Goal: Task Accomplishment & Management: Use online tool/utility

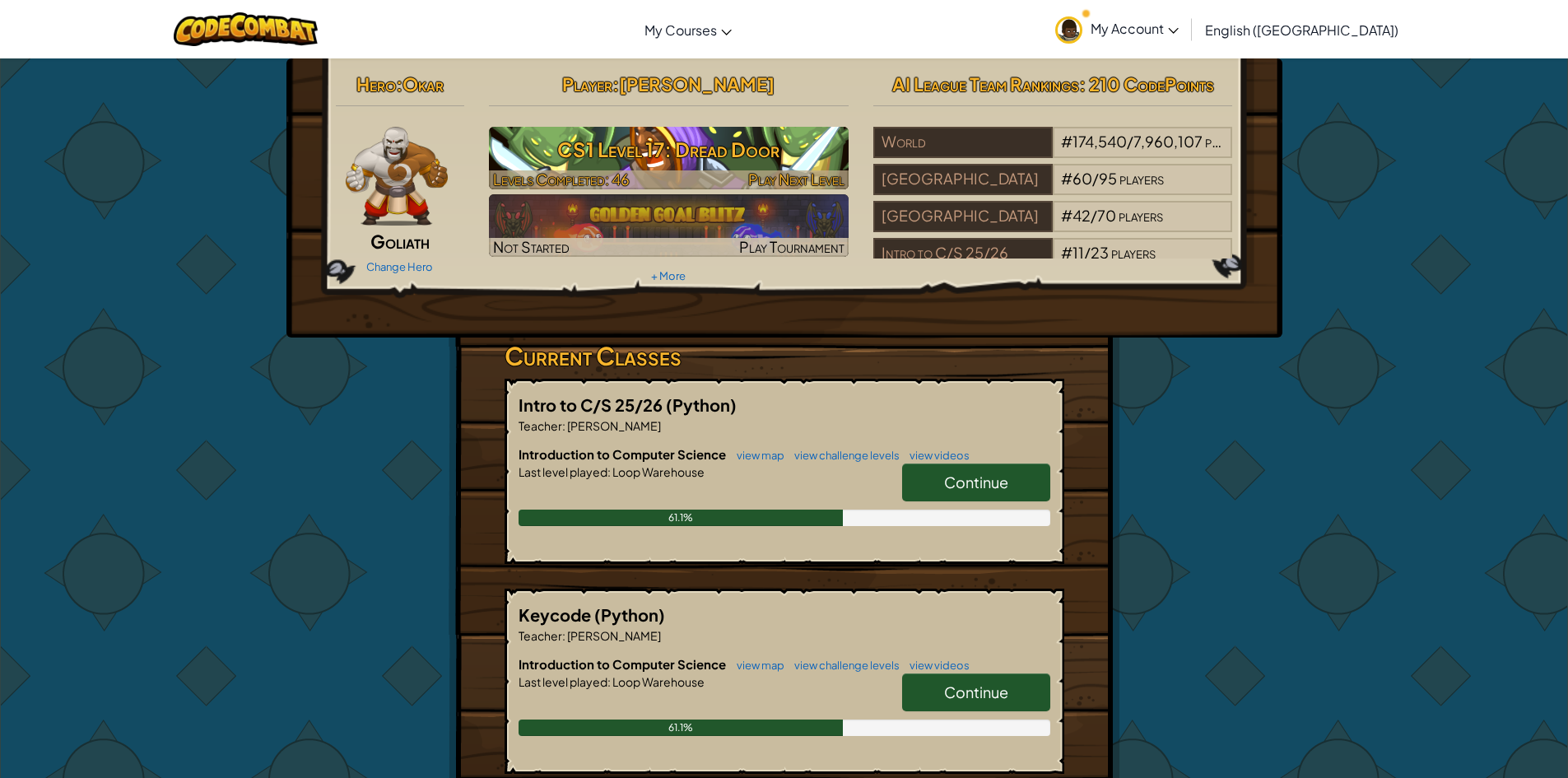
click at [682, 160] on h3 "CS1 Level 17: Dread Door" at bounding box center [669, 149] width 359 height 37
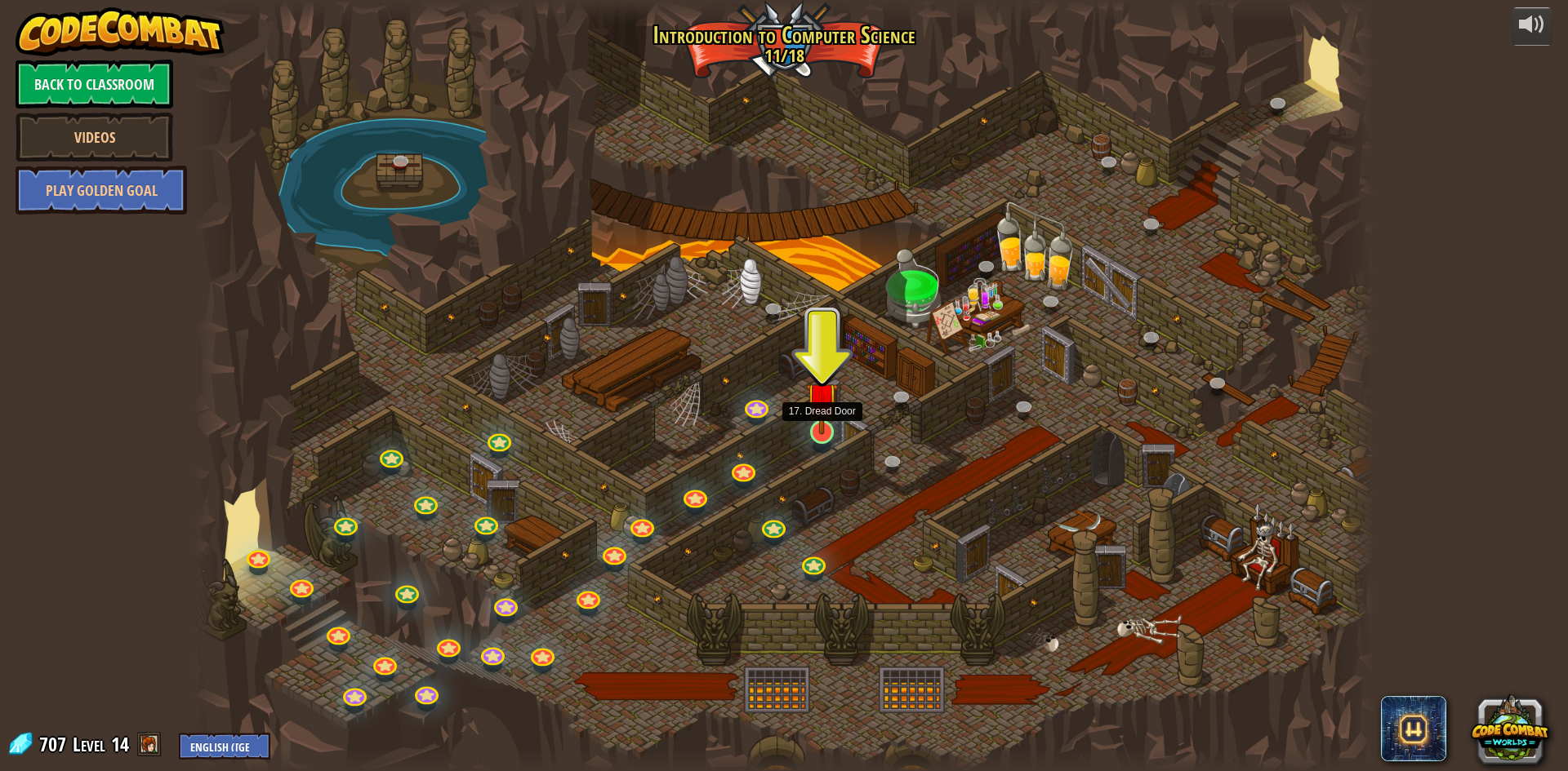
click at [811, 432] on img at bounding box center [822, 398] width 32 height 73
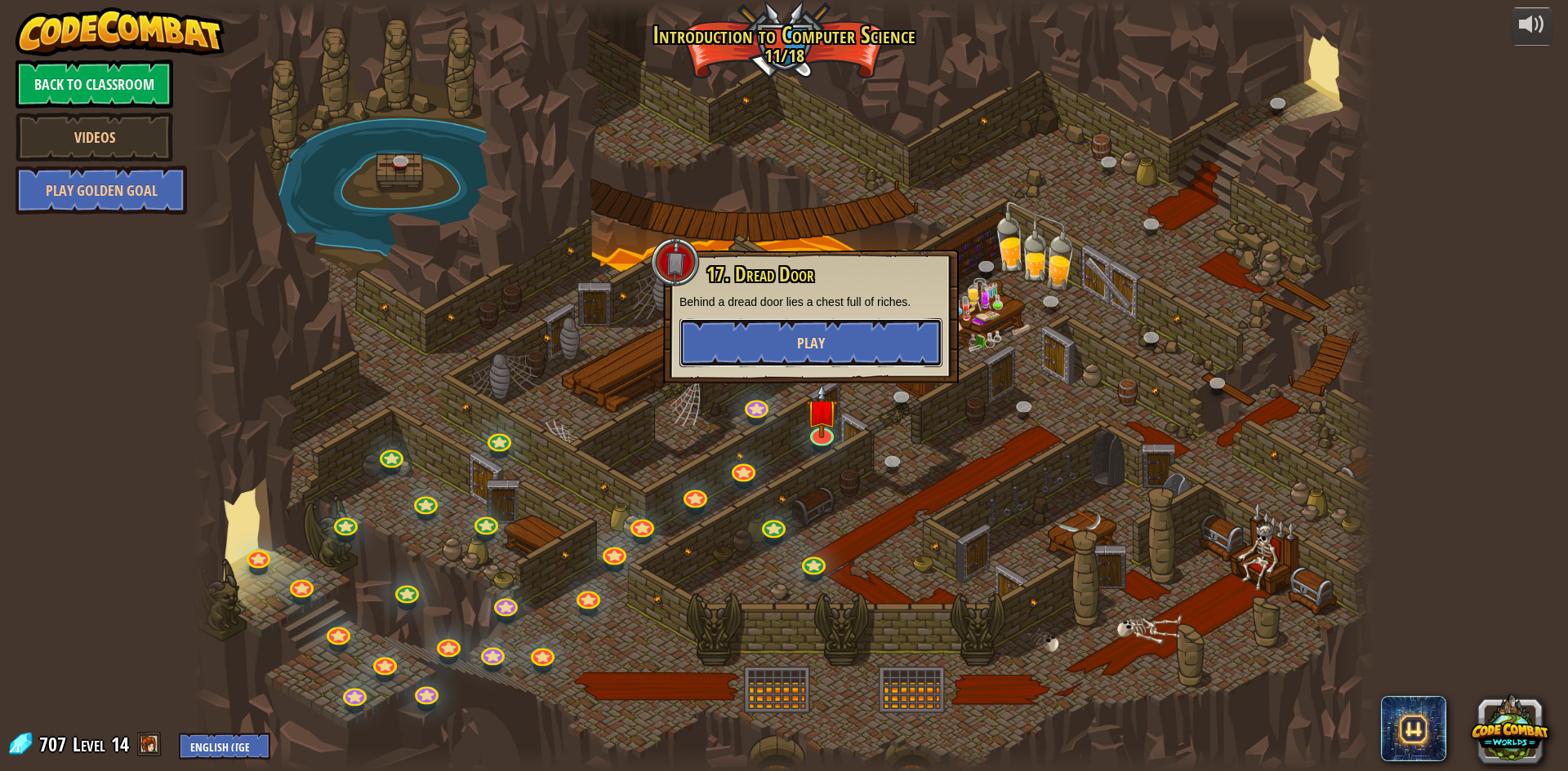
click at [861, 344] on button "Play" at bounding box center [810, 343] width 263 height 49
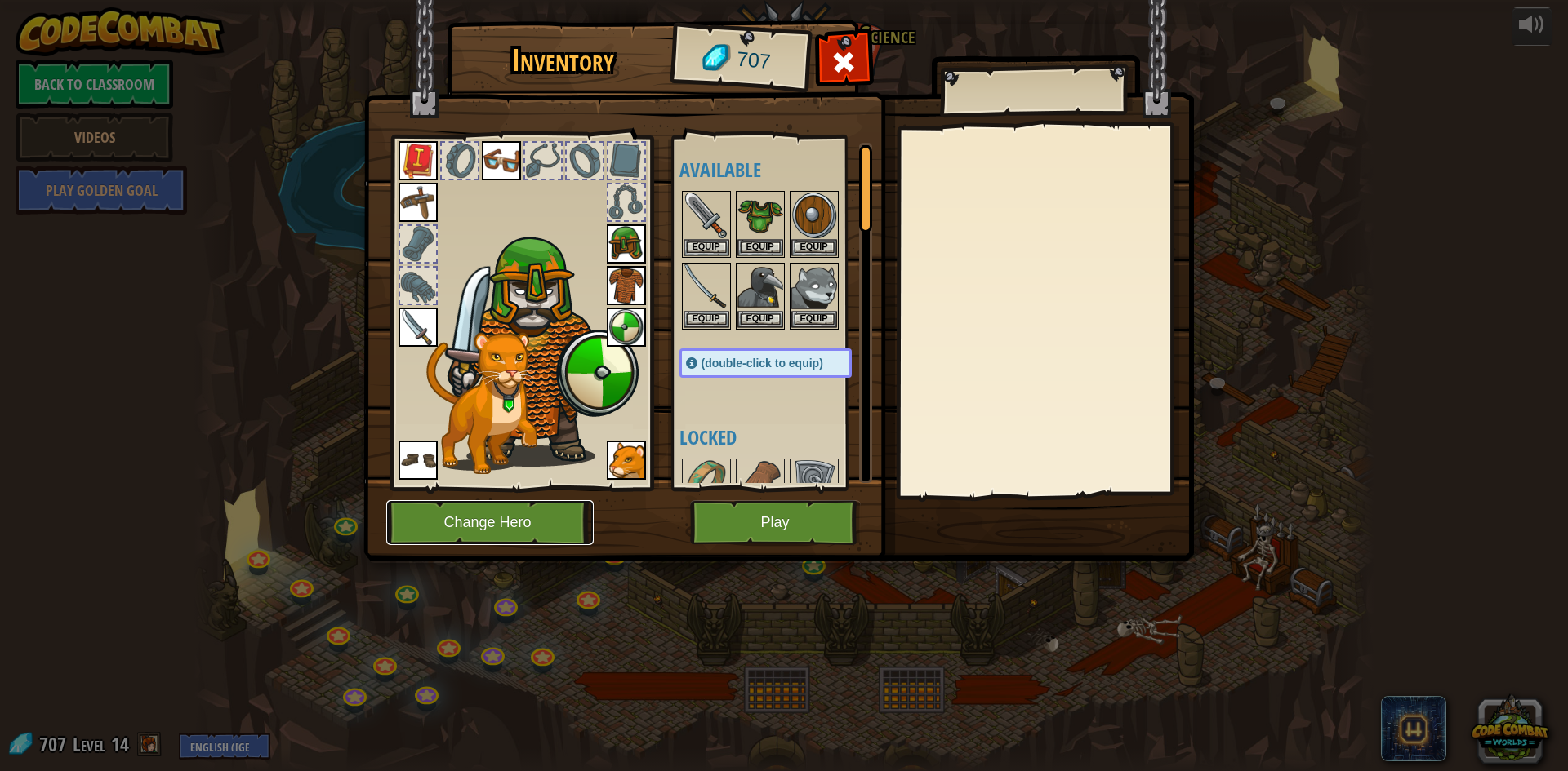
click at [545, 518] on button "Change Hero" at bounding box center [490, 523] width 208 height 45
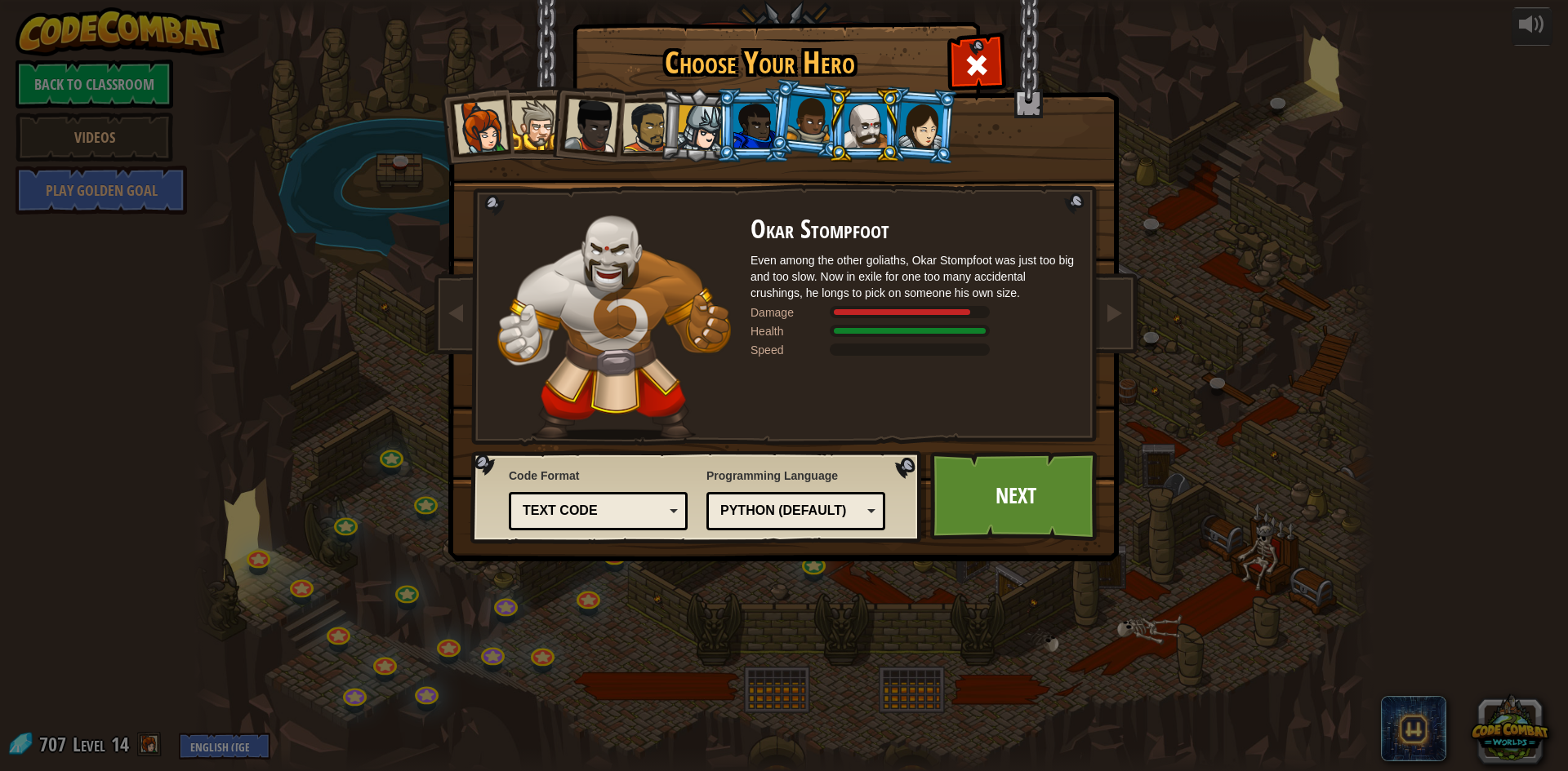
click at [601, 141] on div at bounding box center [591, 126] width 54 height 54
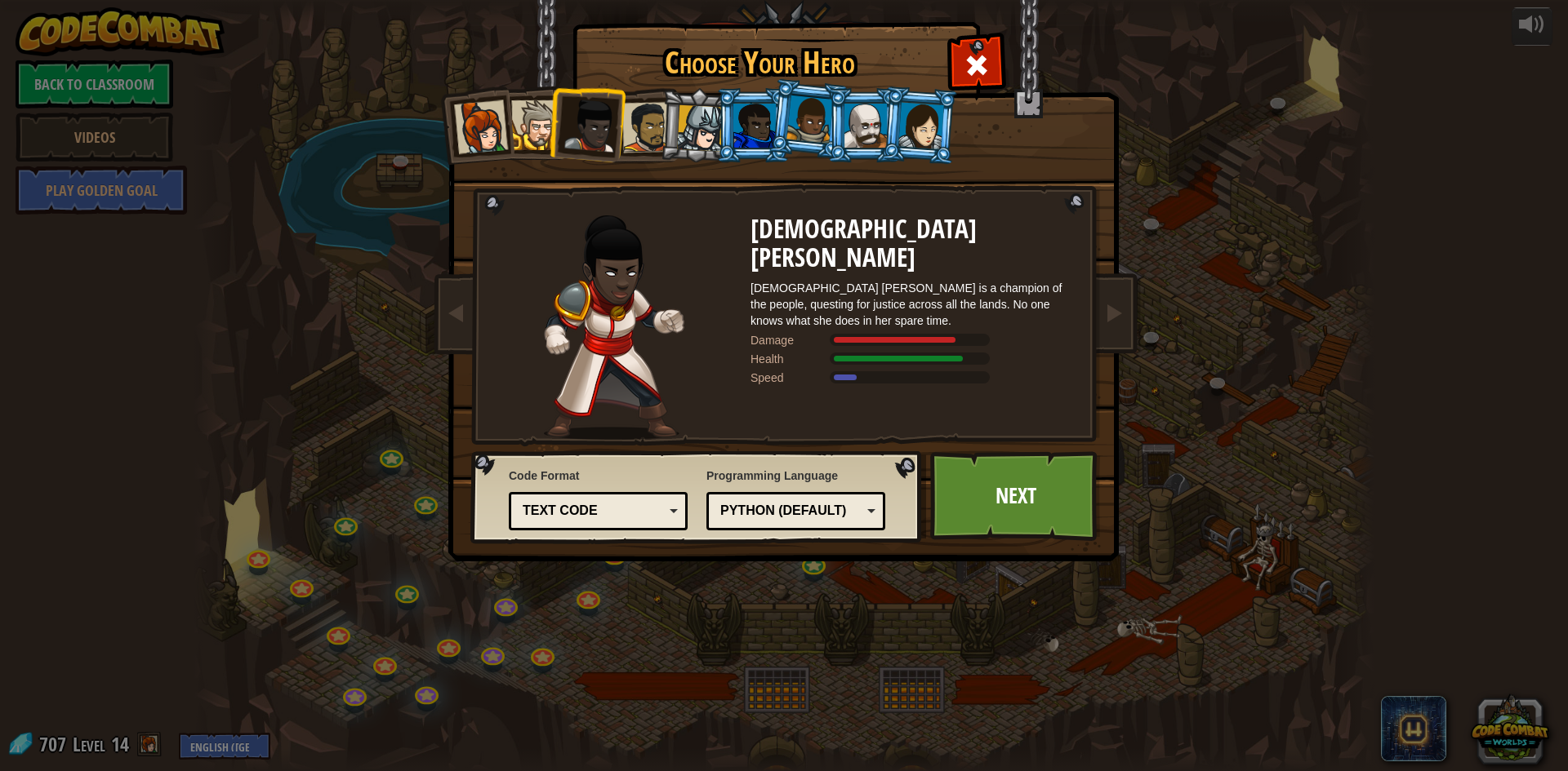
click at [744, 111] on div at bounding box center [754, 126] width 42 height 44
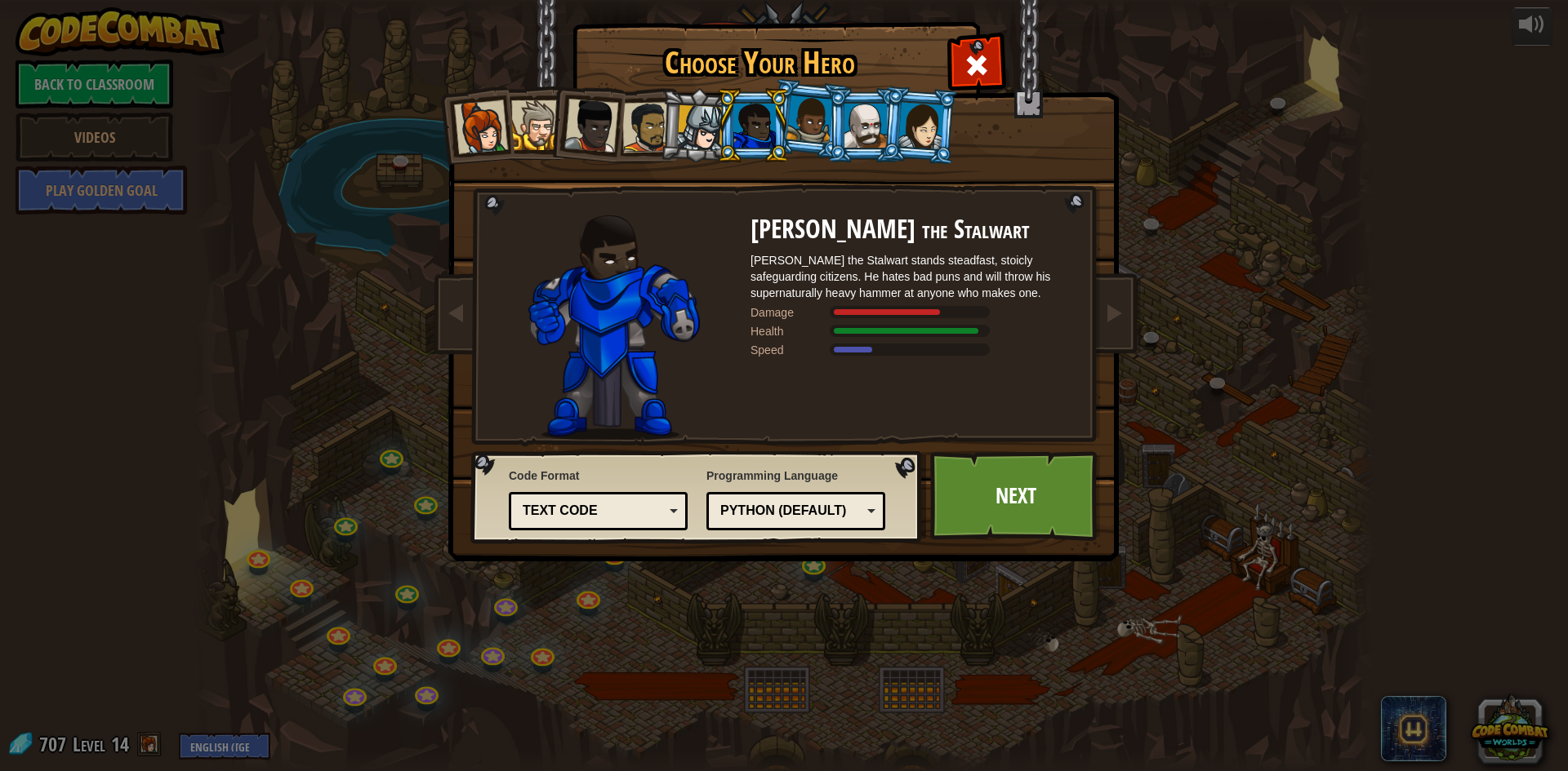
click at [644, 137] on div at bounding box center [648, 128] width 51 height 51
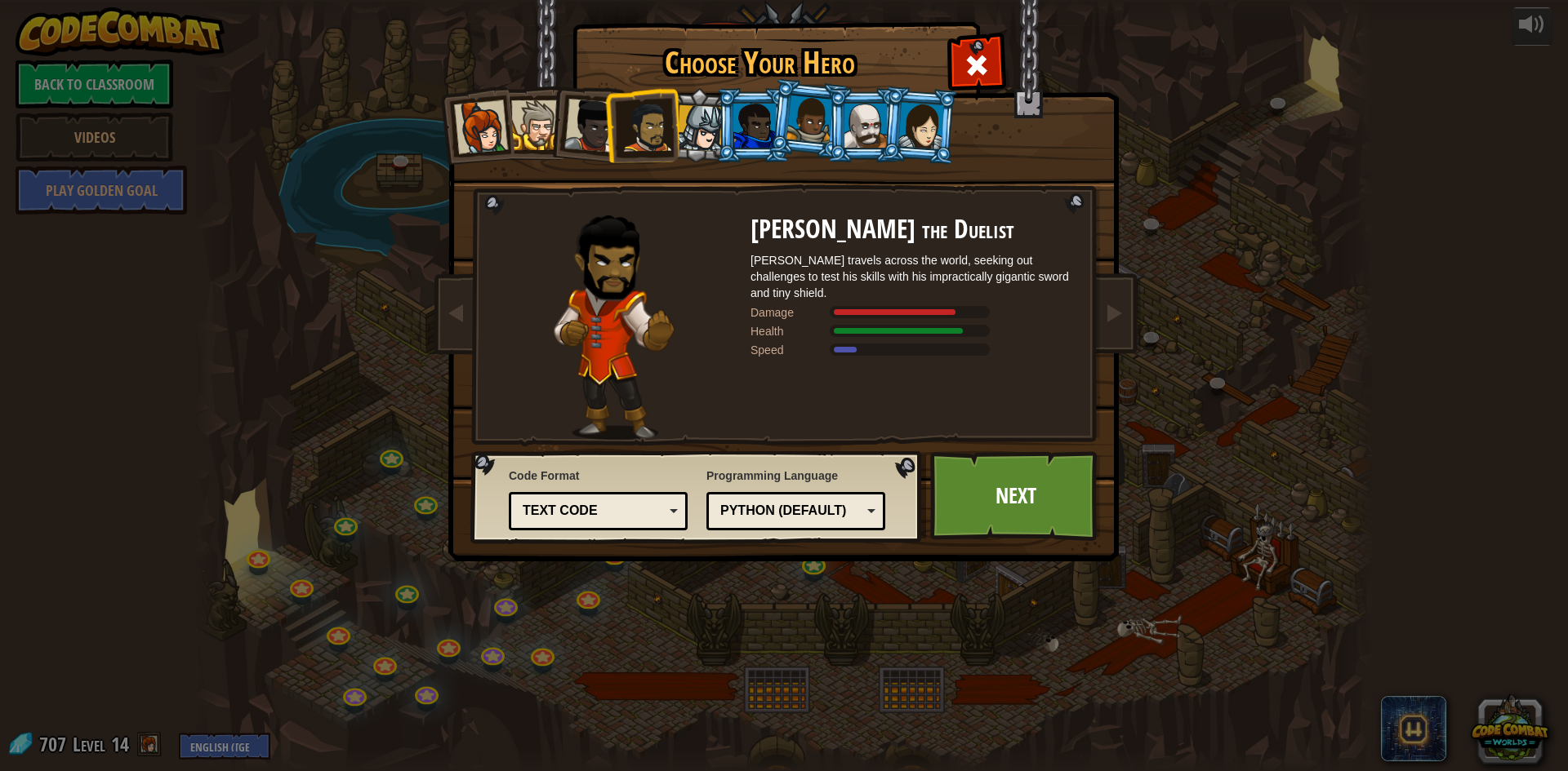
click at [611, 136] on li at bounding box center [641, 125] width 75 height 76
click at [604, 88] on ol at bounding box center [784, 88] width 673 height 0
click at [596, 138] on div at bounding box center [591, 126] width 54 height 54
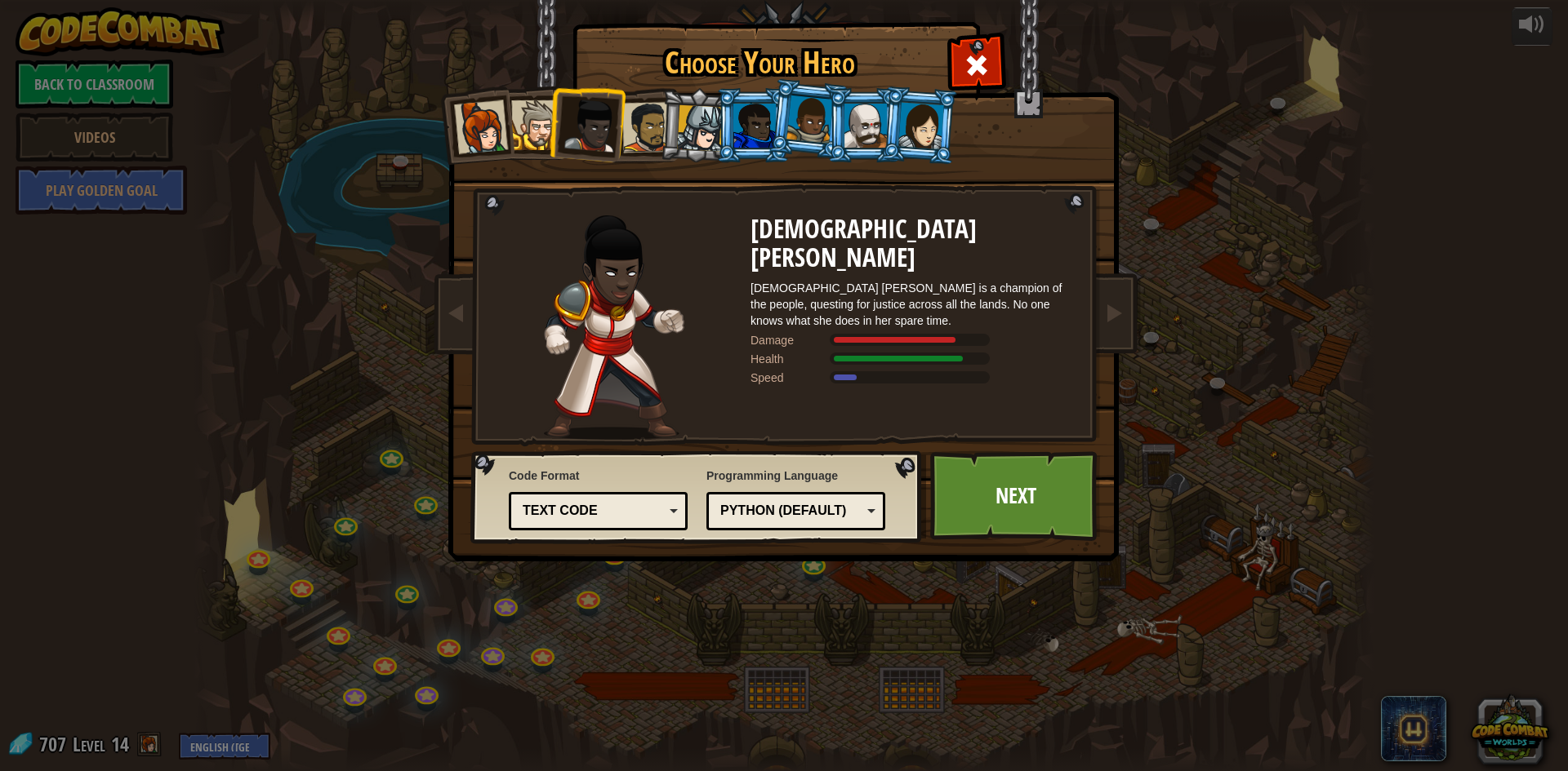
click at [798, 119] on div at bounding box center [809, 119] width 46 height 48
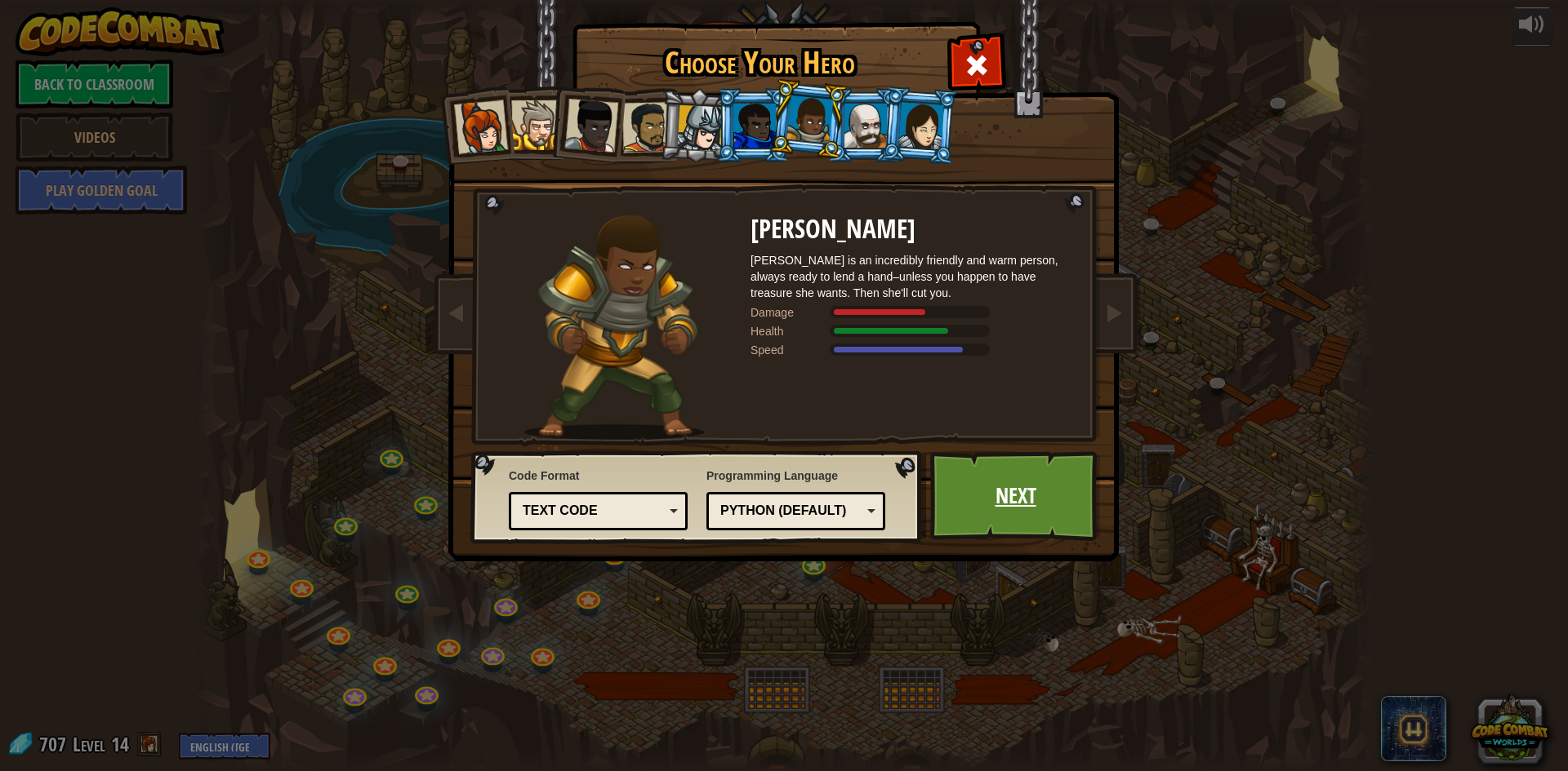
click at [1046, 497] on link "Next" at bounding box center [1015, 497] width 171 height 90
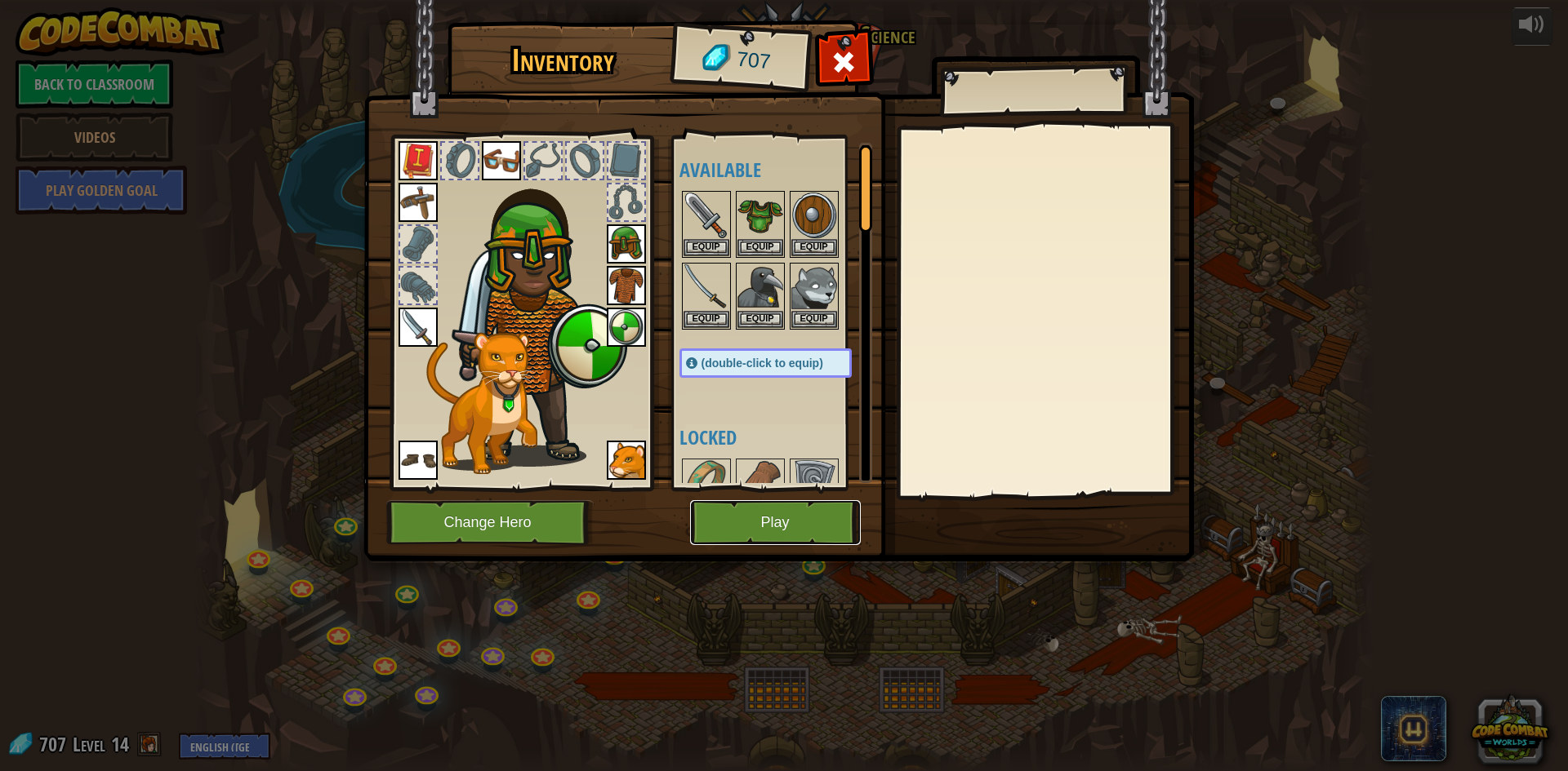
click at [738, 519] on button "Play" at bounding box center [776, 523] width 171 height 45
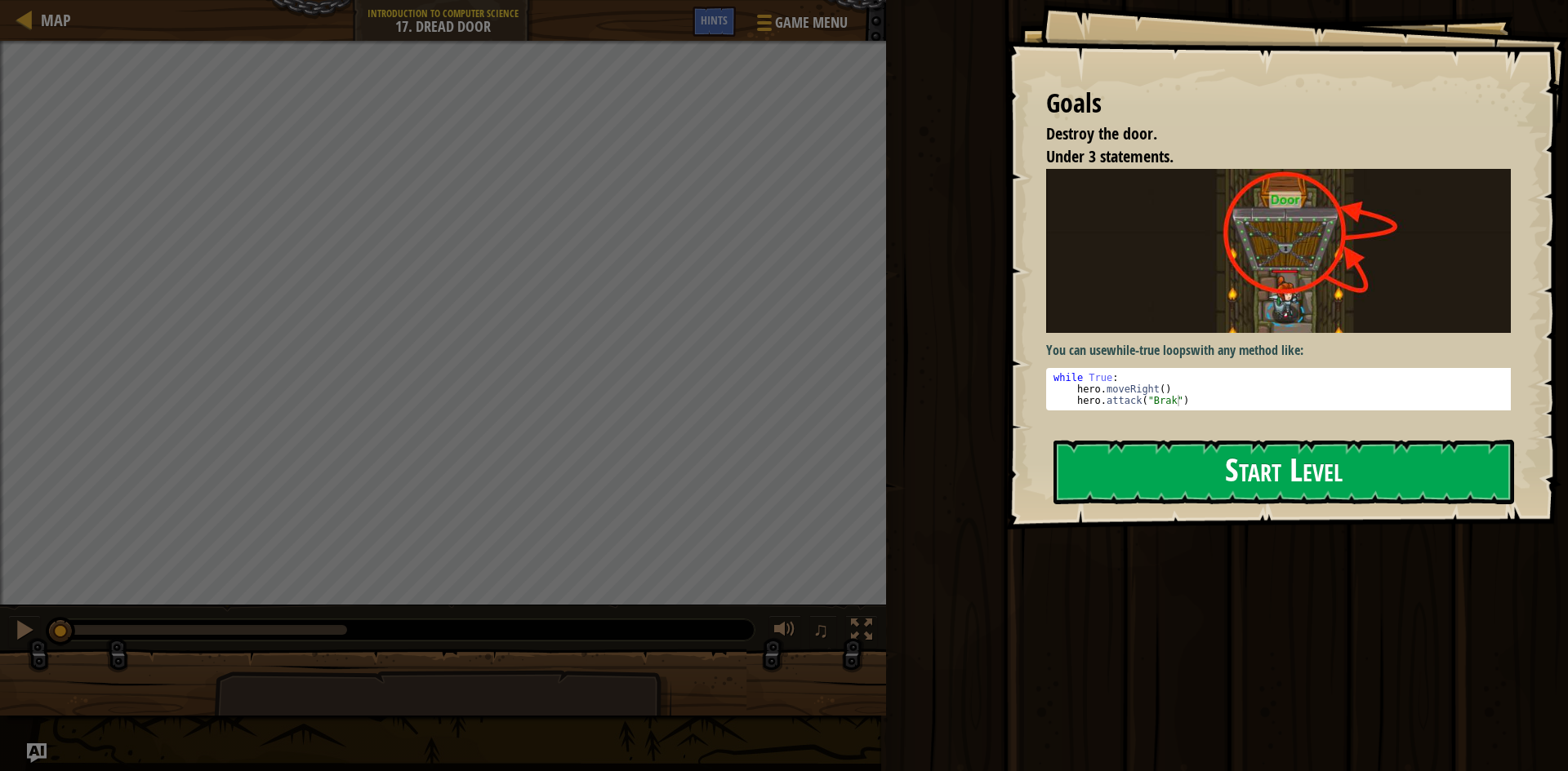
click at [1111, 484] on button "Start Level" at bounding box center [1283, 472] width 460 height 64
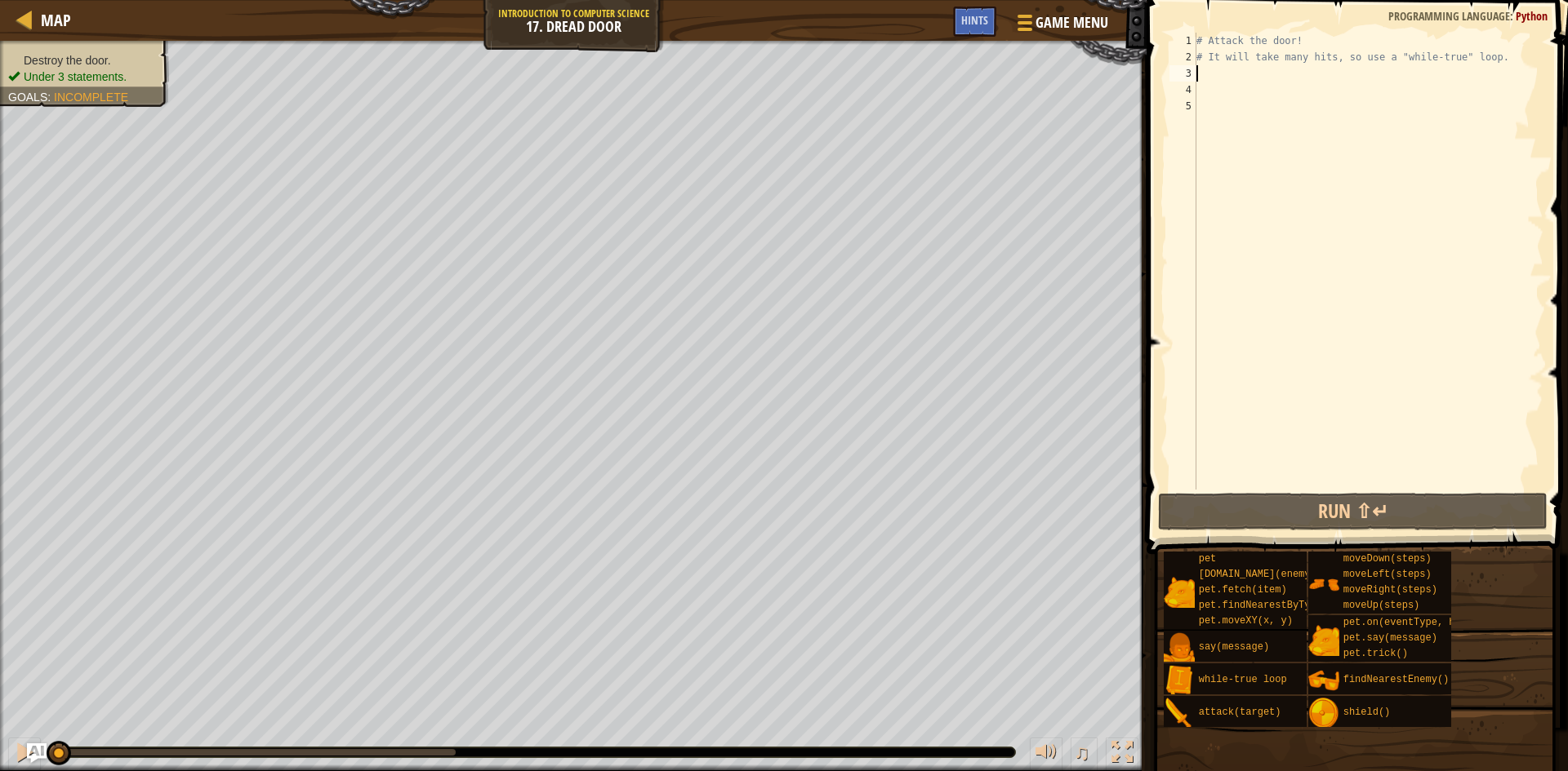
click at [1217, 69] on div "# Attack the door! # It will take many hits, so use a "while-true" loop." at bounding box center [1368, 278] width 351 height 490
type textarea "w"
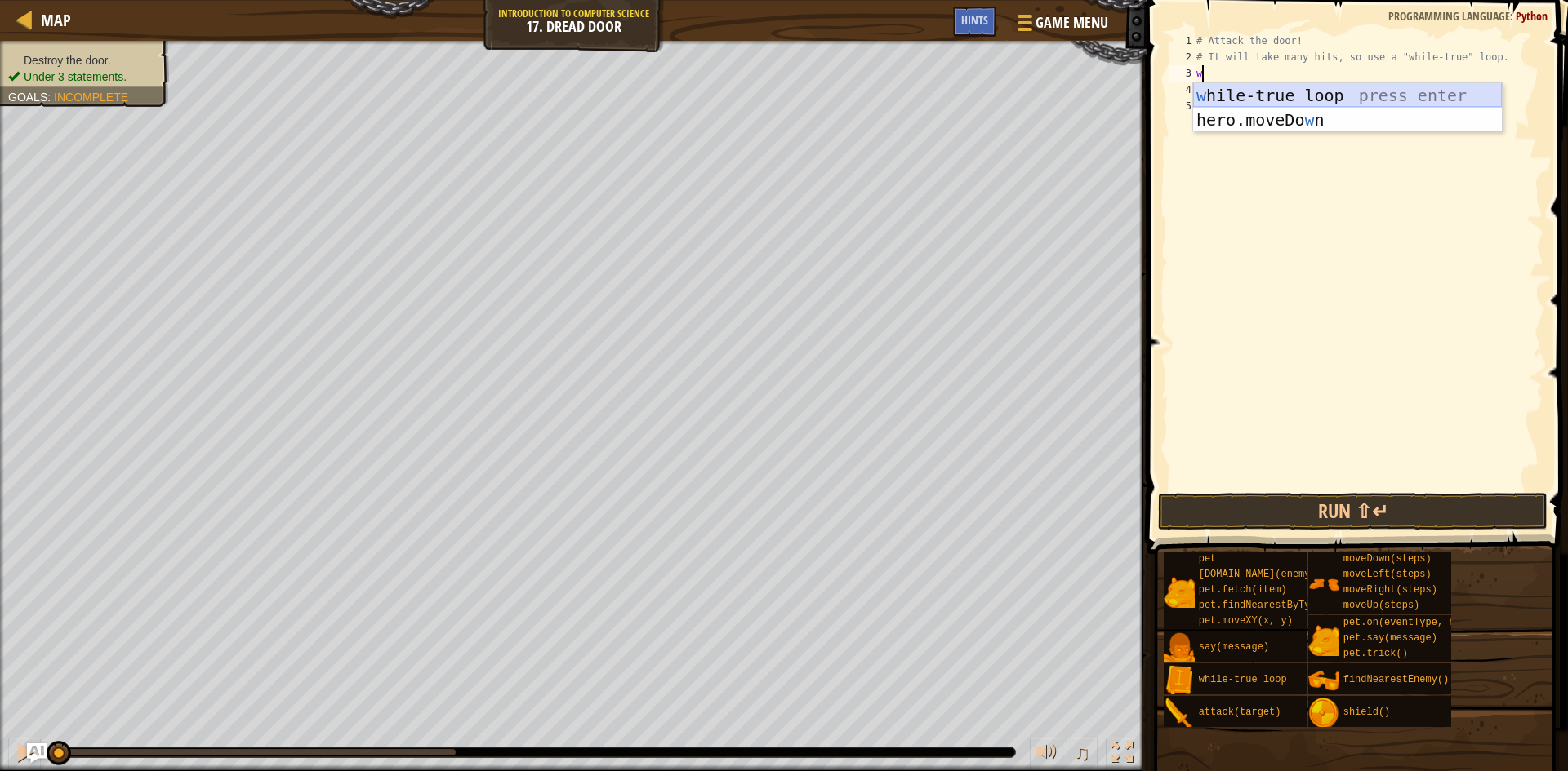
click at [1241, 93] on div "w [PERSON_NAME]-true loop press enter hero.moveDo w n press enter" at bounding box center [1347, 133] width 308 height 98
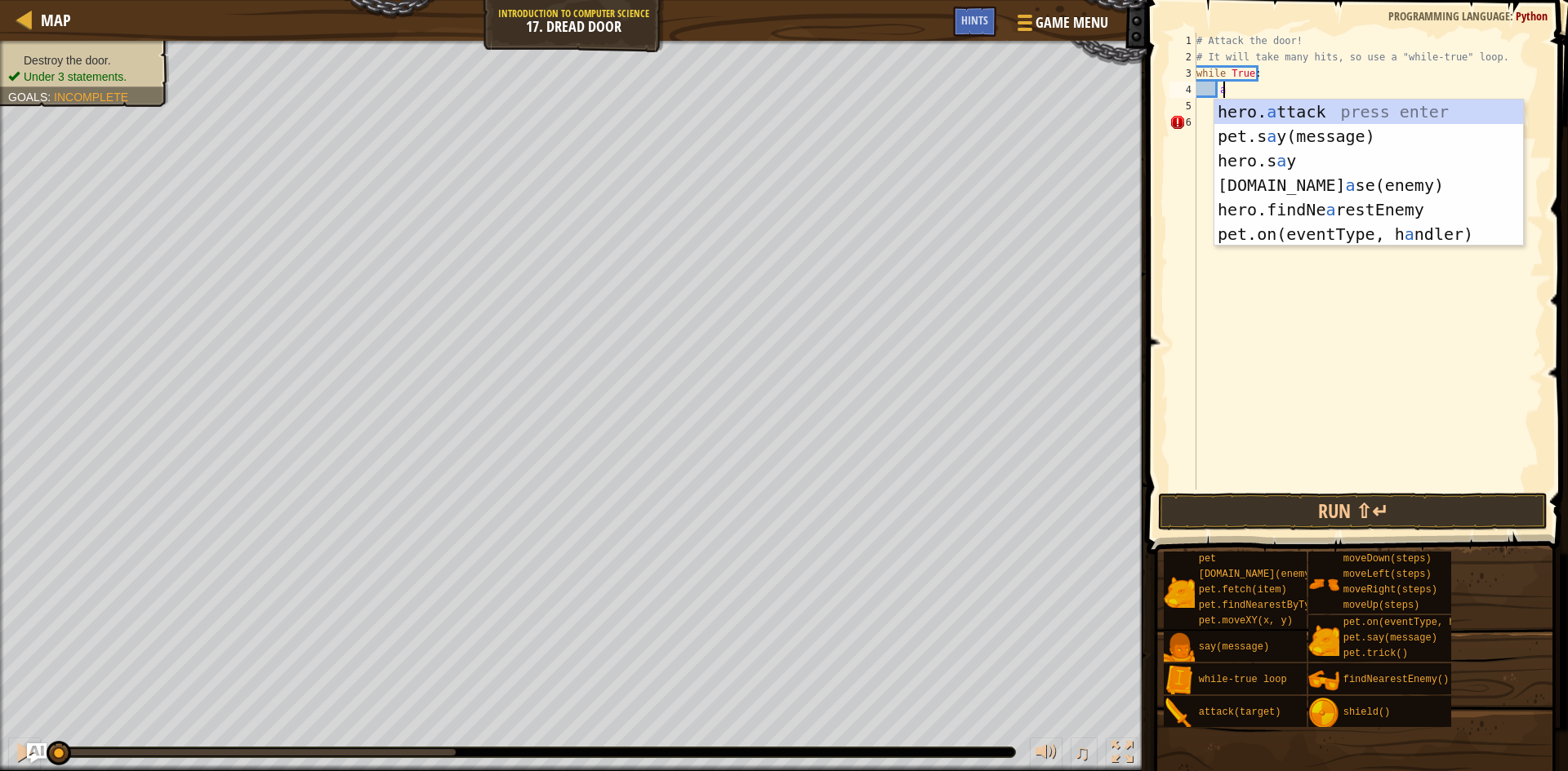
scroll to position [8, 2]
click at [1369, 120] on div "hero. a ttack press enter pet.s a y(message) press enter hero.s a y press enter…" at bounding box center [1368, 198] width 308 height 196
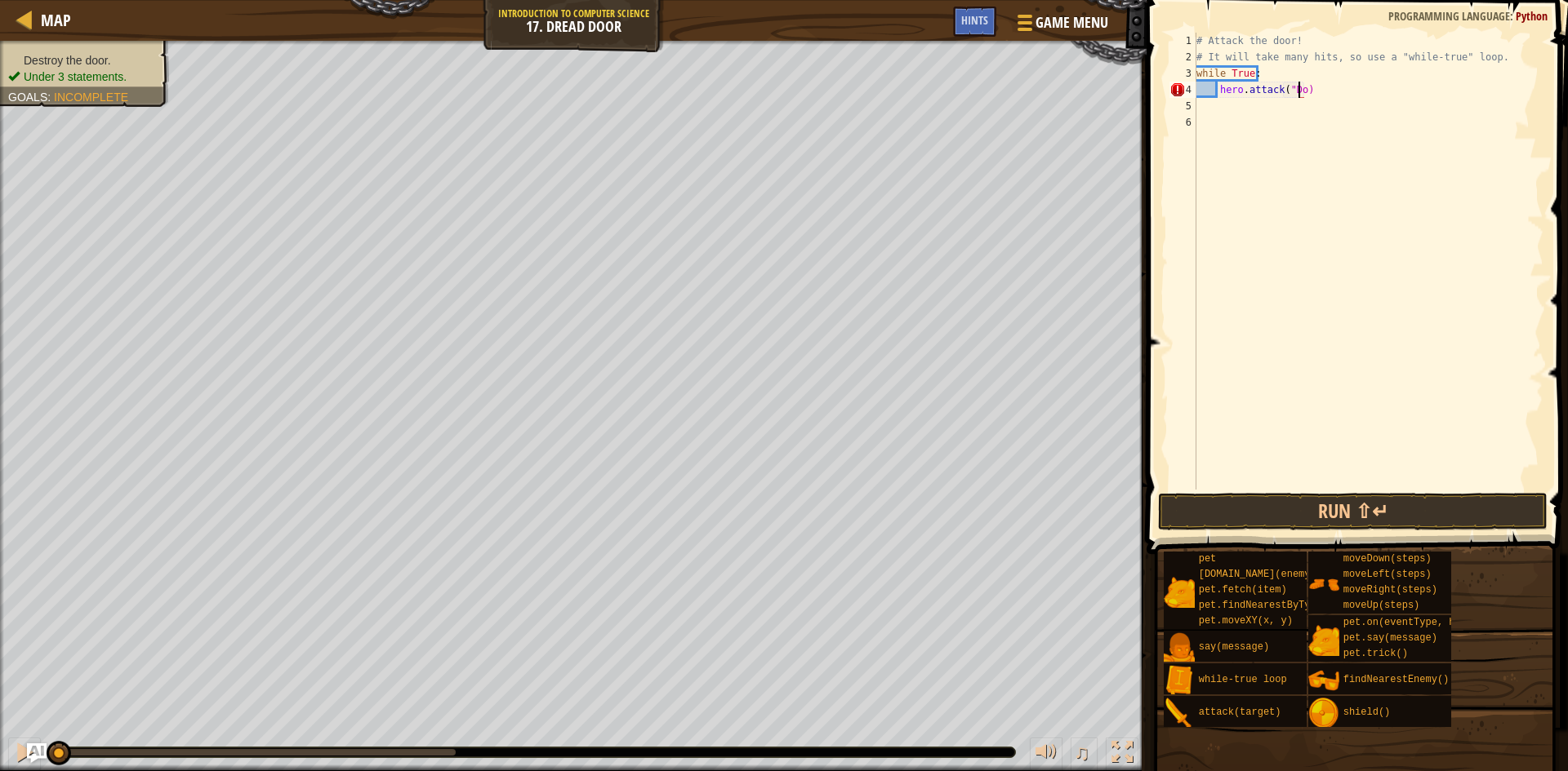
scroll to position [8, 9]
type textarea "hero.attack("Door")"
click at [1341, 93] on div "# Attack the door! # It will take many hits, so use a "while-true" loop. while …" at bounding box center [1368, 278] width 351 height 490
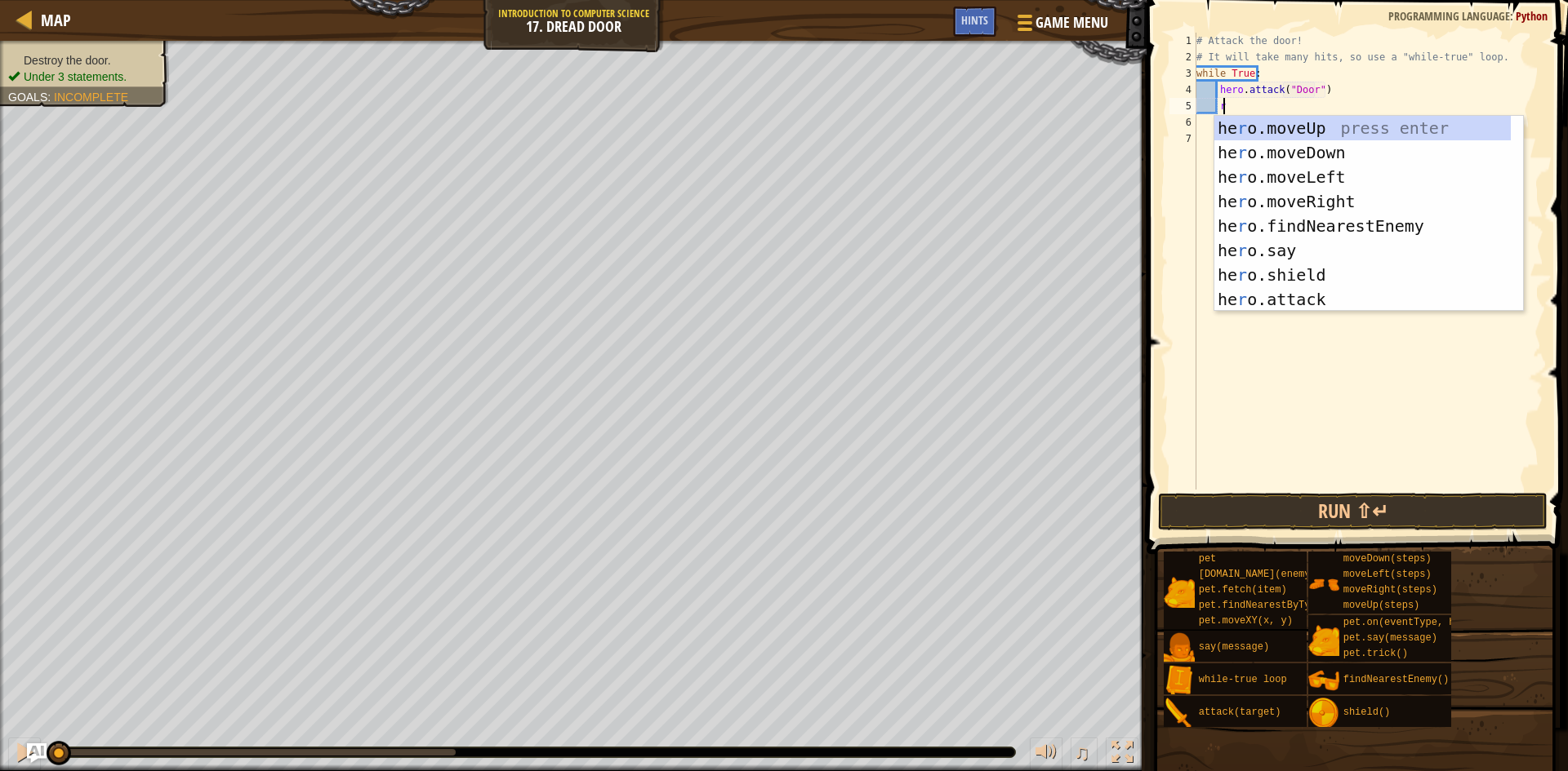
scroll to position [8, 2]
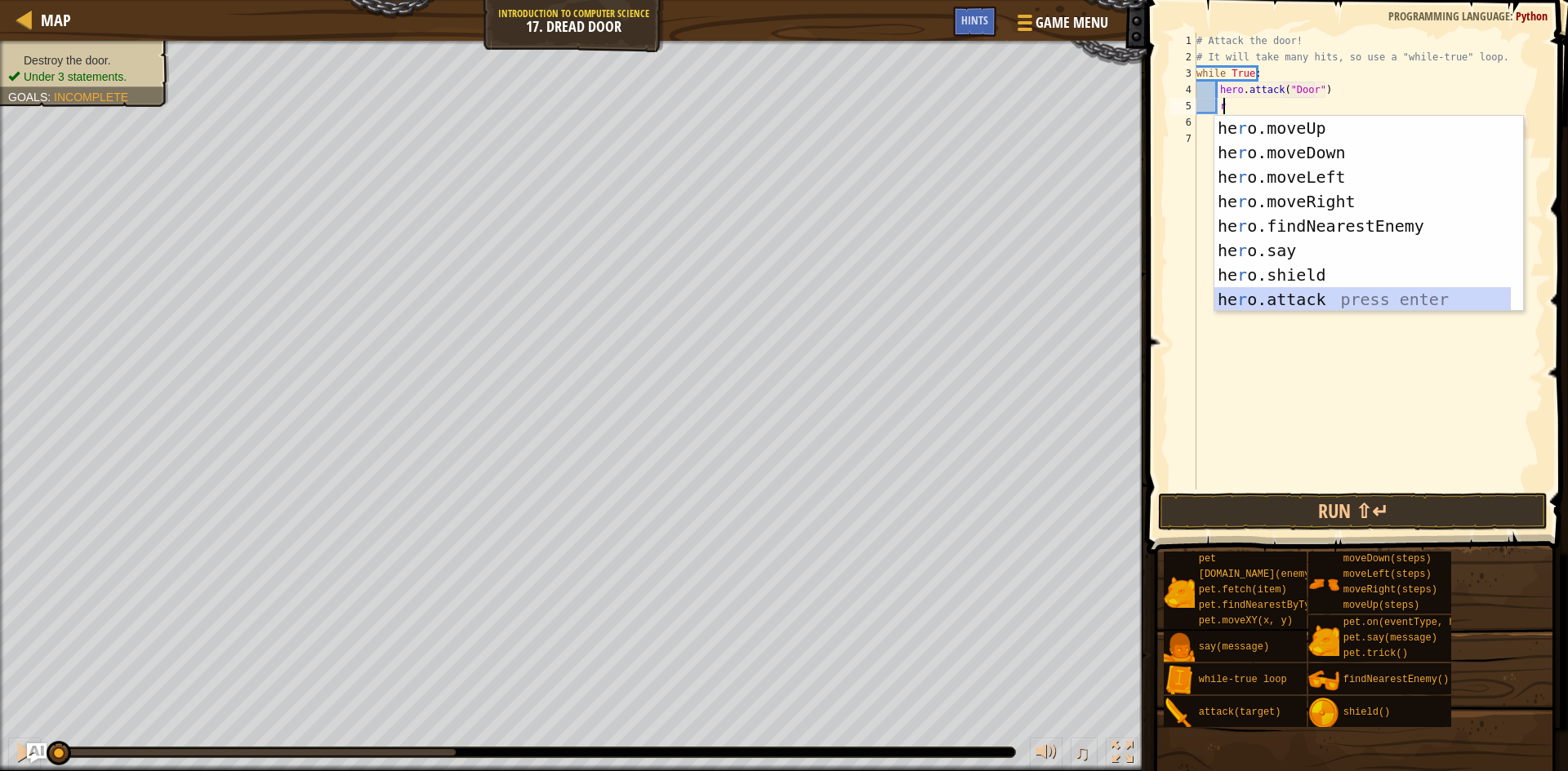
click at [1314, 295] on div "he r o.moveUp press enter he r o.moveDown press enter he r o.moveLeft press ent…" at bounding box center [1362, 238] width 297 height 245
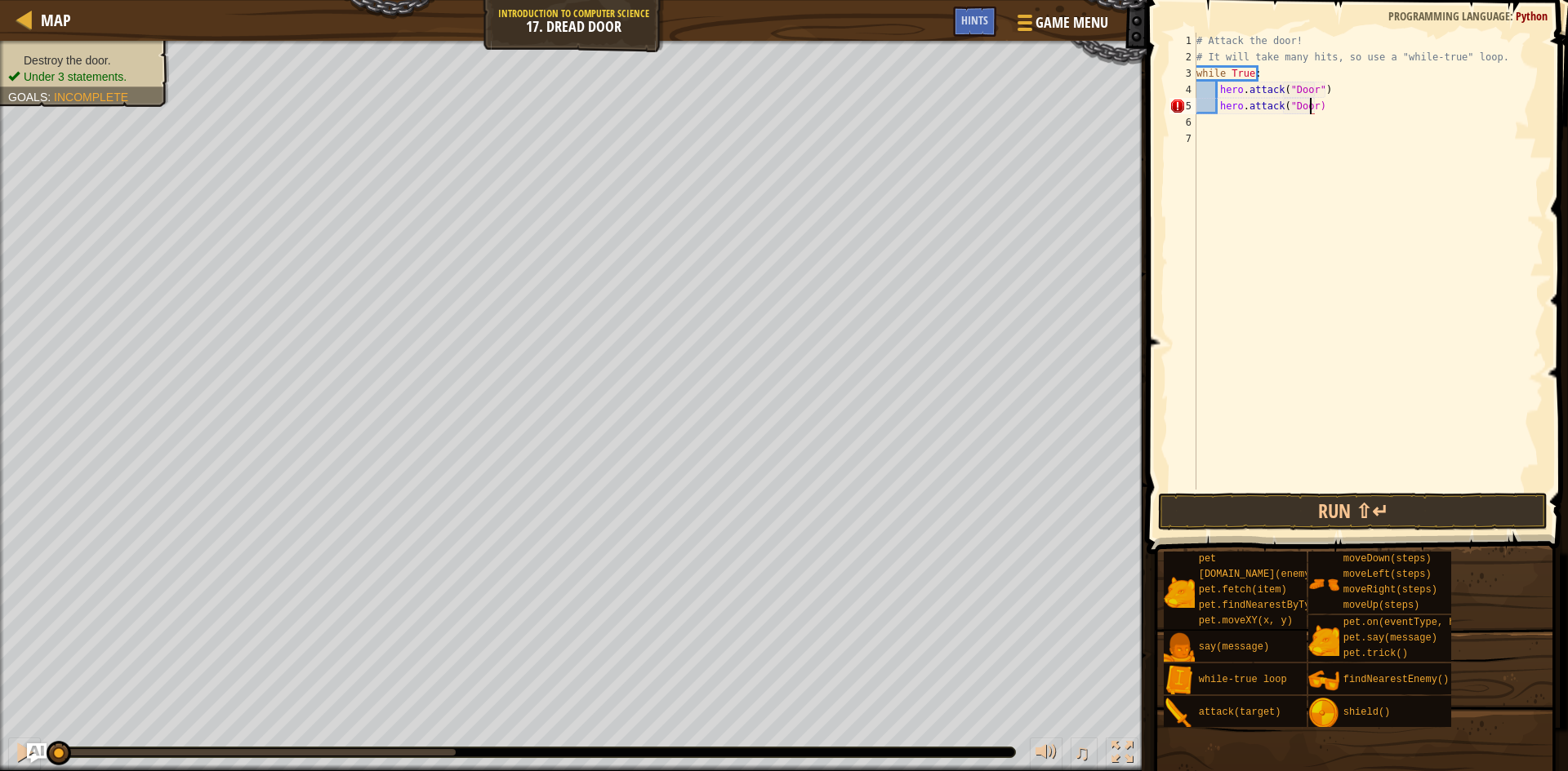
scroll to position [8, 10]
type textarea "hero.attack("Door")"
click at [1364, 521] on button "Run ⇧↵" at bounding box center [1353, 512] width 389 height 37
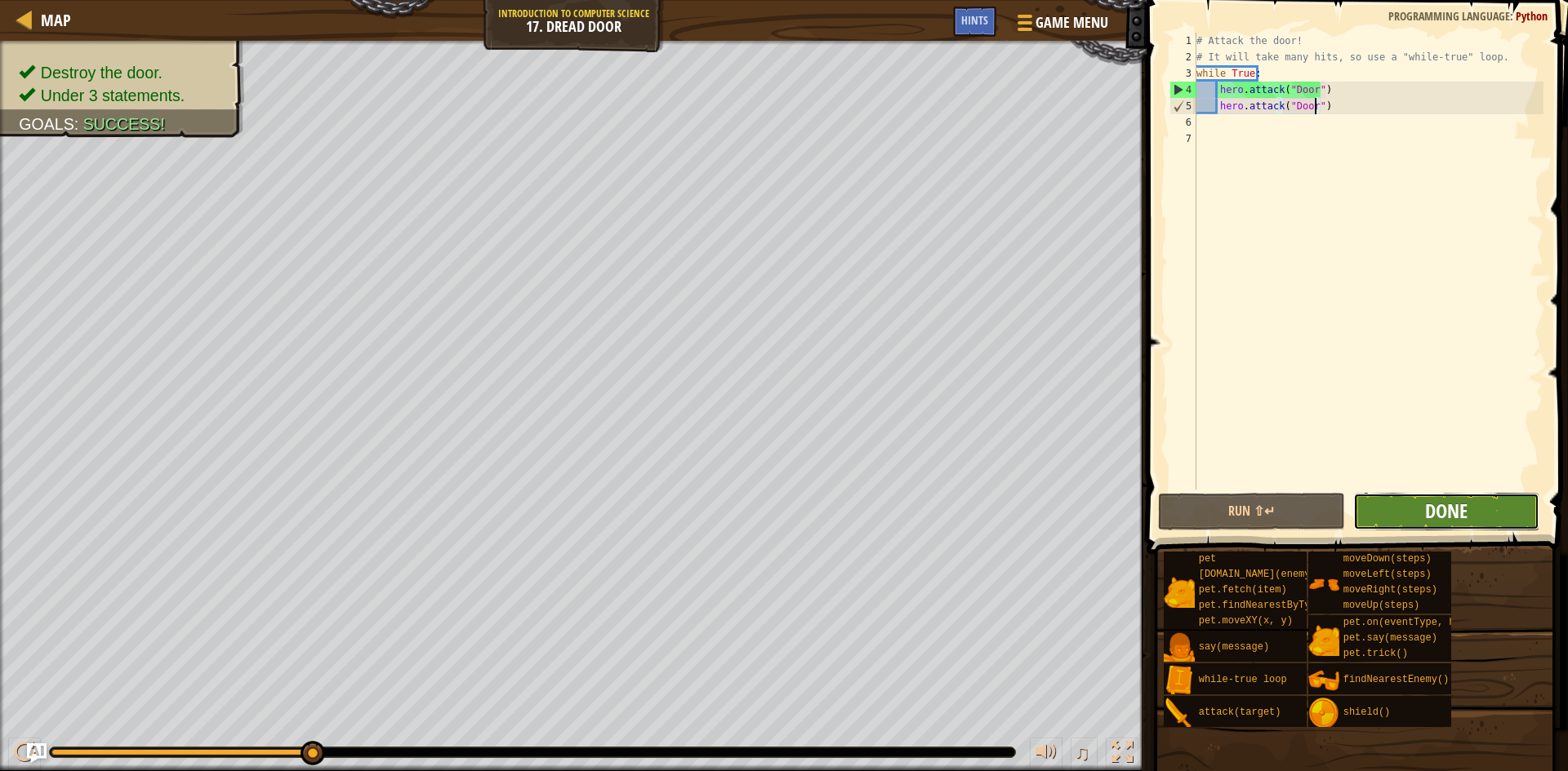
click at [1425, 519] on span "Done" at bounding box center [1446, 511] width 42 height 26
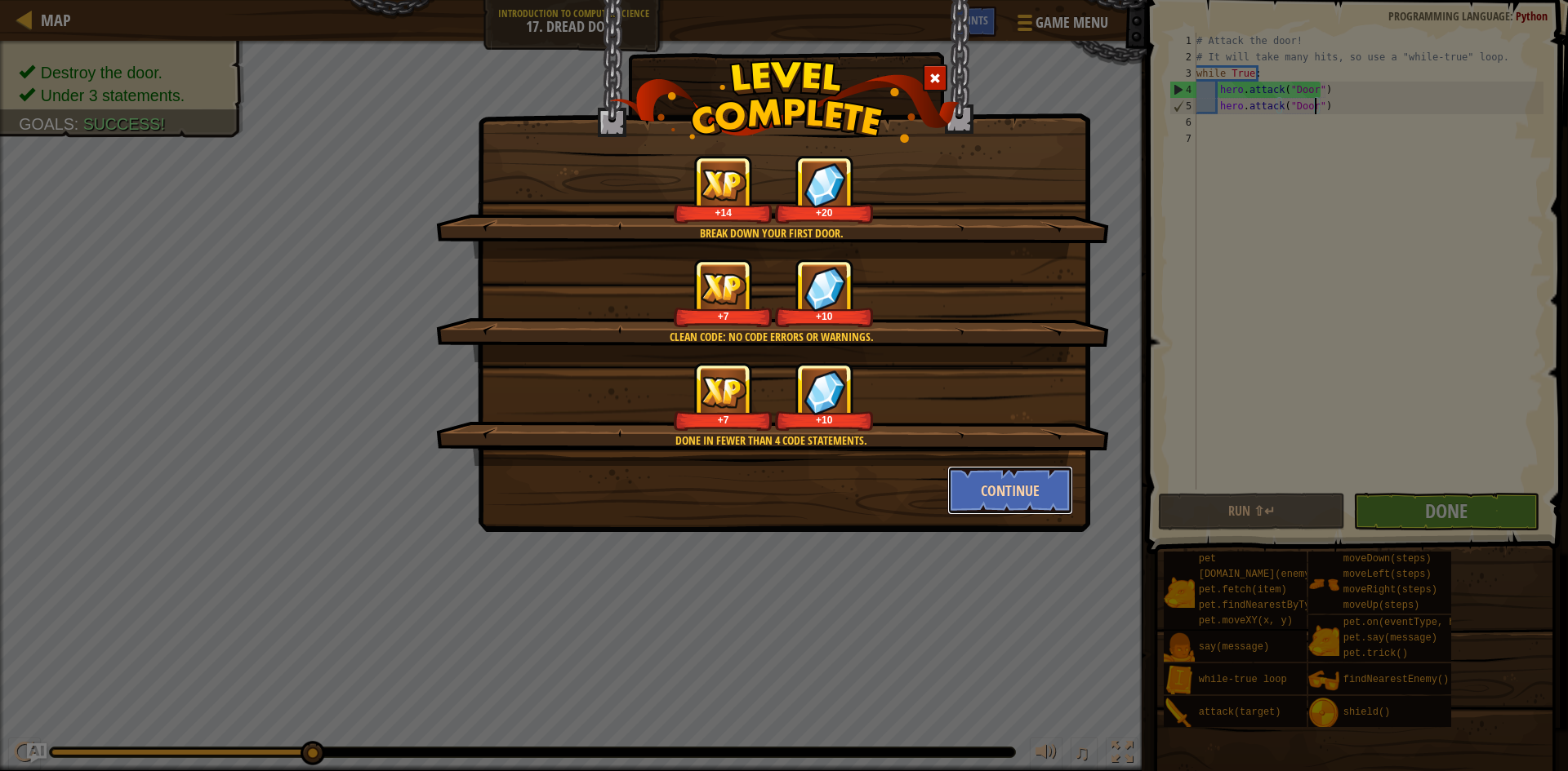
click at [990, 497] on button "Continue" at bounding box center [1010, 491] width 127 height 49
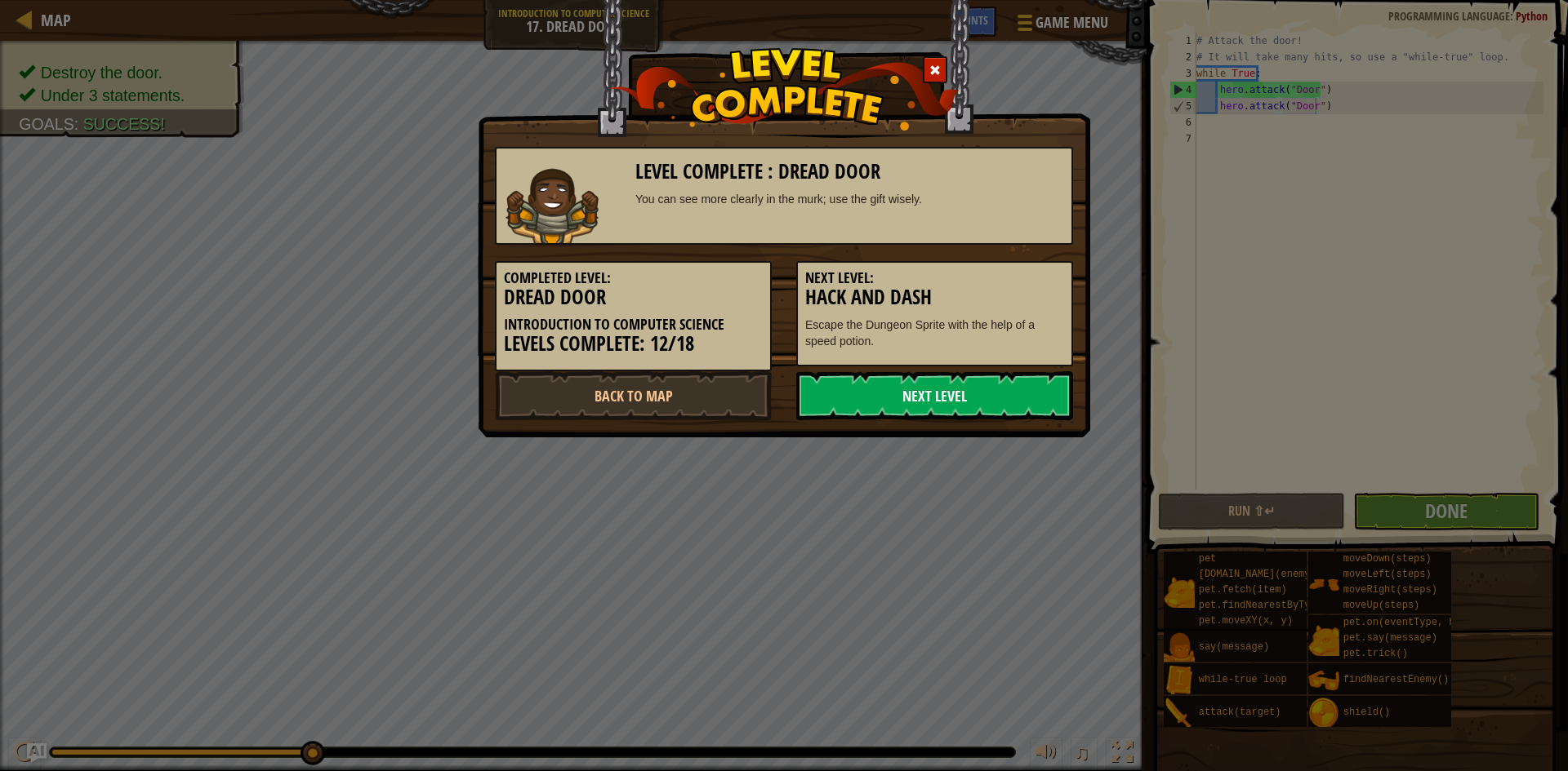
click at [917, 399] on link "Next Level" at bounding box center [934, 396] width 277 height 49
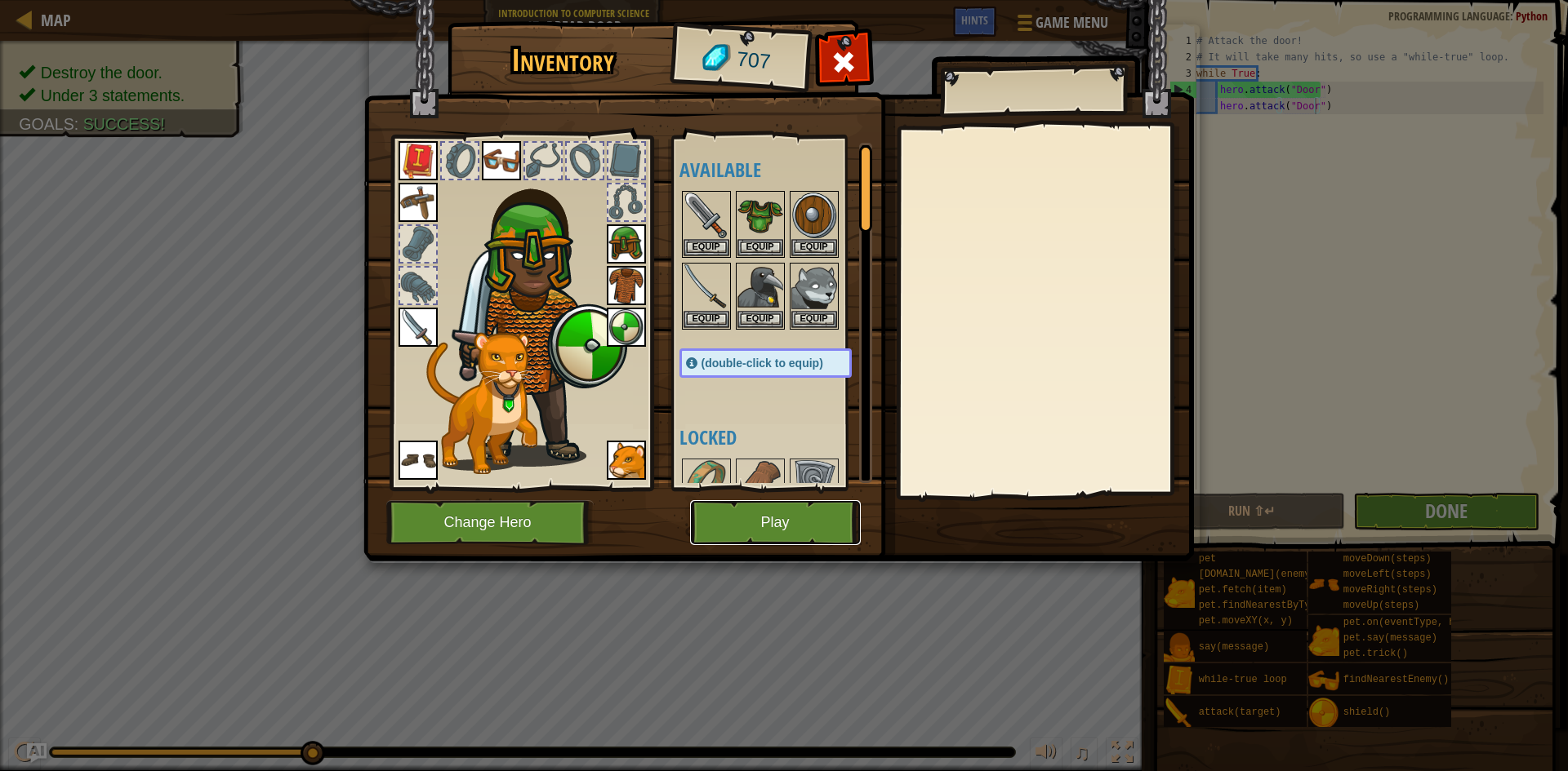
click at [795, 514] on button "Play" at bounding box center [776, 523] width 171 height 45
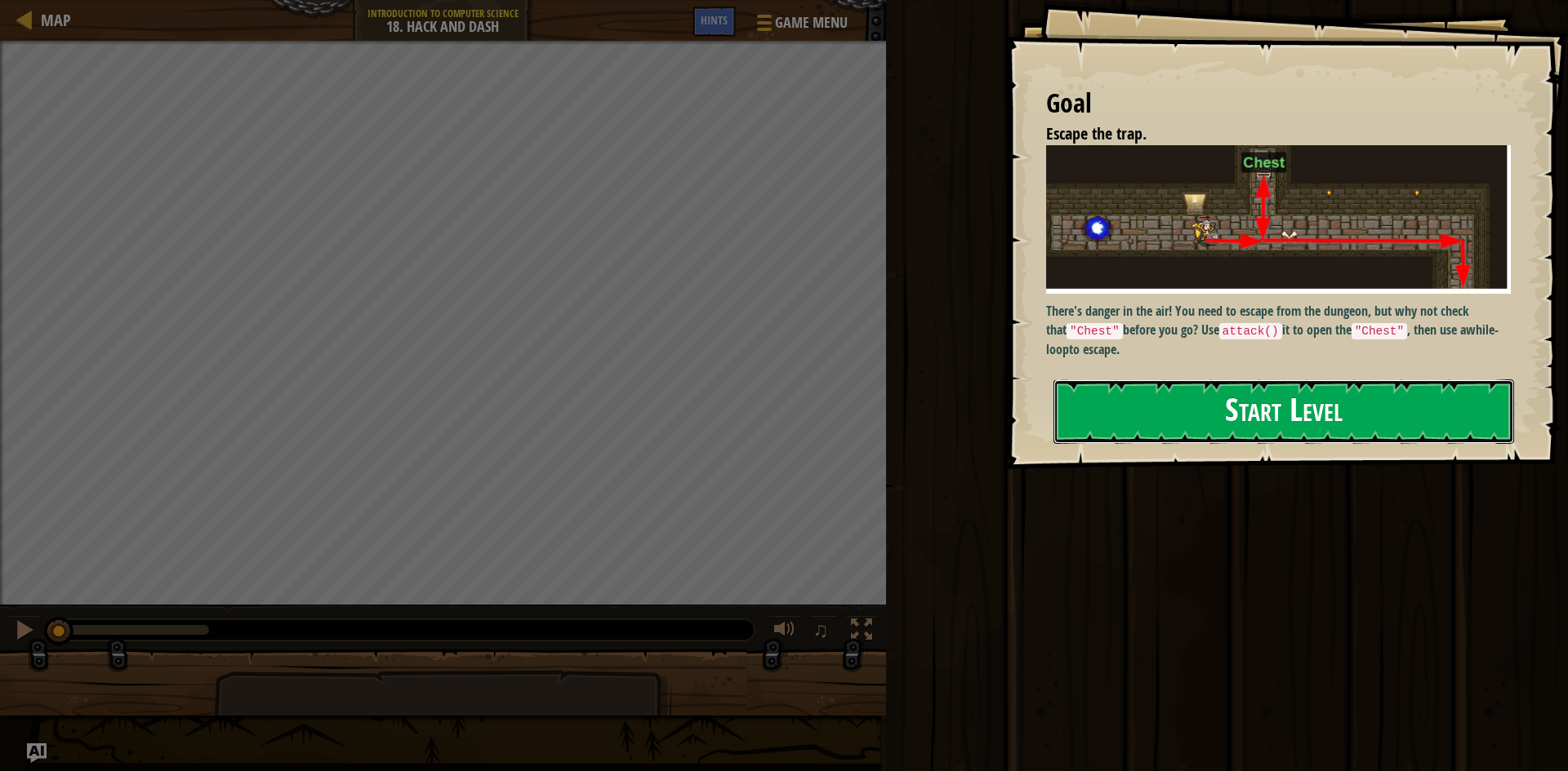
click at [1123, 379] on button "Start Level" at bounding box center [1283, 411] width 460 height 64
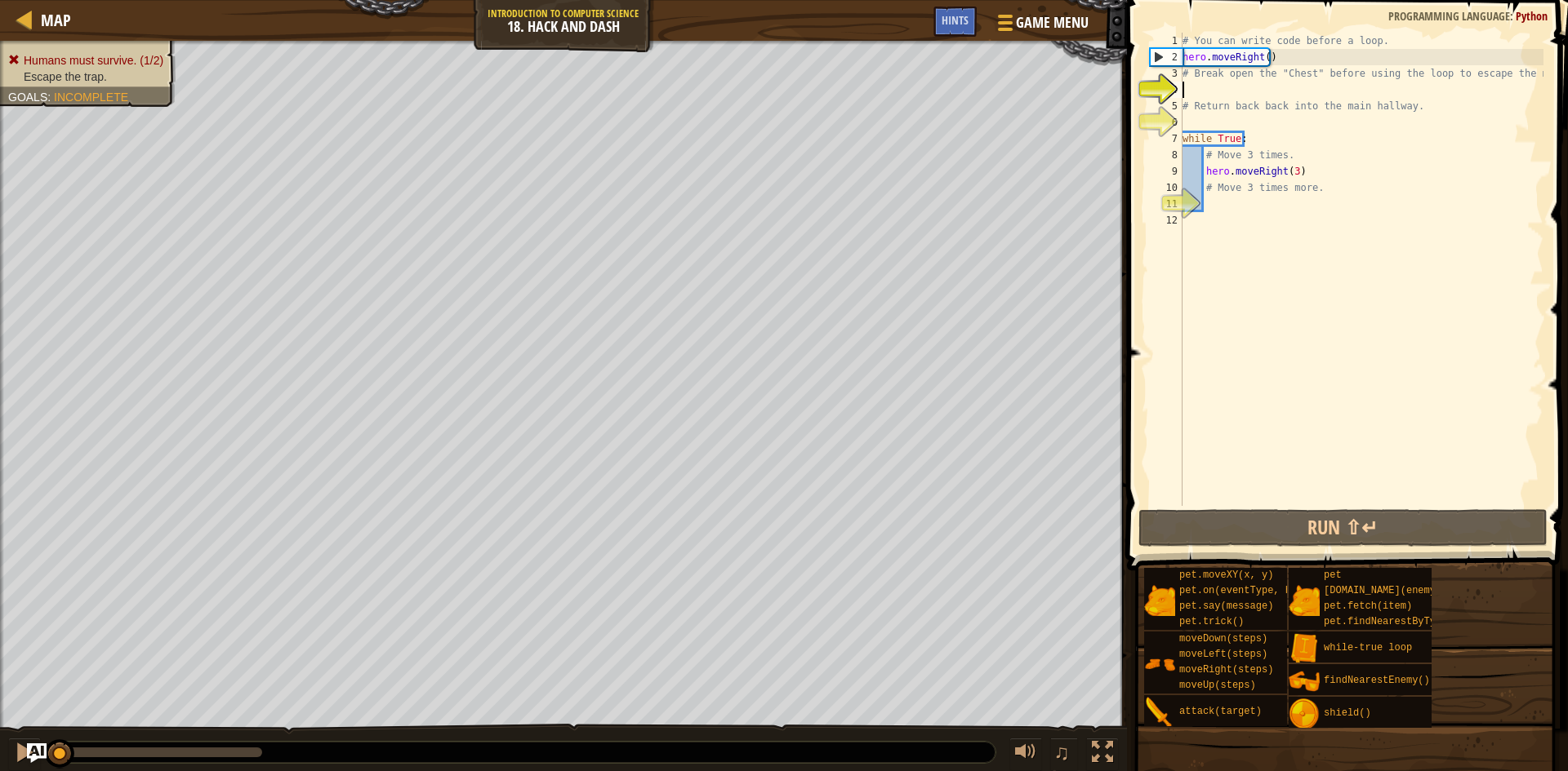
type textarea "r"
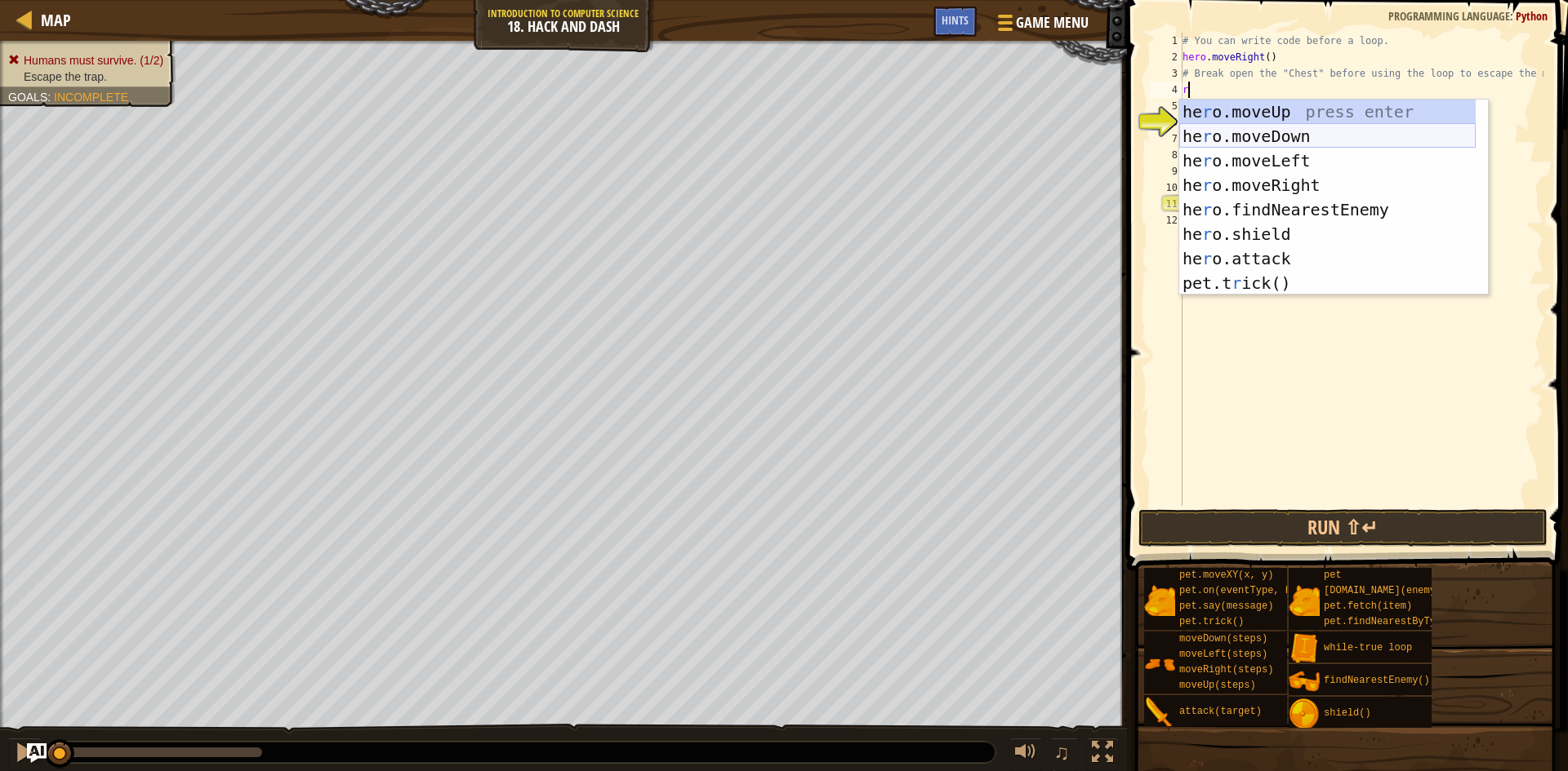
click at [1240, 134] on div "he r o.moveUp press enter he r o.moveDown press enter he r o.moveLeft press ent…" at bounding box center [1327, 222] width 297 height 245
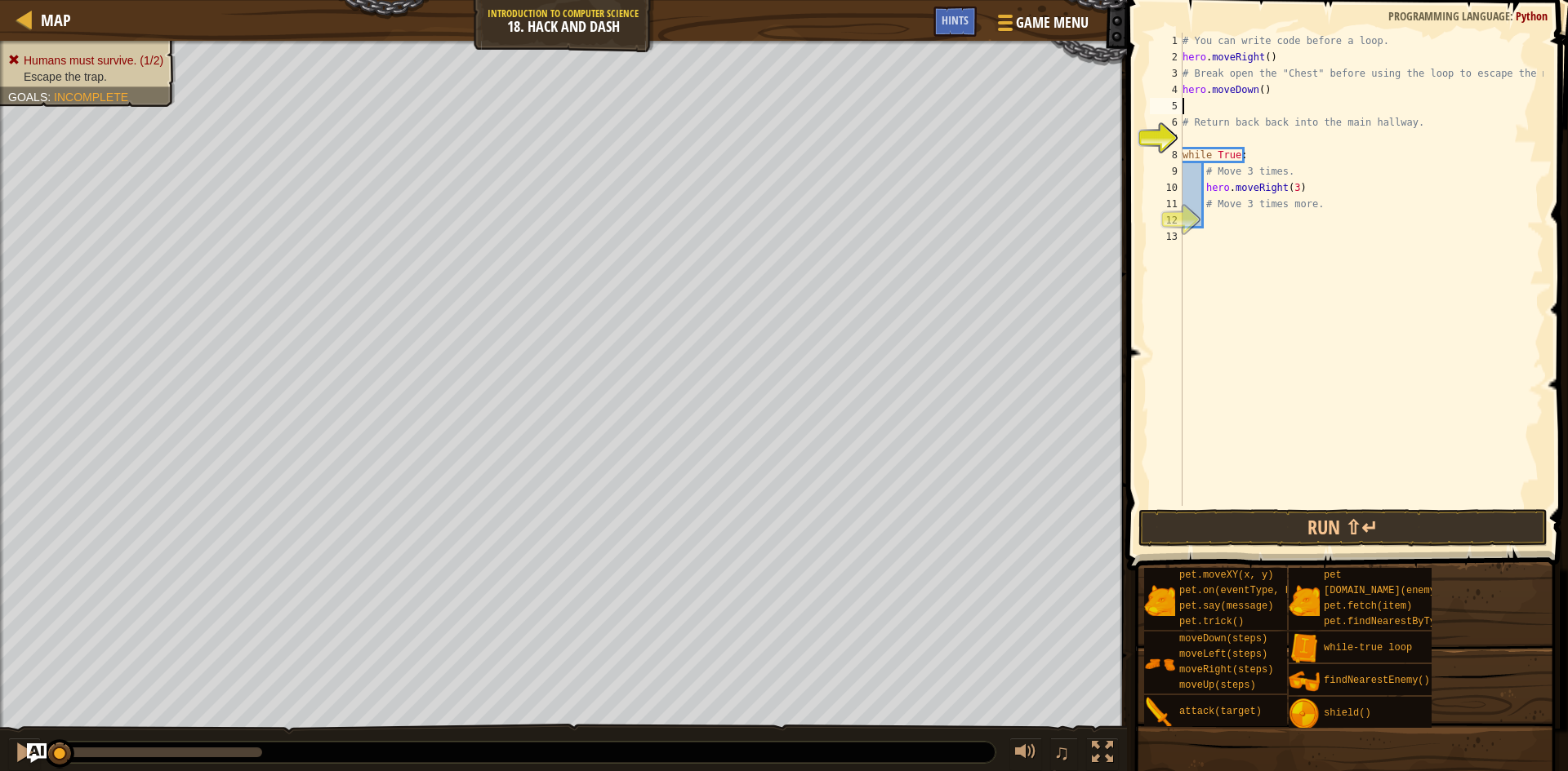
click at [1299, 95] on div "# You can write code before a loop. hero . moveRight ( ) # Break open the "Ches…" at bounding box center [1361, 285] width 364 height 506
click at [1235, 90] on div "# You can write code before a loop. hero . moveRight ( ) # Break open the "Ches…" at bounding box center [1361, 285] width 364 height 506
type textarea "r"
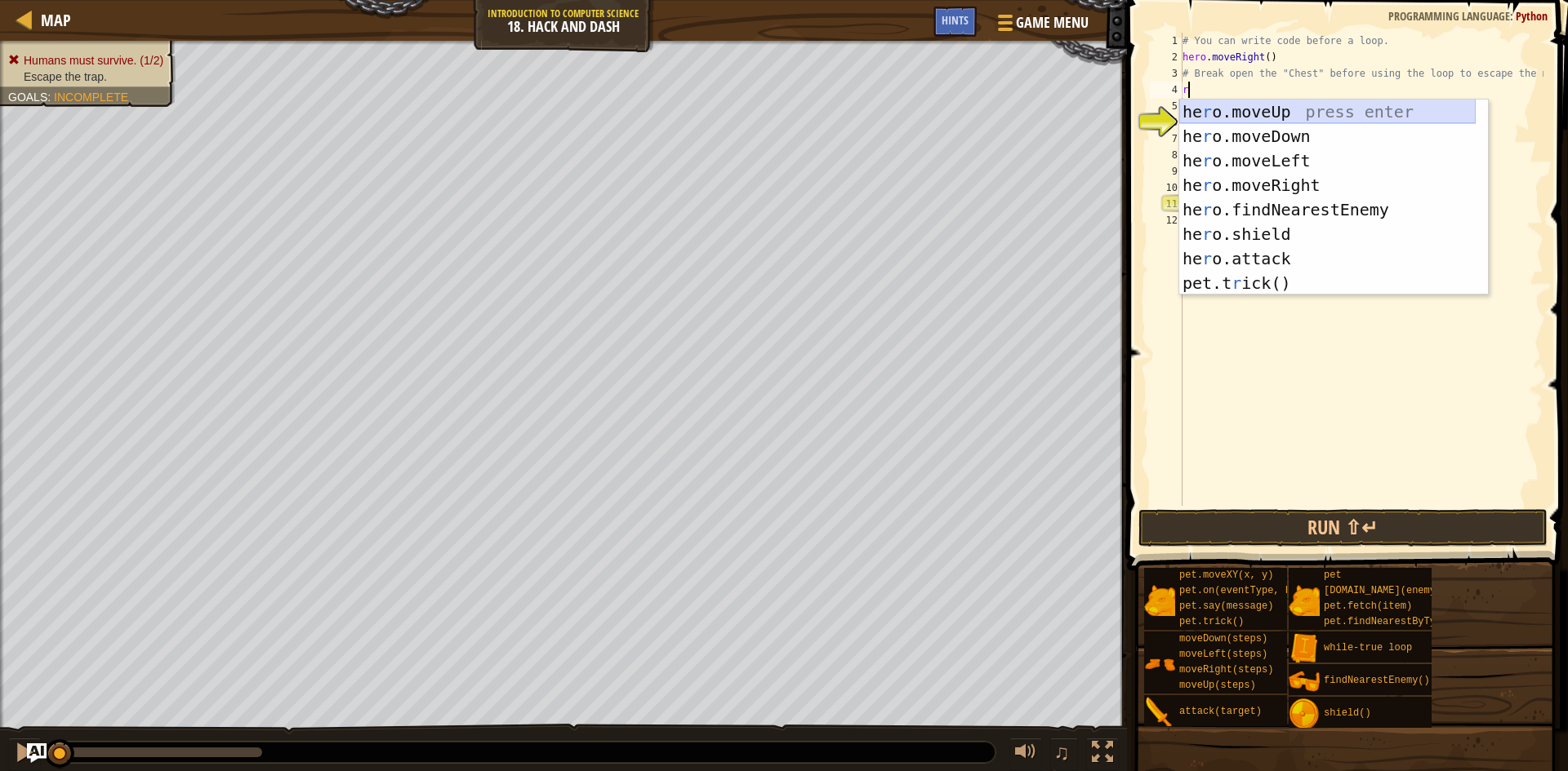
click at [1241, 100] on div "he r o.moveUp press enter he r o.moveDown press enter he r o.moveLeft press ent…" at bounding box center [1327, 222] width 297 height 245
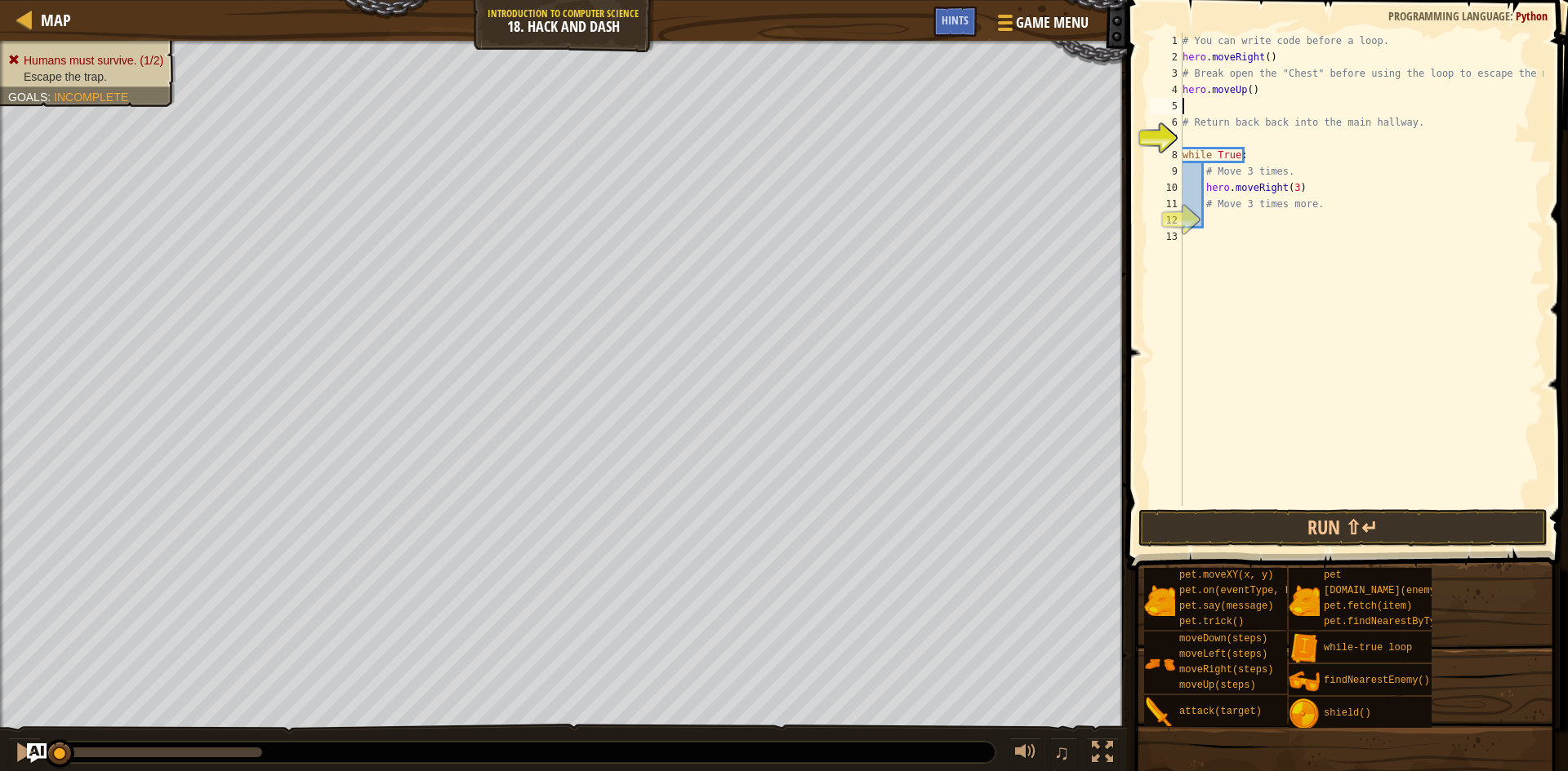
type textarea "d"
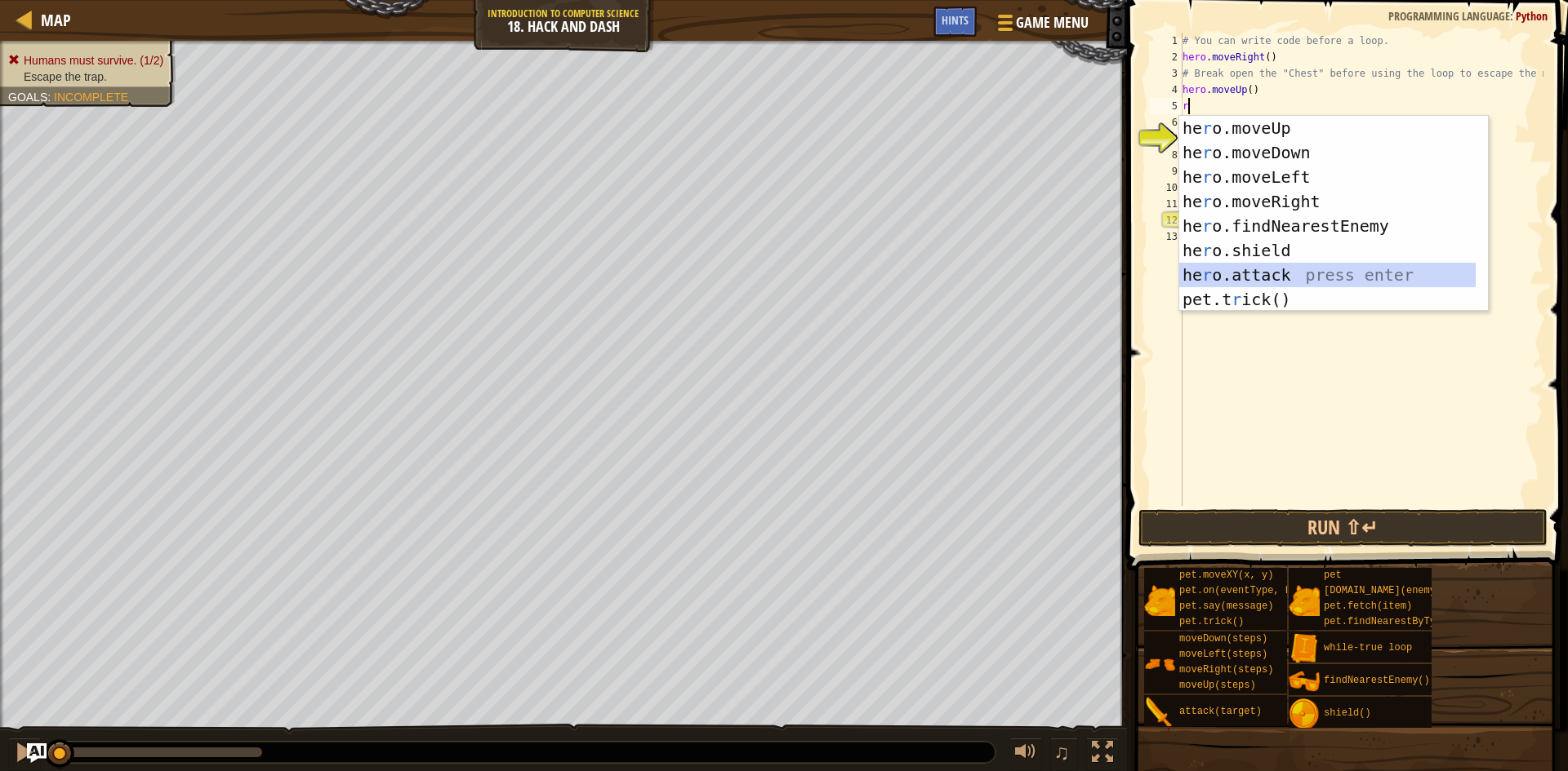
click at [1315, 277] on div "he r o.moveUp press enter he r o.moveDown press enter he r o.moveLeft press ent…" at bounding box center [1327, 238] width 297 height 245
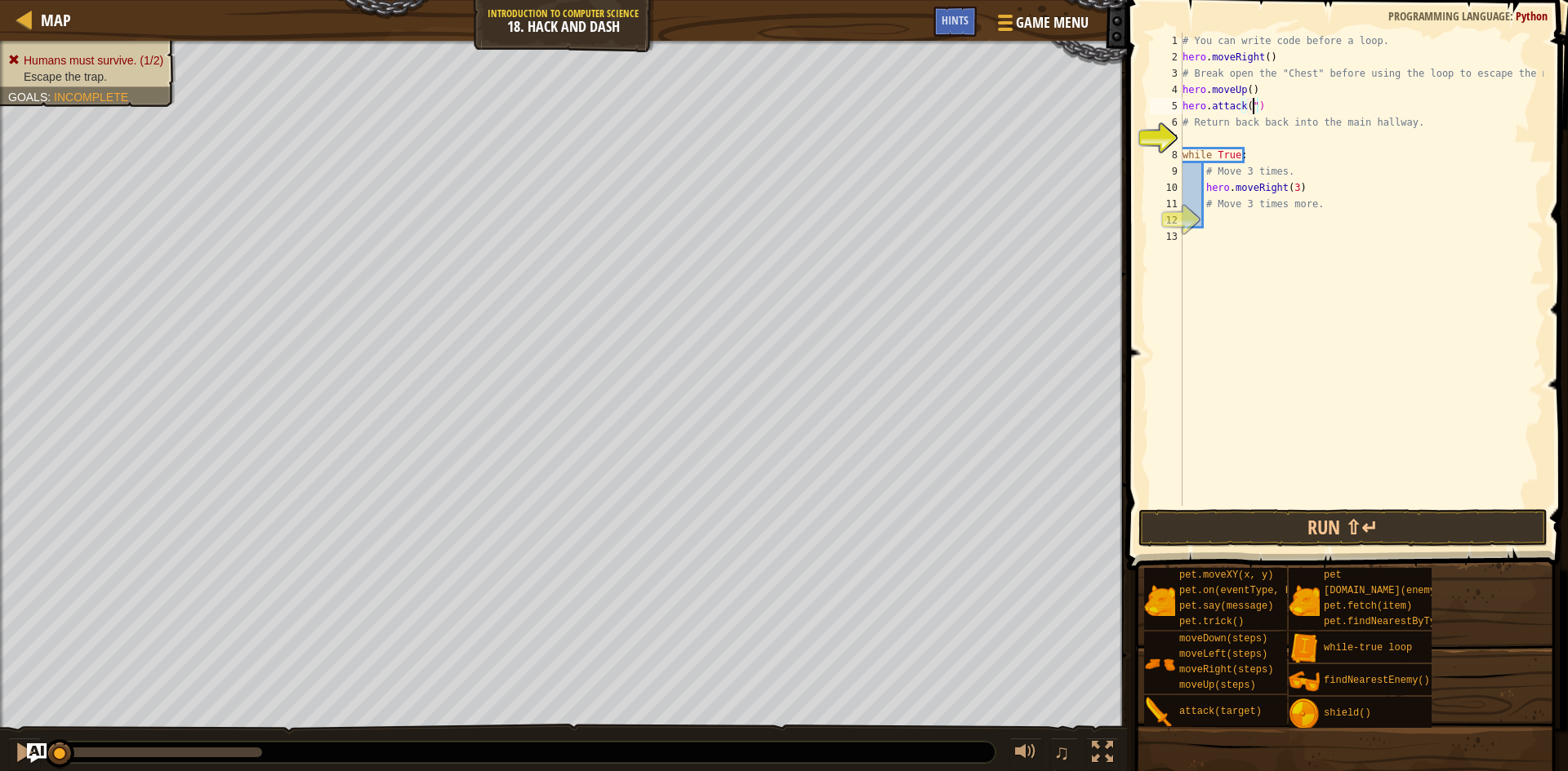
scroll to position [8, 5]
type textarea "hero.attack("Chest")"
click at [1296, 143] on div "# You can write code before a loop. hero . moveRight ( ) # Break open the "Ches…" at bounding box center [1361, 285] width 364 height 506
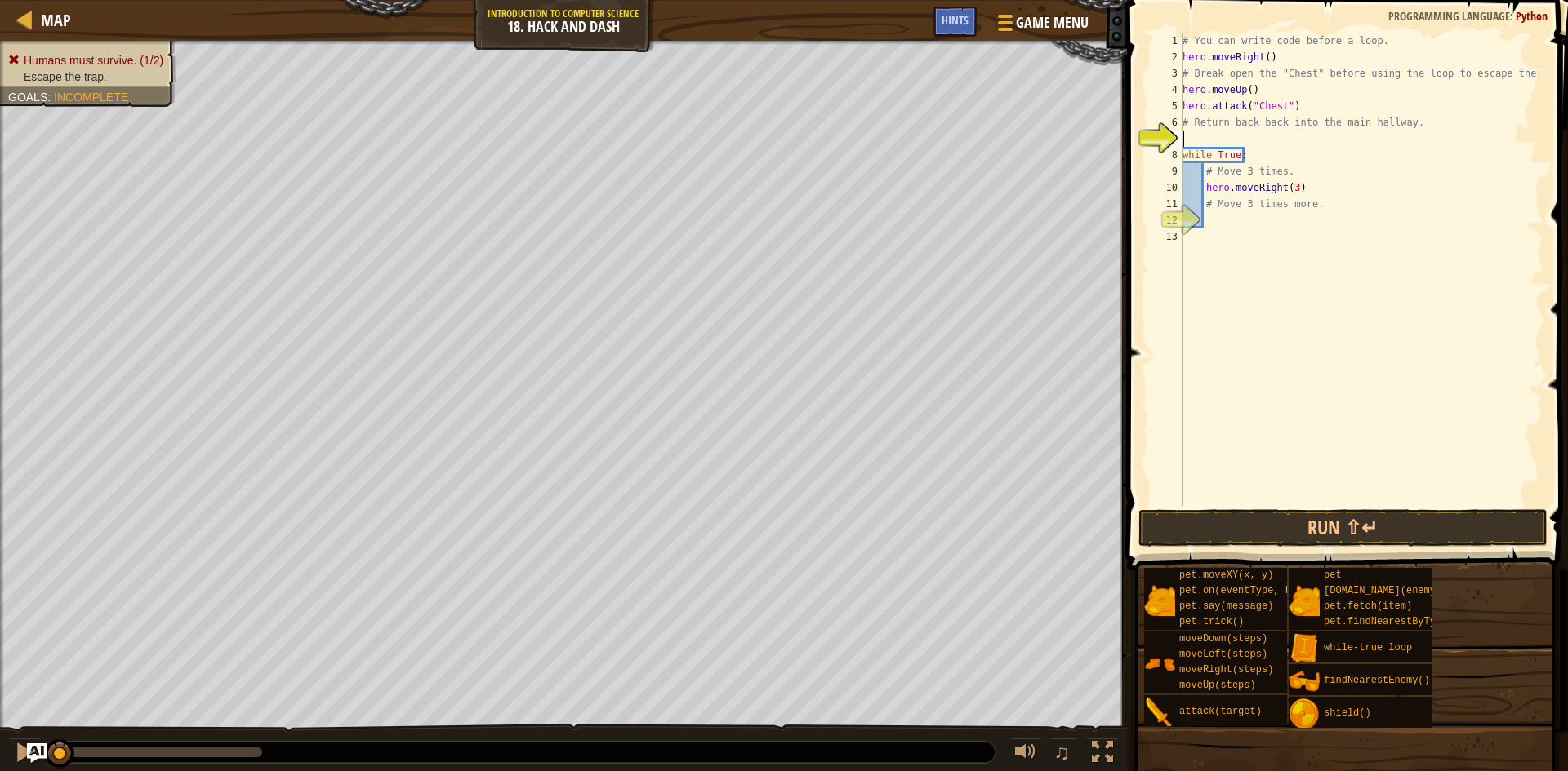
type textarea "D"
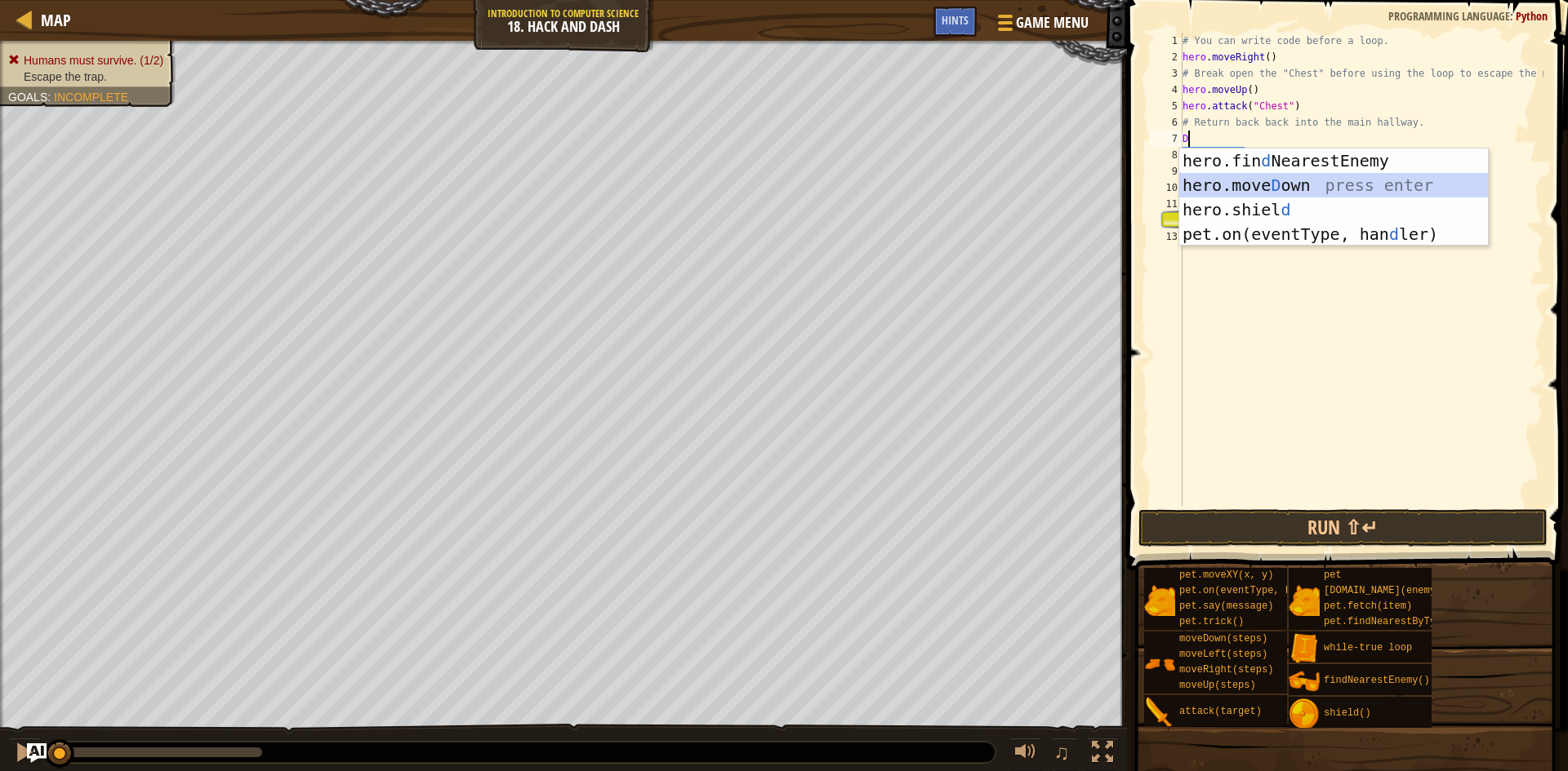
click at [1267, 194] on div "hero.fin d NearestEnemy press enter hero.[PERSON_NAME] own press enter hero.[PE…" at bounding box center [1333, 222] width 308 height 147
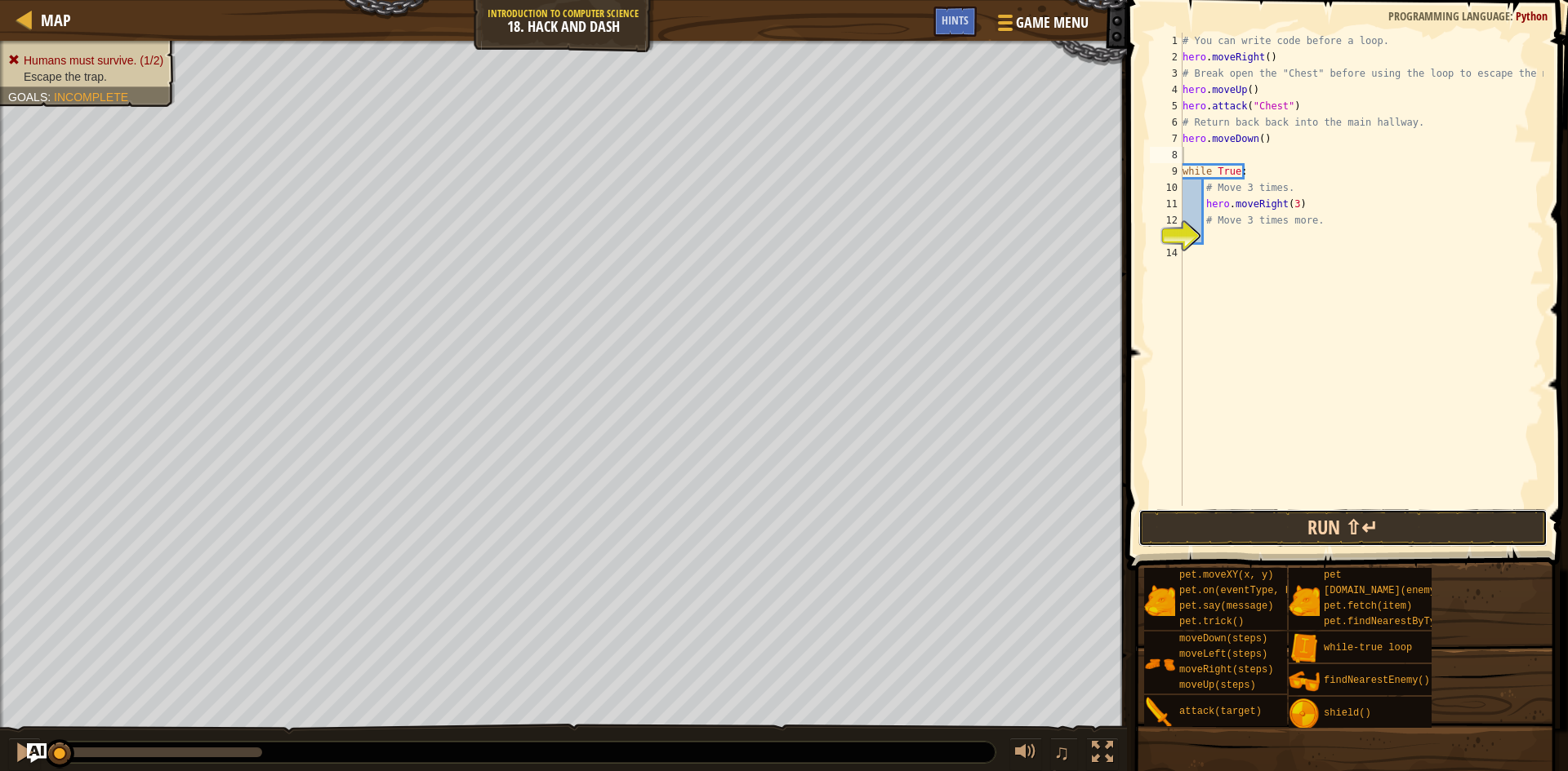
click at [1404, 511] on button "Run ⇧↵" at bounding box center [1342, 528] width 409 height 37
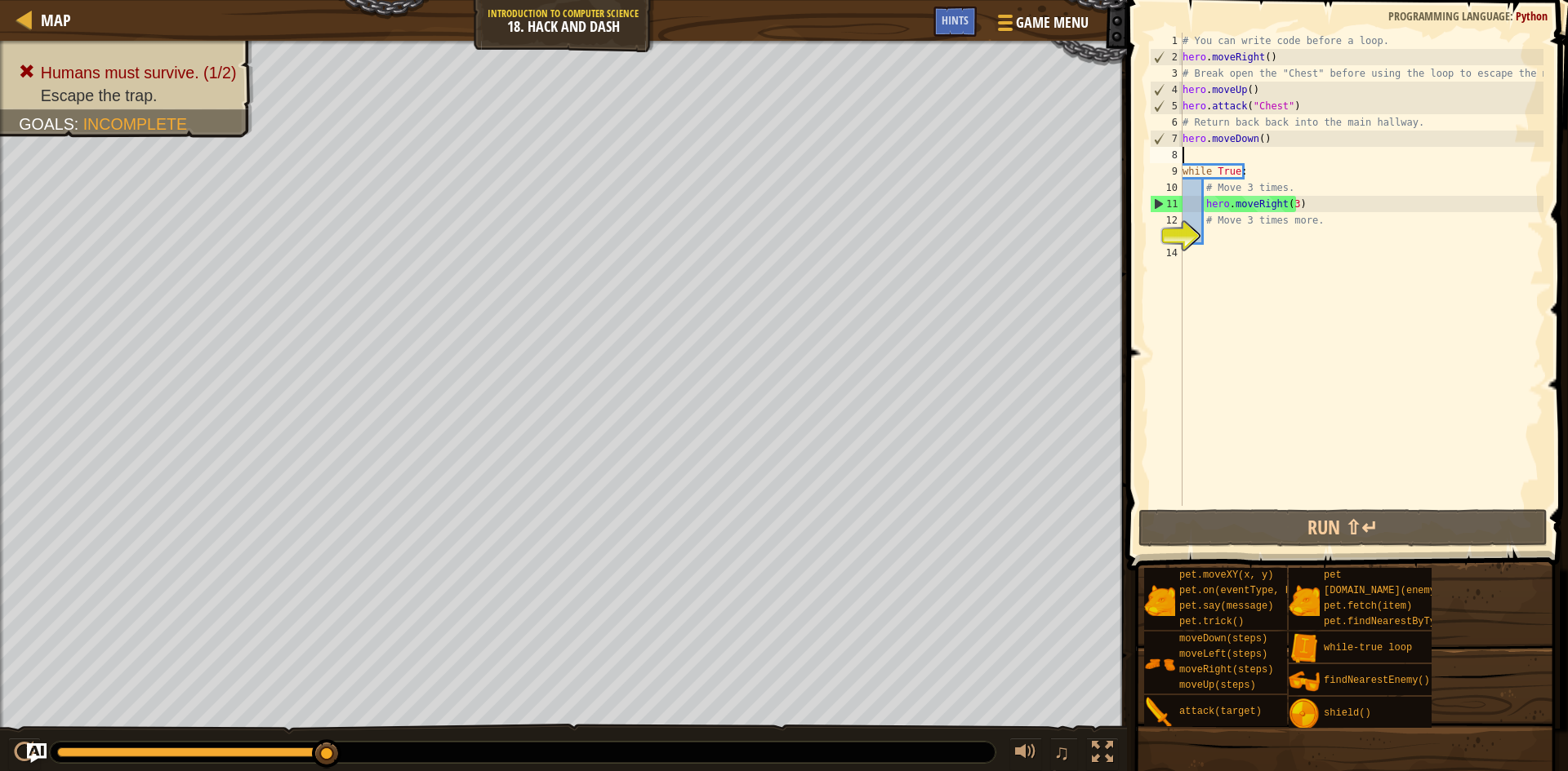
click at [1237, 234] on div "# You can write code before a loop. hero . moveRight ( ) # Break open the "Ches…" at bounding box center [1361, 285] width 364 height 506
type textarea "d"
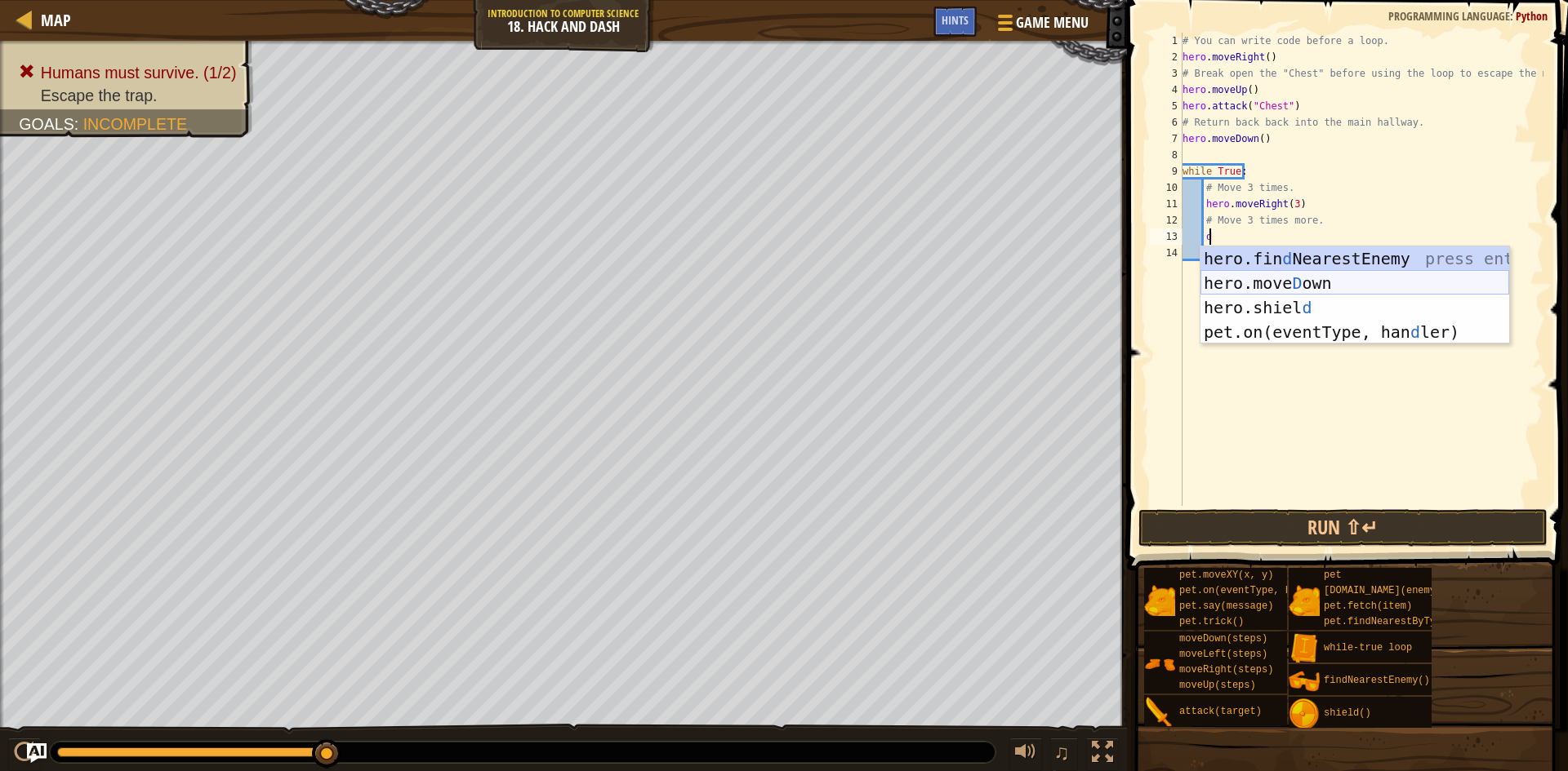
click at [1256, 291] on div "hero.fin d NearestEnemy press enter hero.[PERSON_NAME] own press enter hero.[PE…" at bounding box center [1354, 320] width 308 height 147
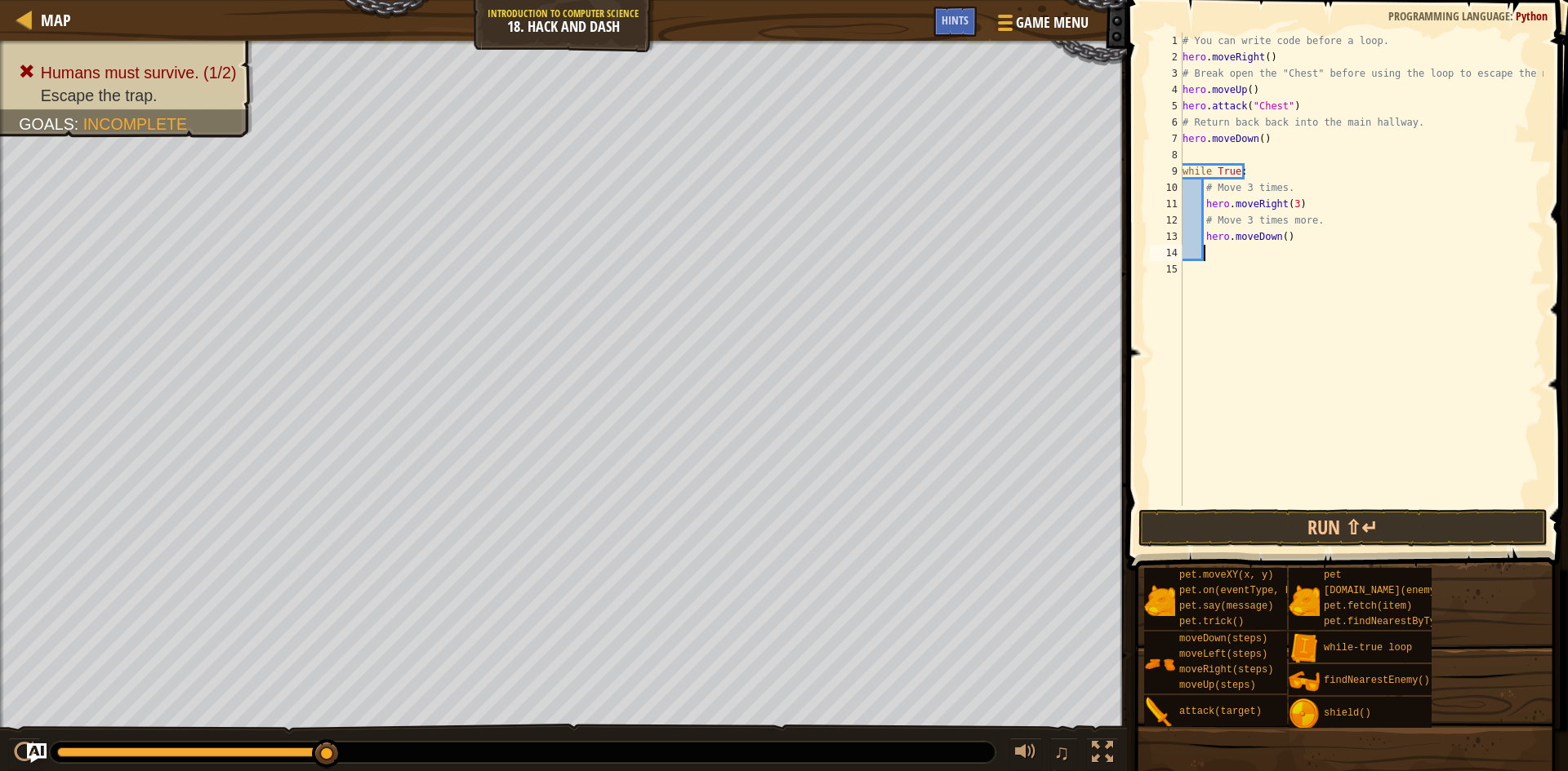
click at [1278, 241] on div "# You can write code before a loop. hero . moveRight ( ) # Break open the "Ches…" at bounding box center [1361, 285] width 364 height 506
type textarea "hero.moveDown(3)"
click at [1375, 519] on button "Run ⇧↵" at bounding box center [1342, 528] width 409 height 37
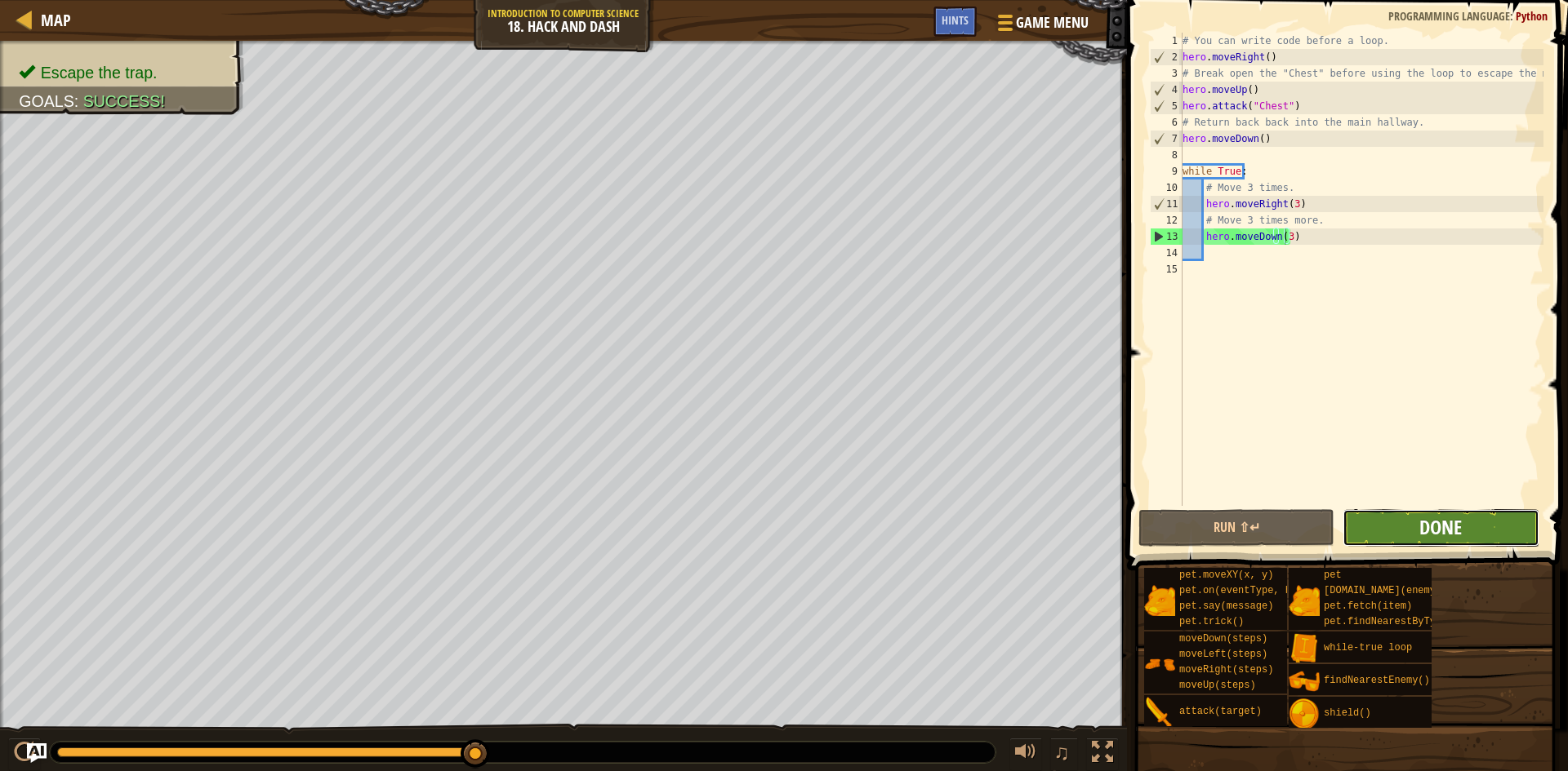
click at [1420, 516] on span "Done" at bounding box center [1440, 527] width 42 height 26
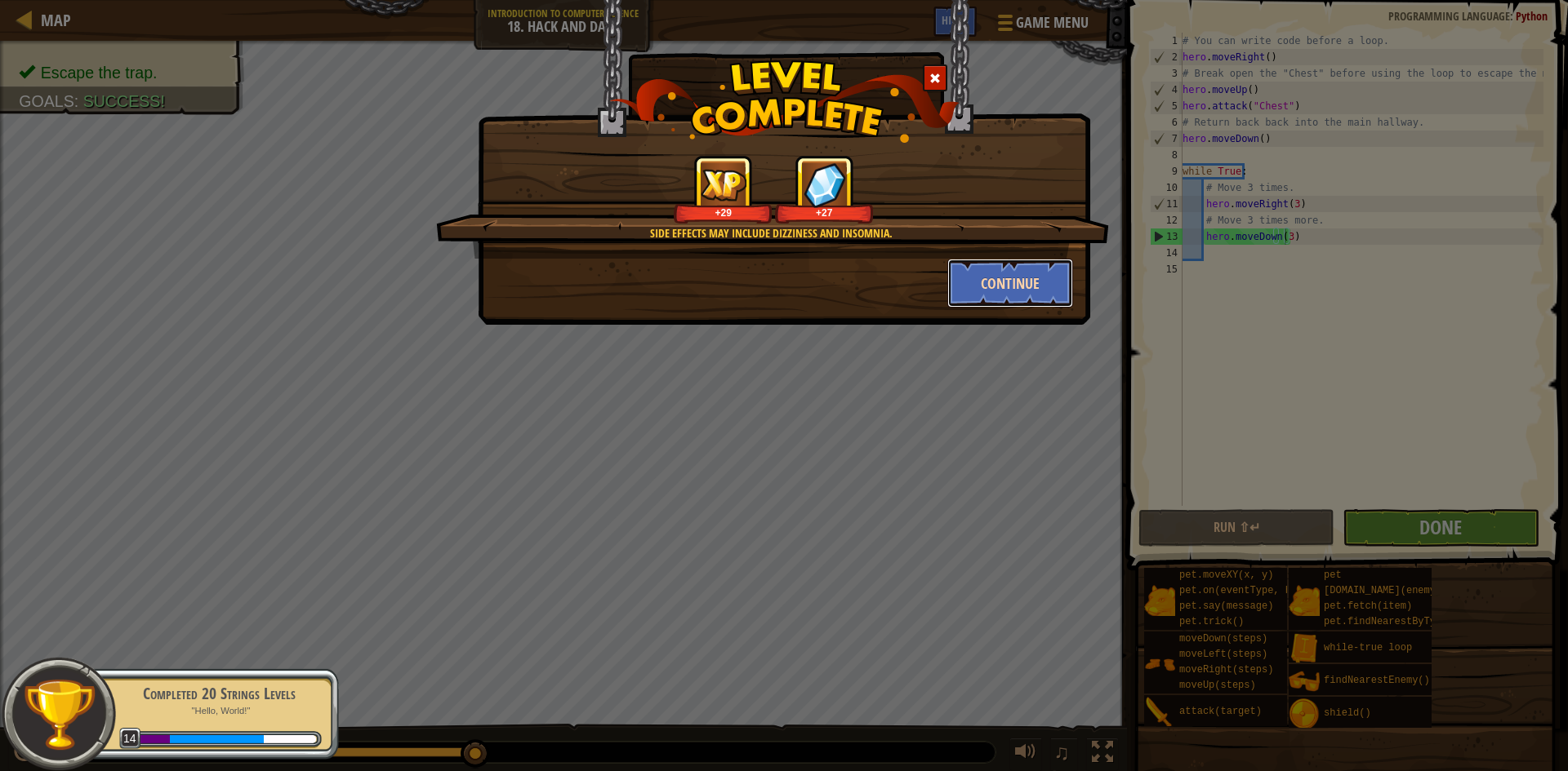
click at [1051, 285] on button "Continue" at bounding box center [1010, 283] width 127 height 49
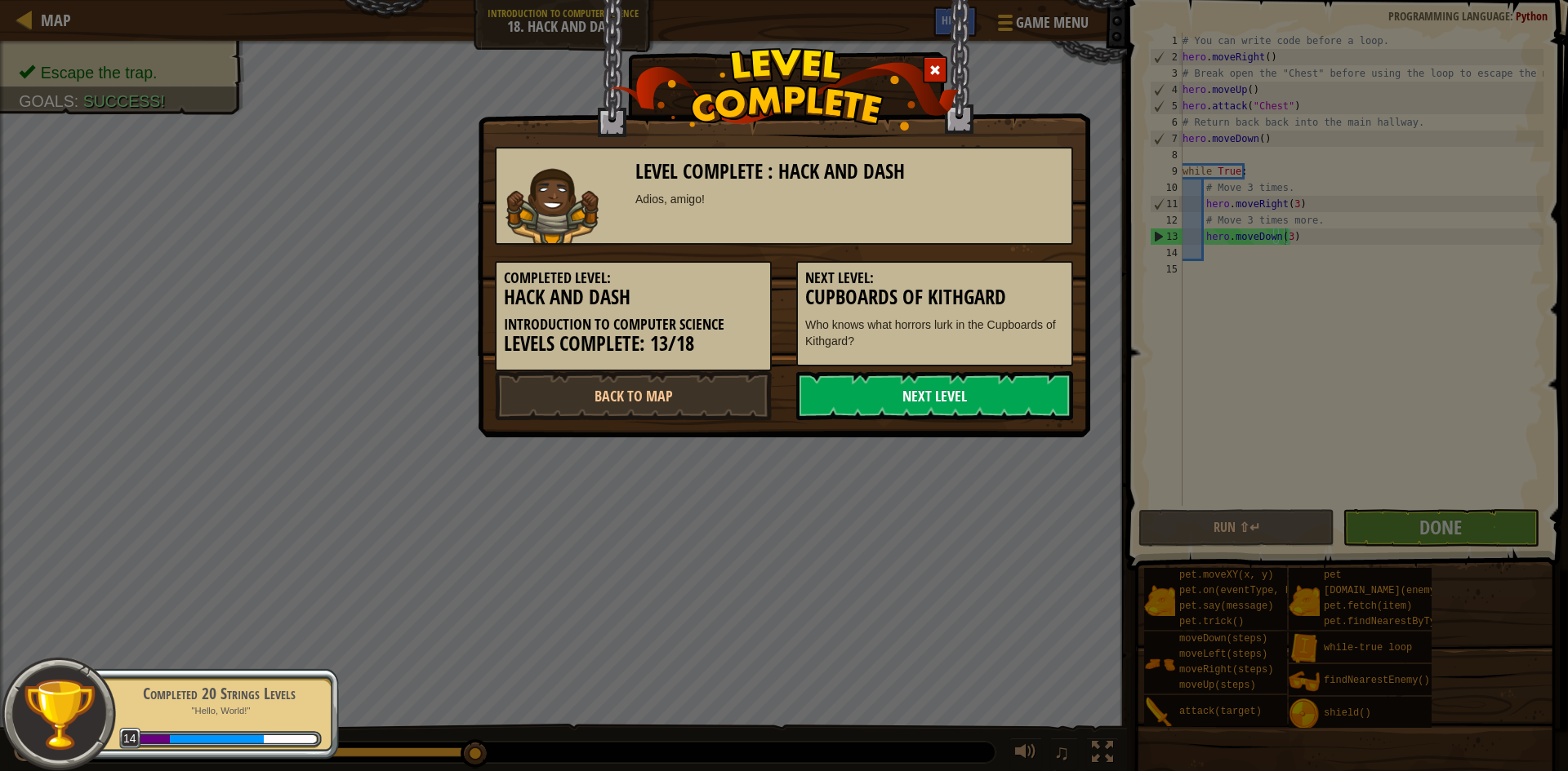
click at [1040, 386] on link "Next Level" at bounding box center [934, 396] width 277 height 49
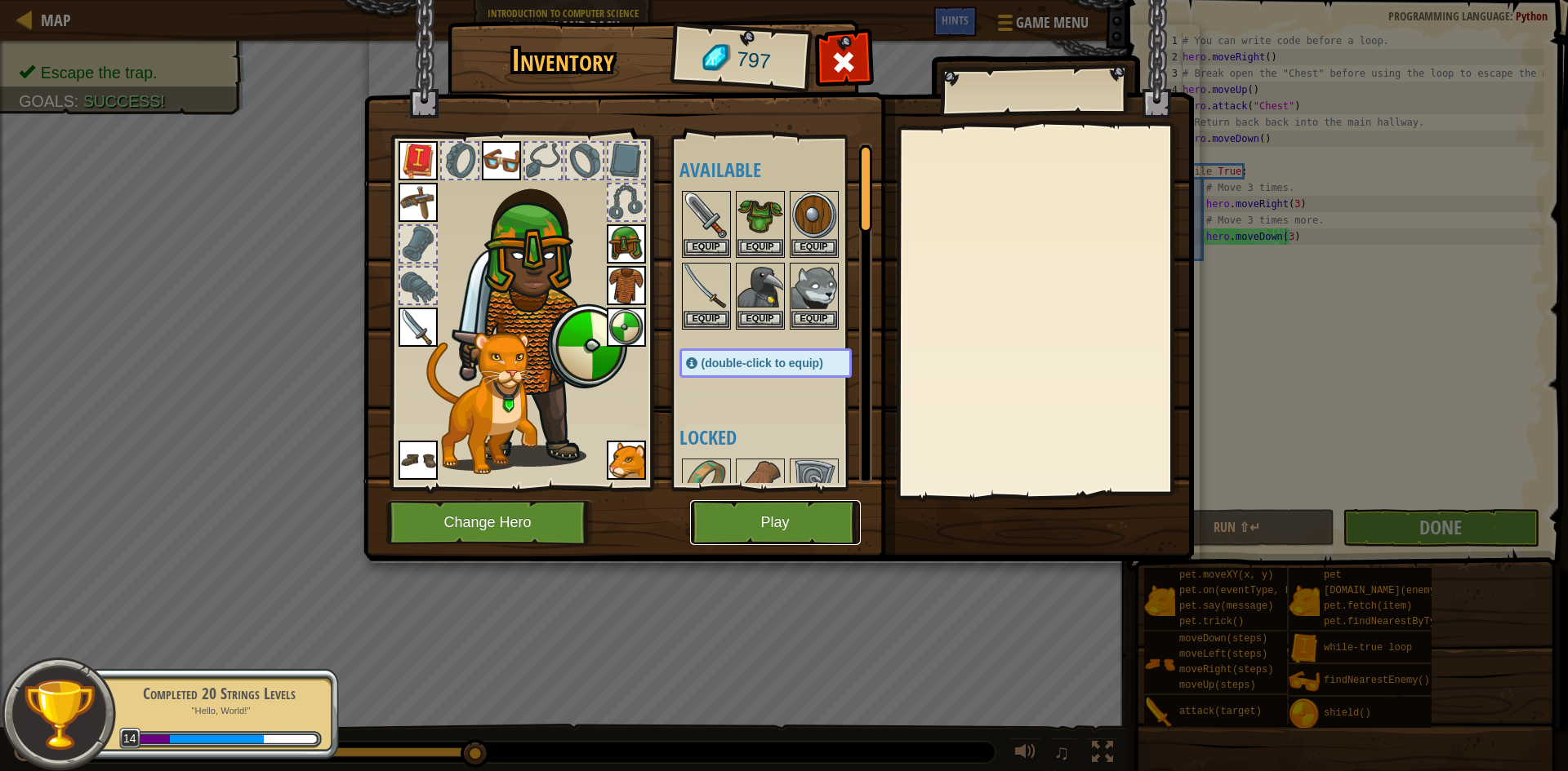
click at [745, 530] on button "Play" at bounding box center [776, 523] width 171 height 45
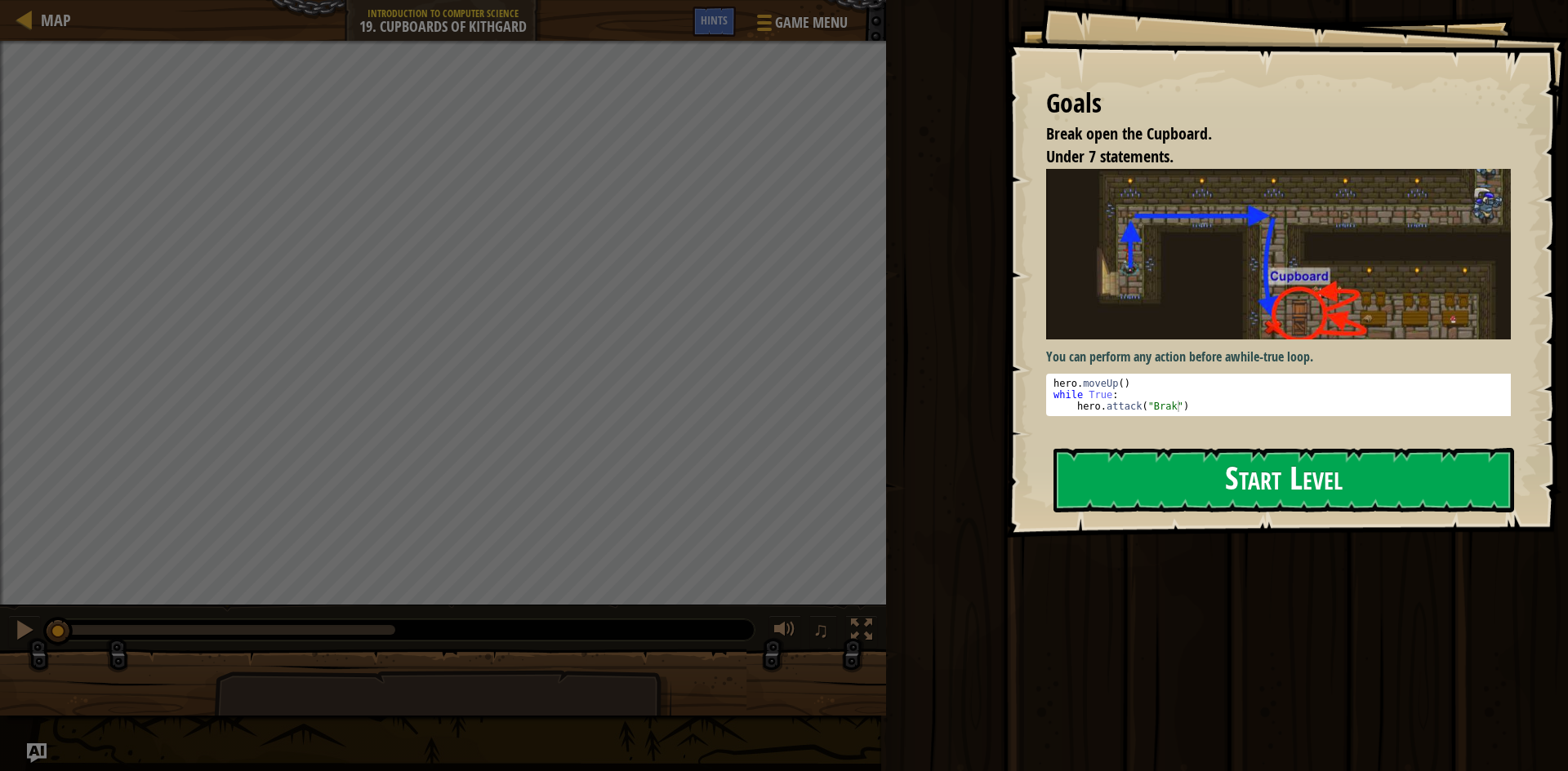
click at [1153, 496] on button "Start Level" at bounding box center [1283, 481] width 460 height 64
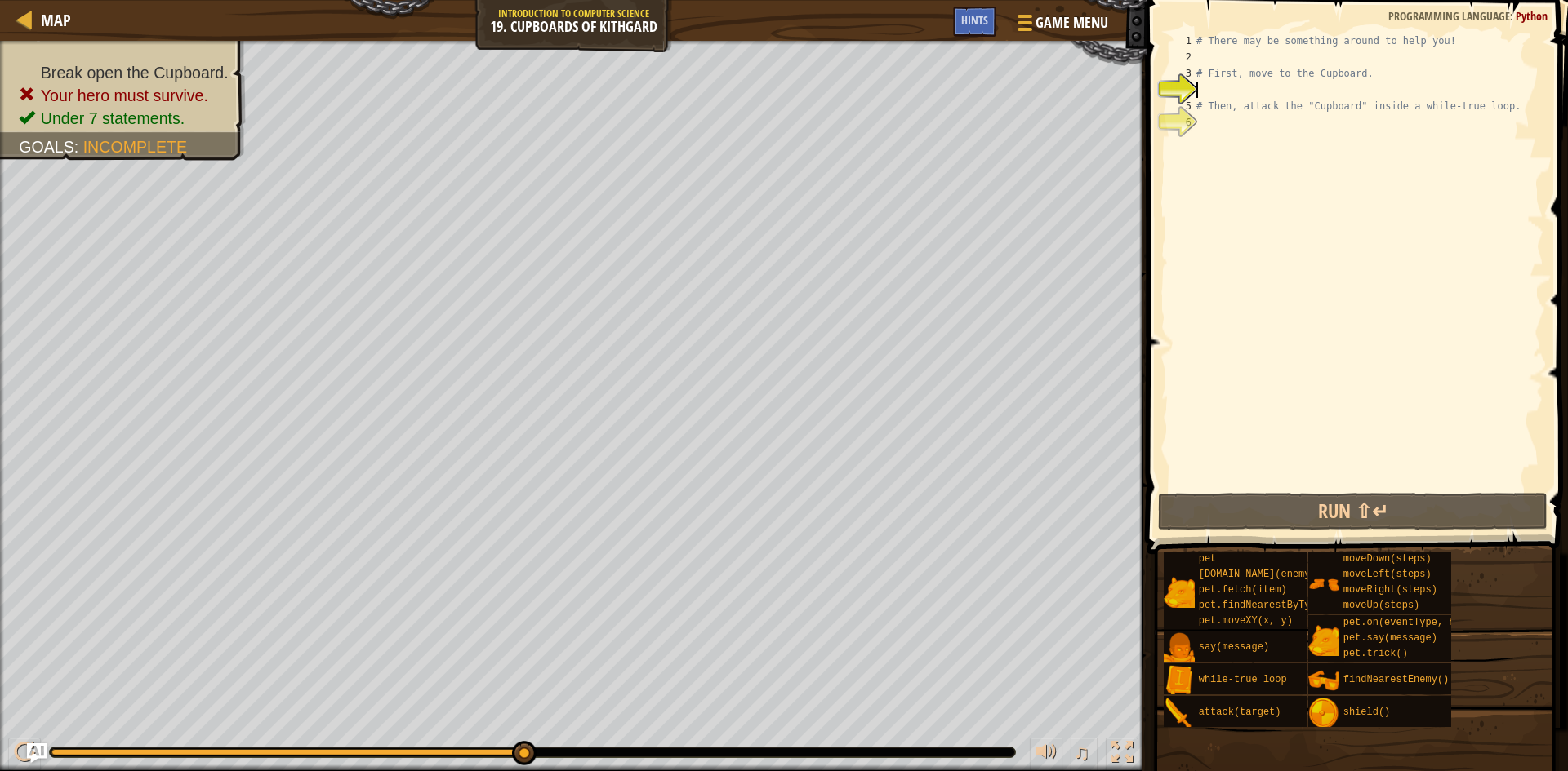
type textarea "r"
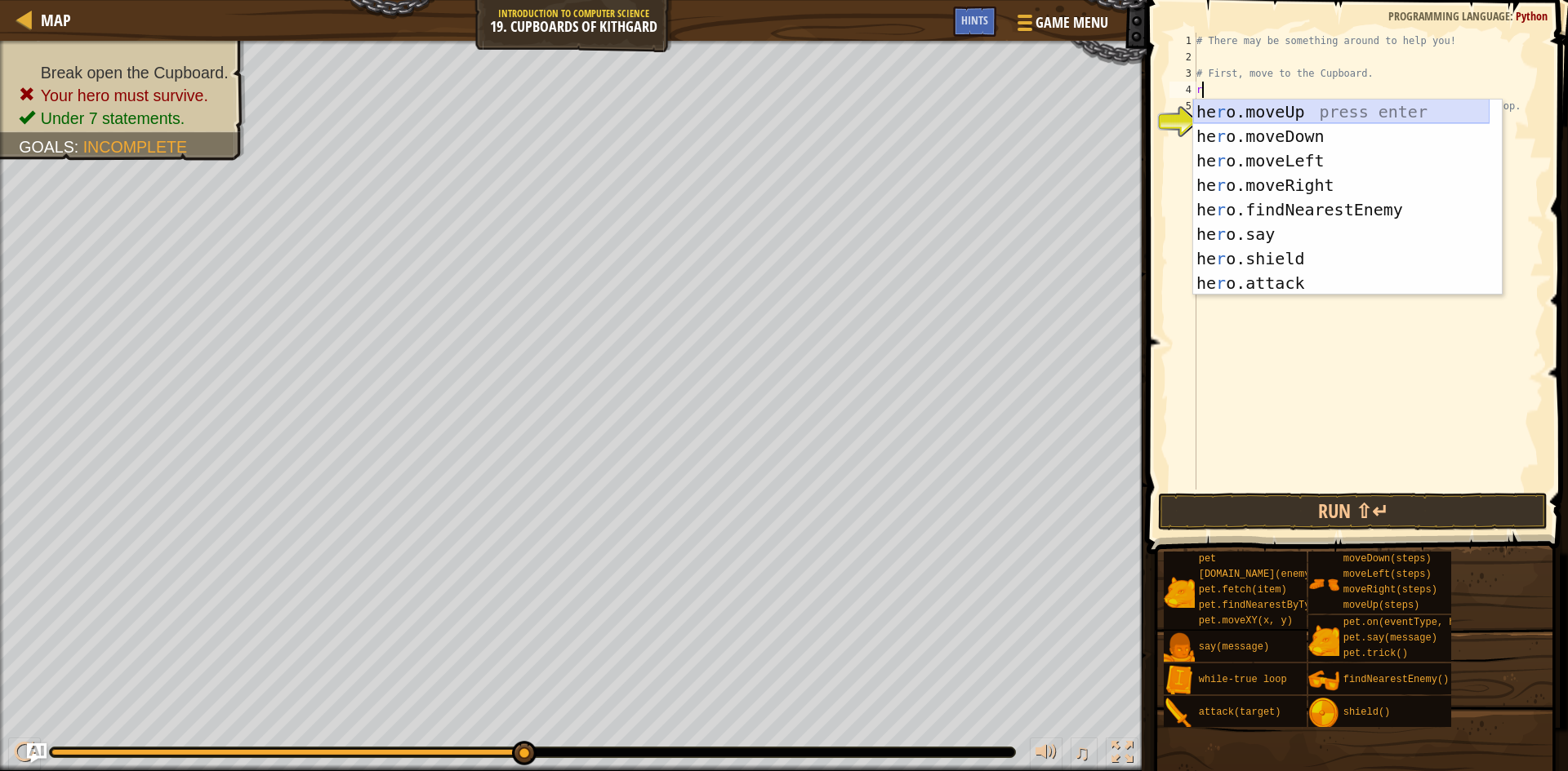
click at [1279, 111] on div "he r o.moveUp press enter he r o.moveDown press enter he r o.moveLeft press ent…" at bounding box center [1341, 222] width 297 height 245
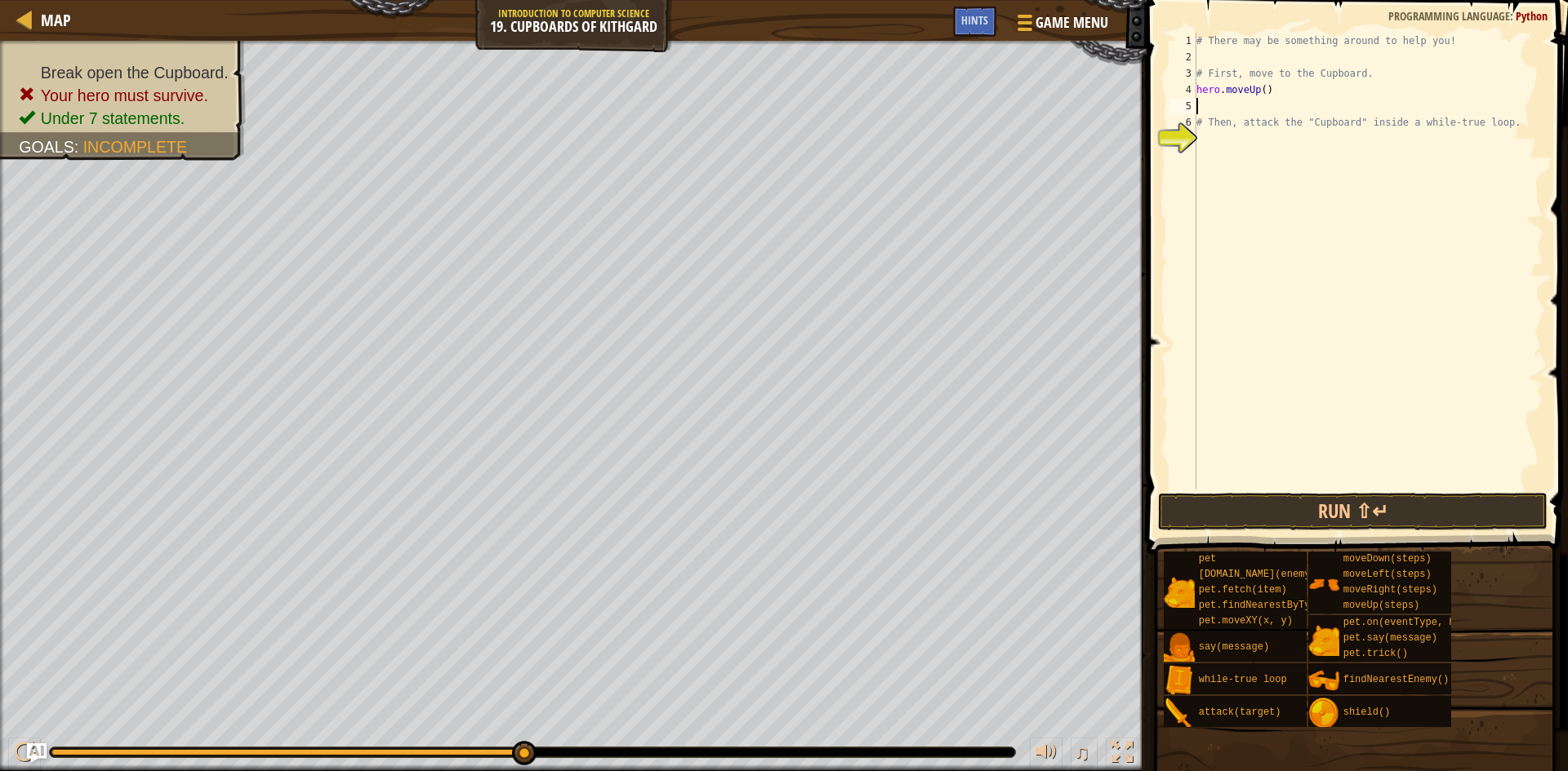
type textarea "r"
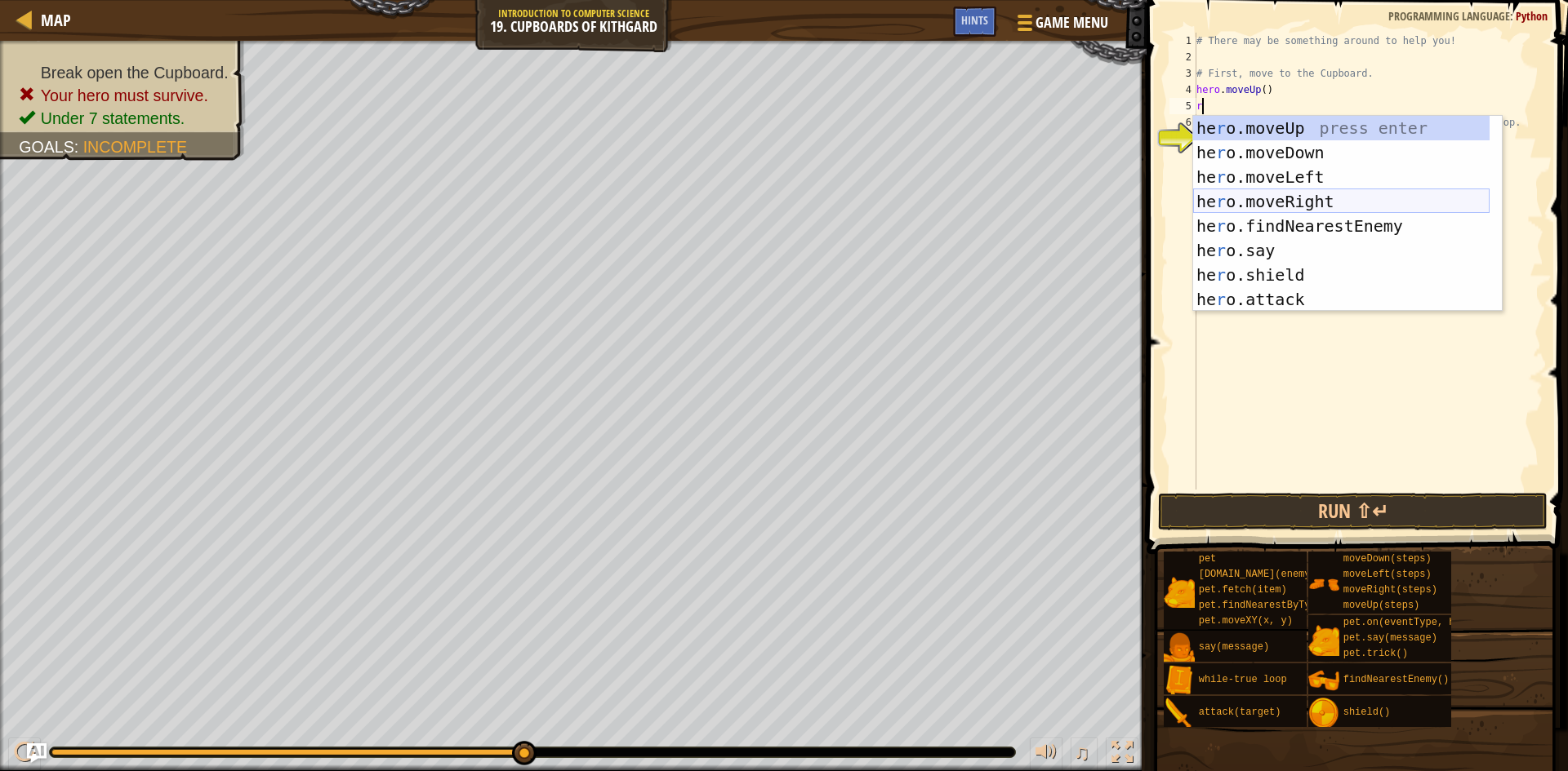
click at [1238, 207] on div "he r o.moveUp press enter he r o.moveDown press enter he r o.moveLeft press ent…" at bounding box center [1341, 238] width 297 height 245
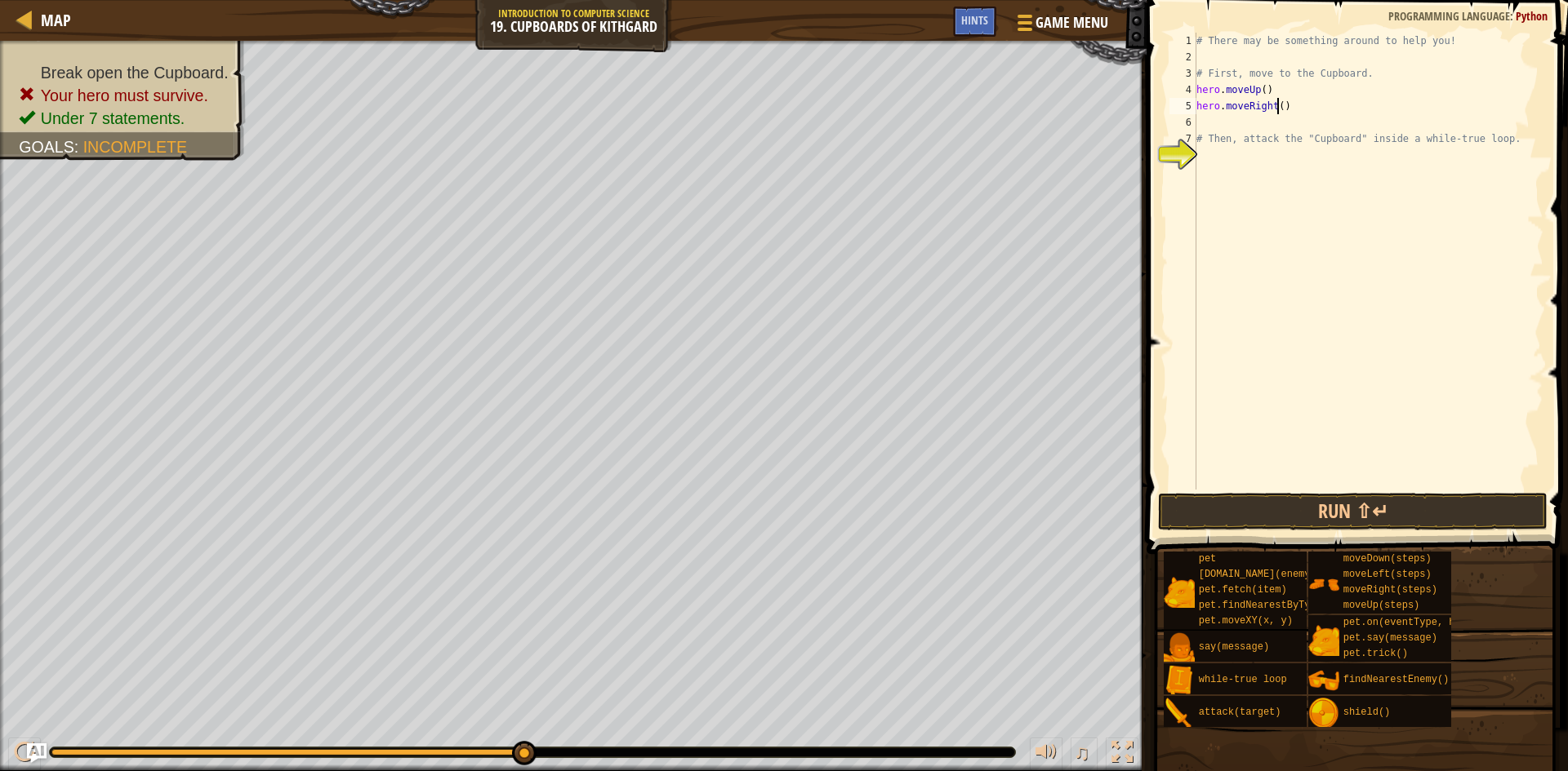
click at [1275, 110] on div "# There may be something around to help you! # First, move to the Cupboard. her…" at bounding box center [1368, 278] width 351 height 490
type textarea "hero.moveRight(2)"
click at [1231, 124] on div "# There may be something around to help you! # First, move to the Cupboard. her…" at bounding box center [1368, 278] width 351 height 490
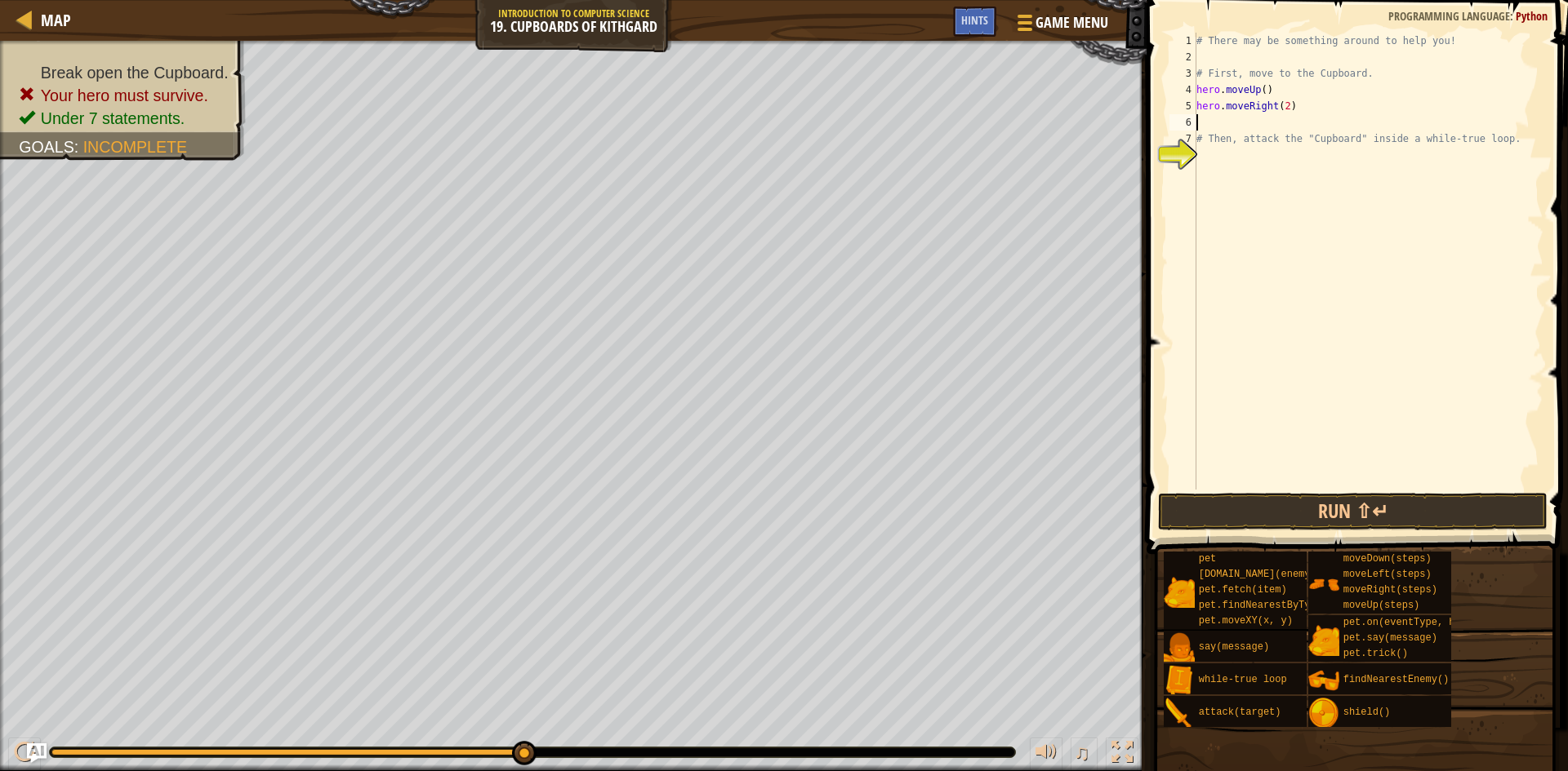
type textarea "d"
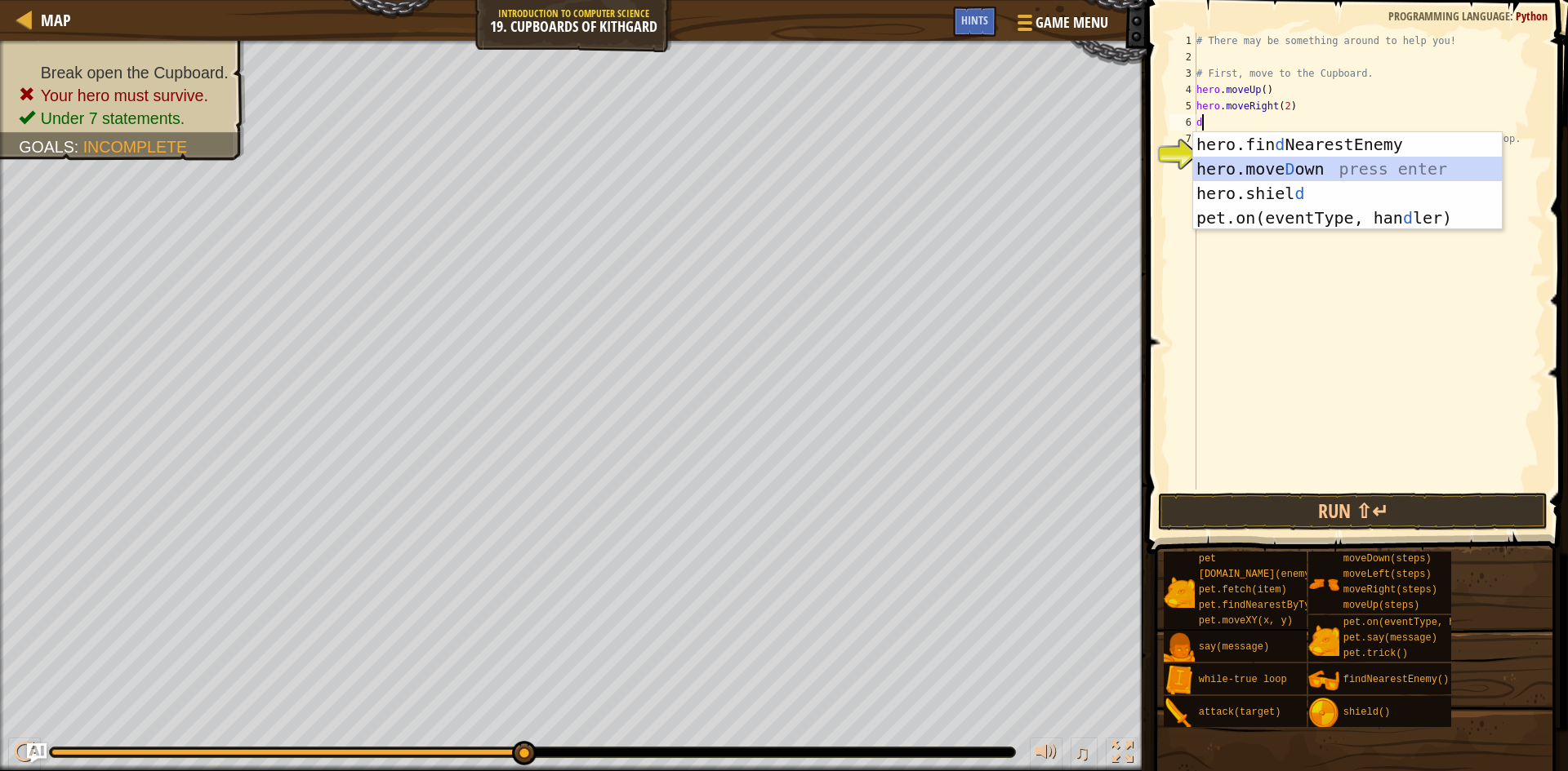
click at [1242, 173] on div "hero.fin d NearestEnemy press enter hero.[PERSON_NAME] own press enter hero.[PE…" at bounding box center [1347, 206] width 308 height 147
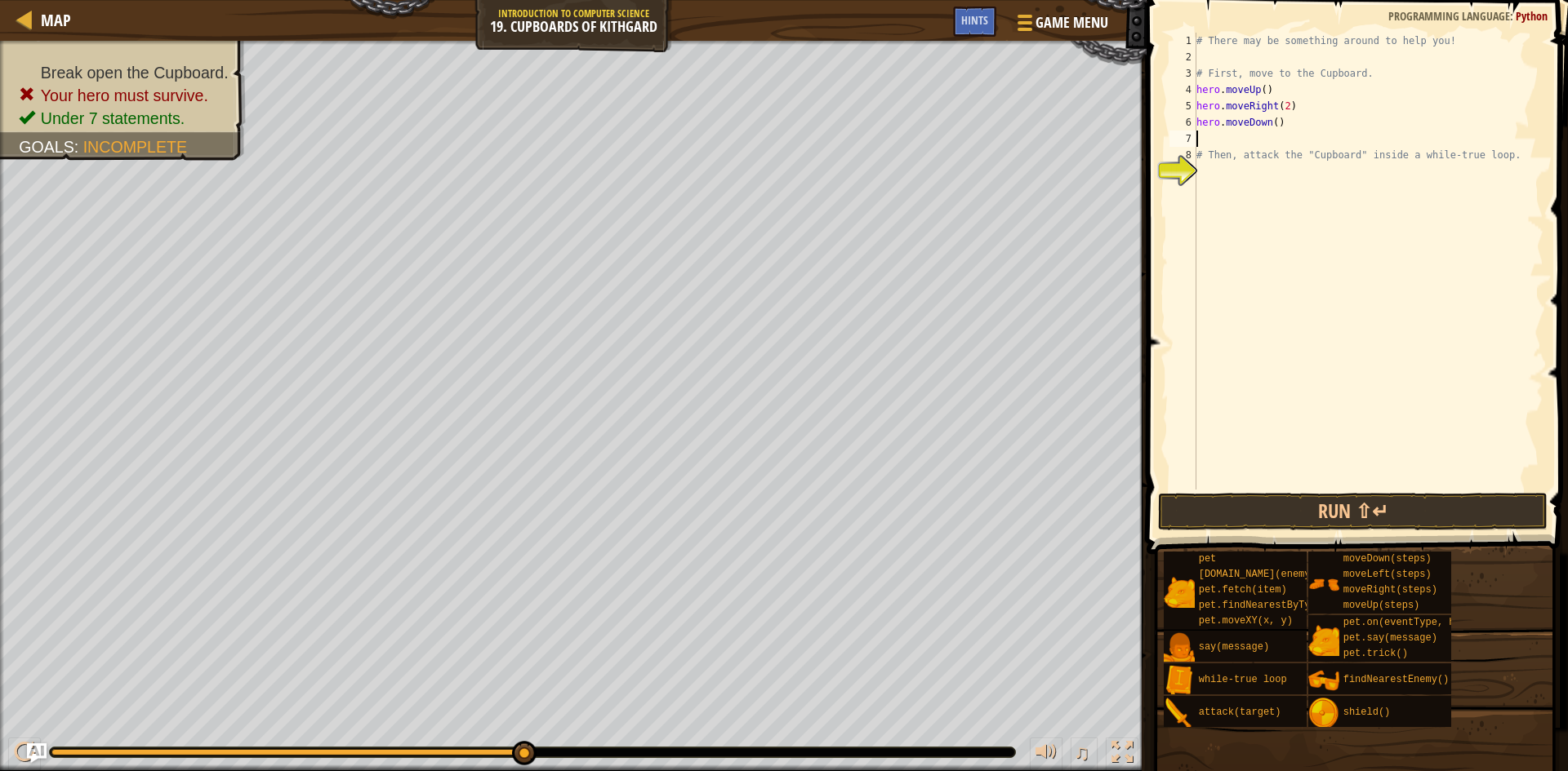
click at [1271, 123] on div "# There may be something around to help you! # First, move to the Cupboard. her…" at bounding box center [1368, 278] width 351 height 490
type textarea "hero.moveDown(2)"
click at [1261, 168] on div "# There may be something around to help you! # First, move to the Cupboard. her…" at bounding box center [1368, 278] width 351 height 490
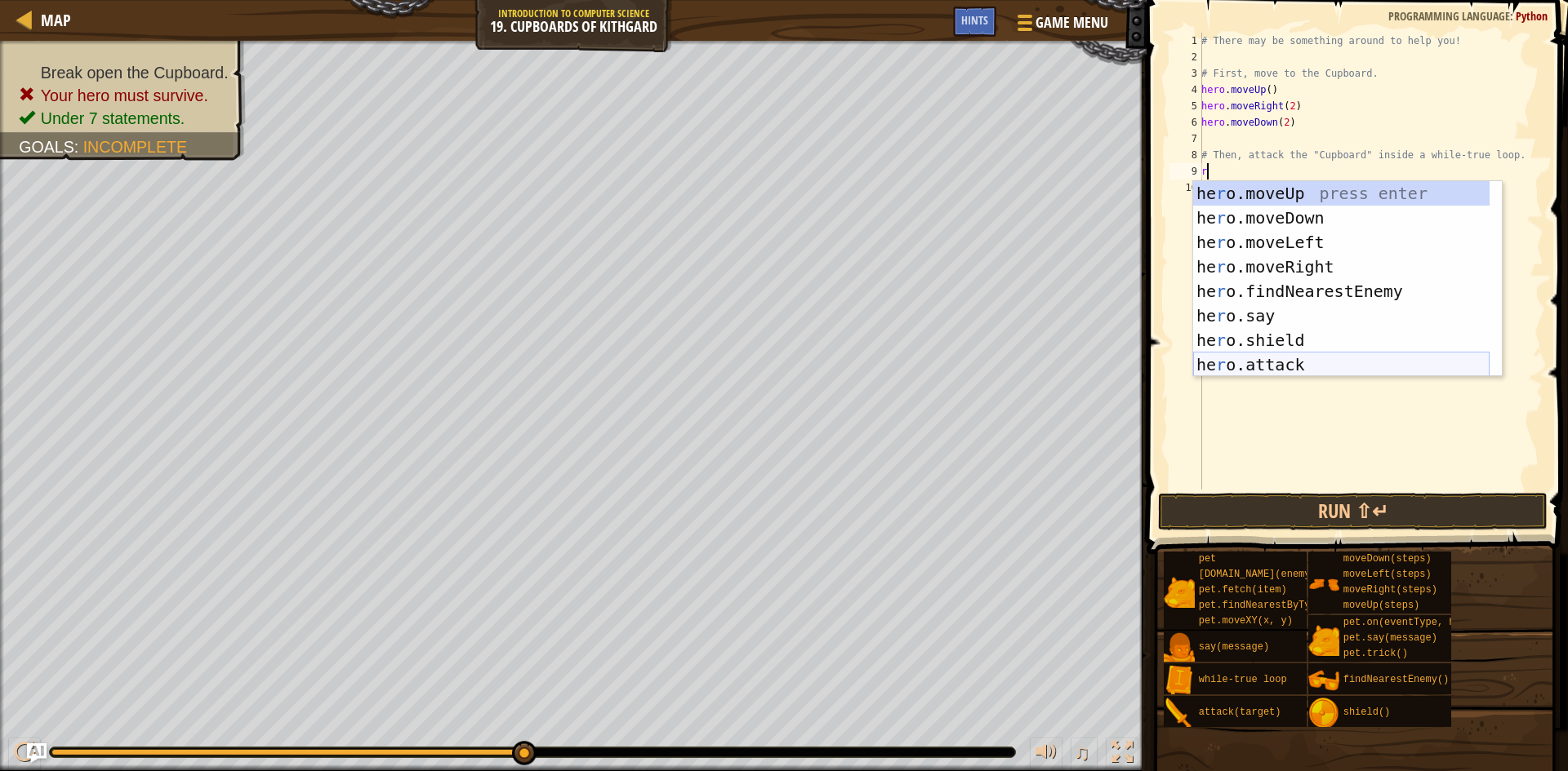
click at [1299, 367] on div "he r o.moveUp press enter he r o.moveDown press enter he r o.moveLeft press ent…" at bounding box center [1341, 304] width 297 height 245
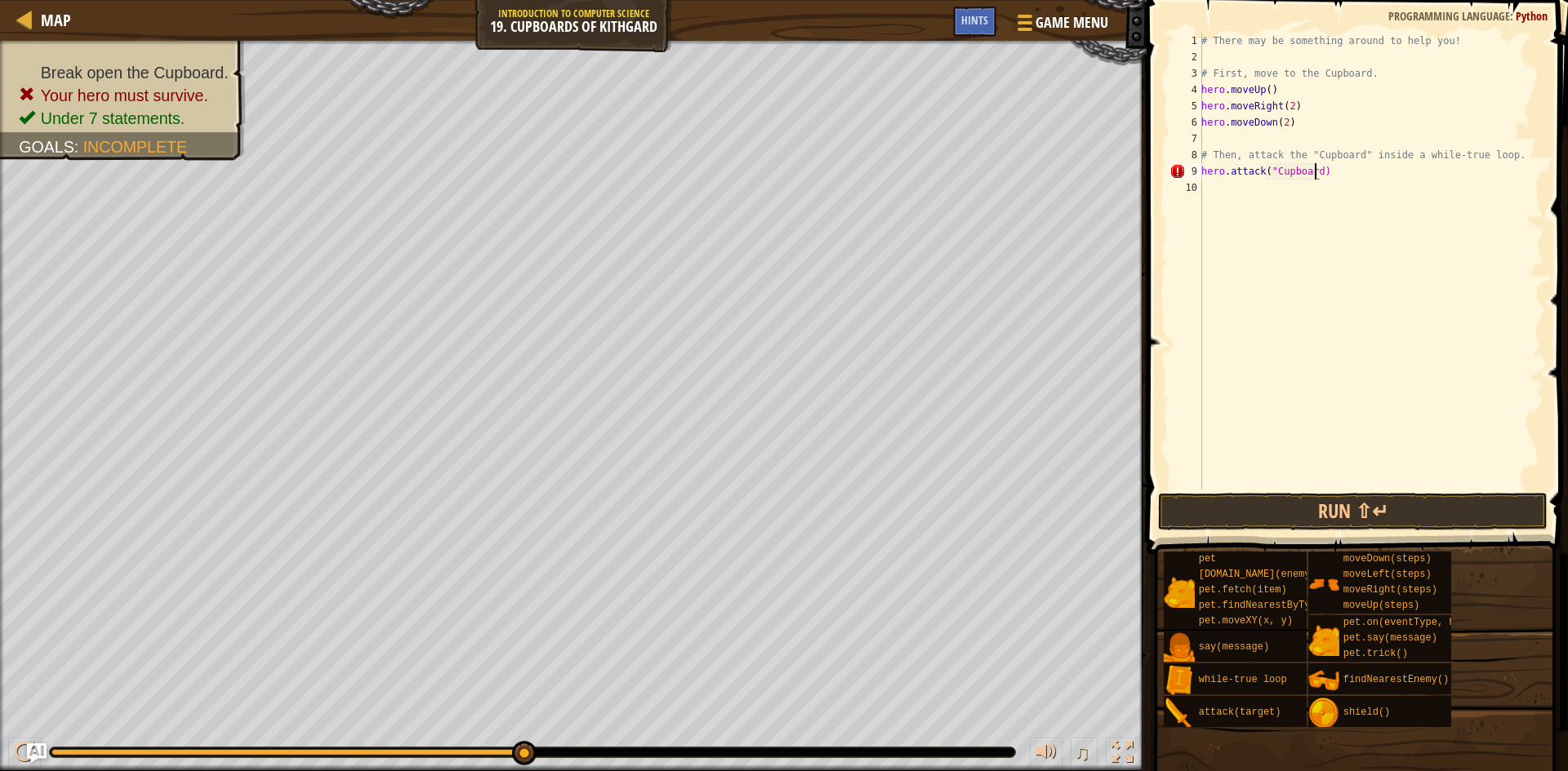
scroll to position [8, 10]
type textarea "hero.attack("Cupboard")"
click at [1337, 510] on button "Run ⇧↵" at bounding box center [1353, 512] width 389 height 37
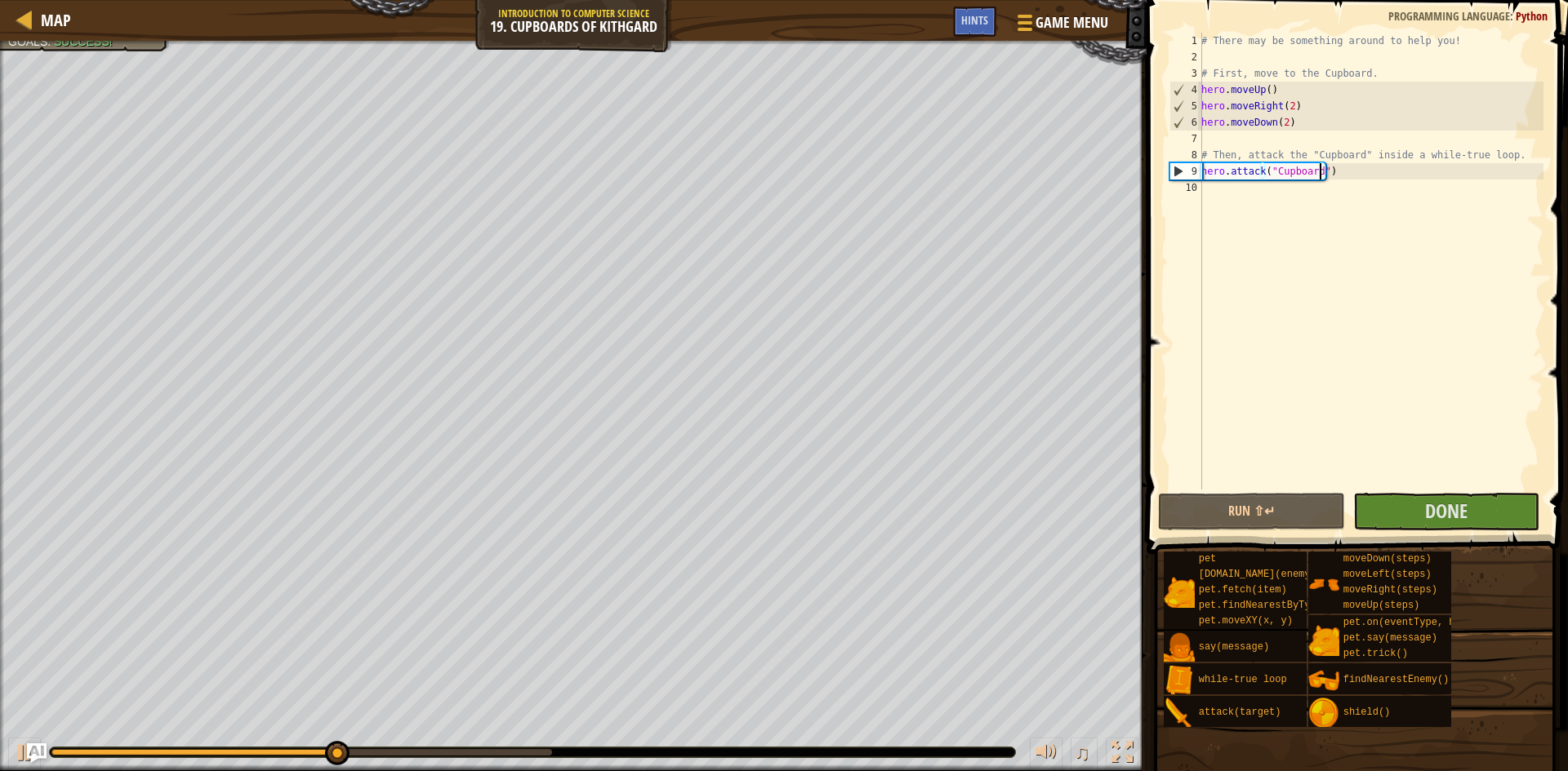
click at [1234, 190] on div "# There may be something around to help you! # First, move to the Cupboard. her…" at bounding box center [1370, 278] width 346 height 490
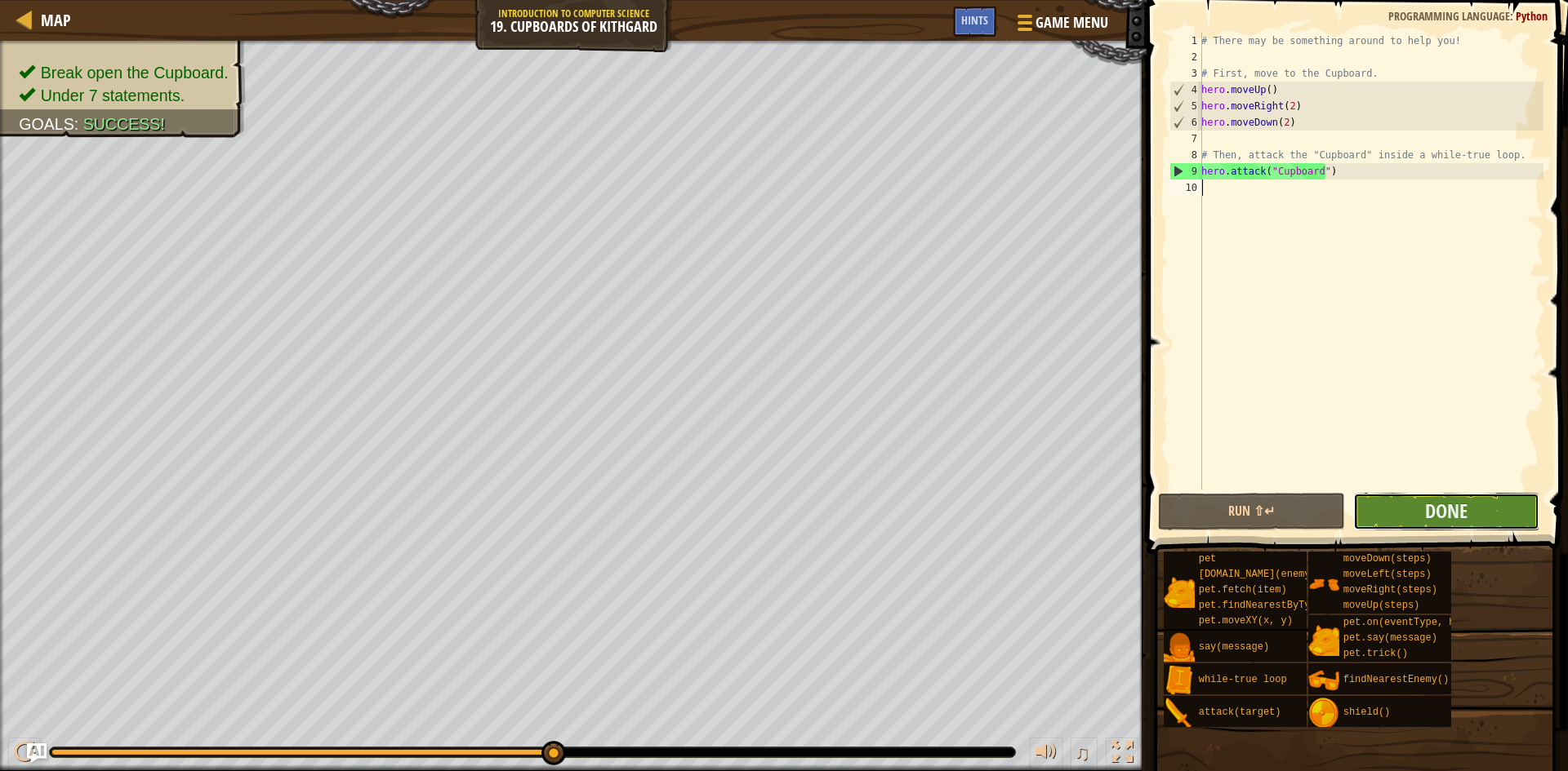
click at [1497, 504] on button "Done" at bounding box center [1446, 512] width 187 height 37
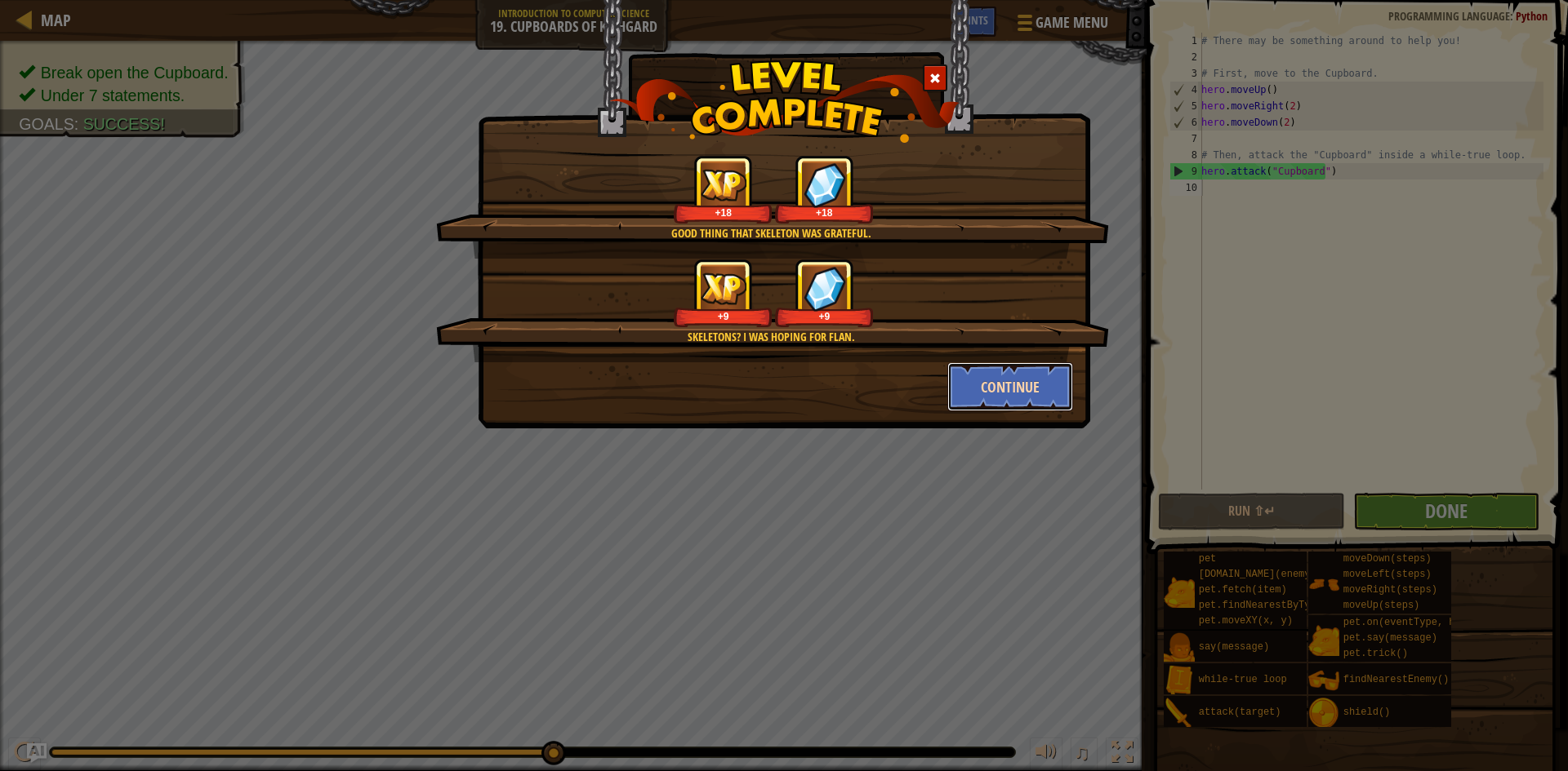
click at [1004, 385] on button "Continue" at bounding box center [1010, 387] width 127 height 49
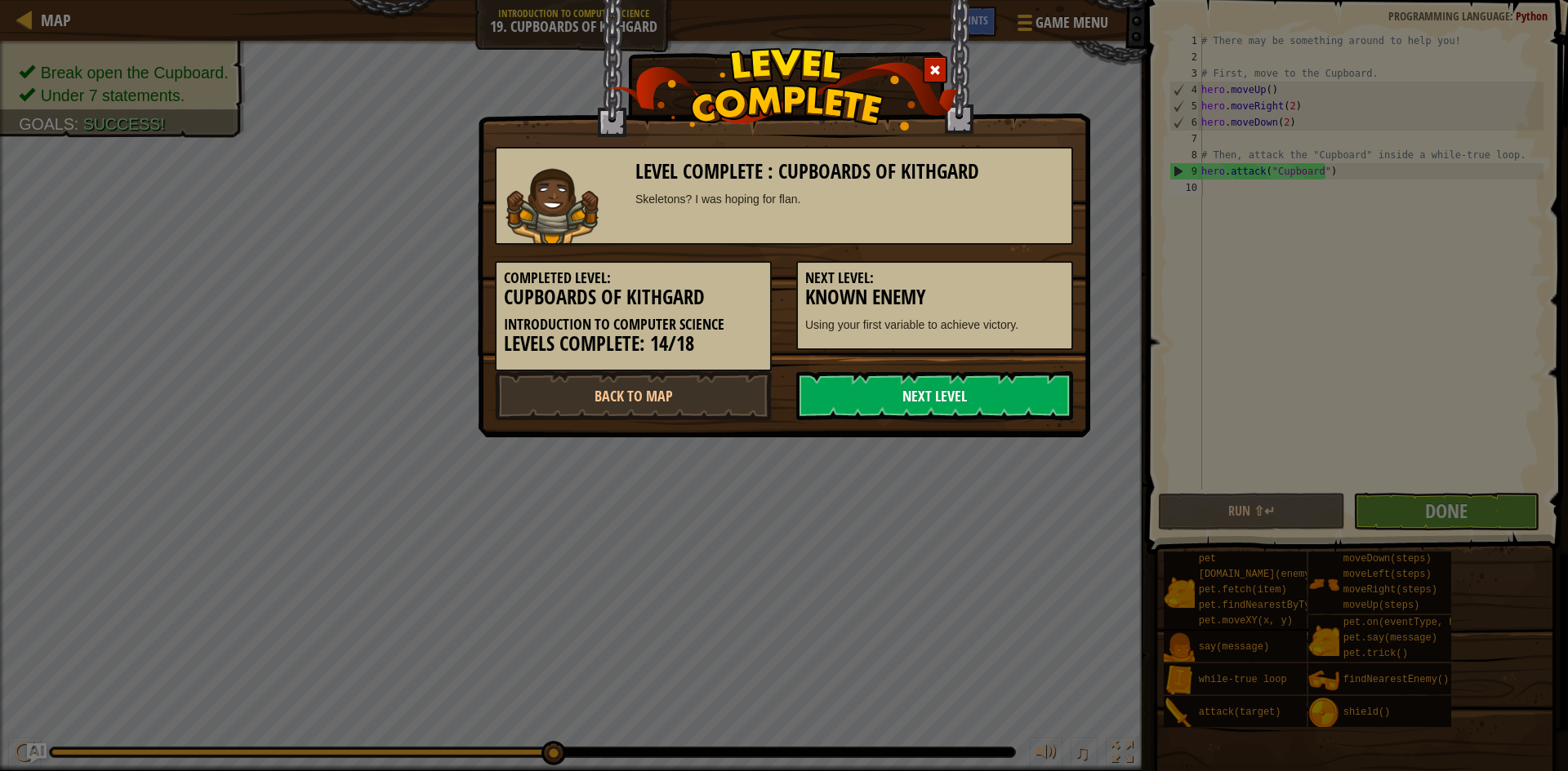
click at [1005, 395] on link "Next Level" at bounding box center [934, 396] width 277 height 49
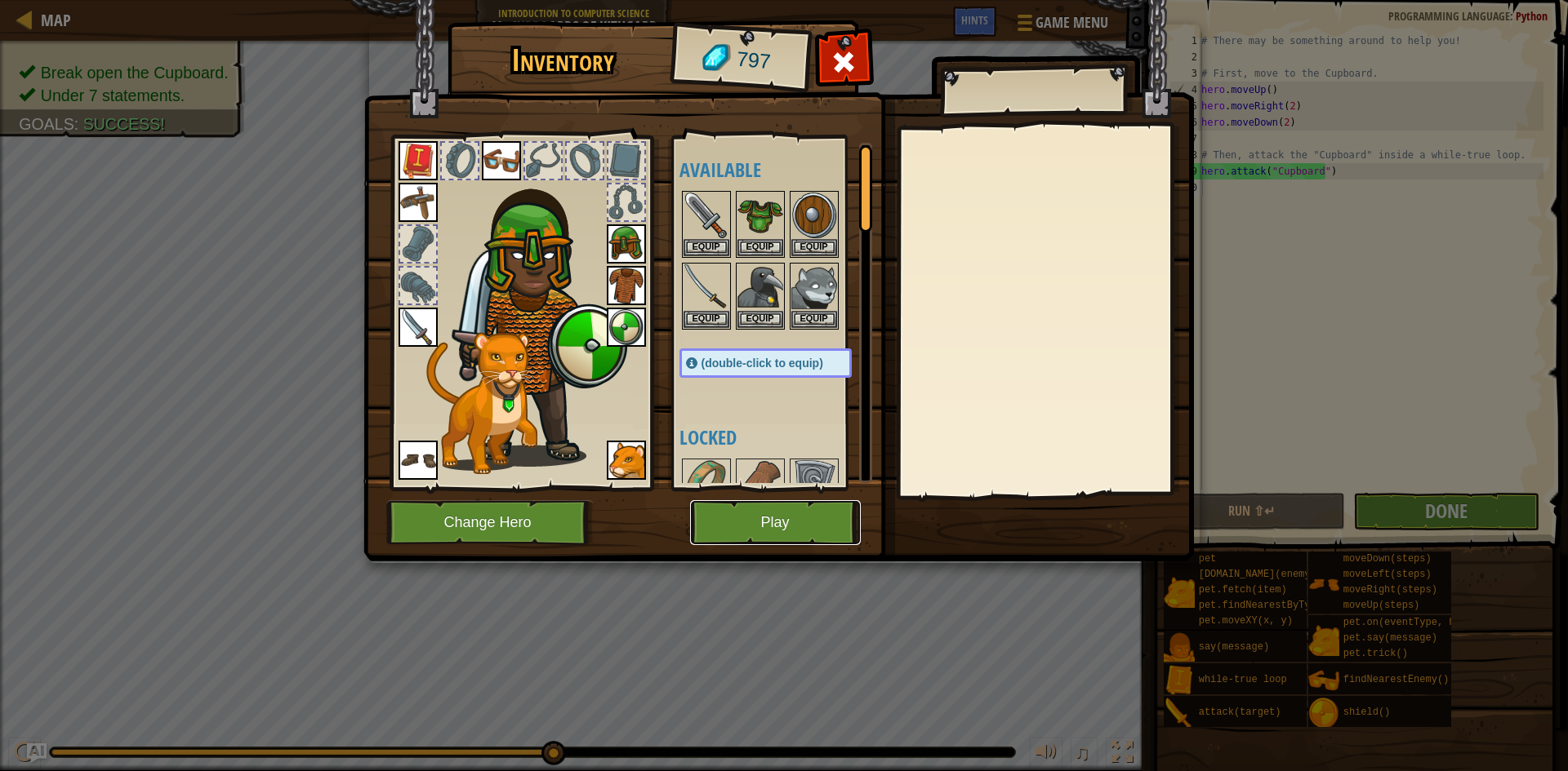
click at [770, 516] on button "Play" at bounding box center [776, 523] width 171 height 45
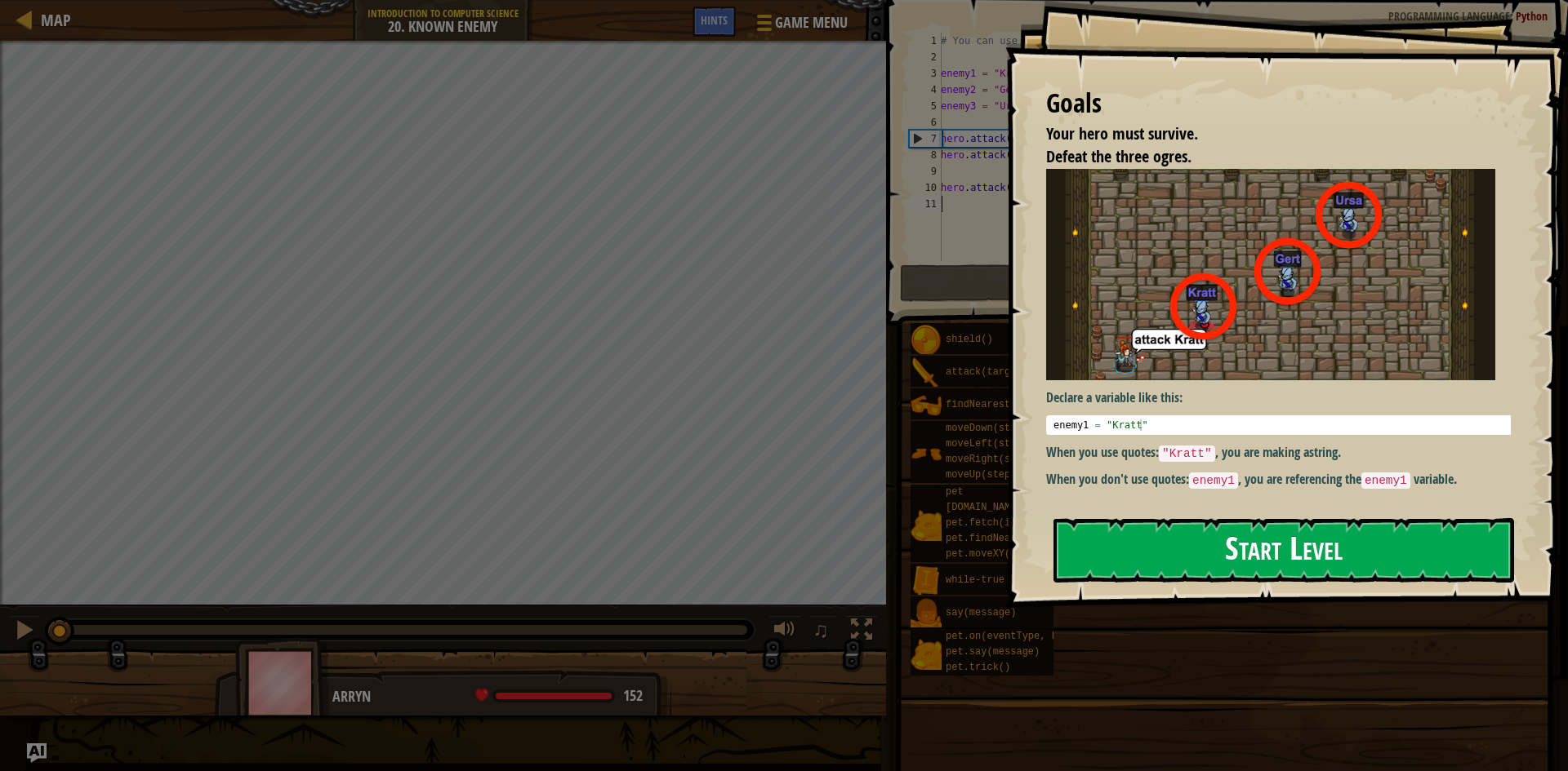
click at [1180, 558] on button "Start Level" at bounding box center [1283, 551] width 460 height 64
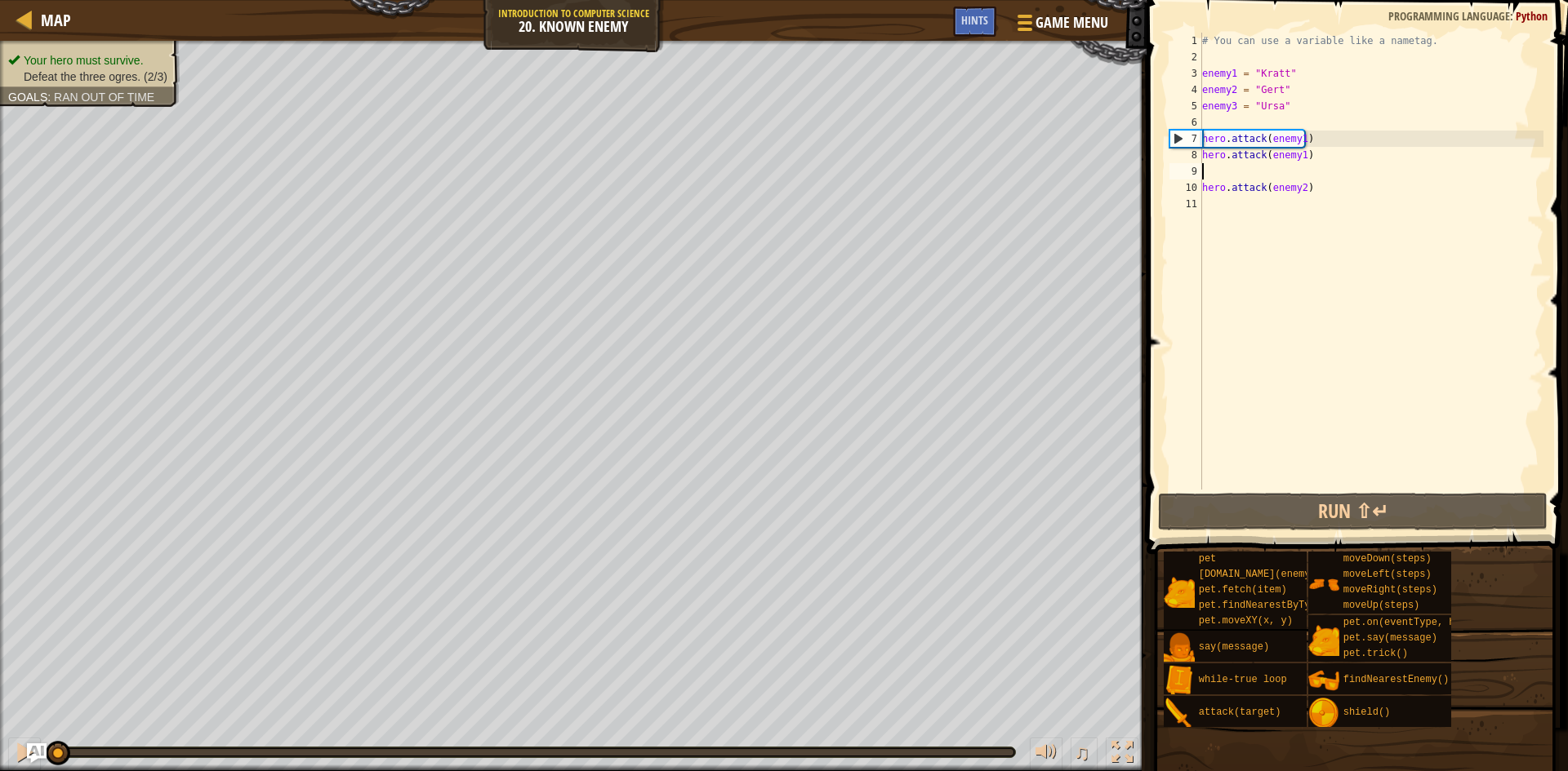
click at [1251, 178] on div "# You can use a variable like a nametag. enemy1 = "[PERSON_NAME]" enemy2 = "[PE…" at bounding box center [1371, 278] width 345 height 490
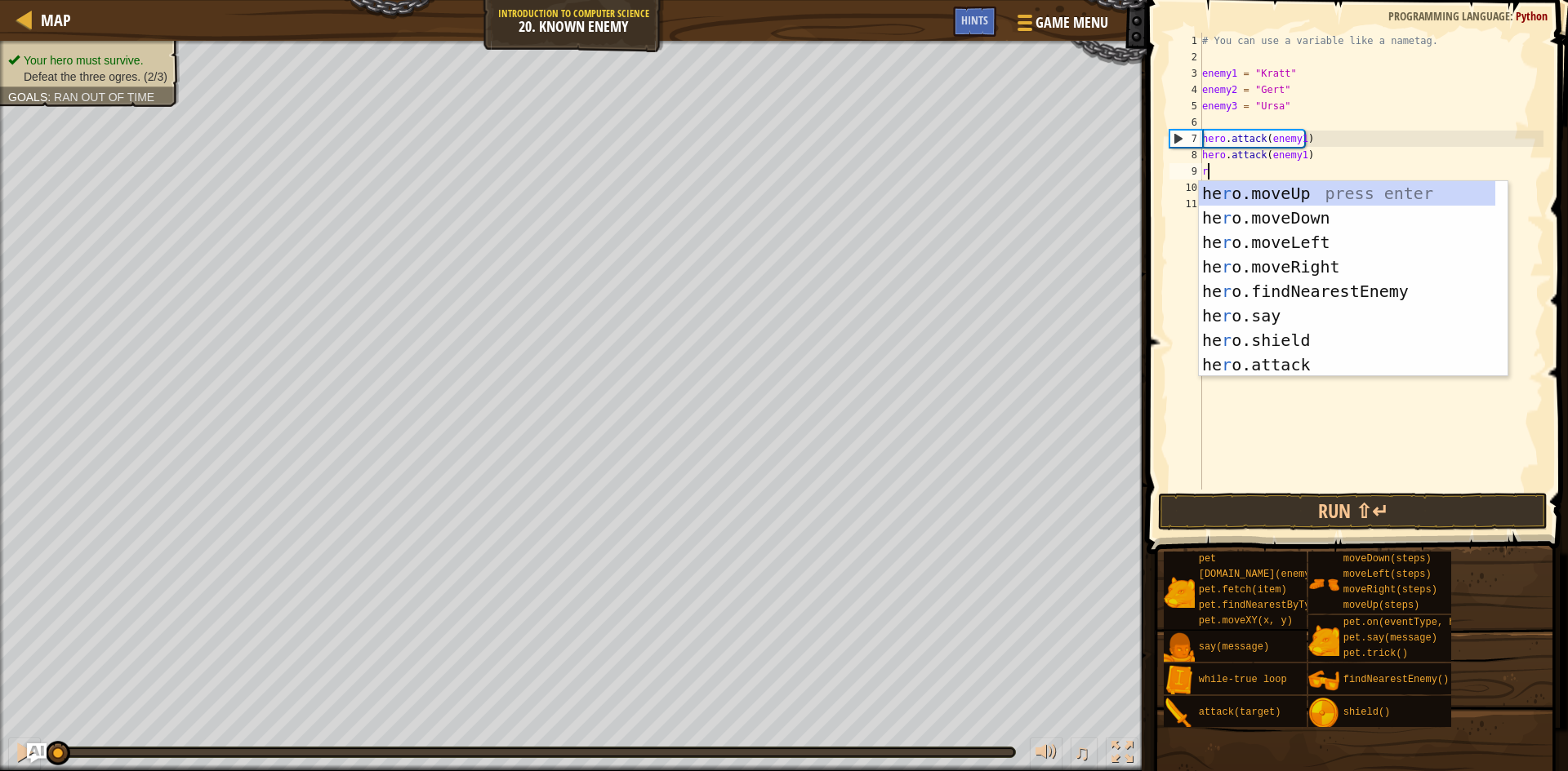
scroll to position [8, 0]
click at [1266, 360] on div "he r o.moveUp press enter he r o.moveDown press enter he r o.moveLeft press ent…" at bounding box center [1347, 304] width 297 height 245
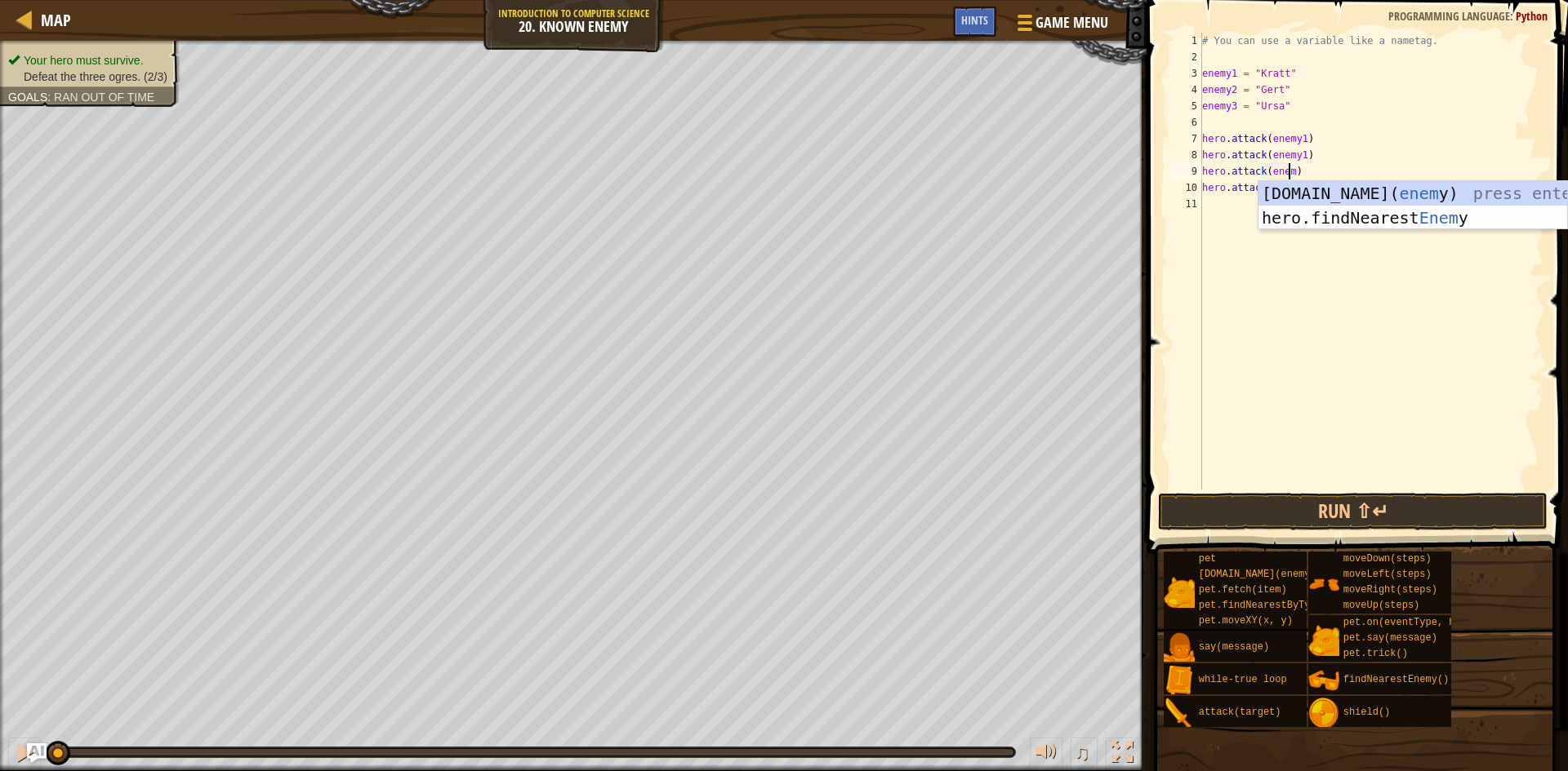
scroll to position [8, 8]
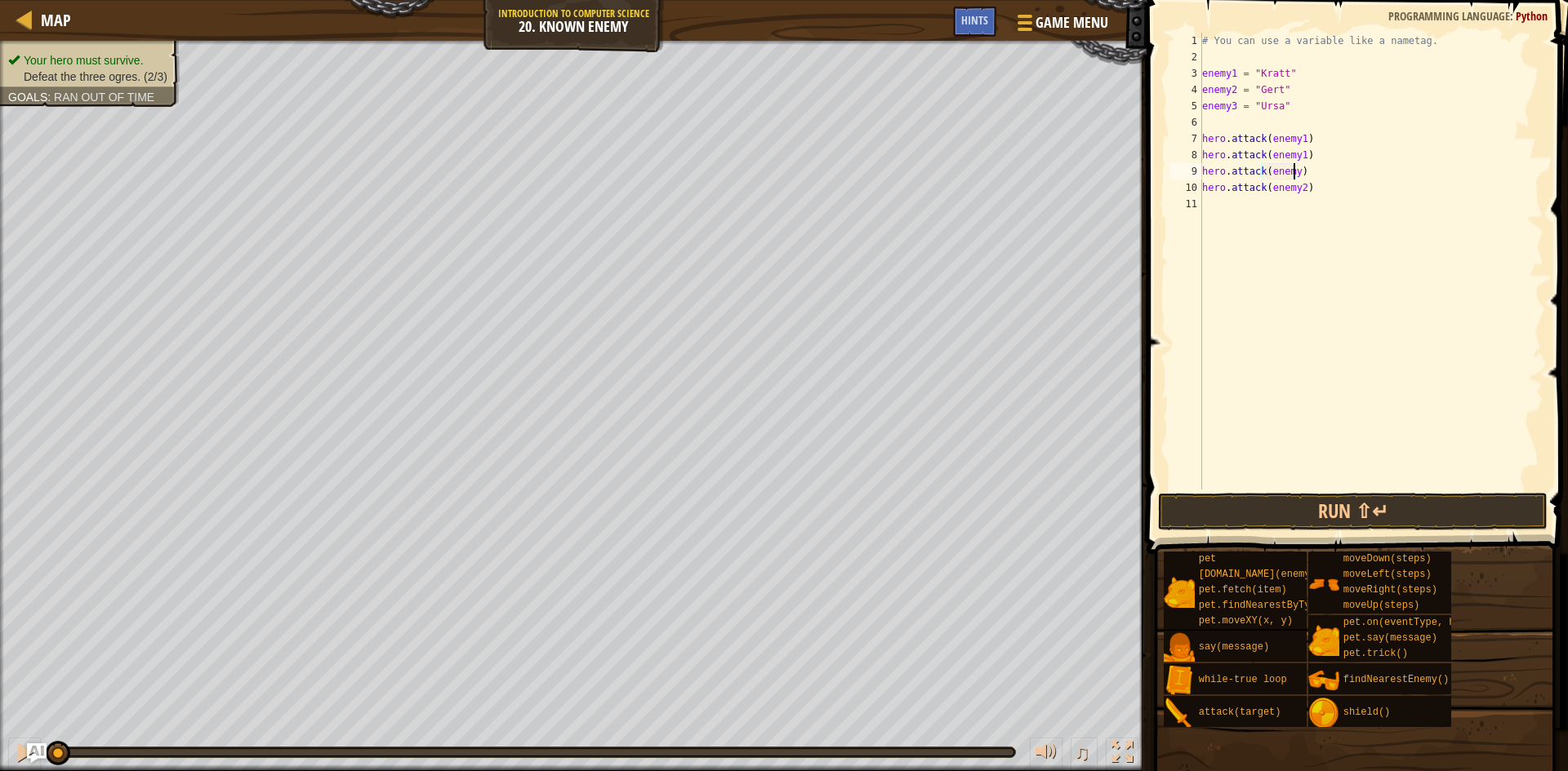
type textarea "hero.attack(enemy2)"
click at [1250, 200] on div "# You can use a variable like a nametag. enemy1 = "[PERSON_NAME]" enemy2 = "[PE…" at bounding box center [1371, 278] width 345 height 490
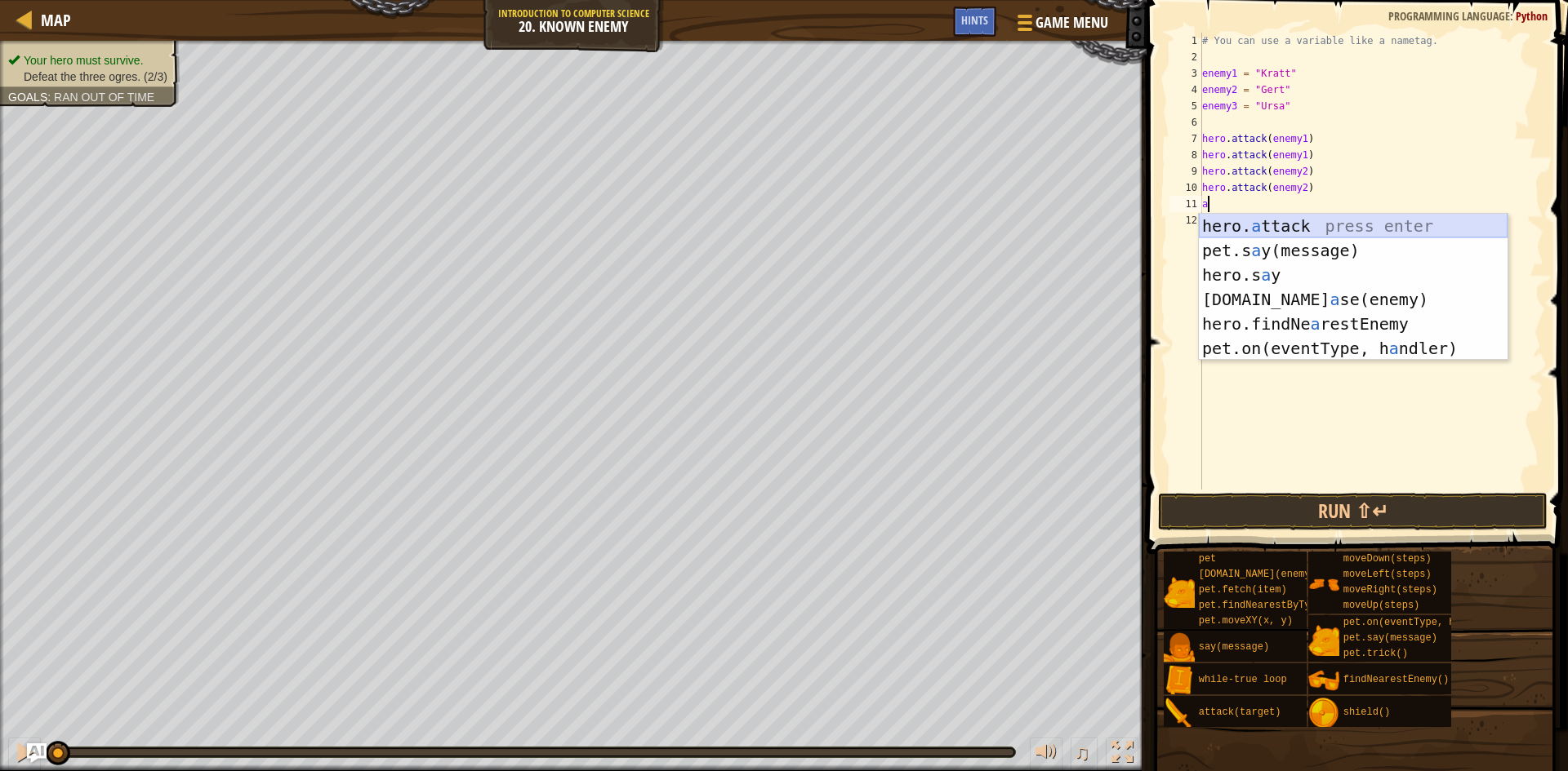
click at [1273, 224] on div "hero. a ttack press enter pet.s a y(message) press enter hero.s a y press enter…" at bounding box center [1353, 312] width 308 height 196
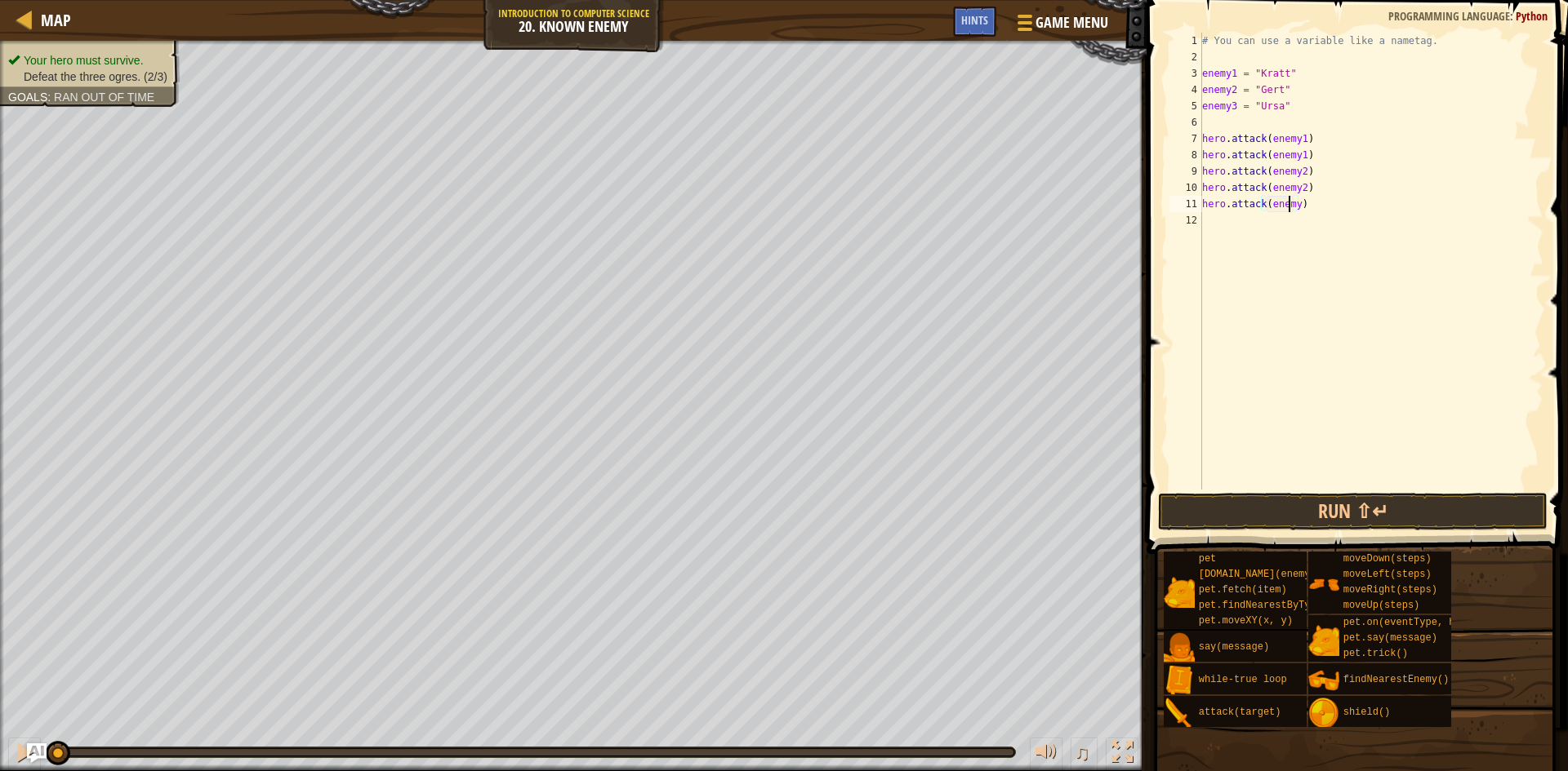
click at [1288, 203] on div "# You can use a variable like a nametag. enemy1 = "[PERSON_NAME]" enemy2 = "[PE…" at bounding box center [1371, 278] width 345 height 490
click at [1295, 205] on div "# You can use a variable like a nametag. enemy1 = "[PERSON_NAME]" enemy2 = "[PE…" at bounding box center [1371, 278] width 345 height 490
type textarea "hero.attack(enemy3)"
click at [1294, 231] on div "# You can use a variable like a nametag. enemy1 = "[PERSON_NAME]" enemy2 = "[PE…" at bounding box center [1371, 278] width 345 height 490
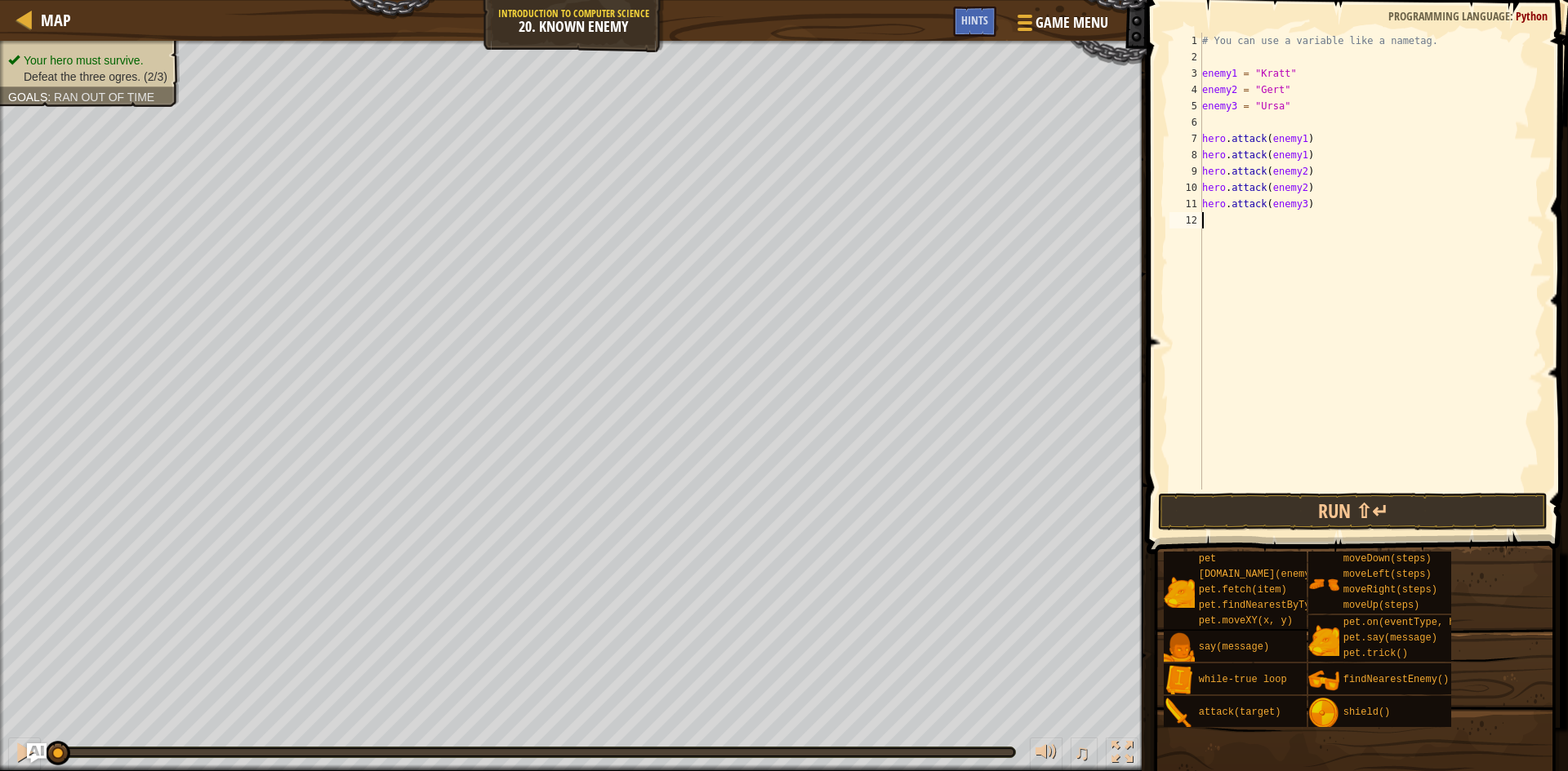
scroll to position [8, 0]
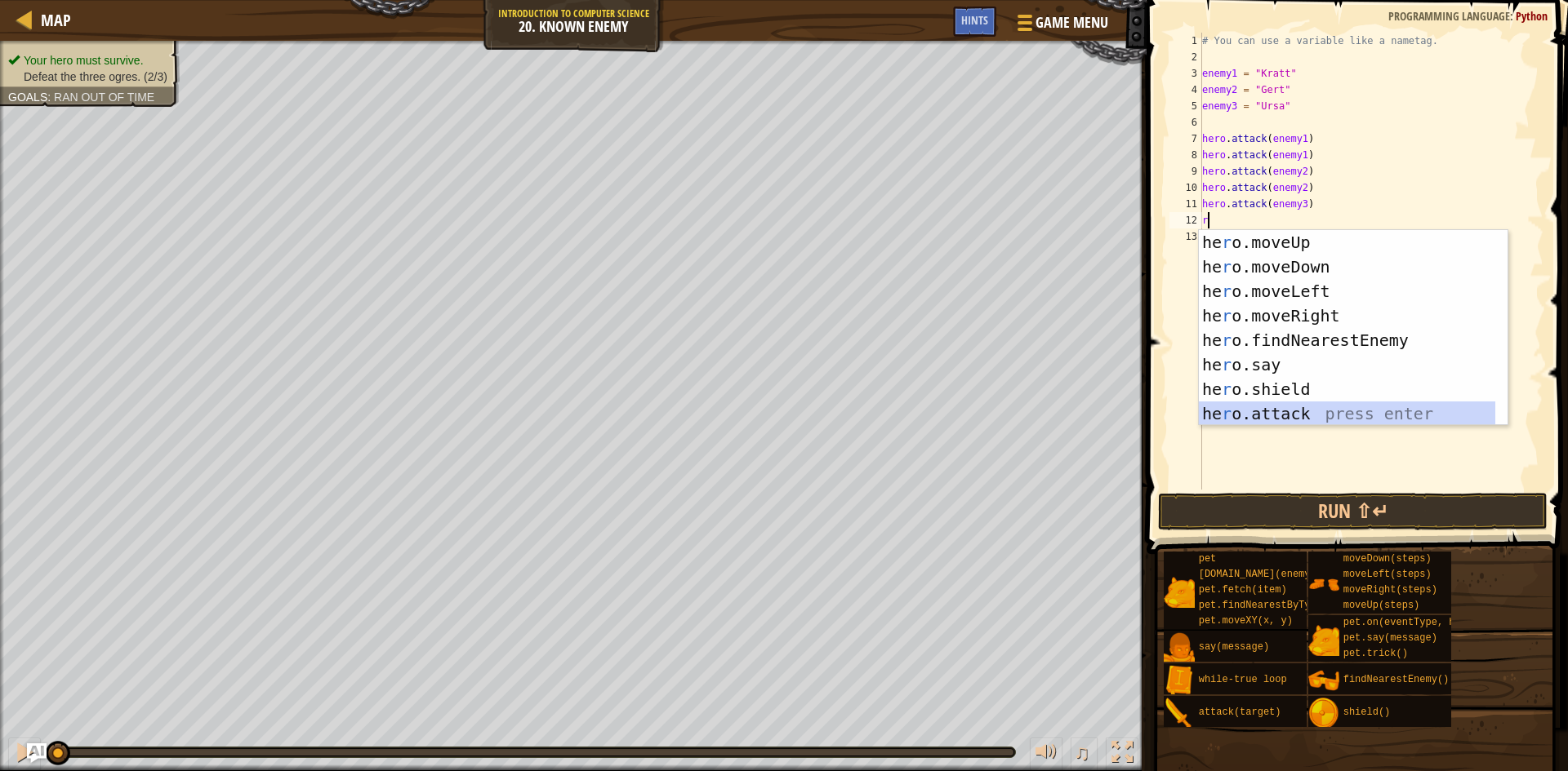
click at [1309, 407] on div "he r o.moveUp press enter he r o.moveDown press enter he r o.moveLeft press ent…" at bounding box center [1347, 353] width 297 height 245
type textarea "hero.attack(enemy)"
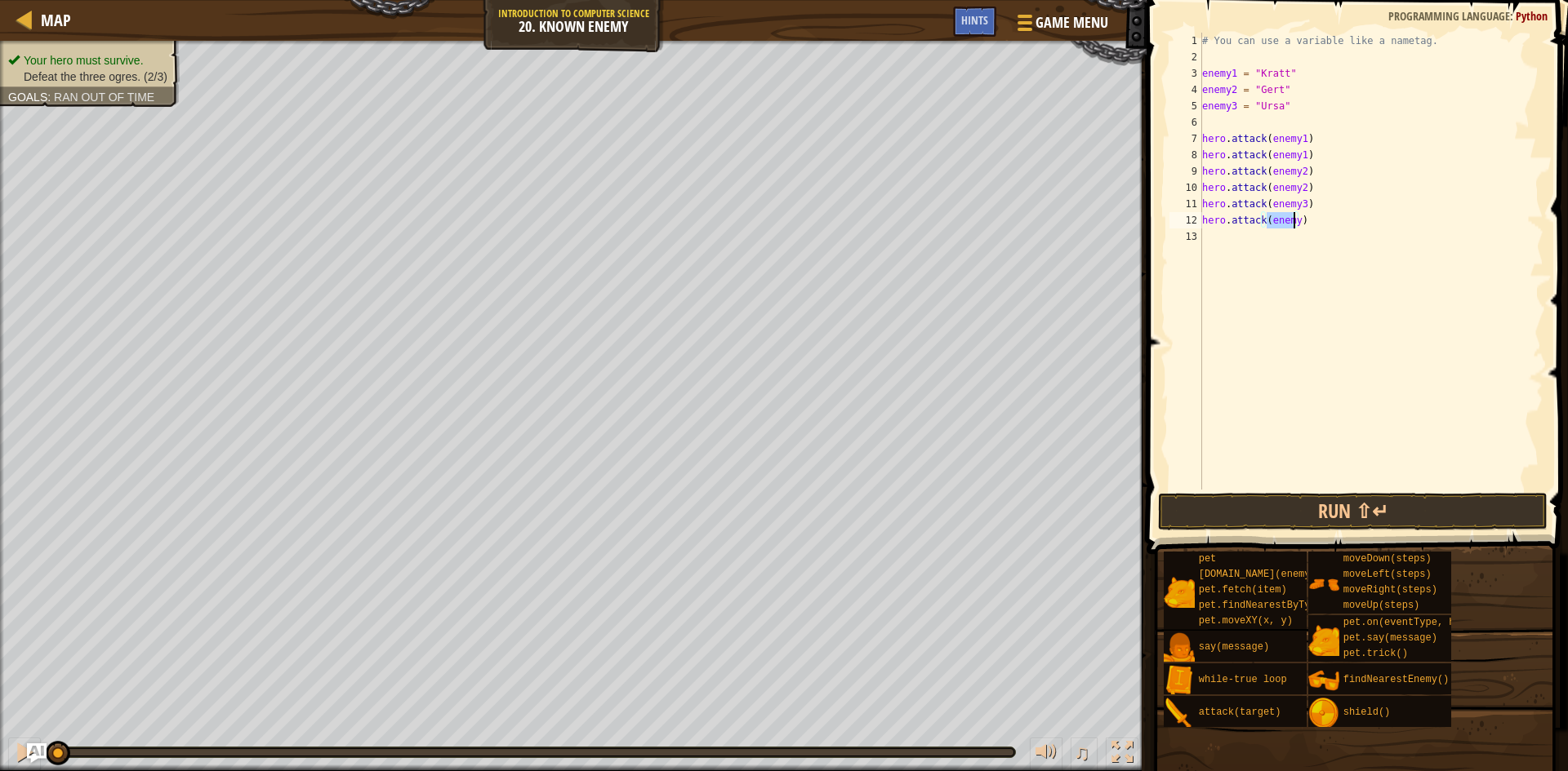
click at [1299, 247] on div "# You can use a variable like a nametag. enemy1 = "[PERSON_NAME]" enemy2 = "[PE…" at bounding box center [1371, 278] width 345 height 490
click at [1293, 219] on div "# You can use a variable like a nametag. enemy1 = "[PERSON_NAME]" enemy2 = "[PE…" at bounding box center [1371, 278] width 345 height 490
type textarea "hero.attack(enemy3)"
click at [1337, 502] on button "Run ⇧↵" at bounding box center [1353, 512] width 389 height 37
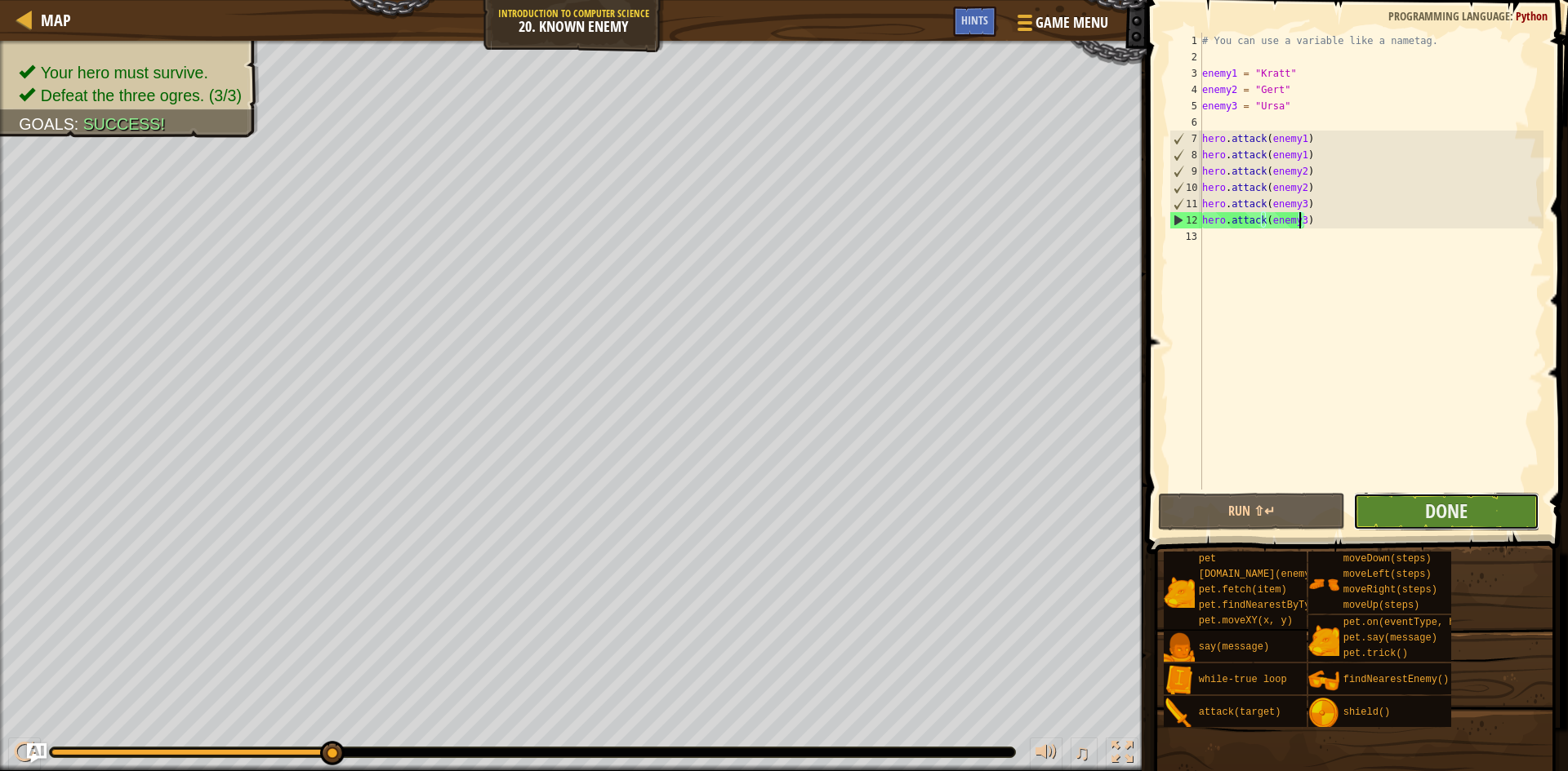
click at [1391, 507] on button "Done" at bounding box center [1446, 512] width 187 height 37
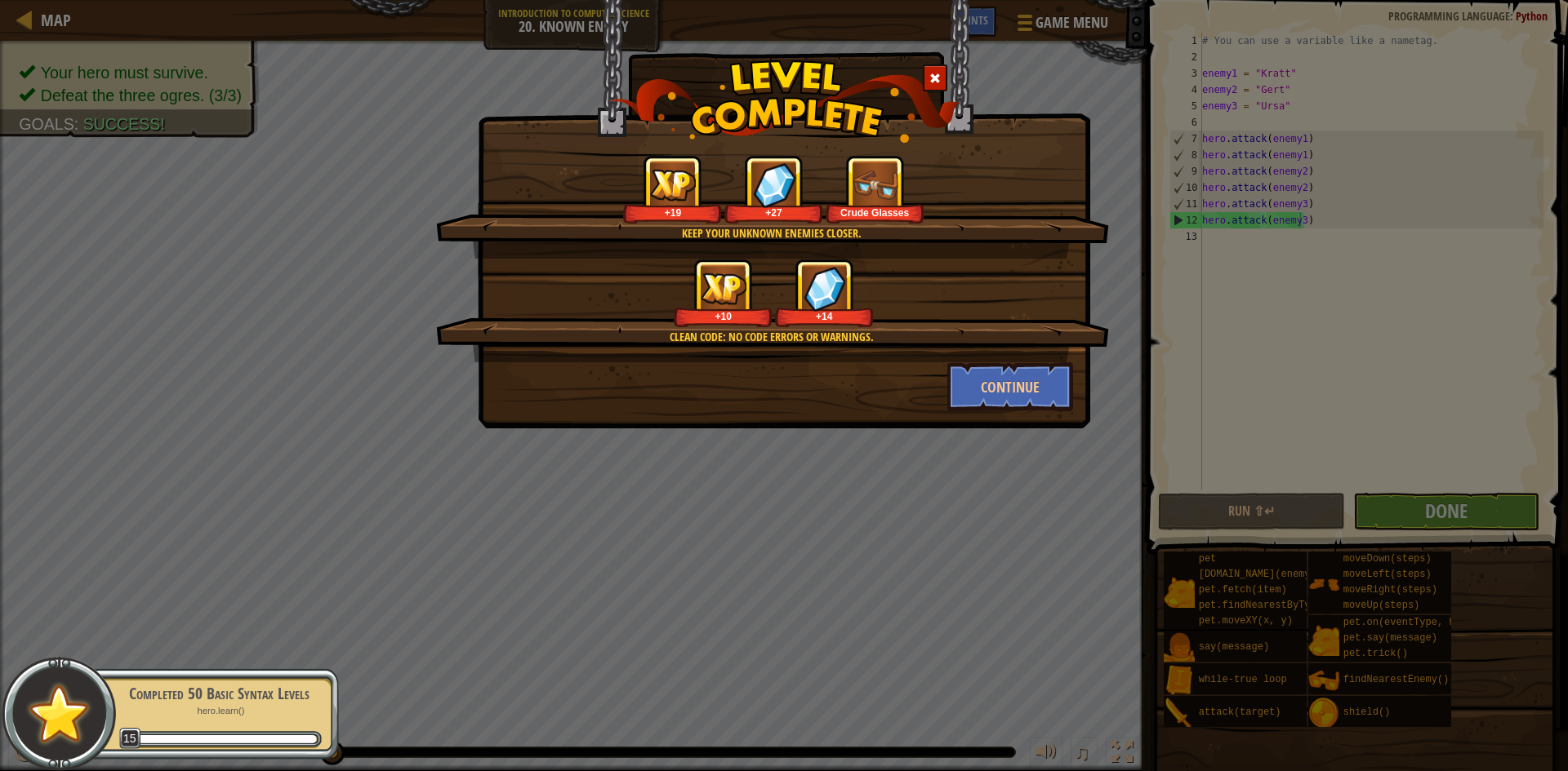
click at [885, 177] on img at bounding box center [874, 184] width 45 height 45
click at [993, 383] on button "Continue" at bounding box center [1010, 387] width 127 height 49
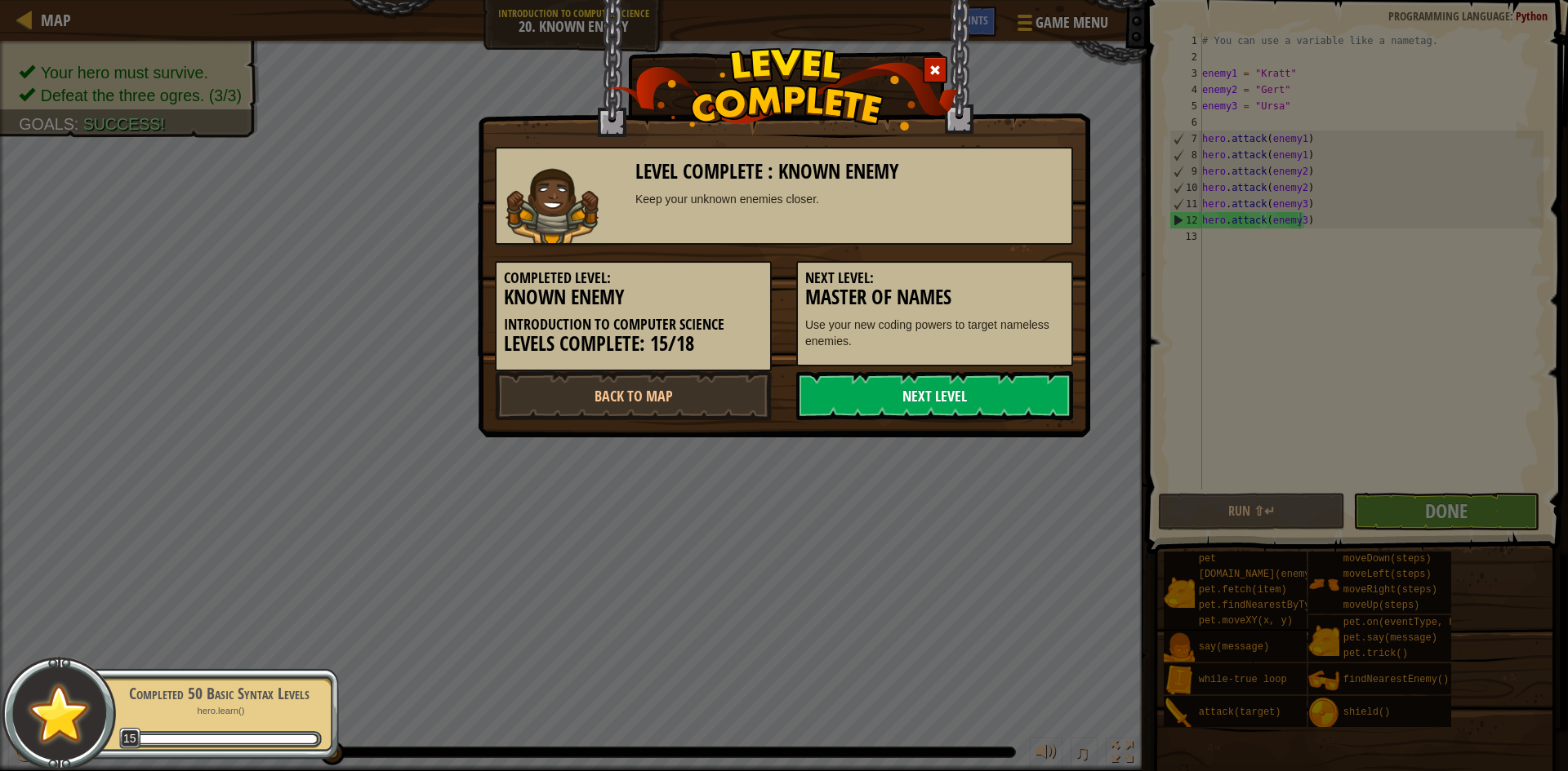
click at [880, 382] on link "Next Level" at bounding box center [934, 396] width 277 height 49
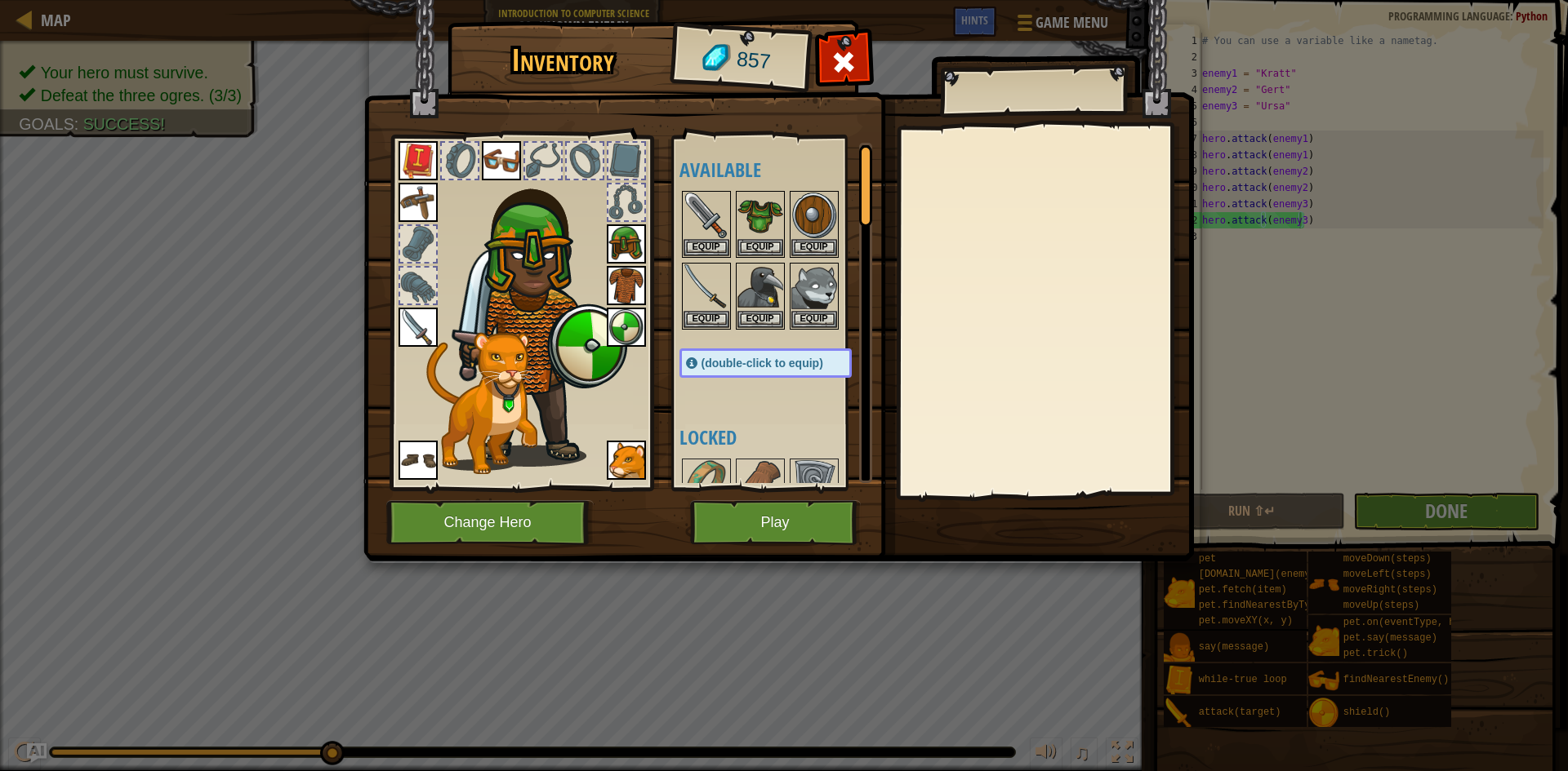
click at [499, 158] on img at bounding box center [501, 160] width 39 height 39
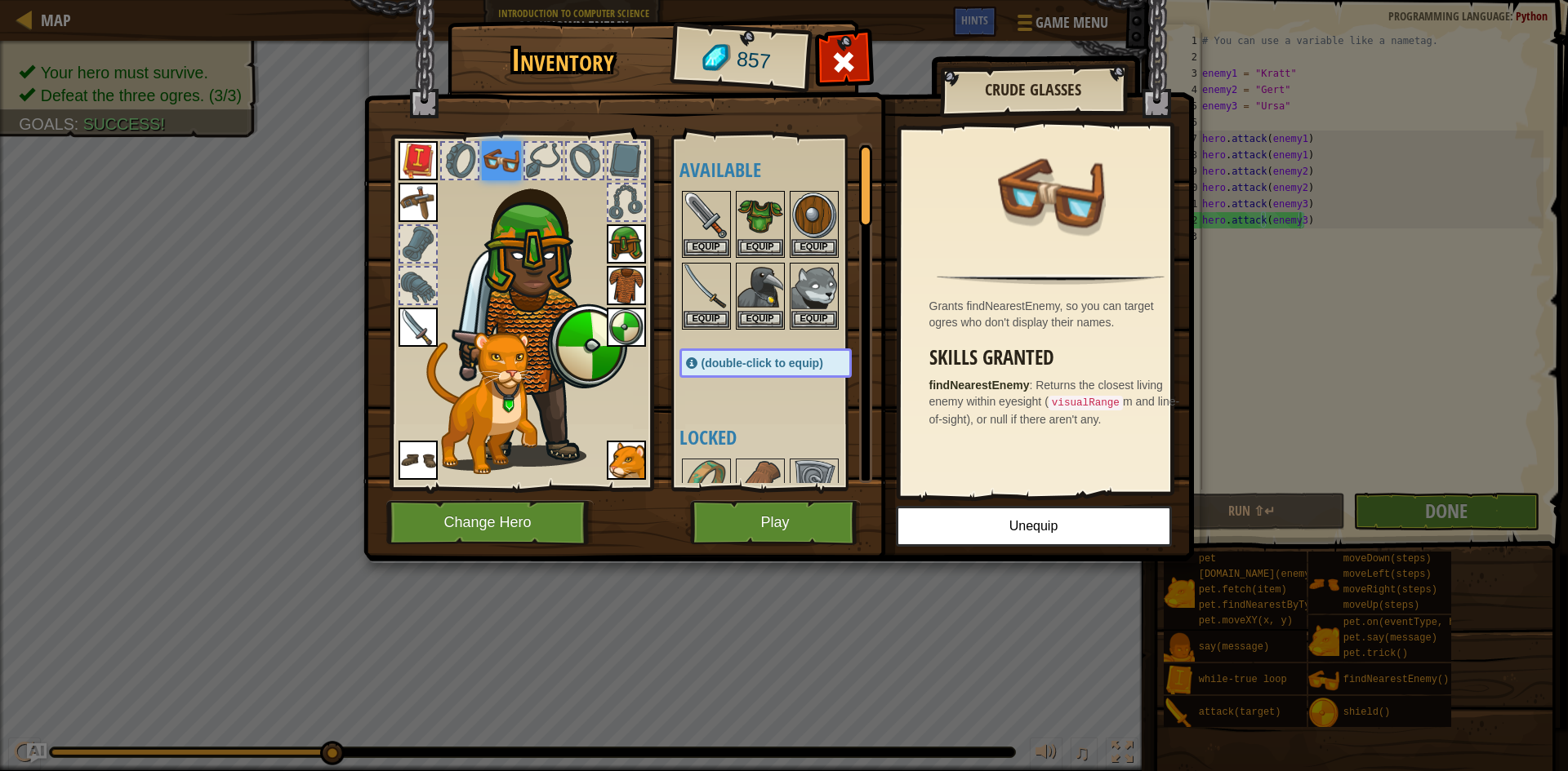
click at [499, 158] on img at bounding box center [501, 160] width 39 height 39
click at [547, 166] on div at bounding box center [543, 160] width 36 height 36
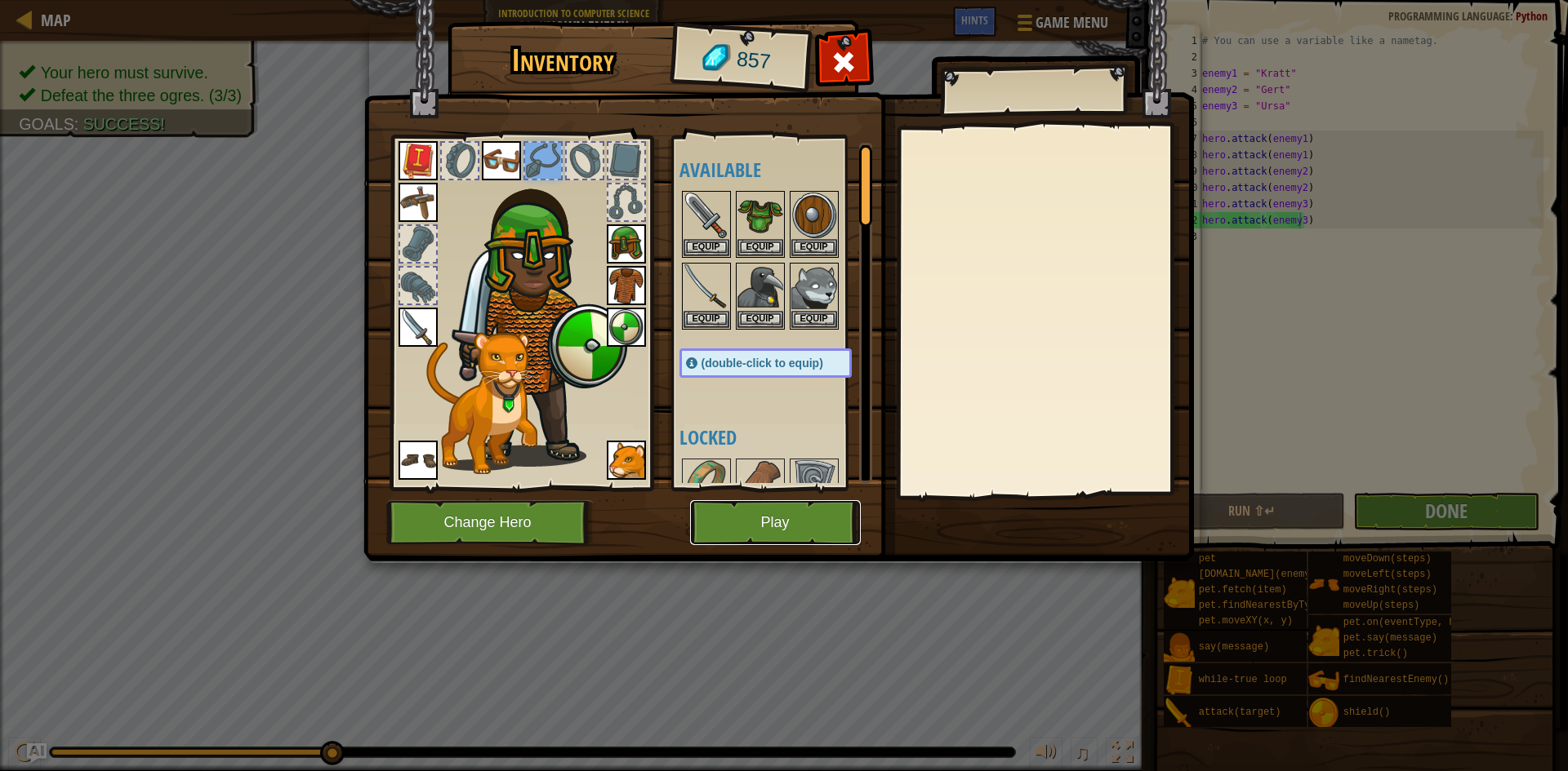
click at [796, 529] on button "Play" at bounding box center [776, 523] width 171 height 45
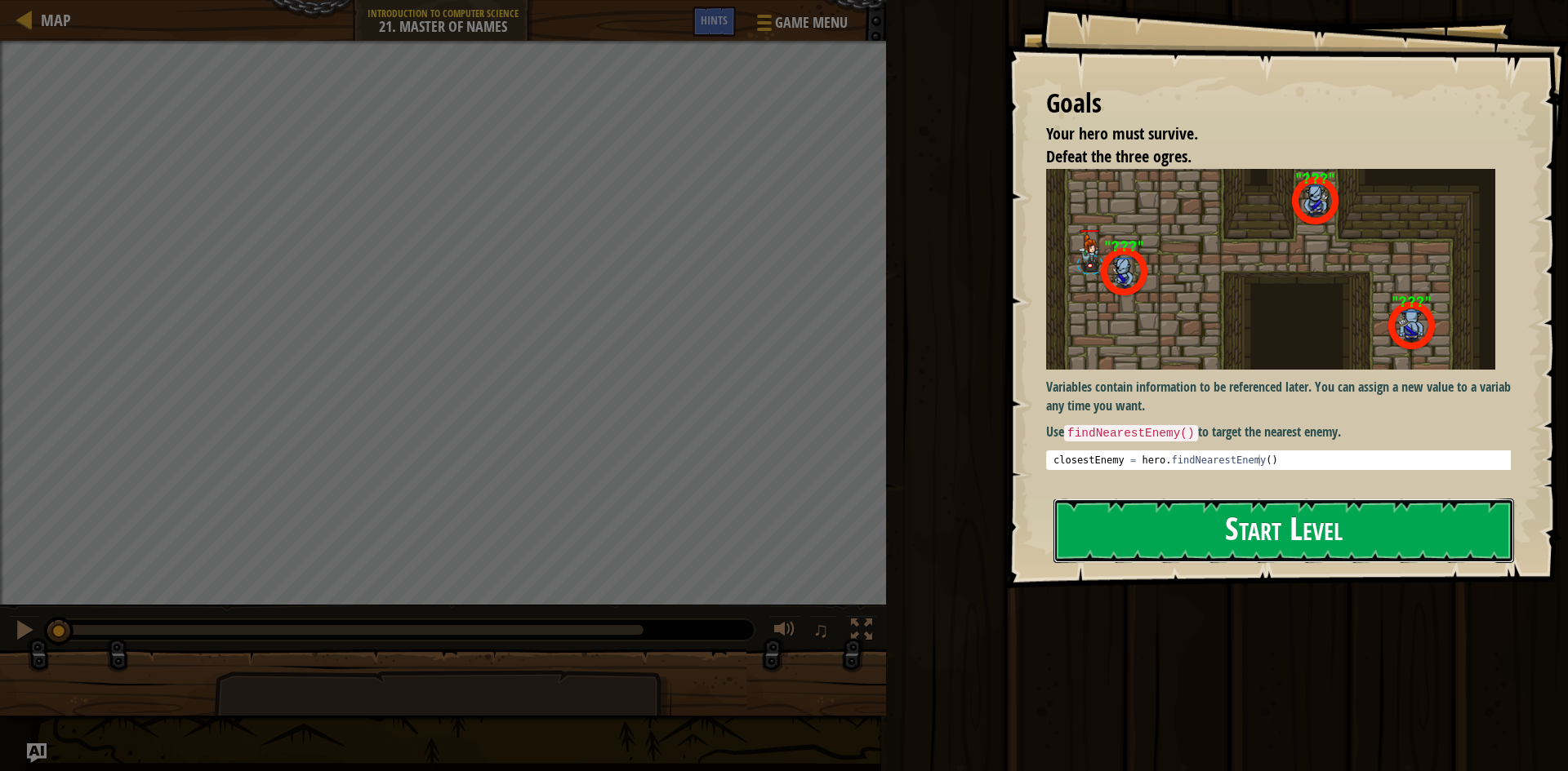
click at [1268, 540] on button "Start Level" at bounding box center [1283, 531] width 460 height 64
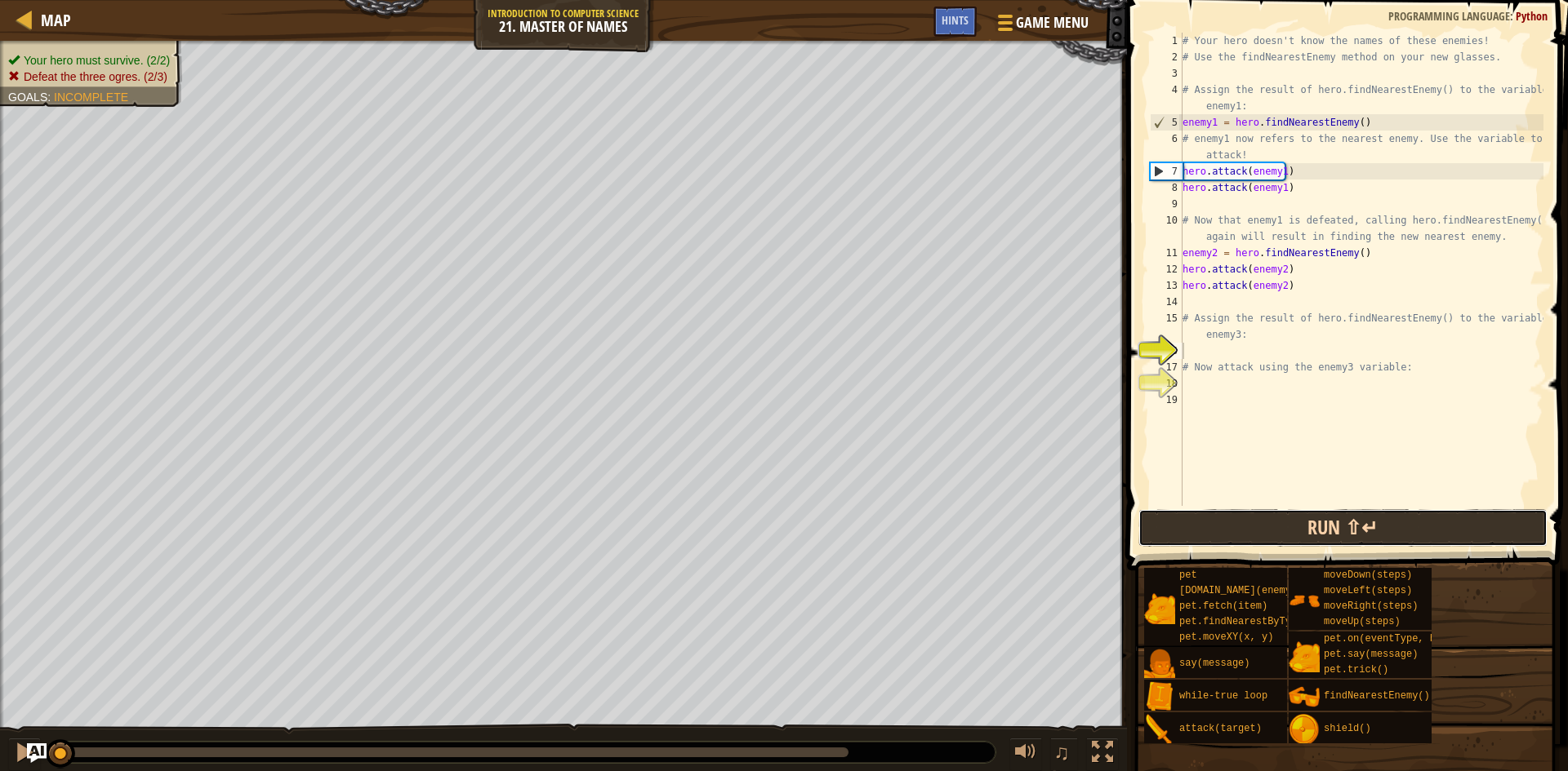
click at [1322, 520] on button "Run ⇧↵" at bounding box center [1342, 528] width 409 height 37
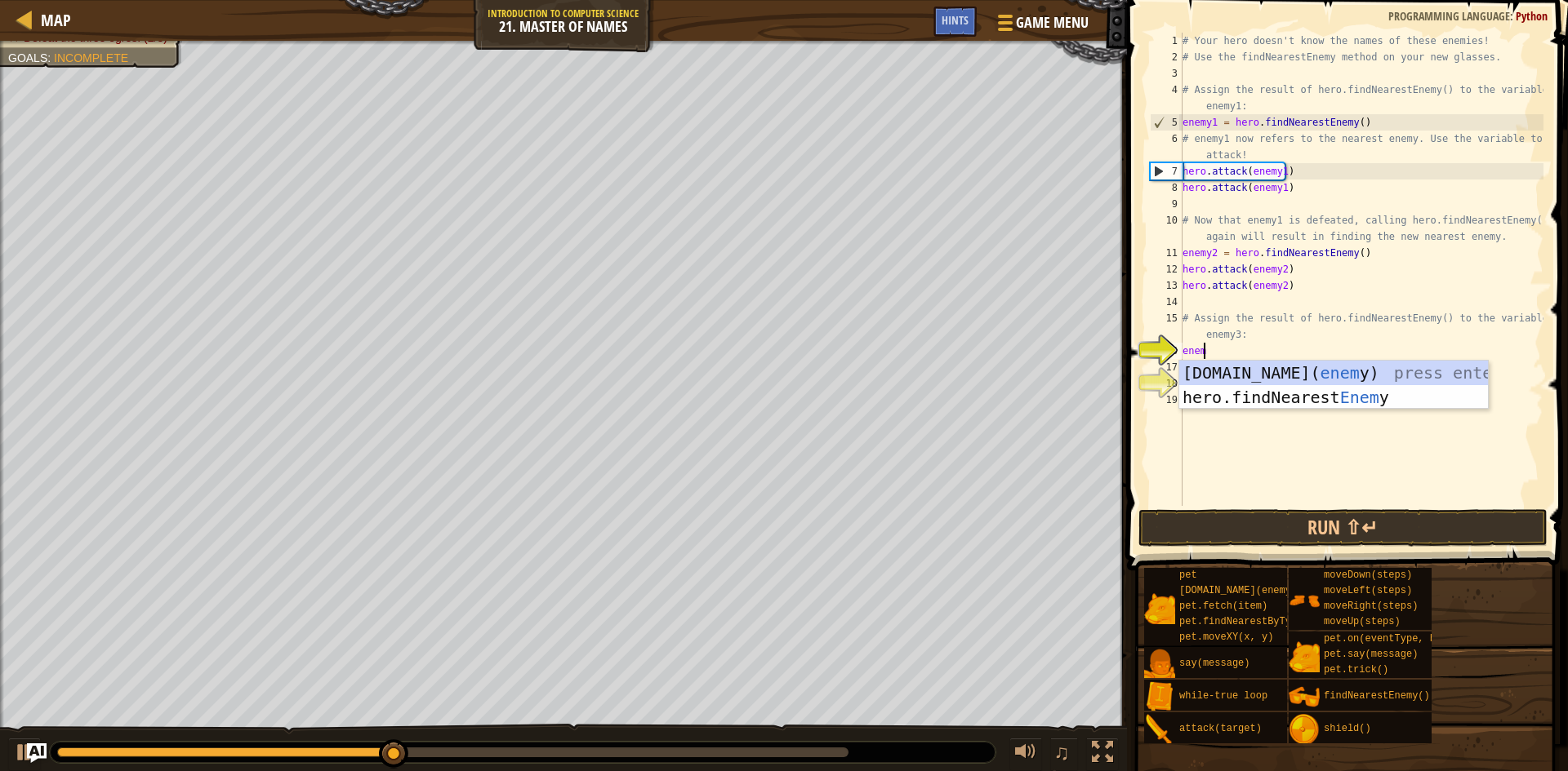
scroll to position [8, 1]
type textarea "enemy"
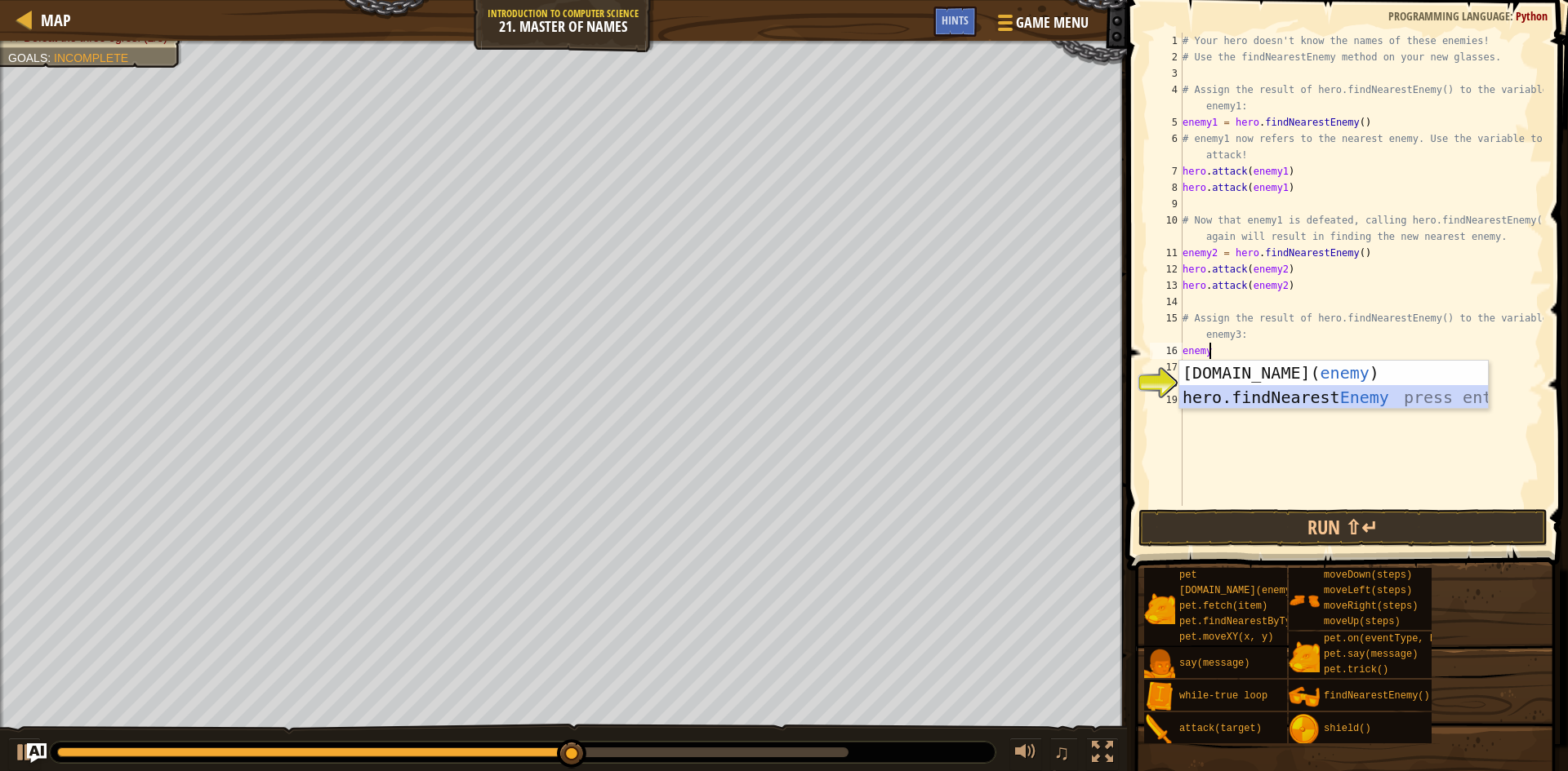
click at [1285, 401] on div "[DOMAIN_NAME]( enemy ) press enter hero.findNearest Enemy press enter" at bounding box center [1333, 410] width 308 height 98
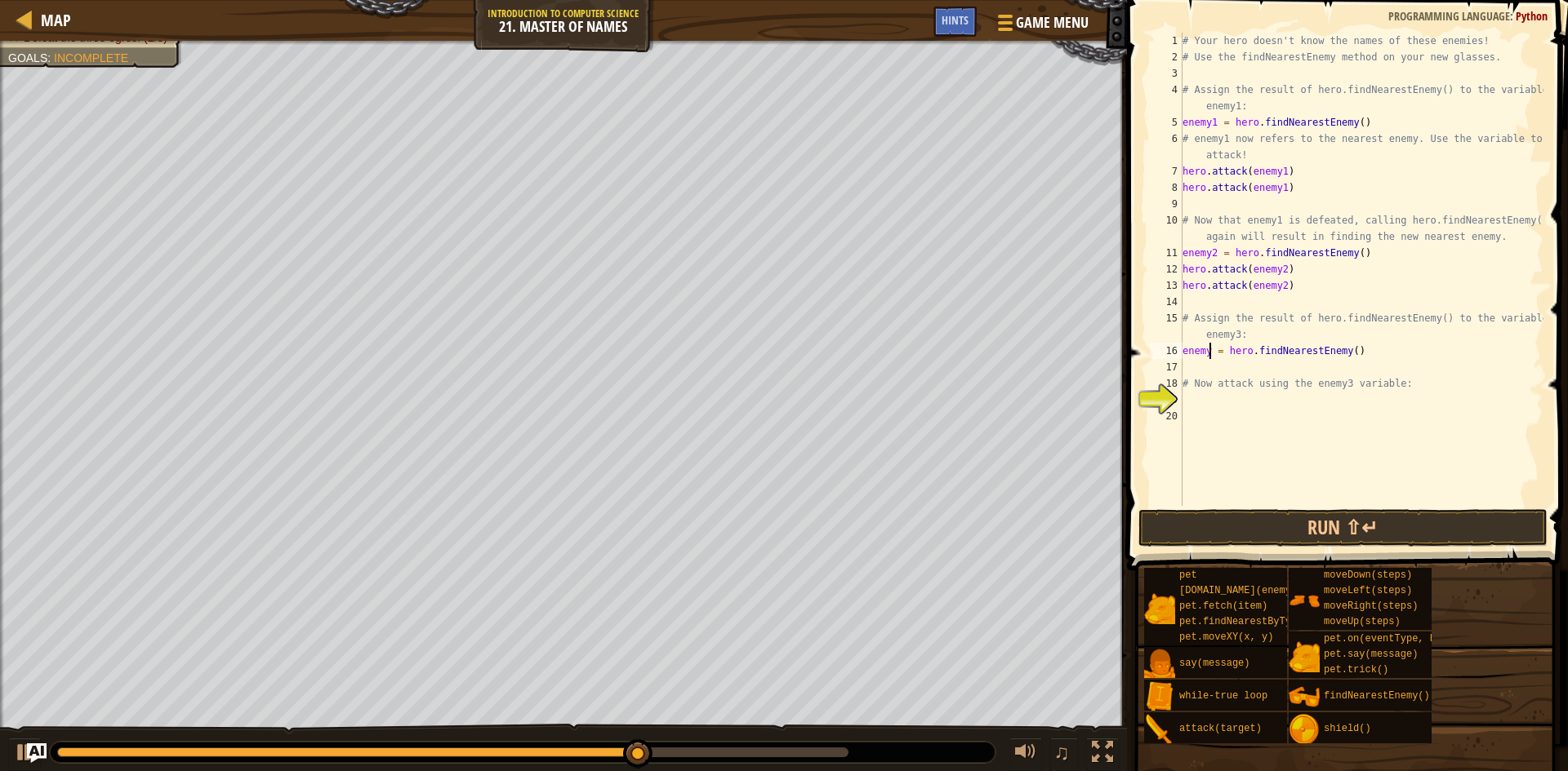
click at [1209, 350] on div "# Your hero doesn't know the names of these enemies! # Use the findNearestEnemy…" at bounding box center [1361, 285] width 364 height 506
click at [1228, 379] on div "# Your hero doesn't know the names of these enemies! # Use the findNearestEnemy…" at bounding box center [1361, 285] width 364 height 506
type textarea "# Now attack using the enemy3 variable:"
click at [1224, 366] on div "# Your hero doesn't know the names of these enemies! # Use the findNearestEnemy…" at bounding box center [1361, 285] width 364 height 506
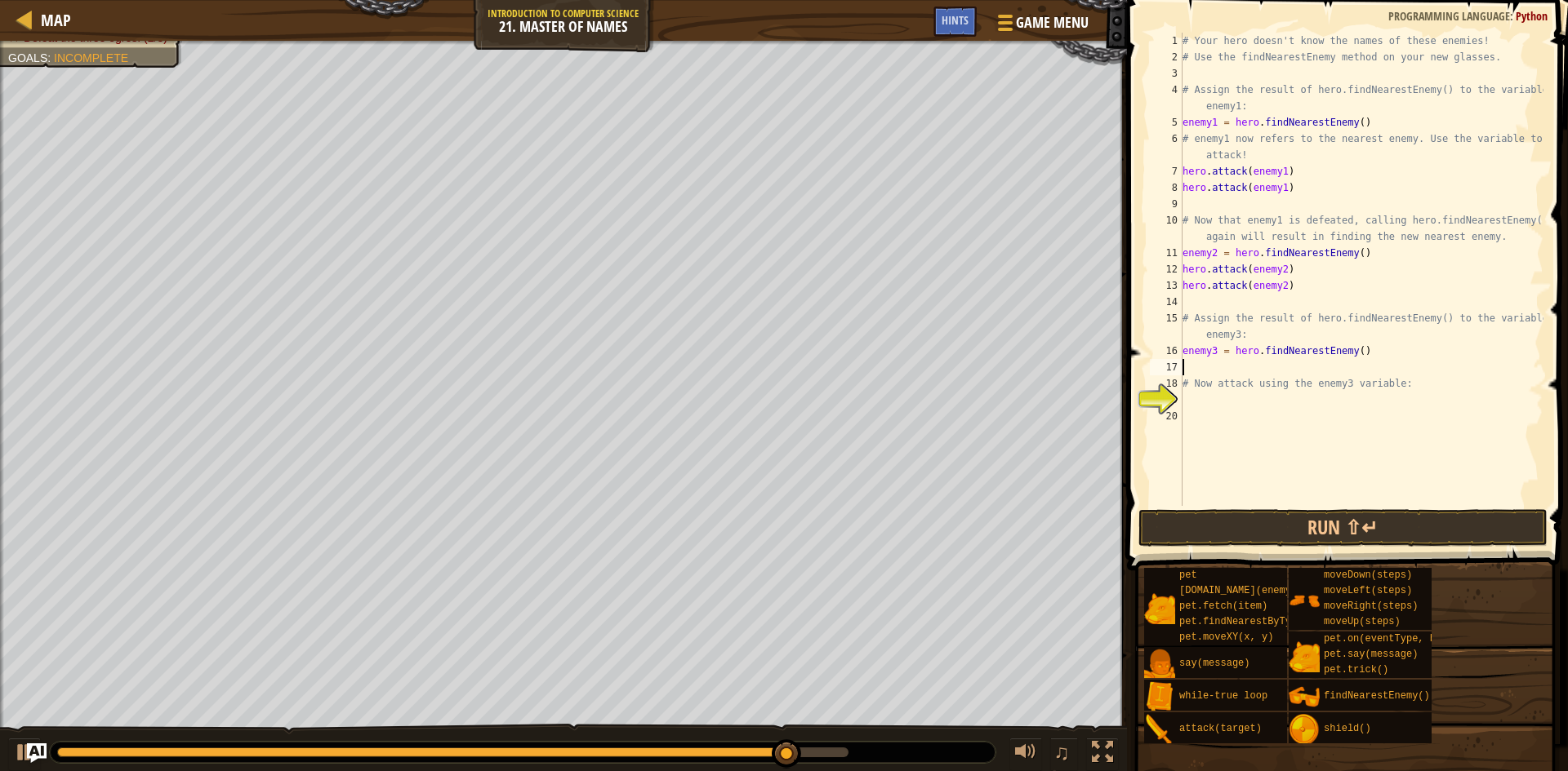
scroll to position [8, 0]
click at [1224, 403] on div "# Your hero doesn't know the names of these enemies! # Use the findNearestEnemy…" at bounding box center [1361, 285] width 364 height 506
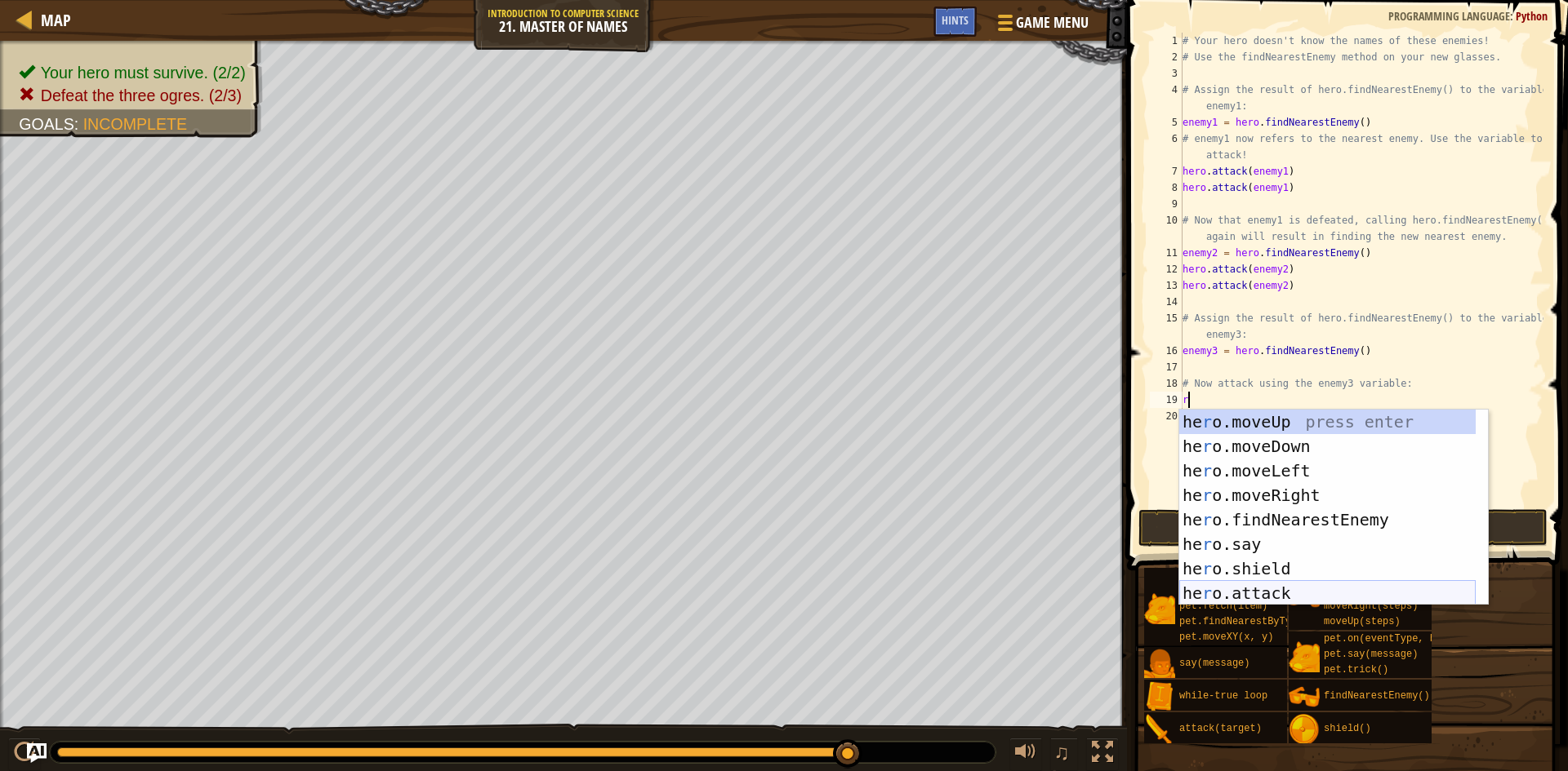
click at [1293, 586] on div "he r o.moveUp press enter he r o.moveDown press enter he r o.moveLeft press ent…" at bounding box center [1327, 532] width 297 height 245
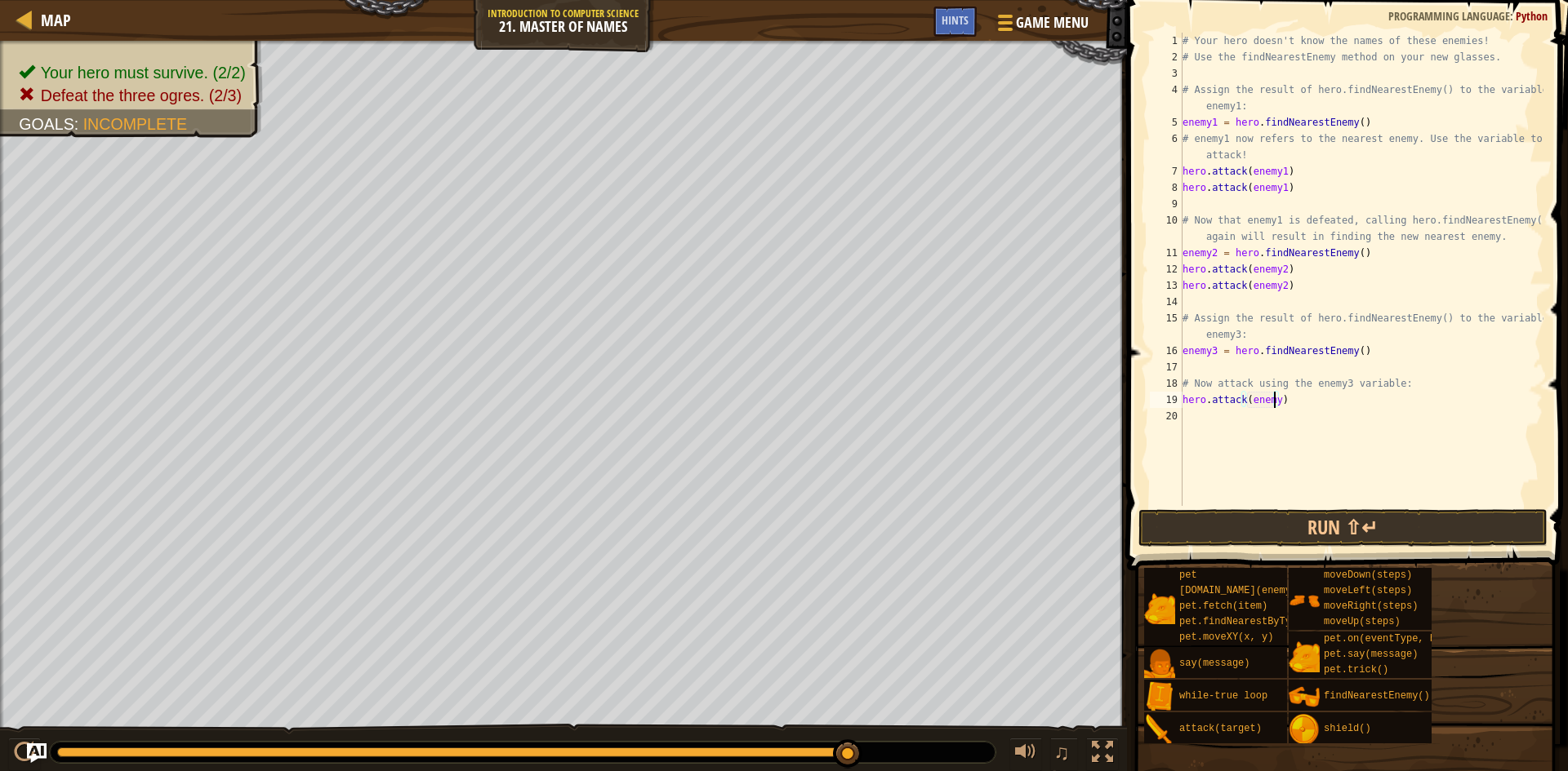
click at [1272, 399] on div "# Your hero doesn't know the names of these enemies! # Use the findNearestEnemy…" at bounding box center [1361, 285] width 364 height 506
type textarea "hero.attack(enemy3)"
click at [1277, 420] on div "# Your hero doesn't know the names of these enemies! # Use the findNearestEnemy…" at bounding box center [1361, 285] width 364 height 506
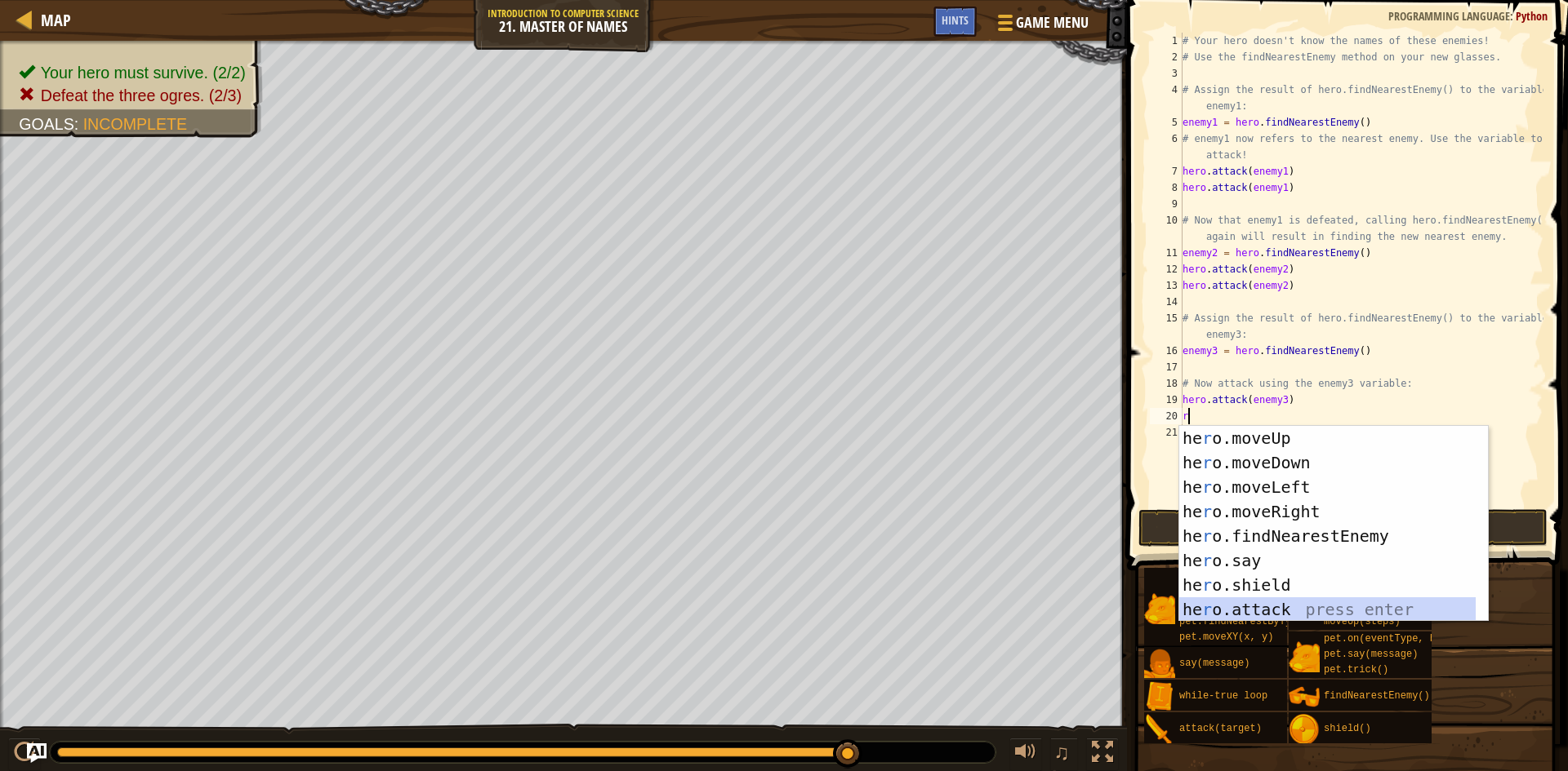
click at [1258, 606] on div "he r o.moveUp press enter he r o.moveDown press enter he r o.moveLeft press ent…" at bounding box center [1327, 549] width 297 height 245
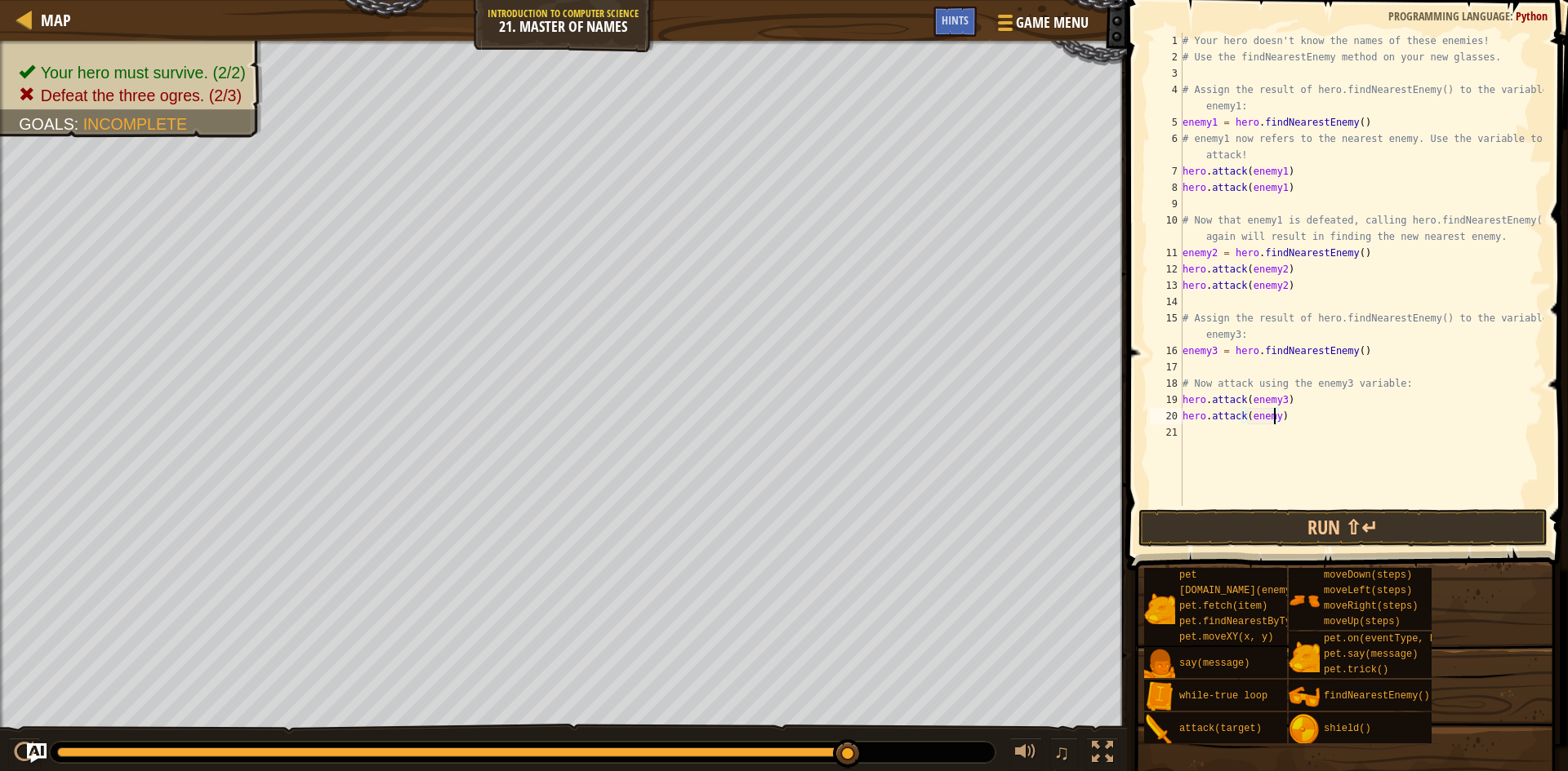
click at [1275, 418] on div "# Your hero doesn't know the names of these enemies! # Use the findNearestEnemy…" at bounding box center [1361, 285] width 364 height 506
type textarea "hero.attack(enemy3)"
click at [1310, 526] on button "Run ⇧↵" at bounding box center [1342, 528] width 409 height 37
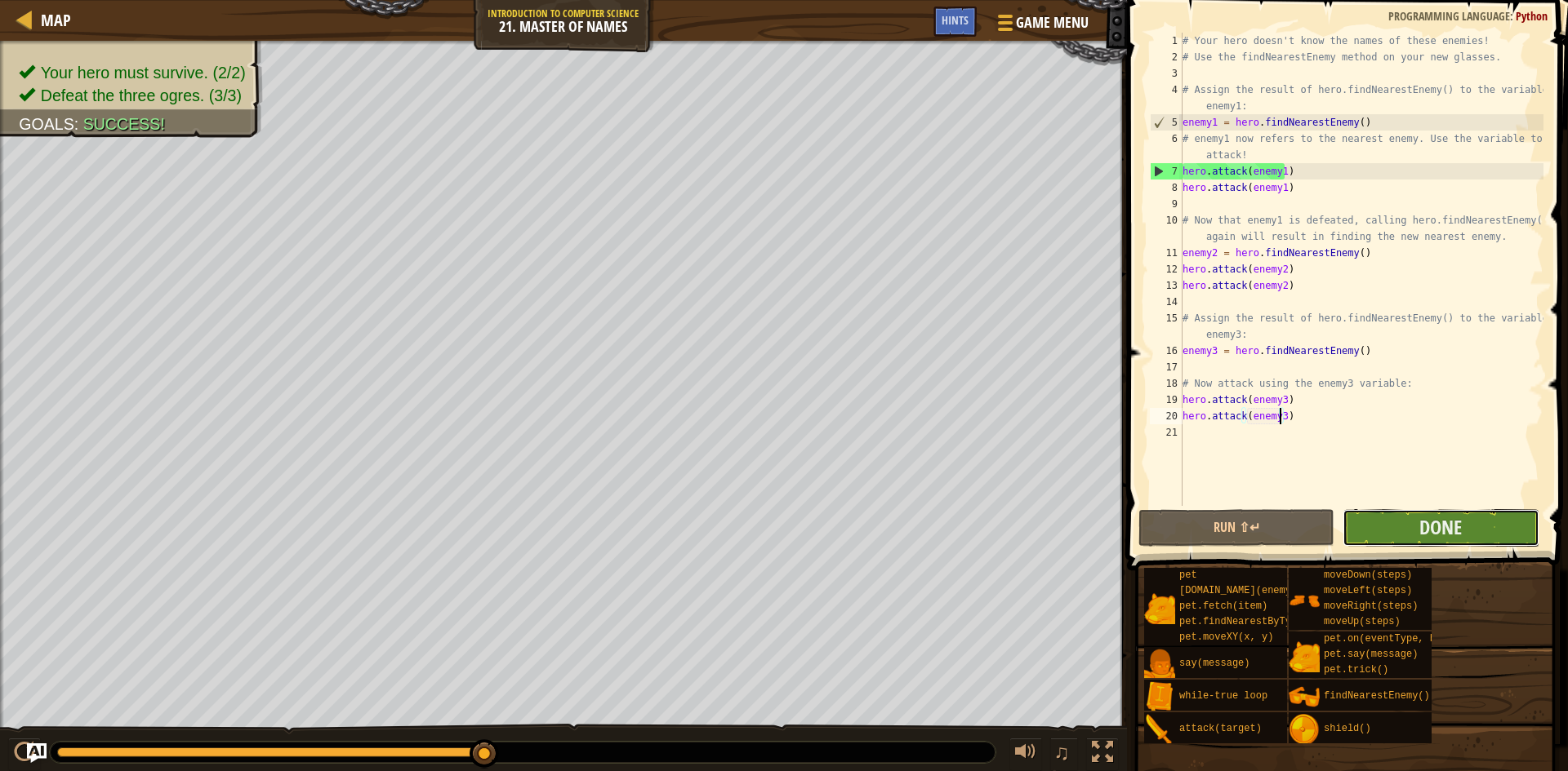
click at [1363, 525] on button "Done" at bounding box center [1440, 528] width 196 height 37
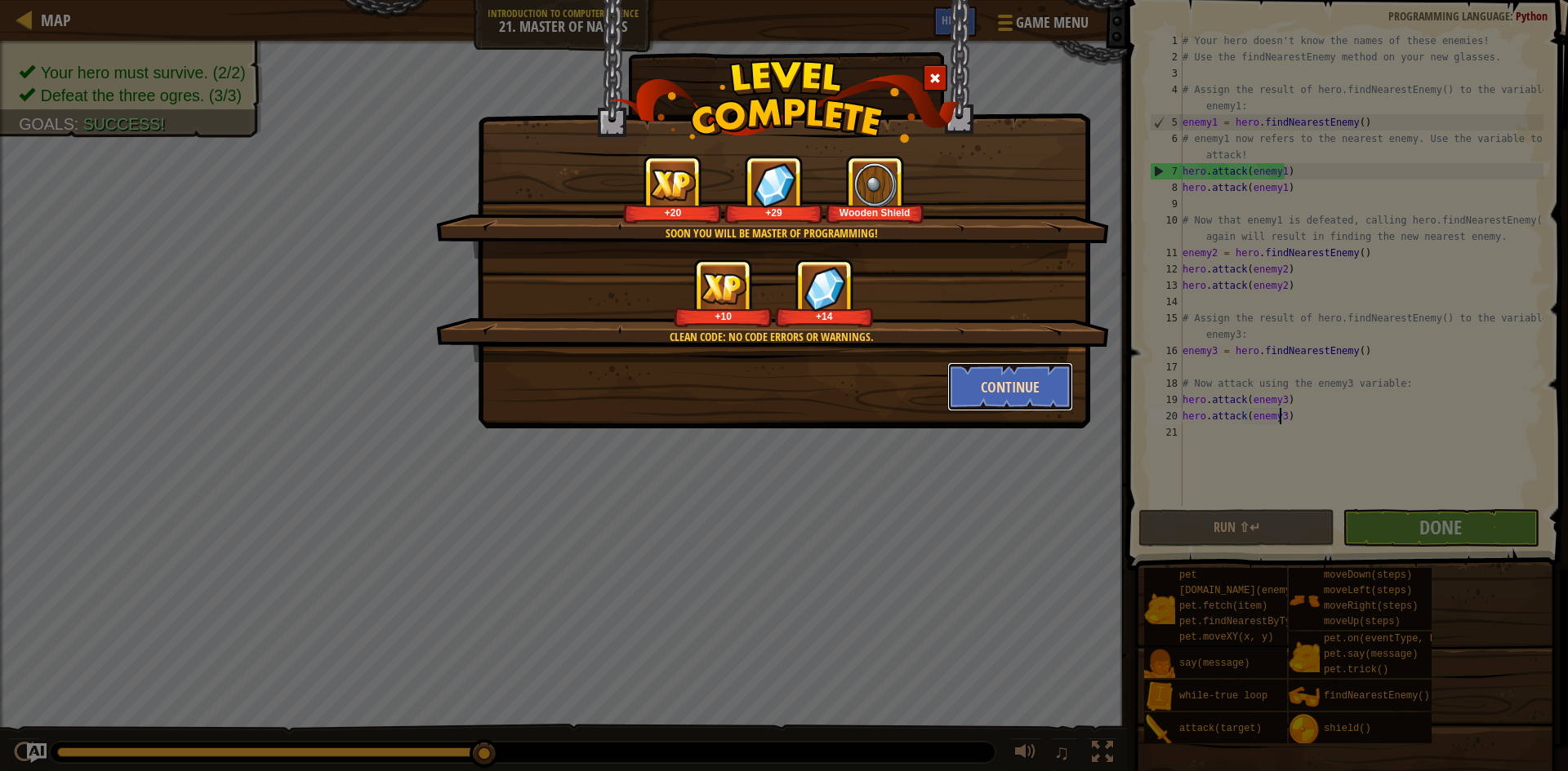
click at [1023, 399] on button "Continue" at bounding box center [1010, 387] width 127 height 49
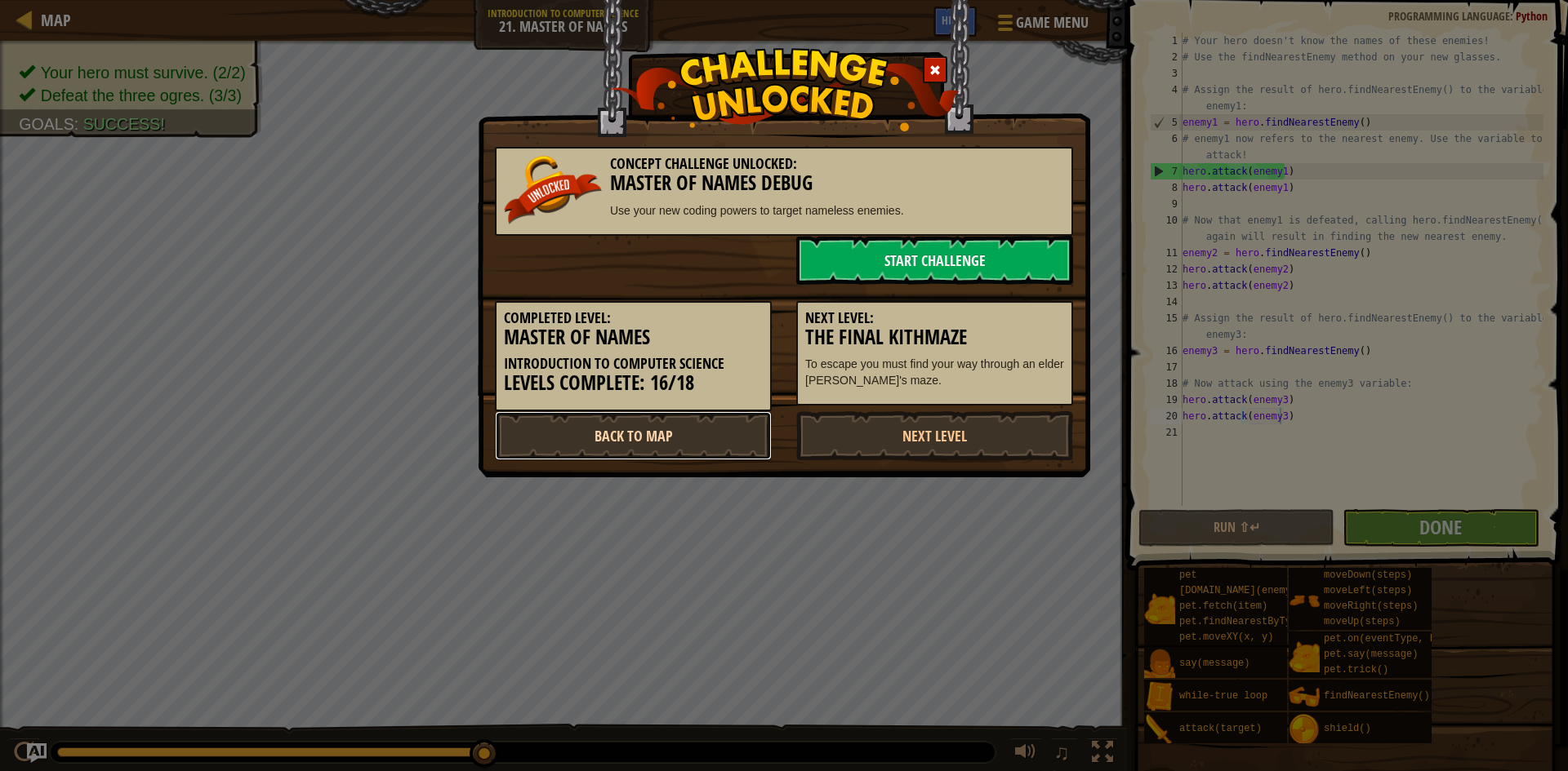
click at [724, 440] on link "Back to Map" at bounding box center [634, 436] width 277 height 49
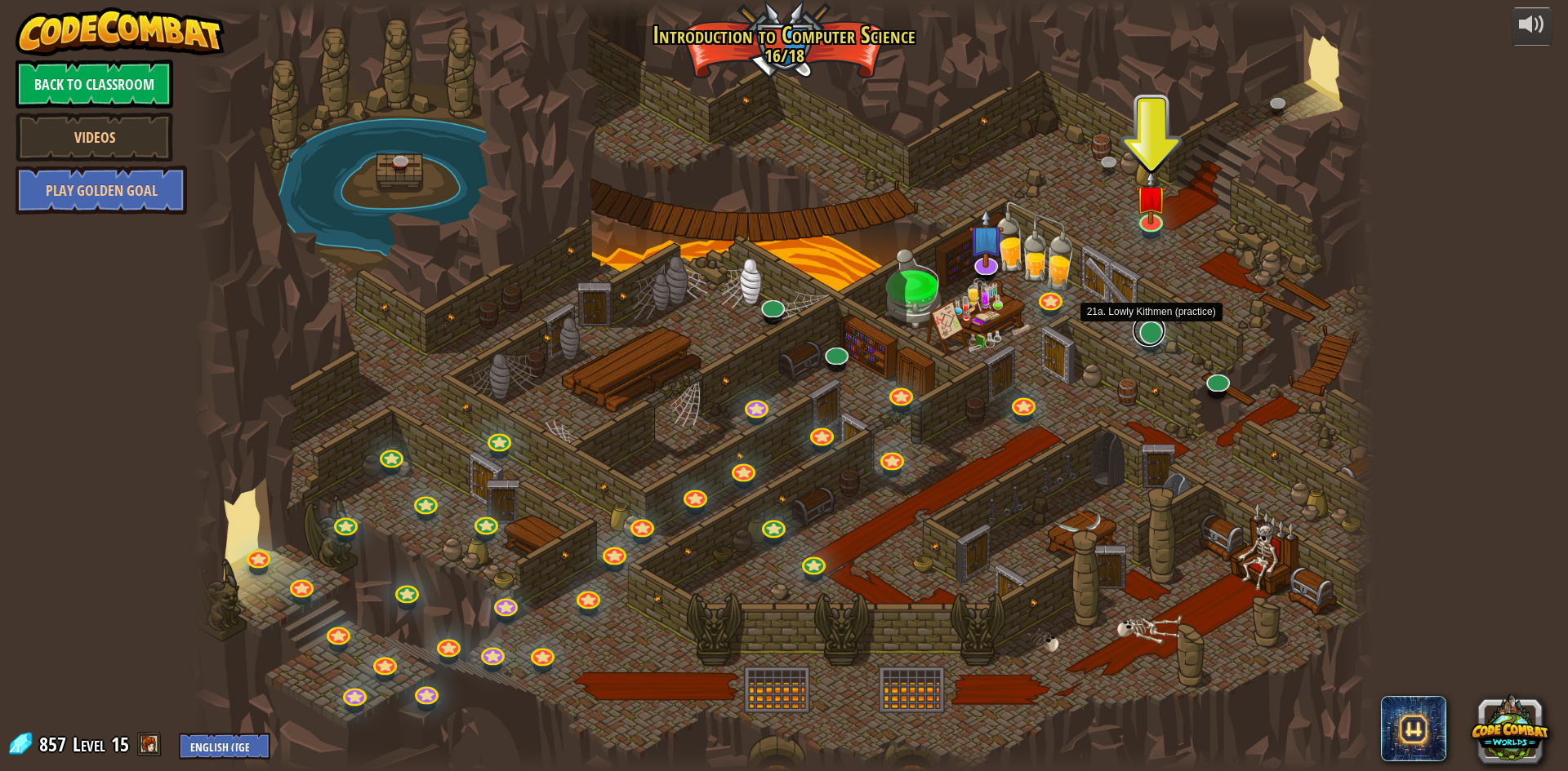
click at [1144, 333] on link at bounding box center [1149, 330] width 33 height 33
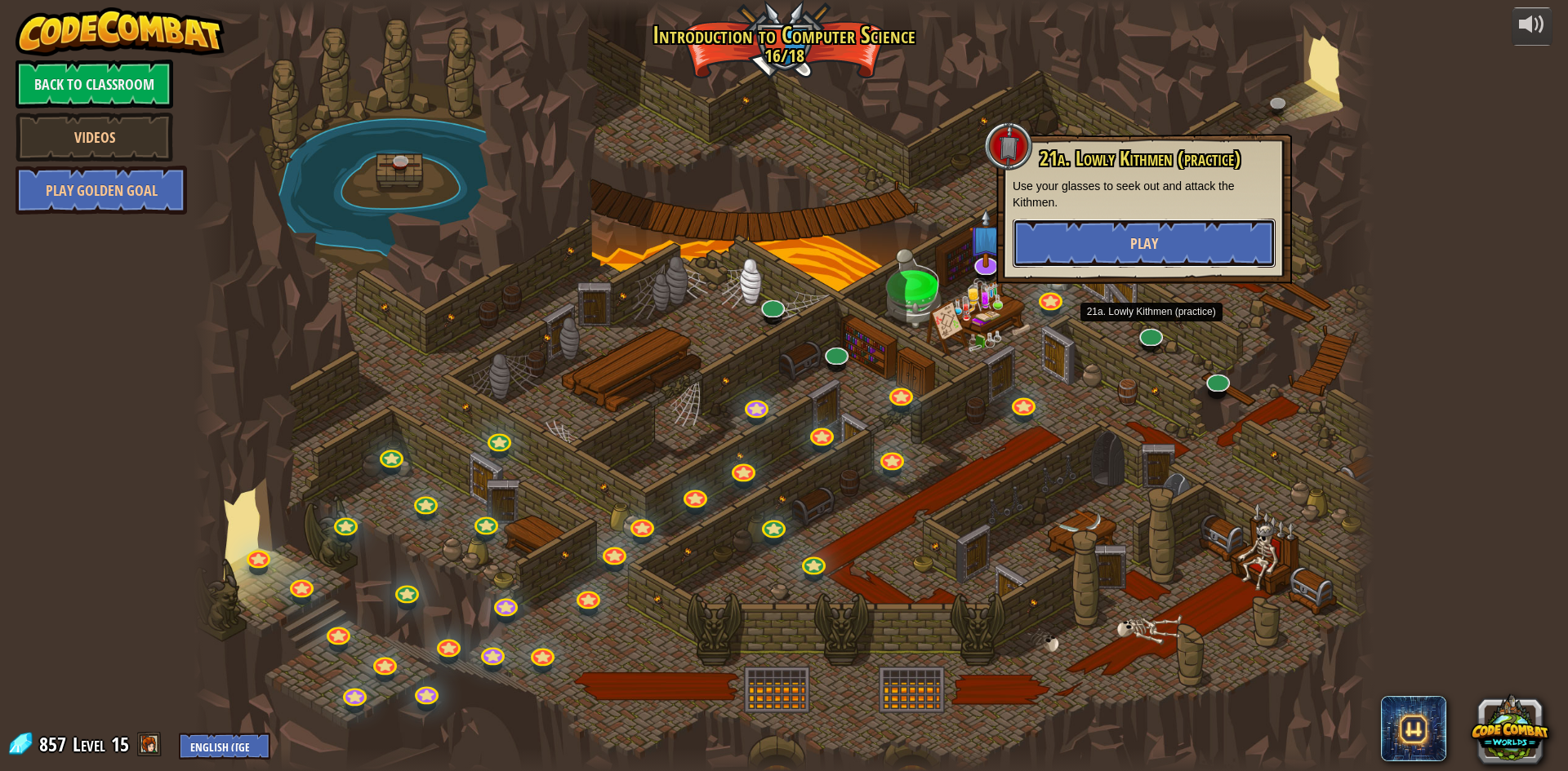
click at [1144, 265] on button "Play" at bounding box center [1144, 243] width 263 height 49
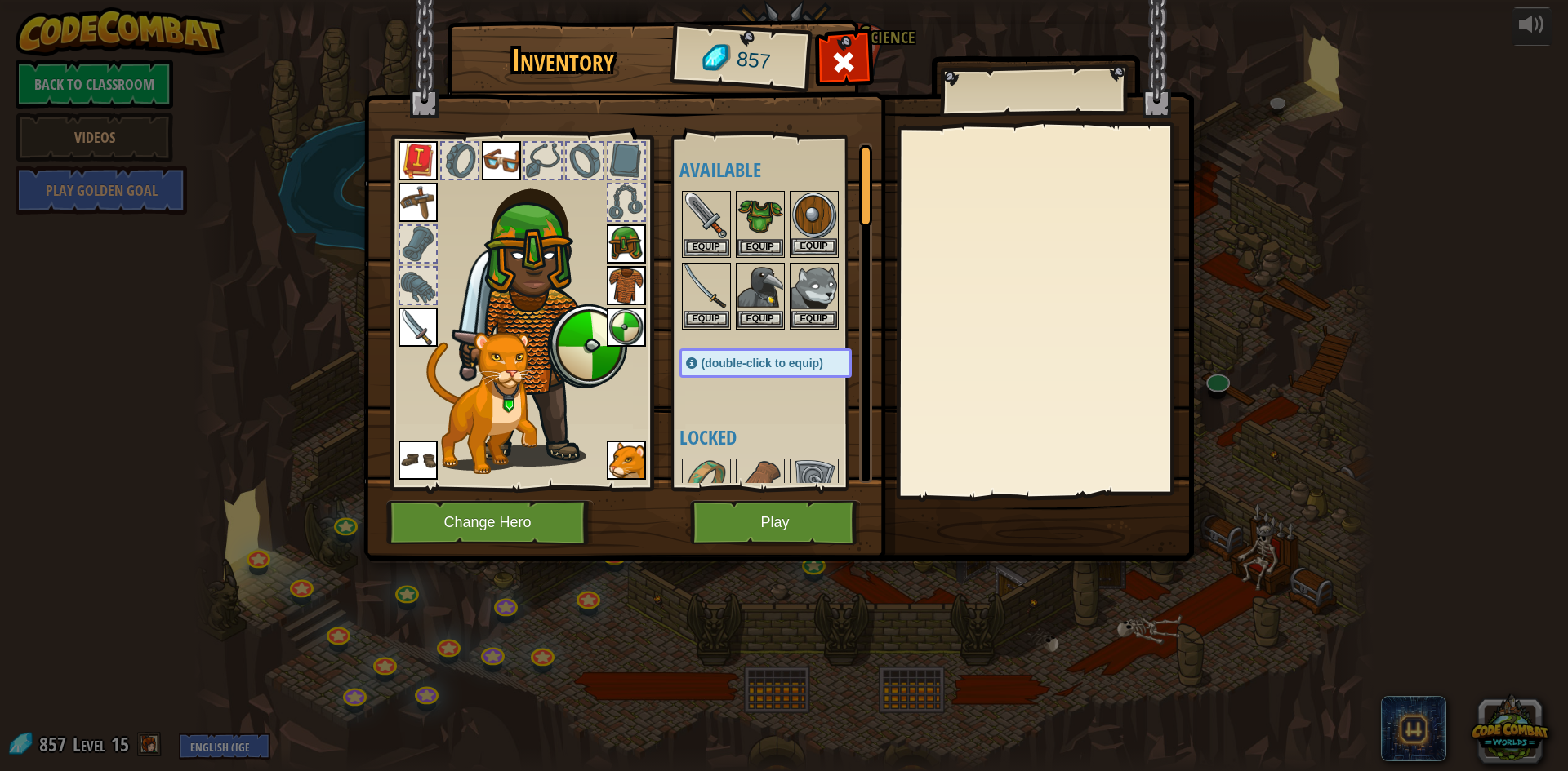
click at [808, 209] on img at bounding box center [814, 215] width 46 height 46
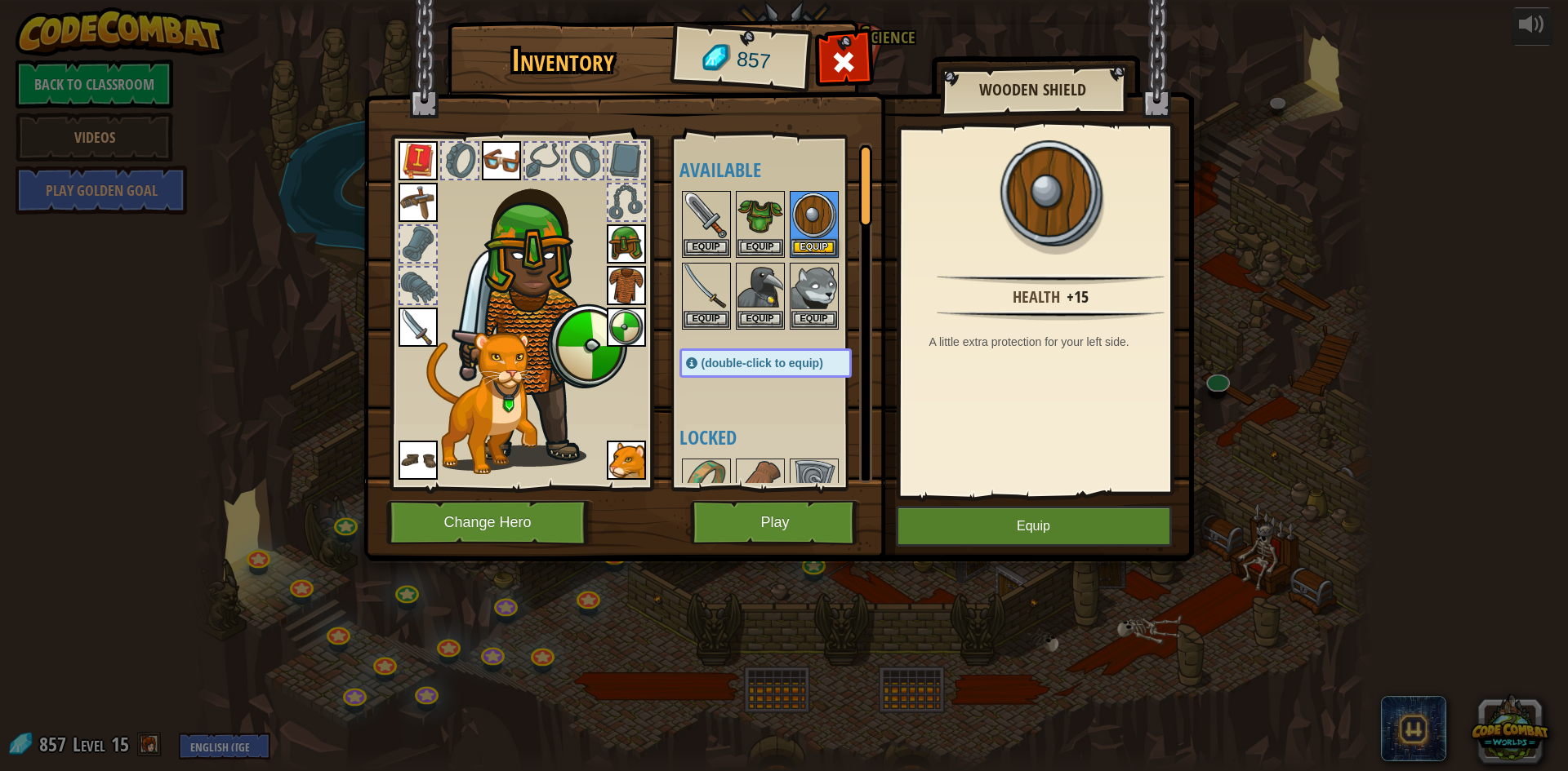
click at [612, 317] on img at bounding box center [626, 327] width 39 height 39
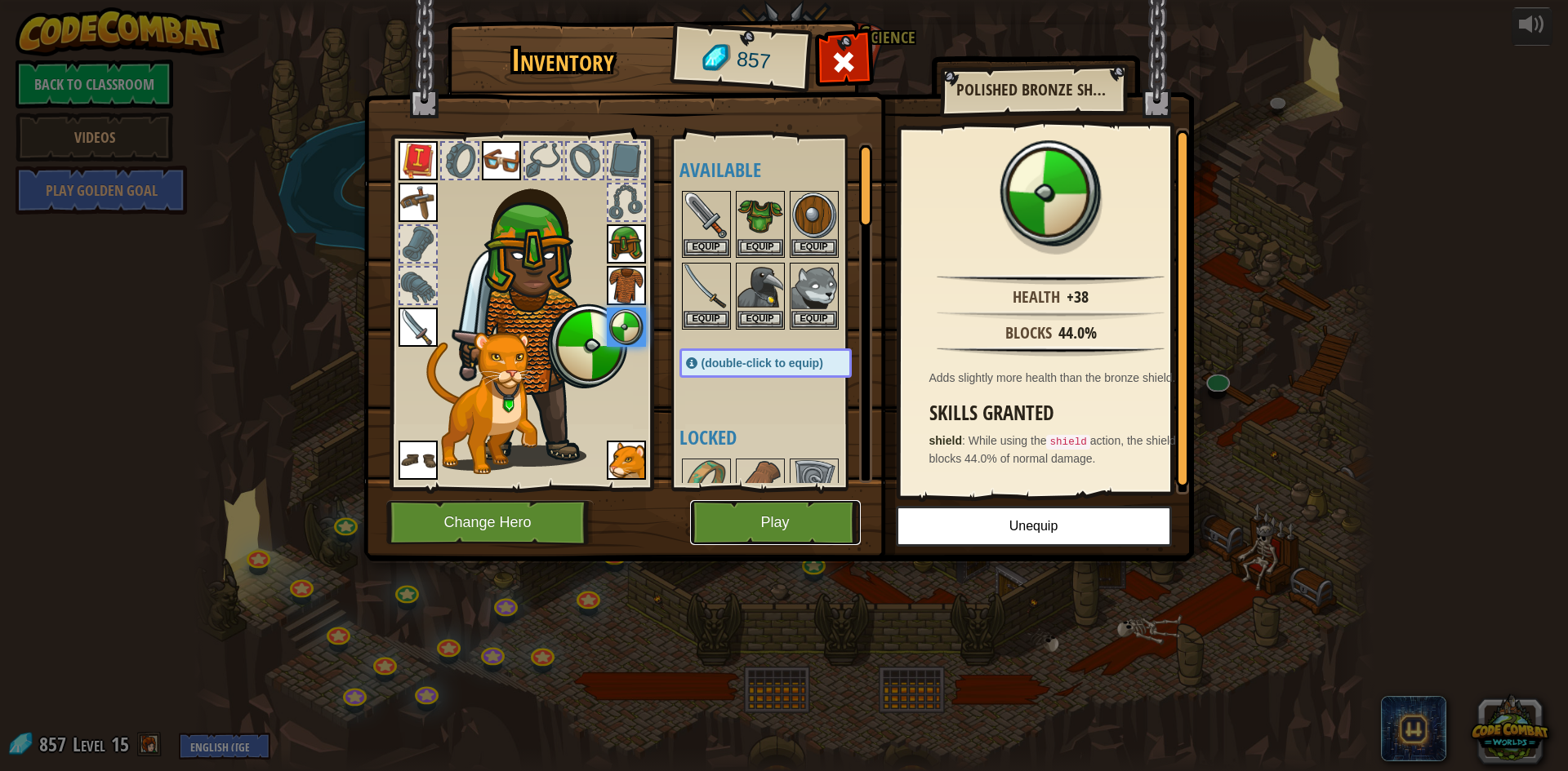
click at [814, 522] on button "Play" at bounding box center [776, 523] width 171 height 45
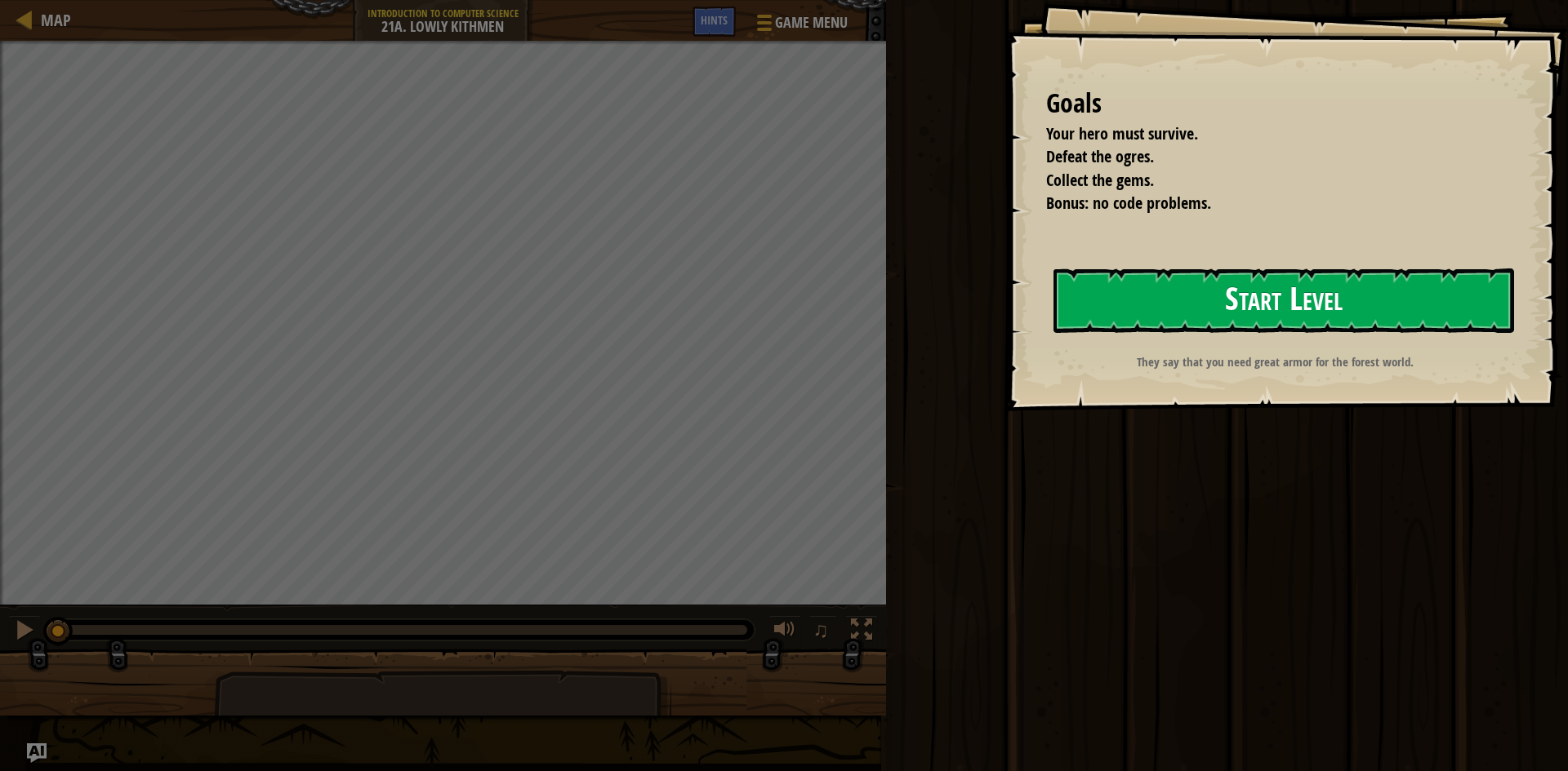
click at [1185, 285] on button "Start Level" at bounding box center [1283, 301] width 460 height 64
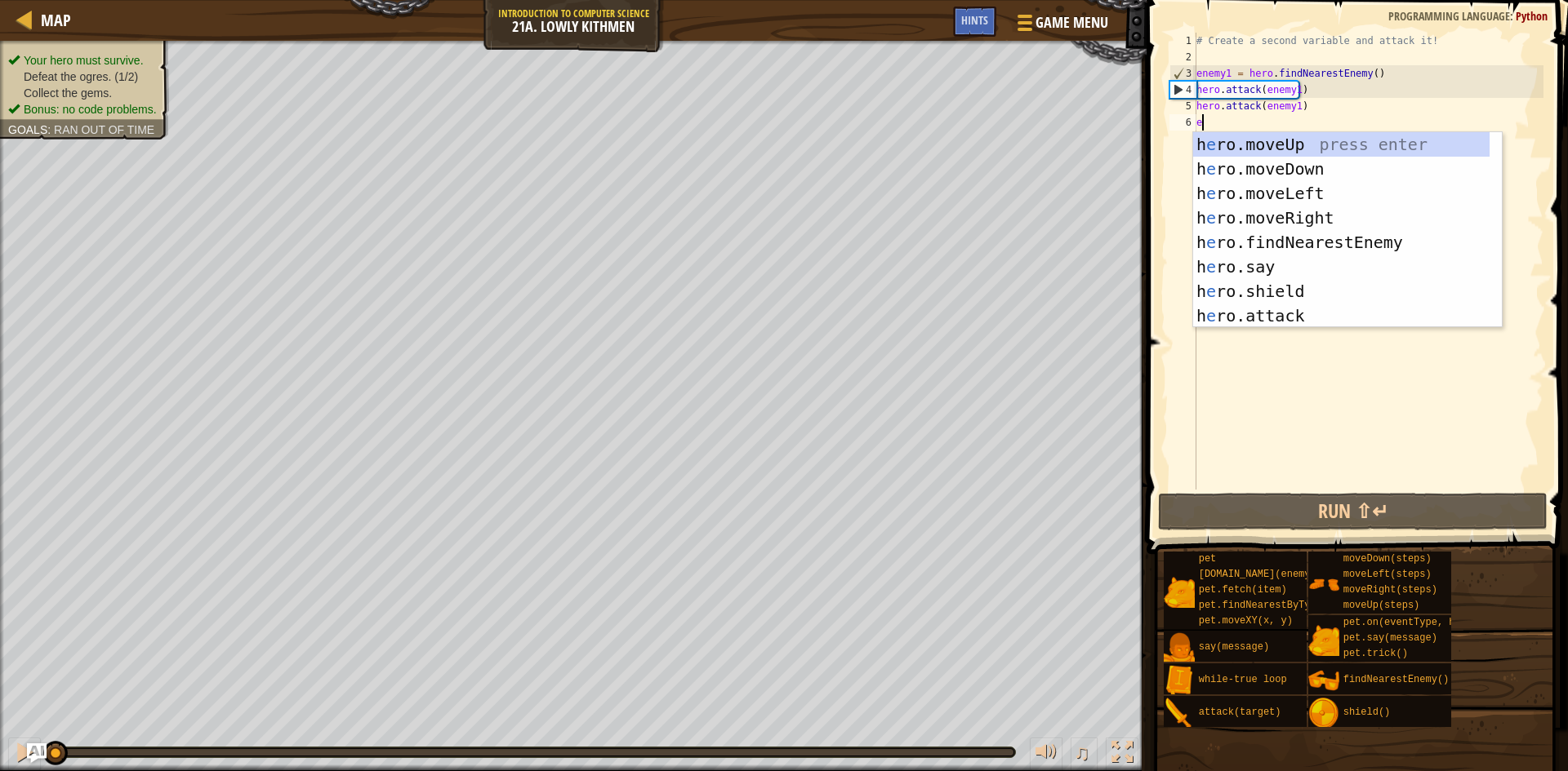
type textarea "e"
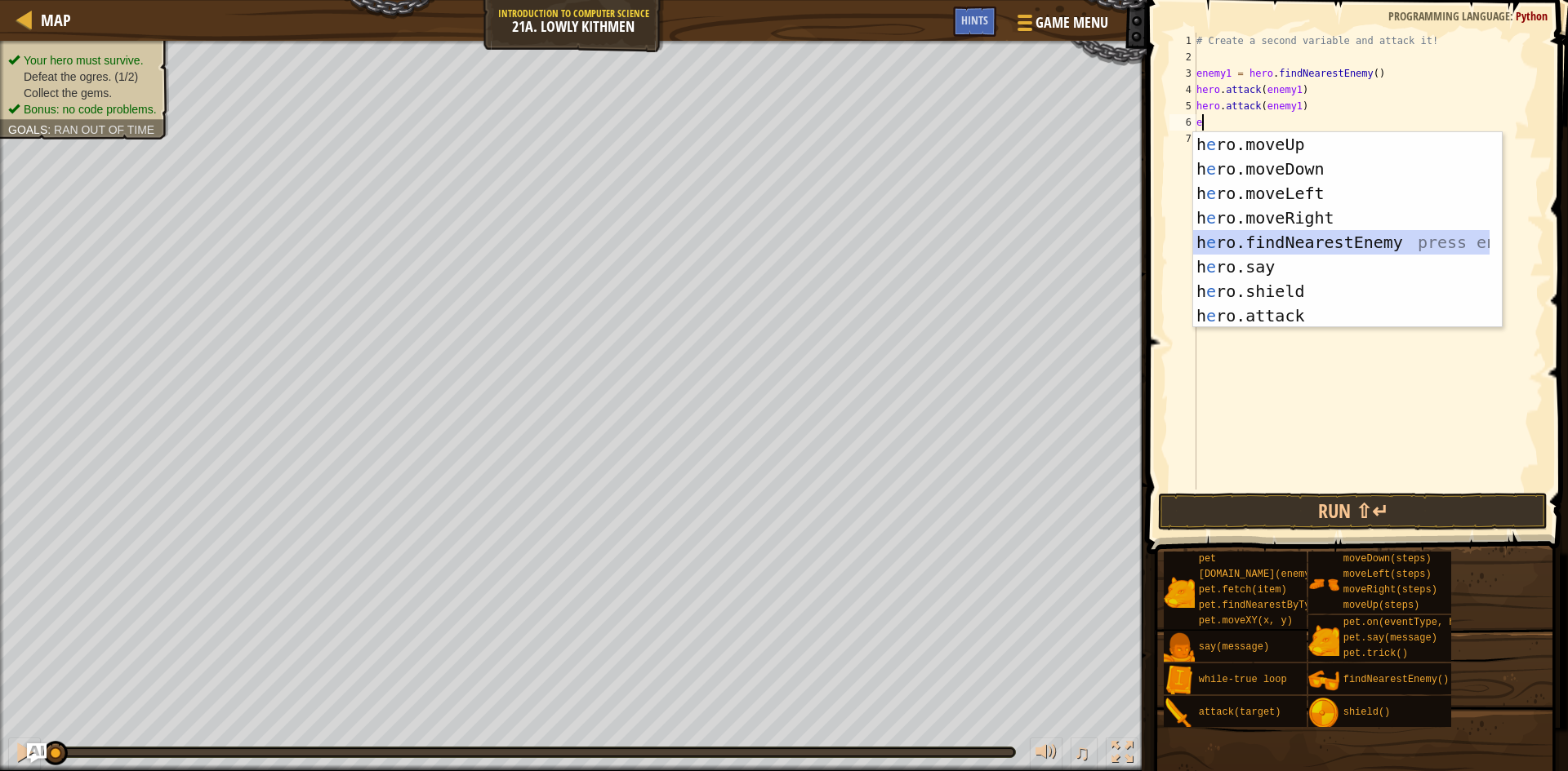
click at [1274, 244] on div "h e ro.moveUp press enter h e ro.moveDown press enter h e ro.moveLeft press ent…" at bounding box center [1341, 255] width 297 height 245
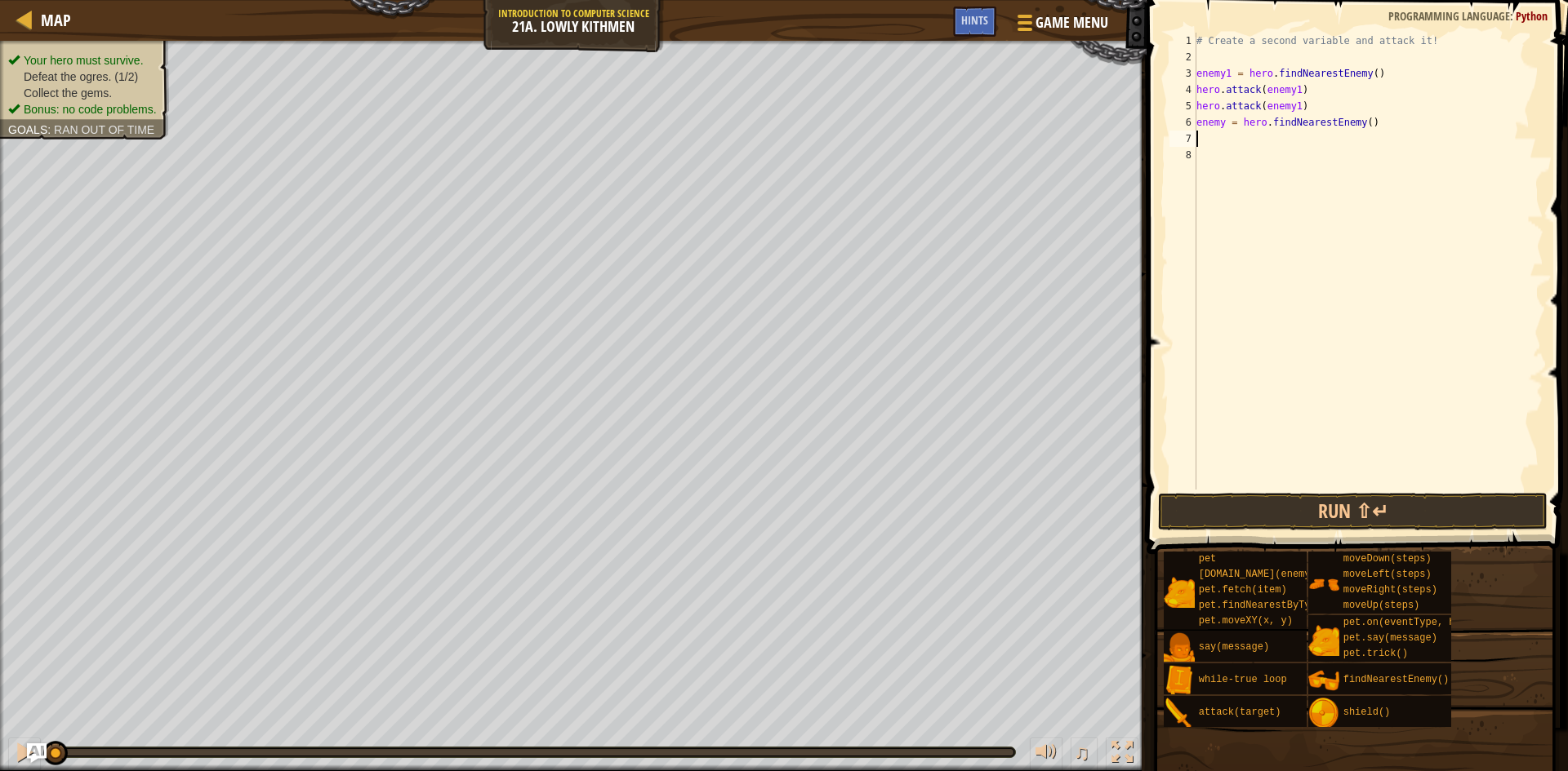
click at [1221, 126] on div "# Create a second variable and attack it! enemy1 = hero . findNearestEnemy ( ) …" at bounding box center [1368, 278] width 351 height 490
type textarea "enemy2 = hero.findNearestEnemy()"
click at [1232, 140] on div "# Create a second variable and attack it! enemy1 = hero . findNearestEnemy ( ) …" at bounding box center [1368, 278] width 351 height 490
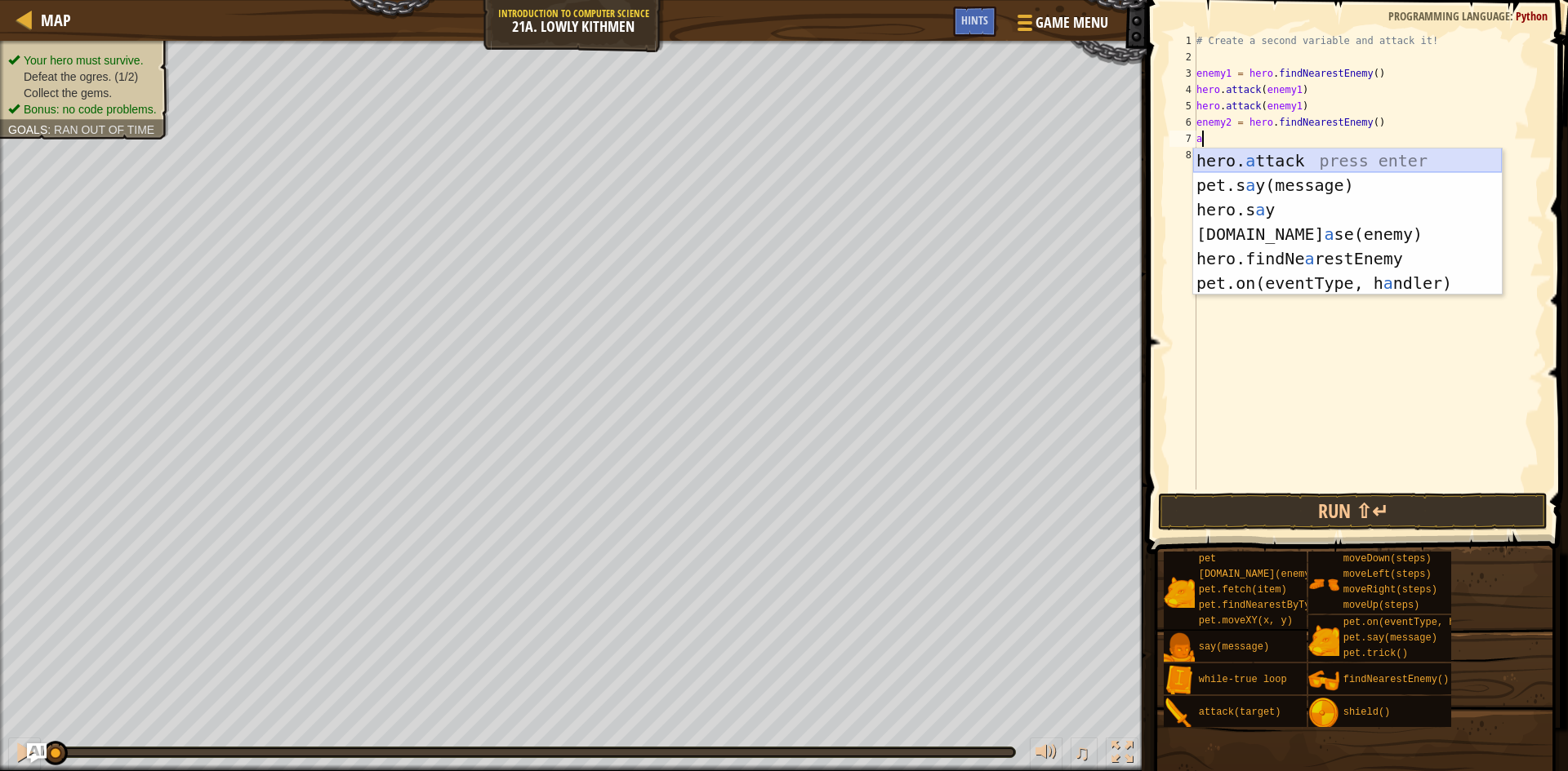
click at [1237, 162] on div "hero. a ttack press enter pet.s a y(message) press enter hero.s a y press enter…" at bounding box center [1347, 247] width 308 height 196
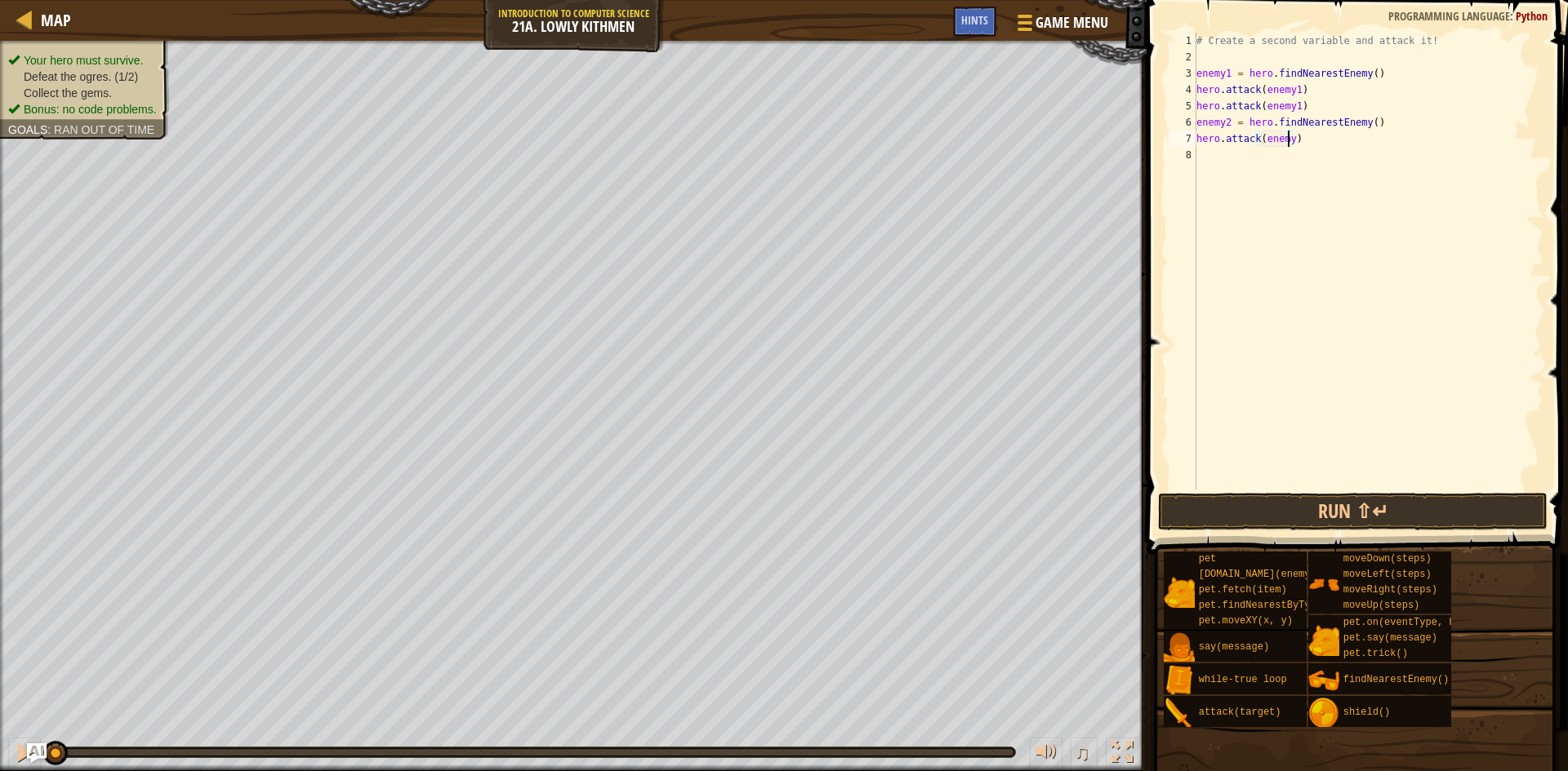
click at [1286, 138] on div "# Create a second variable and attack it! enemy1 = hero . findNearestEnemy ( ) …" at bounding box center [1368, 278] width 351 height 490
type textarea "hero.attack(enemy2)"
click at [1281, 158] on div "# Create a second variable and attack it! enemy1 = hero . findNearestEnemy ( ) …" at bounding box center [1368, 278] width 351 height 490
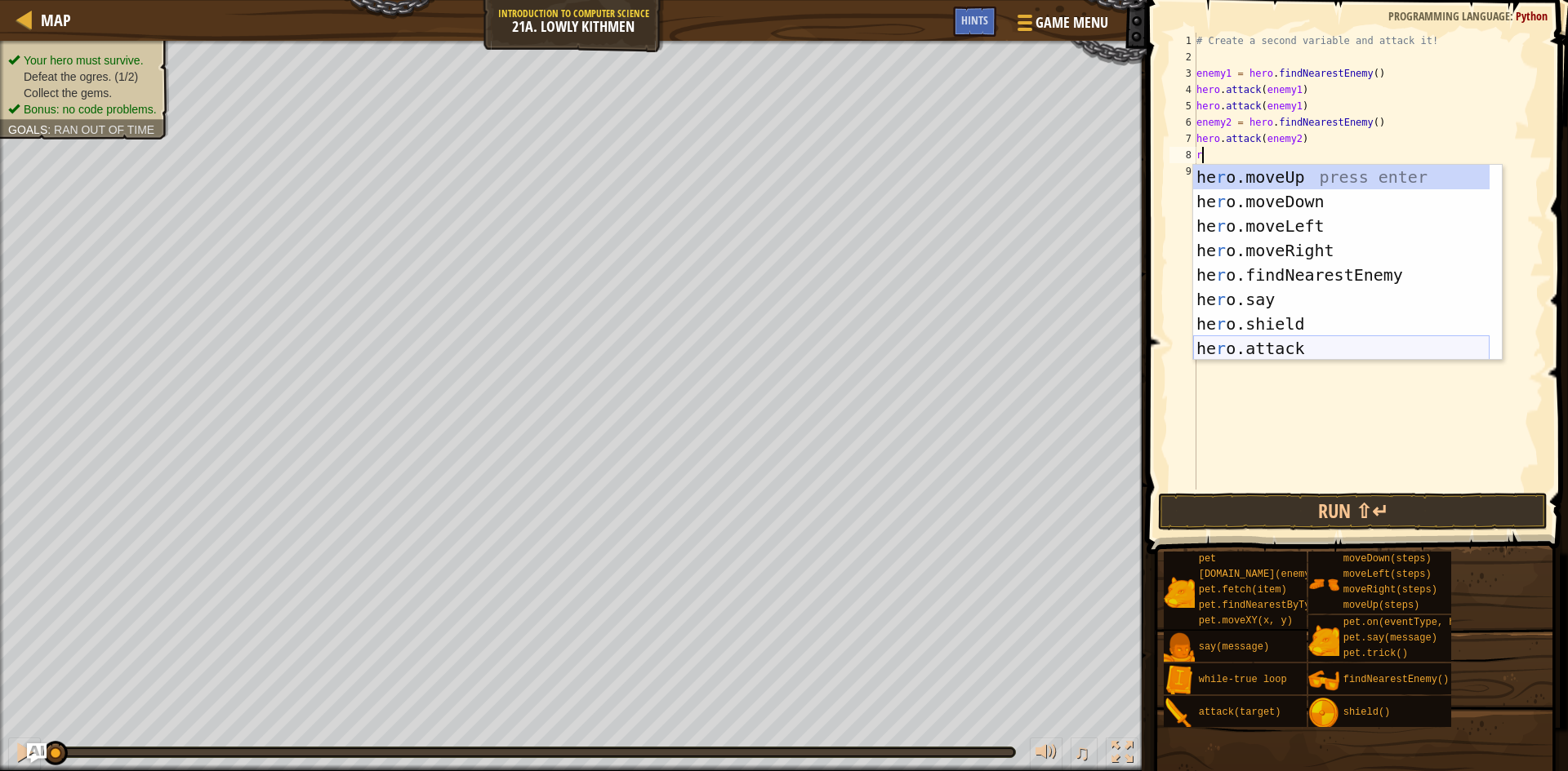
click at [1297, 348] on div "he r o.moveUp press enter he r o.moveDown press enter he r o.moveLeft press ent…" at bounding box center [1341, 287] width 297 height 245
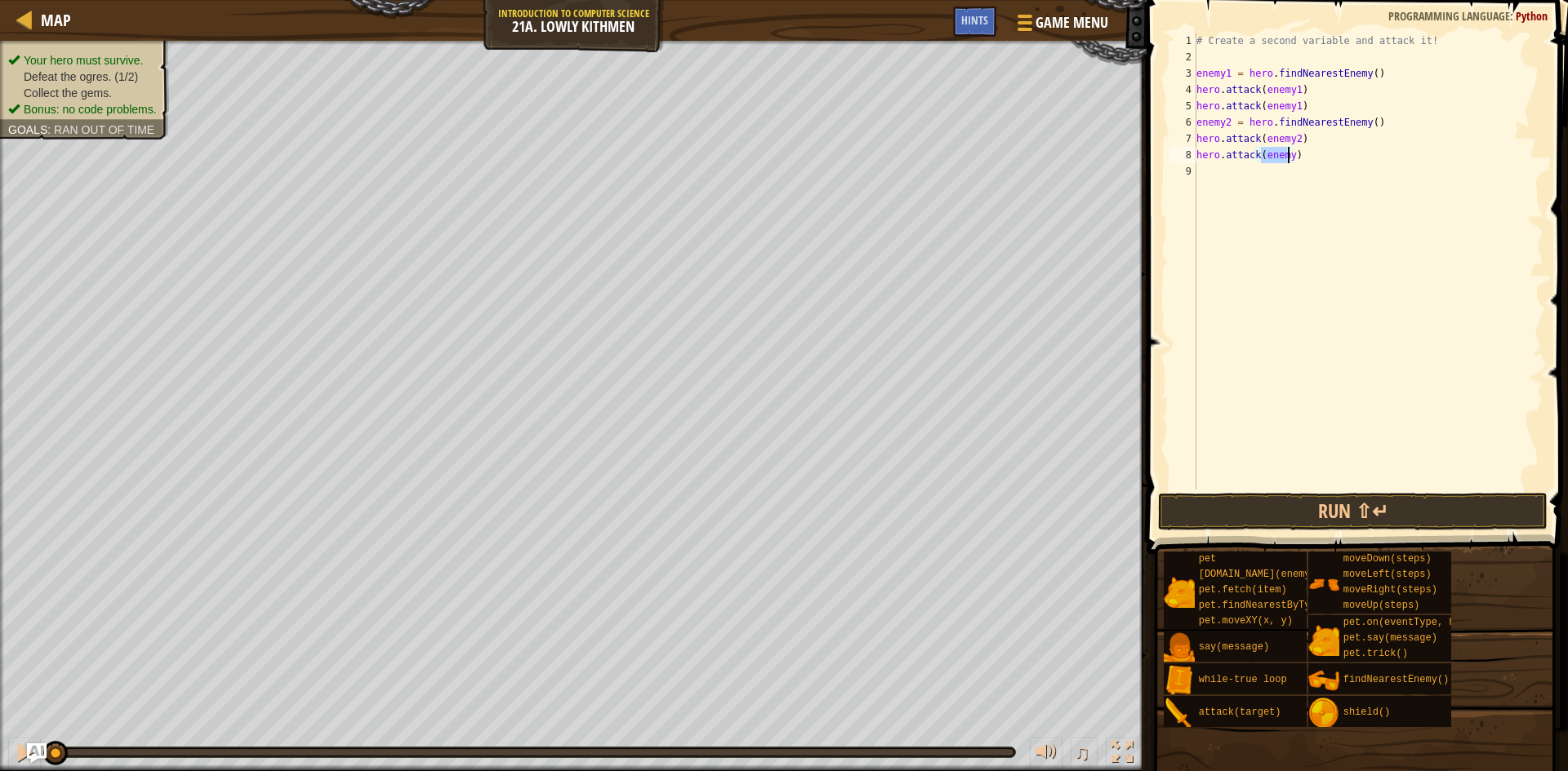
click at [1289, 157] on div "# Create a second variable and attack it! enemy1 = hero . findNearestEnemy ( ) …" at bounding box center [1368, 278] width 351 height 490
type textarea "hero.attack(enemy2)"
click at [1288, 176] on div "# Create a second variable and attack it! enemy1 = hero . findNearestEnemy ( ) …" at bounding box center [1368, 278] width 351 height 490
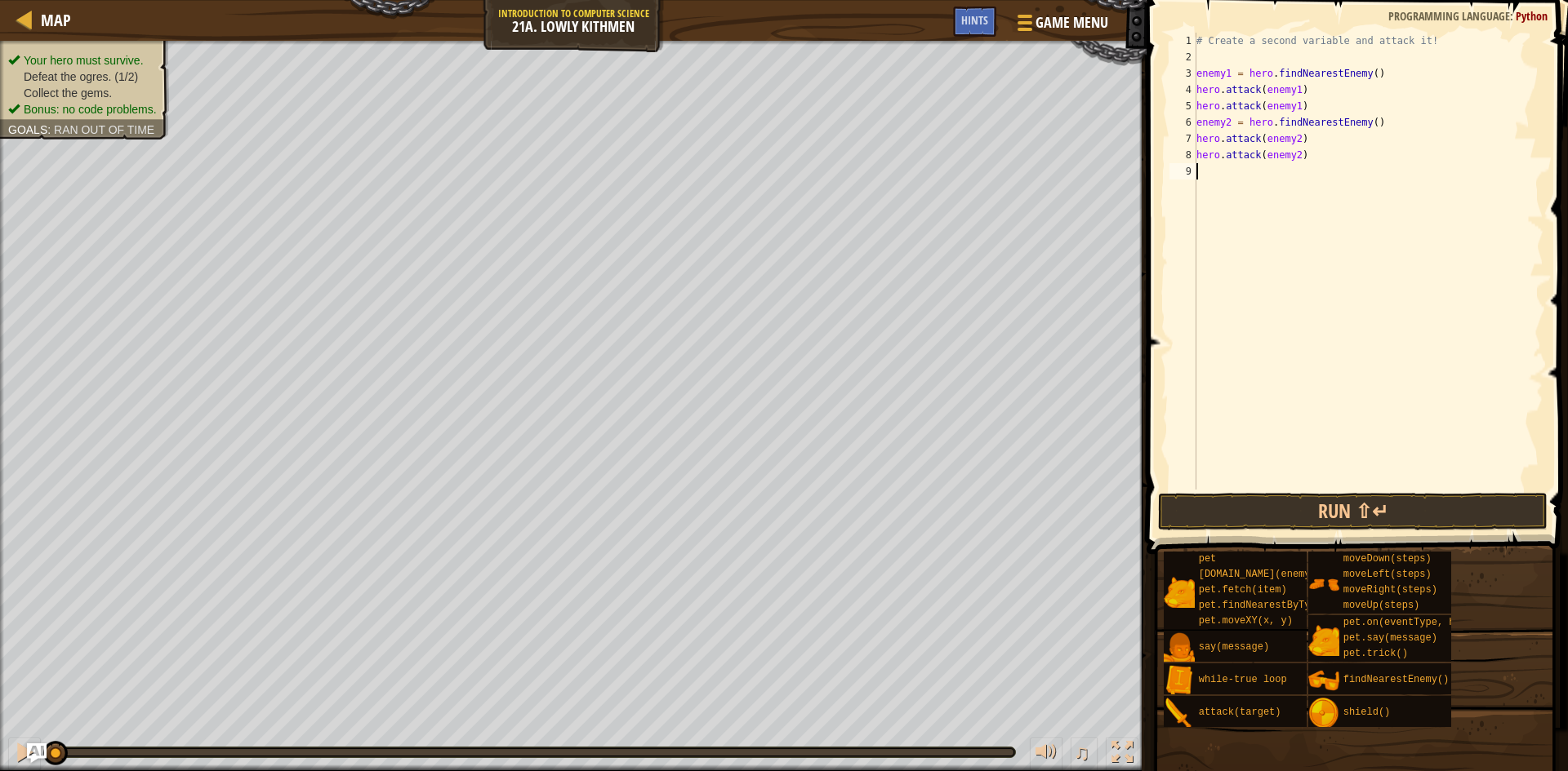
type textarea "r"
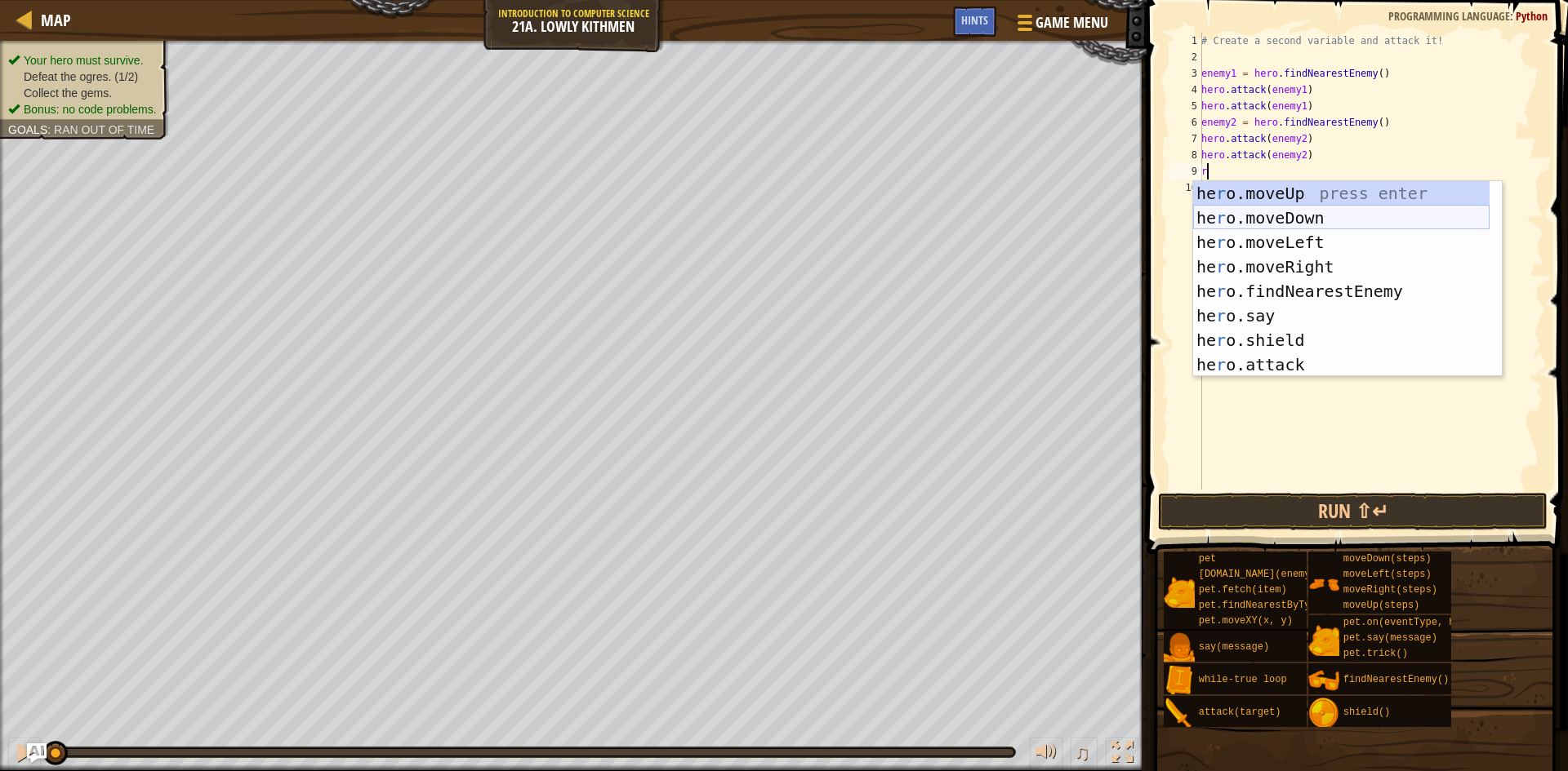
click at [1267, 220] on div "he r o.moveUp press enter he r o.moveDown press enter he r o.moveLeft press ent…" at bounding box center [1341, 304] width 297 height 245
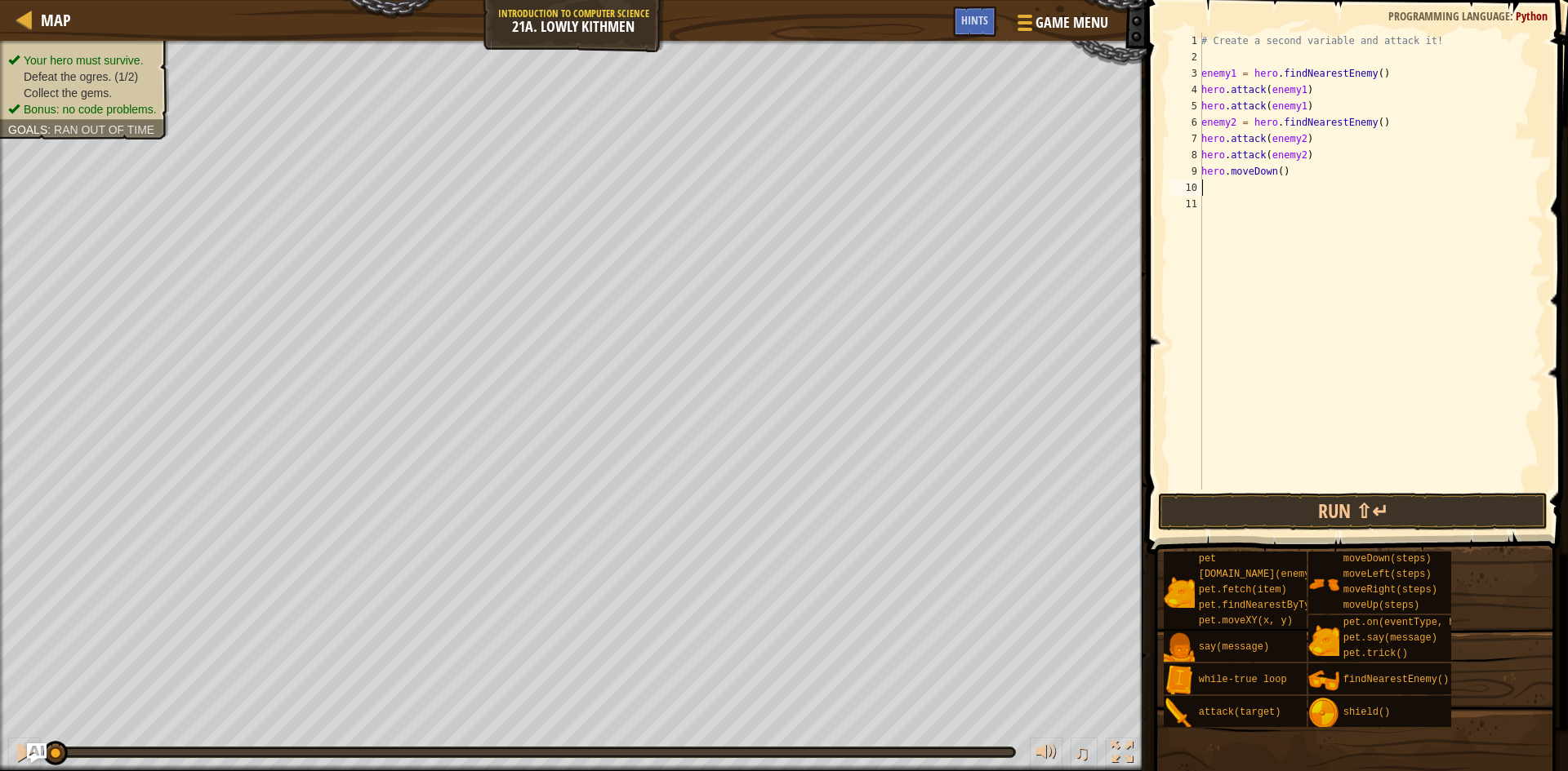
type textarea "r"
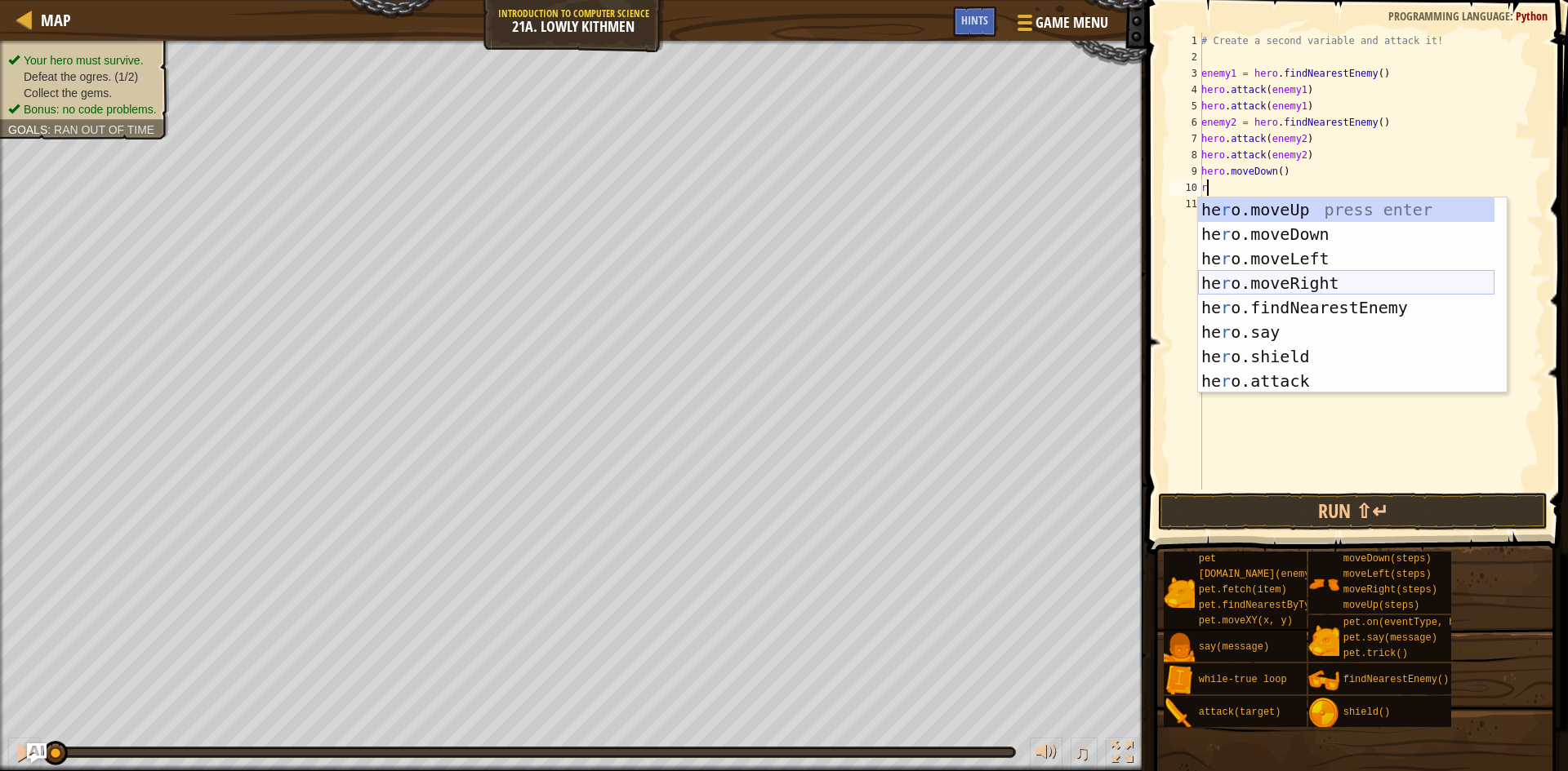
click at [1294, 285] on div "he r o.moveUp press enter he r o.moveDown press enter he r o.moveLeft press ent…" at bounding box center [1346, 320] width 297 height 245
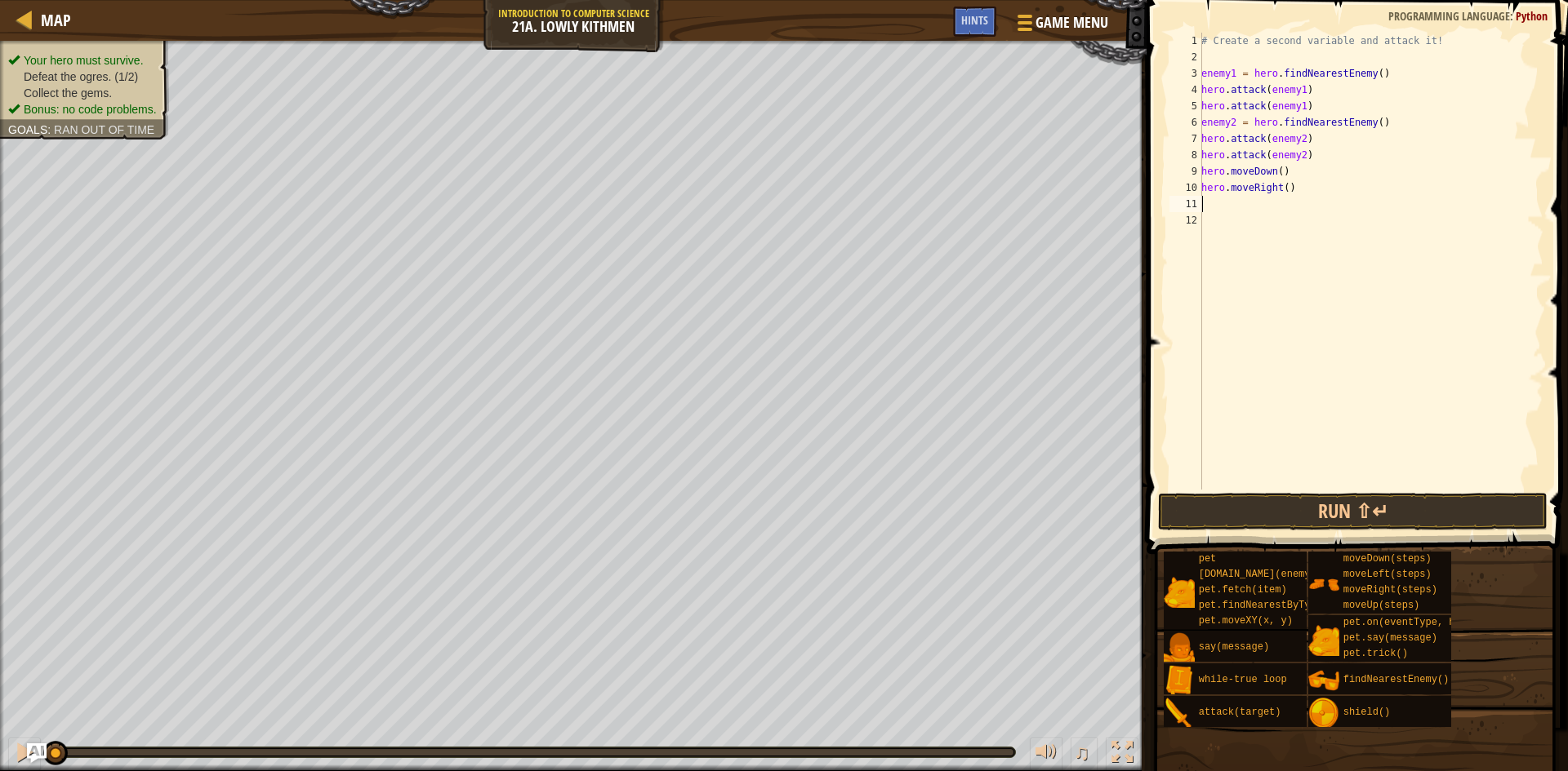
type textarea "r"
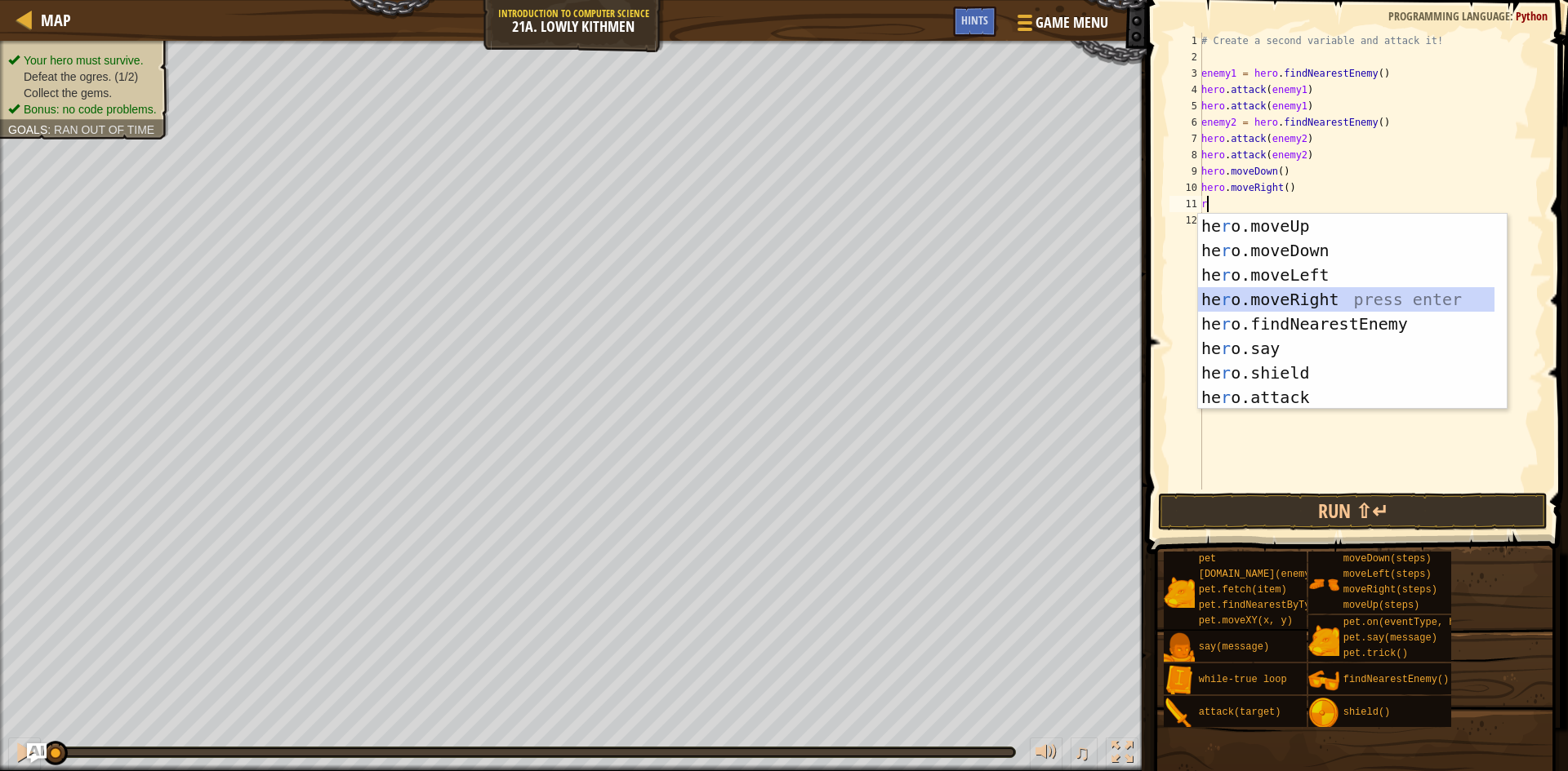
click at [1298, 294] on div "he r o.moveUp press enter he r o.moveDown press enter he r o.moveLeft press ent…" at bounding box center [1346, 336] width 297 height 245
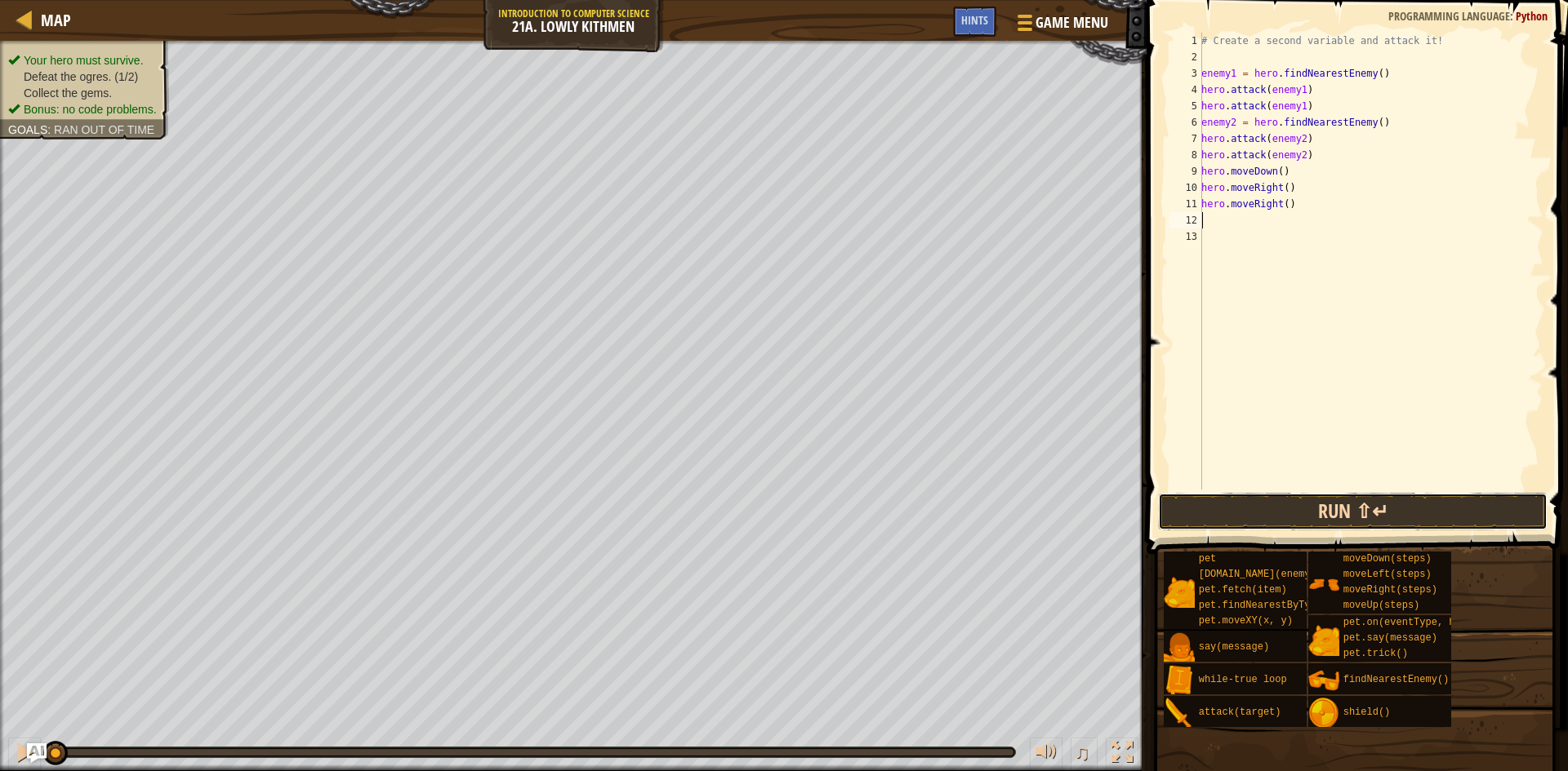
click at [1274, 508] on button "Run ⇧↵" at bounding box center [1353, 512] width 389 height 37
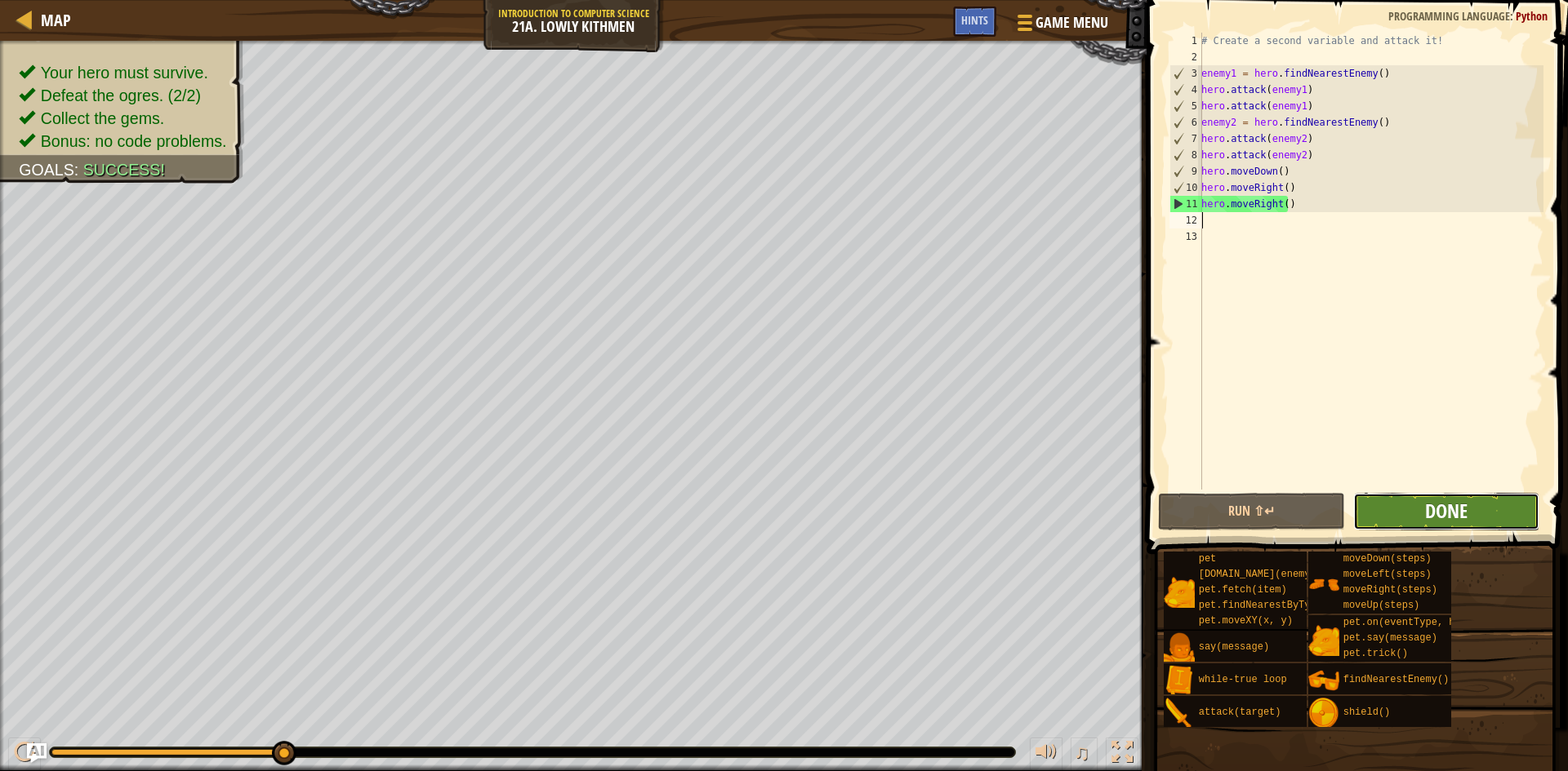
click at [1435, 506] on span "Done" at bounding box center [1446, 511] width 42 height 26
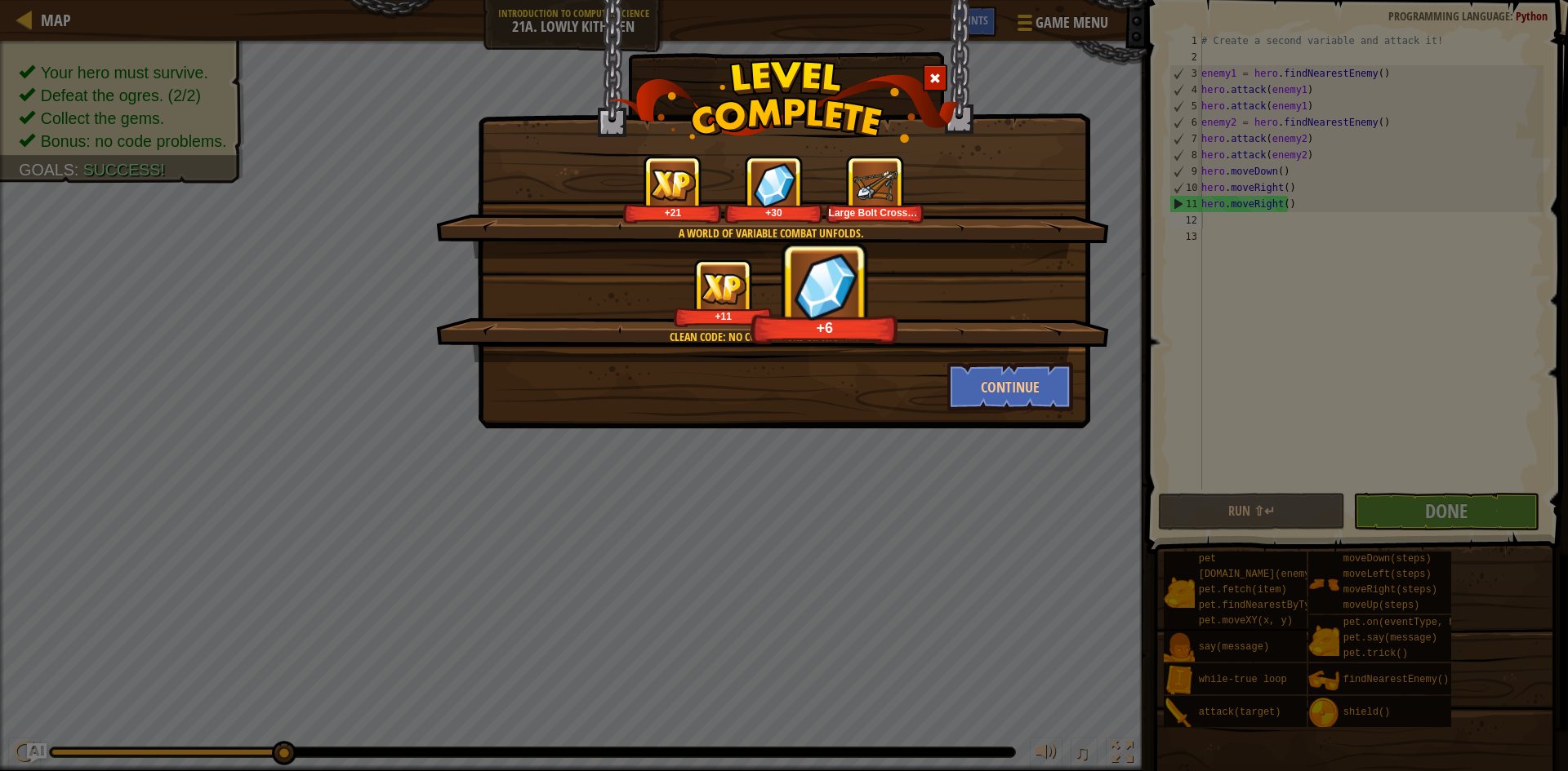
click at [852, 194] on img at bounding box center [874, 184] width 45 height 45
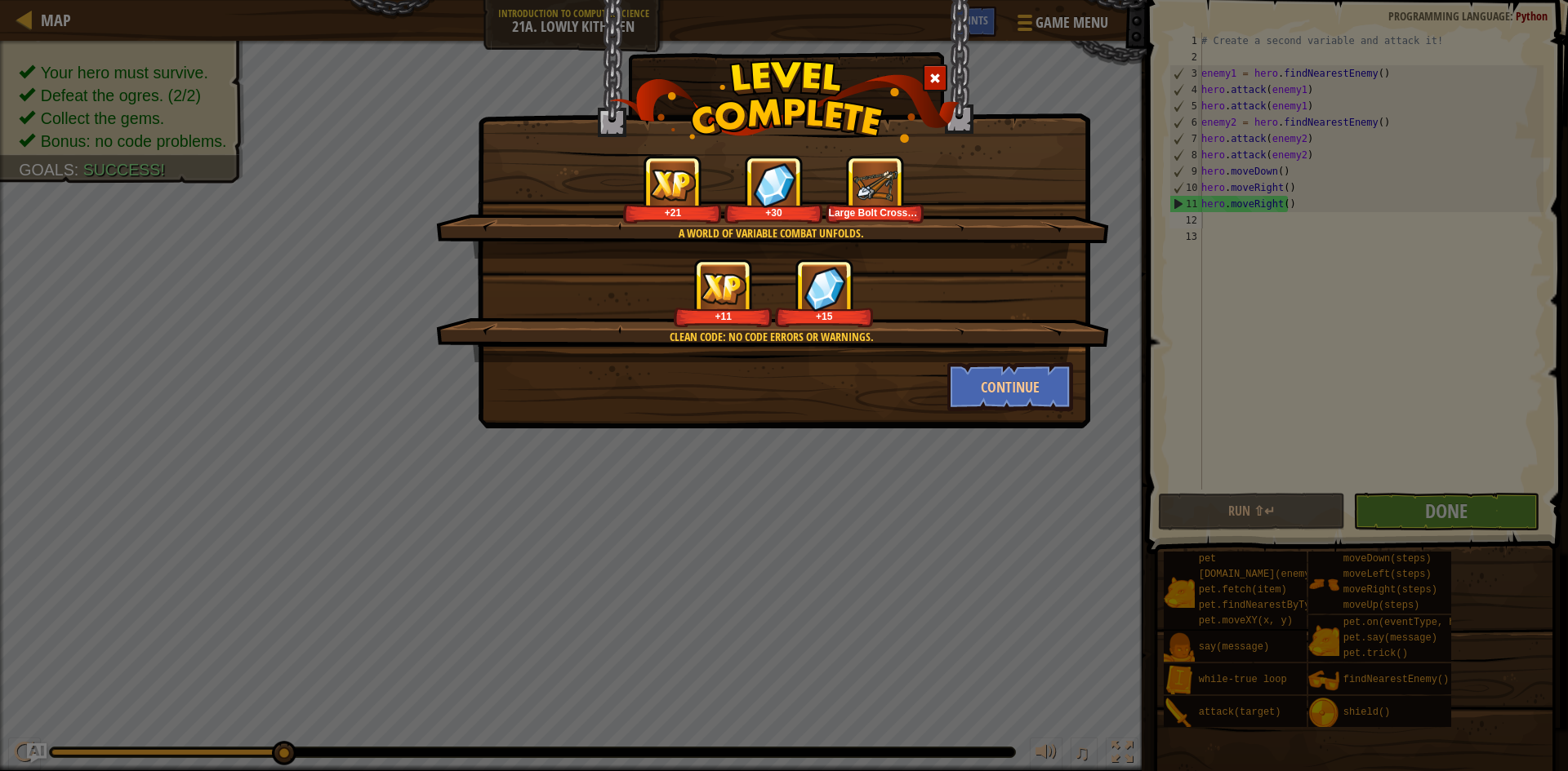
click at [852, 194] on img at bounding box center [874, 184] width 45 height 45
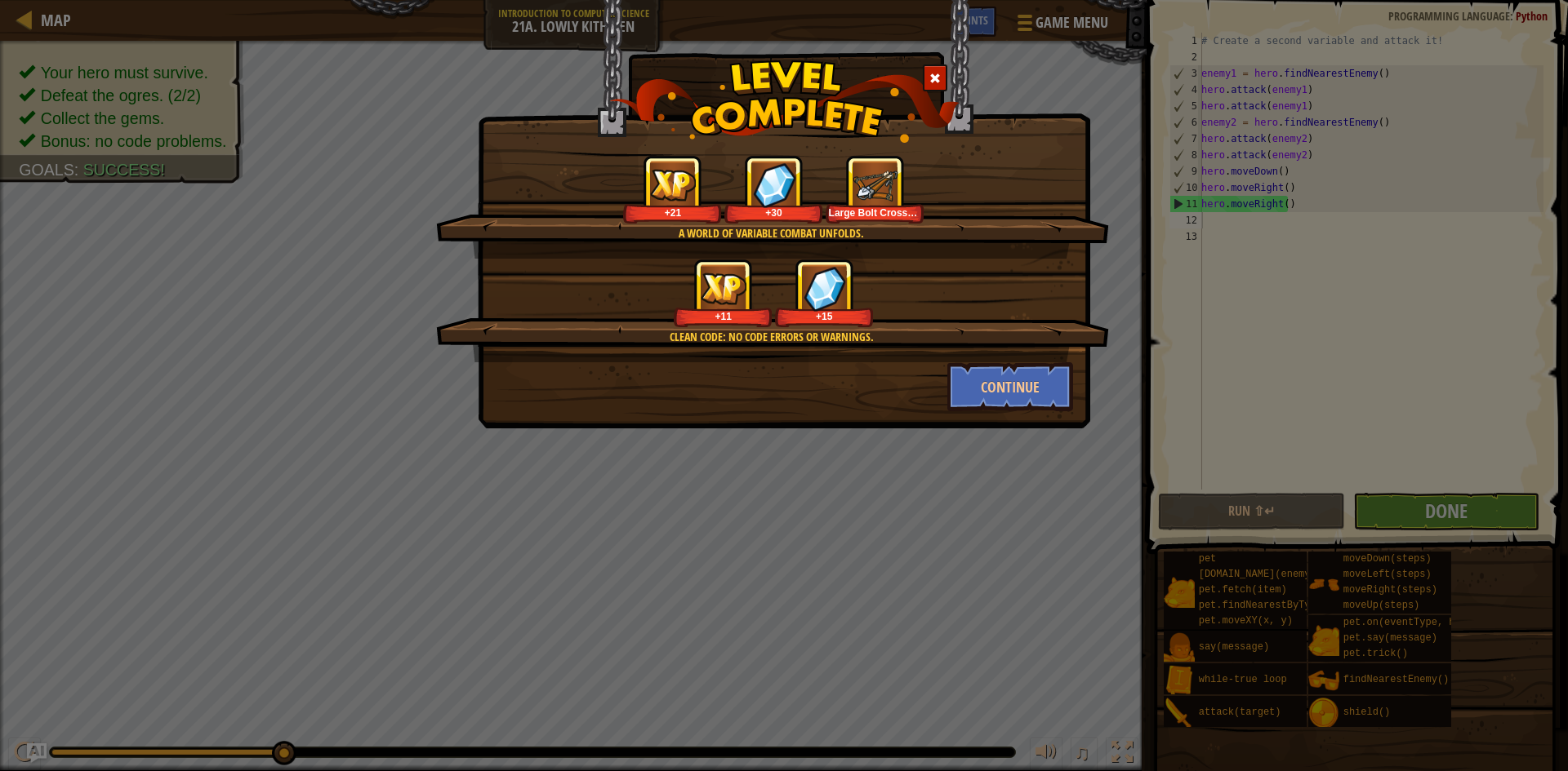
click at [852, 194] on img at bounding box center [874, 184] width 45 height 45
drag, startPoint x: 996, startPoint y: 209, endPoint x: 978, endPoint y: 218, distance: 20.1
click at [996, 209] on div "+21 +30 Large Bolt Crossbow" at bounding box center [773, 189] width 634 height 68
click at [985, 398] on button "Continue" at bounding box center [1010, 387] width 127 height 49
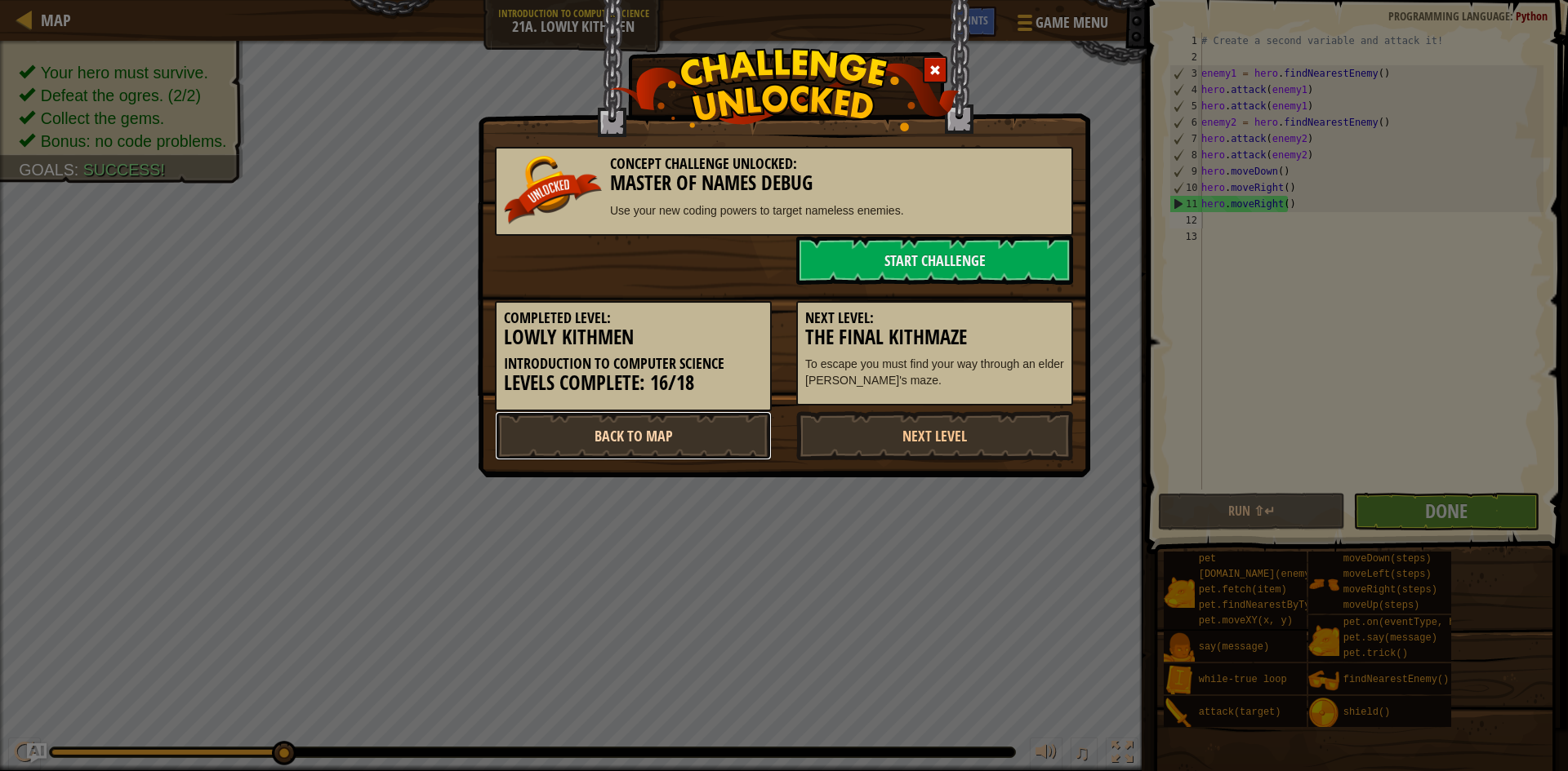
click at [700, 428] on link "Back to Map" at bounding box center [634, 436] width 277 height 49
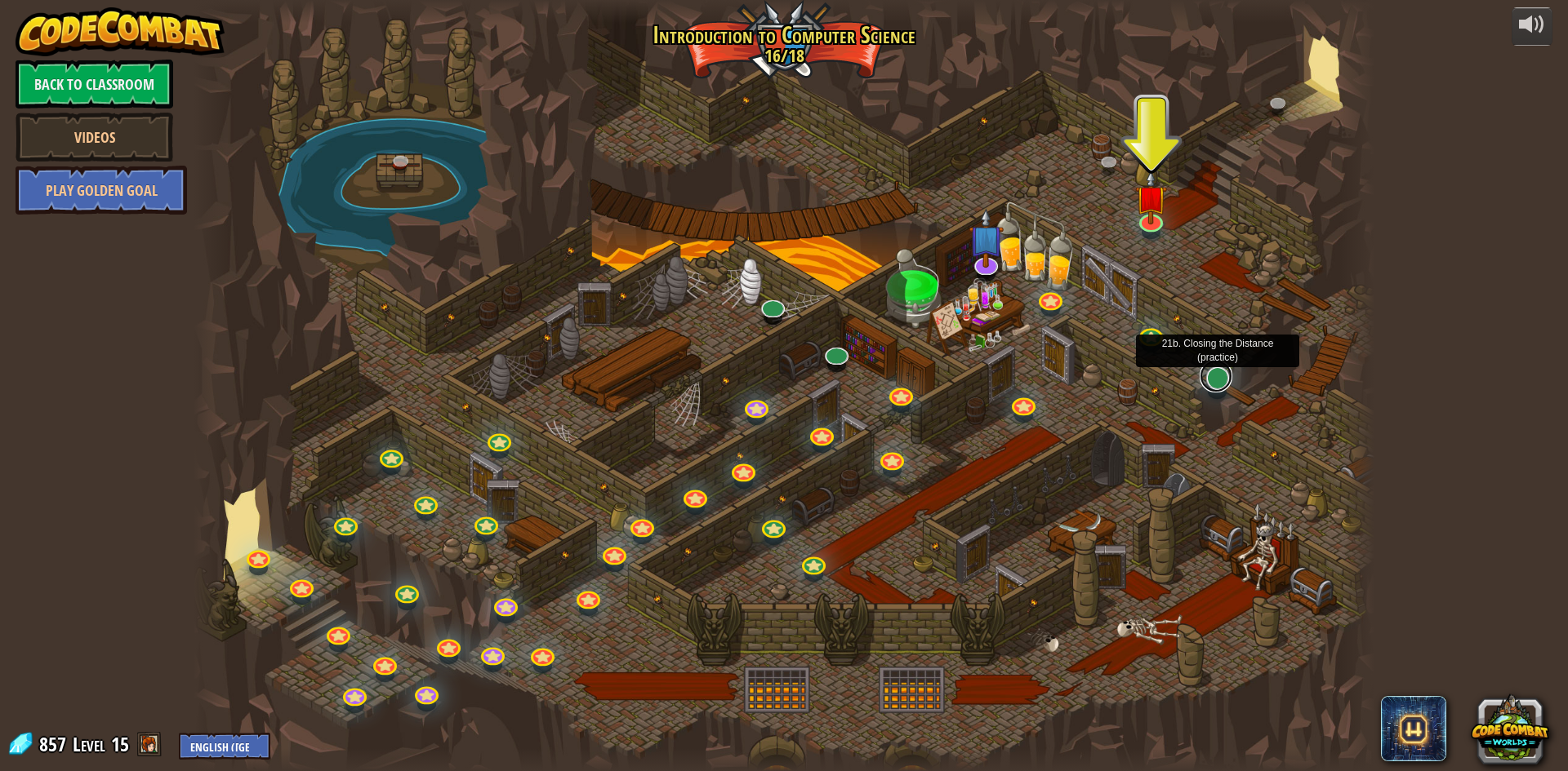
click at [1205, 381] on link at bounding box center [1216, 376] width 33 height 33
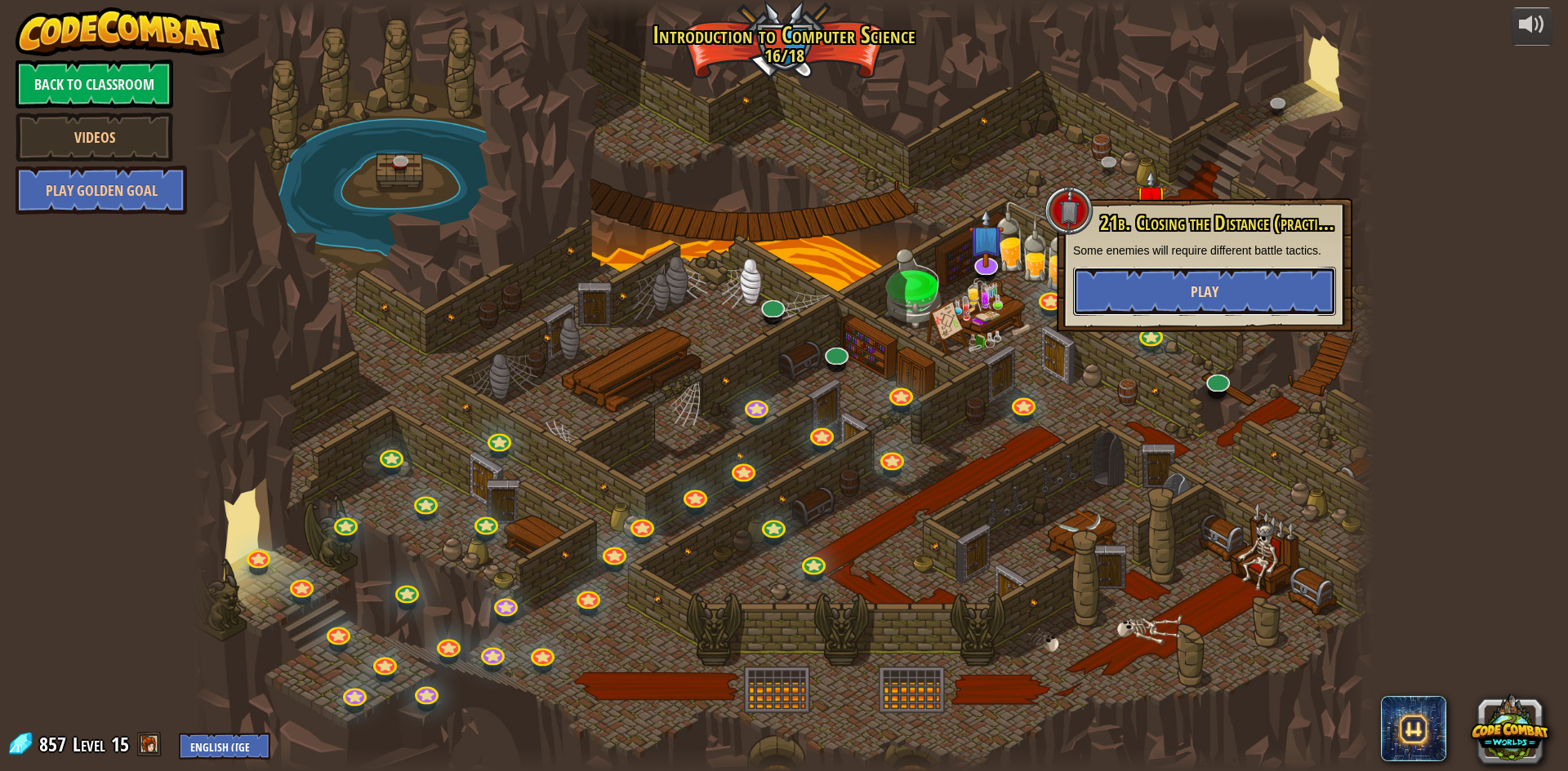
click at [1147, 305] on button "Play" at bounding box center [1204, 291] width 263 height 49
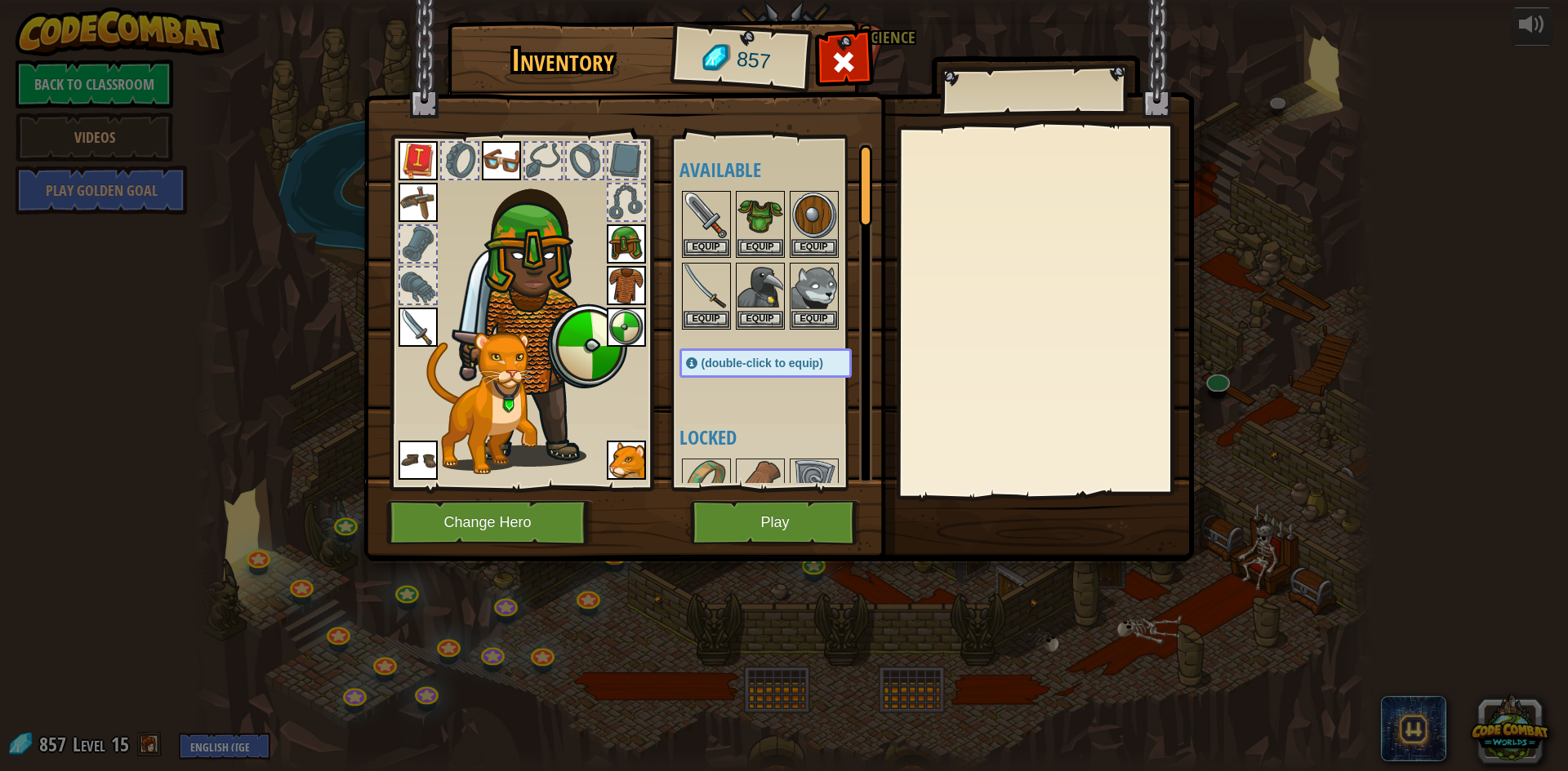
click at [709, 365] on span "(double-click to equip)" at bounding box center [762, 362] width 122 height 13
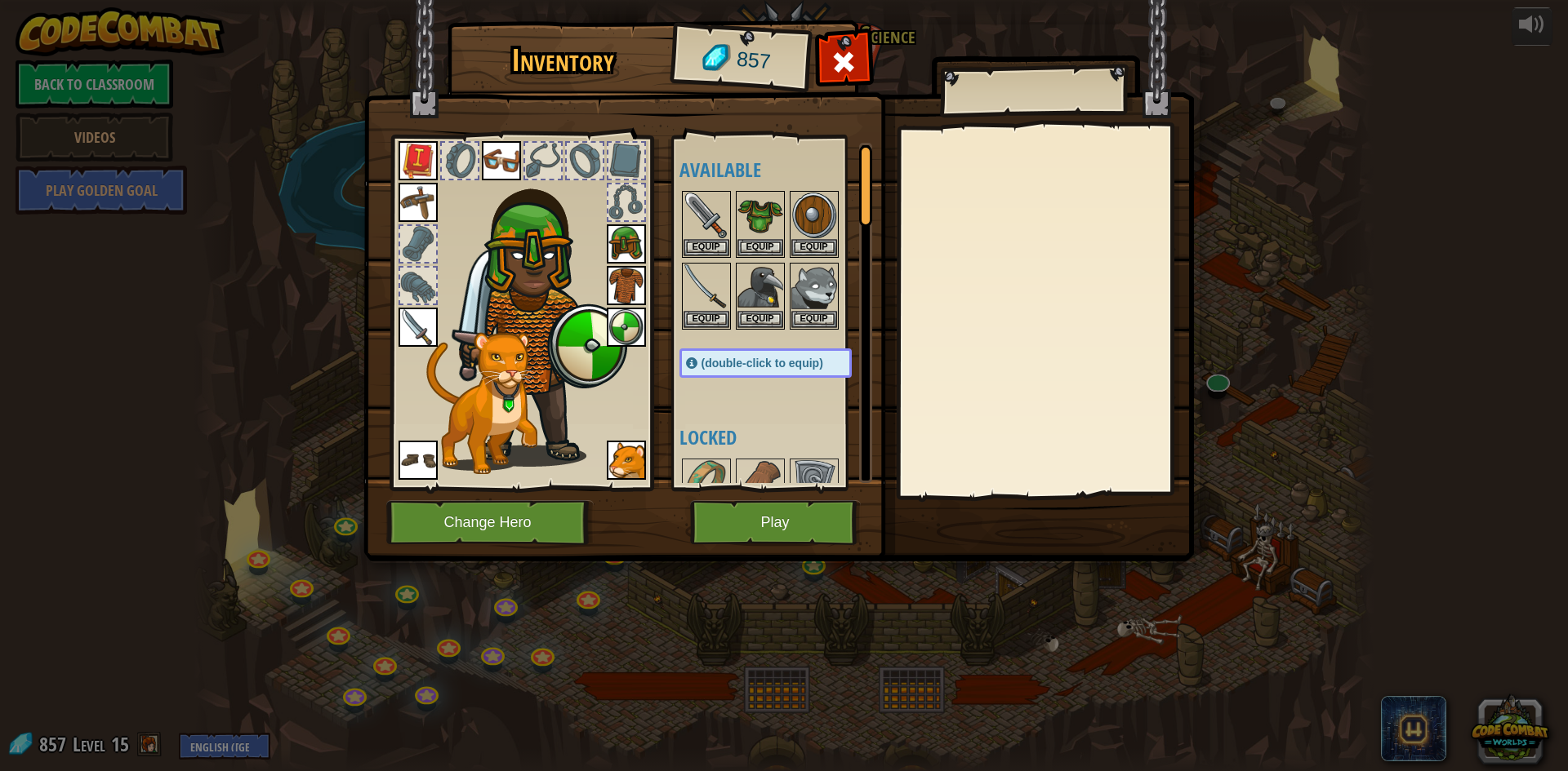
click at [709, 365] on span "(double-click to equip)" at bounding box center [762, 362] width 122 height 13
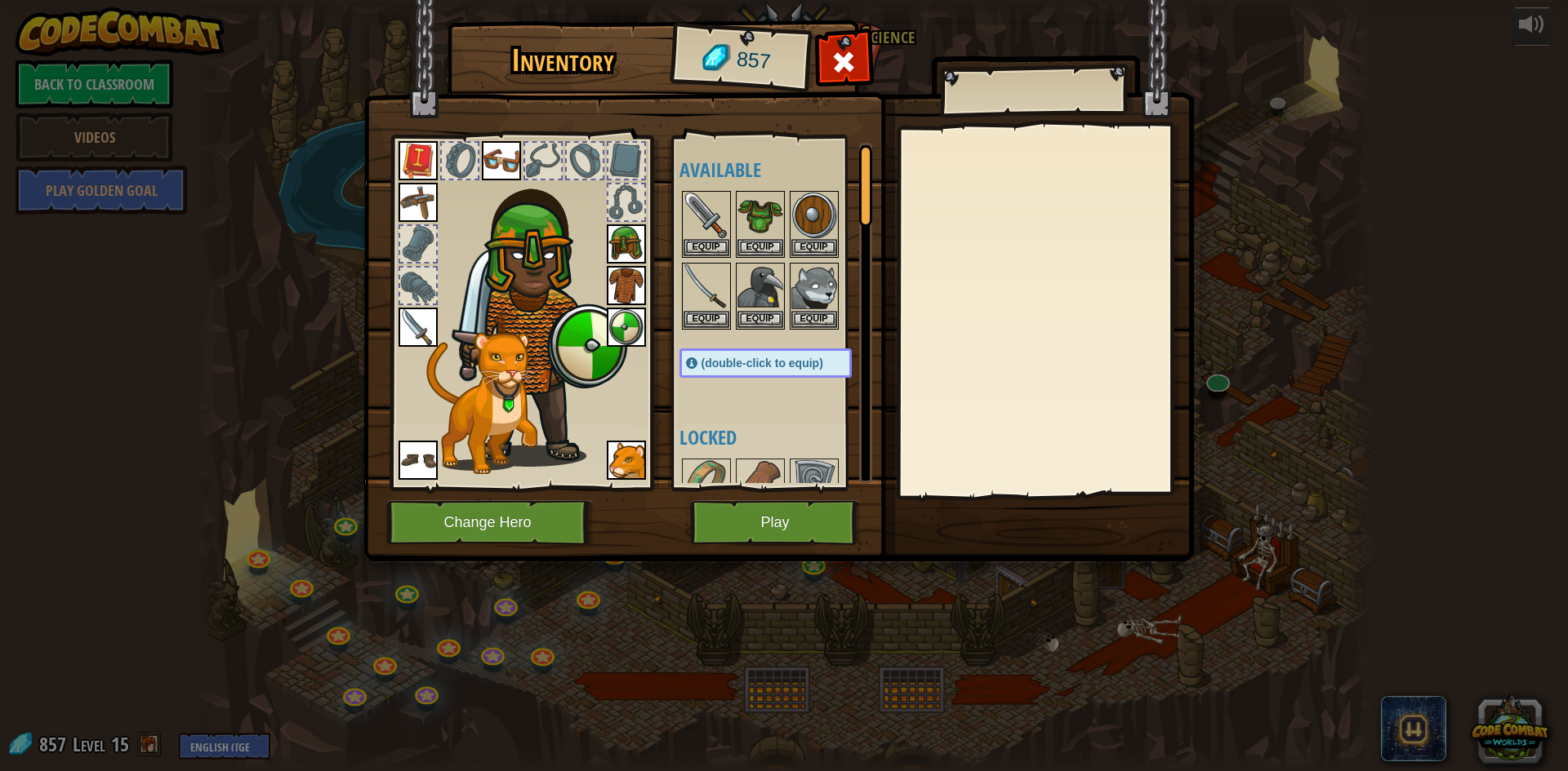
click at [709, 365] on span "(double-click to equip)" at bounding box center [762, 362] width 122 height 13
click at [727, 521] on button "Play" at bounding box center [776, 523] width 171 height 45
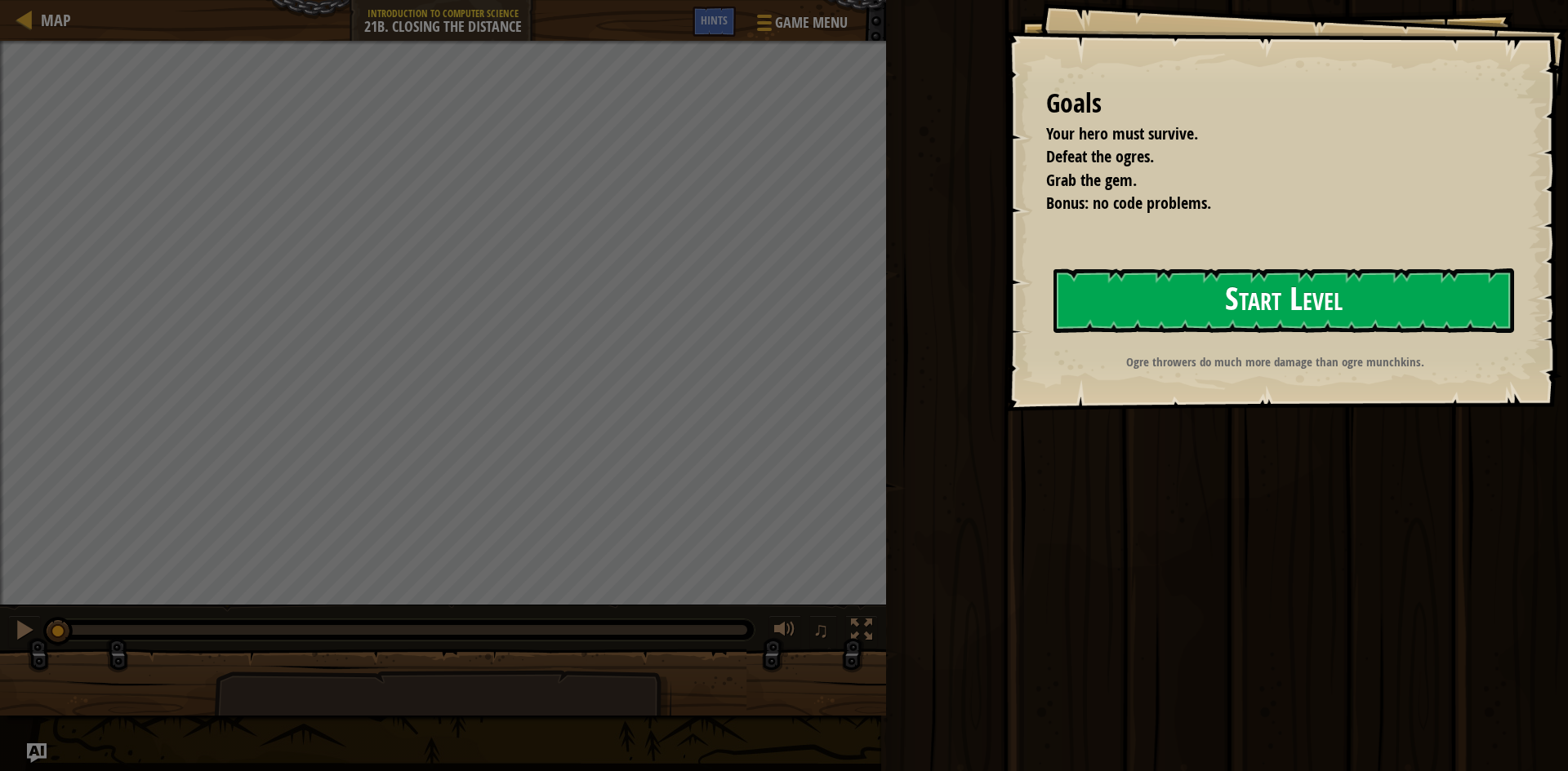
click at [1152, 302] on button "Start Level" at bounding box center [1283, 301] width 460 height 64
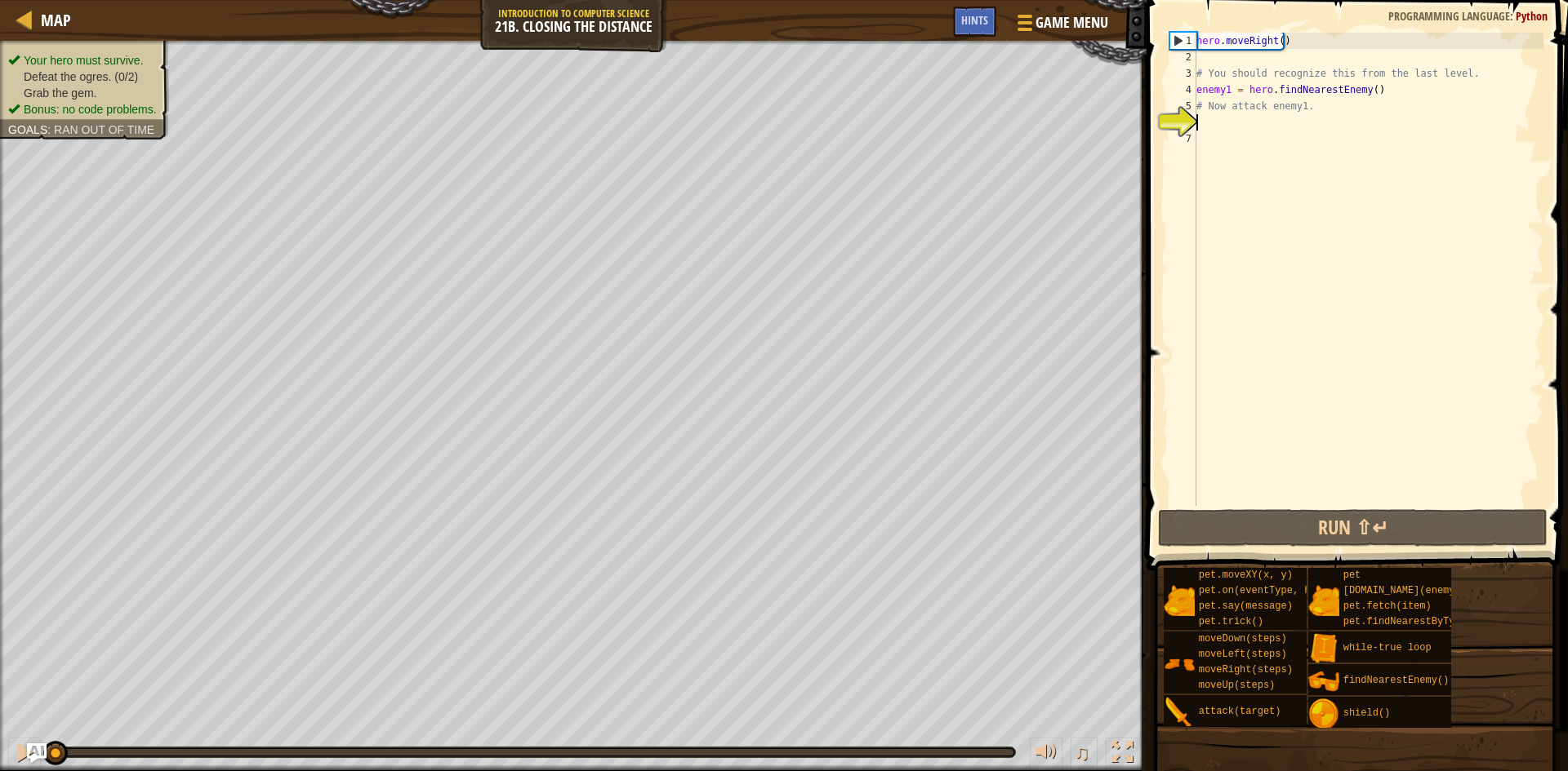
scroll to position [8, 0]
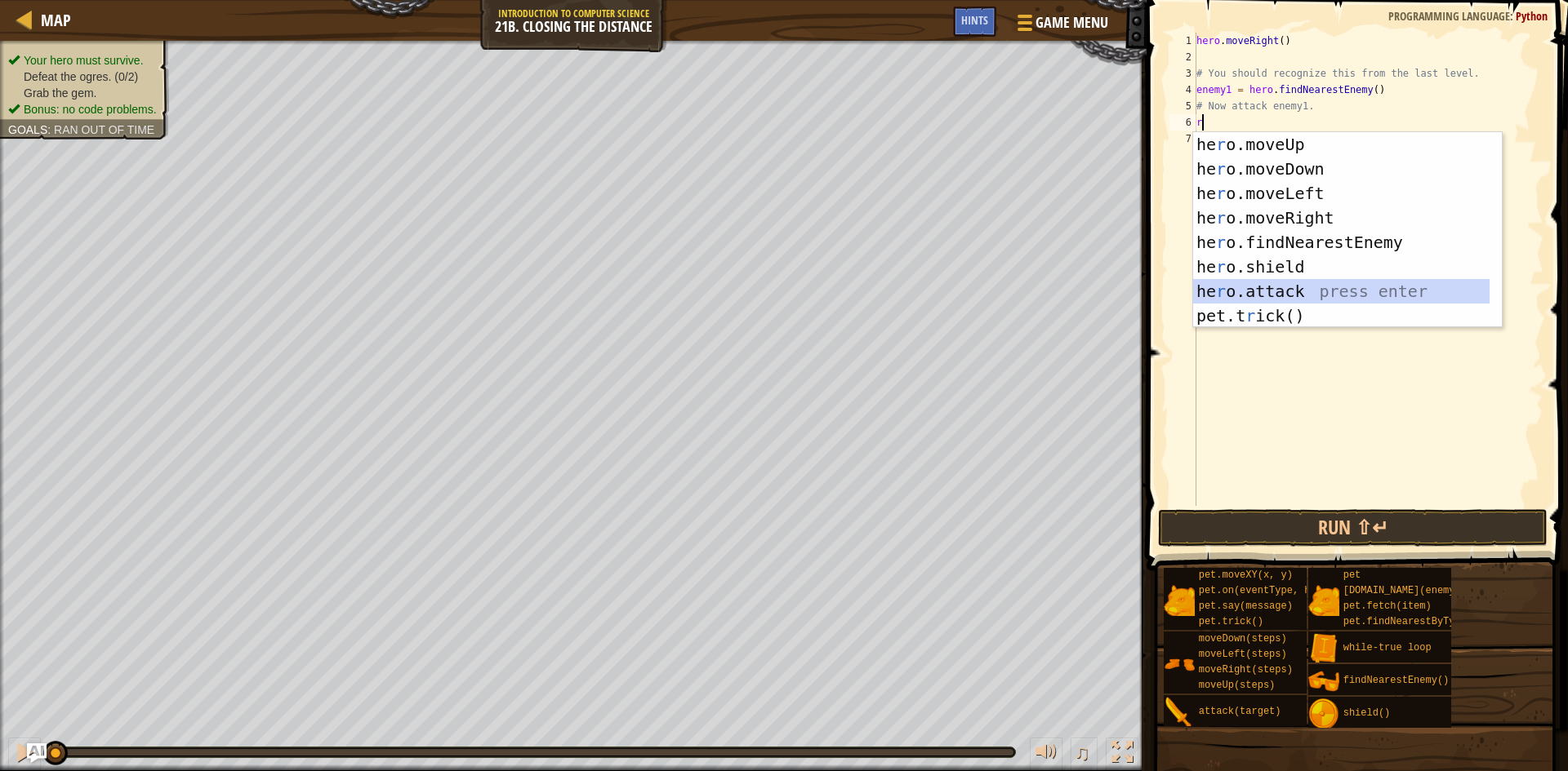
click at [1249, 287] on div "he r o.moveUp press enter he r o.moveDown press enter he r o.moveLeft press ent…" at bounding box center [1341, 255] width 297 height 245
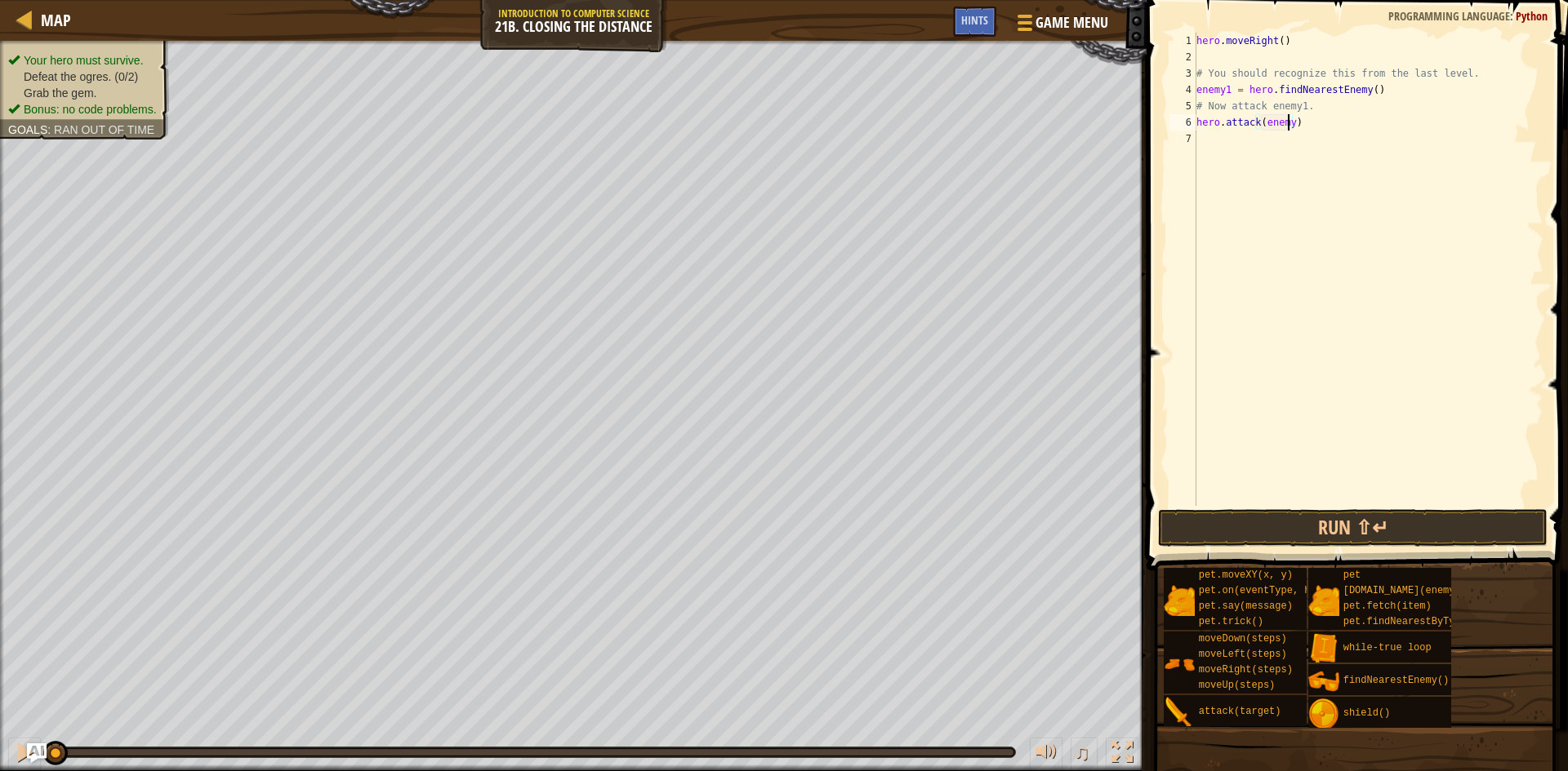
click at [1288, 125] on div "hero . moveRight ( ) # You should recognize this from the last level. enemy1 = …" at bounding box center [1368, 285] width 351 height 506
type textarea "hero.attack(enemy1)"
click at [1287, 144] on div "hero . moveRight ( ) # You should recognize this from the last level. enemy1 = …" at bounding box center [1368, 285] width 351 height 506
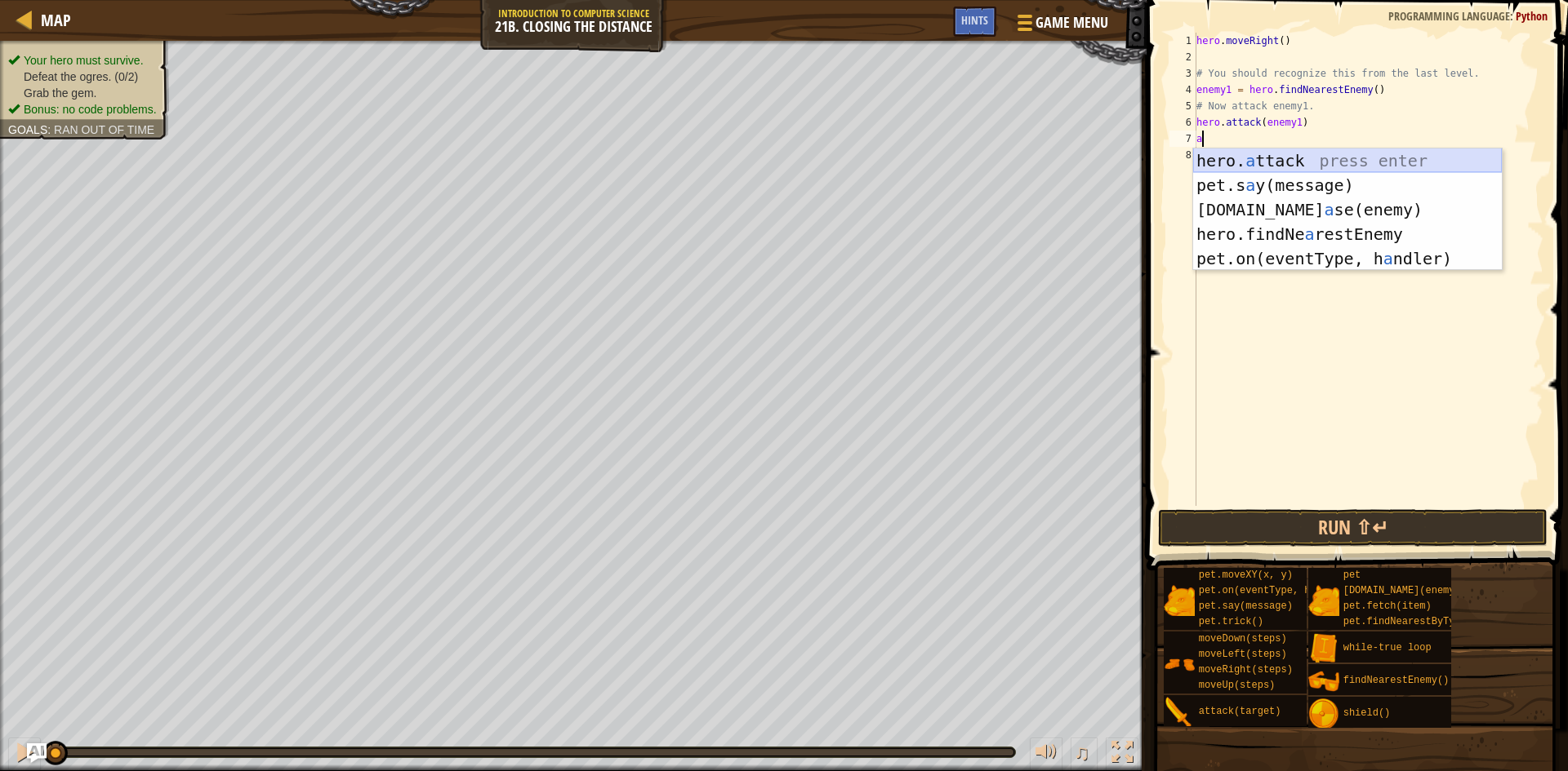
click at [1284, 155] on div "hero. a ttack press enter pet.s a y(message) press enter [DOMAIN_NAME] a se(ene…" at bounding box center [1347, 234] width 308 height 171
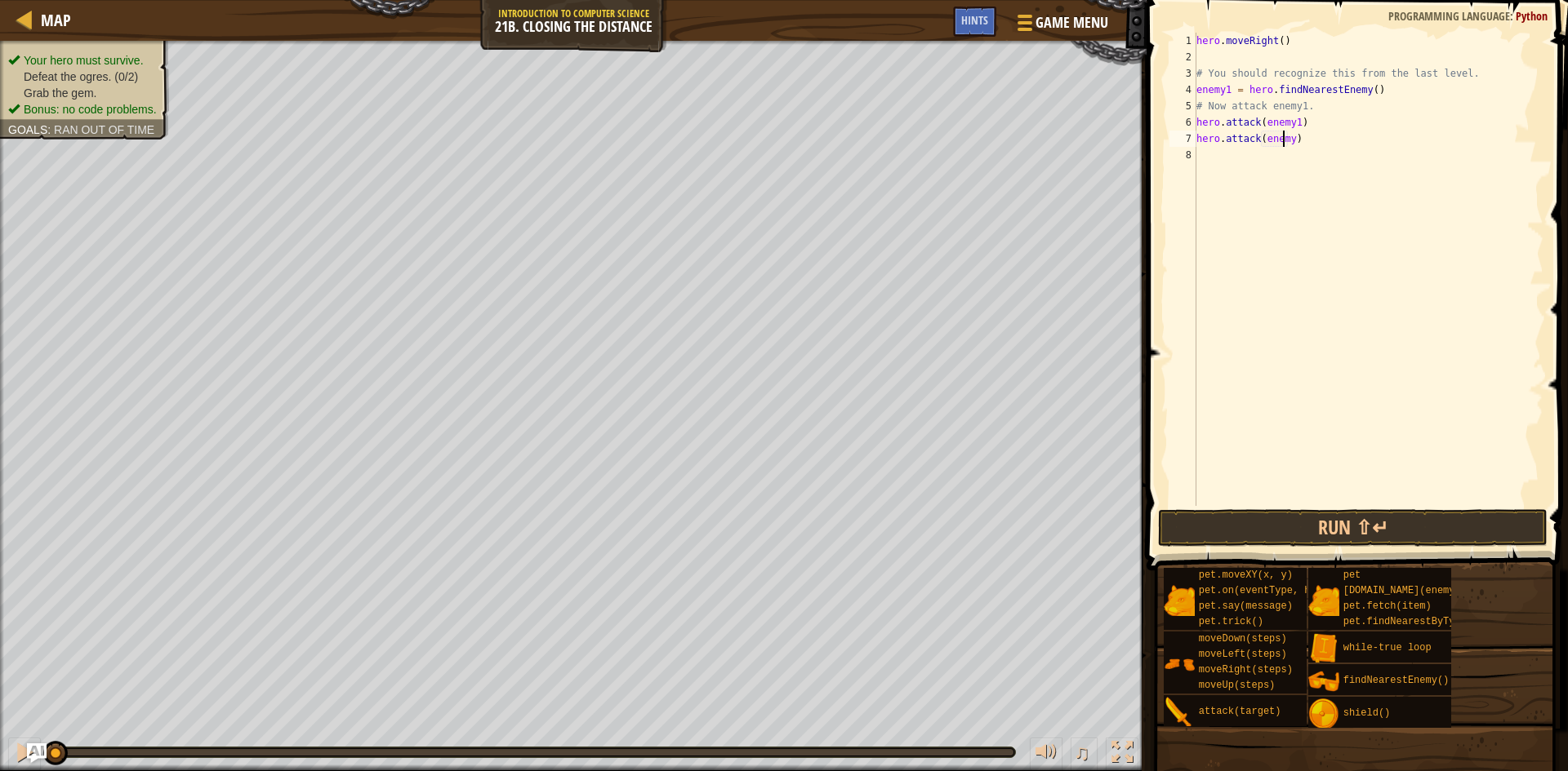
click at [1285, 140] on div "hero . moveRight ( ) # You should recognize this from the last level. enemy1 = …" at bounding box center [1368, 285] width 351 height 506
click at [1287, 138] on div "hero . moveRight ( ) # You should recognize this from the last level. enemy1 = …" at bounding box center [1368, 285] width 351 height 506
type textarea "hero.attack(enemy1)"
click at [1288, 162] on div "hero . moveRight ( ) # You should recognize this from the last level. enemy1 = …" at bounding box center [1368, 285] width 351 height 506
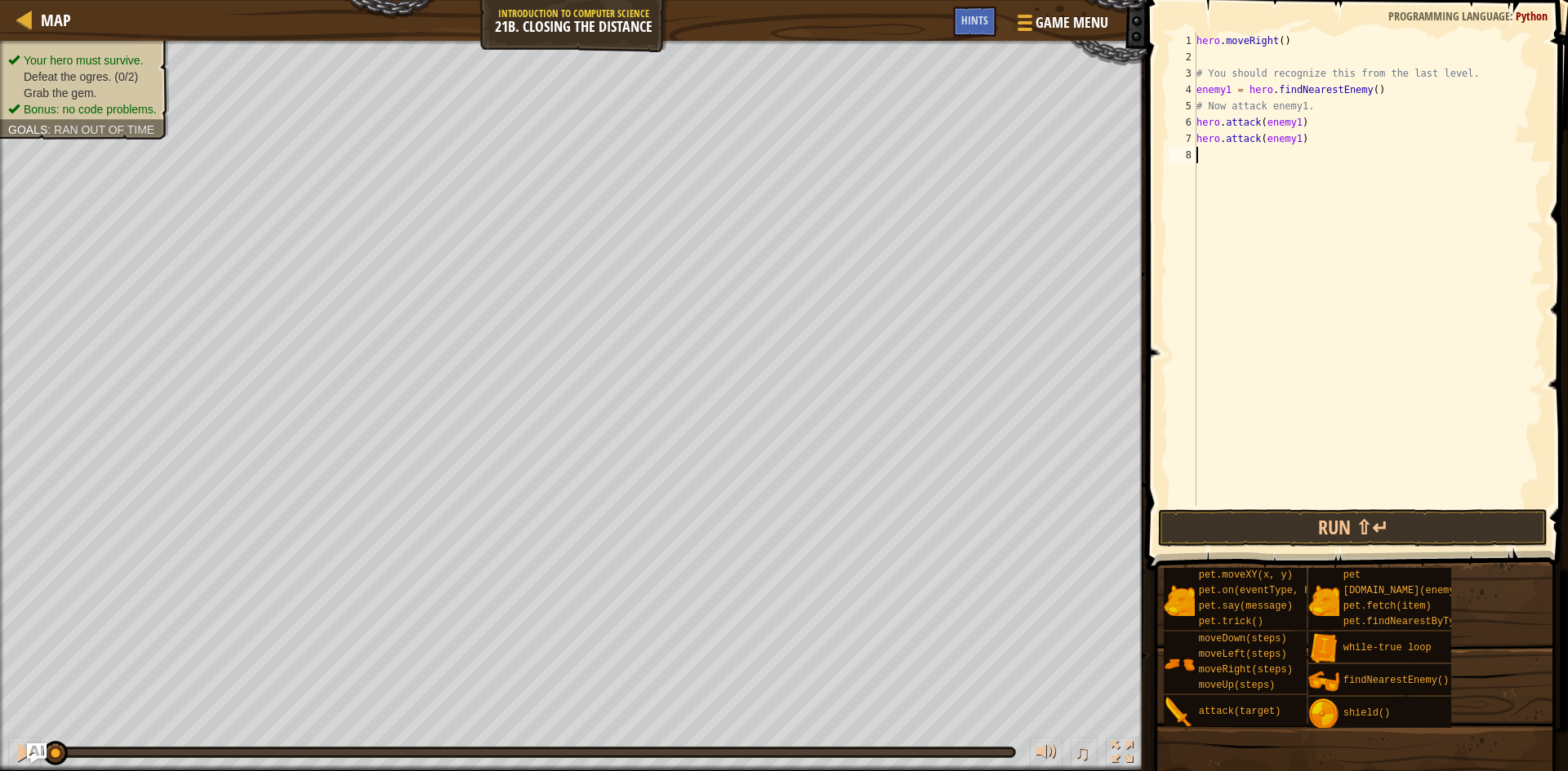
scroll to position [8, 0]
type textarea "e"
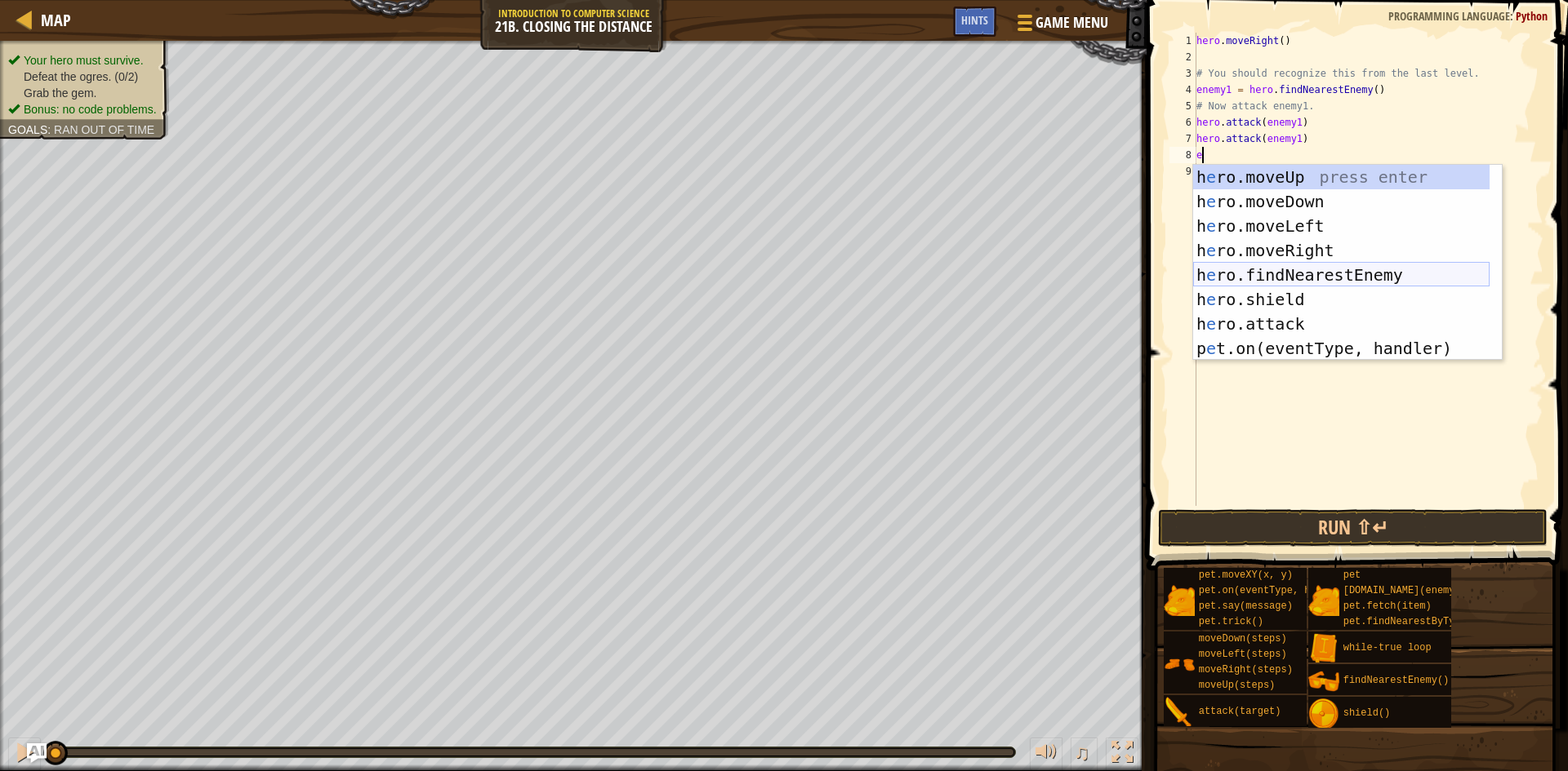
click at [1298, 277] on div "h e ro.moveUp press enter h e ro.moveDown press enter h e ro.moveLeft press ent…" at bounding box center [1341, 287] width 297 height 245
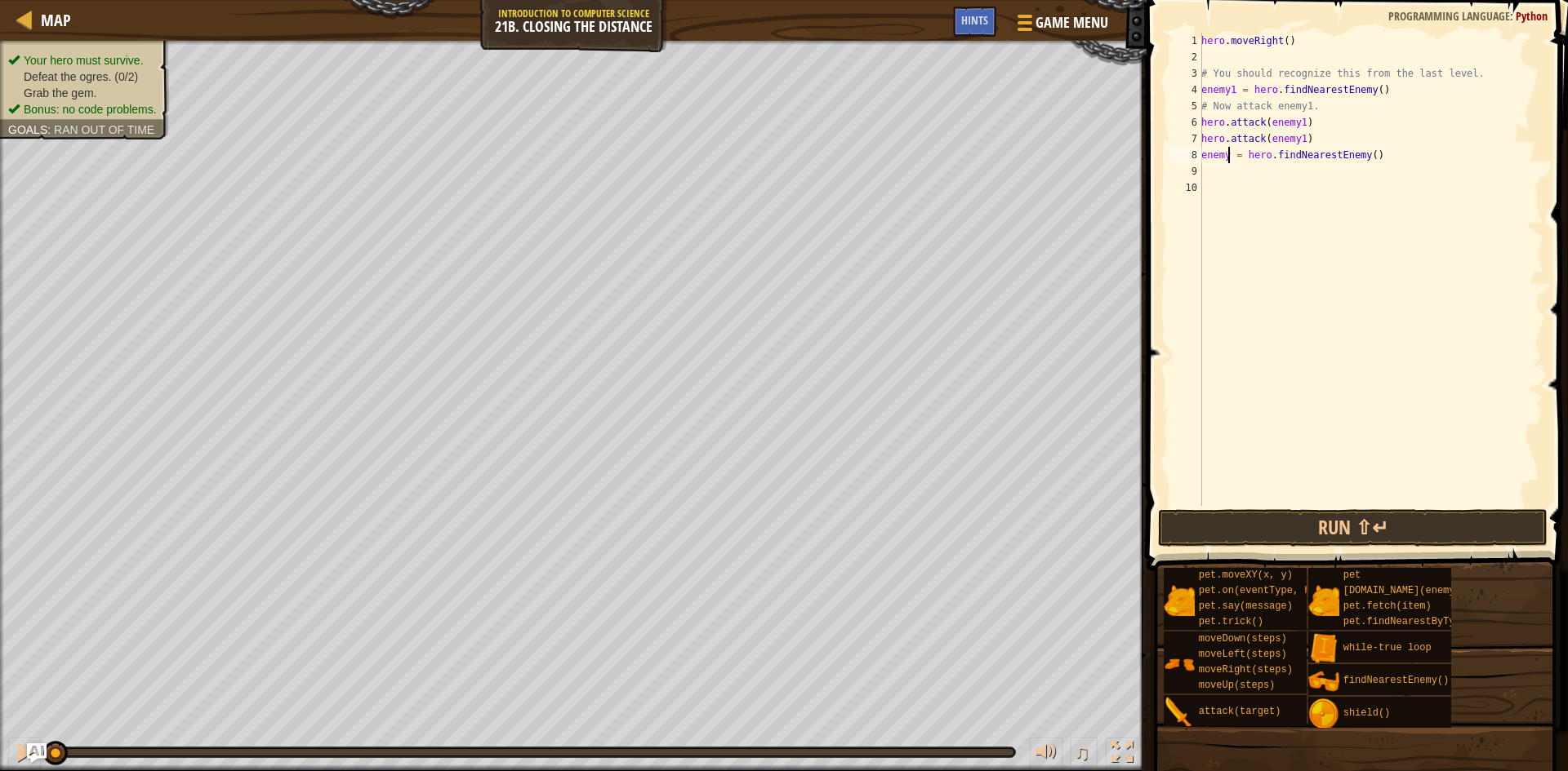
click at [1226, 155] on div "hero . moveRight ( ) # You should recognize this from the last level. enemy1 = …" at bounding box center [1370, 285] width 346 height 506
click at [1318, 143] on div "hero . moveRight ( ) # You should recognize this from the last level. enemy1 = …" at bounding box center [1370, 285] width 346 height 506
type textarea "hero.attack(enemy1)"
type textarea "r"
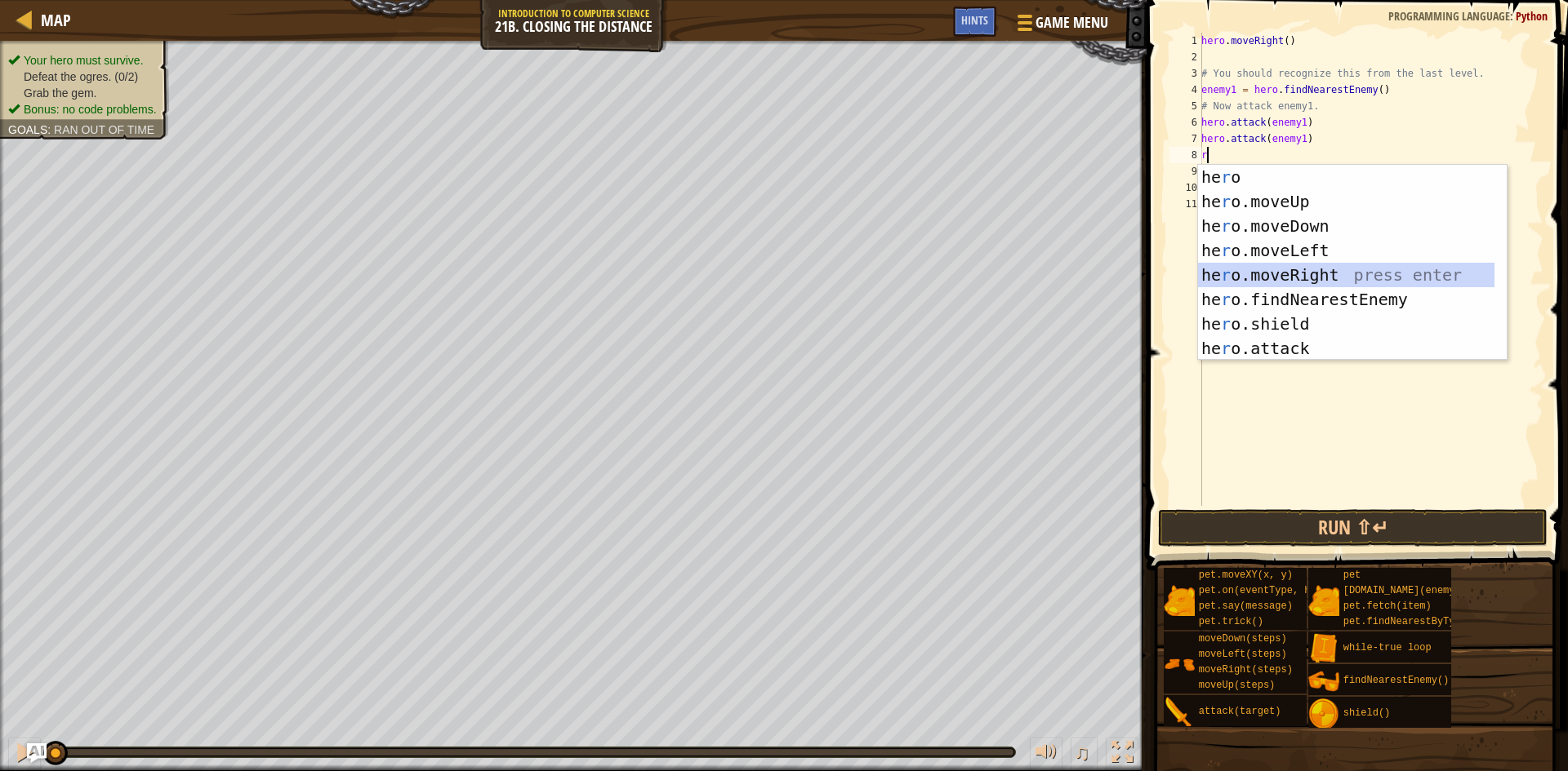
click at [1318, 281] on div "he r o press enter he r o.moveUp press enter he r o.moveDown press enter he r o…" at bounding box center [1346, 287] width 297 height 245
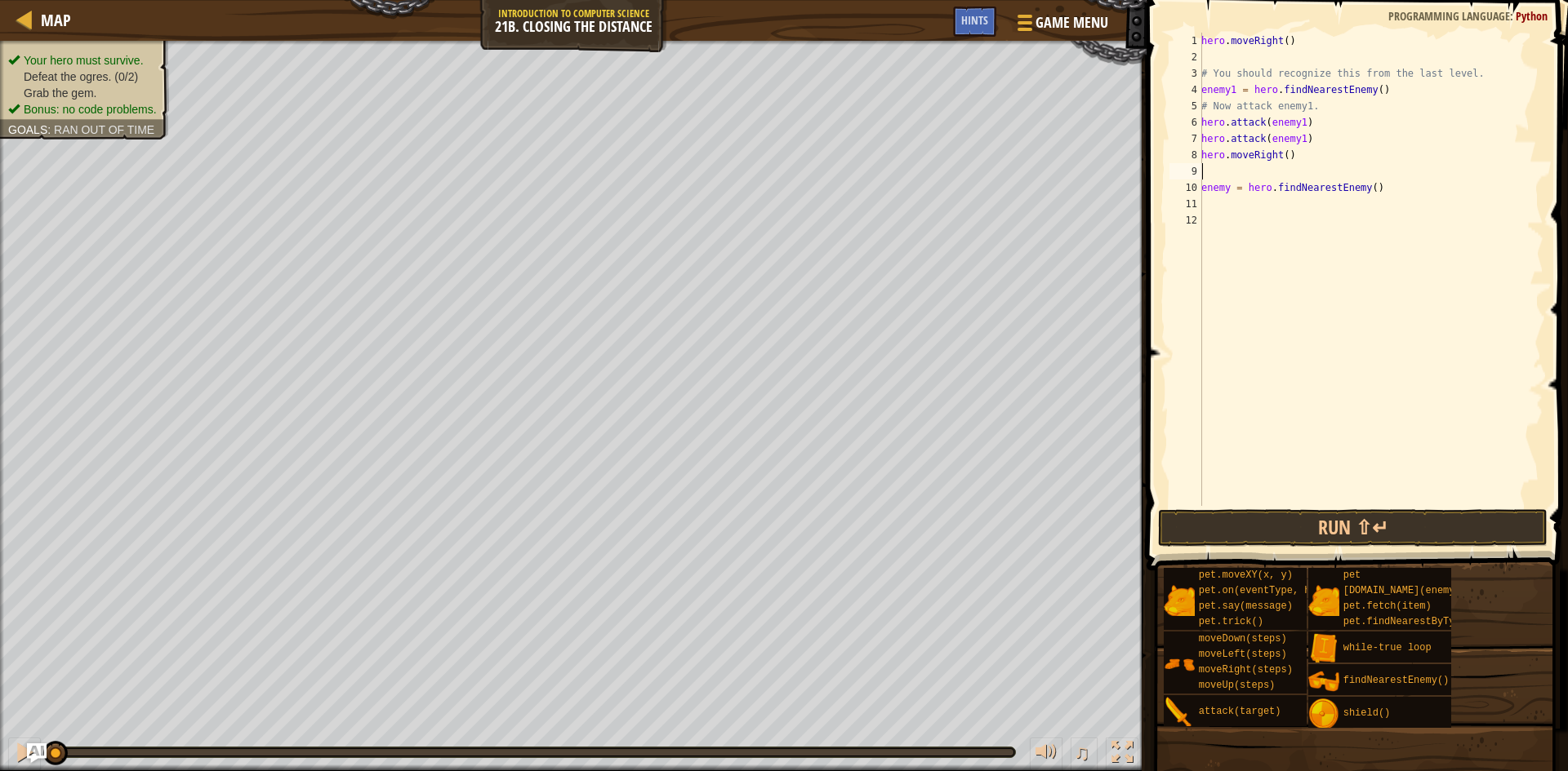
type textarea "r"
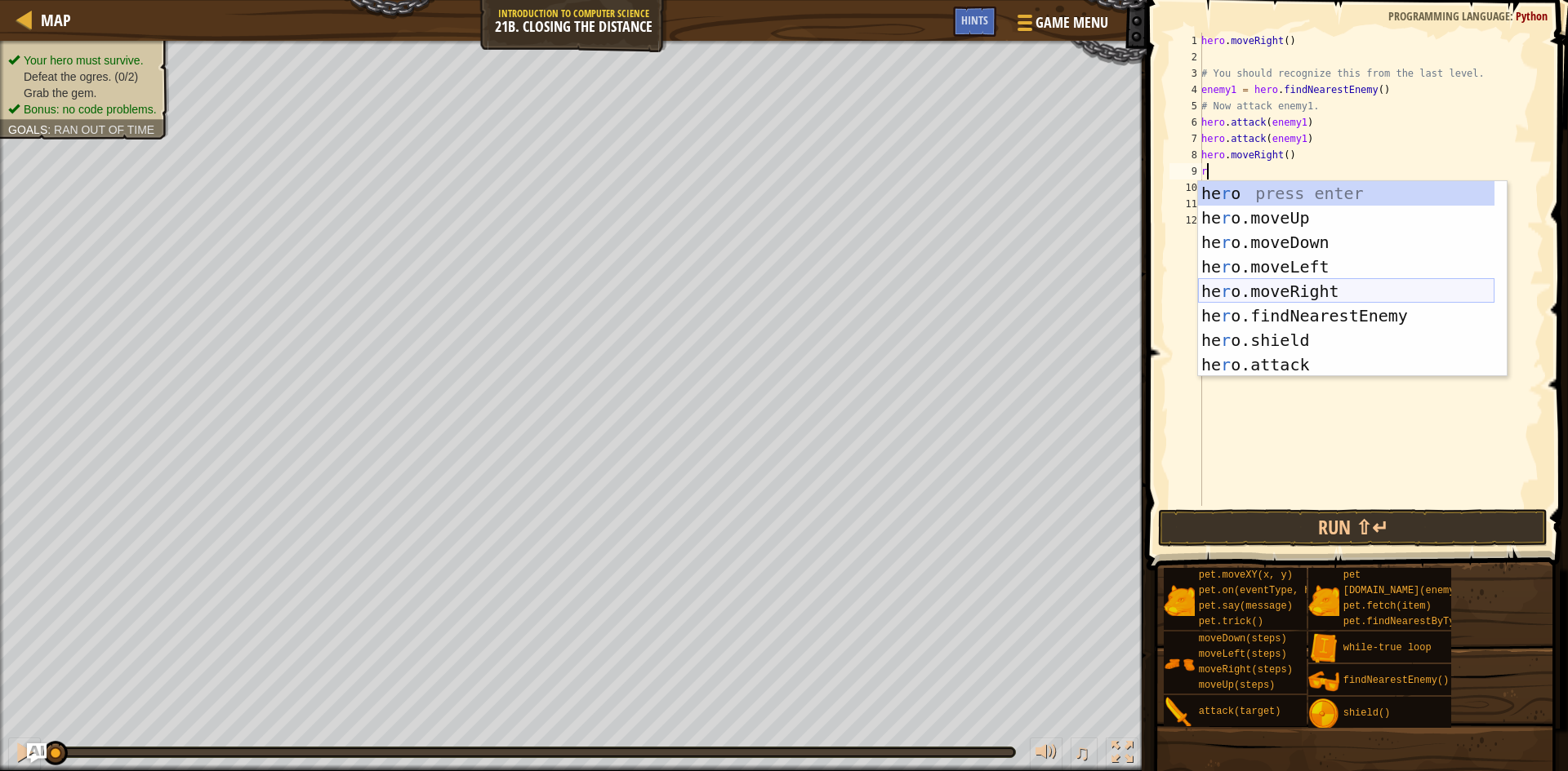
click at [1293, 285] on div "he r o press enter he r o.moveUp press enter he r o.moveDown press enter he r o…" at bounding box center [1346, 304] width 297 height 245
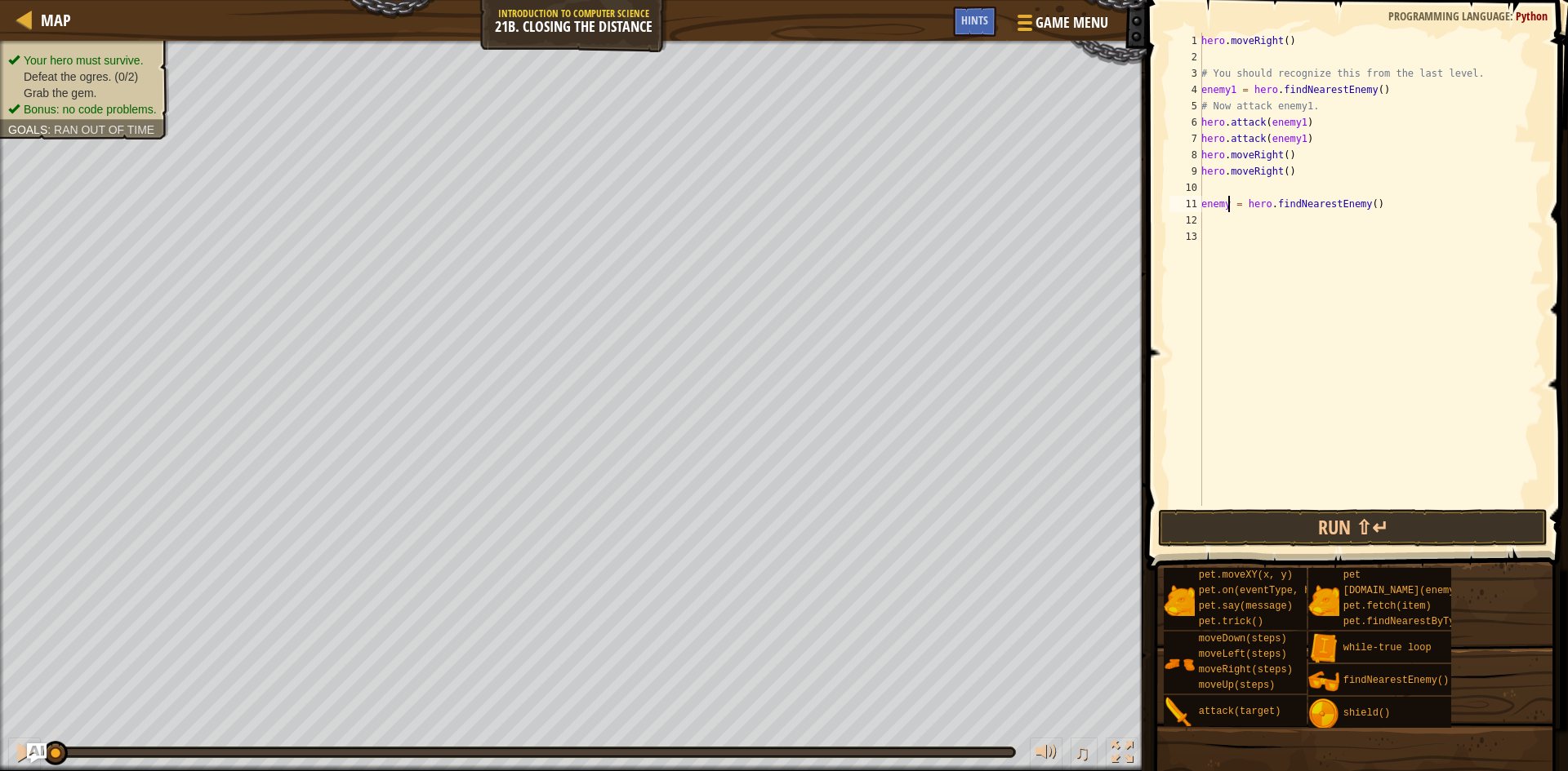
click at [1227, 208] on div "hero . moveRight ( ) # You should recognize this from the last level. enemy1 = …" at bounding box center [1370, 285] width 346 height 506
type textarea "enemy2 = hero.findNearestEnemy()"
click at [1228, 217] on div "hero . moveRight ( ) # You should recognize this from the last level. enemy1 = …" at bounding box center [1370, 285] width 346 height 506
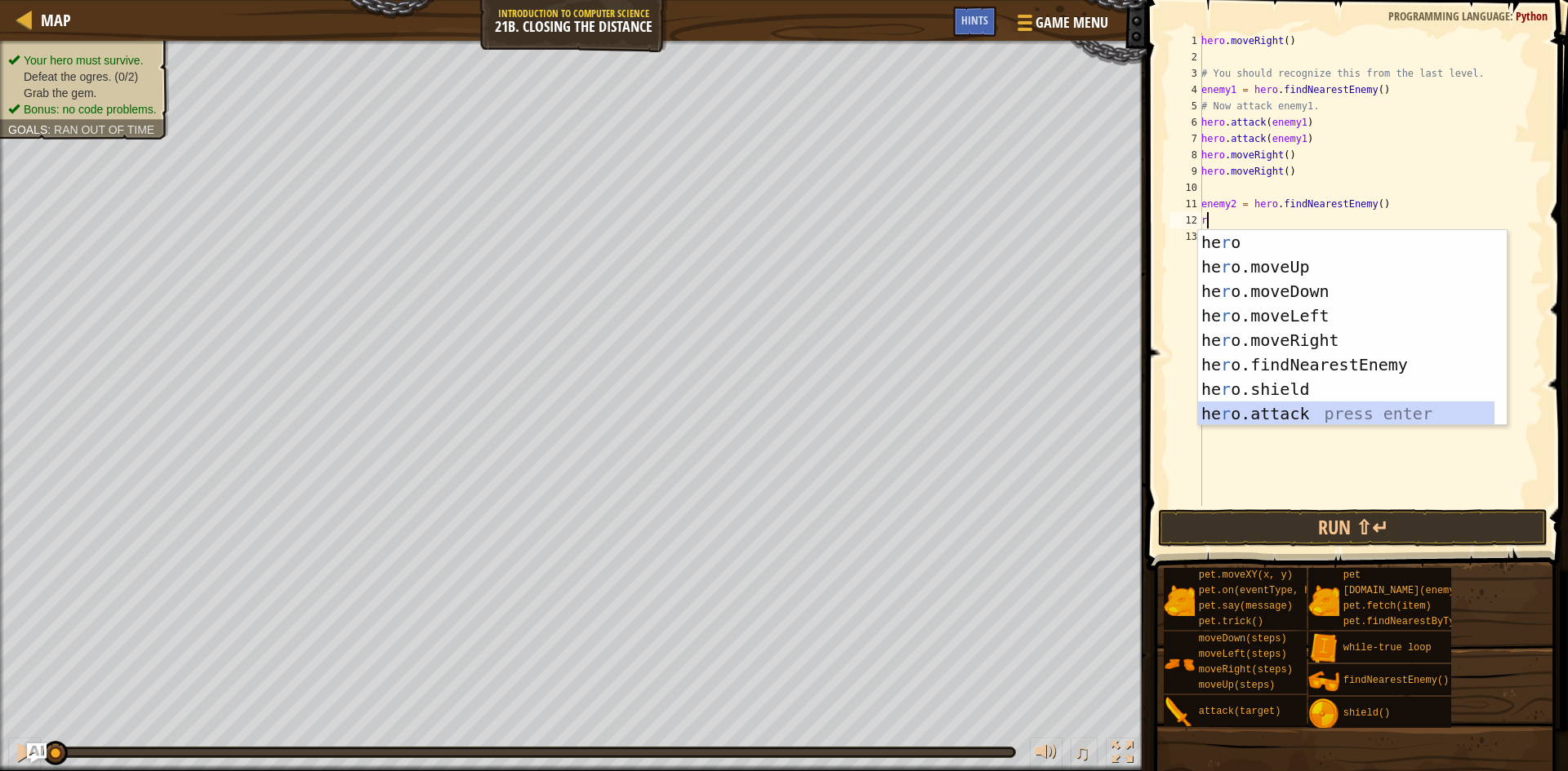
click at [1264, 405] on div "he r o press enter he r o.moveUp press enter he r o.moveDown press enter he r o…" at bounding box center [1346, 353] width 297 height 245
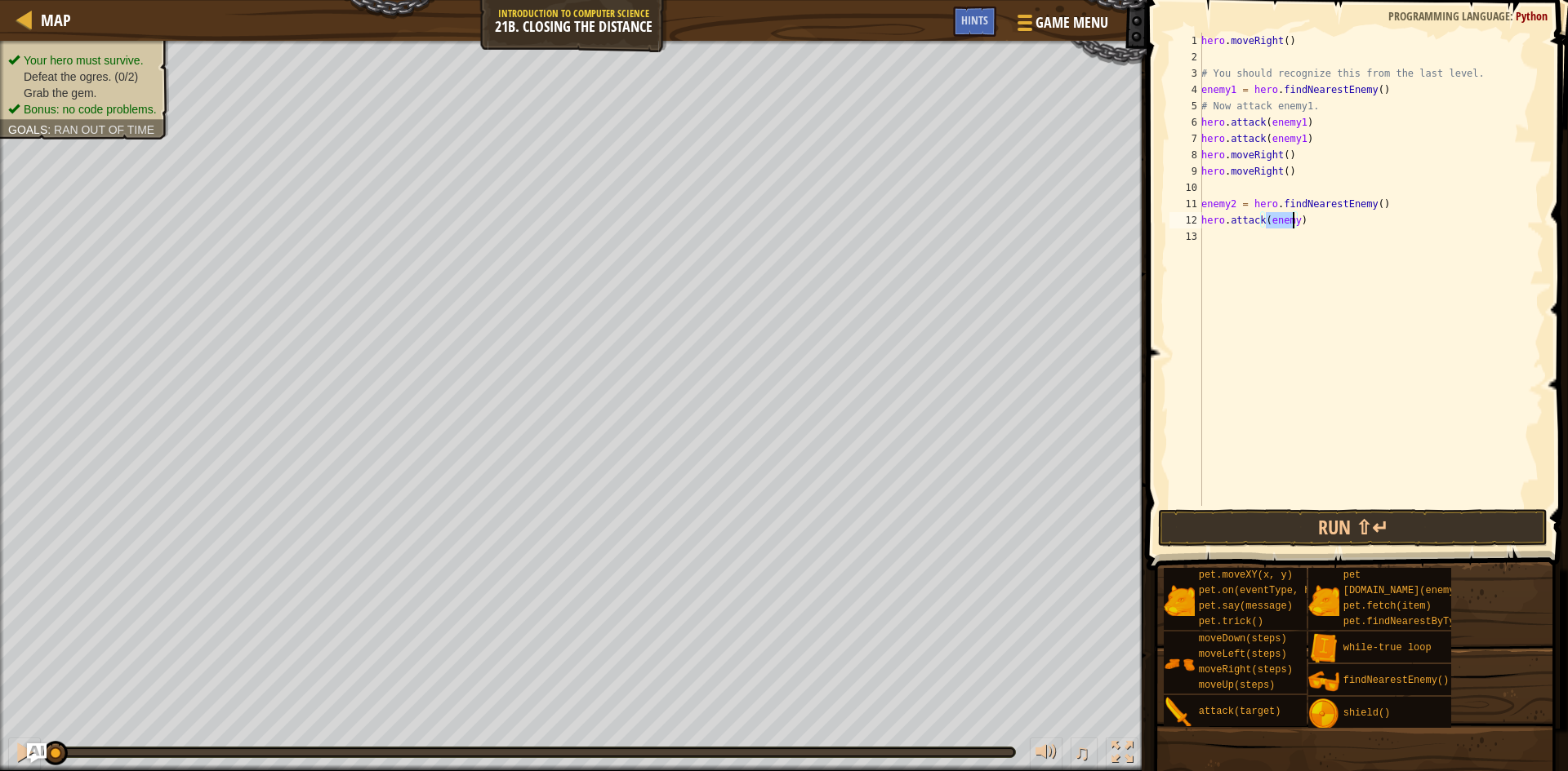
click at [1289, 218] on div "hero . moveRight ( ) # You should recognize this from the last level. enemy1 = …" at bounding box center [1370, 285] width 346 height 506
click at [1293, 218] on div "hero . moveRight ( ) # You should recognize this from the last level. enemy1 = …" at bounding box center [1370, 285] width 346 height 506
type textarea "hero.attack(enemy2)"
click at [1287, 252] on div "hero . moveRight ( ) # You should recognize this from the last level. enemy1 = …" at bounding box center [1370, 285] width 346 height 506
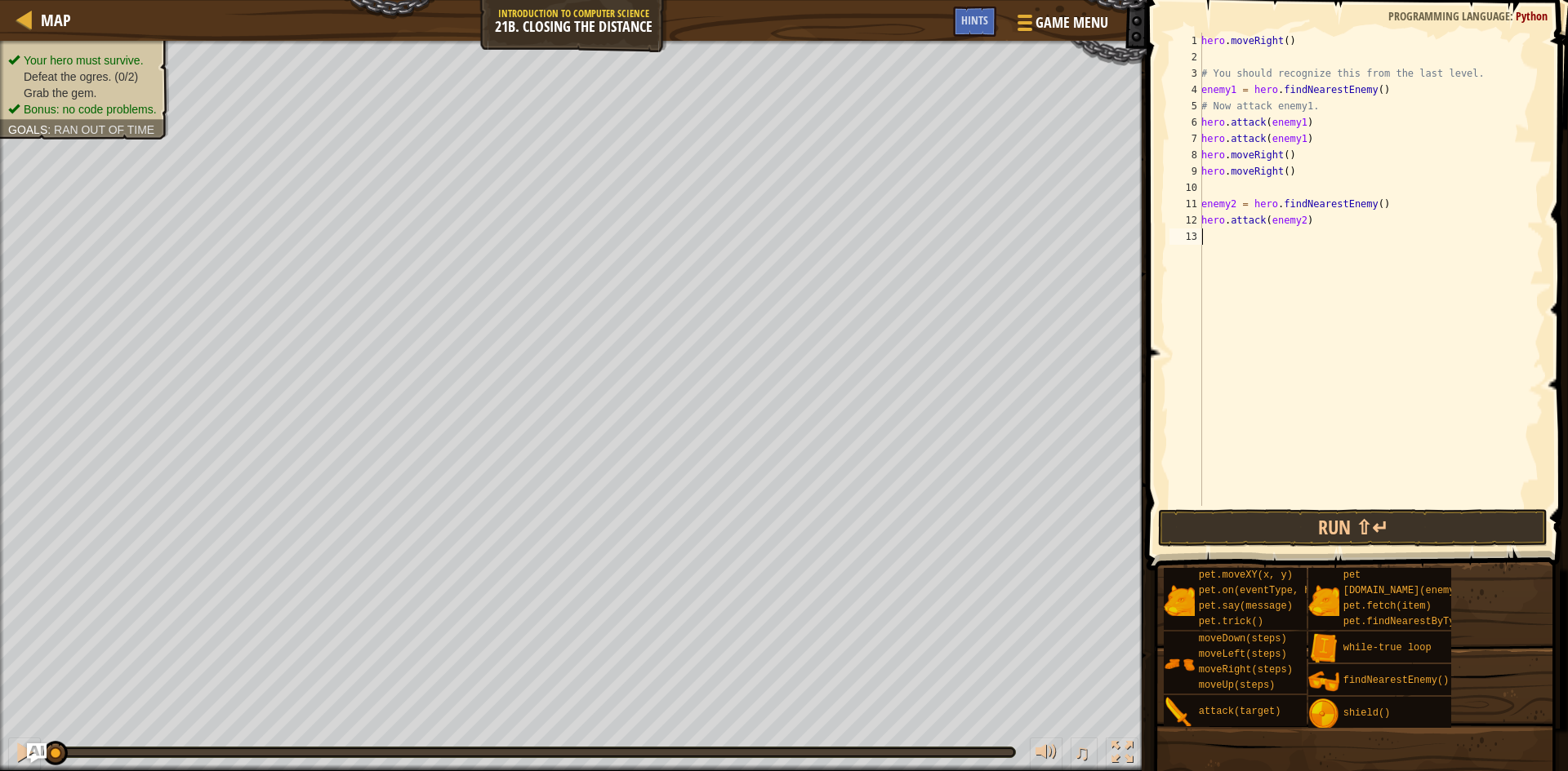
scroll to position [8, 0]
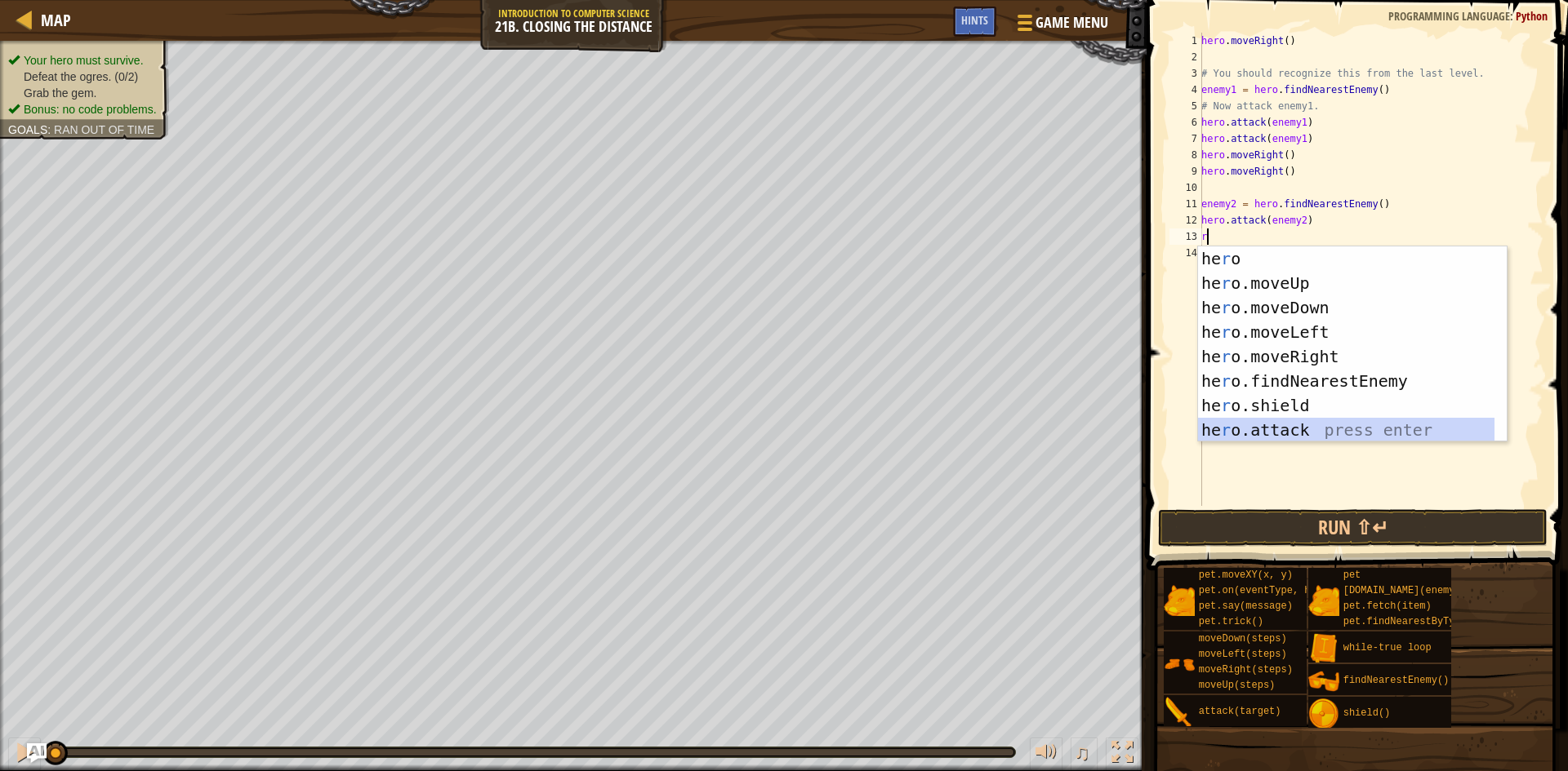
click at [1283, 422] on div "he r o press enter he r o.moveUp press enter he r o.moveDown press enter he r o…" at bounding box center [1346, 369] width 297 height 245
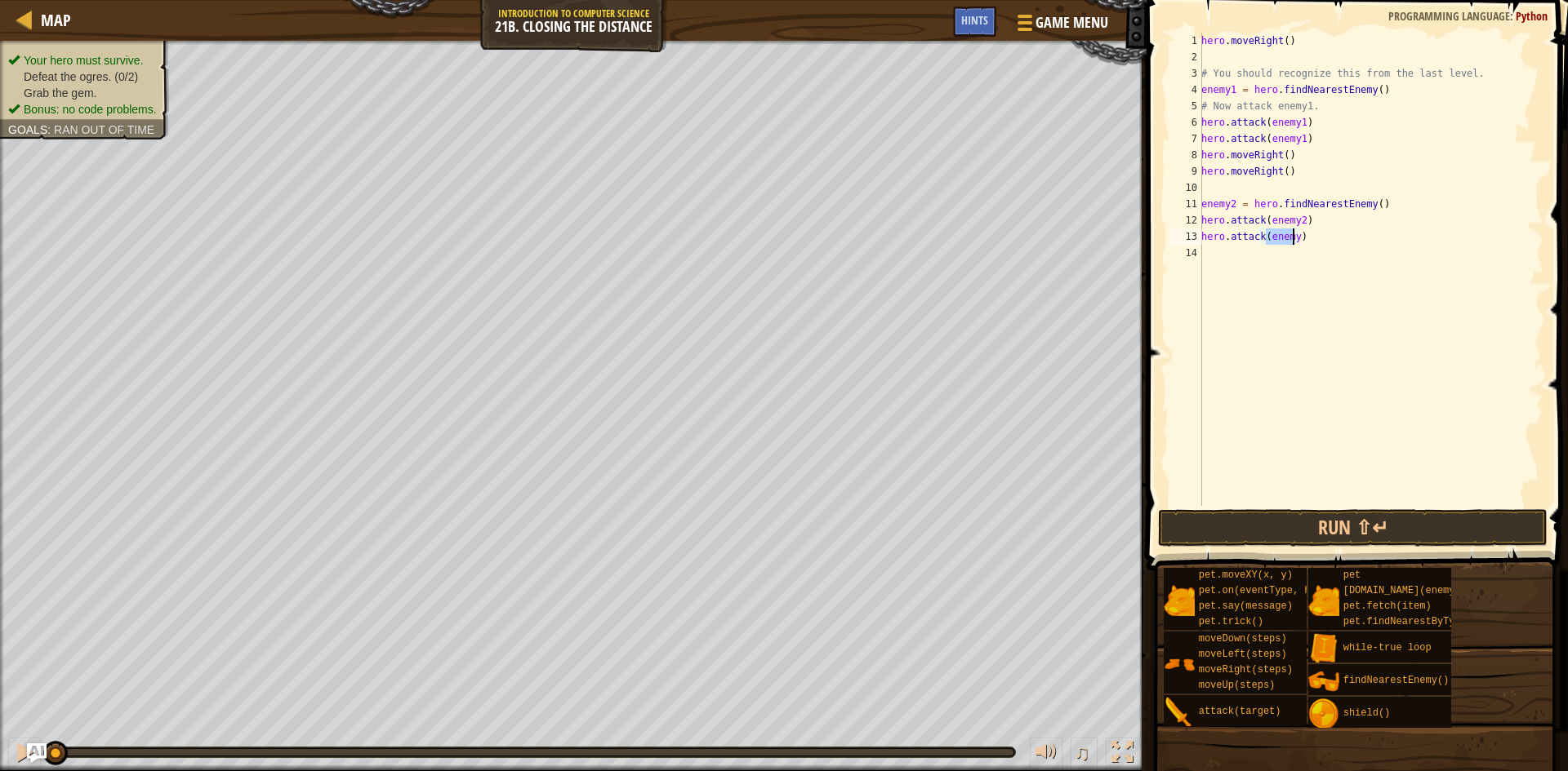
click at [1291, 236] on div "hero . moveRight ( ) # You should recognize this from the last level. enemy1 = …" at bounding box center [1370, 285] width 346 height 506
type textarea "hero.attack(enemy2)"
click at [1291, 257] on div "hero . moveRight ( ) # You should recognize this from the last level. enemy1 = …" at bounding box center [1370, 285] width 346 height 506
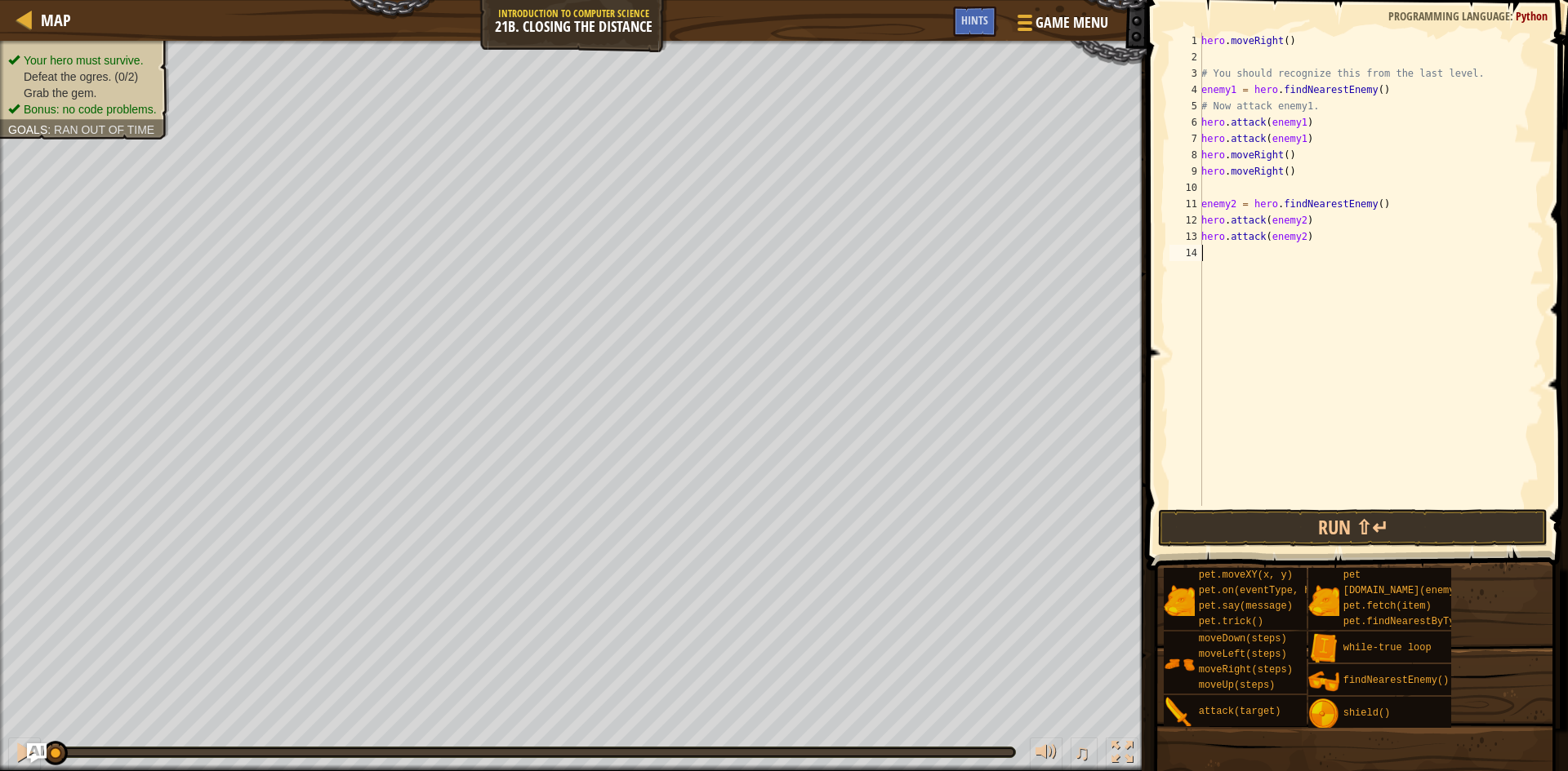
type textarea "r"
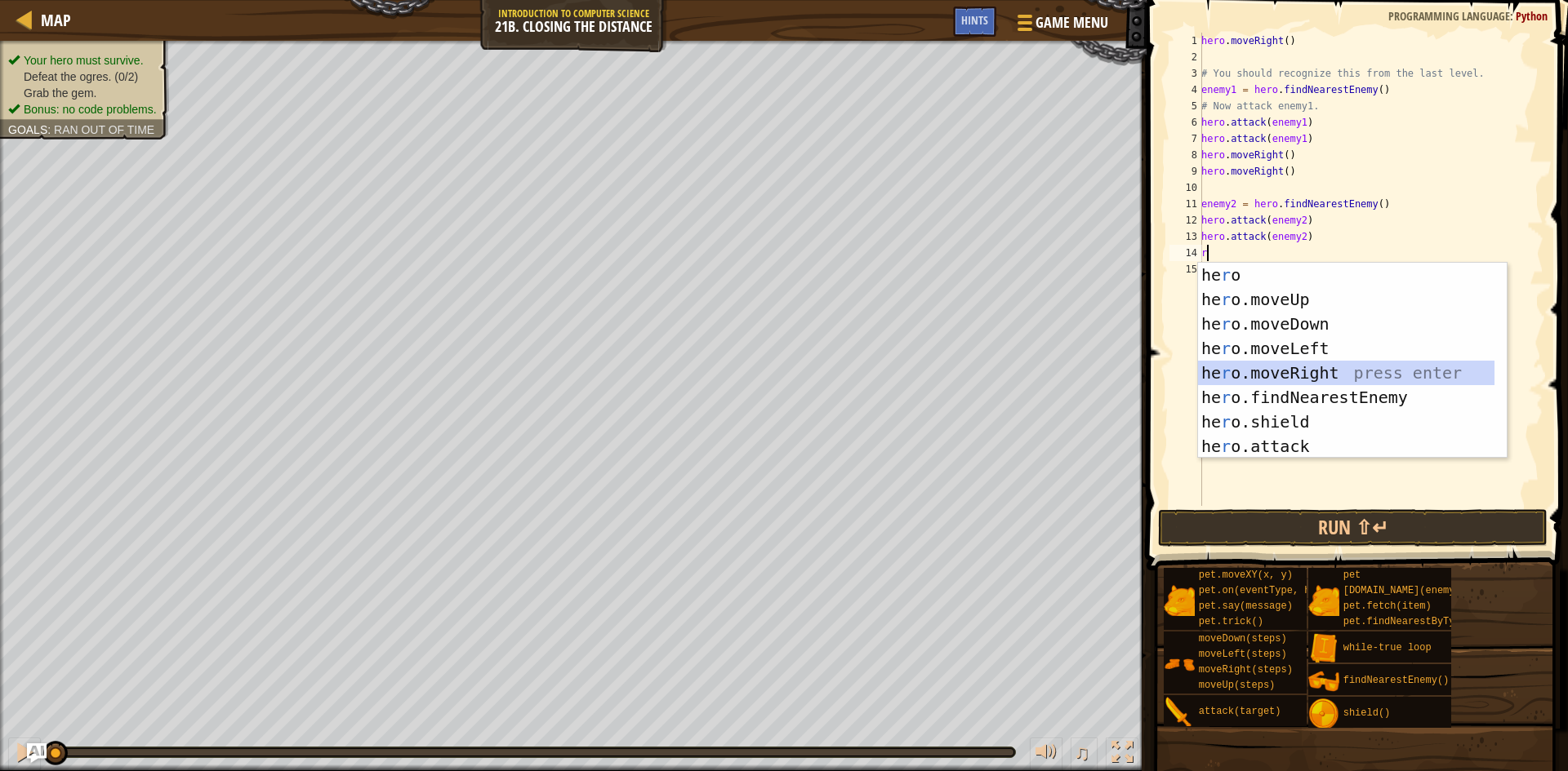
click at [1298, 378] on div "he r o press enter he r o.moveUp press enter he r o.moveDown press enter he r o…" at bounding box center [1346, 385] width 297 height 245
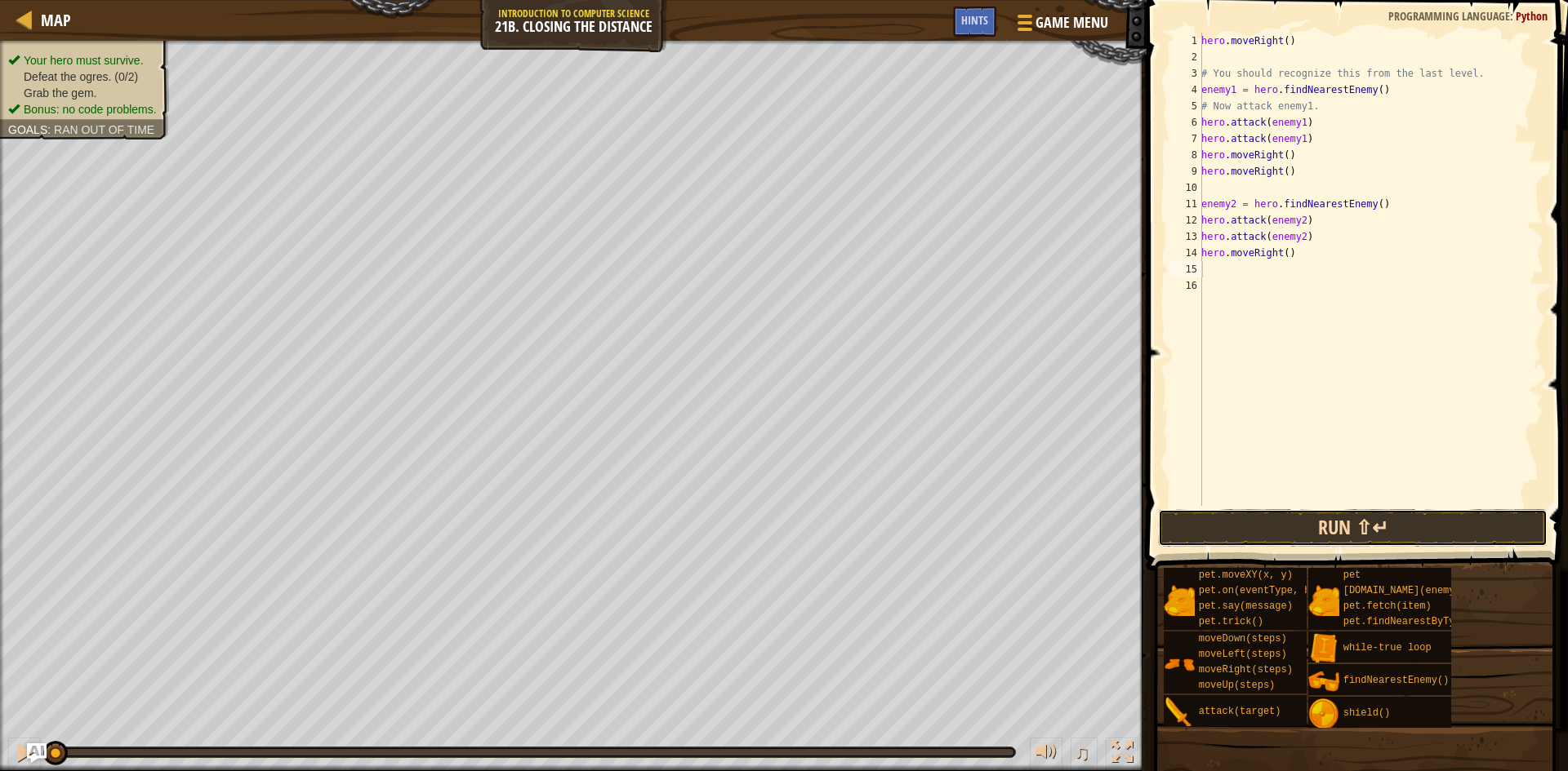
click at [1360, 526] on button "Run ⇧↵" at bounding box center [1353, 528] width 389 height 37
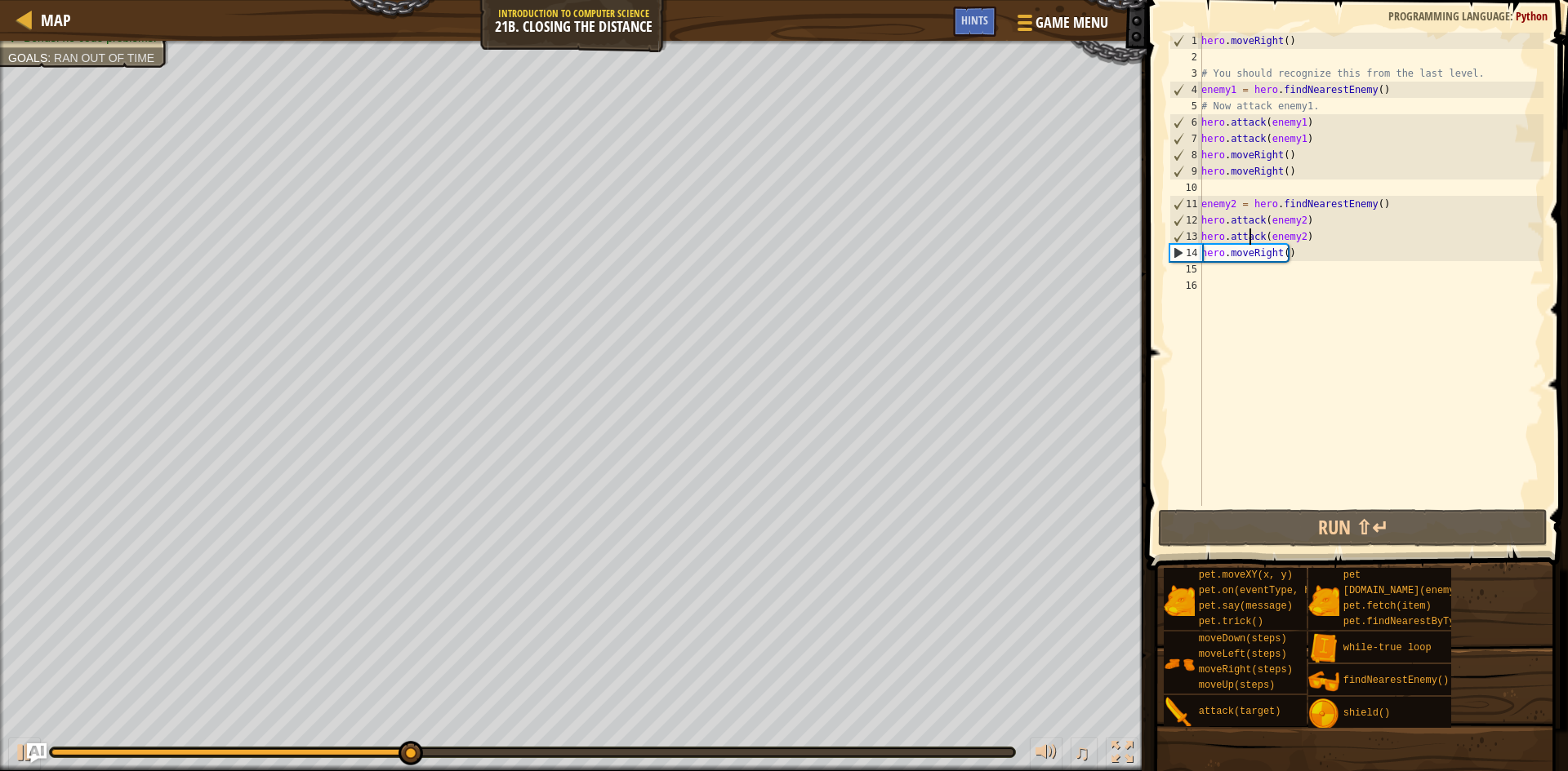
click at [1250, 236] on div "hero . moveRight ( ) # You should recognize this from the last level. enemy1 = …" at bounding box center [1370, 285] width 346 height 506
type textarea "hero.moveRight()"
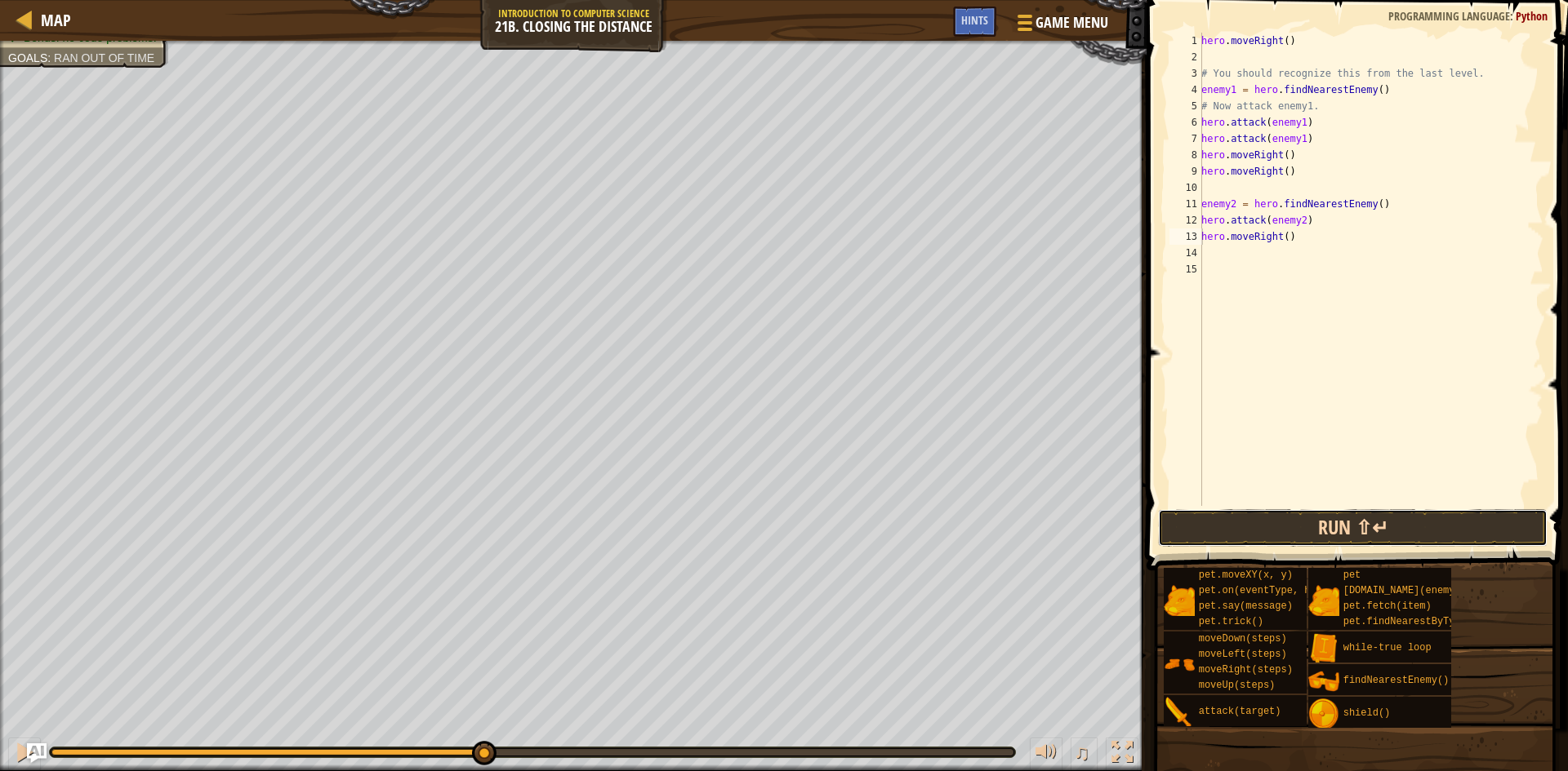
click at [1315, 530] on button "Run ⇧↵" at bounding box center [1353, 528] width 389 height 37
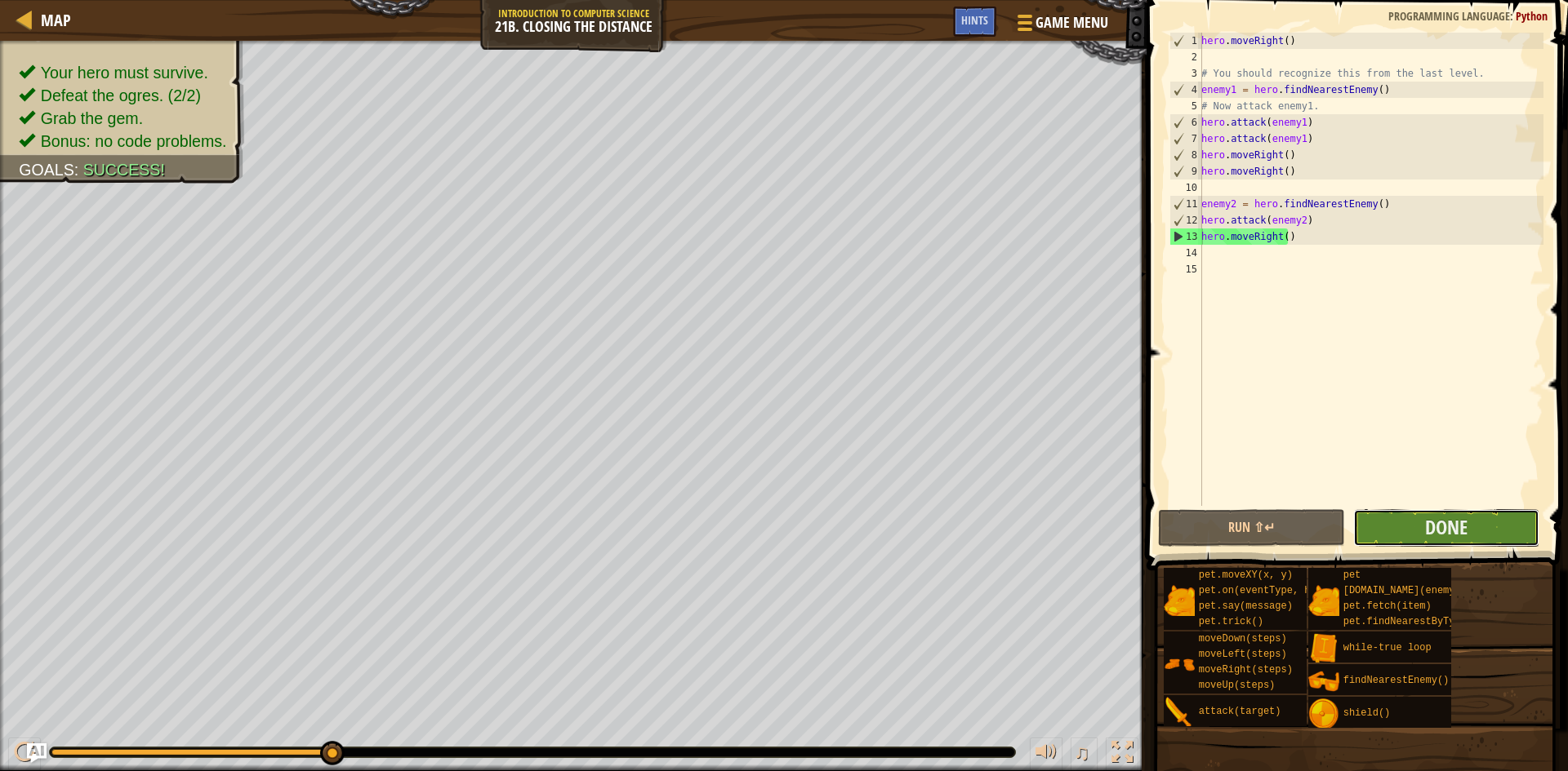
click at [1390, 523] on button "Done" at bounding box center [1446, 528] width 187 height 37
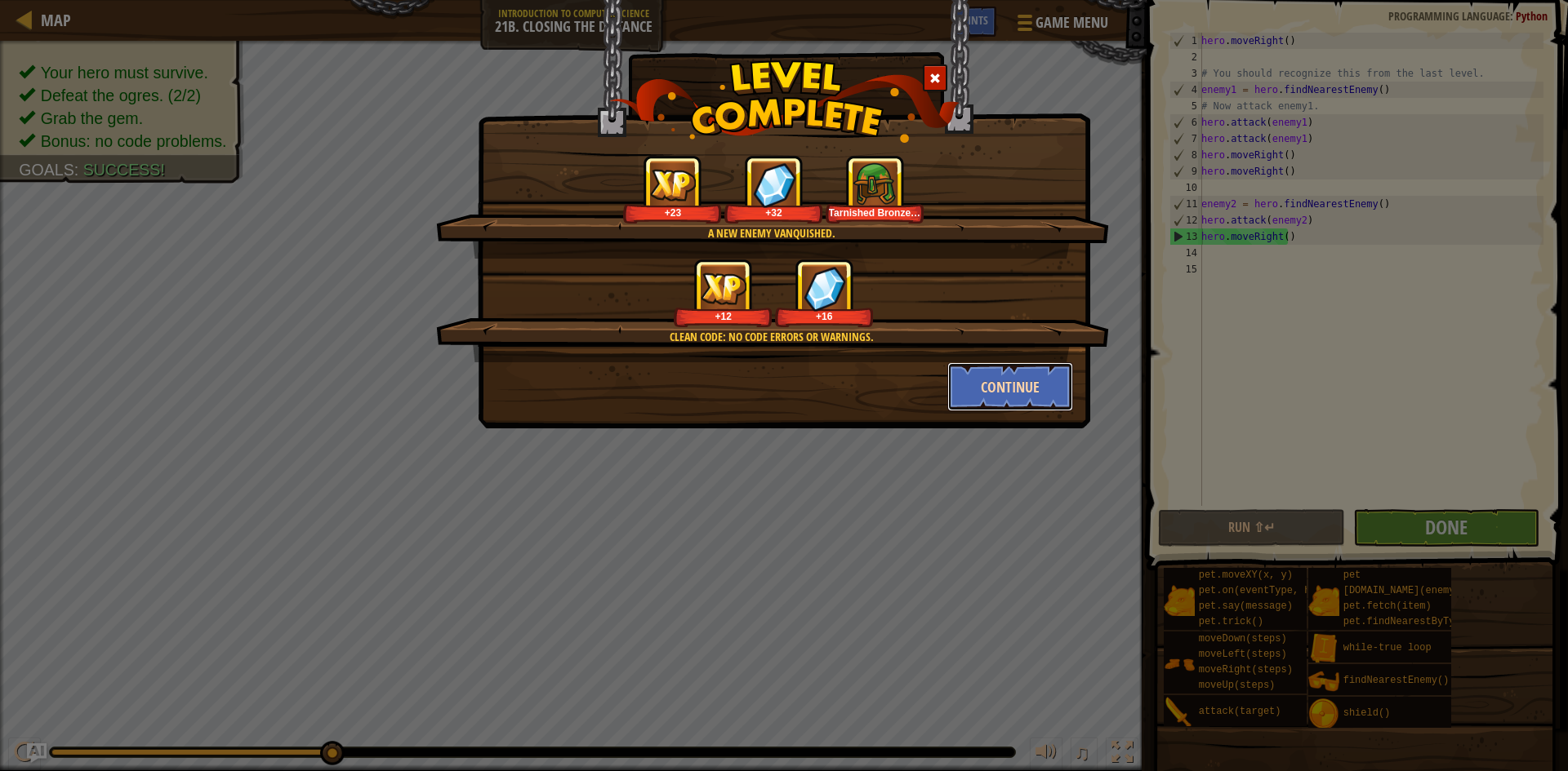
click at [1033, 391] on button "Continue" at bounding box center [1010, 387] width 127 height 49
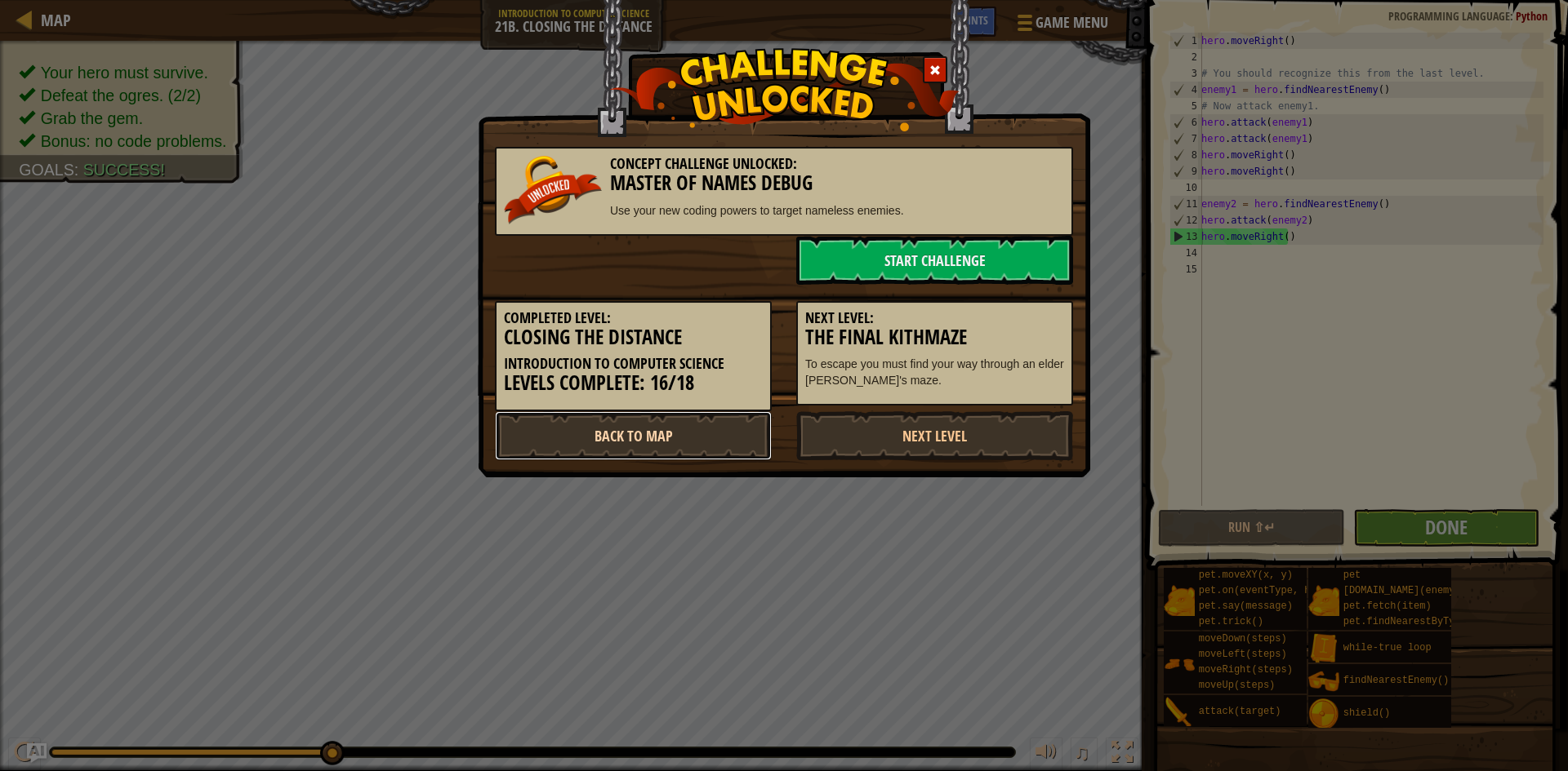
click at [736, 438] on link "Back to Map" at bounding box center [634, 436] width 277 height 49
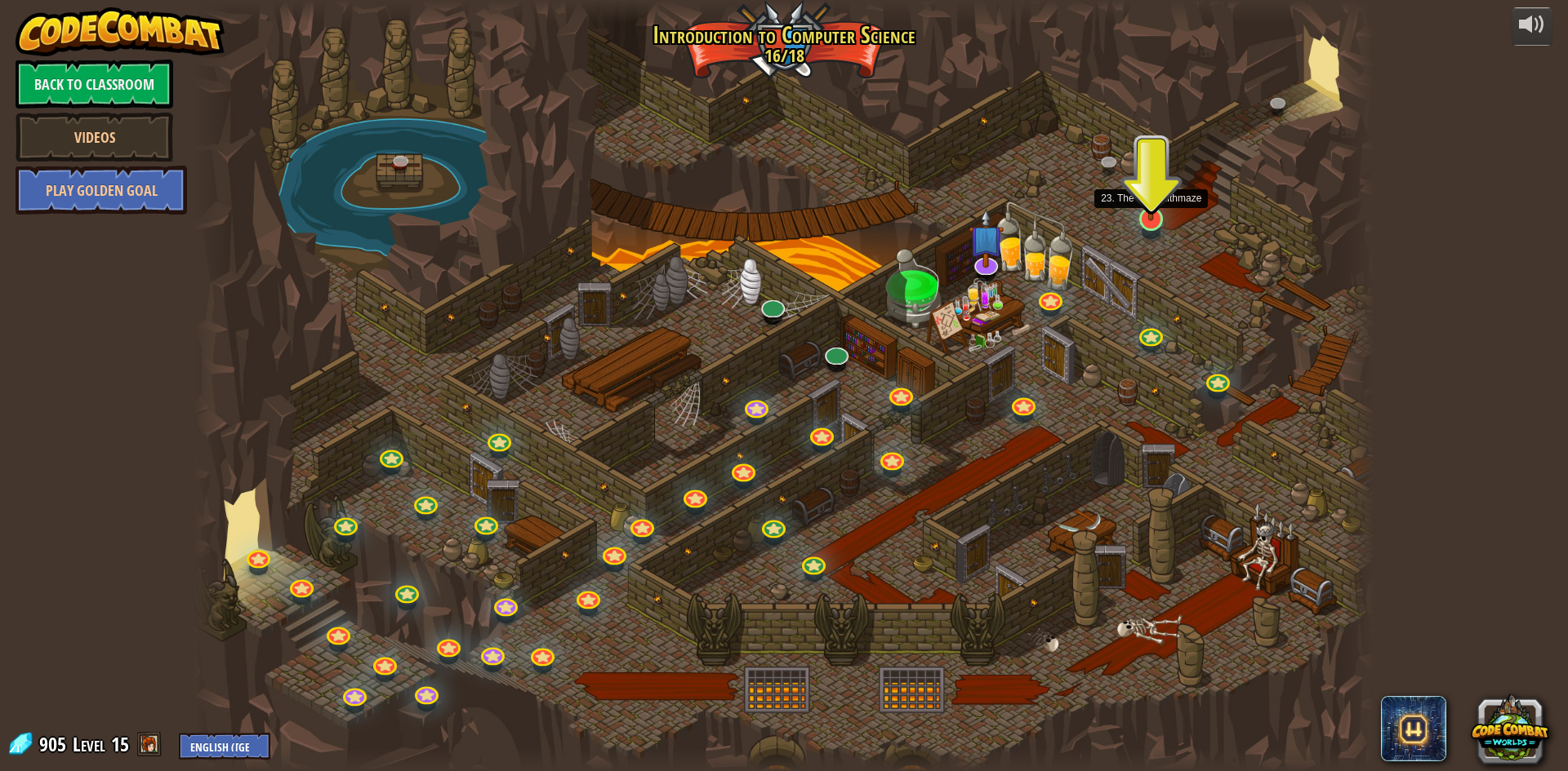
click at [1149, 205] on img at bounding box center [1152, 185] width 32 height 73
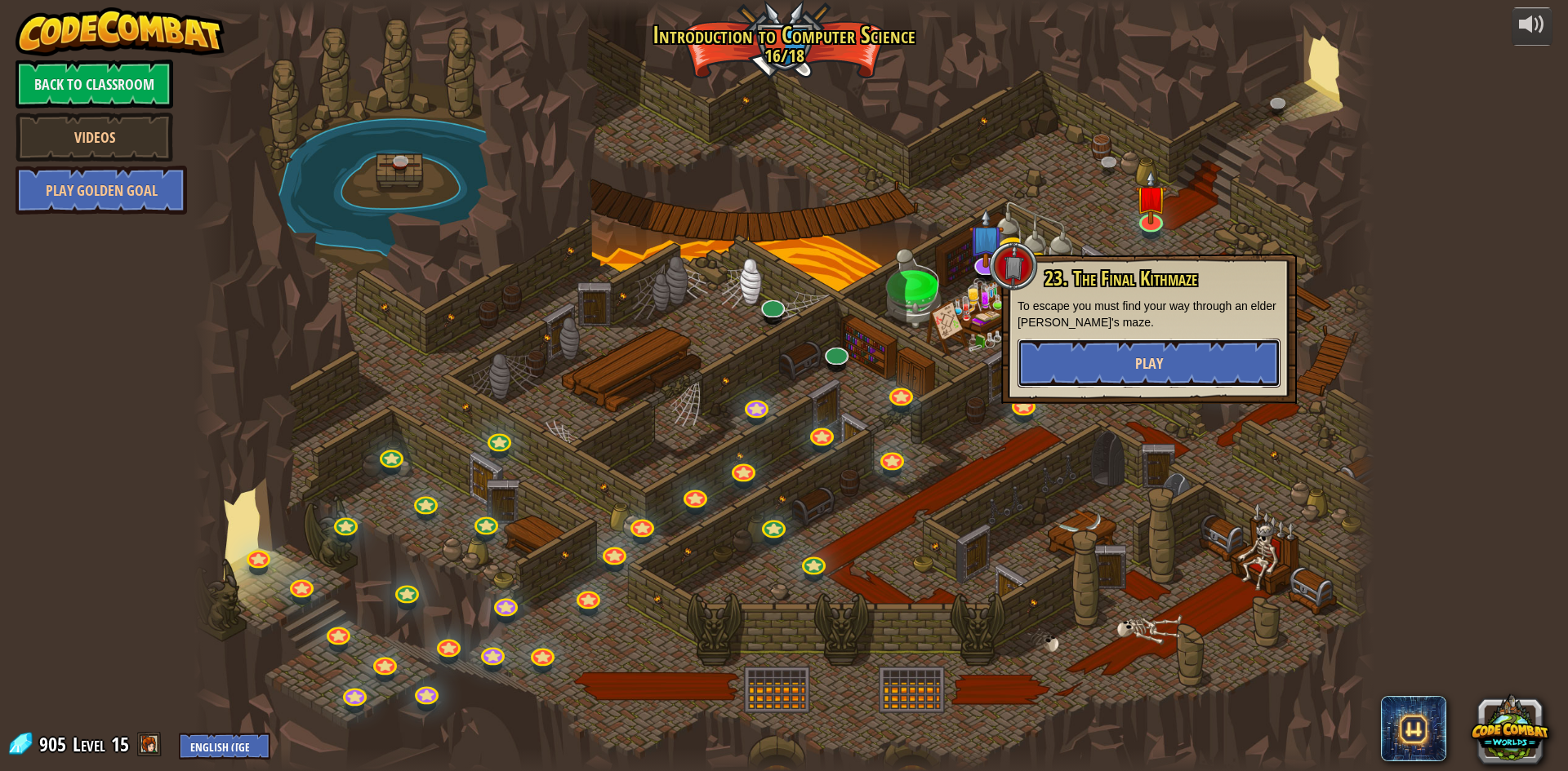
click at [1120, 363] on button "Play" at bounding box center [1148, 363] width 263 height 49
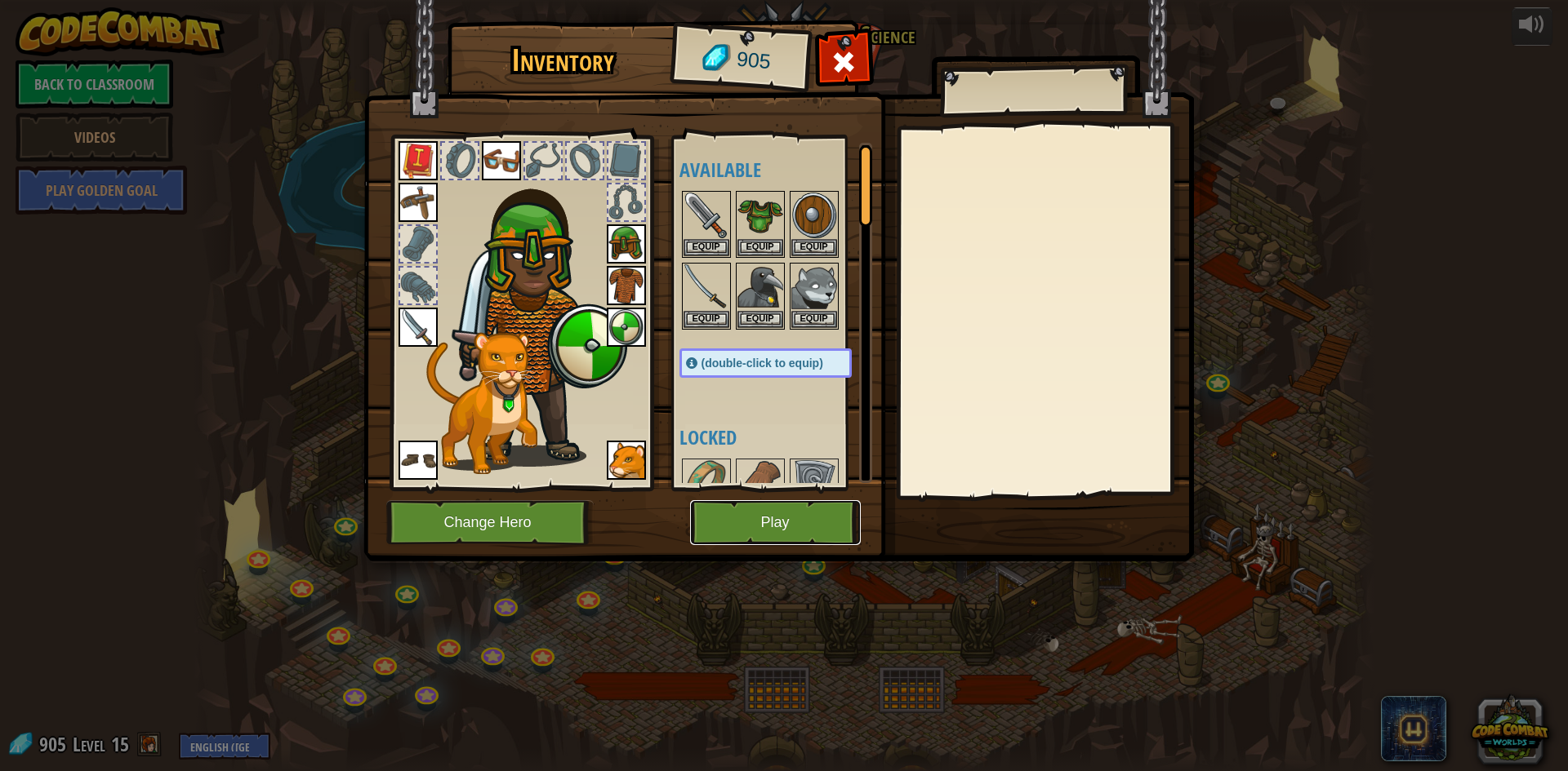
click at [749, 522] on button "Play" at bounding box center [776, 523] width 171 height 45
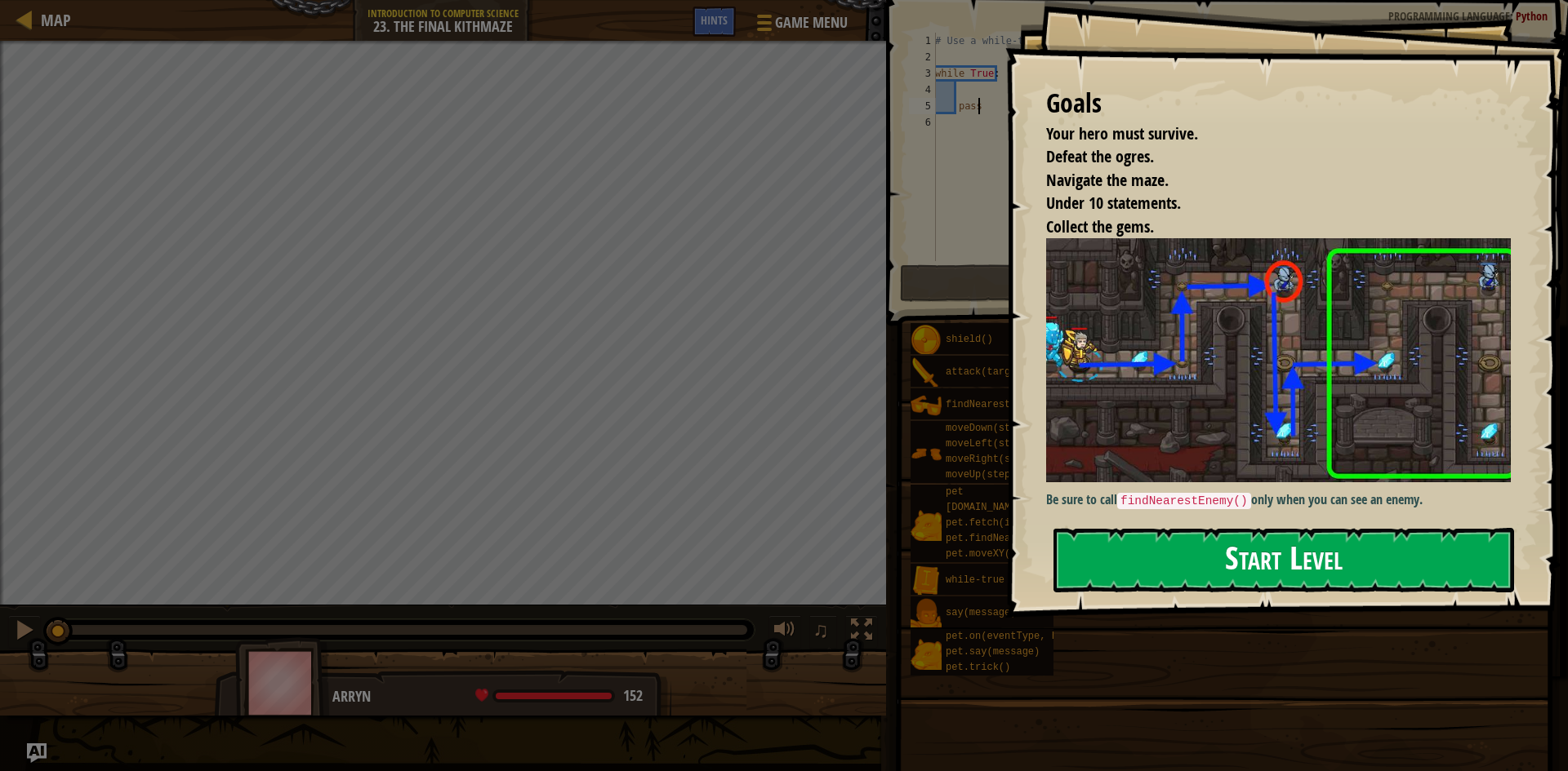
click at [1105, 574] on button "Start Level" at bounding box center [1283, 560] width 460 height 64
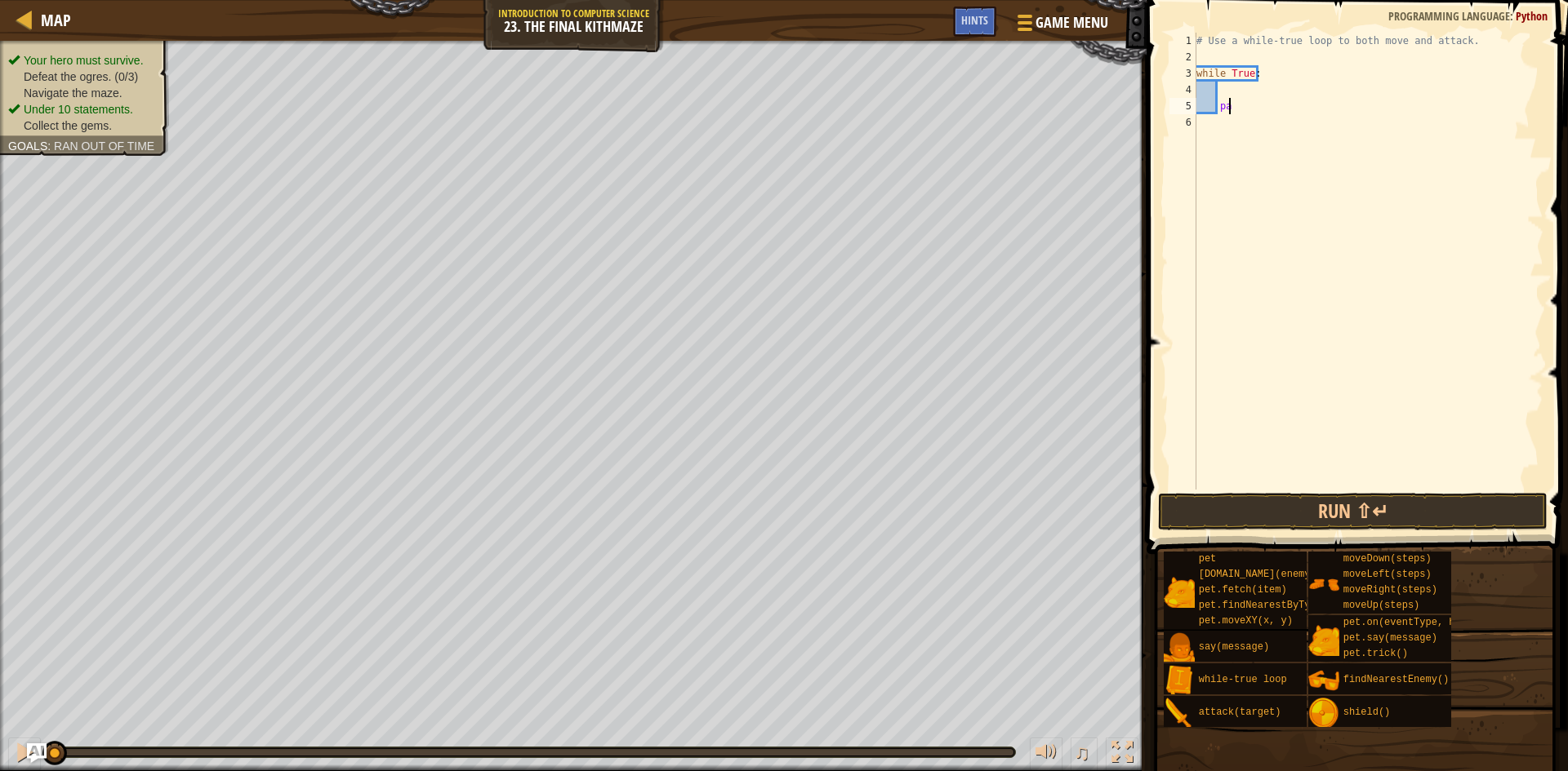
type textarea "p"
type textarea "r"
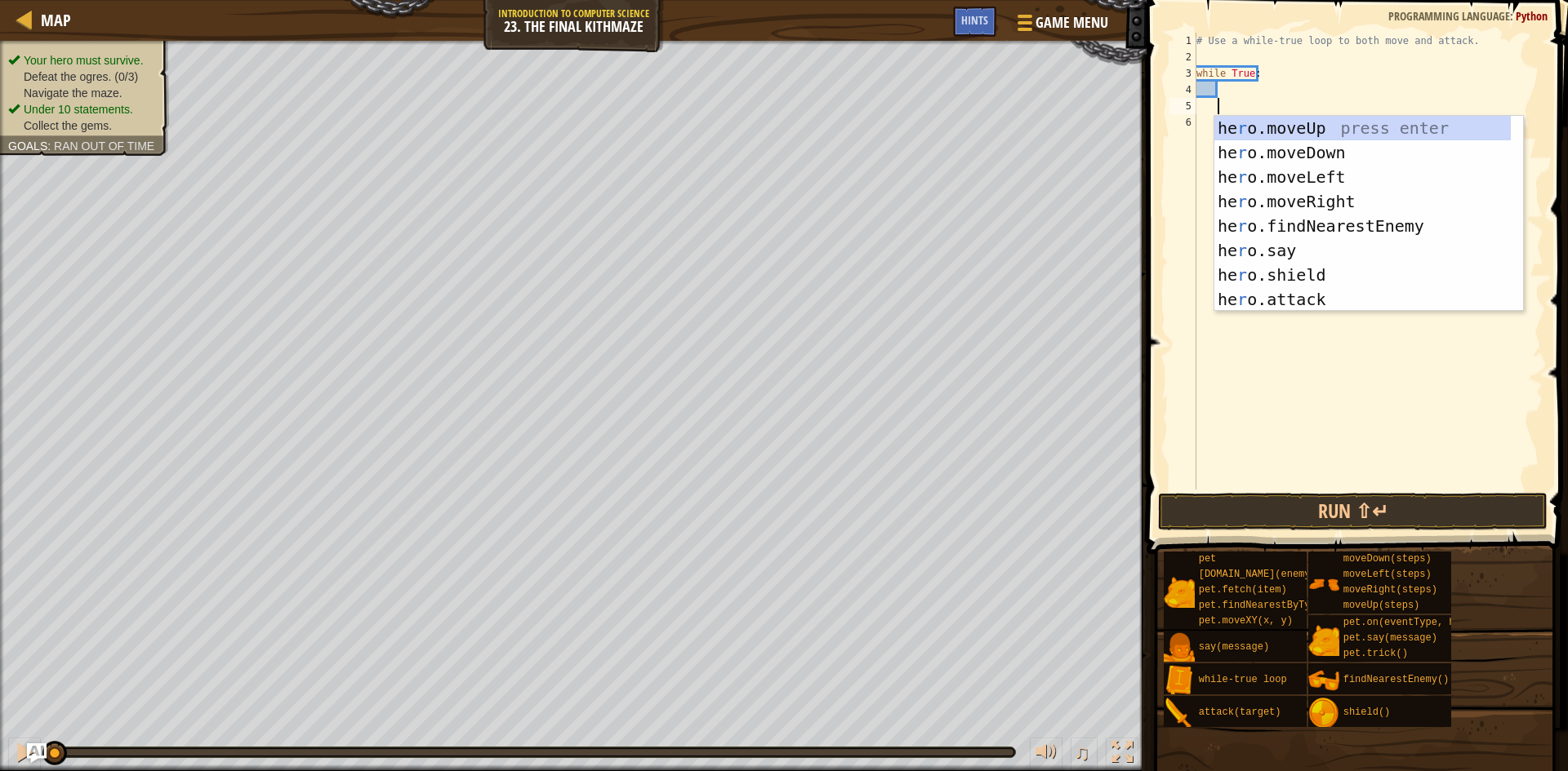
scroll to position [8, 1]
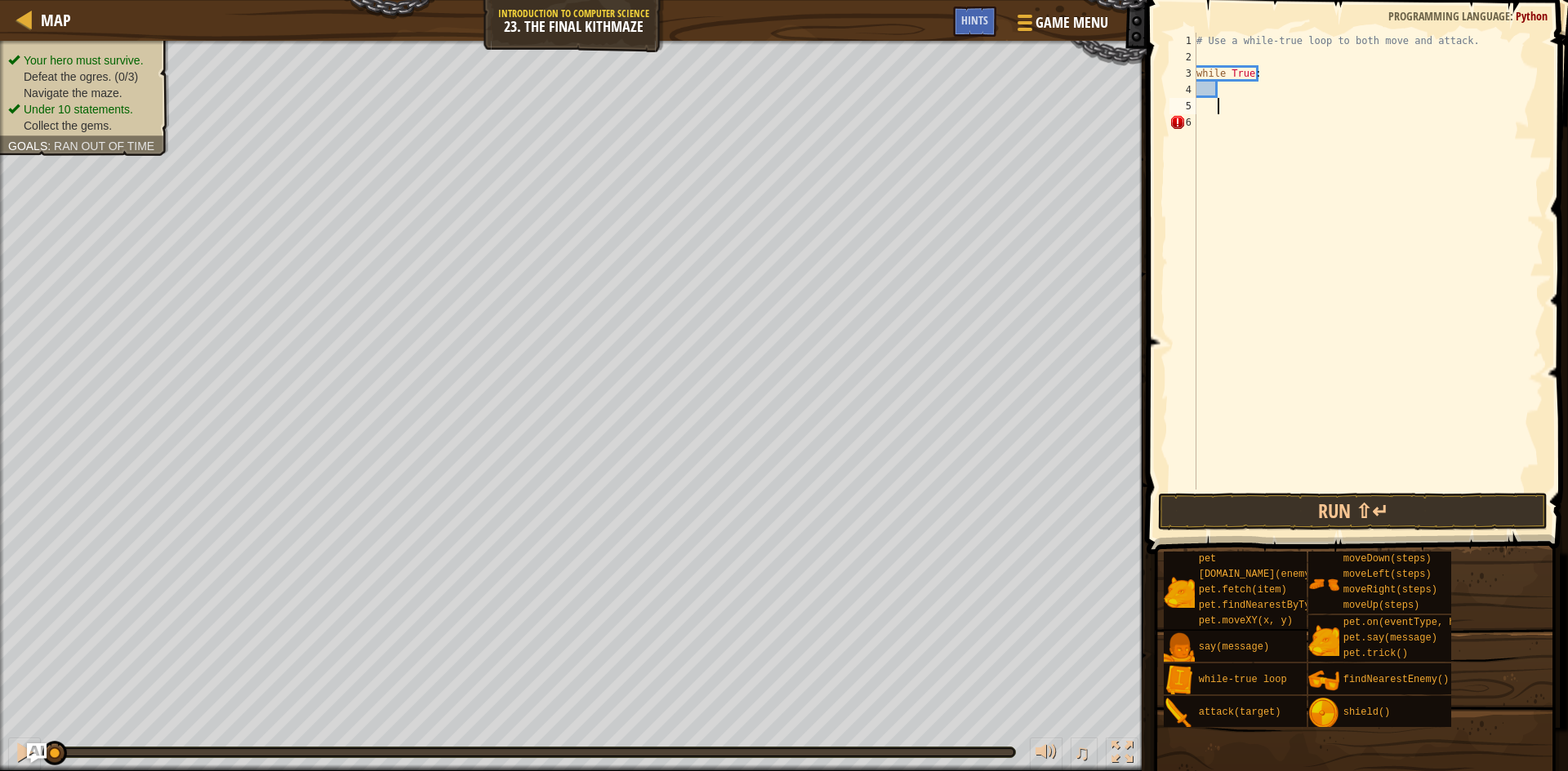
click at [1265, 90] on div "# Use a while-true loop to both move and attack. while True :" at bounding box center [1368, 278] width 351 height 490
type textarea "r"
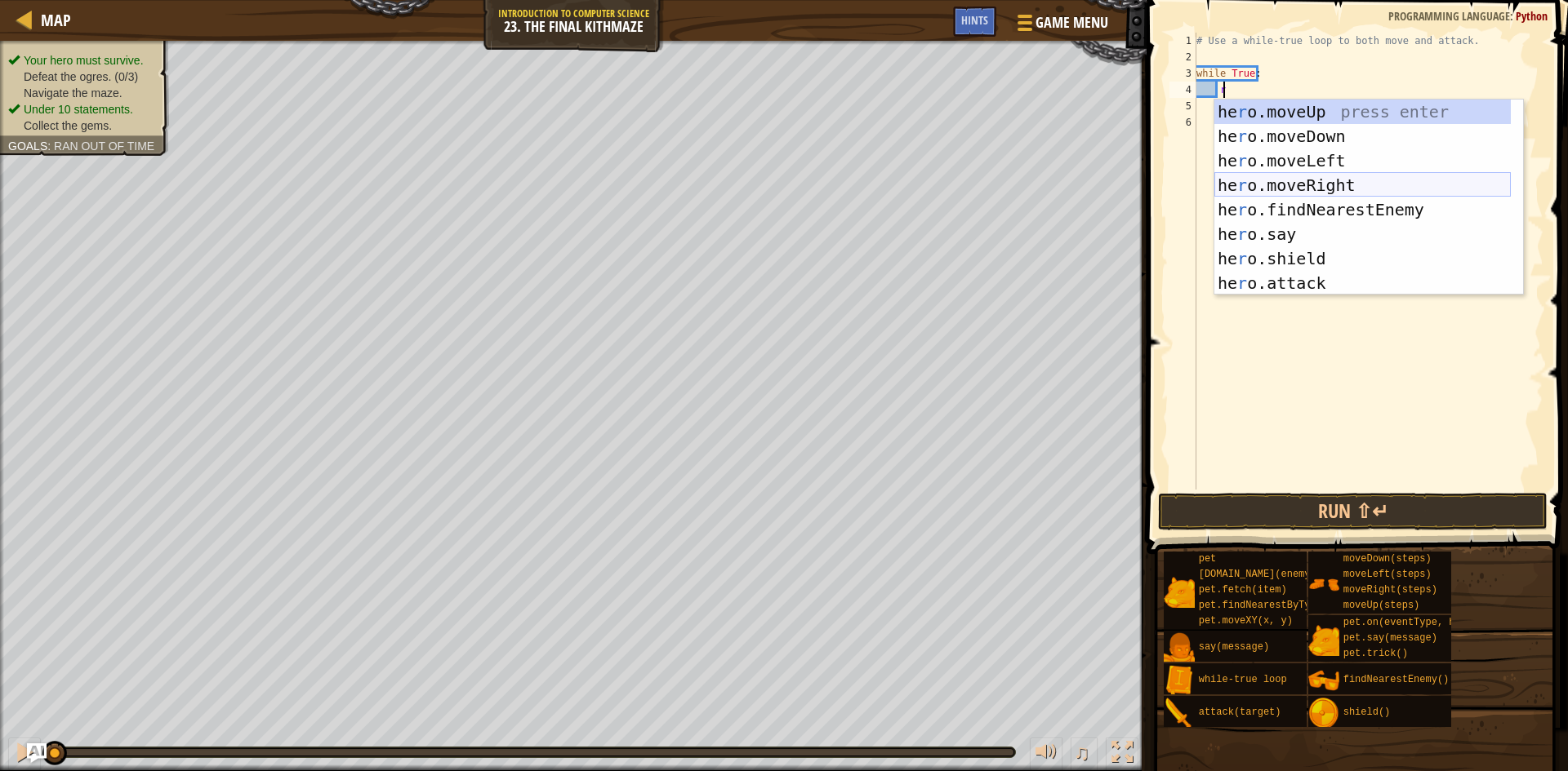
click at [1278, 182] on div "he r o.moveUp press enter he r o.moveDown press enter he r o.moveLeft press ent…" at bounding box center [1362, 222] width 297 height 245
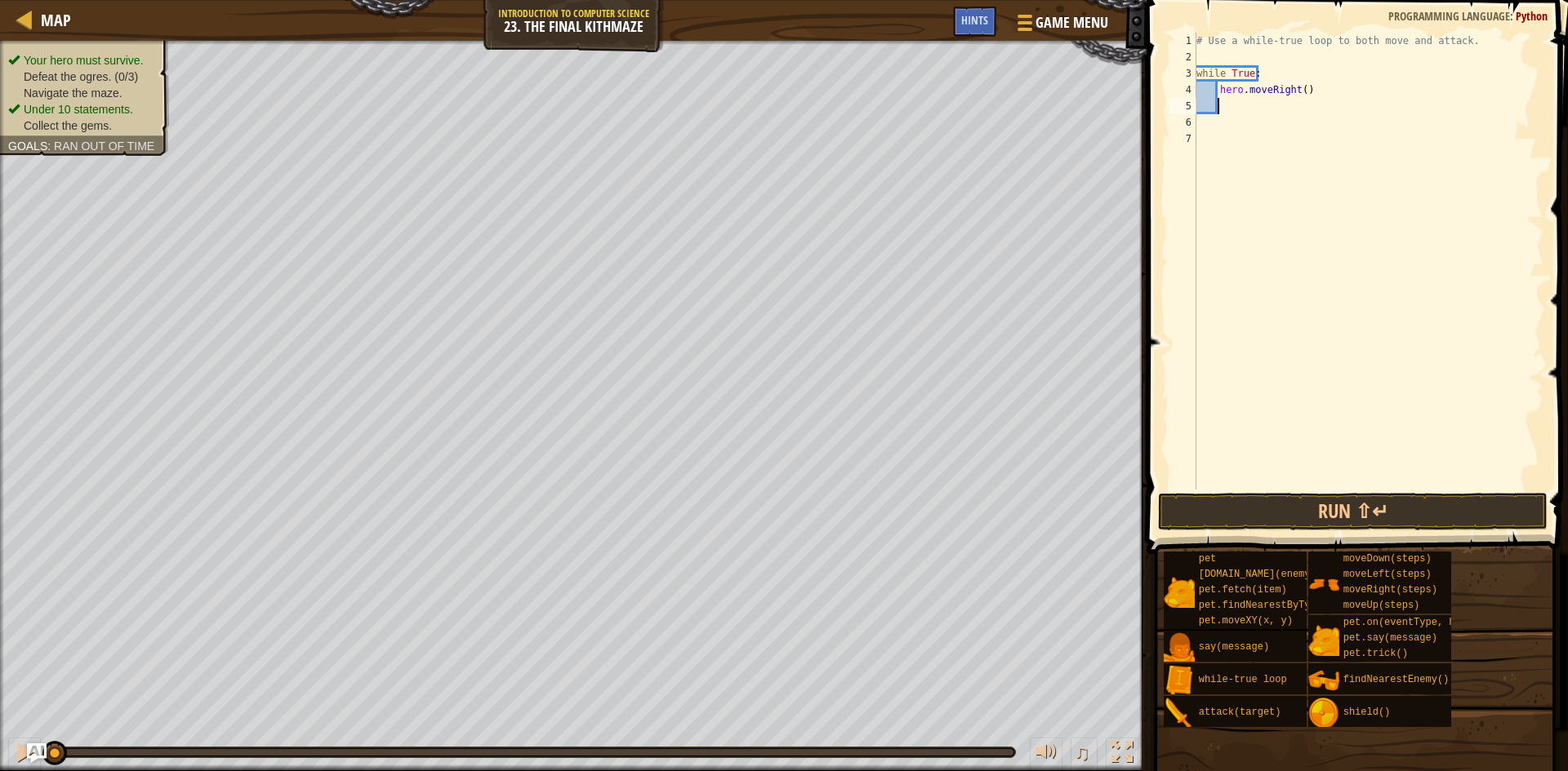
scroll to position [8, 1]
type textarea "r"
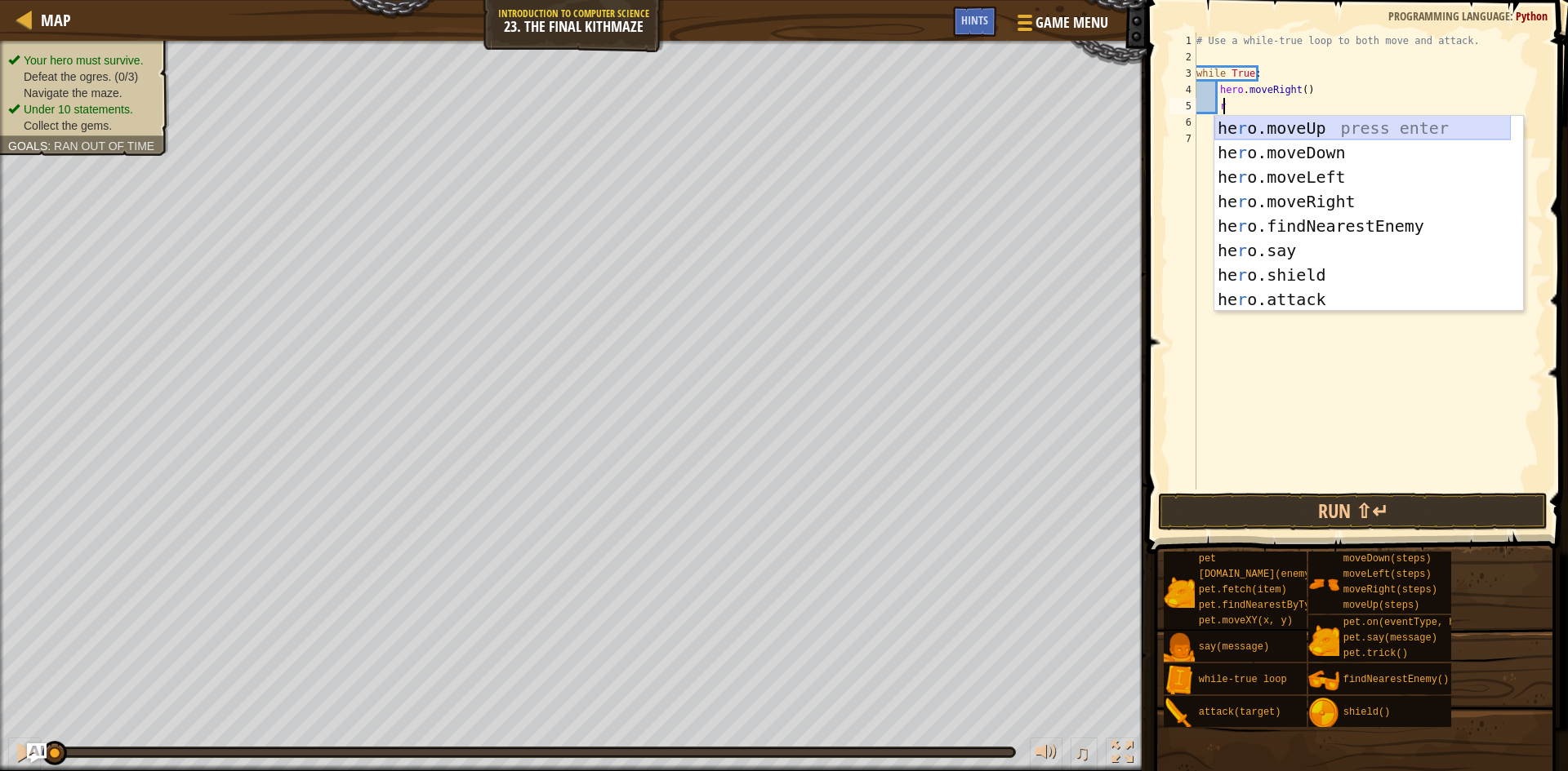
click at [1288, 126] on div "he r o.moveUp press enter he r o.moveDown press enter he r o.moveLeft press ent…" at bounding box center [1362, 238] width 297 height 245
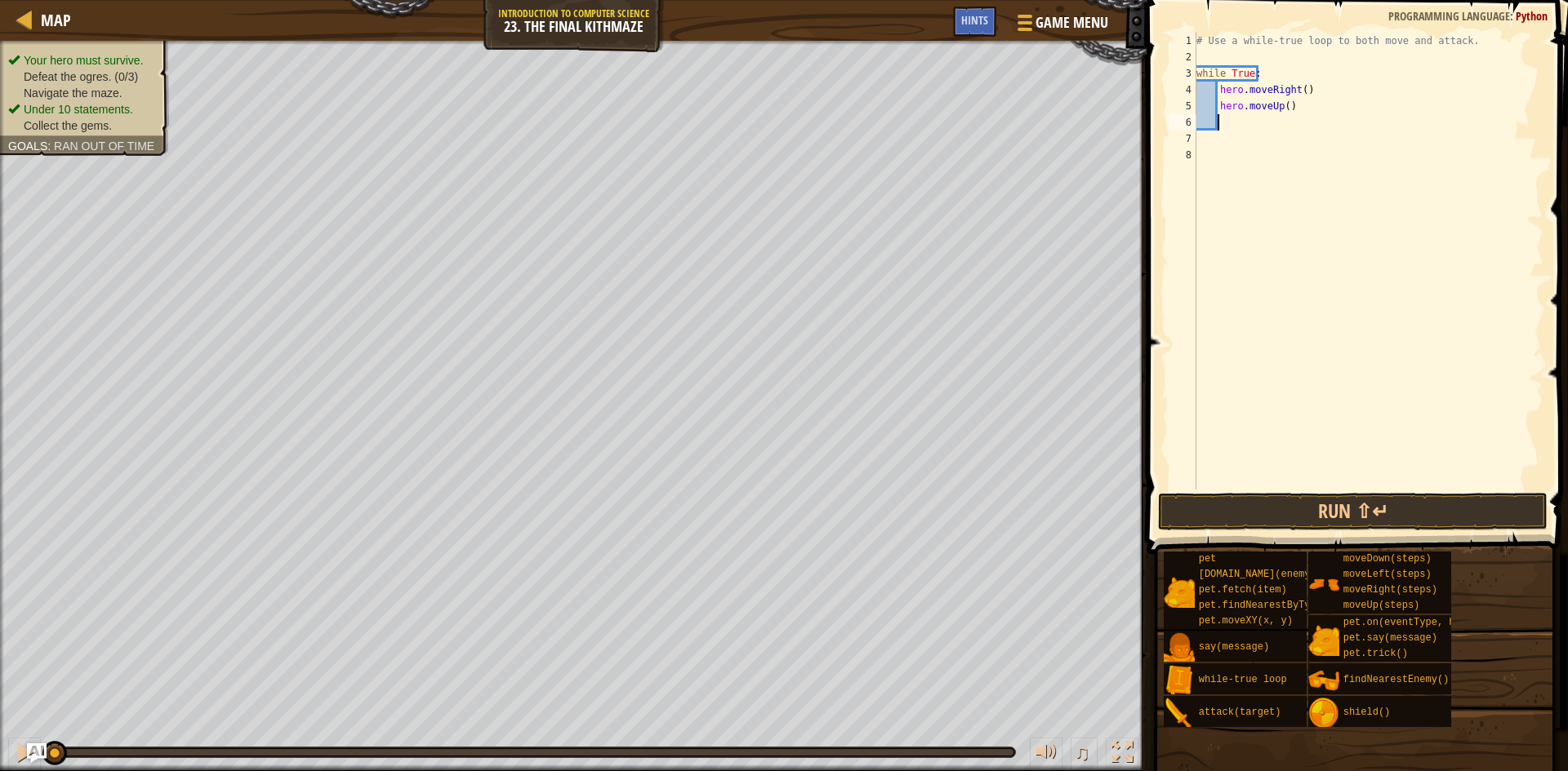
type textarea "f"
type textarea "r"
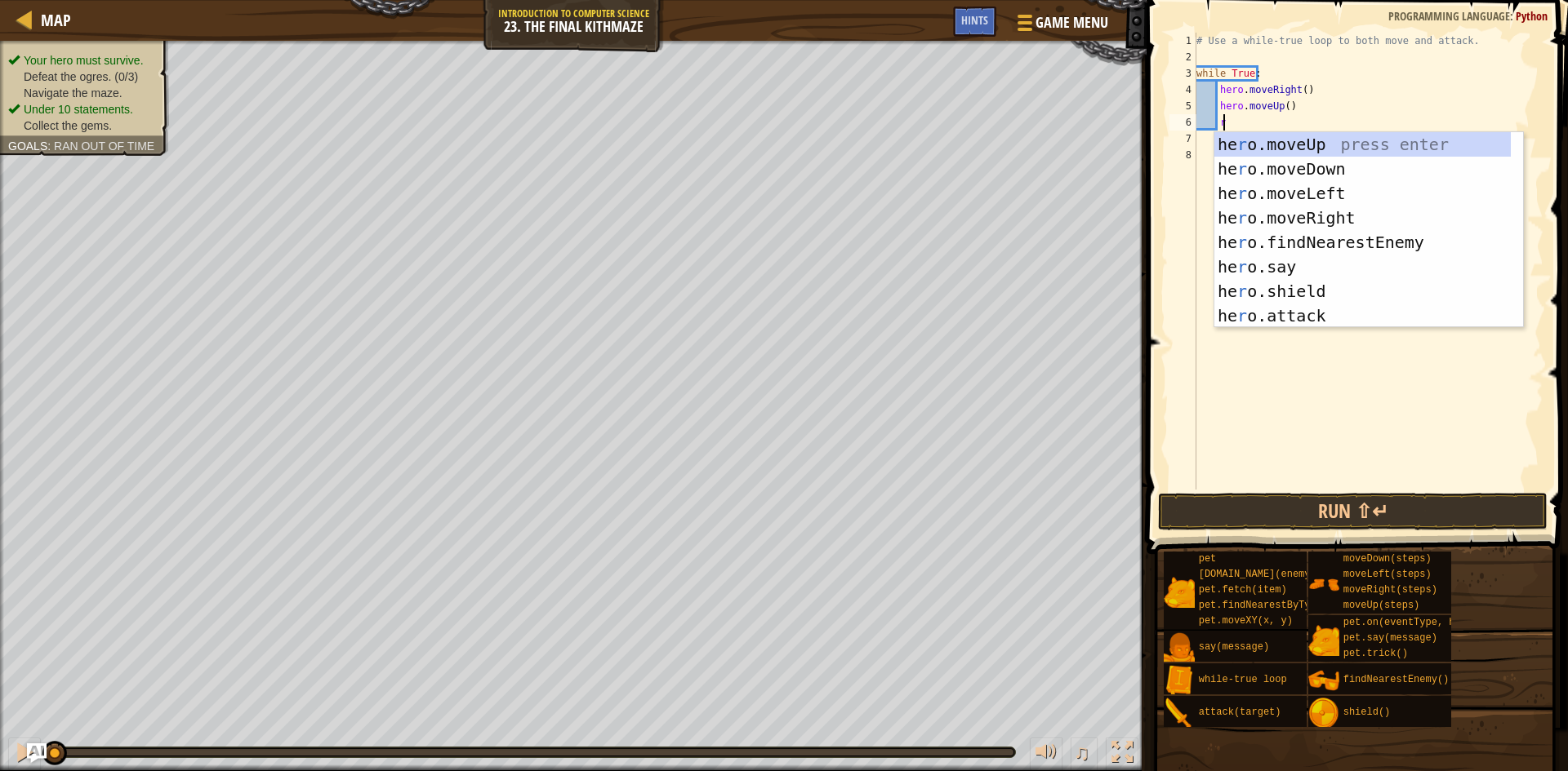
scroll to position [8, 2]
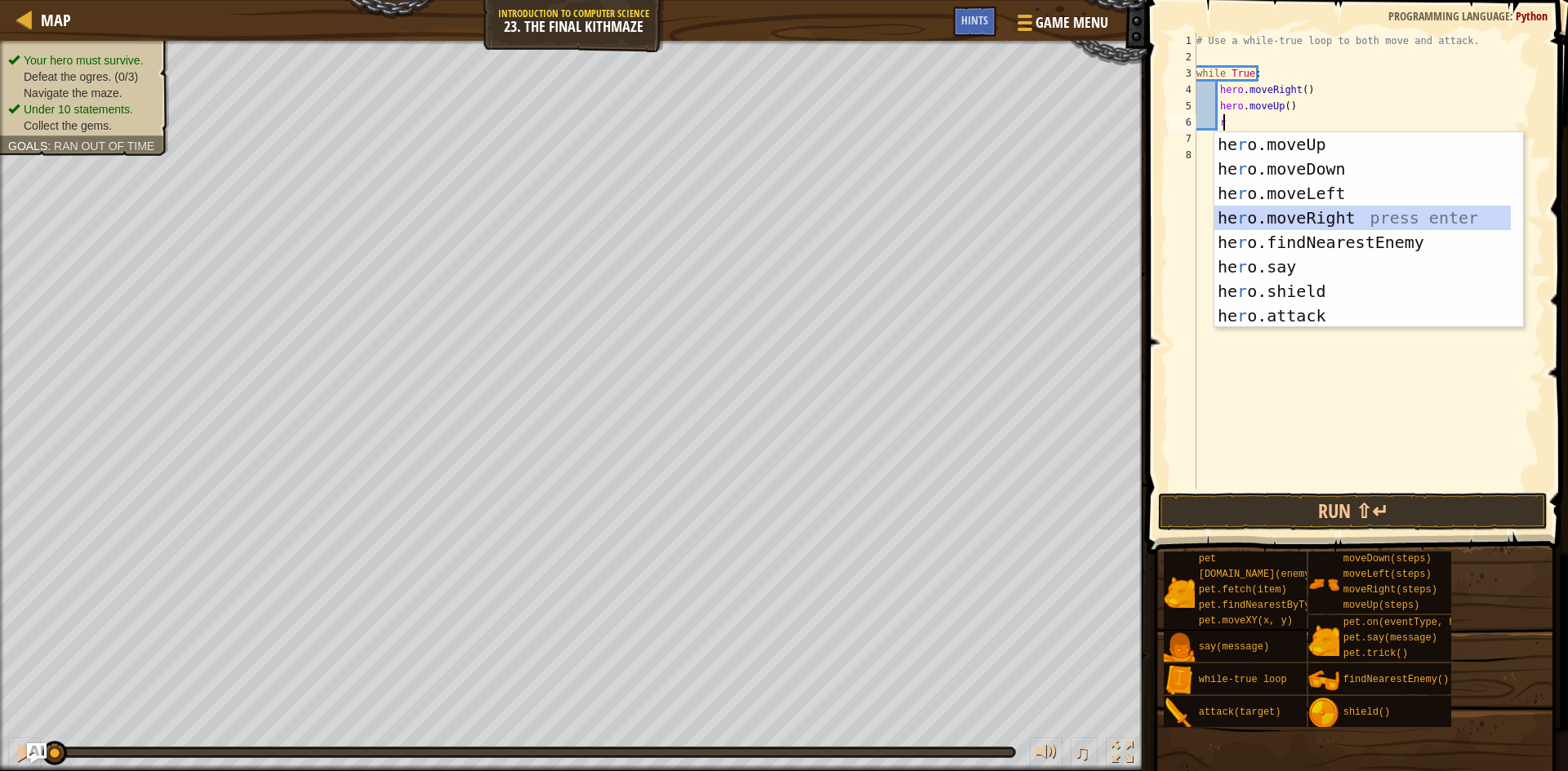
click at [1298, 215] on div "he r o.moveUp press enter he r o.moveDown press enter he r o.moveLeft press ent…" at bounding box center [1362, 255] width 297 height 245
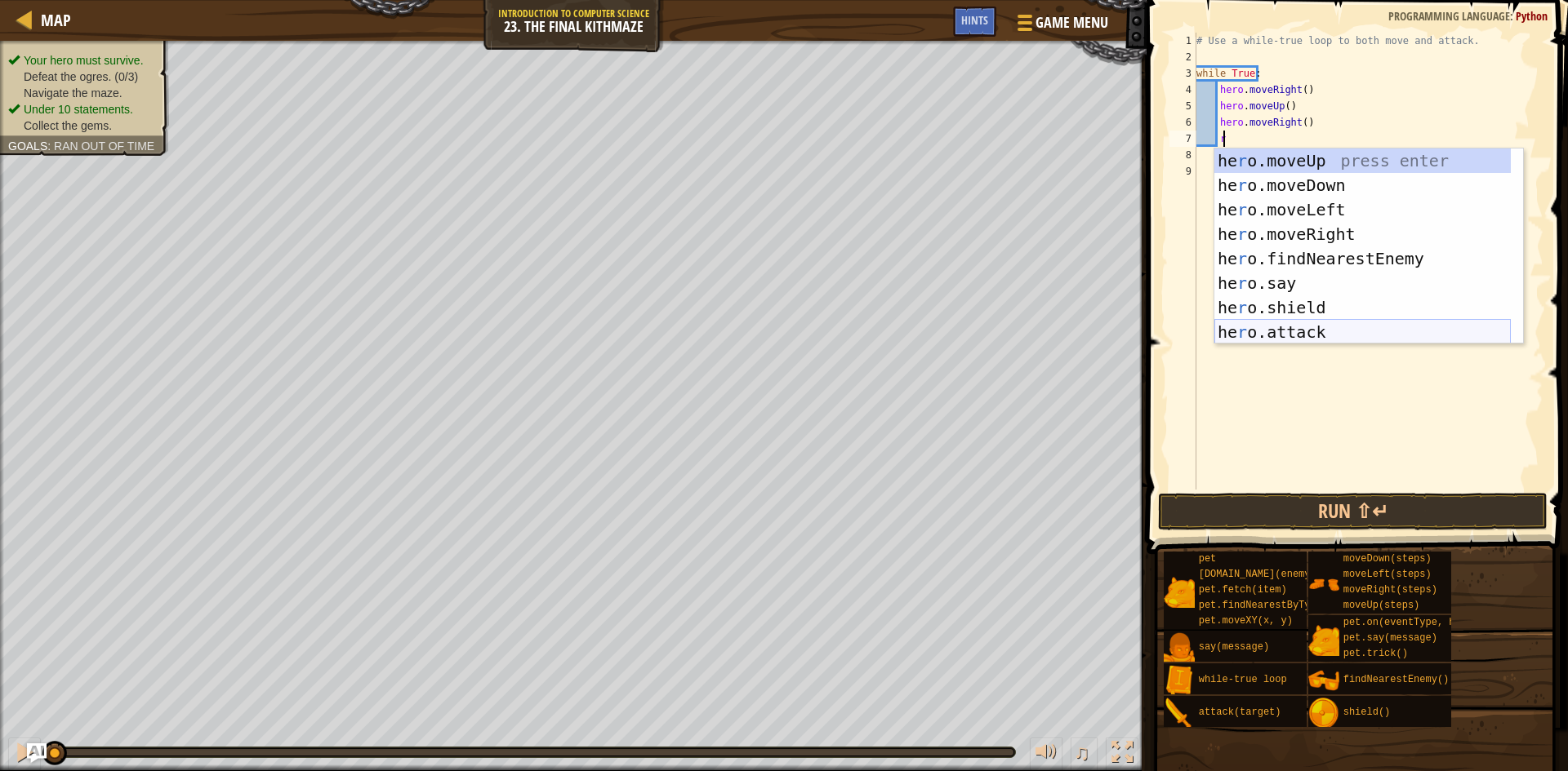
click at [1282, 339] on div "he r o.moveUp press enter he r o.moveDown press enter he r o.moveLeft press ent…" at bounding box center [1362, 271] width 297 height 245
type textarea "hero.attack(enemy)"
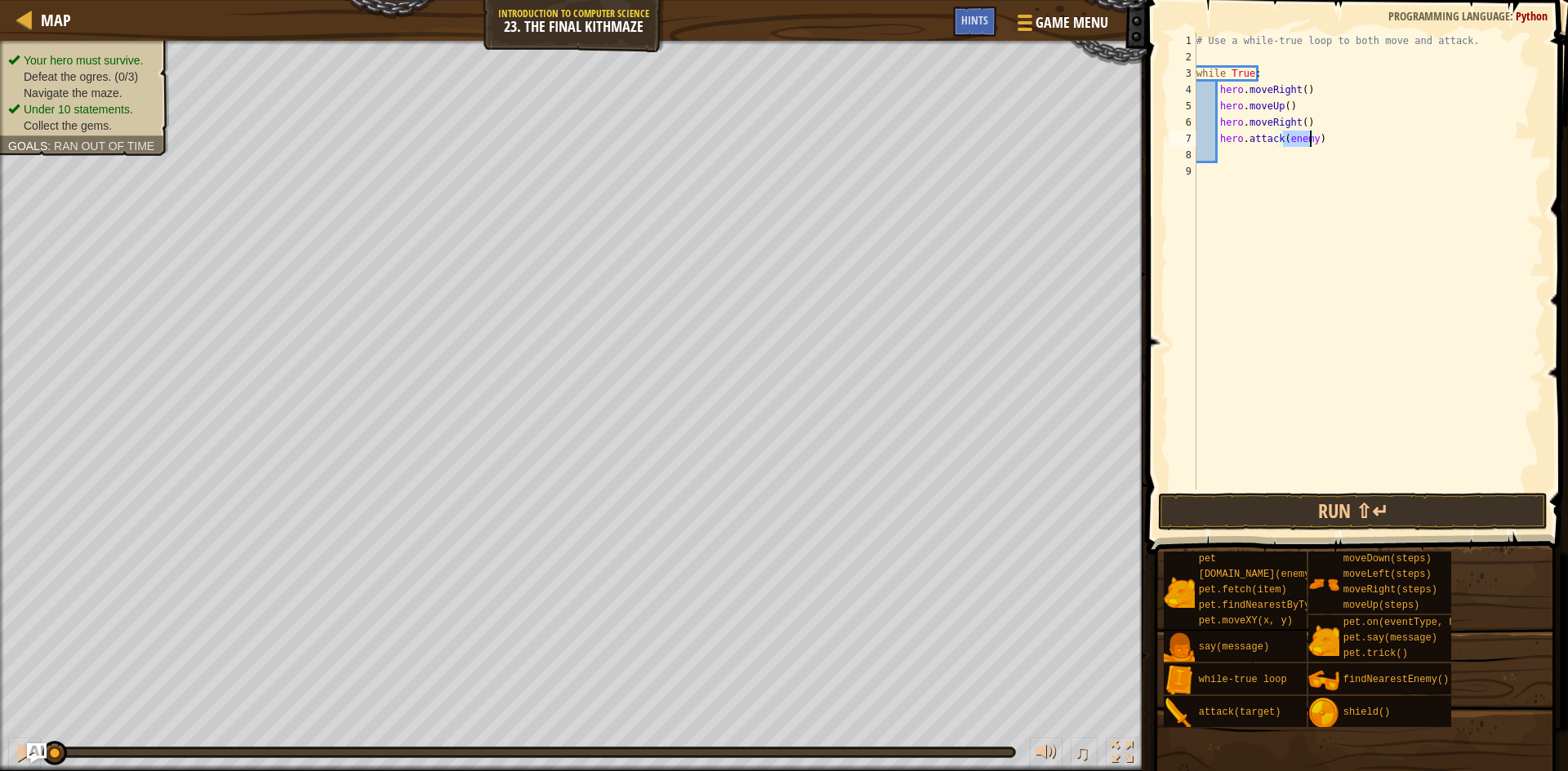
click at [1260, 172] on div "# Use a while-true loop to both move and attack. while True : hero . moveRight …" at bounding box center [1368, 278] width 351 height 490
click at [1244, 158] on div "# Use a while-true loop to both move and attack. while True : hero . moveRight …" at bounding box center [1368, 278] width 351 height 490
click at [1312, 133] on div "# Use a while-true loop to both move and attack. while True : hero . moveRight …" at bounding box center [1368, 278] width 351 height 490
click at [1312, 120] on div "# Use a while-true loop to both move and attack. while True : hero . moveRight …" at bounding box center [1368, 278] width 351 height 490
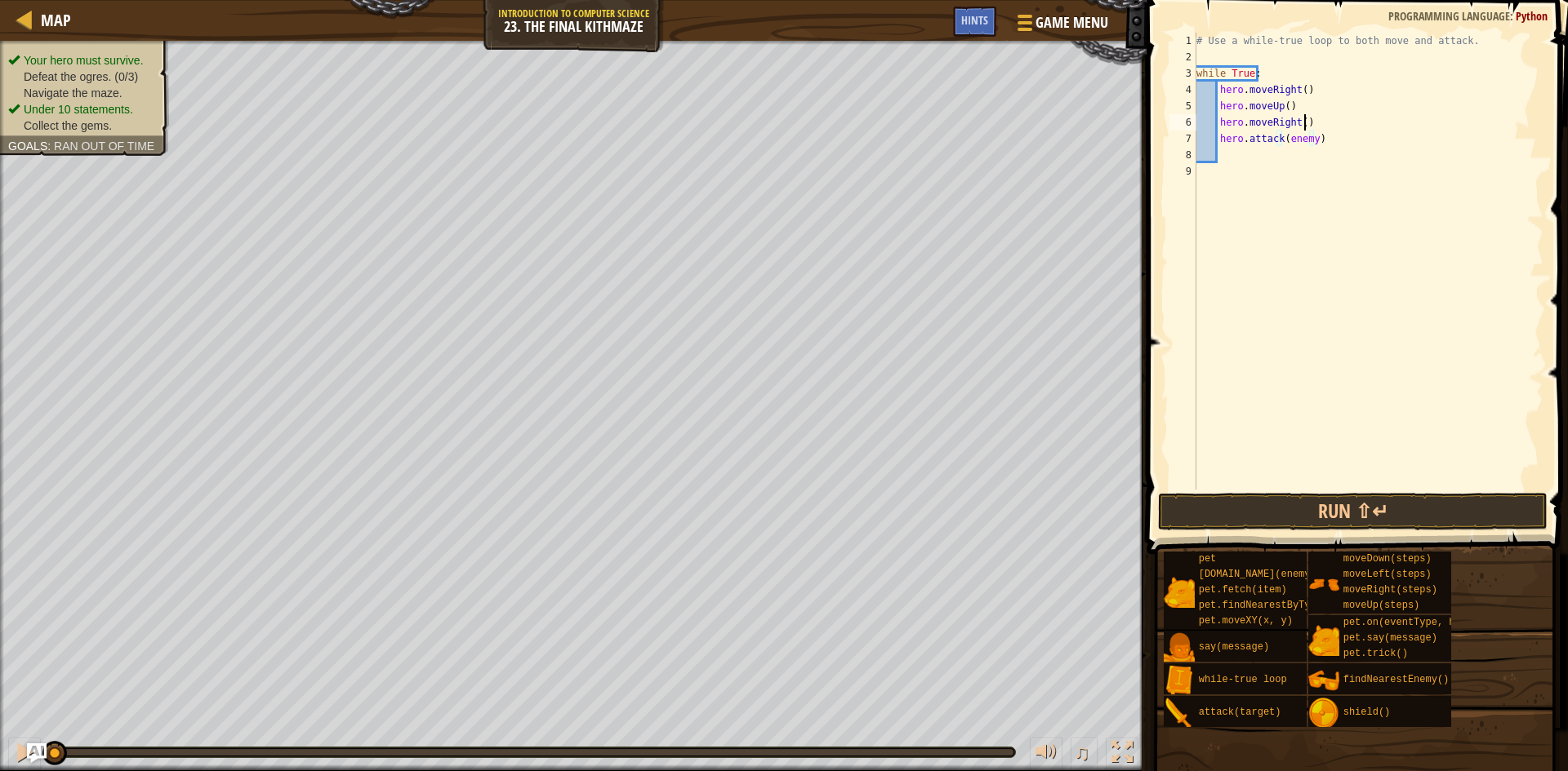
type textarea "hero.moveRight()"
type textarea "f"
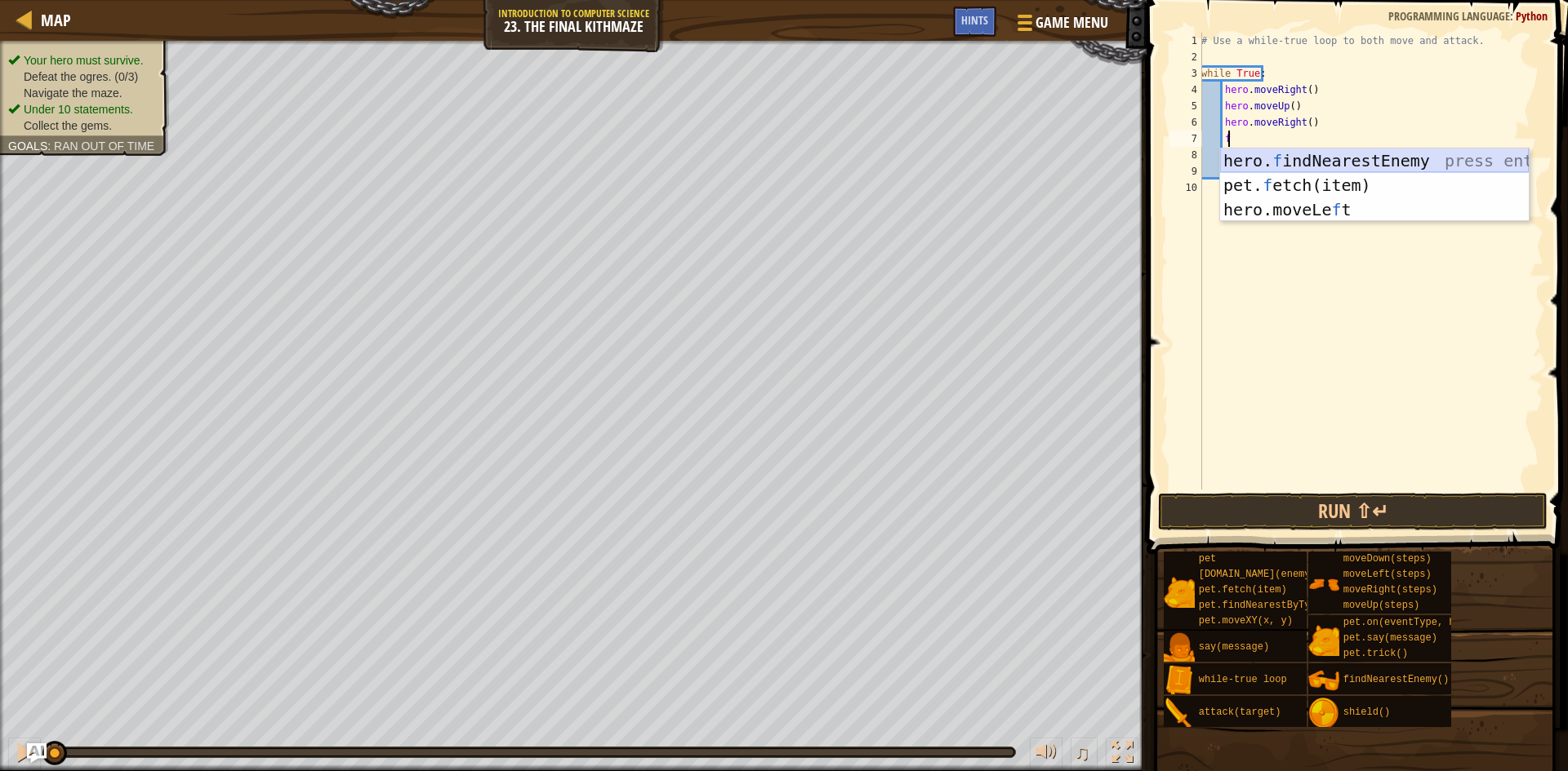
click at [1266, 159] on div "hero. f indNearestEnemy press enter pet. f etch(item) press enter hero.moveLe f…" at bounding box center [1374, 209] width 308 height 122
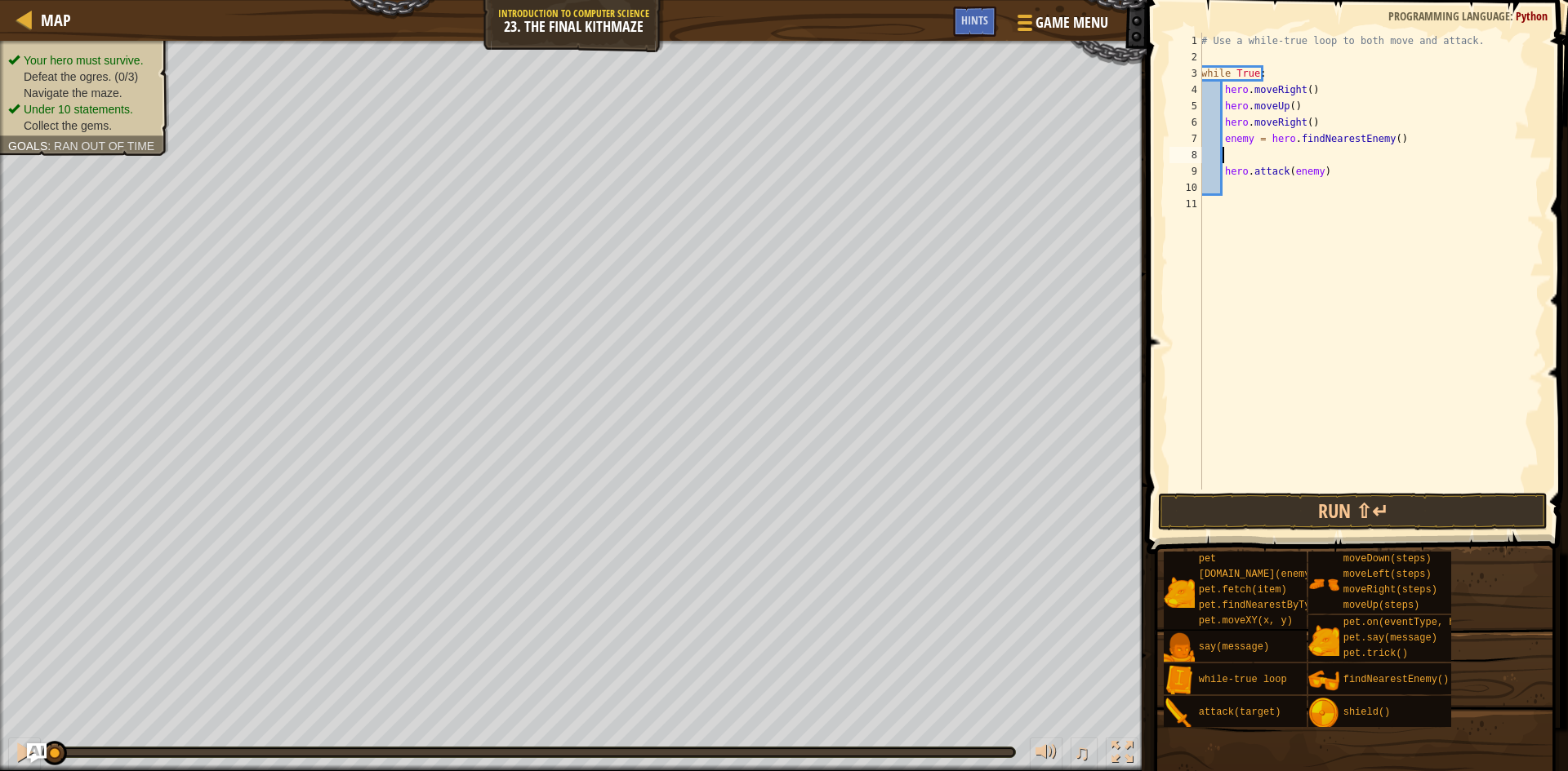
click at [1247, 137] on div "# Use a while-true loop to both move and attack. while True : hero . moveRight …" at bounding box center [1370, 278] width 346 height 490
click at [1250, 137] on div "# Use a while-true loop to both move and attack. while True : hero . moveRight …" at bounding box center [1370, 278] width 346 height 490
click at [1367, 140] on div "# Use a while-true loop to both move and attack. while True : hero . moveRight …" at bounding box center [1370, 278] width 346 height 490
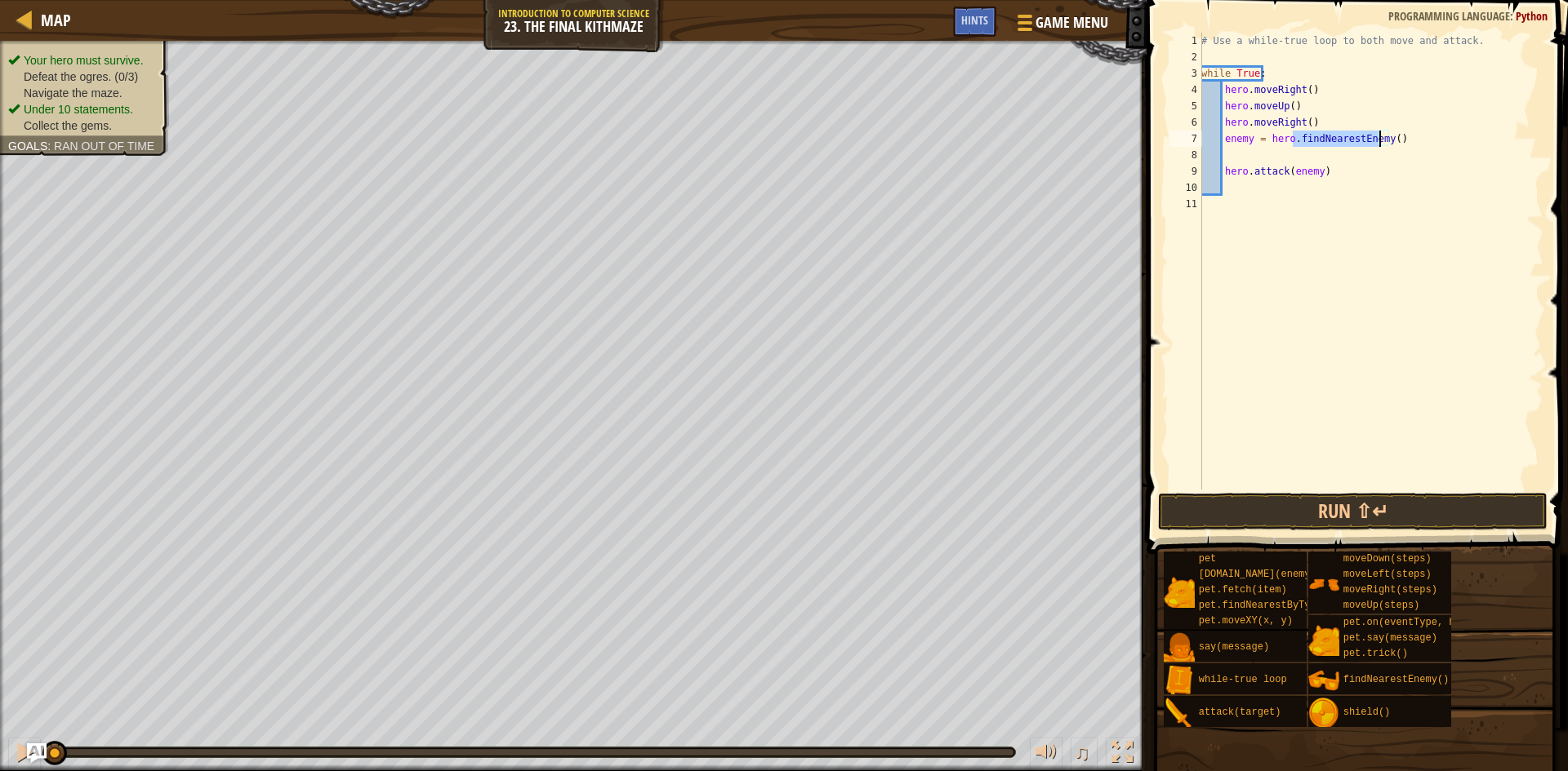
click at [1367, 140] on div "# Use a while-true loop to both move and attack. while True : hero . moveRight …" at bounding box center [1370, 278] width 346 height 490
type textarea "enemy = hero.findNearestEnemy()"
click at [1224, 155] on div "# Use a while-true loop to both move and attack. while True : hero . moveRight …" at bounding box center [1370, 278] width 346 height 490
click at [1207, 155] on div "# Use a while-true loop to both move and attack. while True : hero . moveRight …" at bounding box center [1370, 278] width 346 height 490
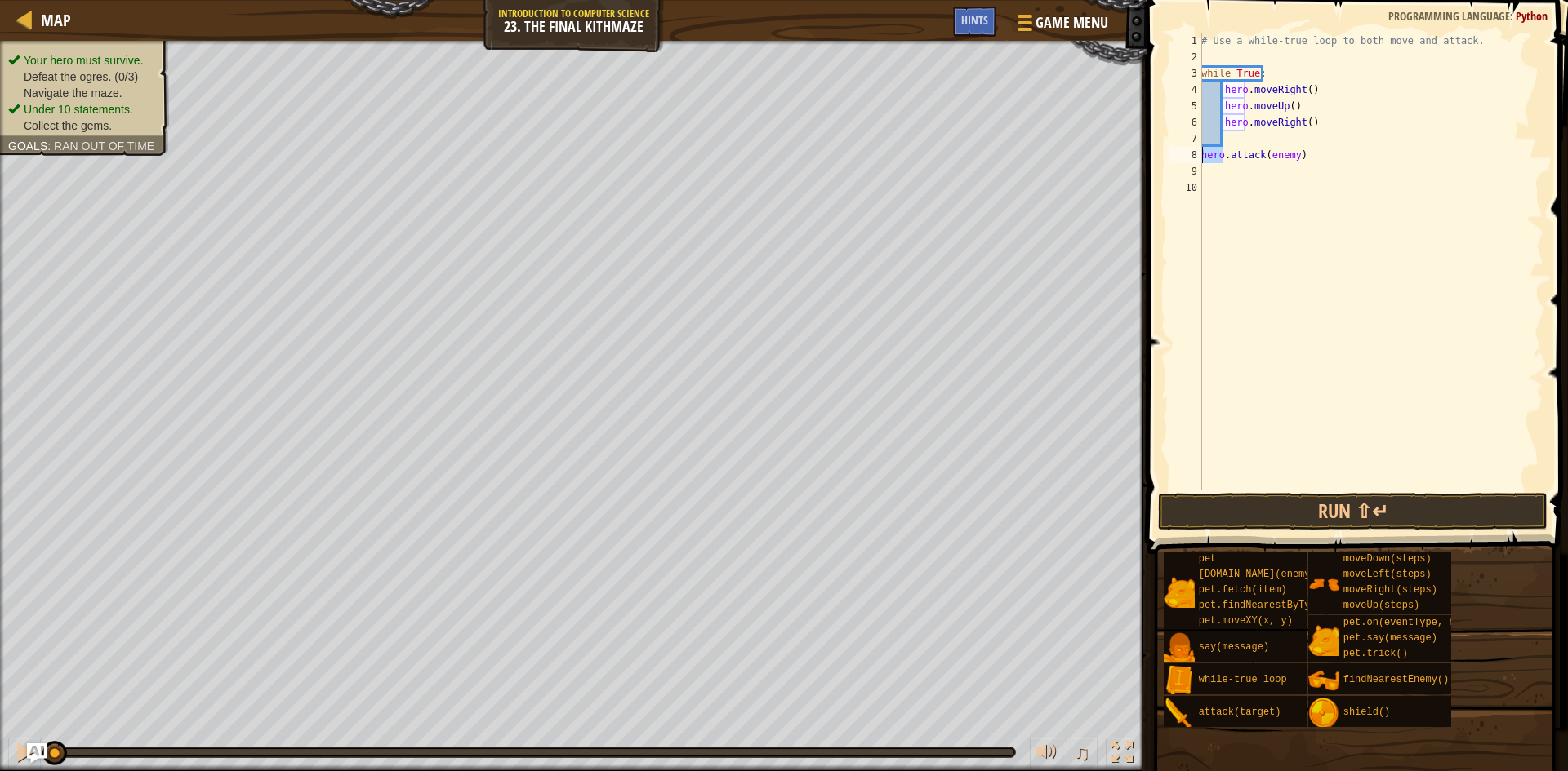
click at [1207, 155] on div "# Use a while-true loop to both move and attack. while True : hero . moveRight …" at bounding box center [1370, 278] width 346 height 490
type textarea "hero.attack(enemy)"
click at [1239, 138] on div "# Use a while-true loop to both move and attack. while True : hero . moveRight …" at bounding box center [1368, 278] width 351 height 490
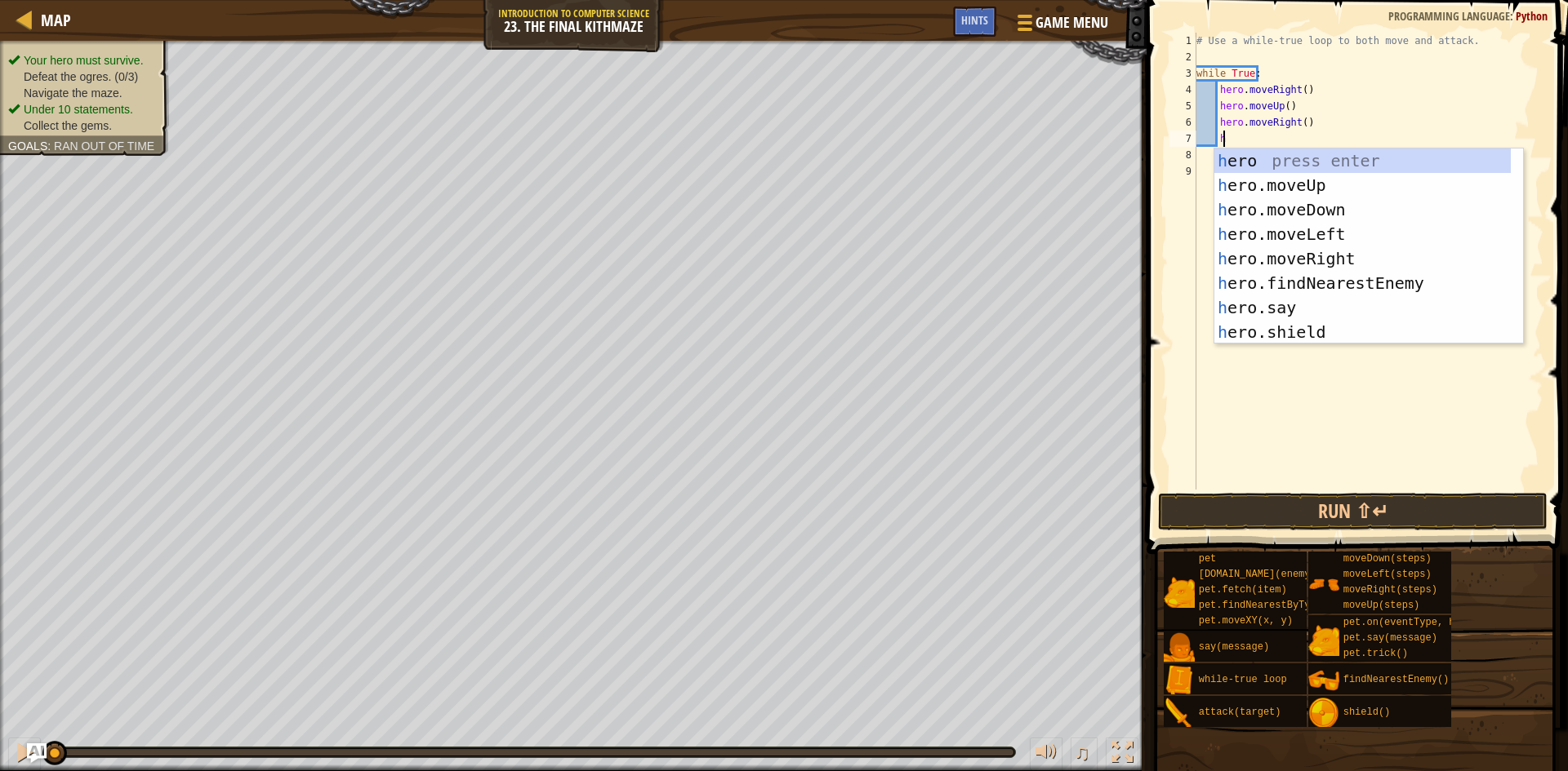
type textarea "h"
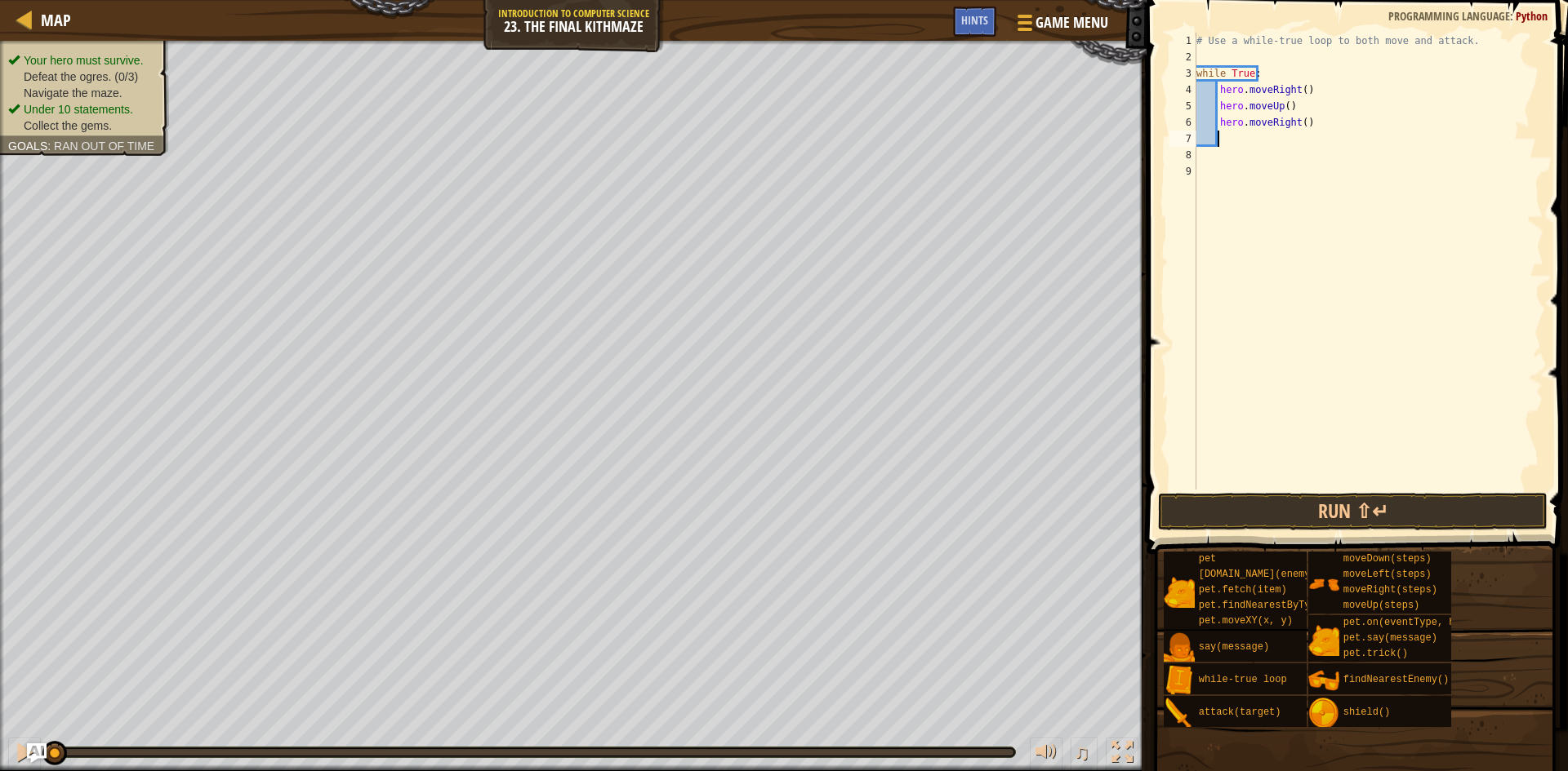
type textarea "r"
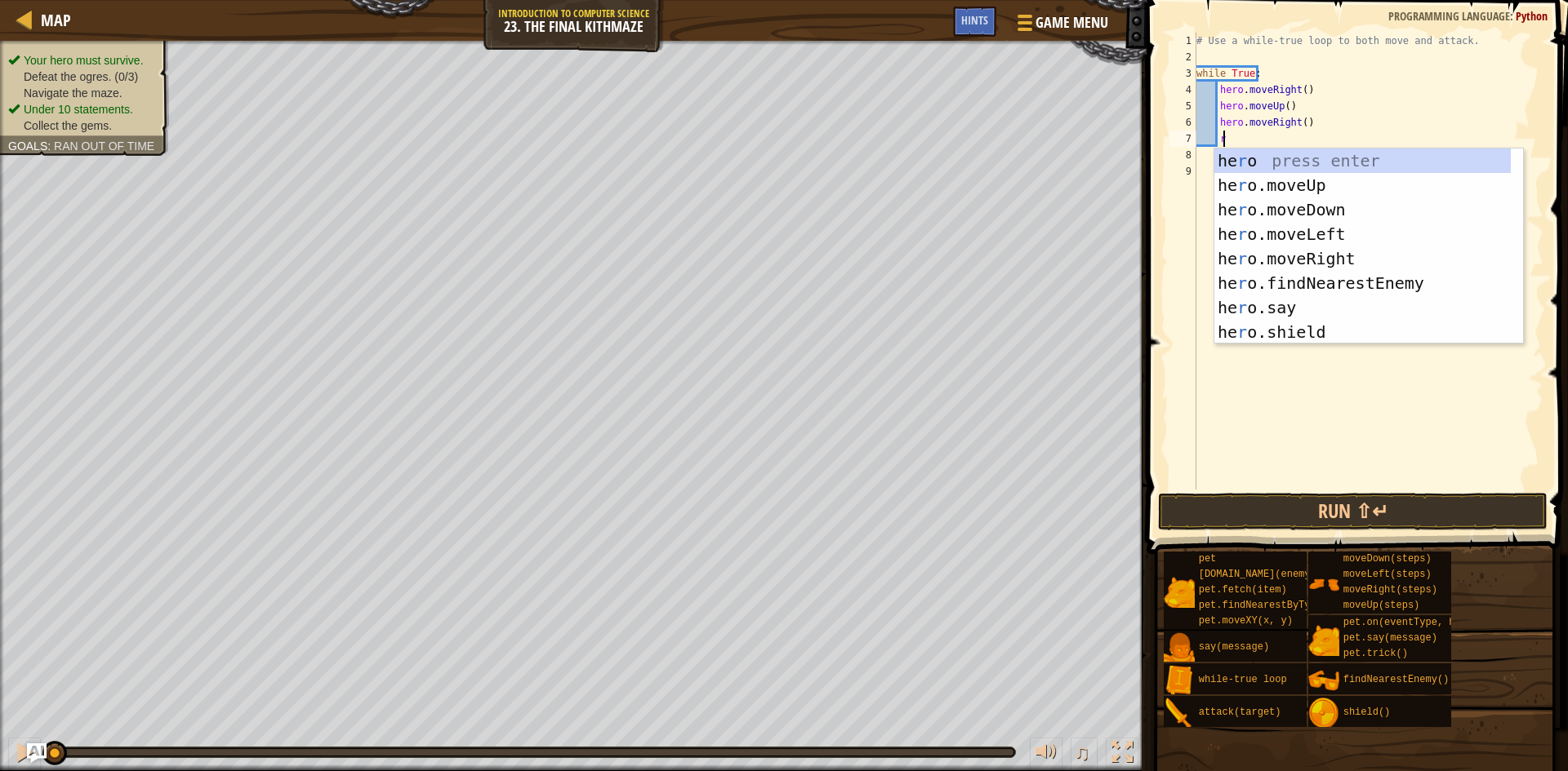
click at [1275, 123] on div "# Use a while-true loop to both move and attack. while True : hero . moveRight …" at bounding box center [1368, 278] width 351 height 490
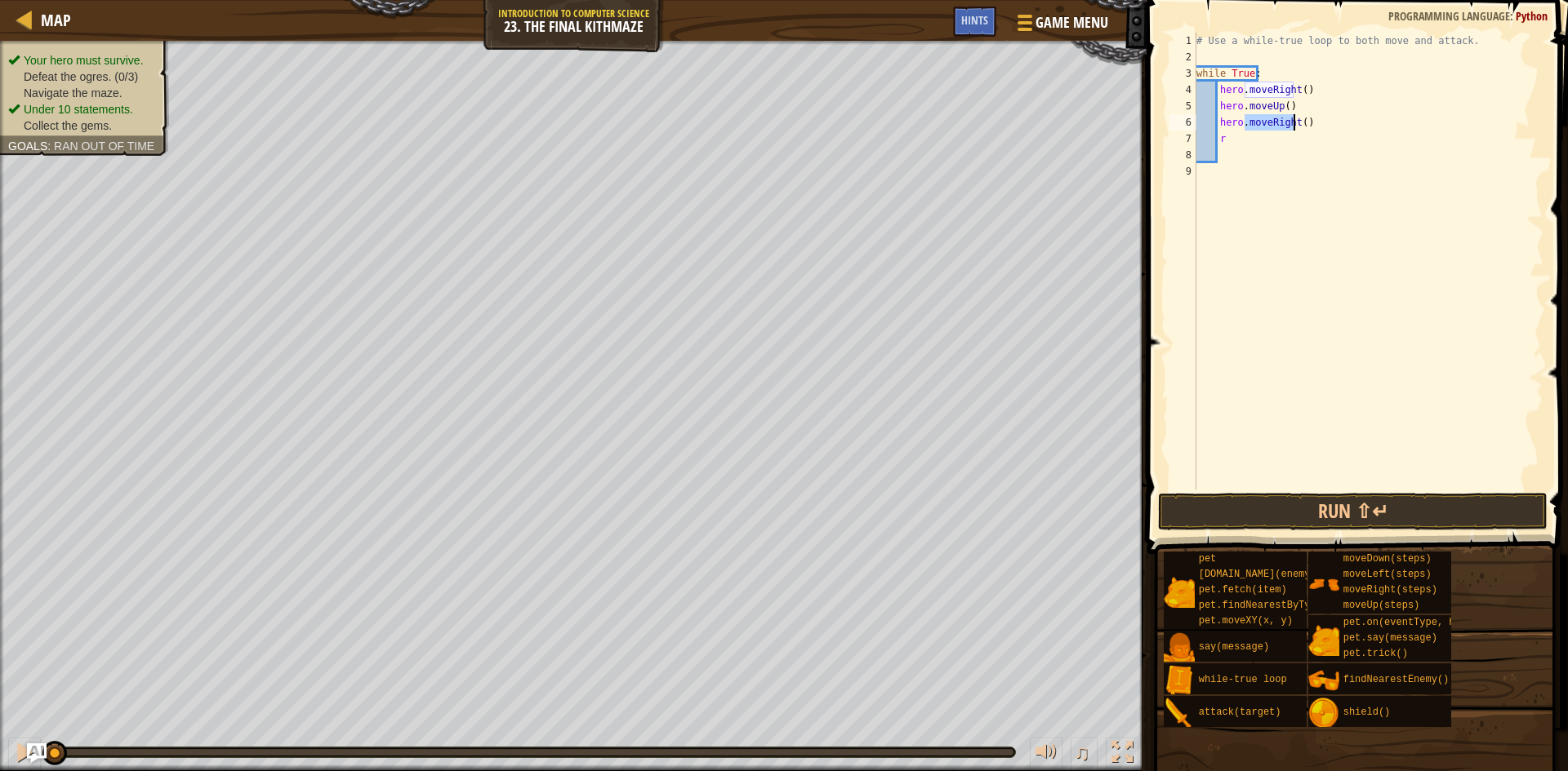
click at [1275, 123] on div "# Use a while-true loop to both move and attack. while True : hero . moveRight …" at bounding box center [1368, 278] width 351 height 490
type textarea "r"
click at [1245, 139] on div "# Use a while-true loop to both move and attack. while True : hero . moveRight …" at bounding box center [1368, 278] width 351 height 490
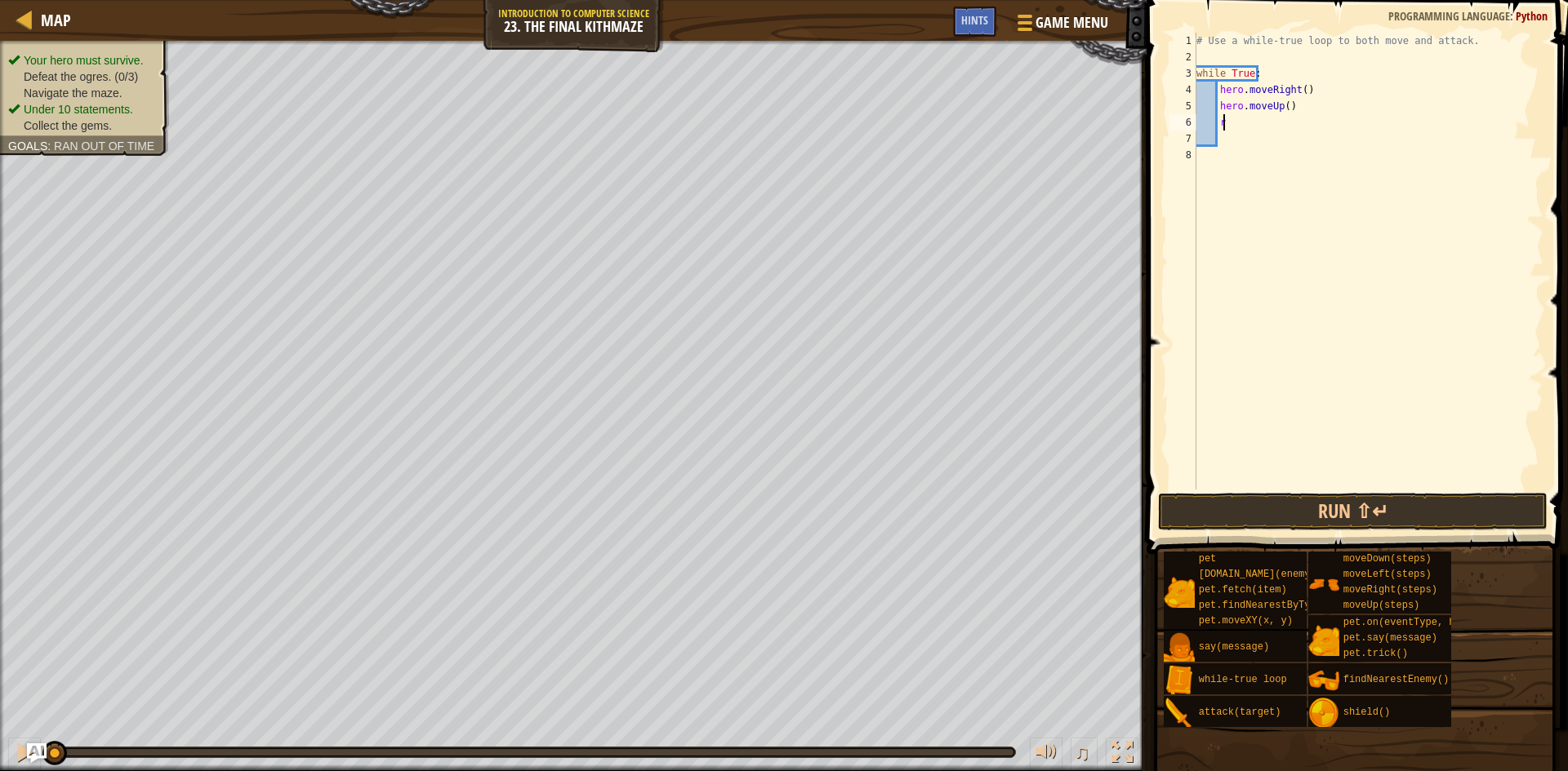
click at [1245, 128] on div "# Use a while-true loop to both move and attack. while True : hero . moveRight …" at bounding box center [1368, 278] width 351 height 490
type textarea "r"
type textarea "g"
type textarea "f"
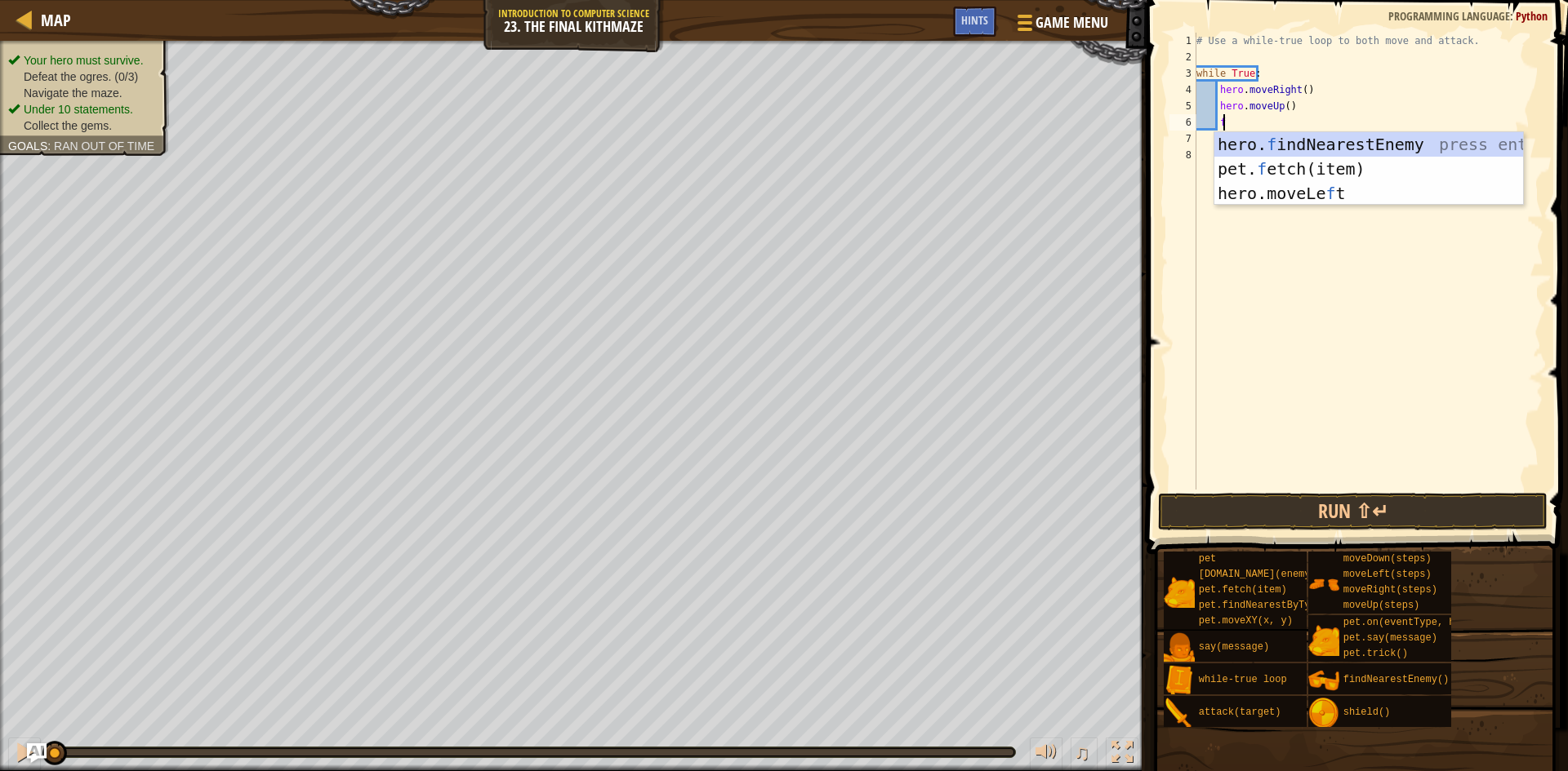
click at [1233, 141] on div "hero. f indNearestEnemy press enter pet. f etch(item) press enter hero.moveLe f…" at bounding box center [1368, 193] width 308 height 122
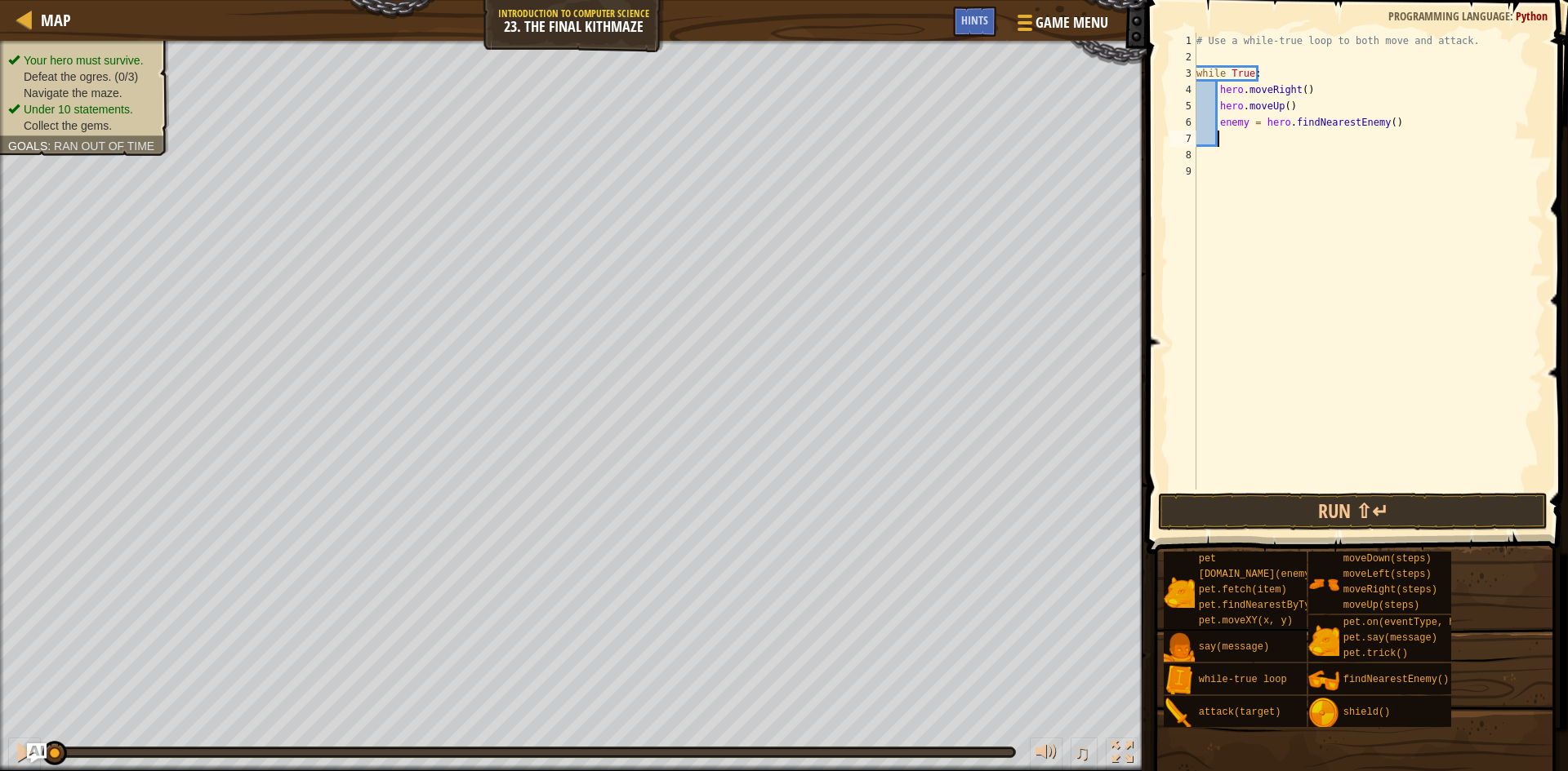
click at [1287, 134] on div "# Use a while-true loop to both move and attack. while True : hero . moveRight …" at bounding box center [1368, 278] width 351 height 490
type textarea "r"
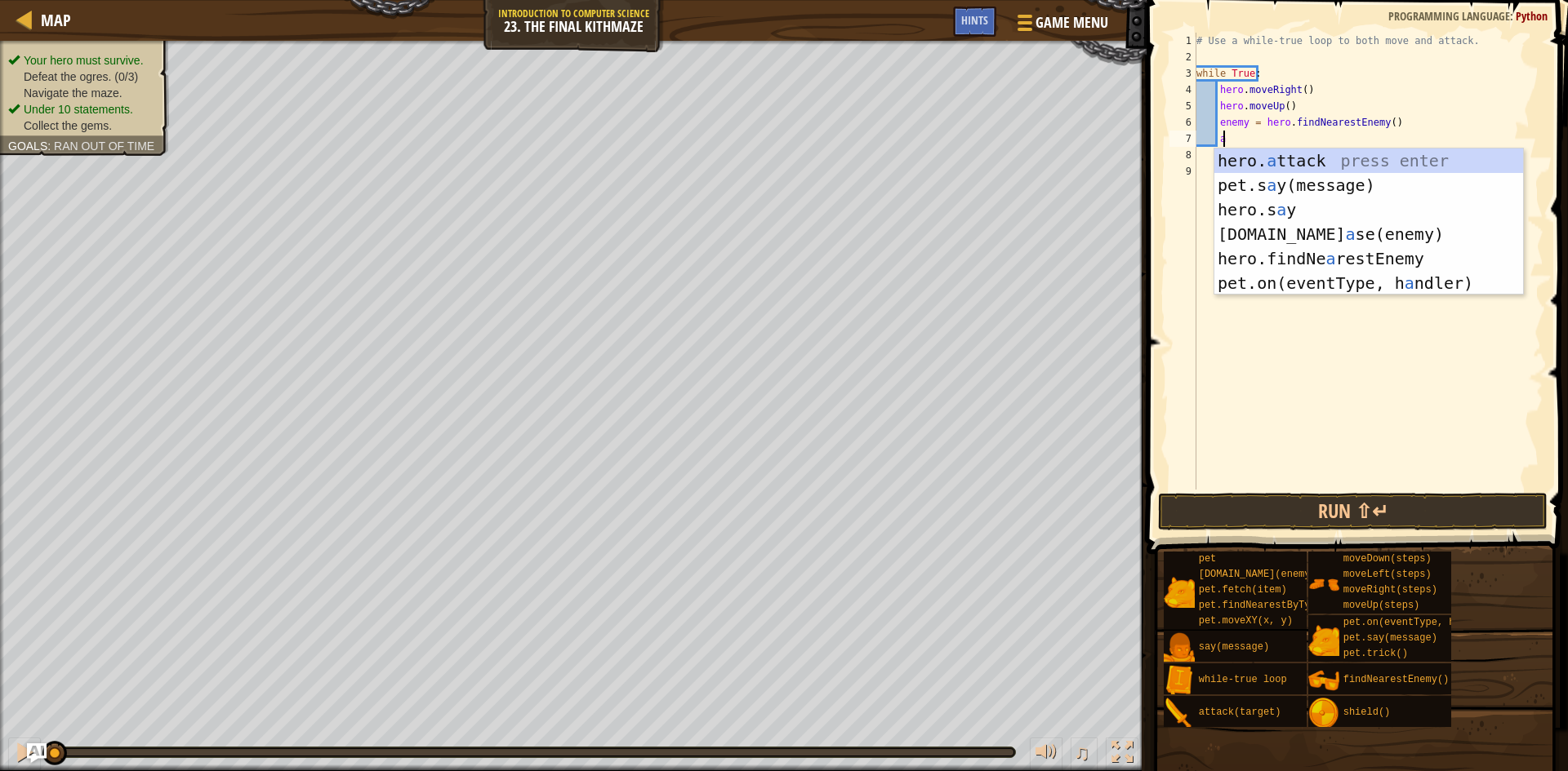
scroll to position [8, 2]
click at [1281, 156] on div "hero. a ttack press enter pet.s a y(message) press enter hero.s a y press enter…" at bounding box center [1368, 247] width 308 height 196
type textarea "hero.attack(enemy)"
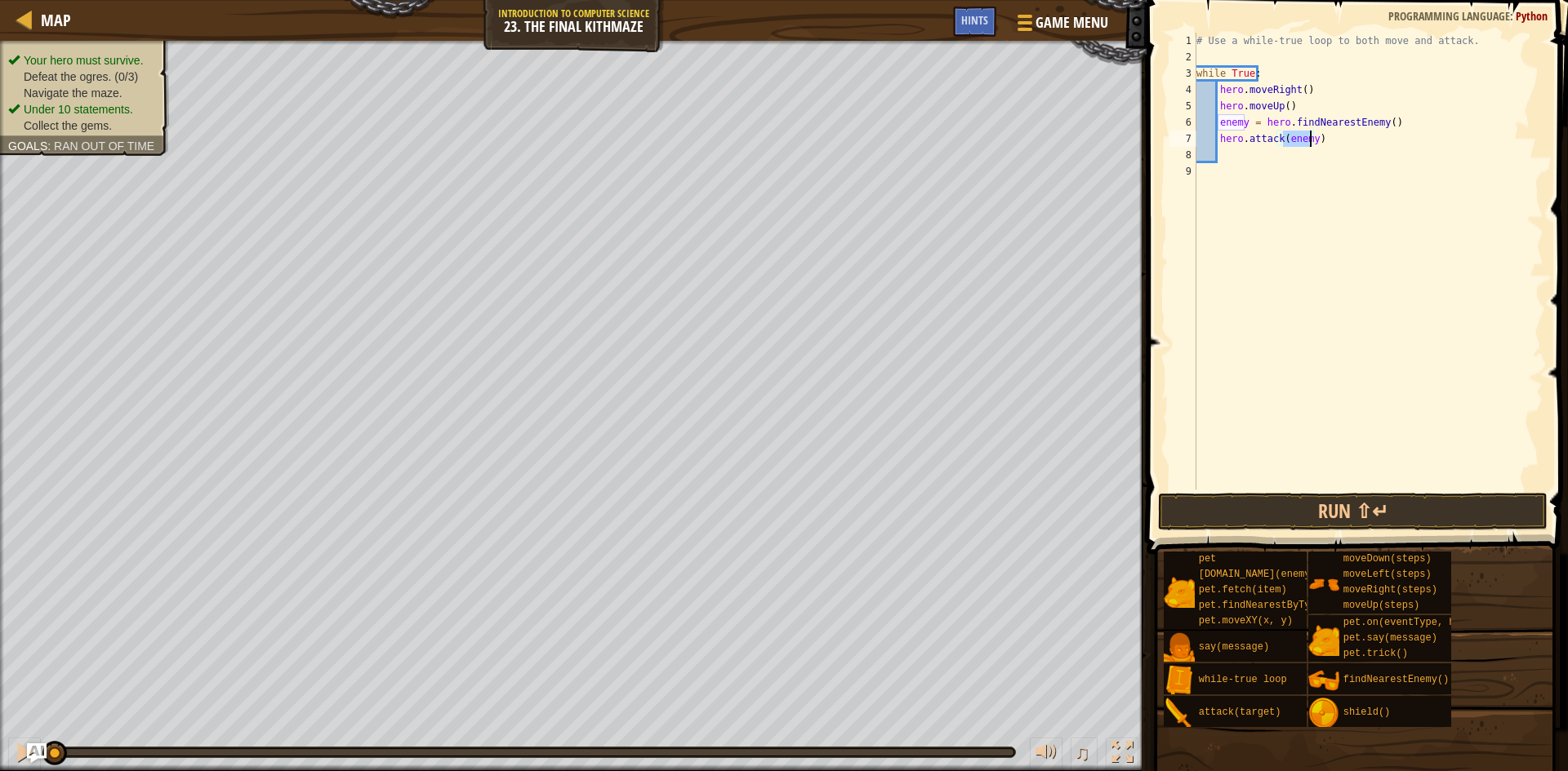
click at [1292, 155] on div "# Use a while-true loop to both move and attack. while True : hero . moveRight …" at bounding box center [1368, 278] width 351 height 490
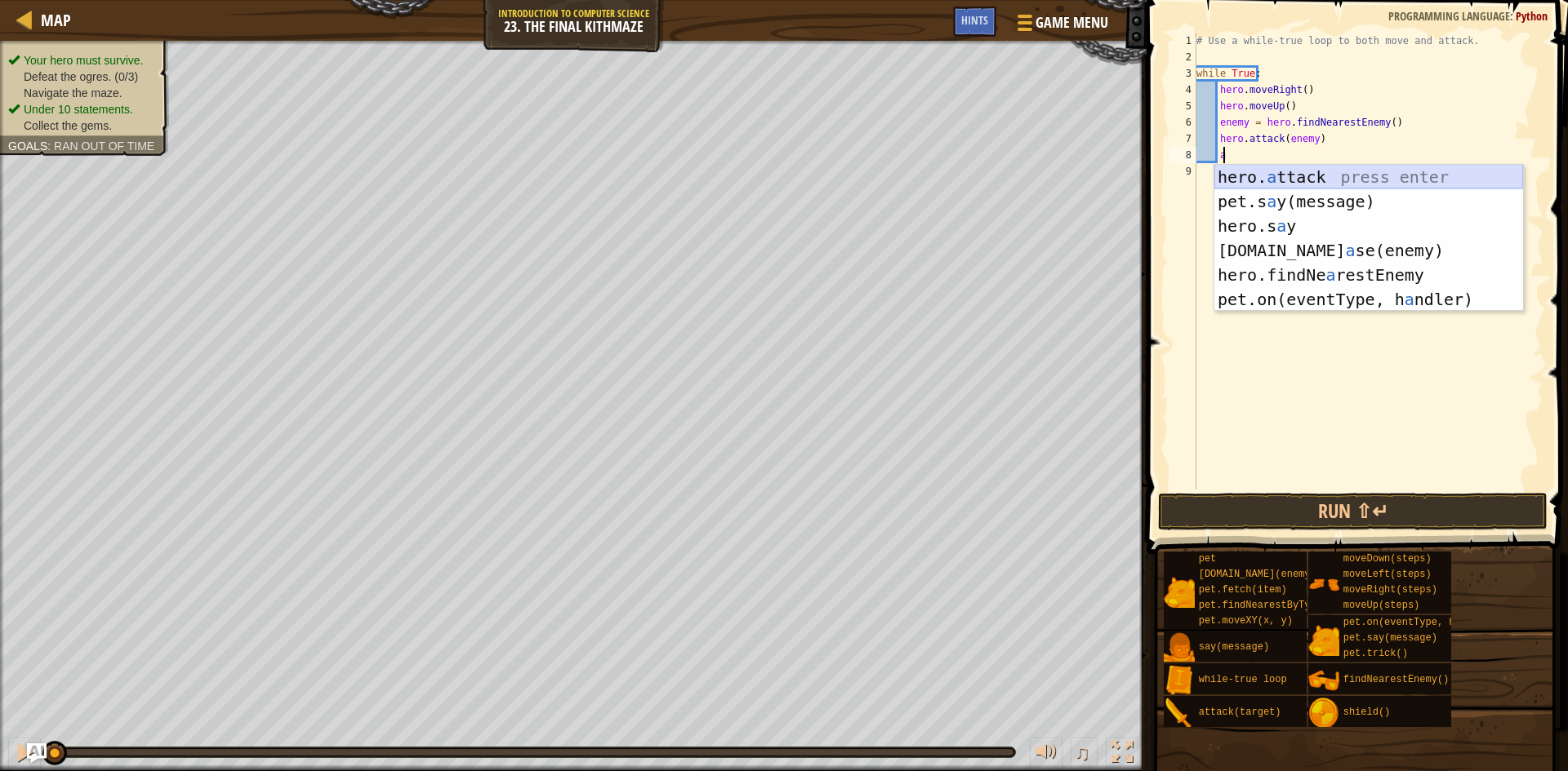
click at [1298, 171] on div "hero. a ttack press enter pet.s a y(message) press enter hero.s a y press enter…" at bounding box center [1368, 263] width 308 height 196
type textarea "hero.attack(enemy)"
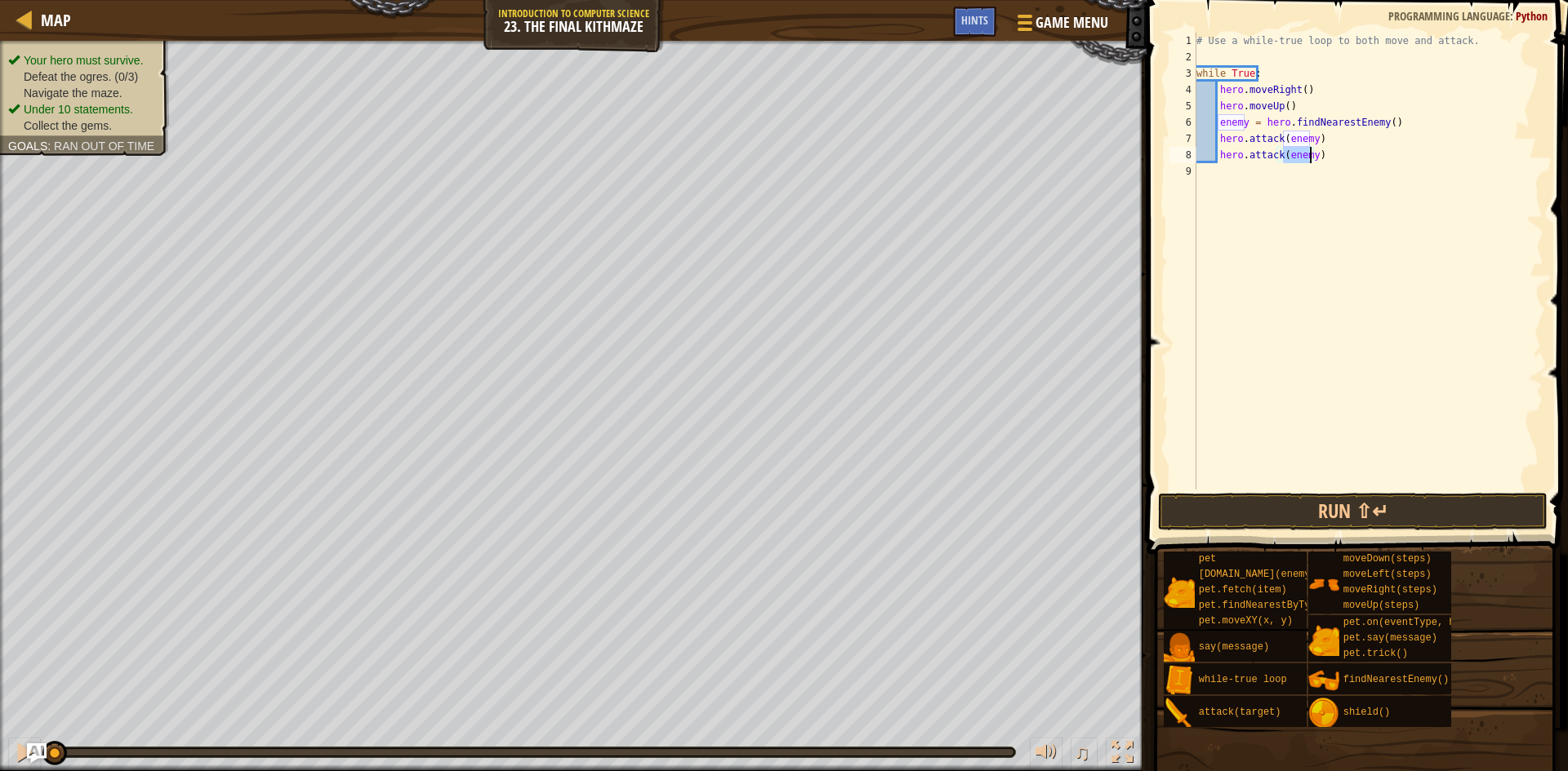
click at [1329, 146] on div "# Use a while-true loop to both move and attack. while True : hero . moveRight …" at bounding box center [1368, 278] width 351 height 490
click at [1329, 159] on div "# Use a while-true loop to both move and attack. while True : hero . moveRight …" at bounding box center [1368, 278] width 351 height 490
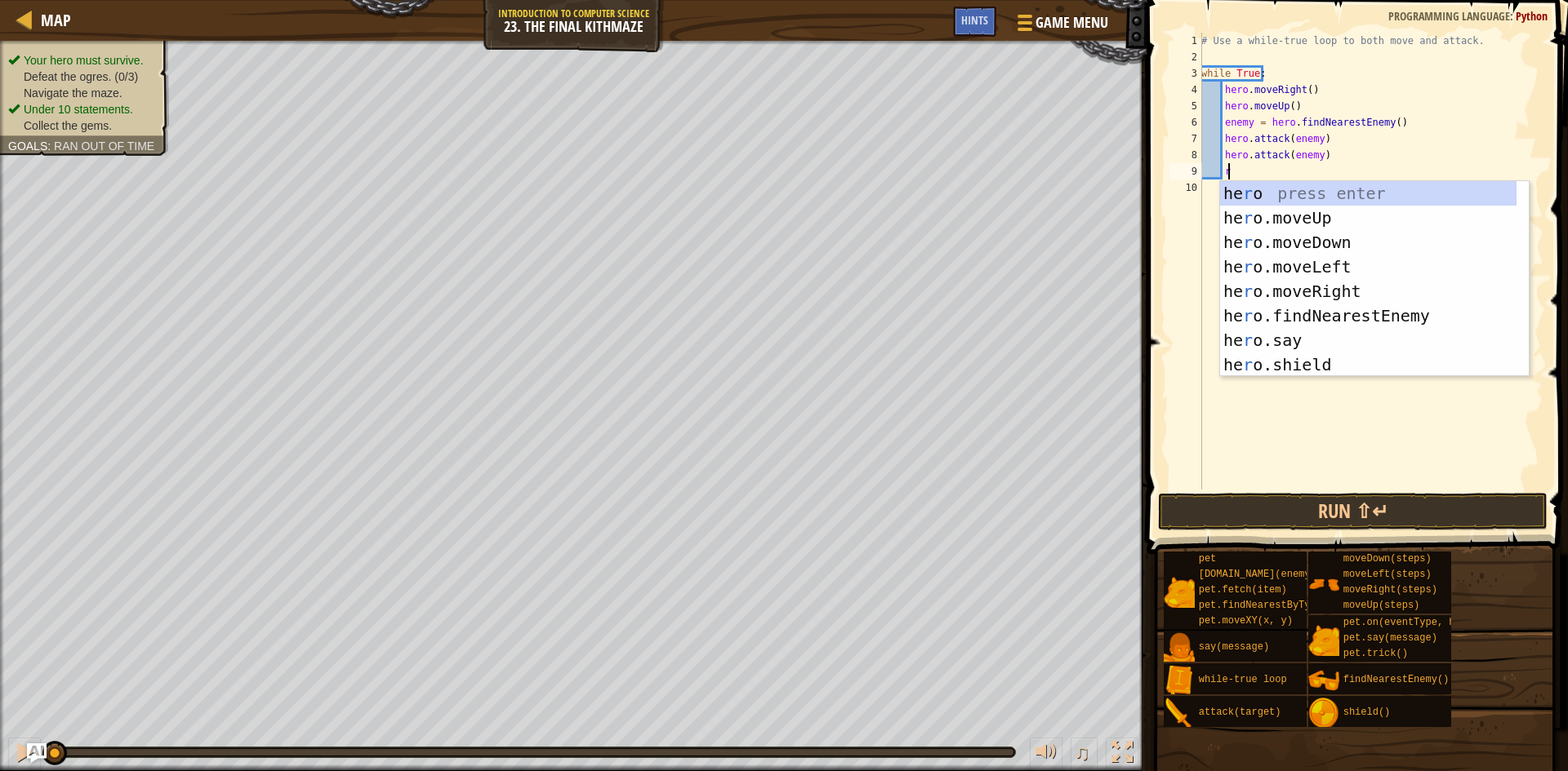
type textarea "r"
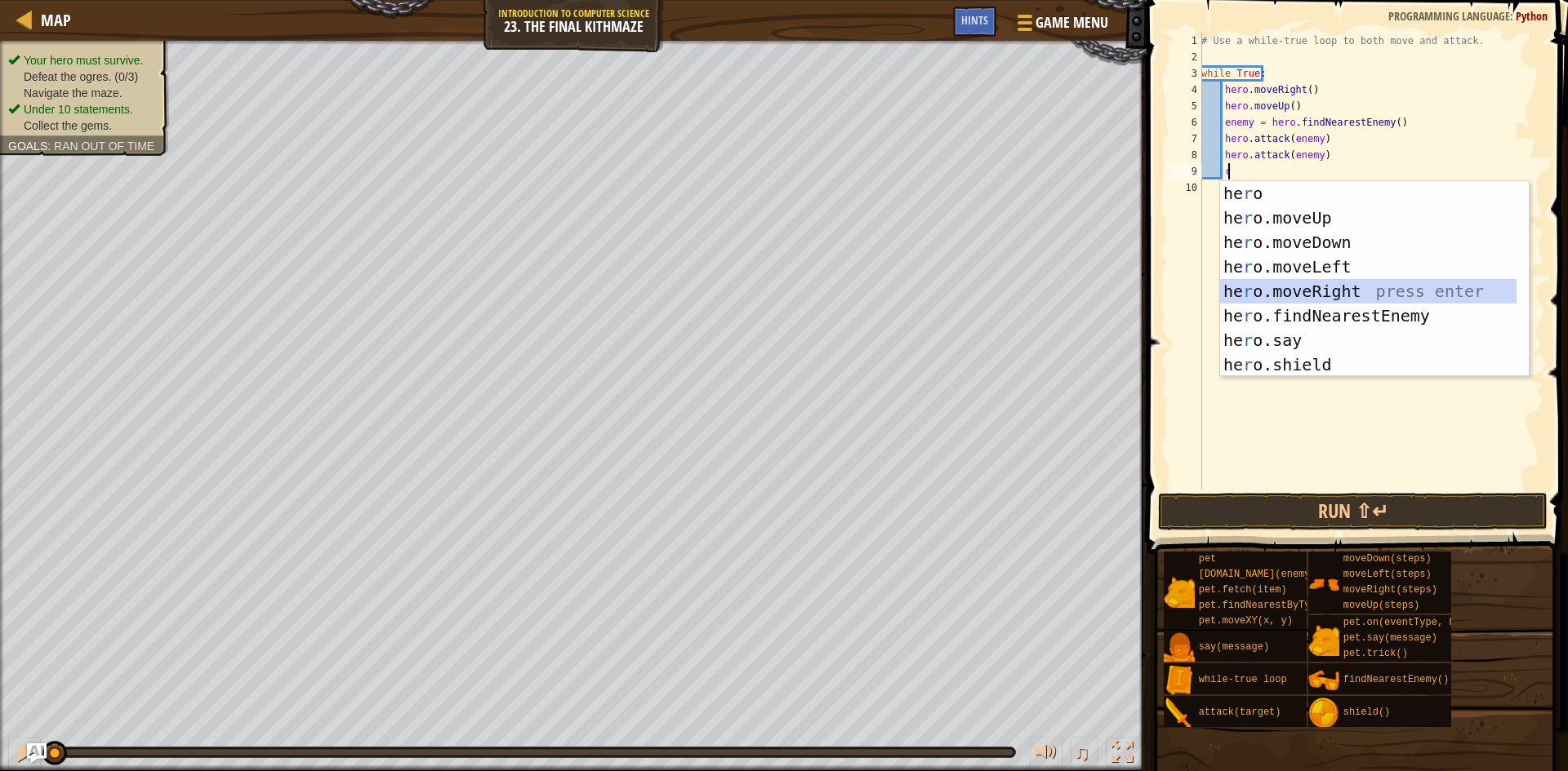
click at [1308, 286] on div "he r o press enter he r o.moveUp press enter he r o.moveDown press enter he r o…" at bounding box center [1368, 304] width 297 height 245
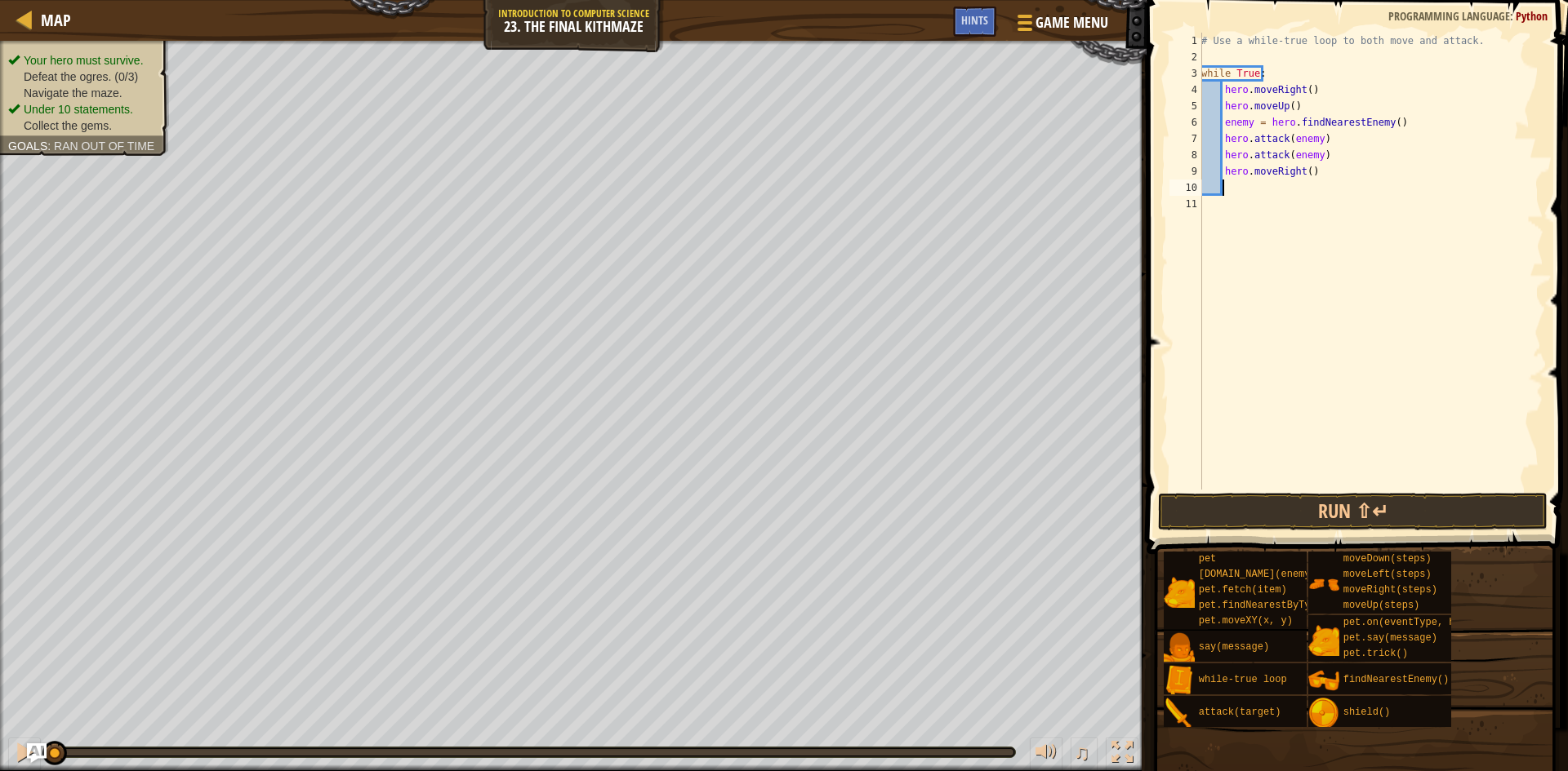
type textarea "d"
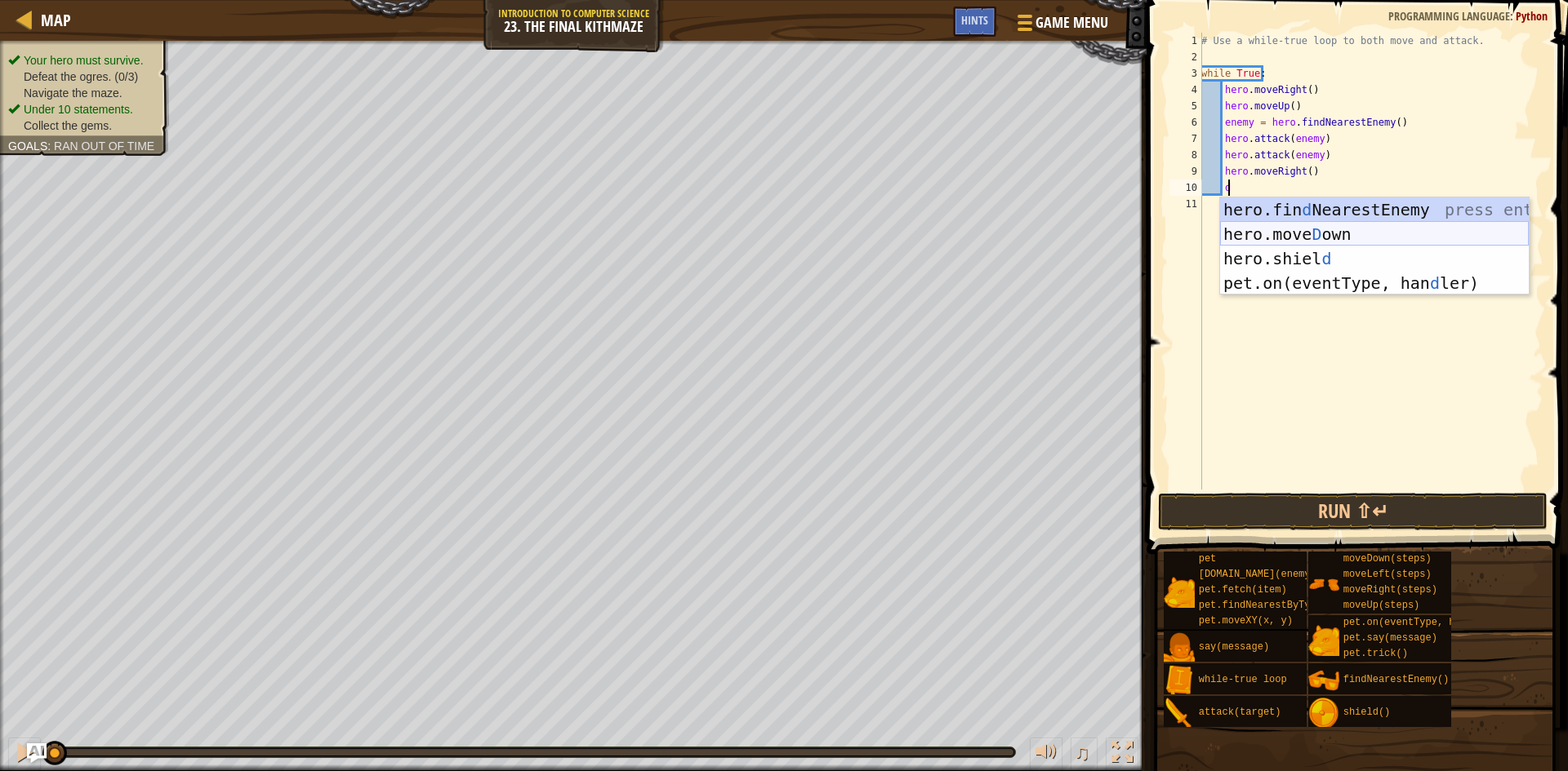
click at [1308, 240] on div "hero.fin d NearestEnemy press enter hero.[PERSON_NAME] own press enter hero.[PE…" at bounding box center [1374, 271] width 308 height 147
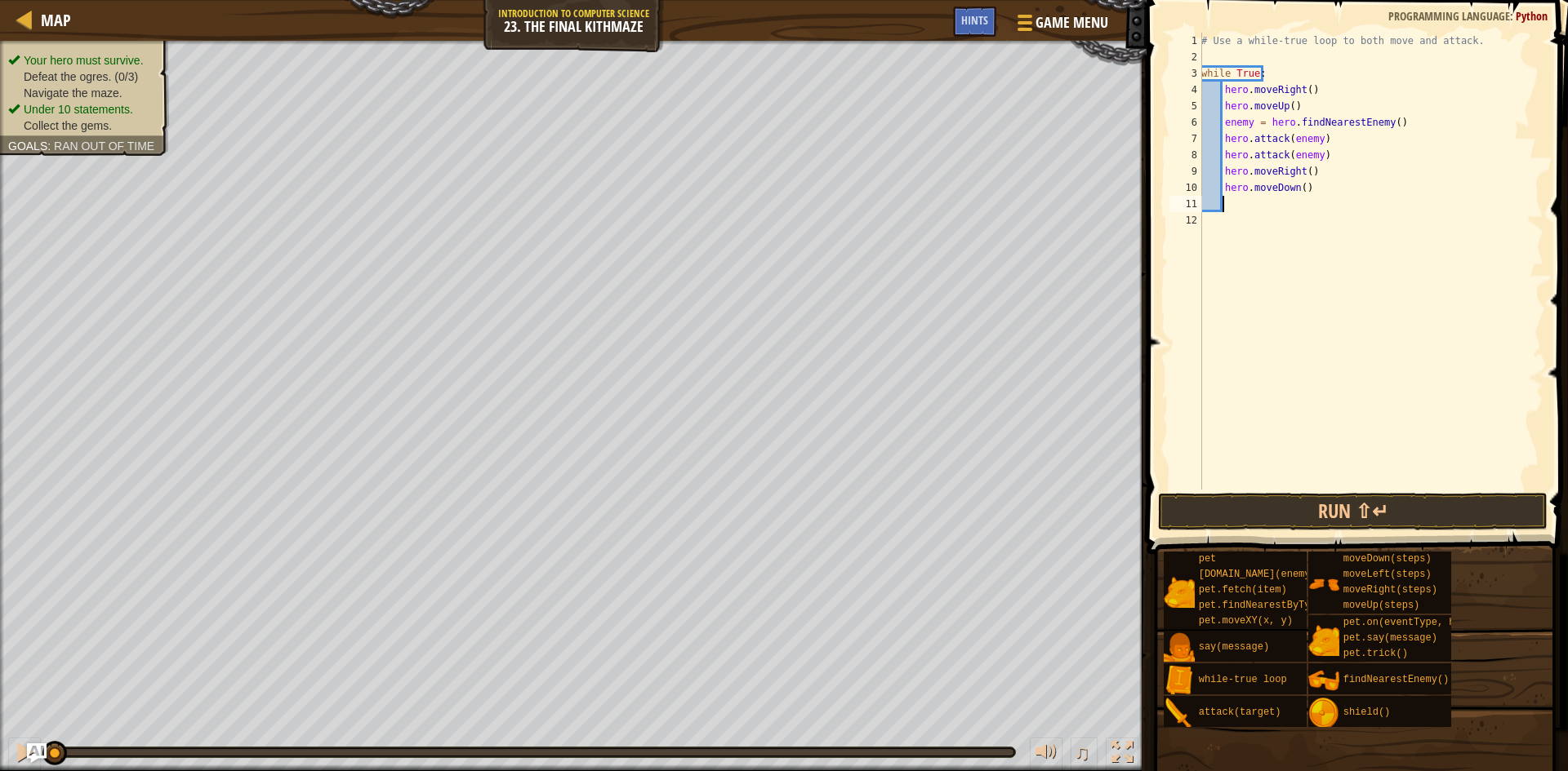
type textarea "d"
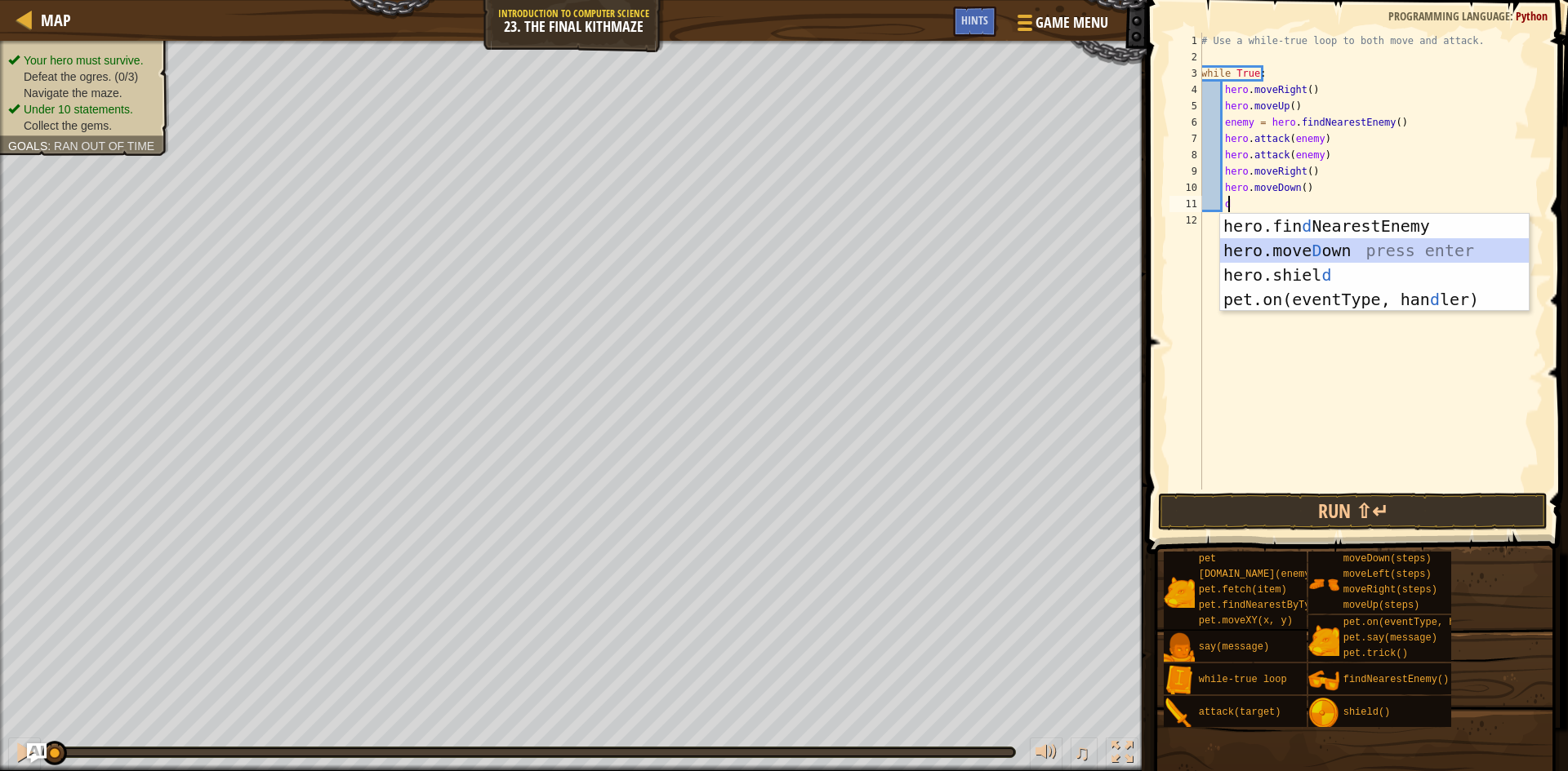
click at [1302, 248] on div "hero.fin d NearestEnemy press enter hero.[PERSON_NAME] own press enter hero.[PE…" at bounding box center [1374, 287] width 308 height 147
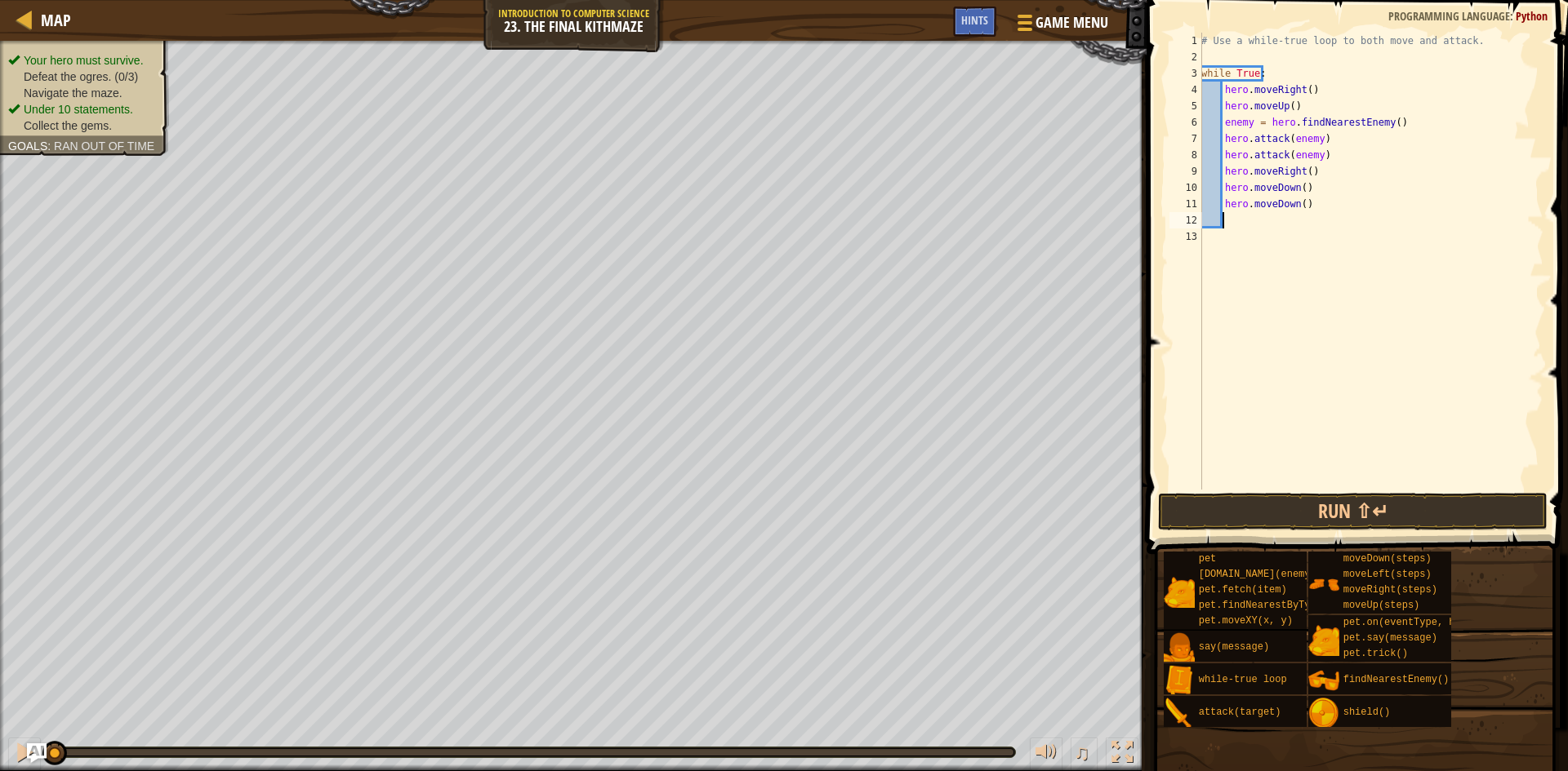
type textarea "r"
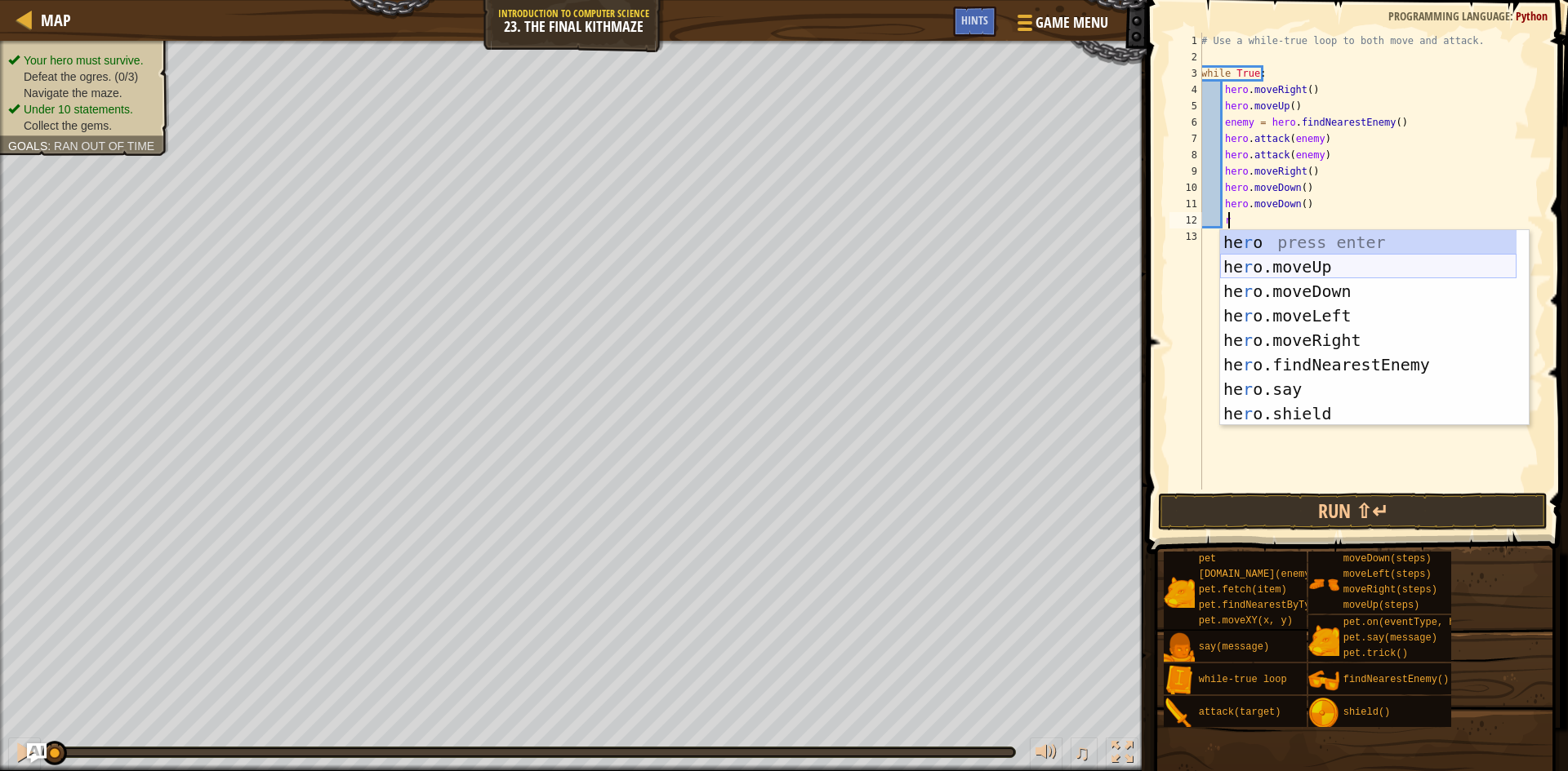
click at [1278, 265] on div "he r o press enter he r o.moveUp press enter he r o.moveDown press enter he r o…" at bounding box center [1368, 353] width 297 height 245
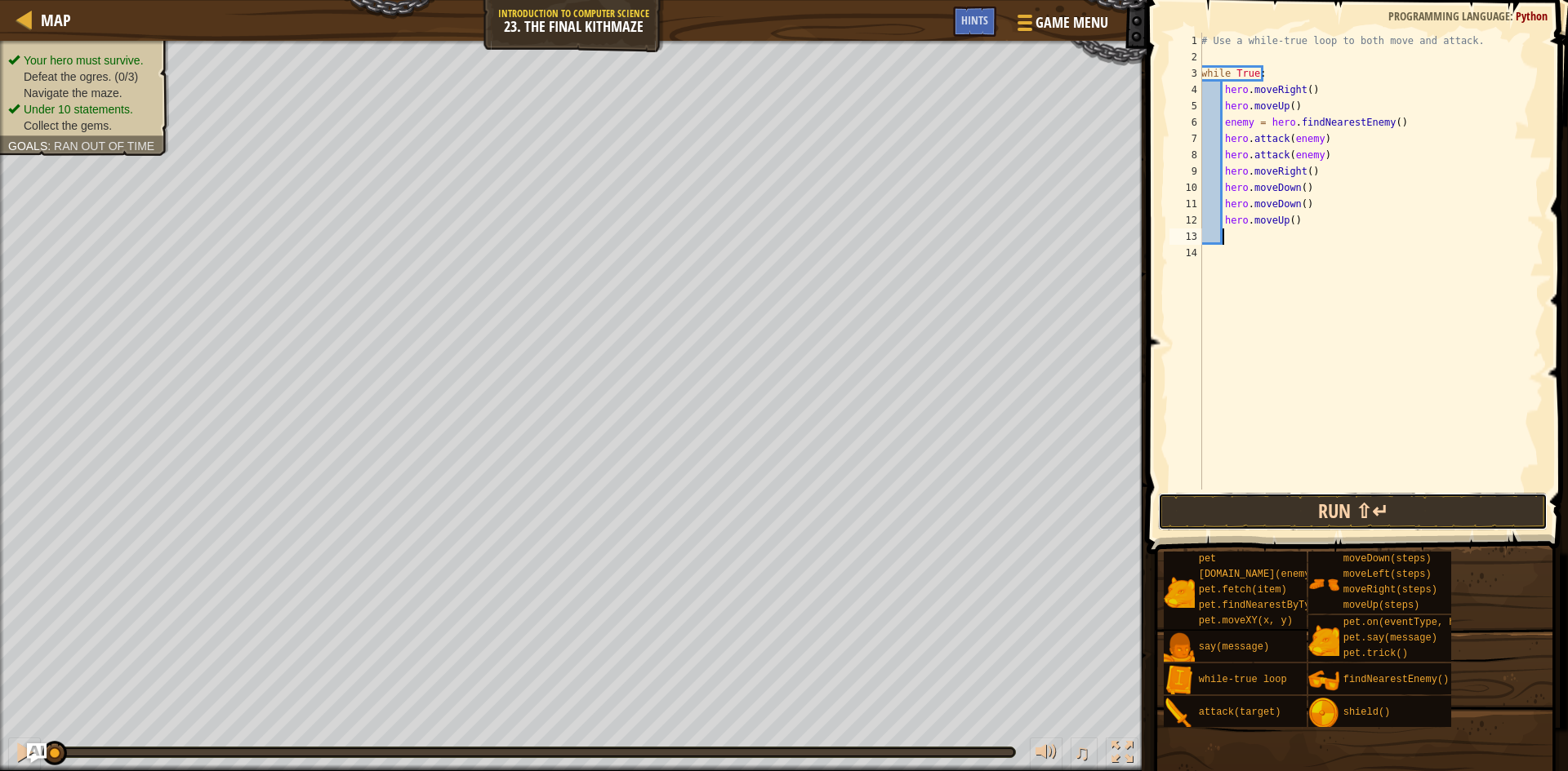
click at [1413, 511] on button "Run ⇧↵" at bounding box center [1353, 512] width 389 height 37
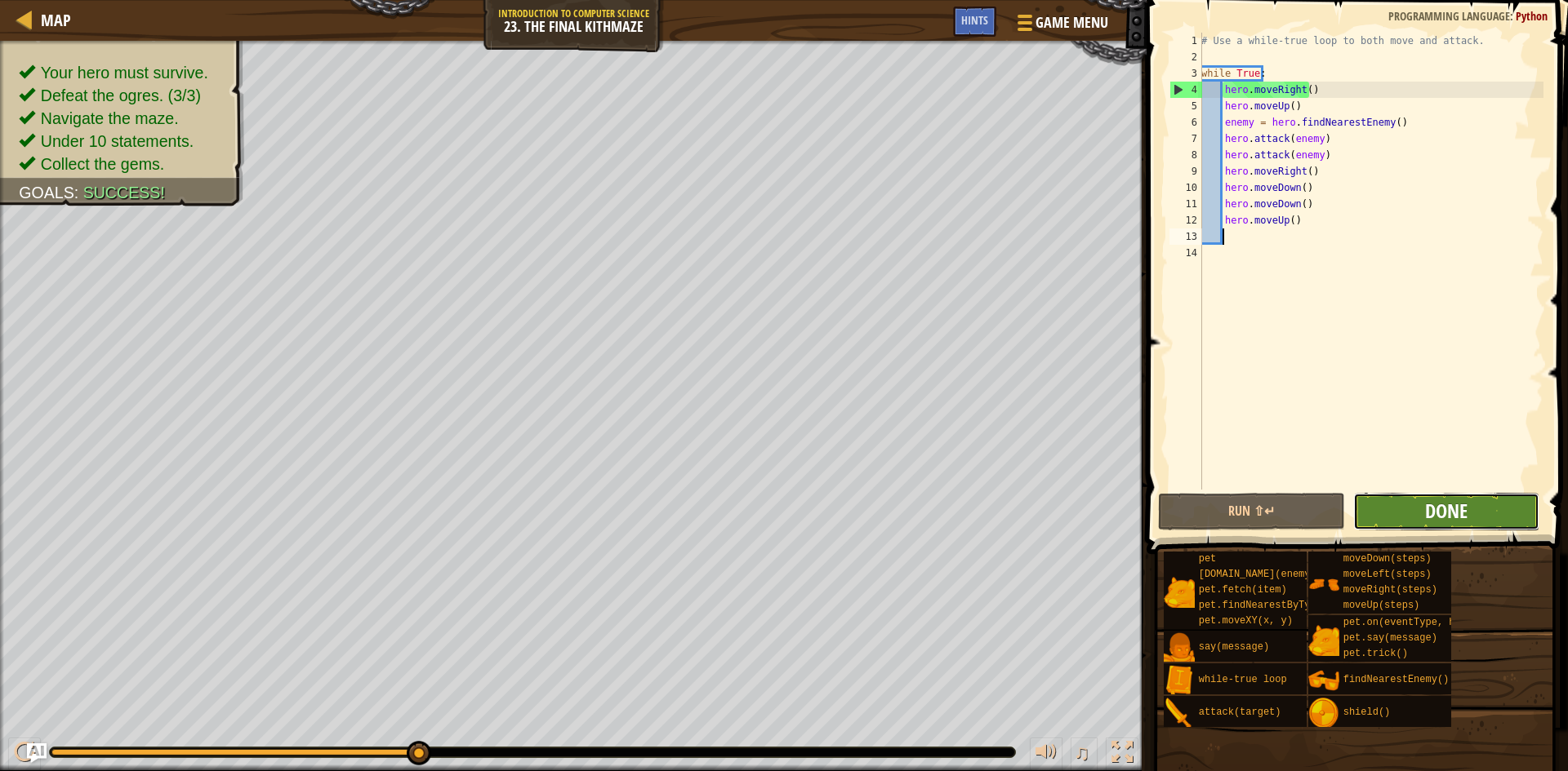
click at [1429, 510] on span "Done" at bounding box center [1446, 511] width 42 height 26
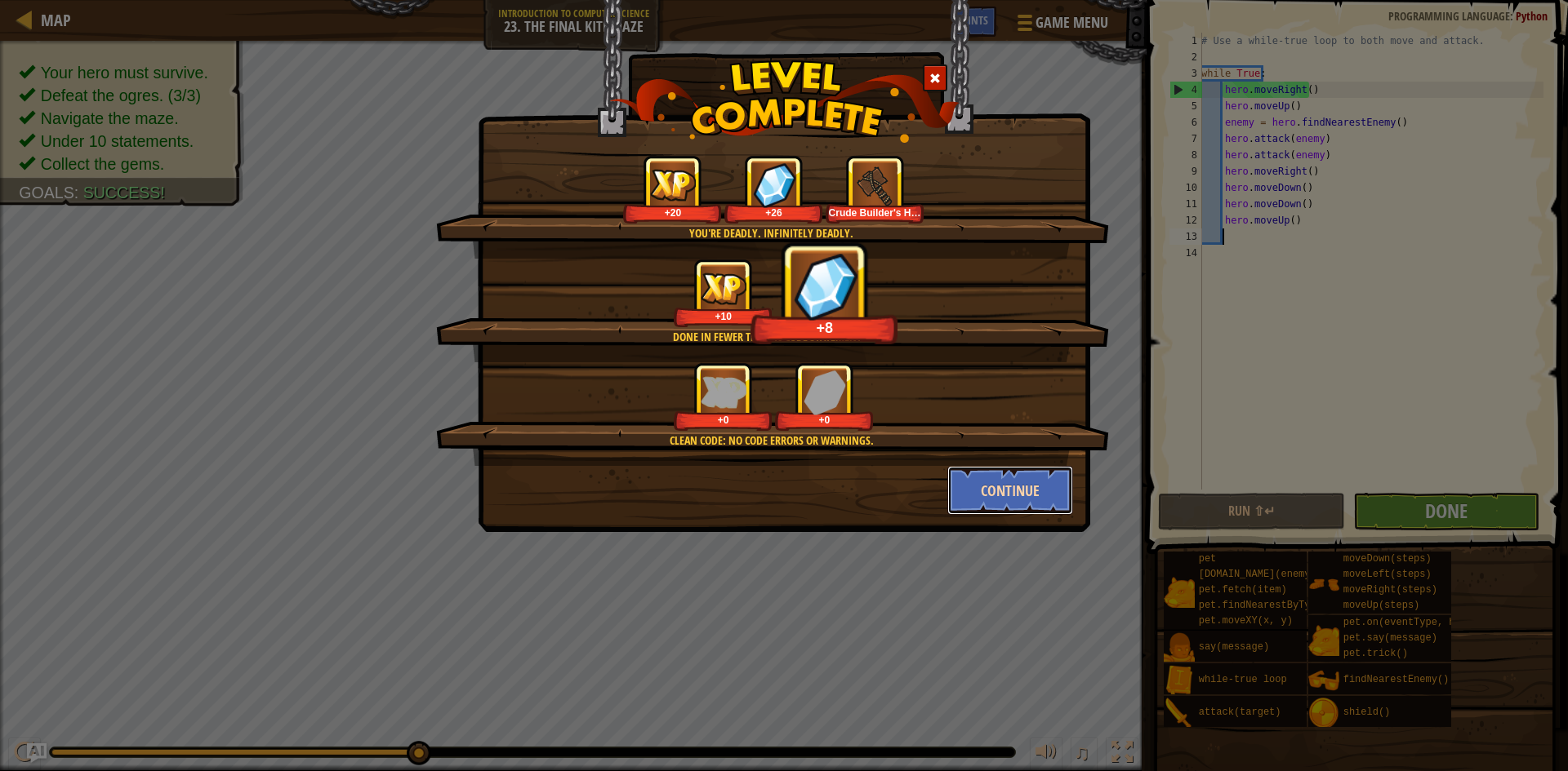
click at [1005, 487] on button "Continue" at bounding box center [1010, 491] width 127 height 49
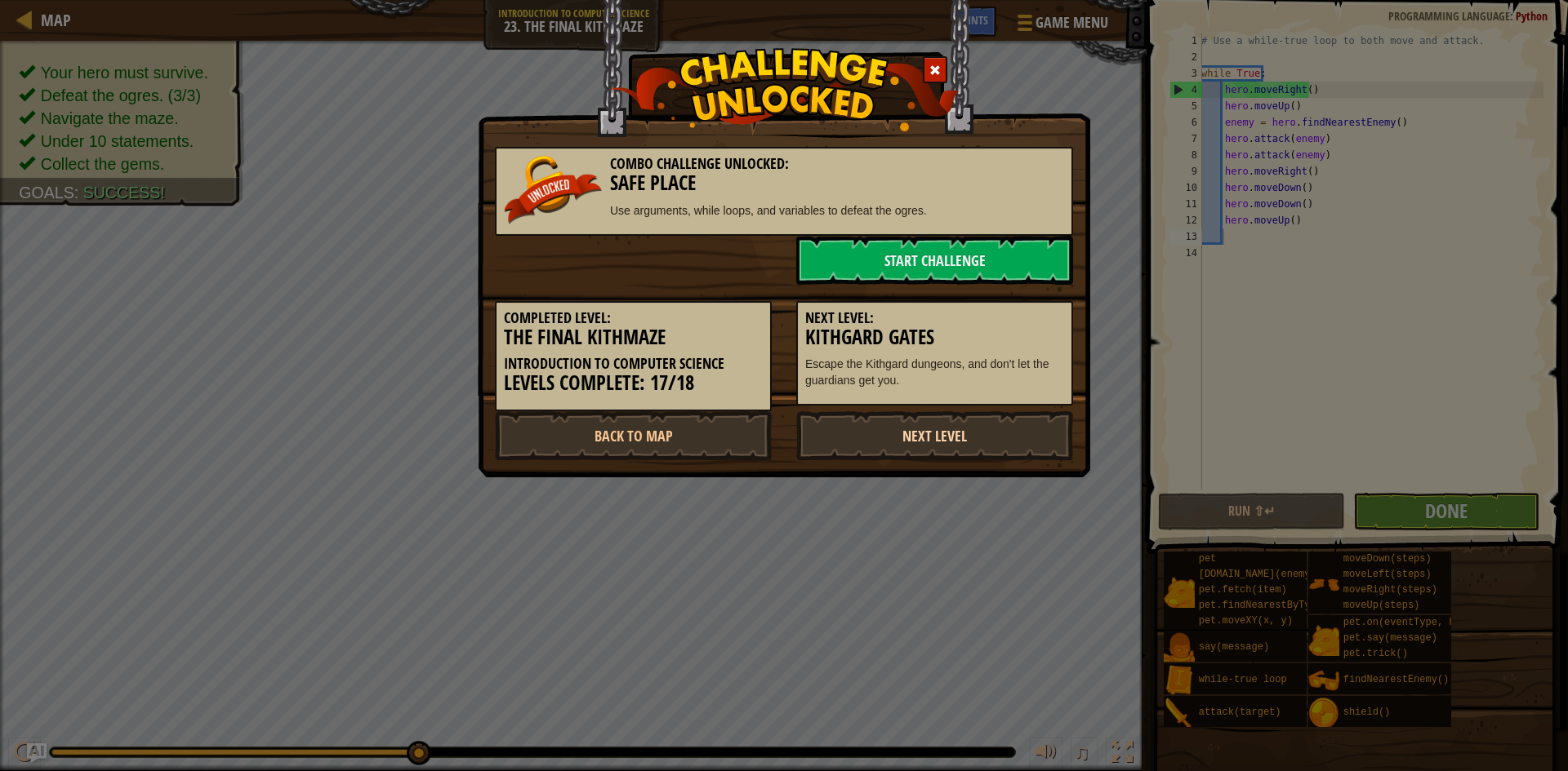
click at [925, 434] on link "Next Level" at bounding box center [934, 436] width 277 height 49
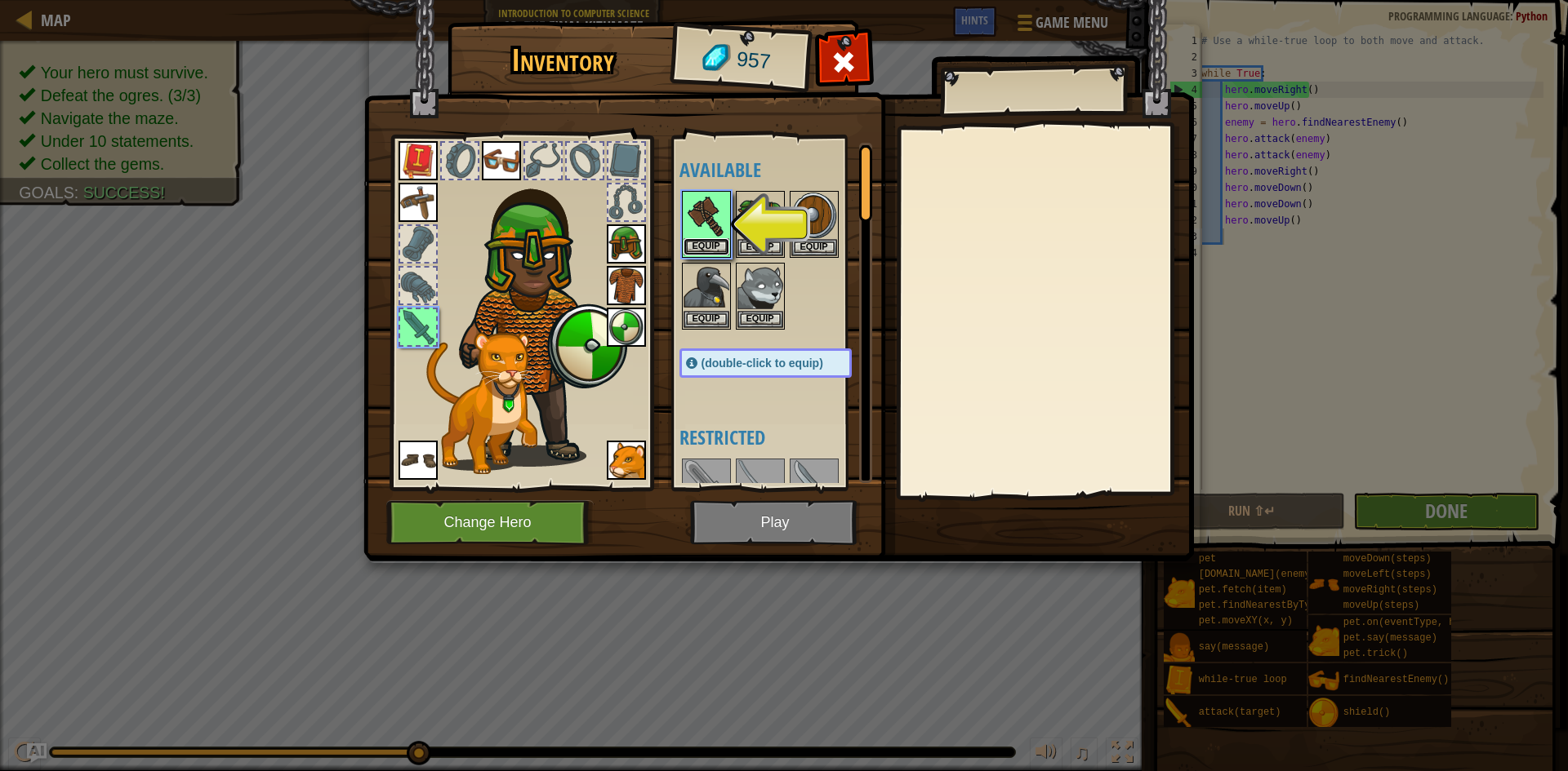
click at [722, 243] on button "Equip" at bounding box center [706, 247] width 46 height 17
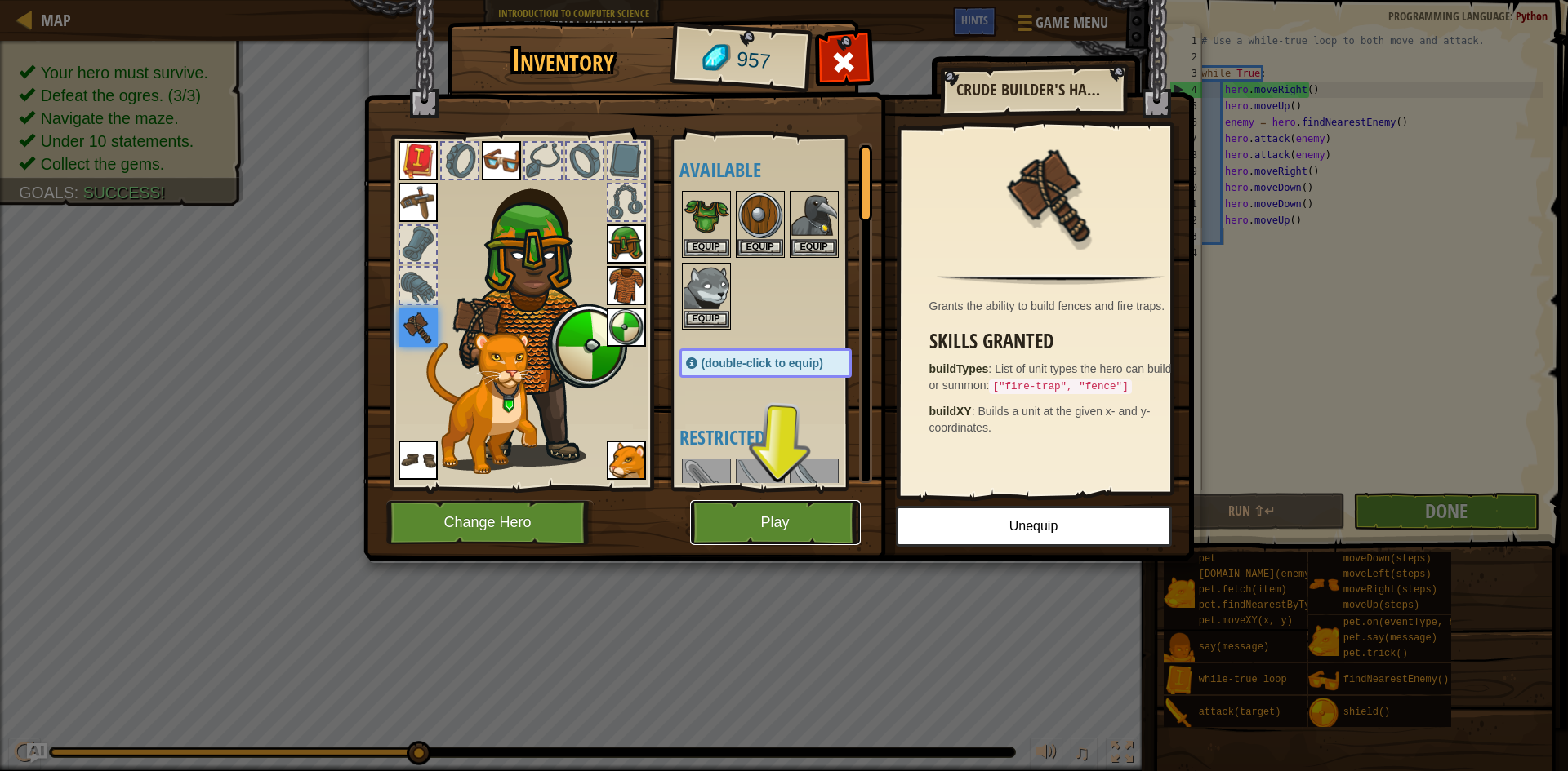
click at [797, 512] on button "Play" at bounding box center [776, 523] width 171 height 45
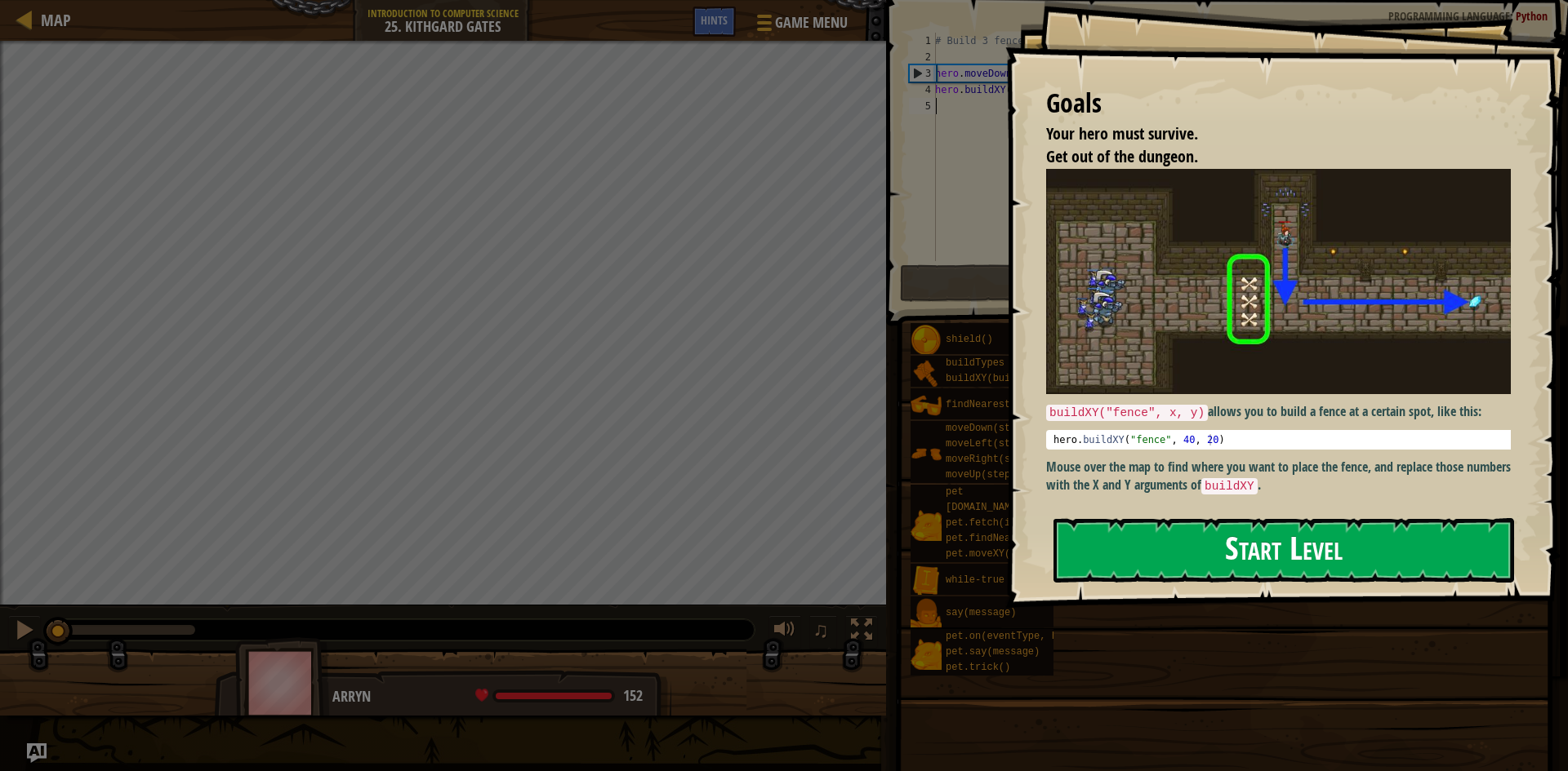
click at [1239, 567] on button "Start Level" at bounding box center [1283, 551] width 460 height 64
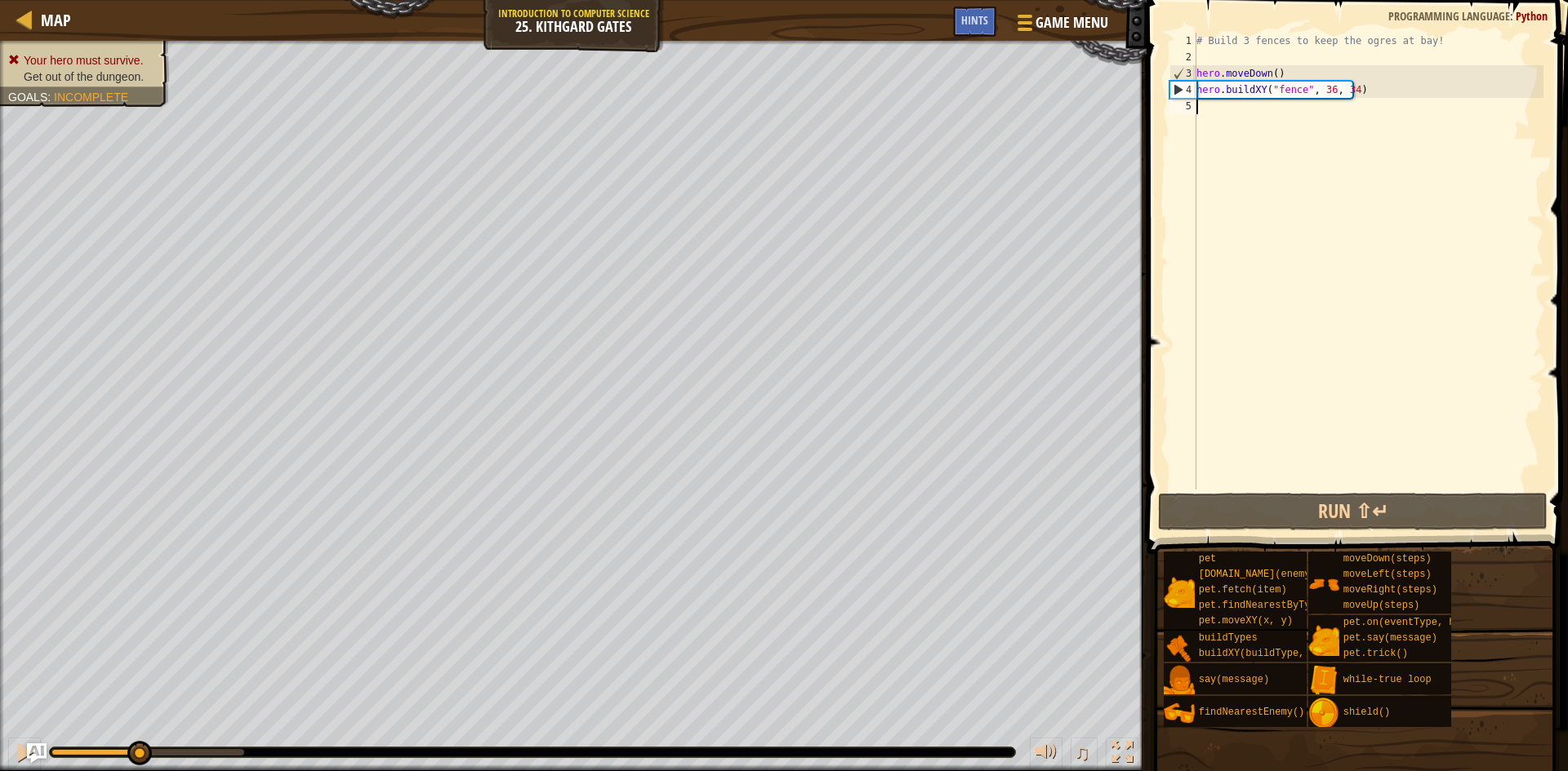
type textarea "g"
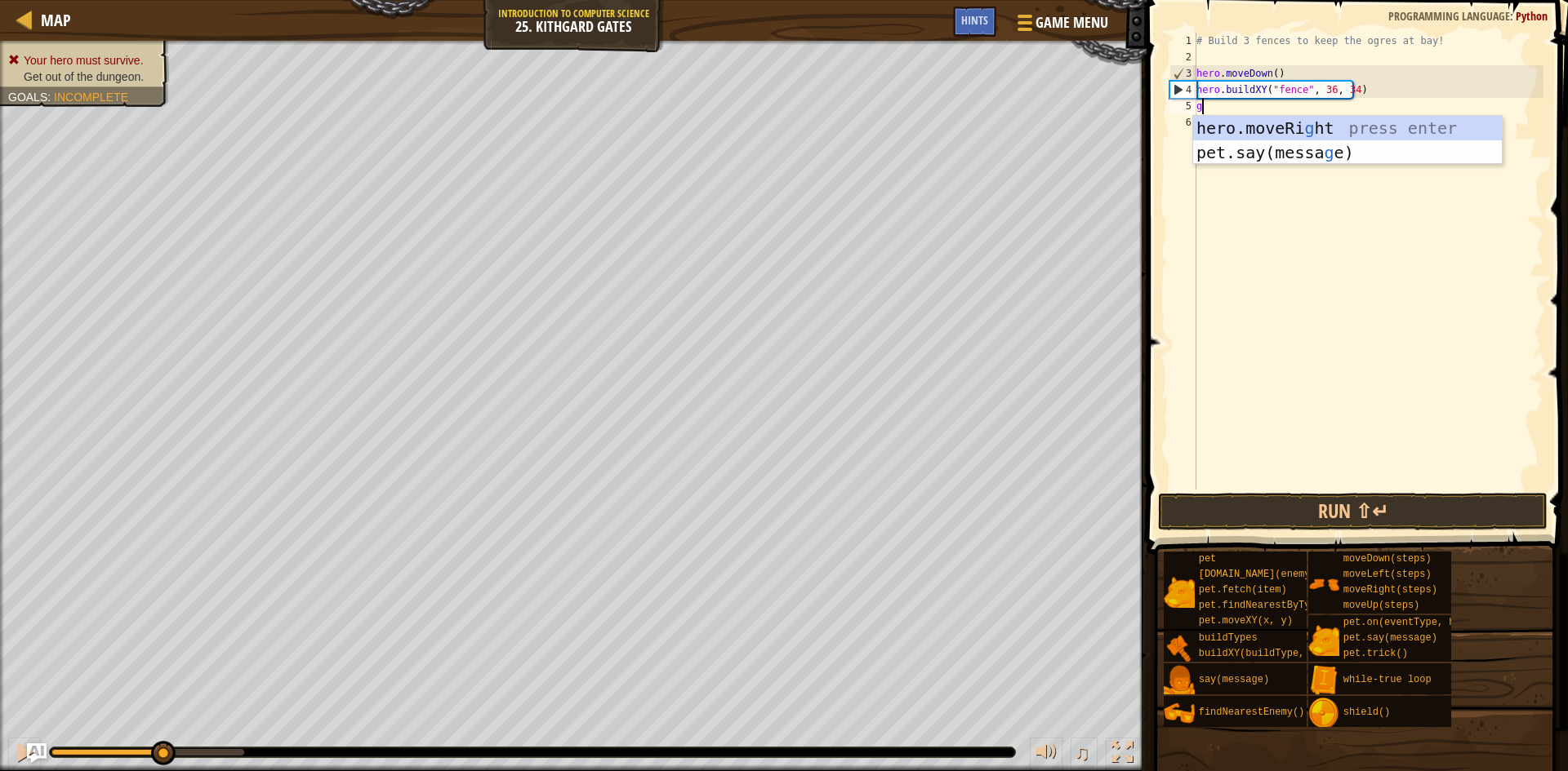
scroll to position [8, 0]
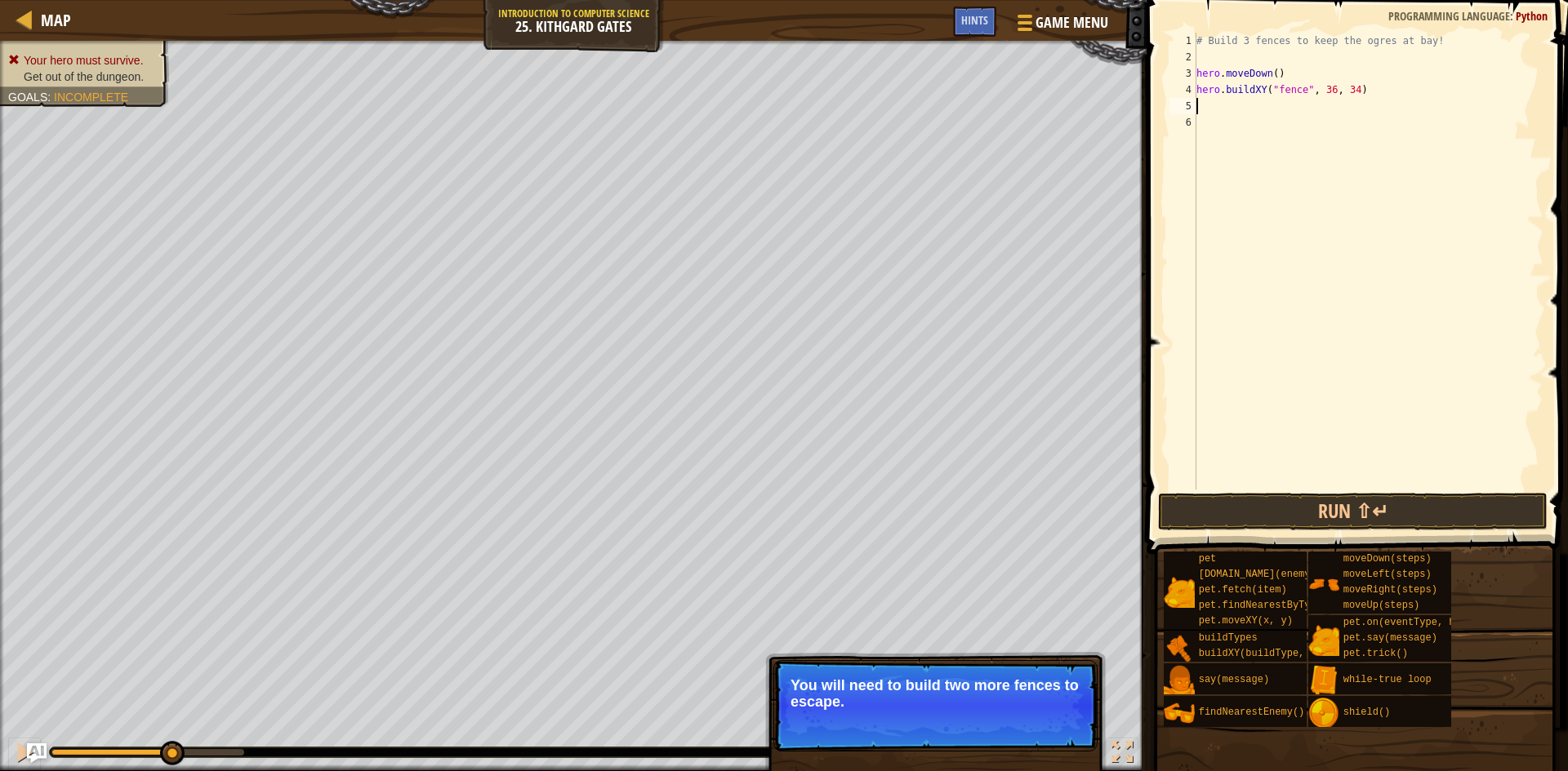
type textarea "v"
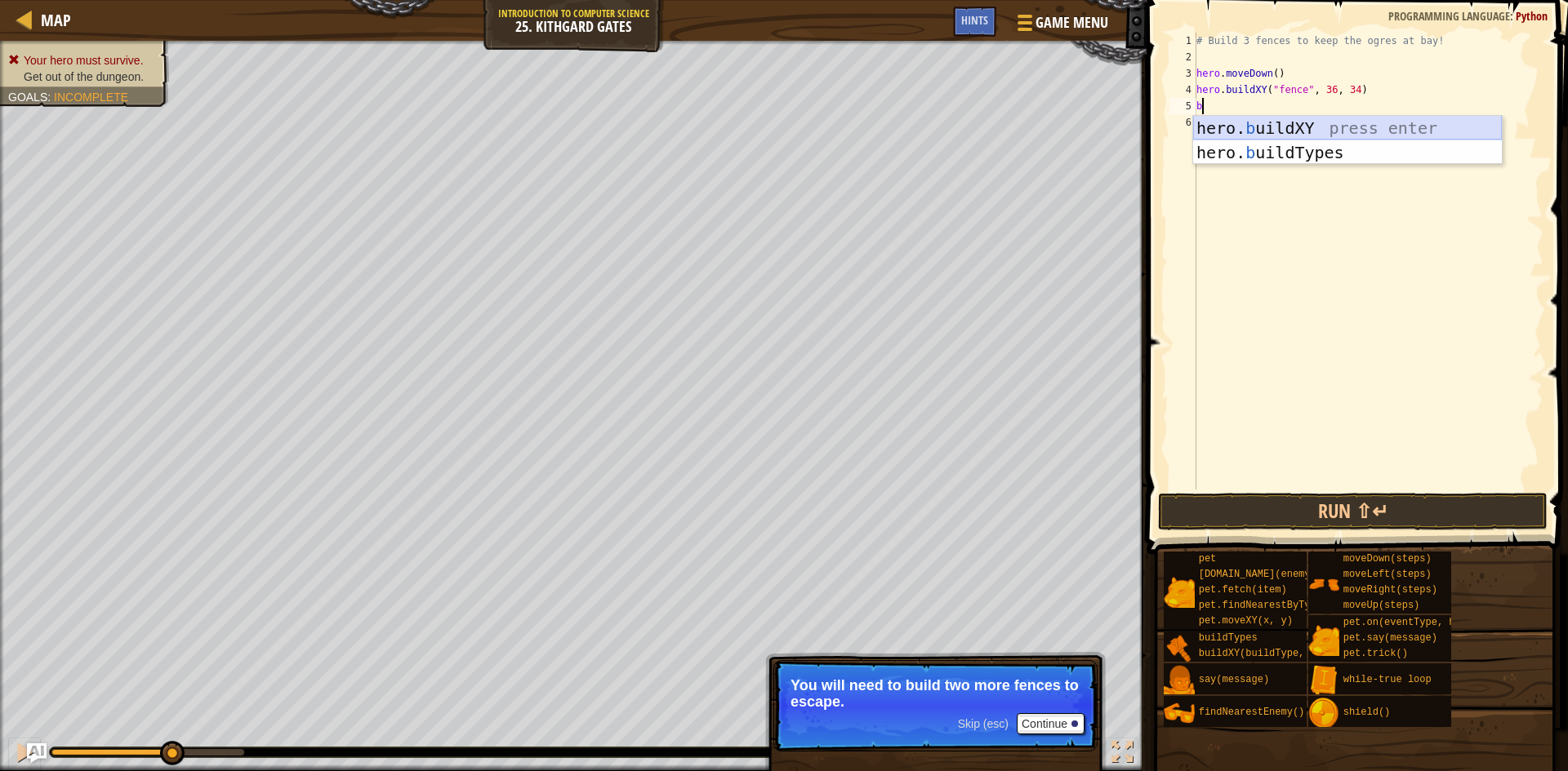
click at [1286, 131] on div "hero. b uildXY press enter hero. b uildTypes press enter" at bounding box center [1347, 165] width 308 height 98
type textarea "hero.buildXY("fence", 36, 30)"
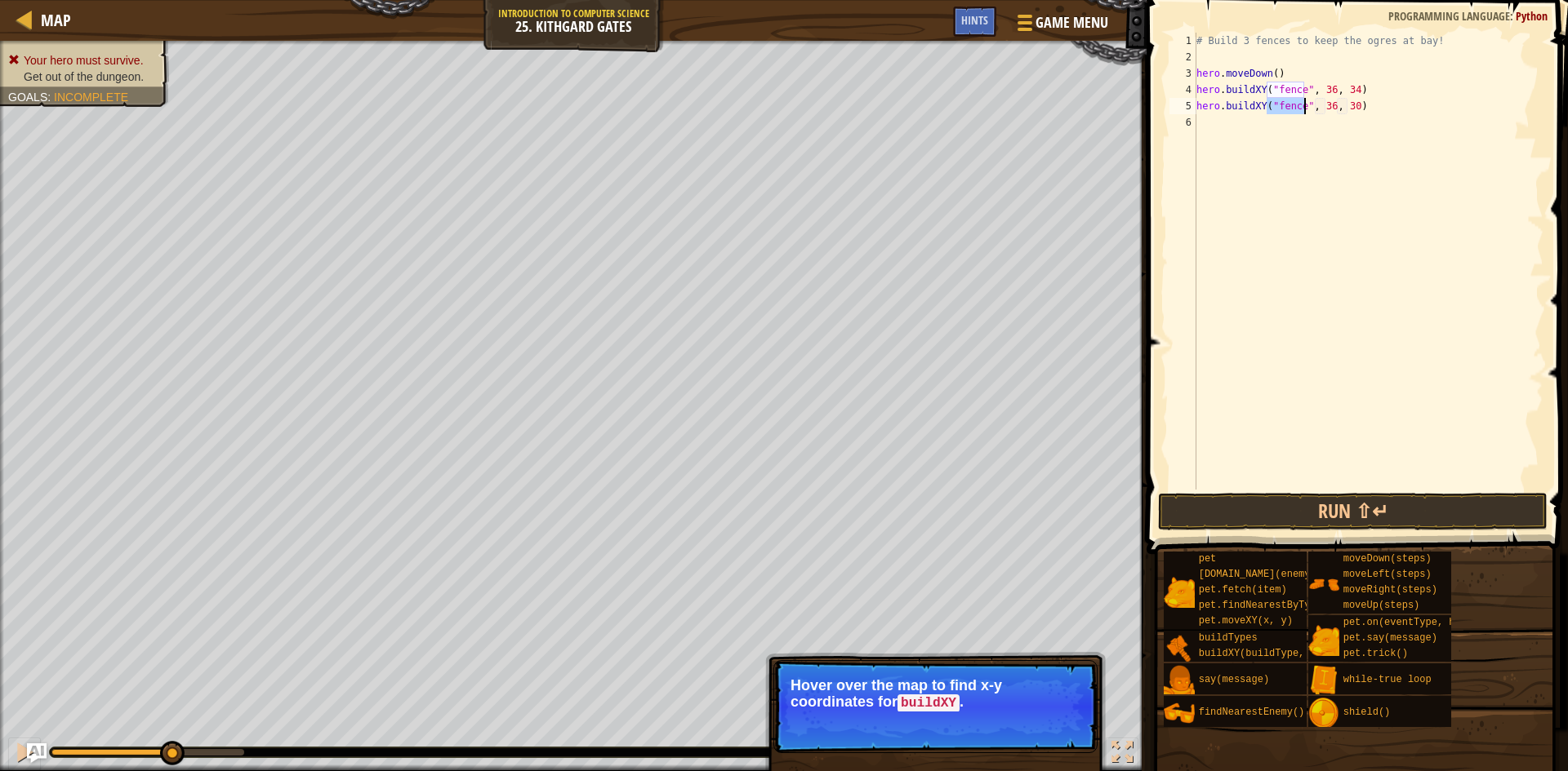
click at [1266, 125] on div "# Build 3 fences to keep the ogres at bay! hero . moveDown ( ) hero . buildXY (…" at bounding box center [1368, 278] width 351 height 490
type textarea "v"
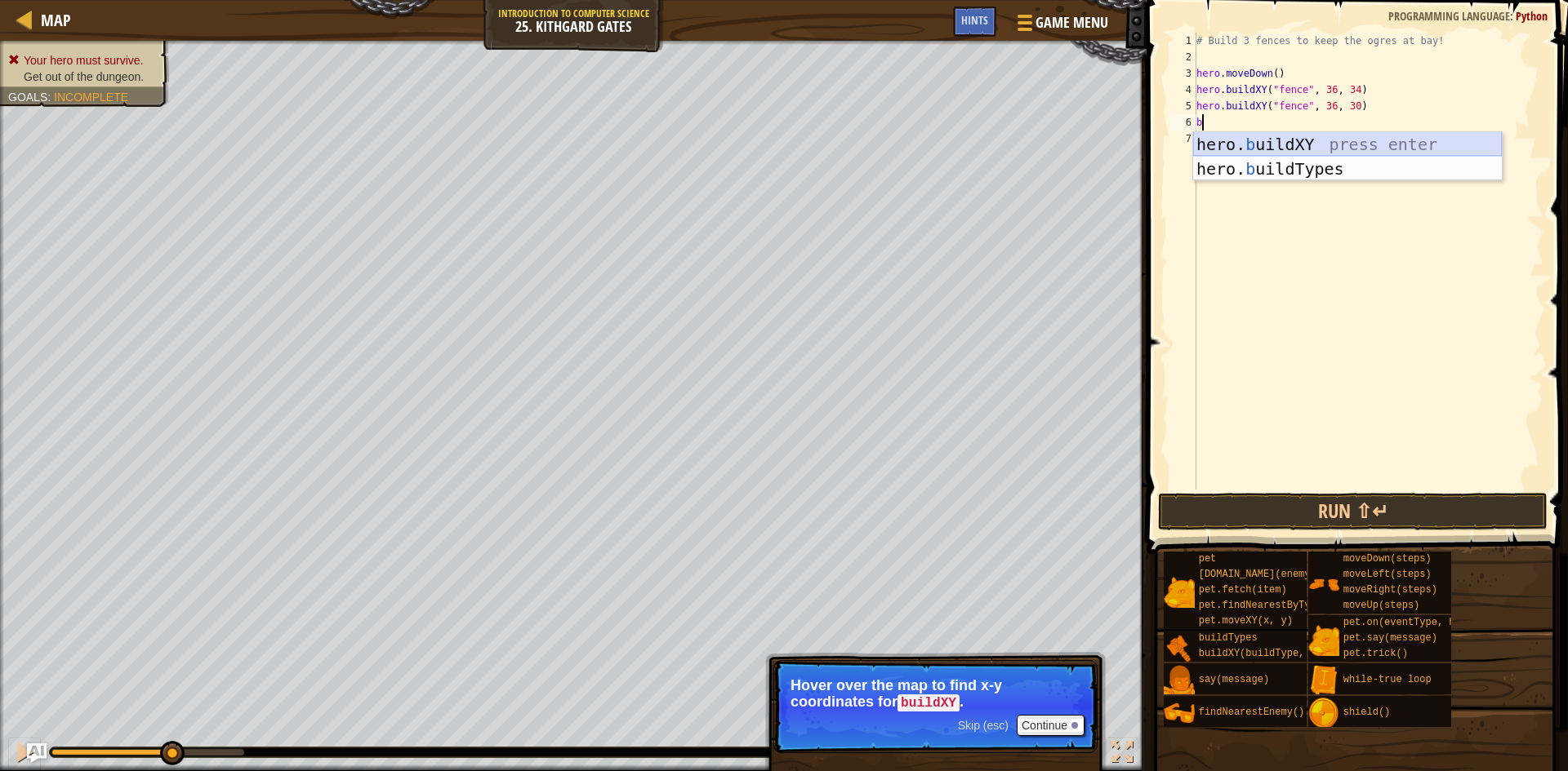
click at [1260, 134] on div "hero. b uildXY press enter hero. b uildTypes press enter" at bounding box center [1347, 182] width 308 height 98
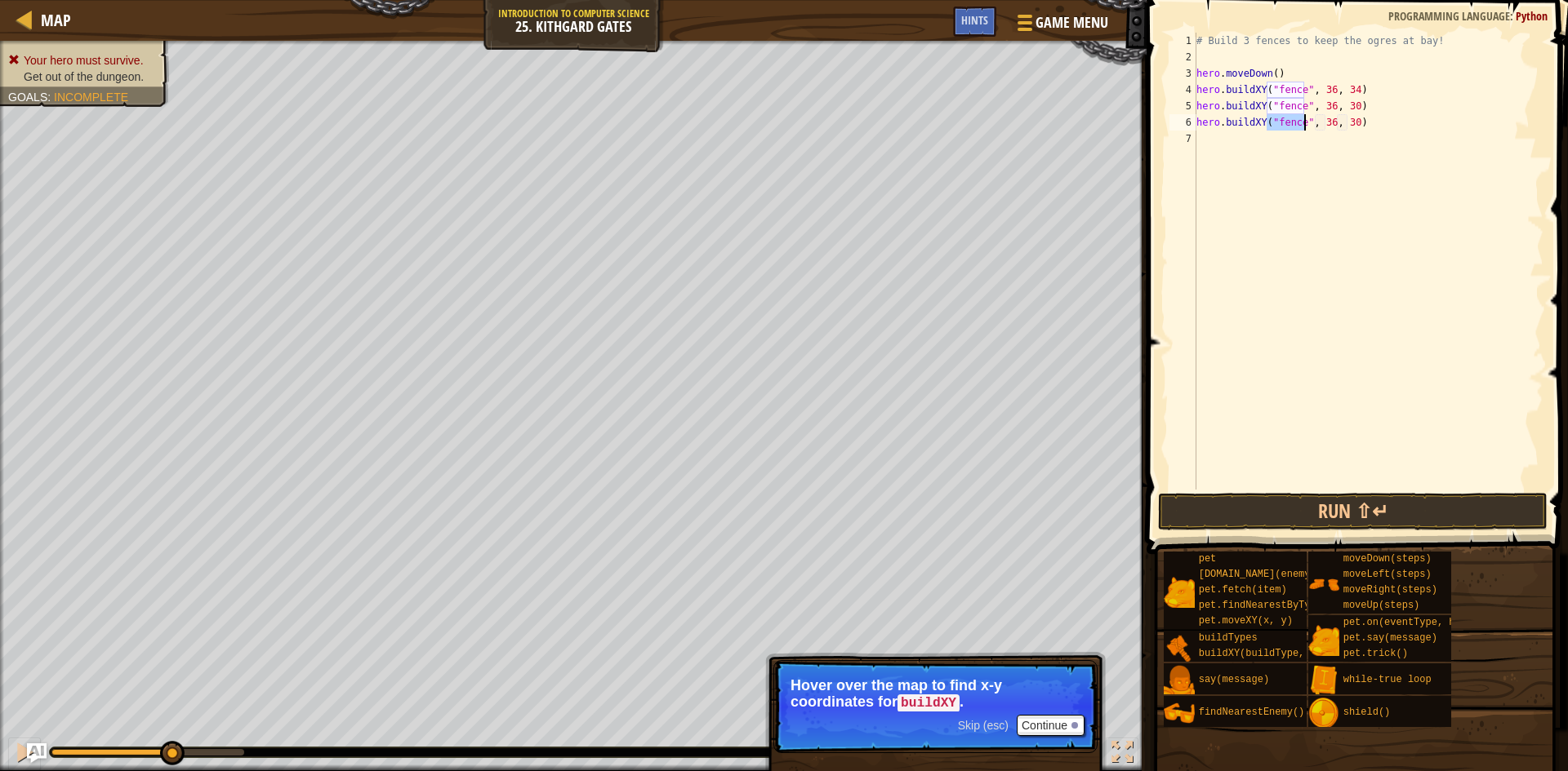
click at [1327, 122] on div "# Build 3 fences to keep the ogres at bay! hero . moveDown ( ) hero . buildXY (…" at bounding box center [1368, 278] width 351 height 490
click at [1345, 123] on div "# Build 3 fences to keep the ogres at bay! hero . moveDown ( ) hero . buildXY (…" at bounding box center [1368, 278] width 351 height 490
type textarea "hero.buildXY("fence", 36, 26)"
click at [1339, 143] on div "# Build 3 fences to keep the ogres at bay! hero . moveDown ( ) hero . buildXY (…" at bounding box center [1368, 278] width 351 height 490
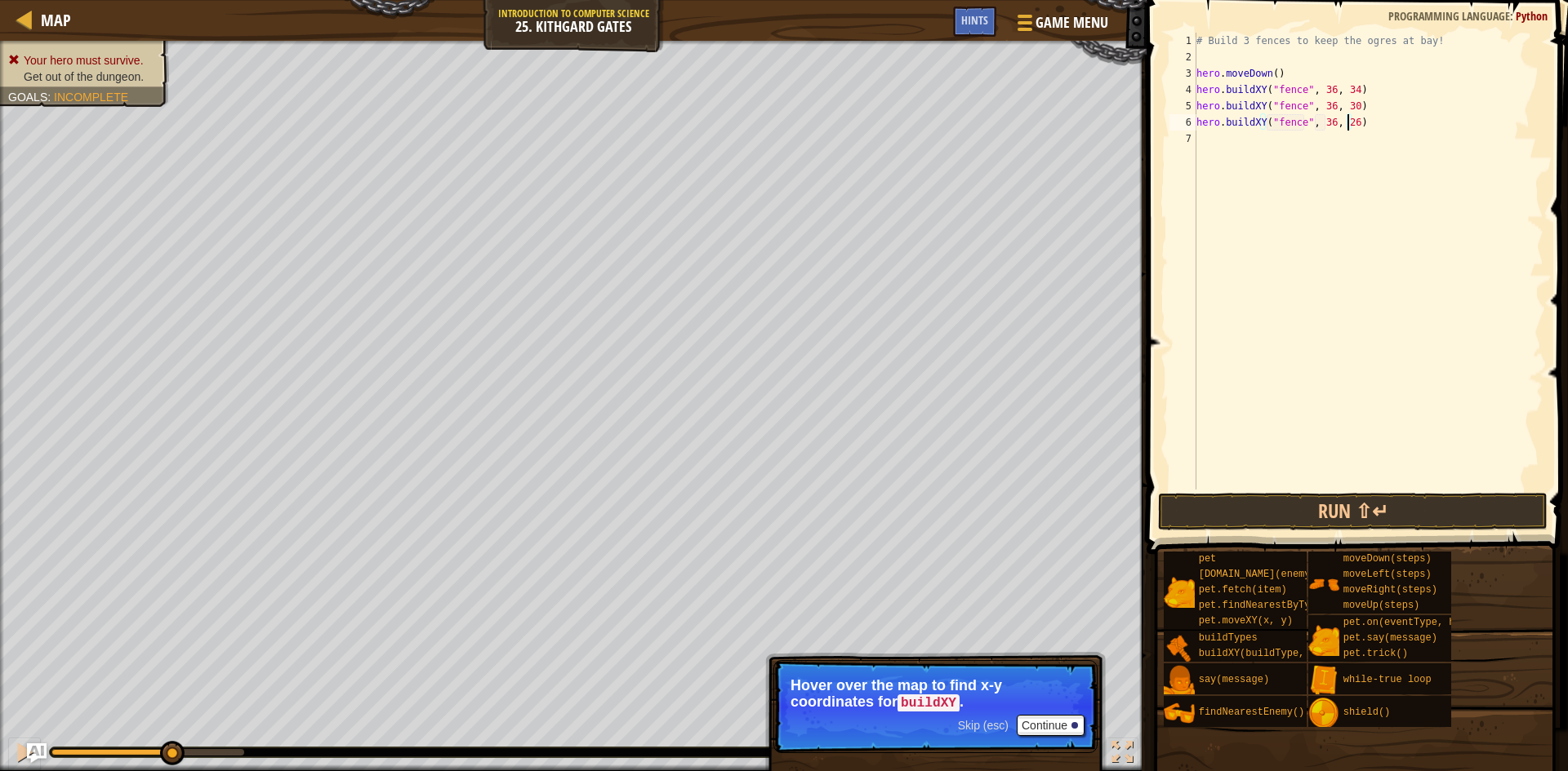
scroll to position [8, 0]
type textarea "r"
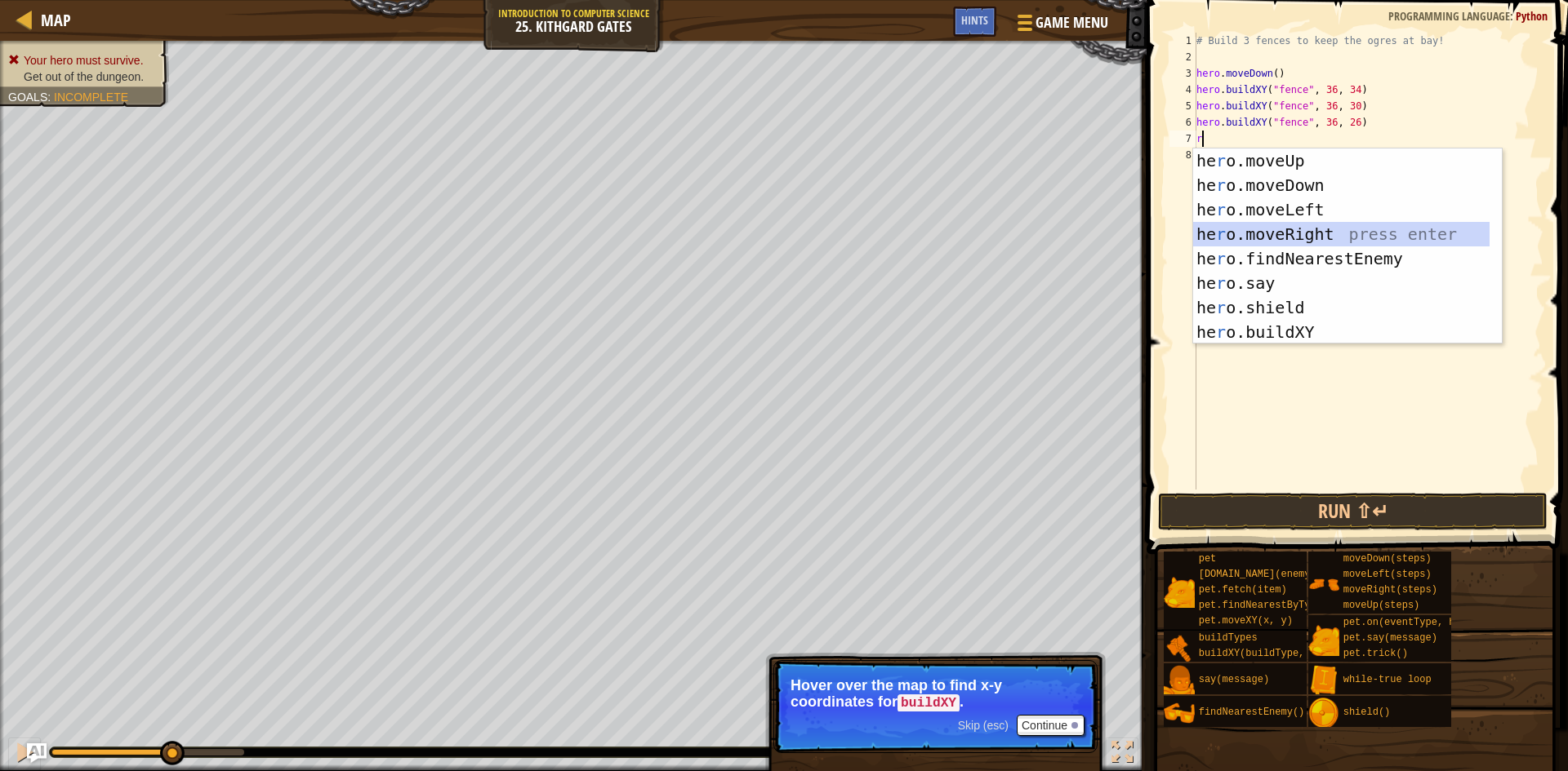
click at [1301, 227] on div "he r o.moveUp press enter he r o.moveDown press enter he r o.moveLeft press ent…" at bounding box center [1341, 271] width 297 height 245
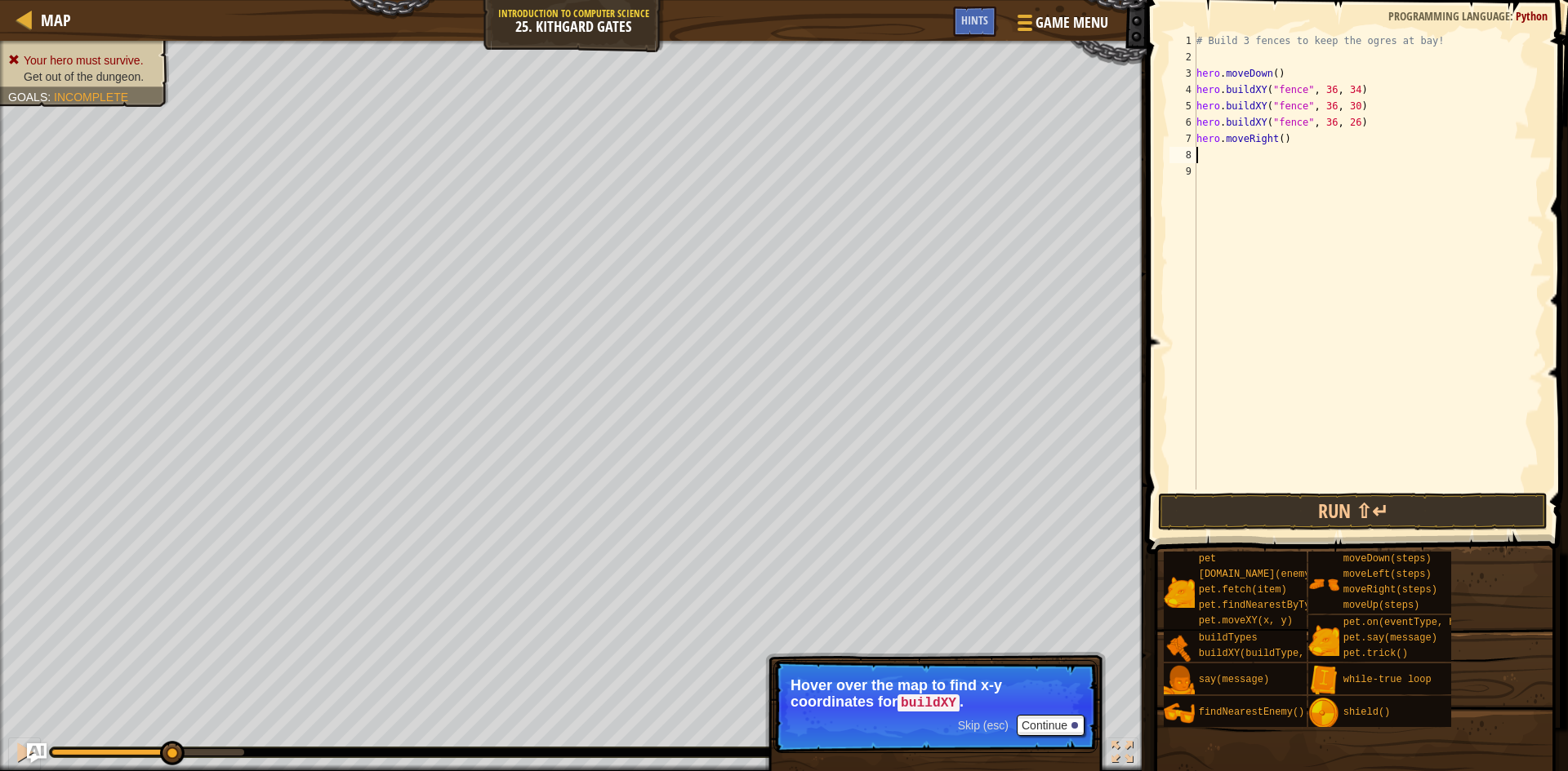
click at [1276, 138] on div "# Build 3 fences to keep the ogres at bay! hero . moveDown ( ) hero . buildXY (…" at bounding box center [1368, 278] width 351 height 490
type textarea "hero.moveRight(3)"
click at [1415, 499] on button "Run ⇧↵" at bounding box center [1353, 512] width 389 height 37
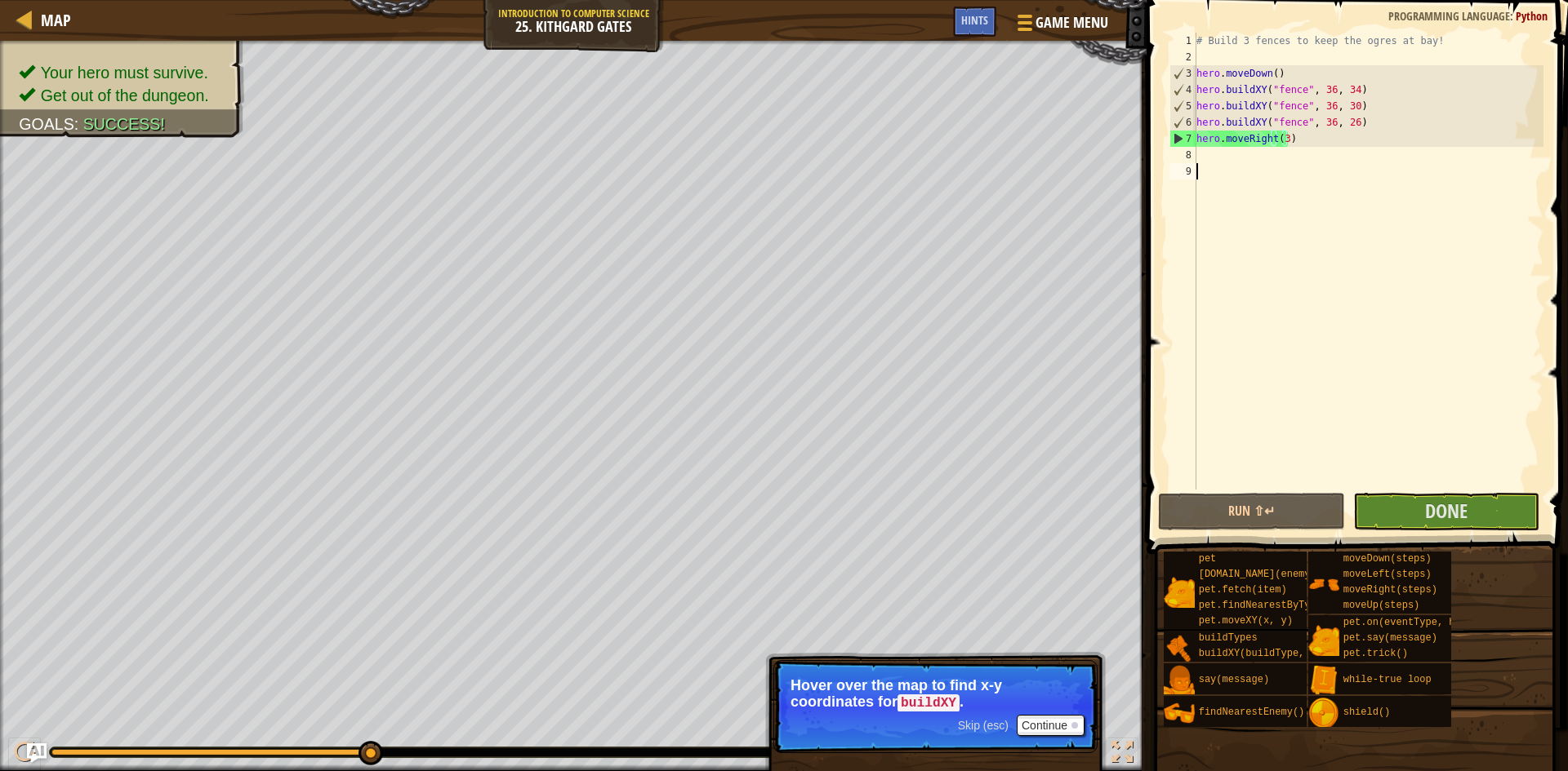
click at [1390, 488] on div "# Build 3 fences to keep the ogres at bay! hero . moveDown ( ) hero . buildXY (…" at bounding box center [1368, 278] width 351 height 490
click at [1390, 504] on button "Done" at bounding box center [1446, 512] width 187 height 37
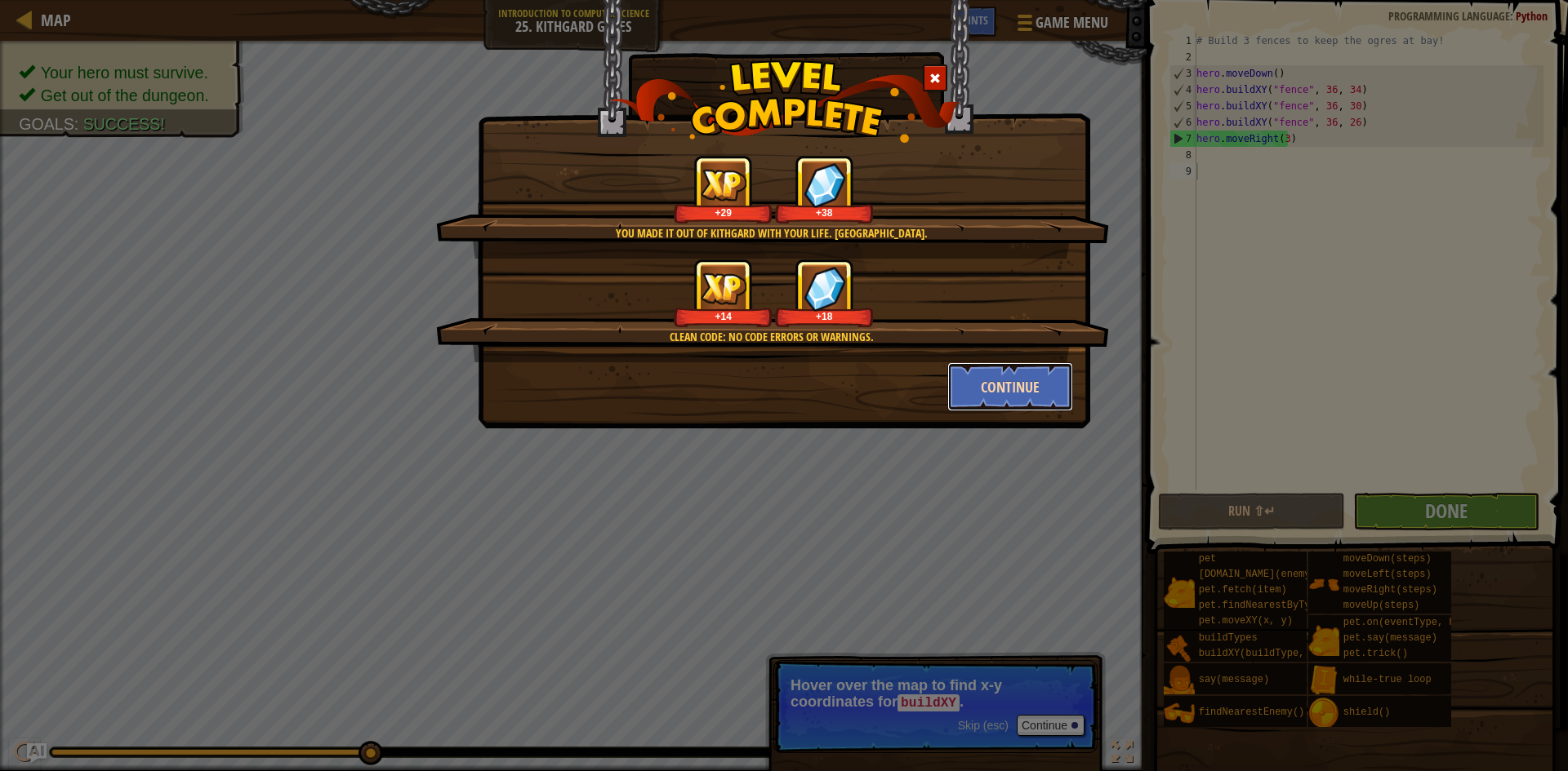
click at [980, 393] on button "Continue" at bounding box center [1010, 387] width 127 height 49
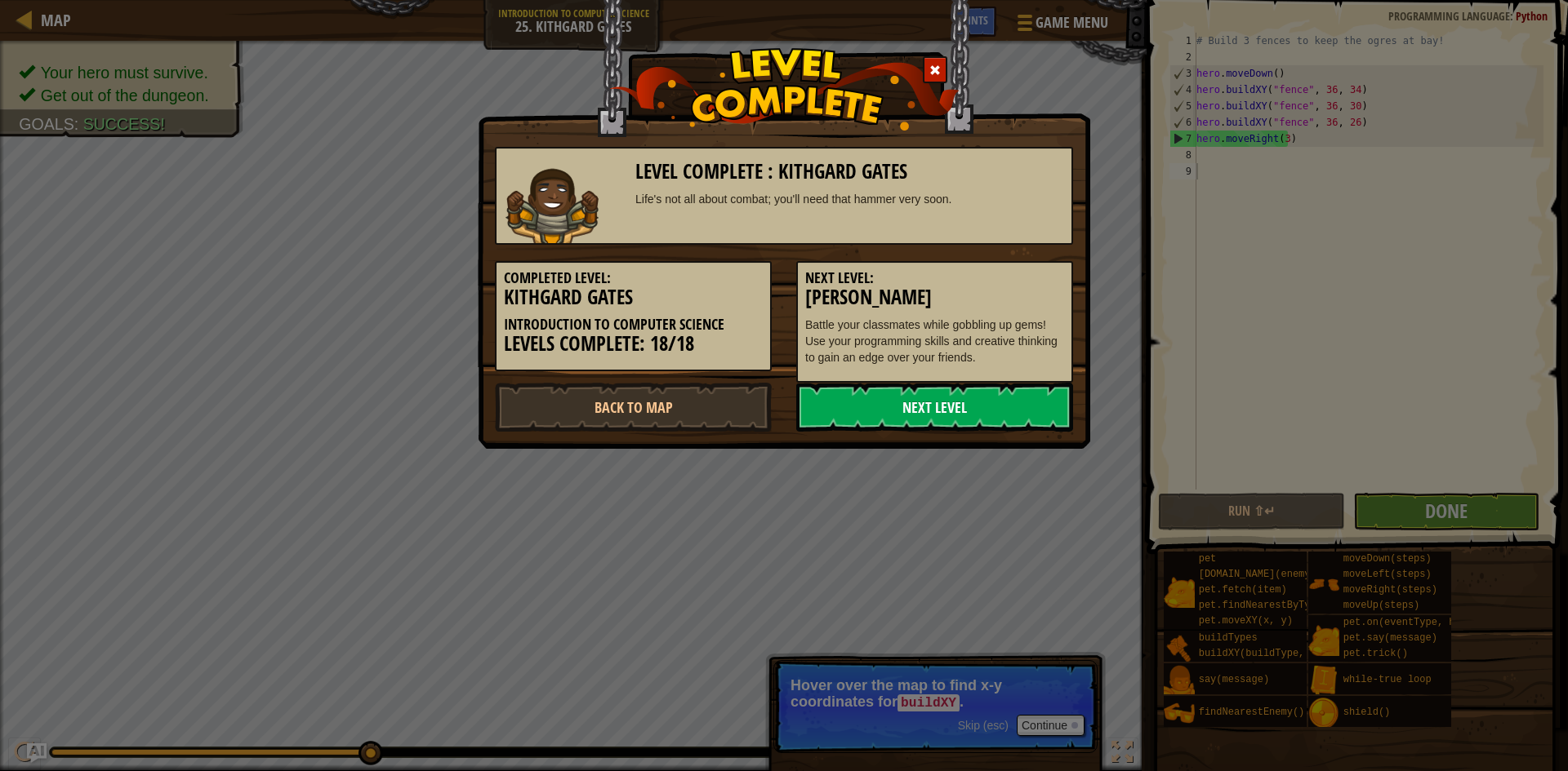
click at [955, 414] on link "Next Level" at bounding box center [934, 407] width 277 height 49
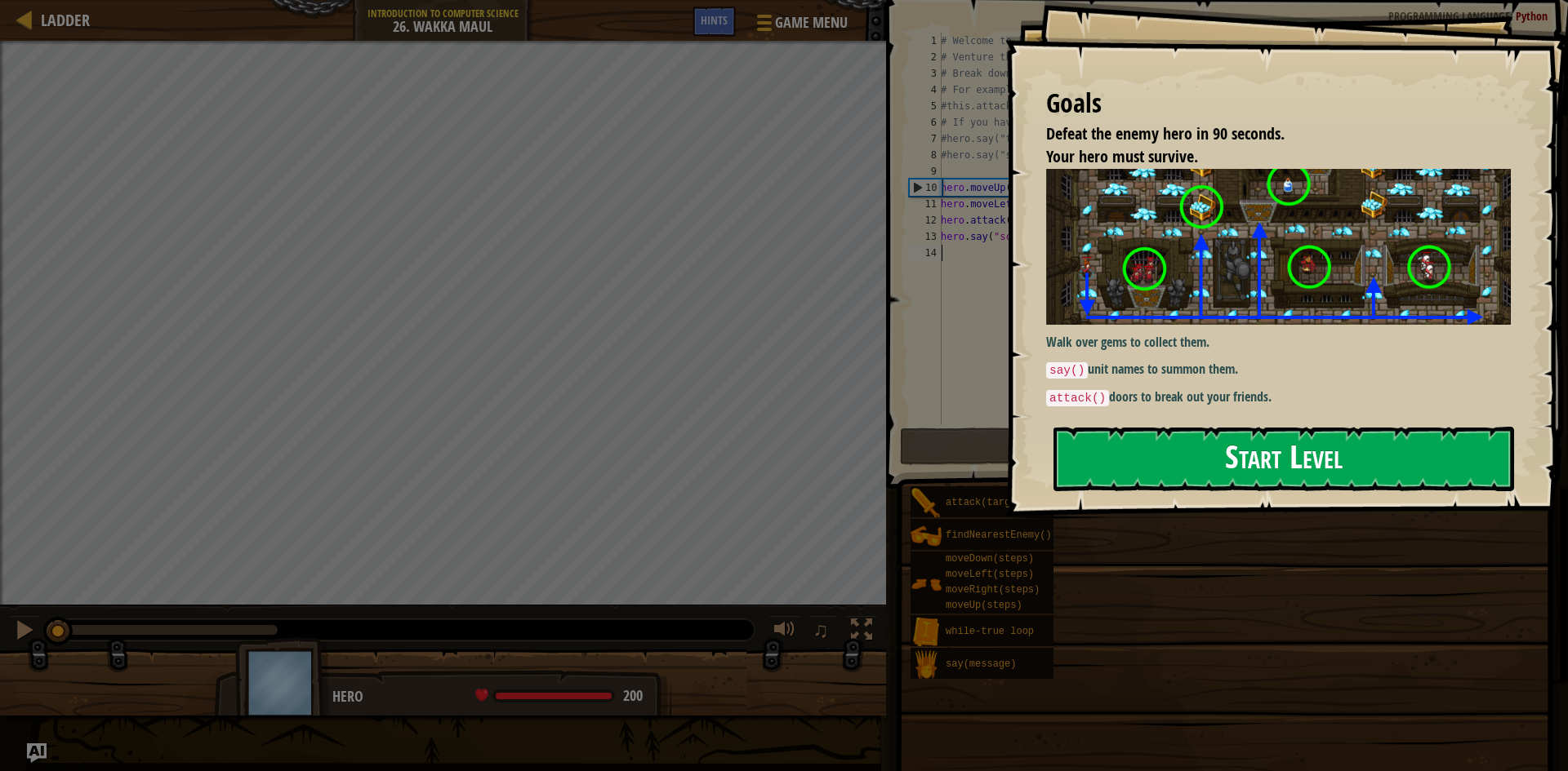
click at [1184, 453] on button "Start Level" at bounding box center [1283, 459] width 460 height 64
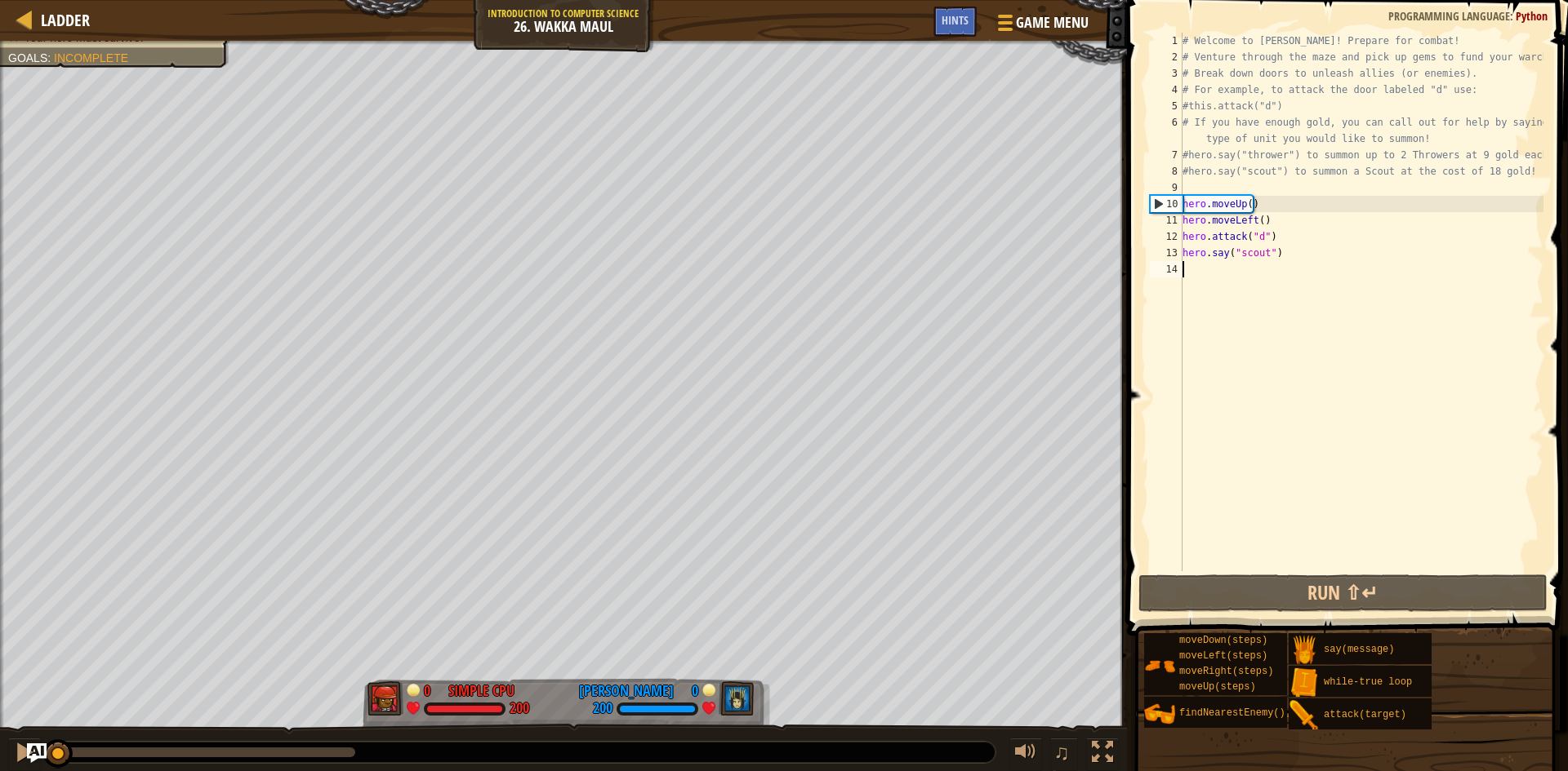
drag, startPoint x: 347, startPoint y: 749, endPoint x: 26, endPoint y: 779, distance: 322.4
click at [26, 0] on html "Ladder Introduction to Computer Science 26. Wakka Maul Game Menu Done Hints 1 ה…" at bounding box center [784, 0] width 1568 height 0
type textarea "s"
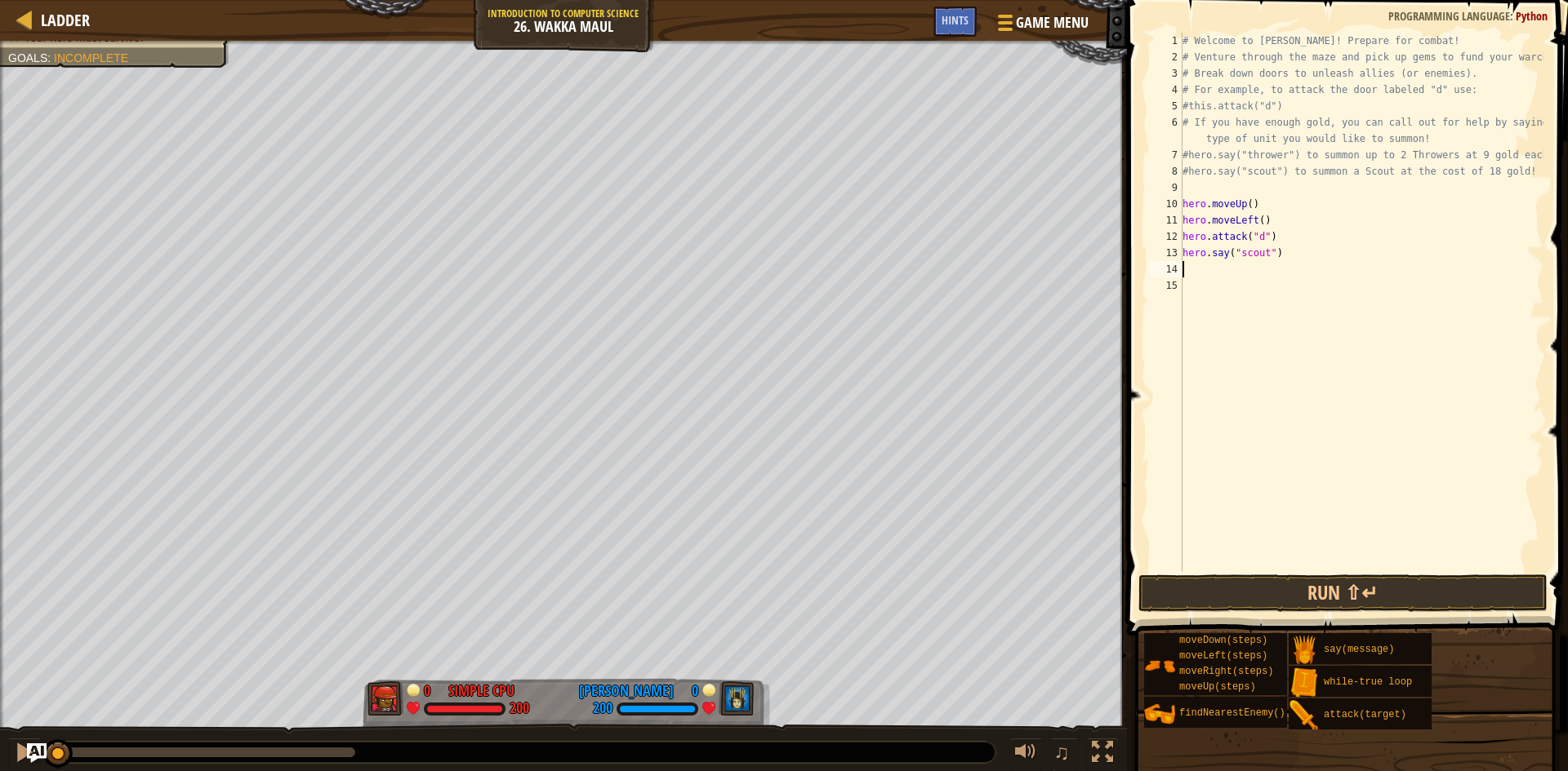
type textarea "r"
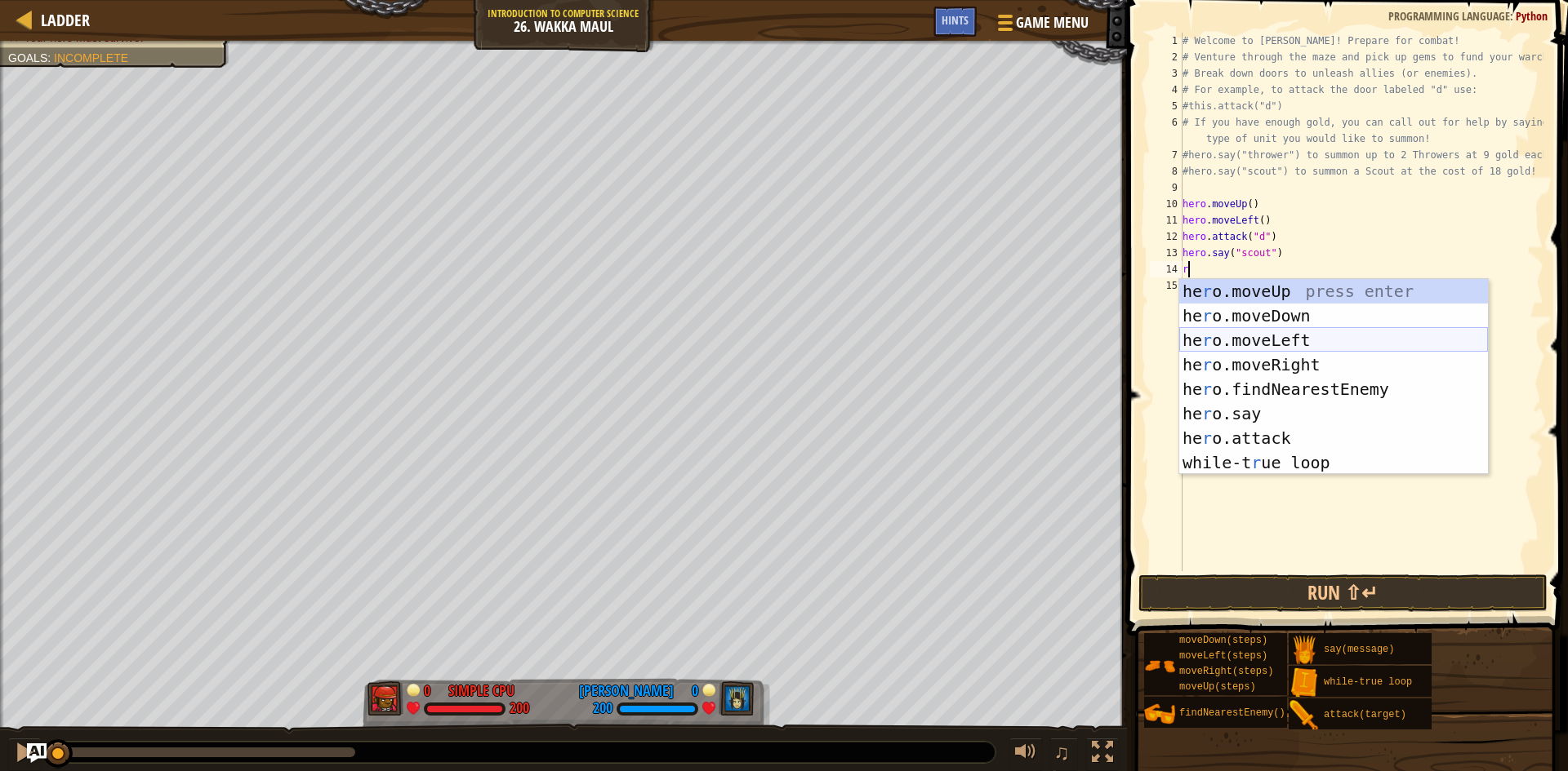
click at [1285, 338] on div "he r o.moveUp press enter he r o.moveDown press enter he r o.moveLeft press ent…" at bounding box center [1333, 402] width 308 height 245
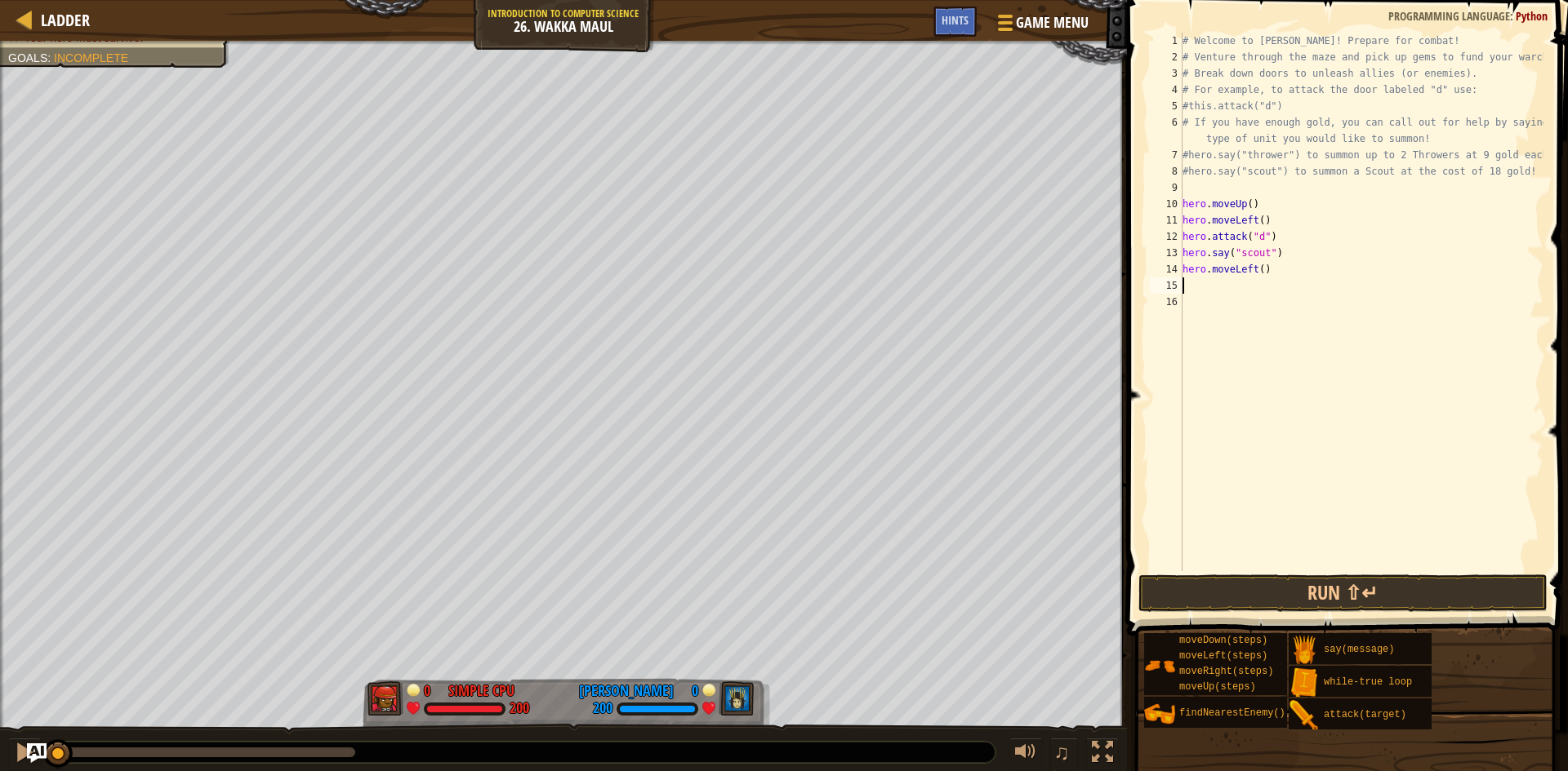
click at [1255, 269] on div "# Welcome to [PERSON_NAME]! Prepare for combat! # Venture through the maze and …" at bounding box center [1361, 318] width 364 height 572
click at [1260, 269] on div "# Welcome to [PERSON_NAME]! Prepare for combat! # Venture through the maze and …" at bounding box center [1361, 318] width 364 height 572
type textarea "hero.moveLeft(7)"
click at [1229, 294] on div "# Welcome to [PERSON_NAME]! Prepare for combat! # Venture through the maze and …" at bounding box center [1361, 318] width 364 height 572
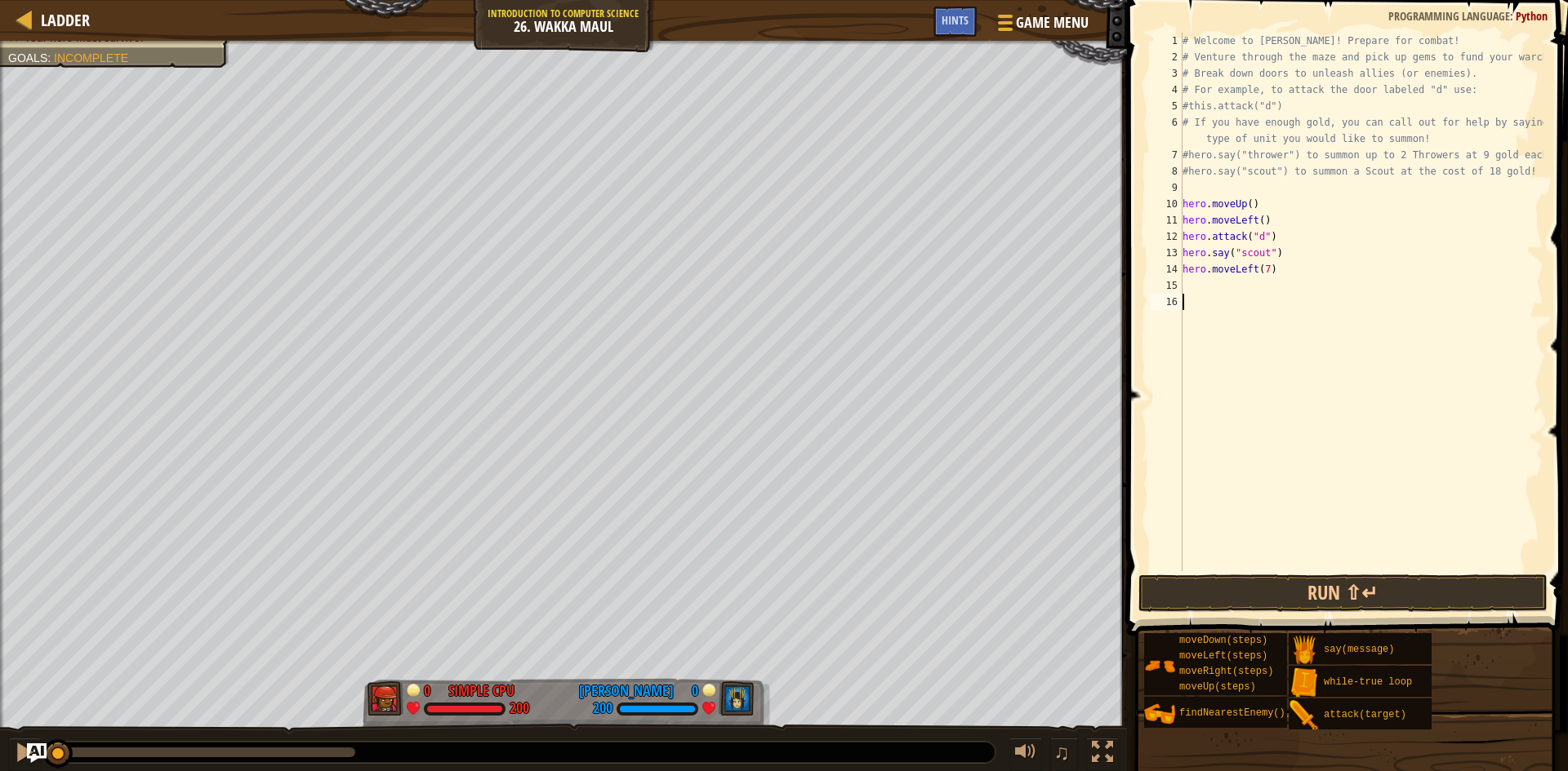
scroll to position [8, 0]
click at [1228, 283] on div "# Welcome to [PERSON_NAME]! Prepare for combat! # Venture through the maze and …" at bounding box center [1361, 318] width 364 height 572
type textarea "d"
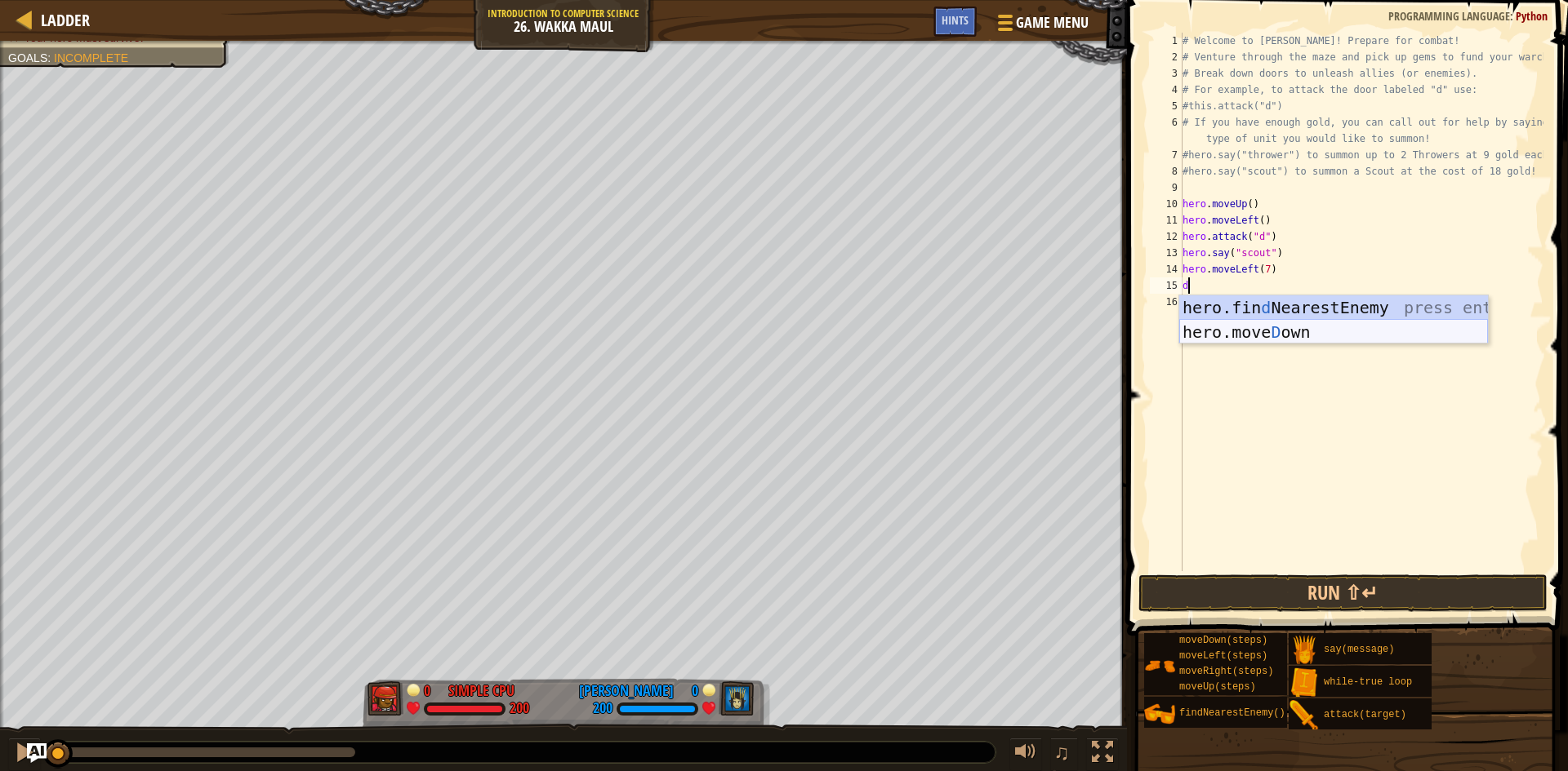
click at [1266, 334] on div "hero.fin d NearestEnemy press enter hero.[PERSON_NAME] own press enter" at bounding box center [1333, 345] width 308 height 98
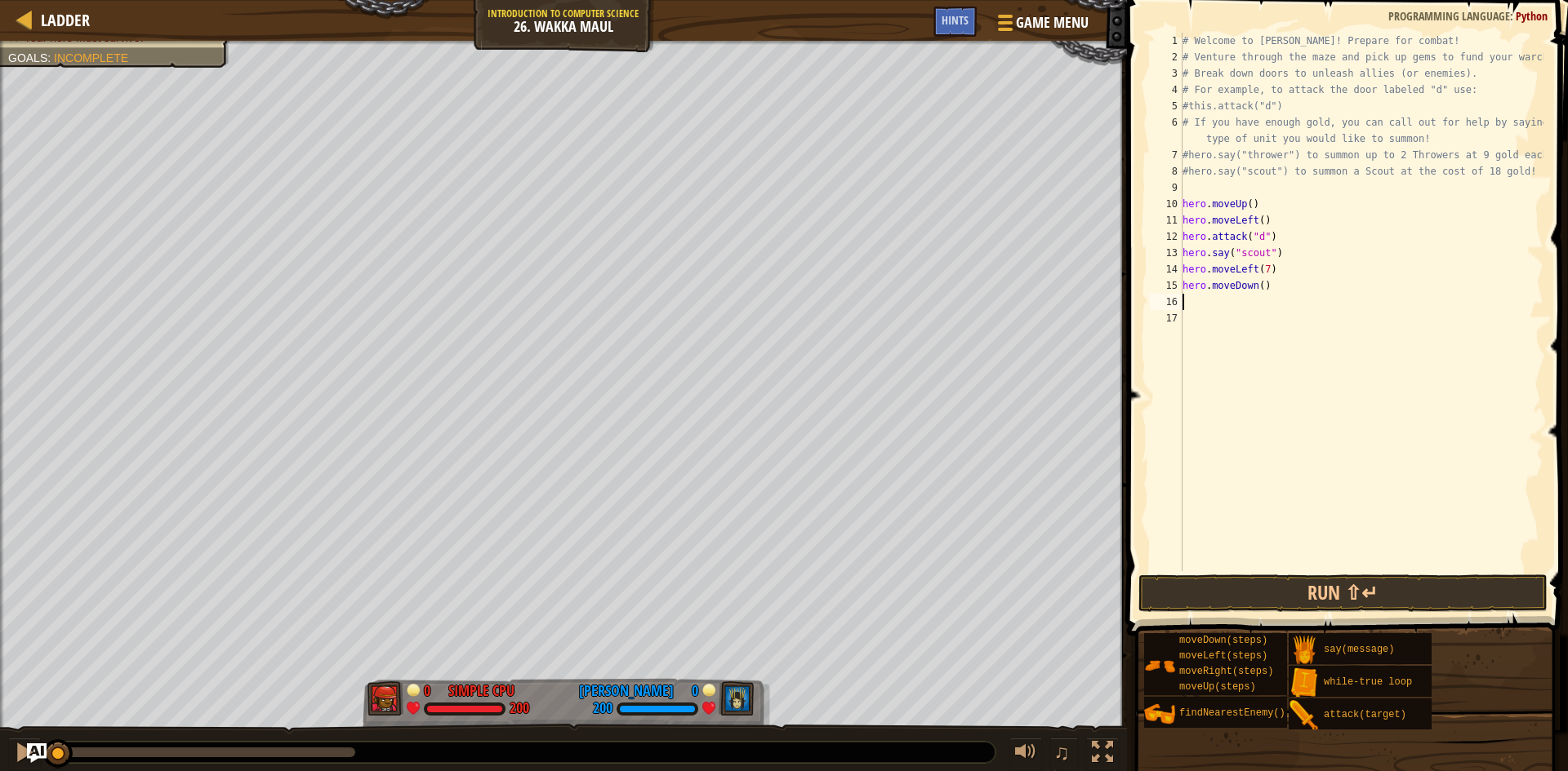
click at [1254, 284] on div "# Welcome to [PERSON_NAME]! Prepare for combat! # Venture through the maze and …" at bounding box center [1361, 318] width 364 height 572
click at [1256, 284] on div "# Welcome to [PERSON_NAME]! Prepare for combat! # Venture through the maze and …" at bounding box center [1361, 318] width 364 height 572
type textarea "hero.moveDown(6)"
click at [1233, 303] on div "# Welcome to [PERSON_NAME]! Prepare for combat! # Venture through the maze and …" at bounding box center [1361, 318] width 364 height 572
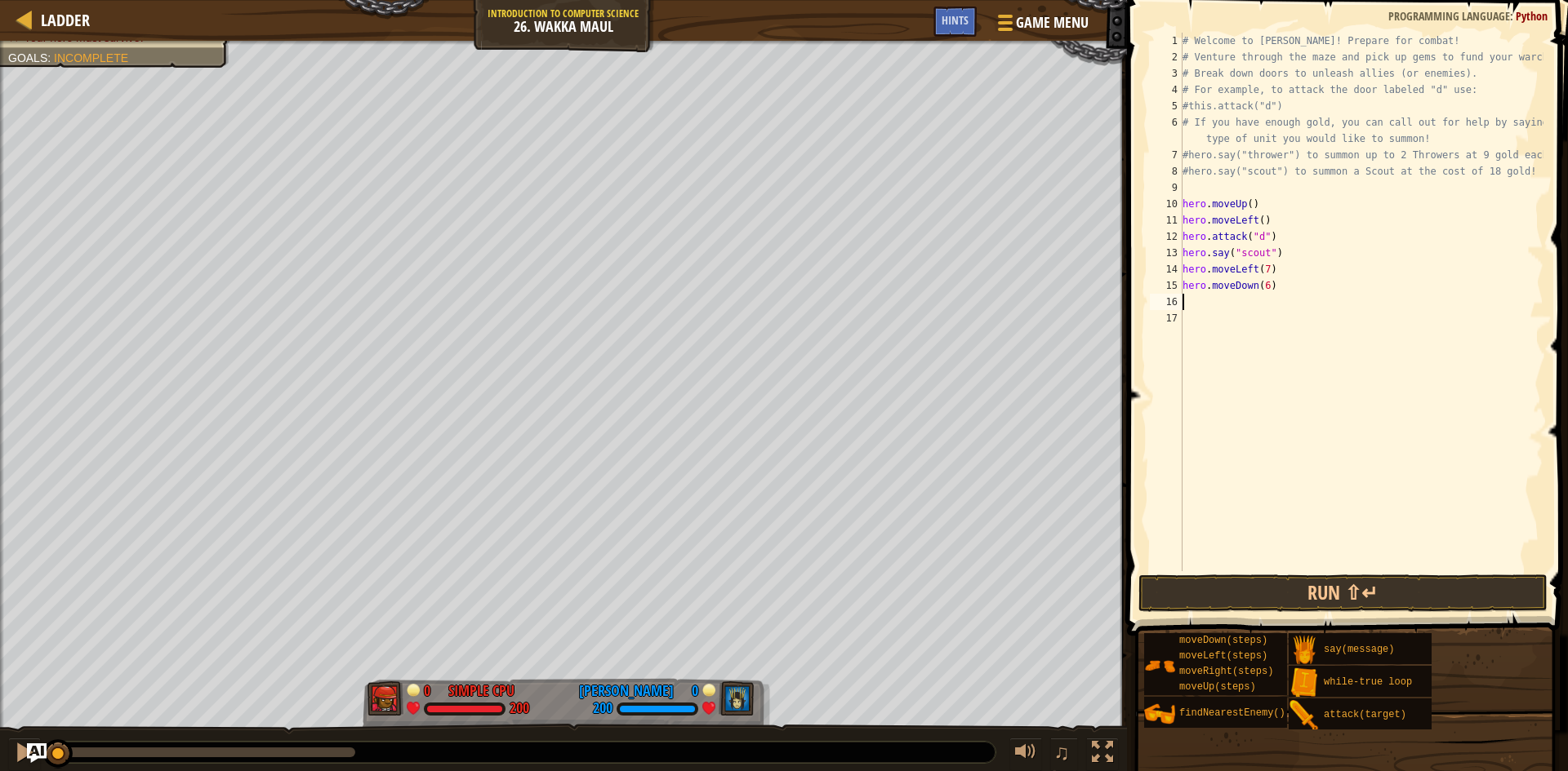
scroll to position [8, 0]
type textarea "r"
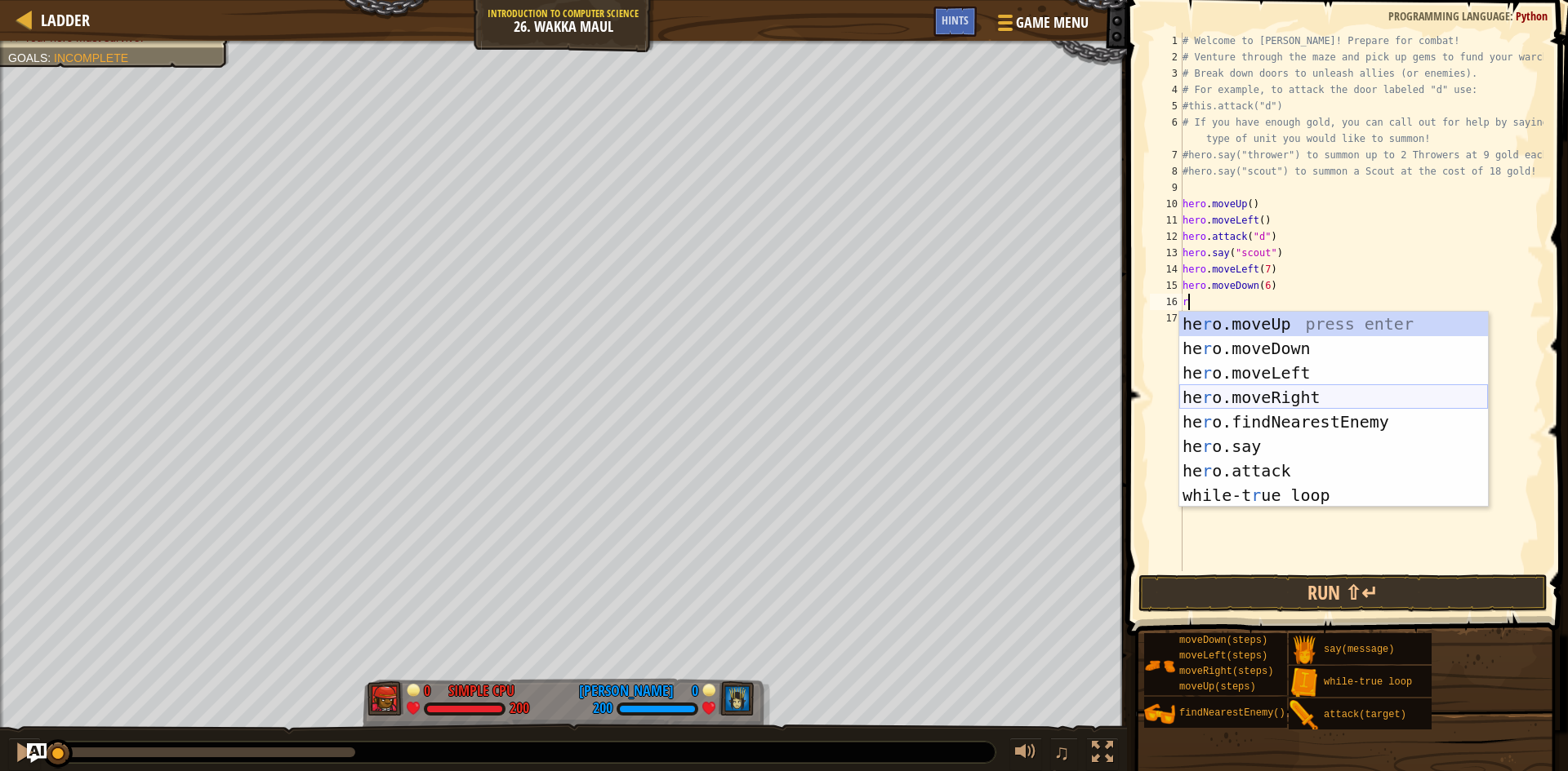
click at [1238, 389] on div "he r o.moveUp press enter he r o.moveDown press enter he r o.moveLeft press ent…" at bounding box center [1333, 434] width 308 height 245
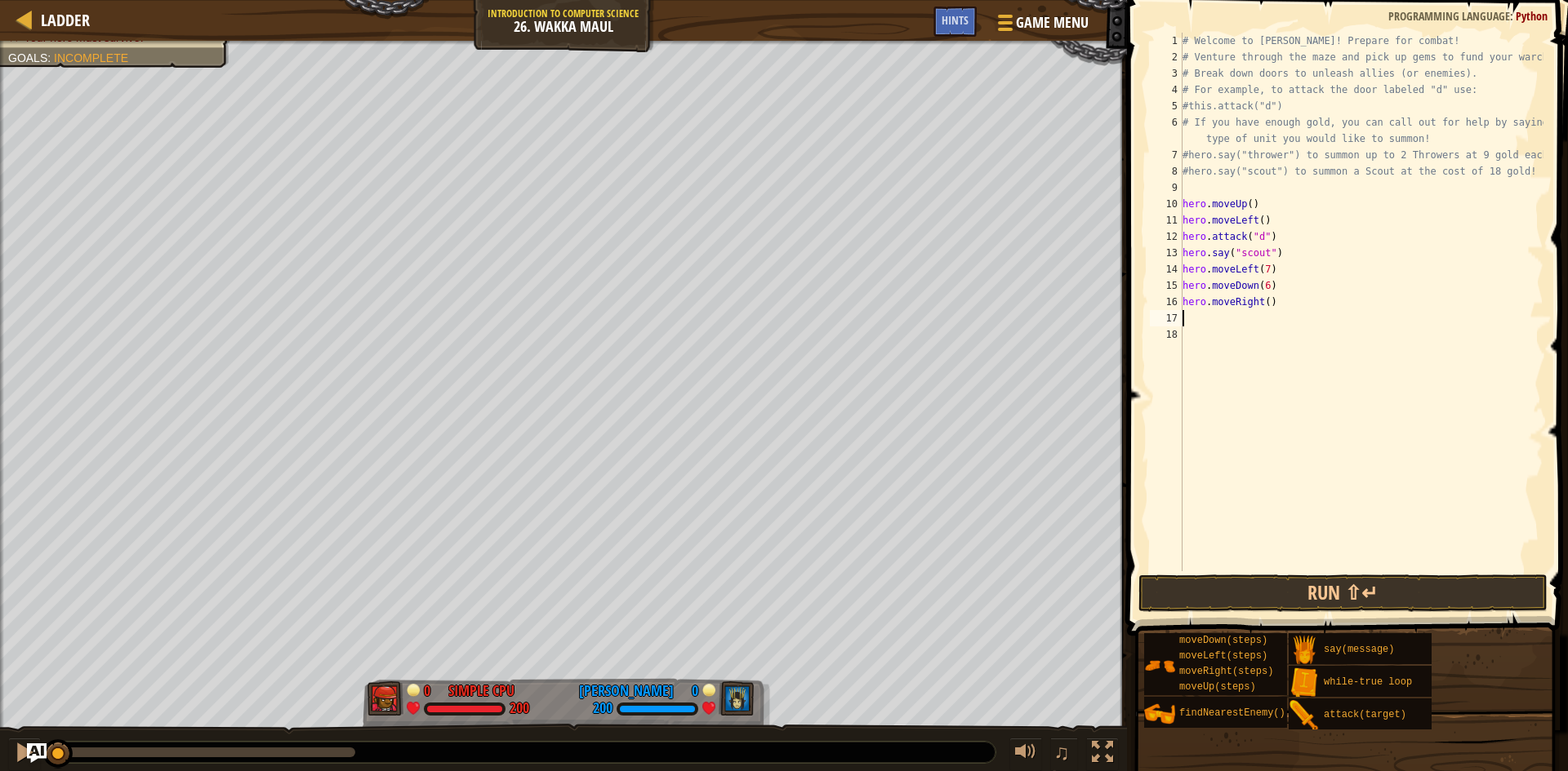
click at [1260, 307] on div "# Welcome to [PERSON_NAME]! Prepare for combat! # Venture through the maze and …" at bounding box center [1361, 318] width 364 height 572
type textarea "hero.moveRight(7)"
click at [1225, 315] on div "# Welcome to [PERSON_NAME]! Prepare for combat! # Venture through the maze and …" at bounding box center [1361, 318] width 364 height 572
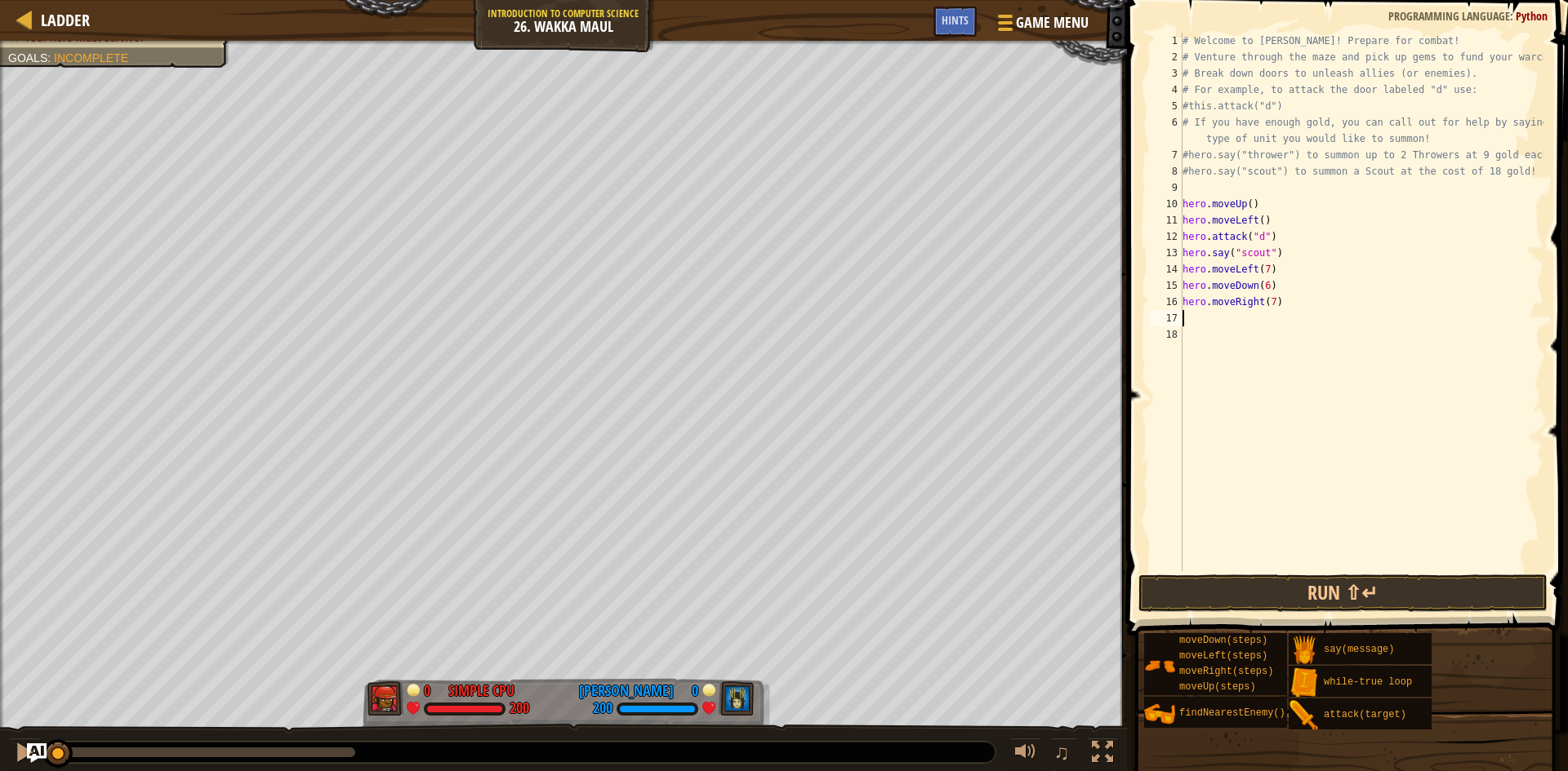
type textarea "r"
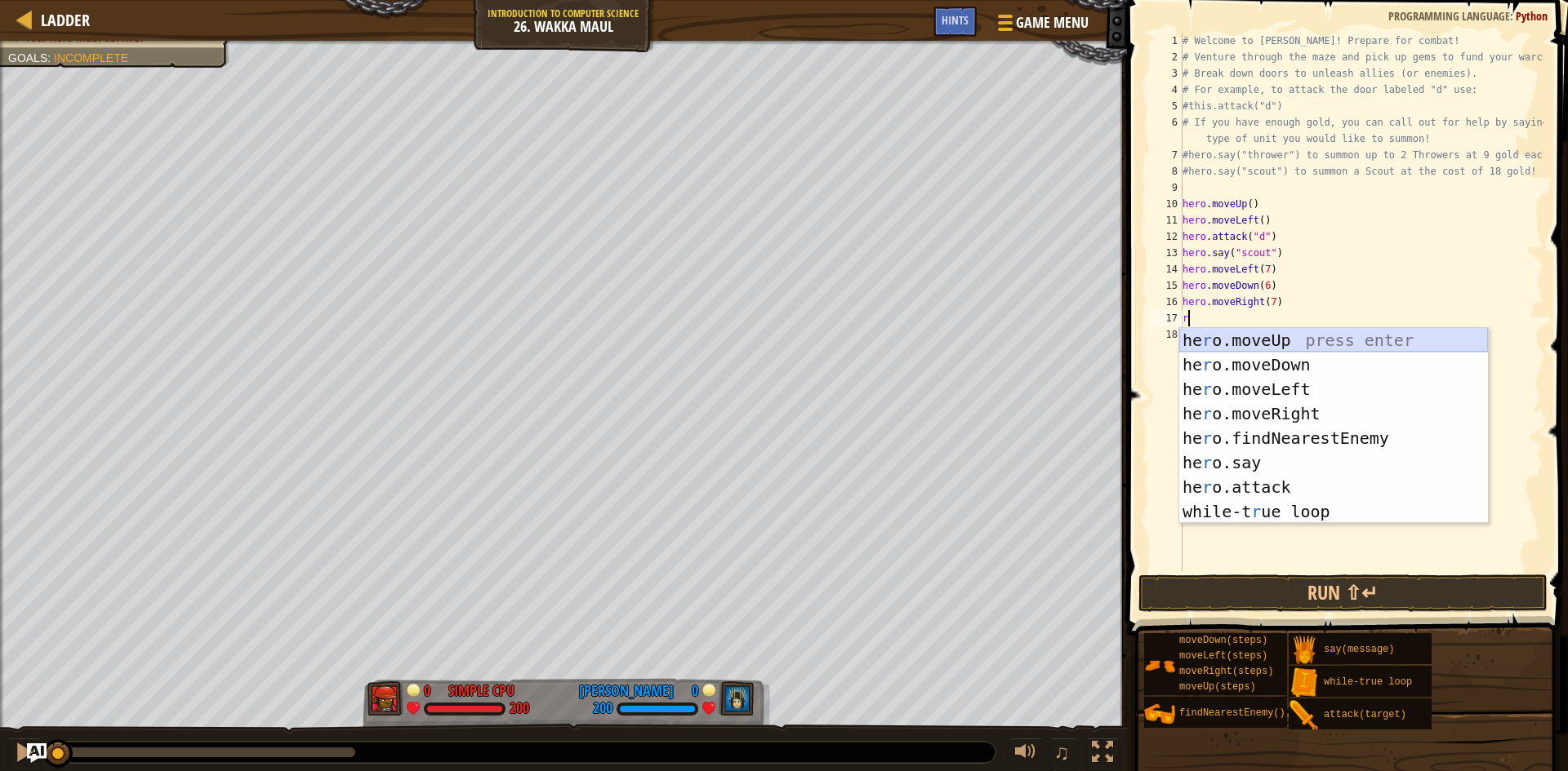
click at [1250, 343] on div "he r o.moveUp press enter he r o.moveDown press enter he r o.moveLeft press ent…" at bounding box center [1333, 451] width 308 height 245
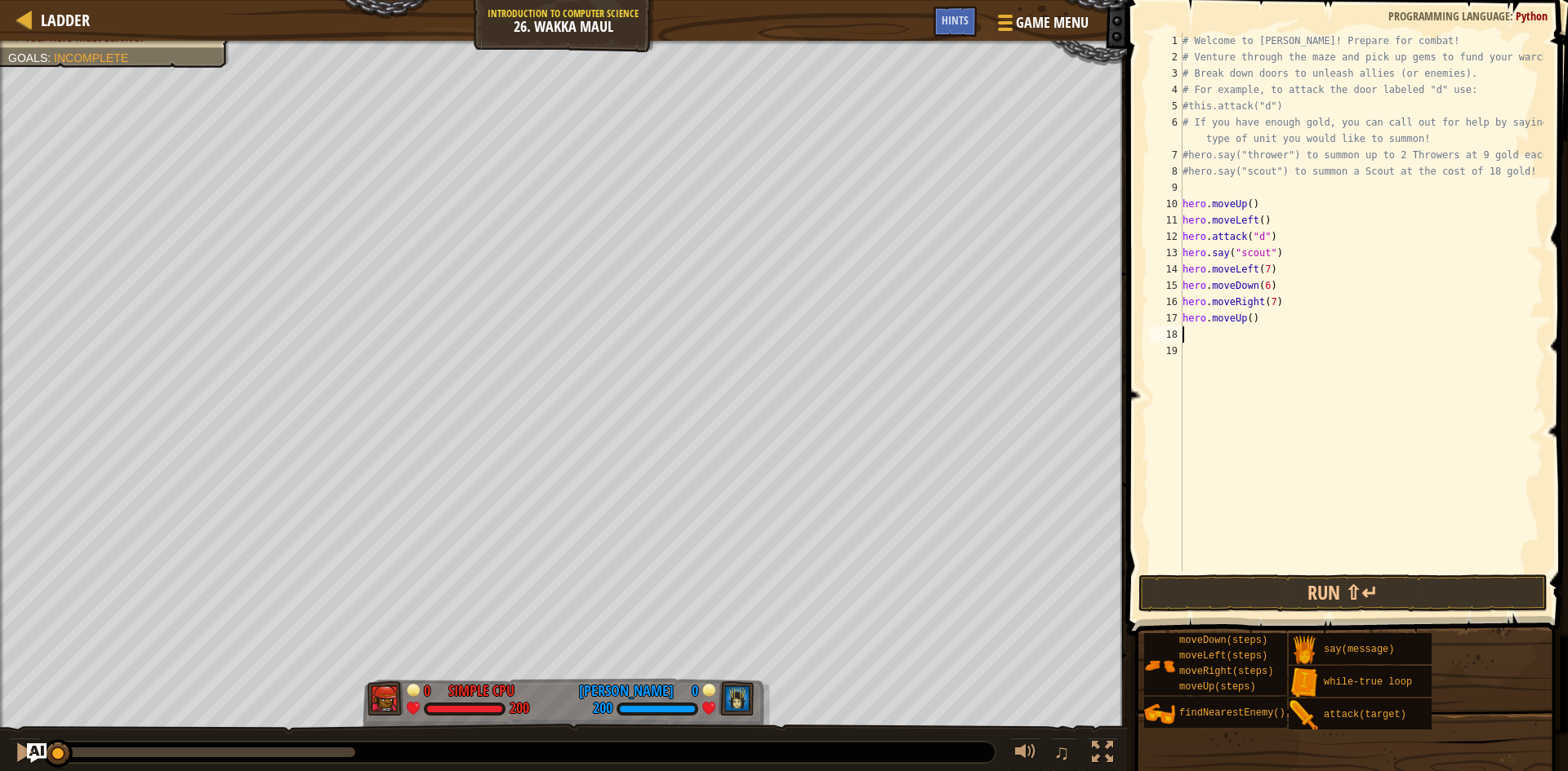
click at [1246, 320] on div "# Welcome to [PERSON_NAME]! Prepare for combat! # Venture through the maze and …" at bounding box center [1361, 318] width 364 height 572
type textarea "hero.moveUp(6)"
click at [1250, 333] on div "# Welcome to [PERSON_NAME]! Prepare for combat! # Venture through the maze and …" at bounding box center [1361, 318] width 364 height 572
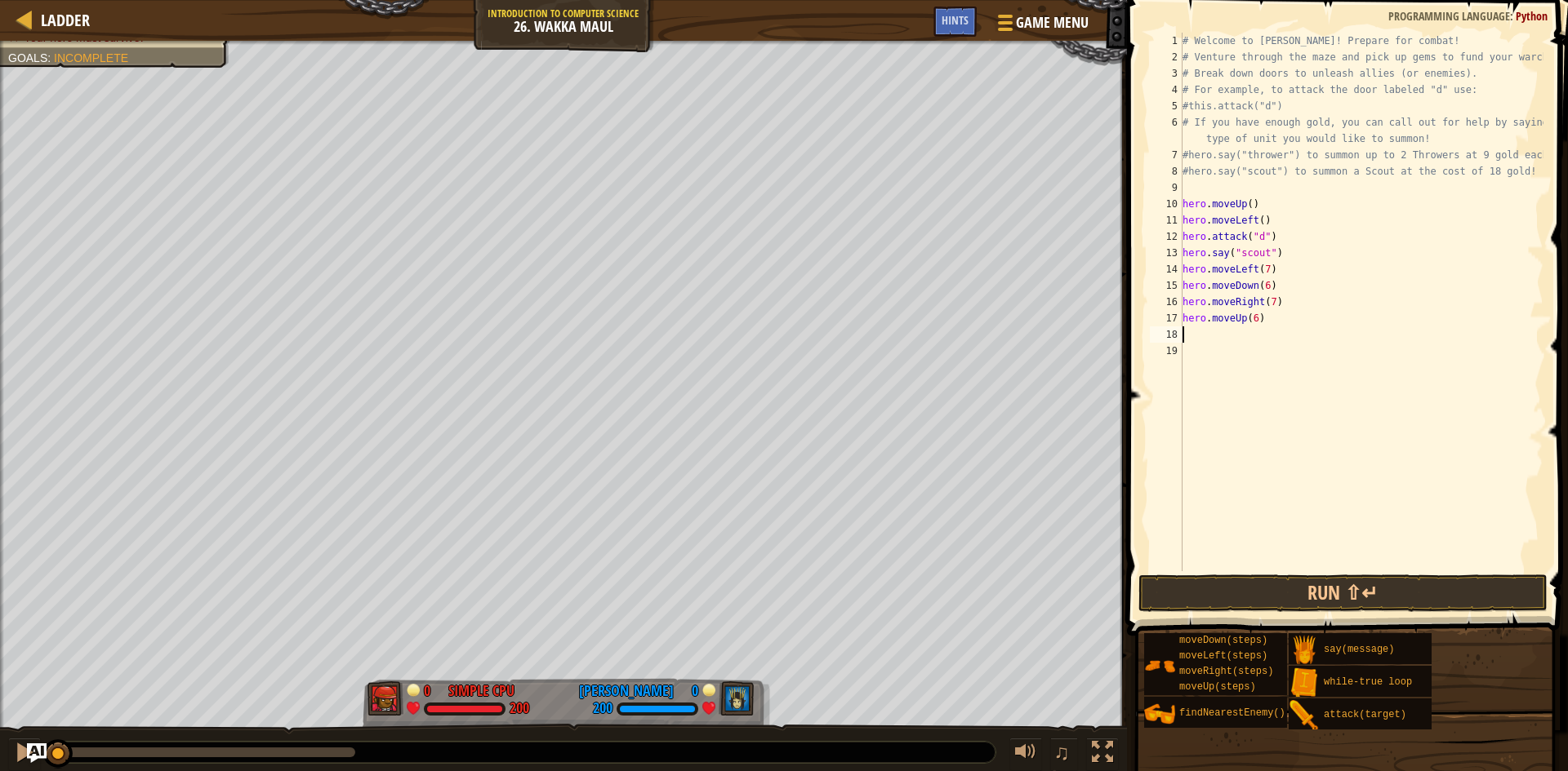
type textarea "r"
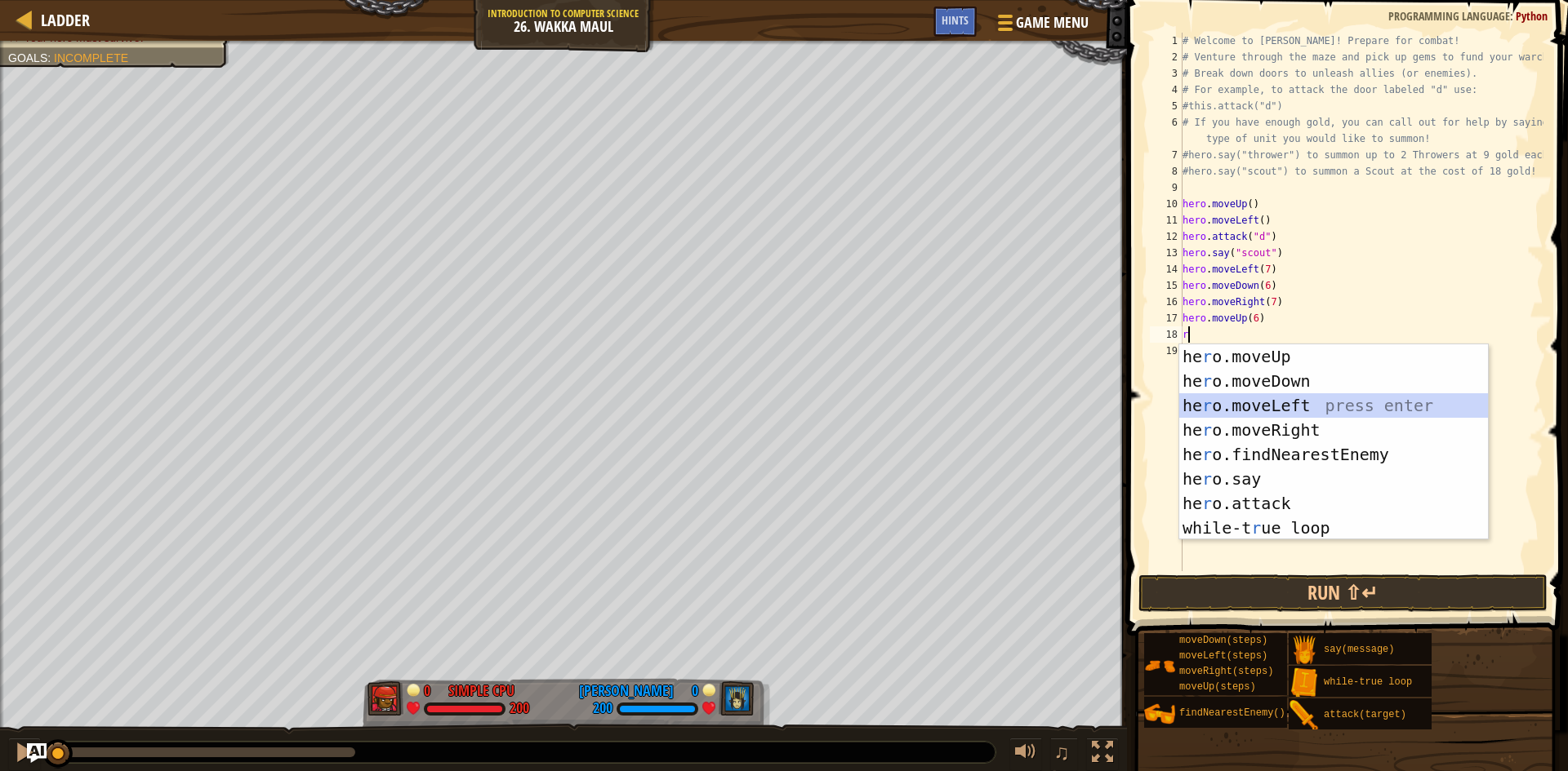
click at [1251, 404] on div "he r o.moveUp press enter he r o.moveDown press enter he r o.moveLeft press ent…" at bounding box center [1333, 467] width 308 height 245
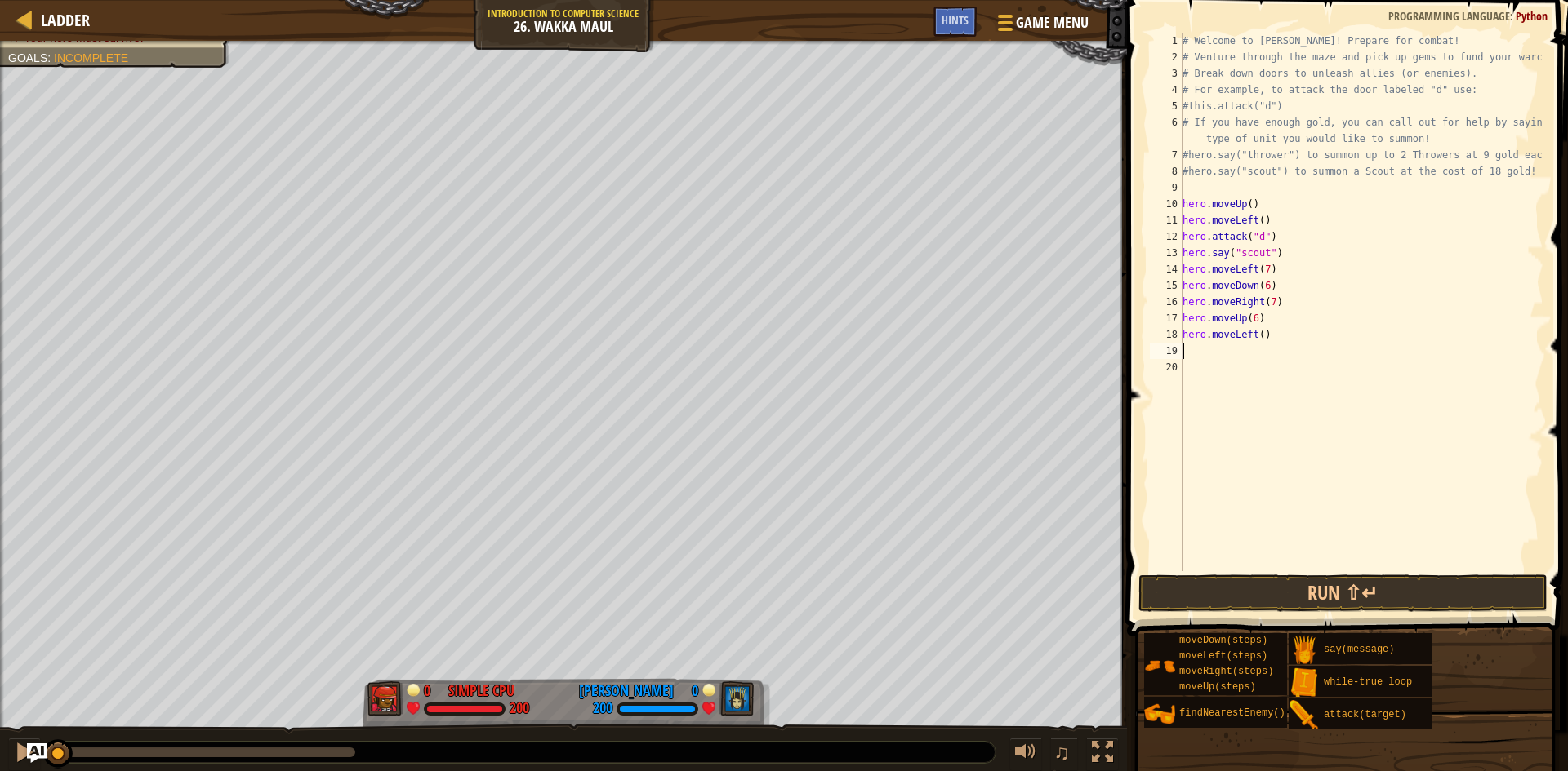
click at [1197, 222] on div "# Welcome to [PERSON_NAME]! Prepare for combat! # Venture through the maze and …" at bounding box center [1361, 318] width 364 height 572
click at [1234, 274] on div "# Welcome to [PERSON_NAME]! Prepare for combat! # Venture through the maze and …" at bounding box center [1361, 318] width 364 height 572
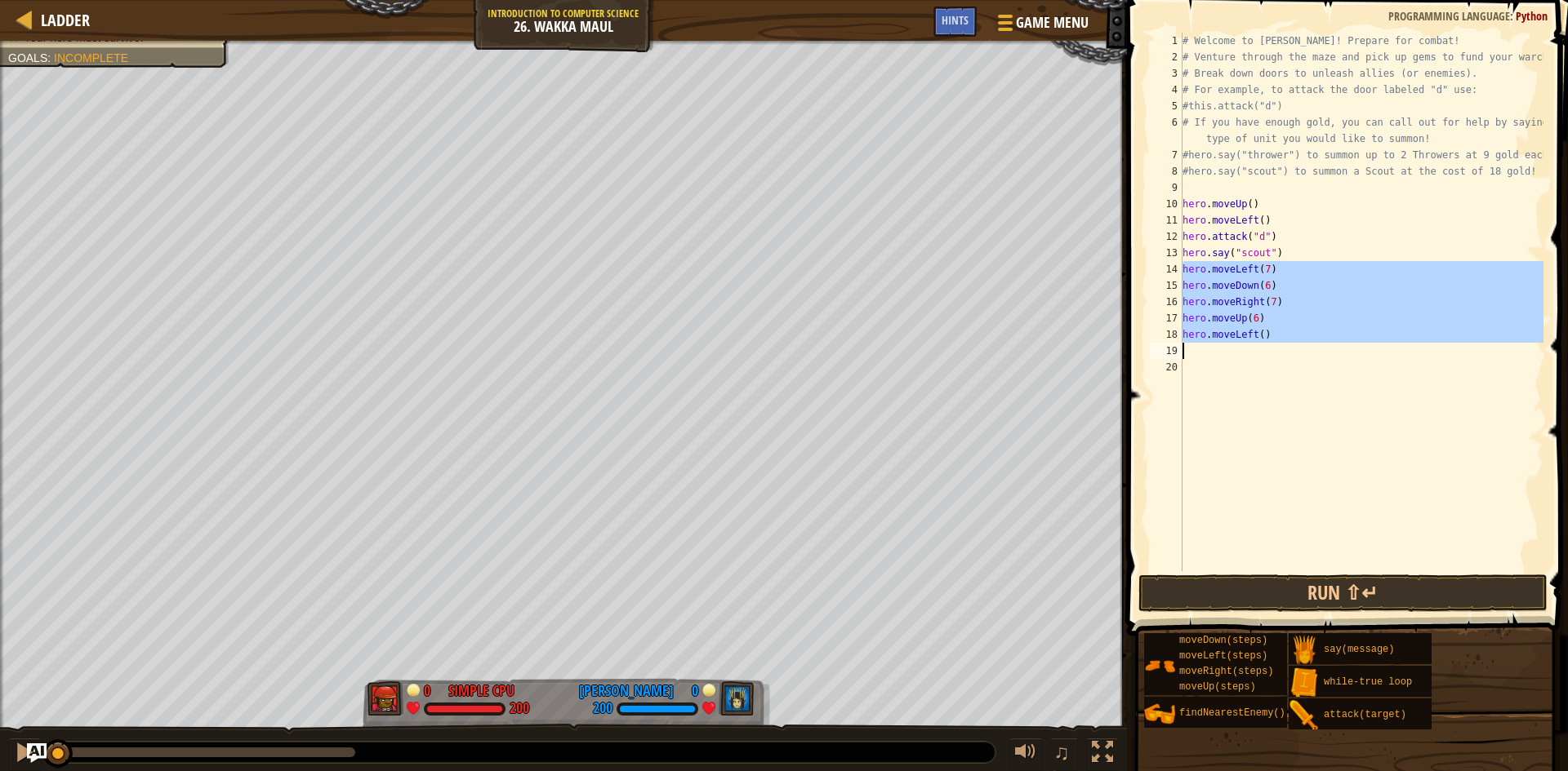
drag, startPoint x: 1183, startPoint y: 273, endPoint x: 1293, endPoint y: 348, distance: 133.1
click at [1293, 348] on div "# Welcome to [PERSON_NAME]! Prepare for combat! # Venture through the maze and …" at bounding box center [1361, 318] width 364 height 572
type textarea "hero.moveLeft()"
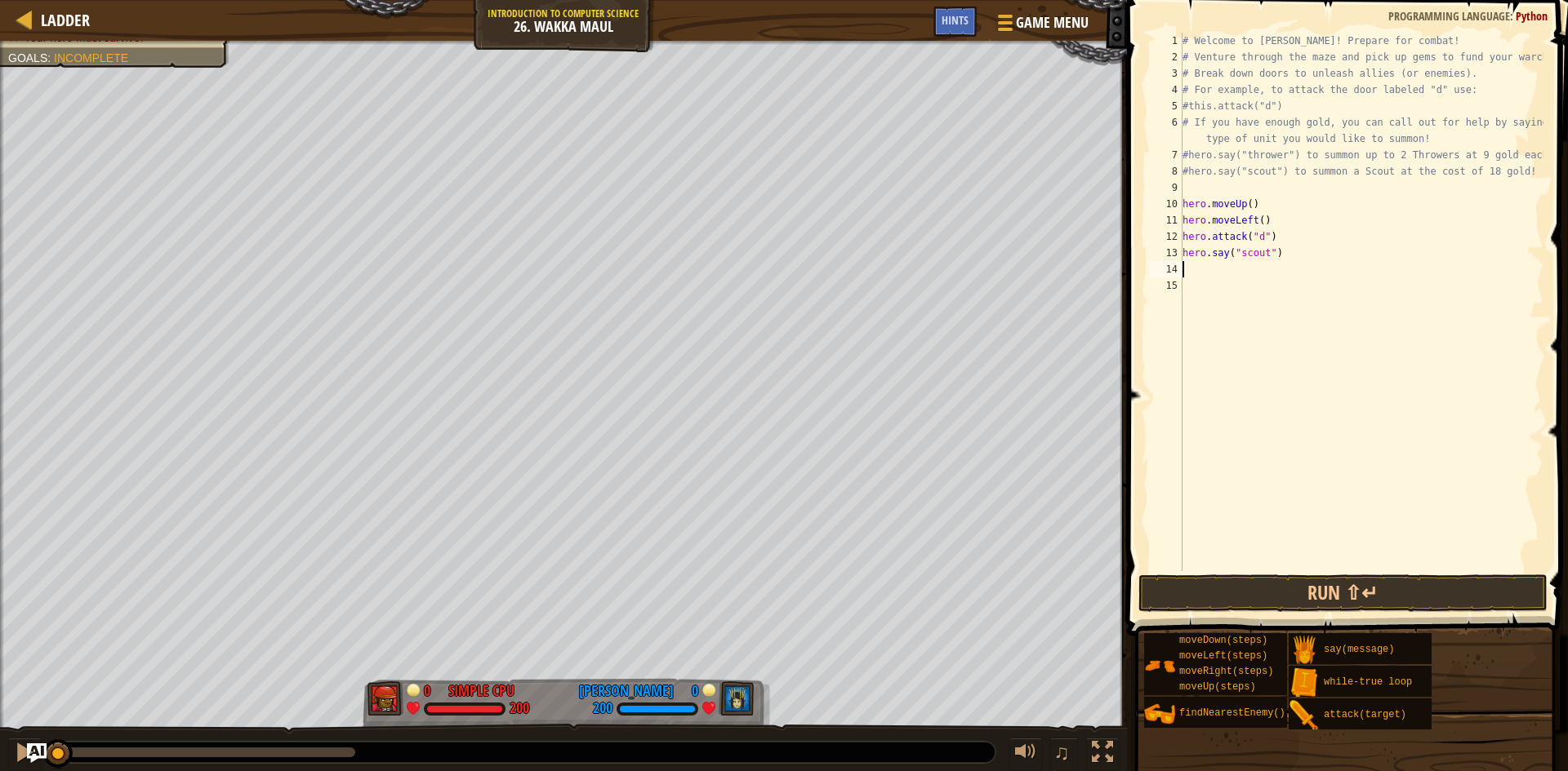
type textarea "s"
type textarea "r"
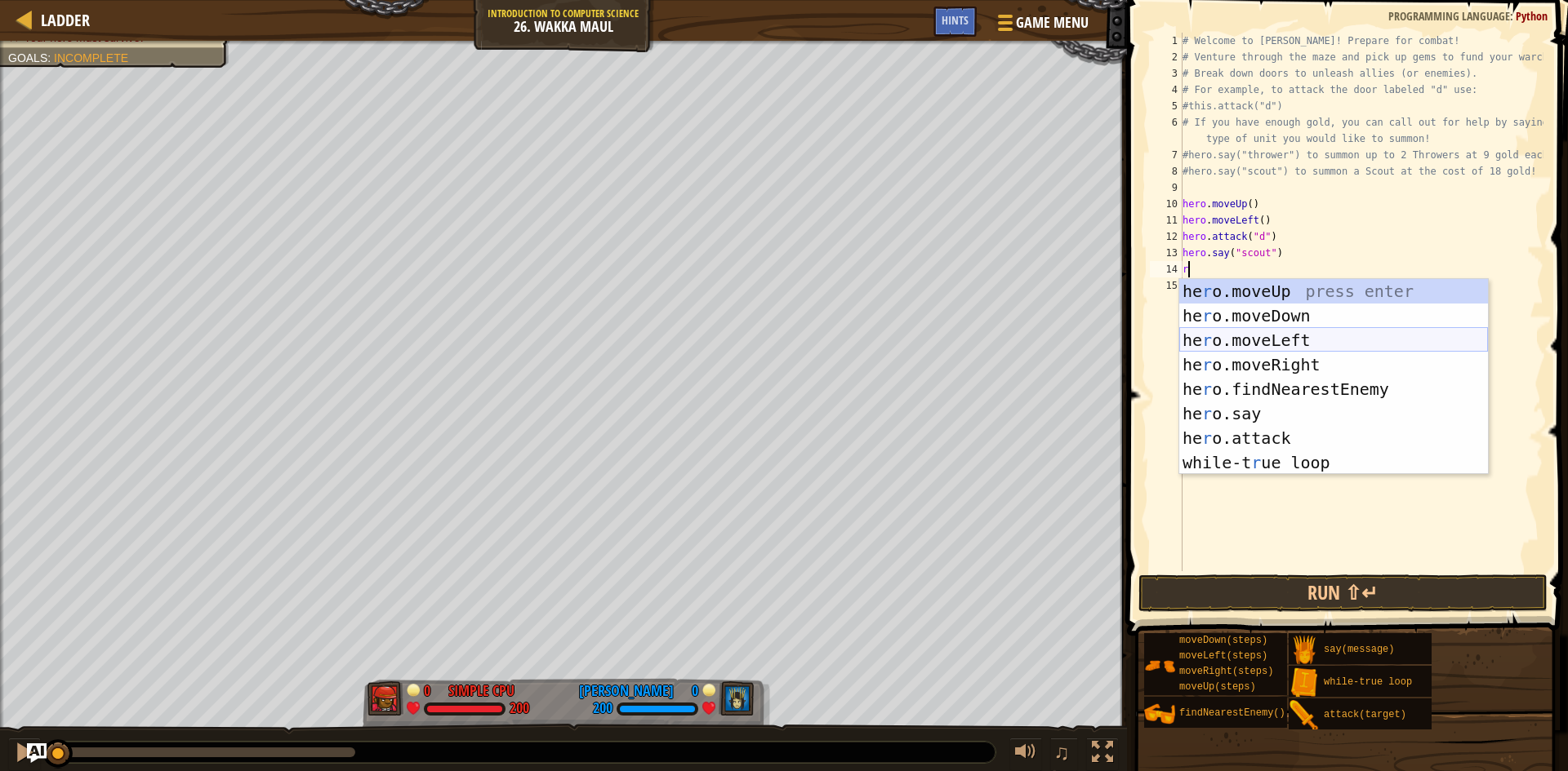
click at [1253, 339] on div "he r o.moveUp press enter he r o.moveDown press enter he r o.moveLeft press ent…" at bounding box center [1333, 402] width 308 height 245
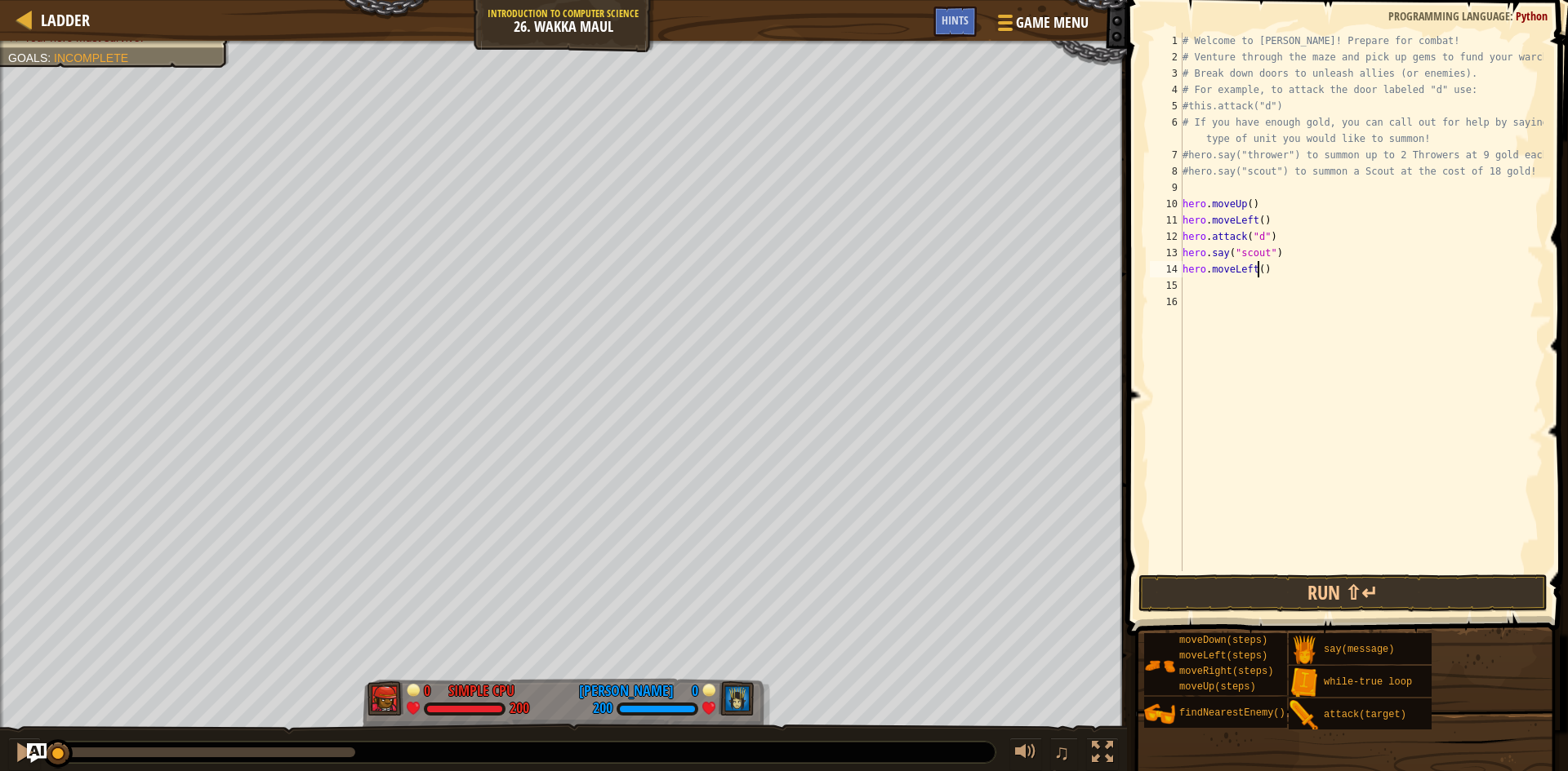
click at [1258, 269] on div "# Welcome to [PERSON_NAME]! Prepare for combat! # Venture through the maze and …" at bounding box center [1361, 318] width 364 height 572
type textarea "hero.moveLeft(4)"
click at [1202, 294] on div "# Welcome to [PERSON_NAME]! Prepare for combat! # Venture through the maze and …" at bounding box center [1361, 318] width 364 height 572
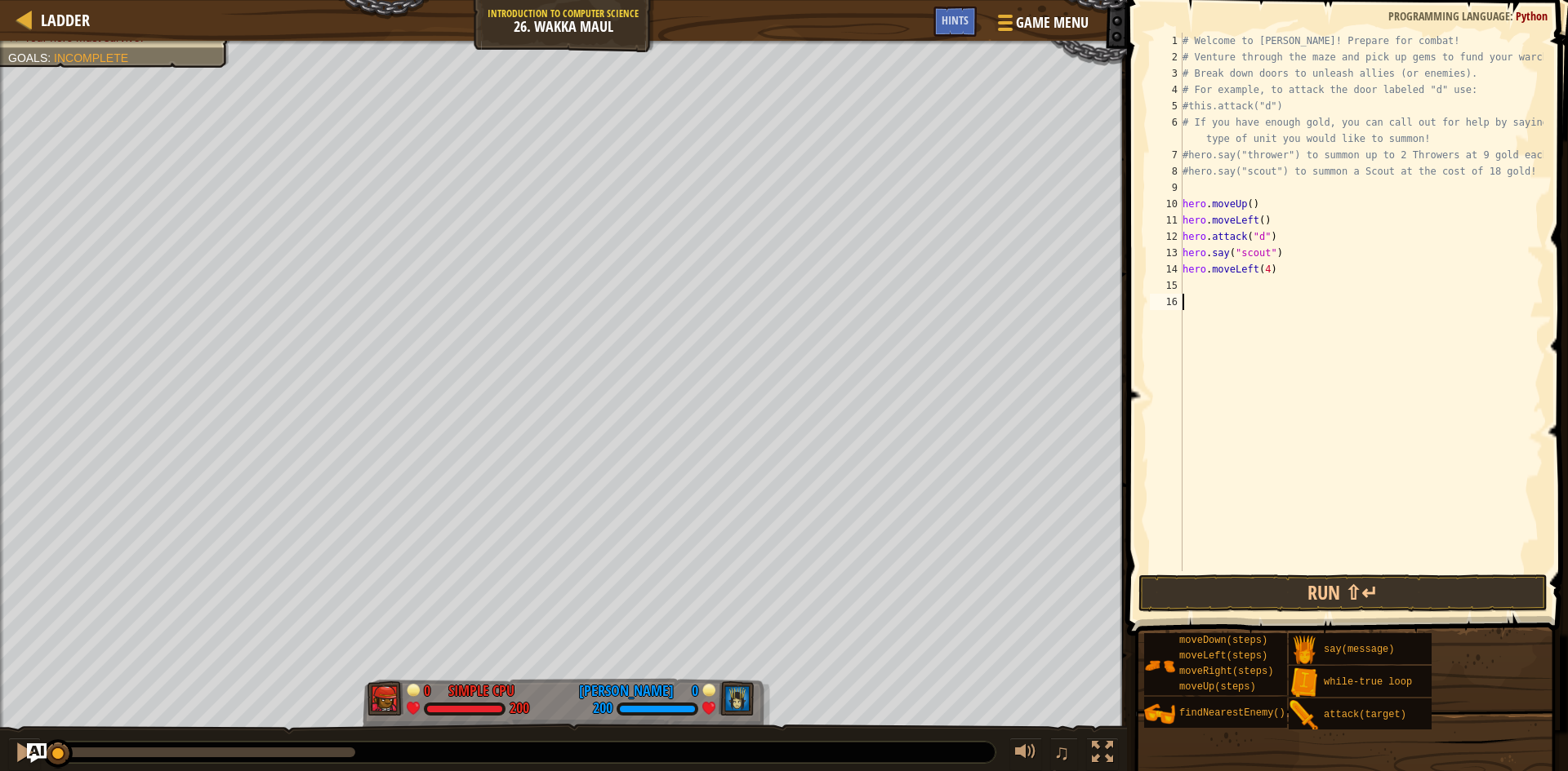
click at [1211, 283] on div "# Welcome to [PERSON_NAME]! Prepare for combat! # Venture through the maze and …" at bounding box center [1361, 318] width 364 height 572
type textarea "d"
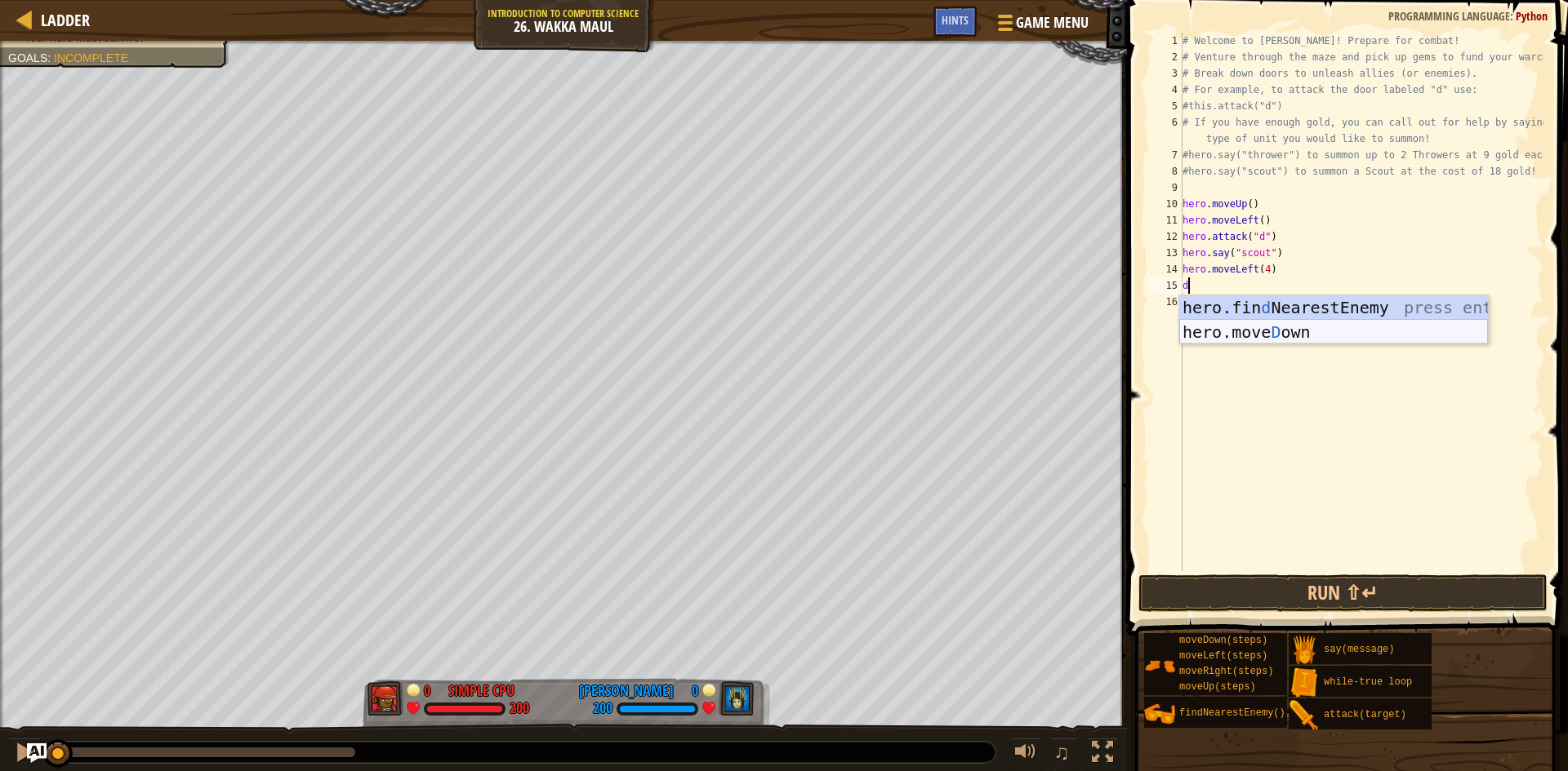
click at [1224, 334] on div "hero.fin d NearestEnemy press enter hero.[PERSON_NAME] own press enter" at bounding box center [1333, 345] width 308 height 98
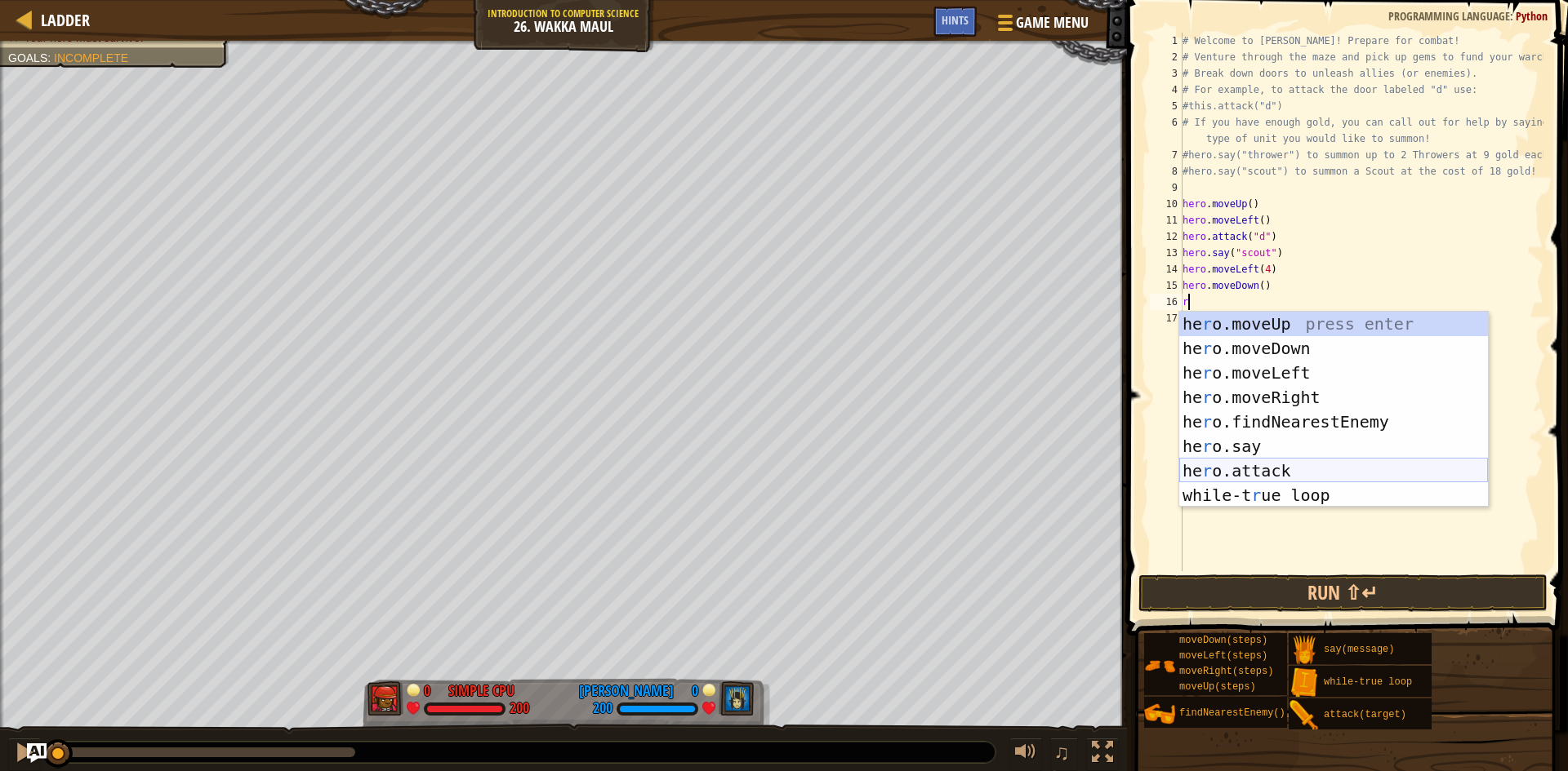
click at [1266, 476] on div "he r o.moveUp press enter he r o.moveDown press enter he r o.moveLeft press ent…" at bounding box center [1333, 434] width 308 height 245
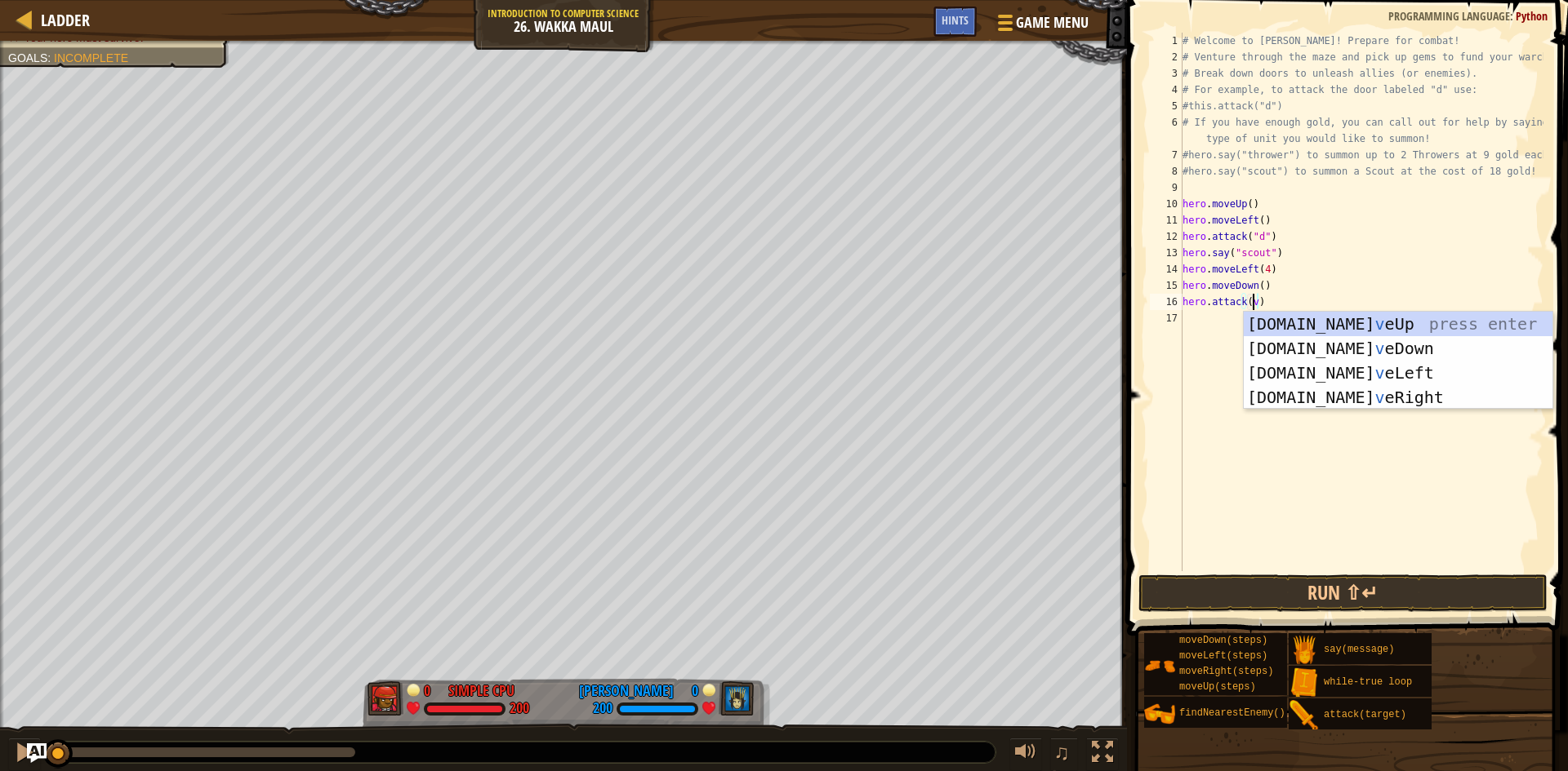
scroll to position [8, 5]
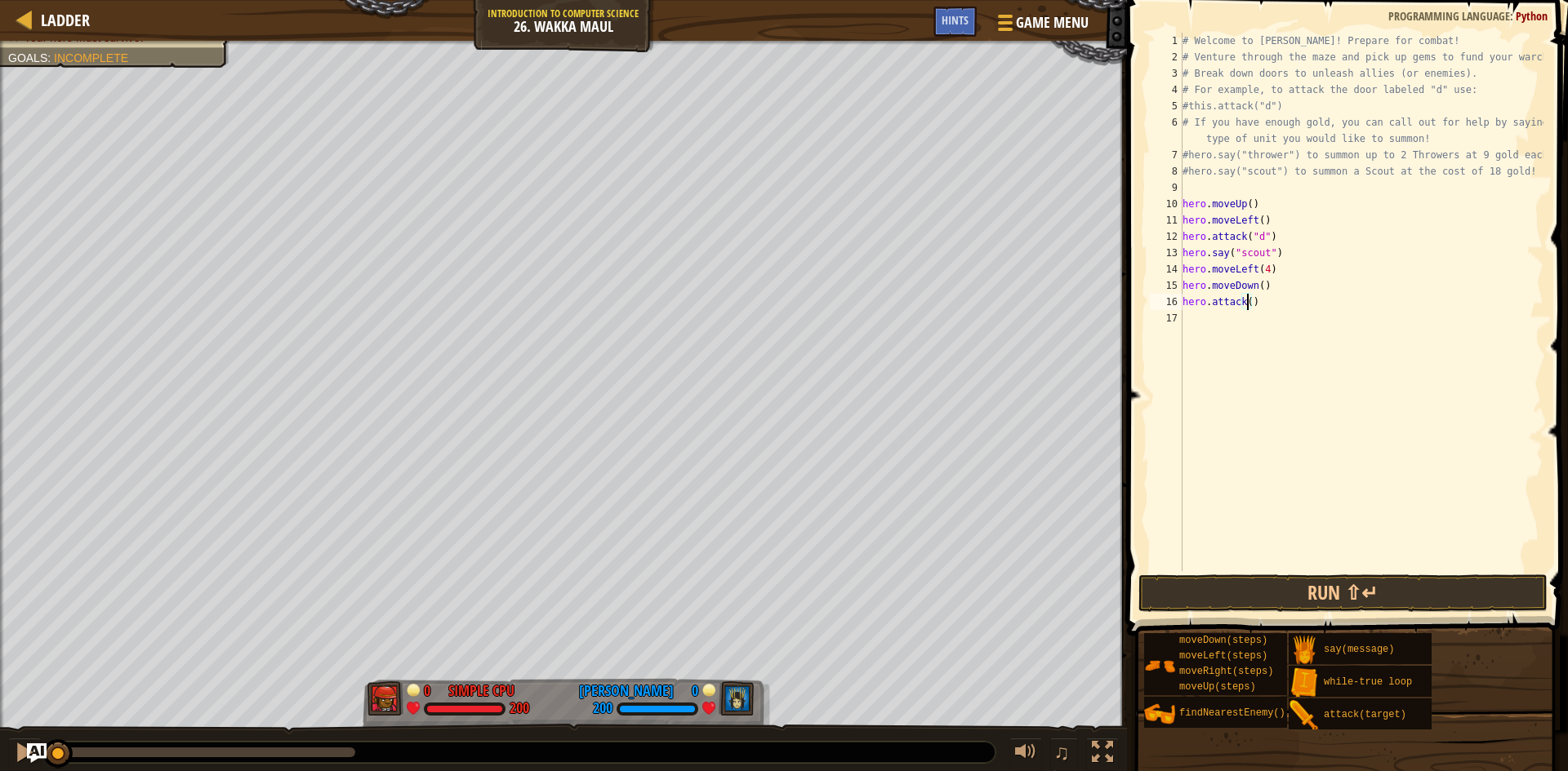
type textarea "hero.attack(b)"
click at [1216, 317] on div "# Welcome to [PERSON_NAME]! Prepare for combat! # Venture through the maze and …" at bounding box center [1361, 318] width 364 height 572
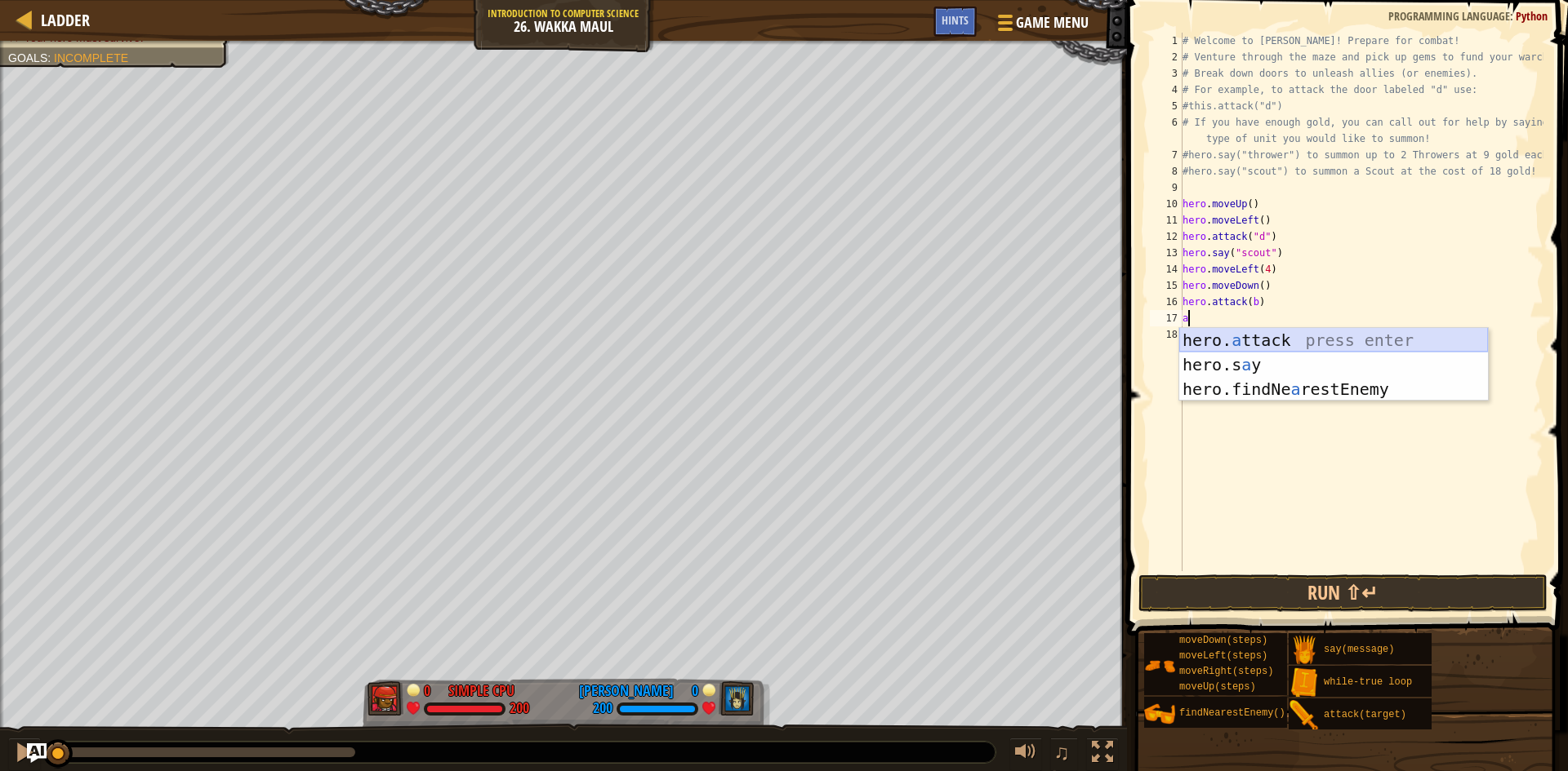
click at [1247, 332] on div "hero. a ttack press enter hero.s a y press enter hero.findNe a restEnemy press …" at bounding box center [1333, 389] width 308 height 122
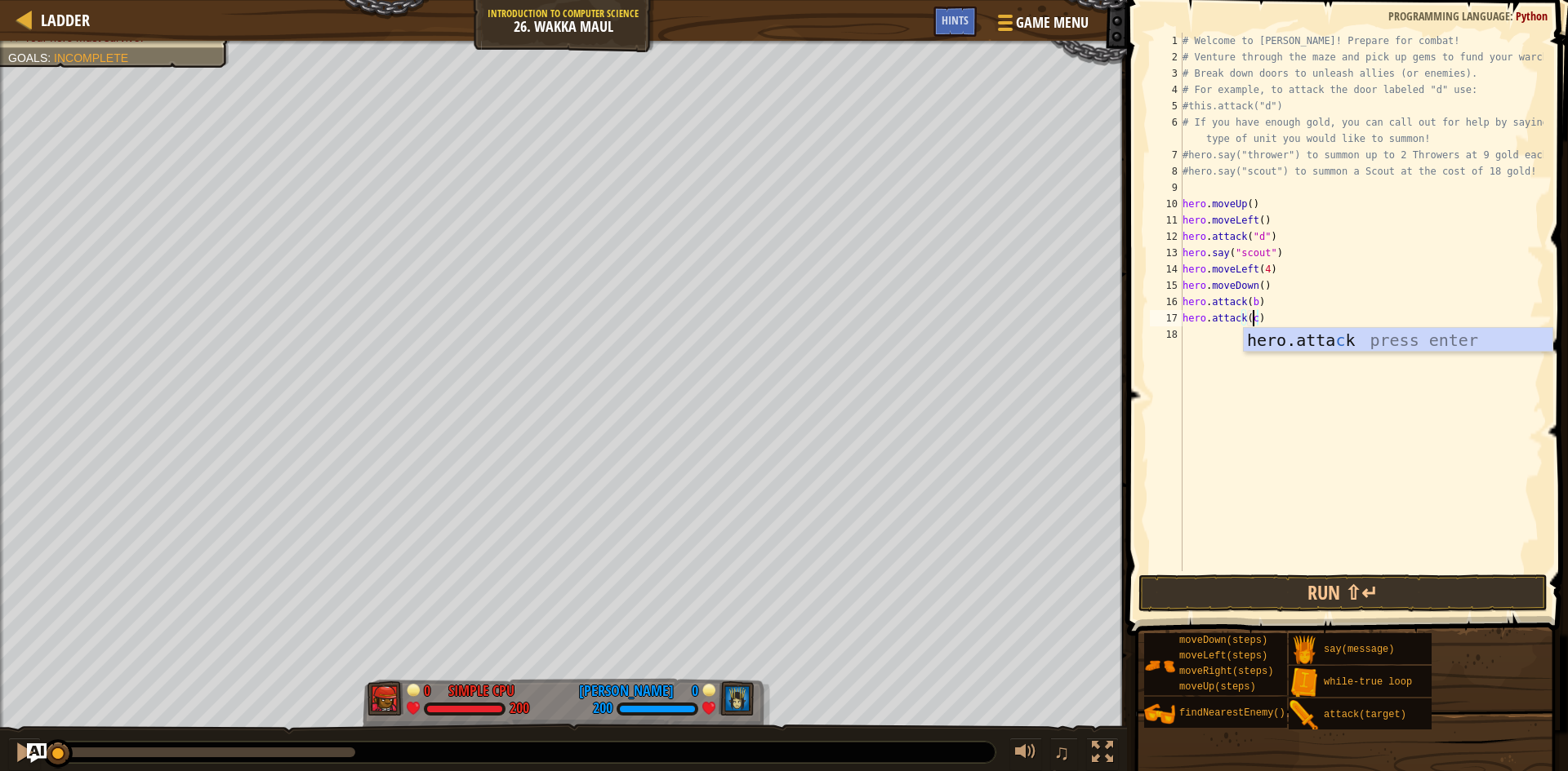
scroll to position [8, 5]
click at [1396, 279] on div "# Welcome to [PERSON_NAME]! Prepare for combat! # Venture through the maze and …" at bounding box center [1361, 318] width 364 height 572
type textarea "hero.moveDown()"
click at [1207, 330] on div "# Welcome to [PERSON_NAME]! Prepare for combat! # Venture through the maze and …" at bounding box center [1361, 318] width 364 height 572
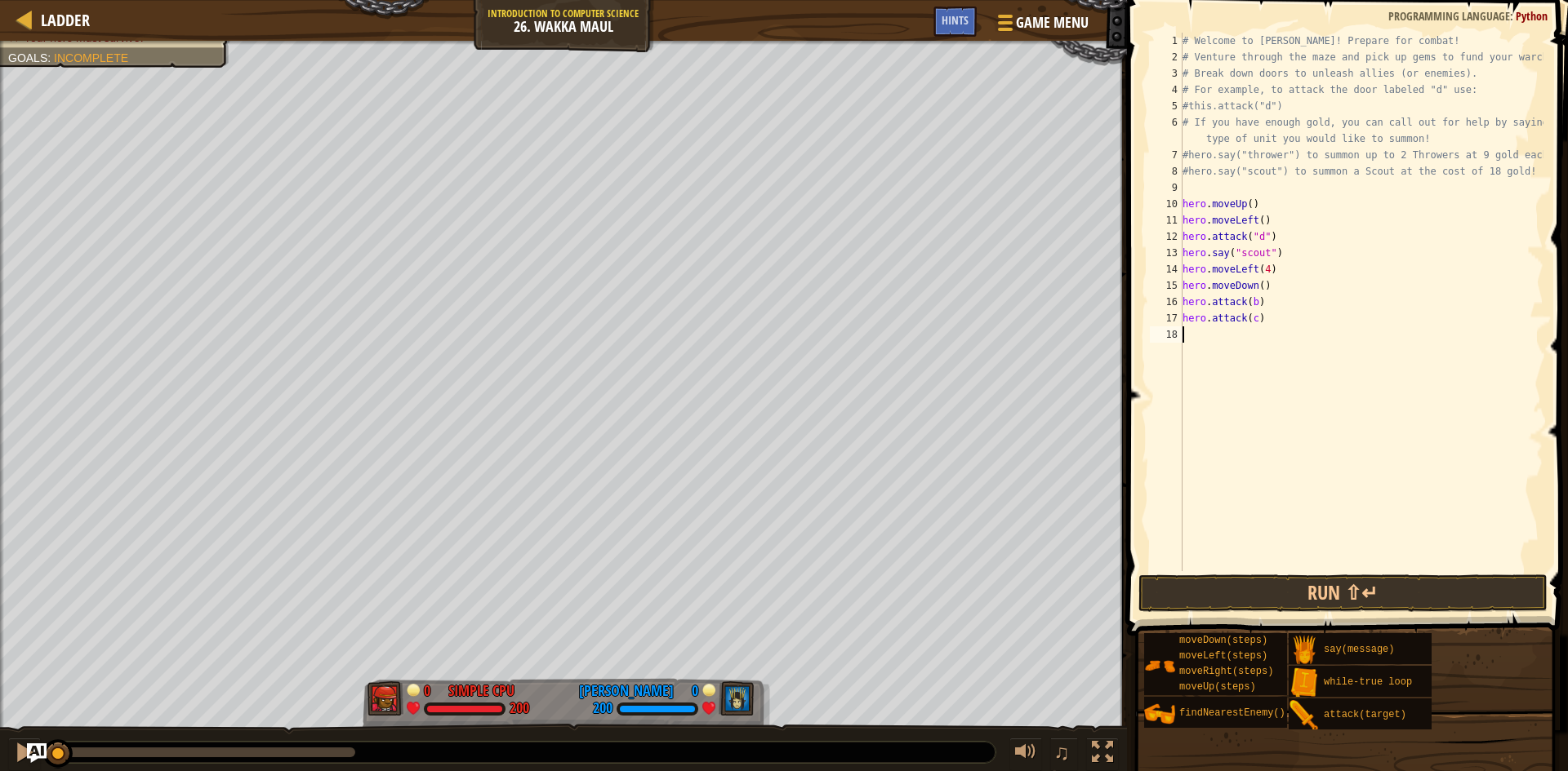
type textarea "d"
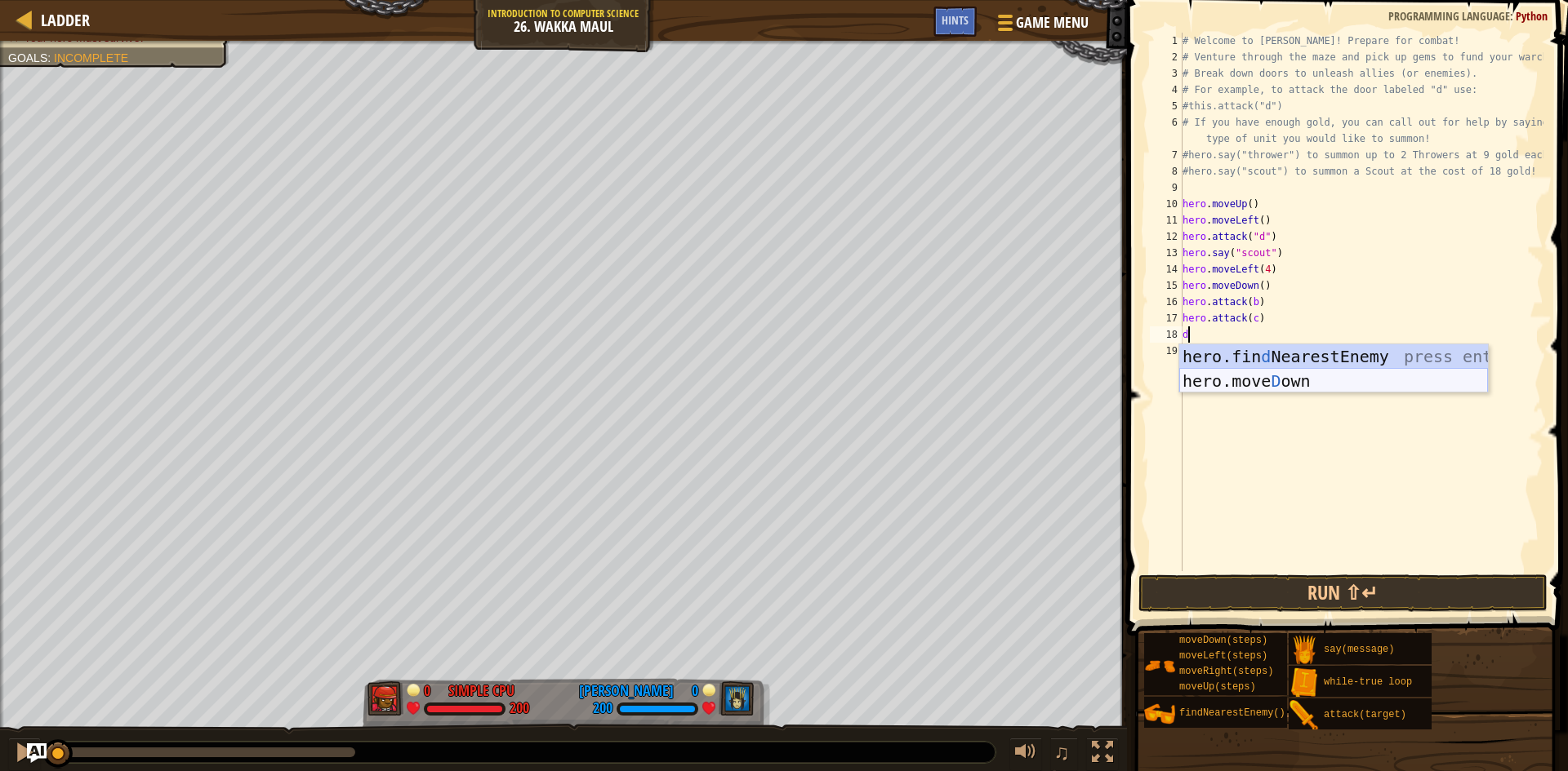
click at [1226, 378] on div "hero.fin d NearestEnemy press enter hero.[PERSON_NAME] own press enter" at bounding box center [1333, 394] width 308 height 98
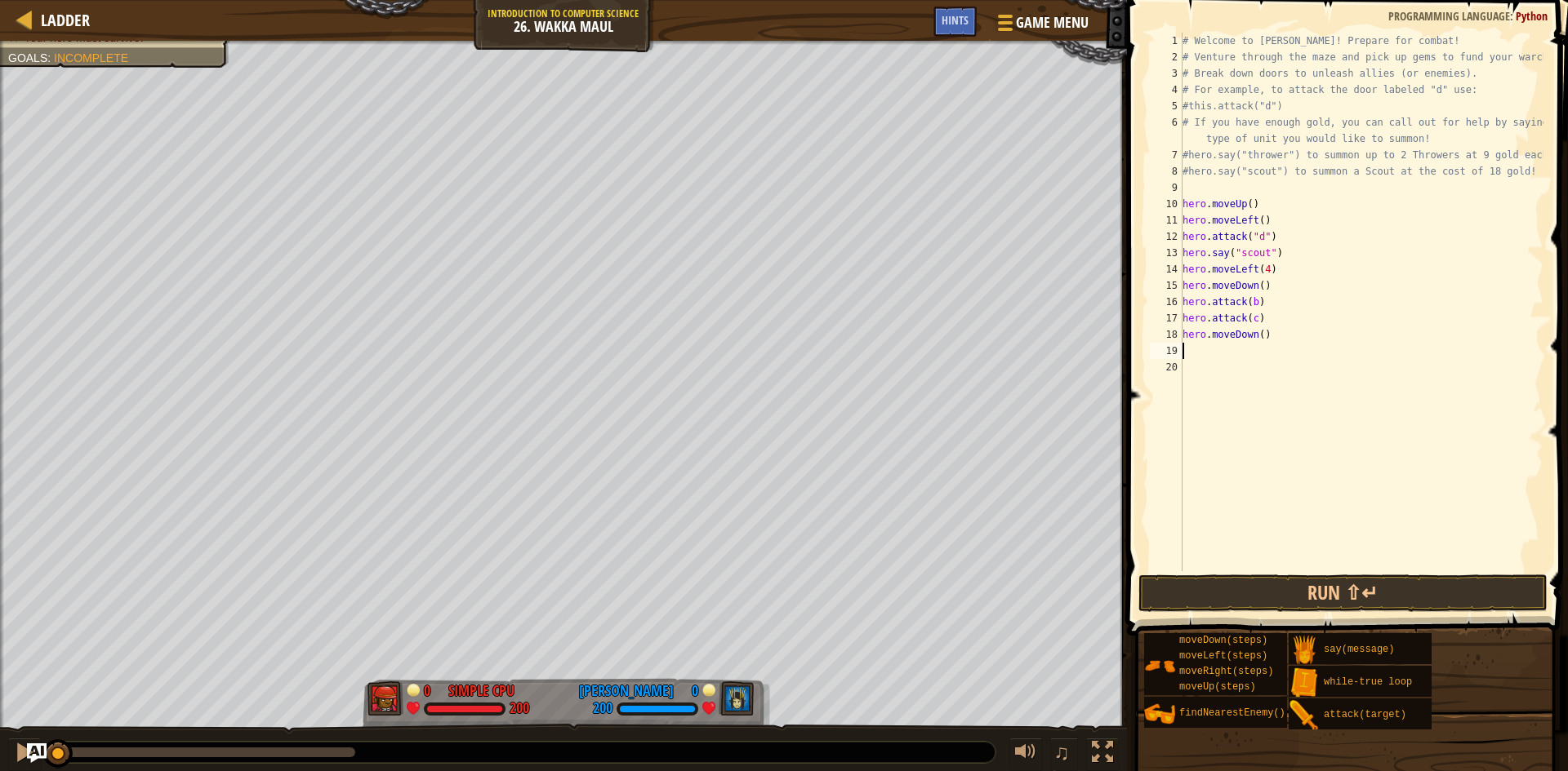
type textarea "r"
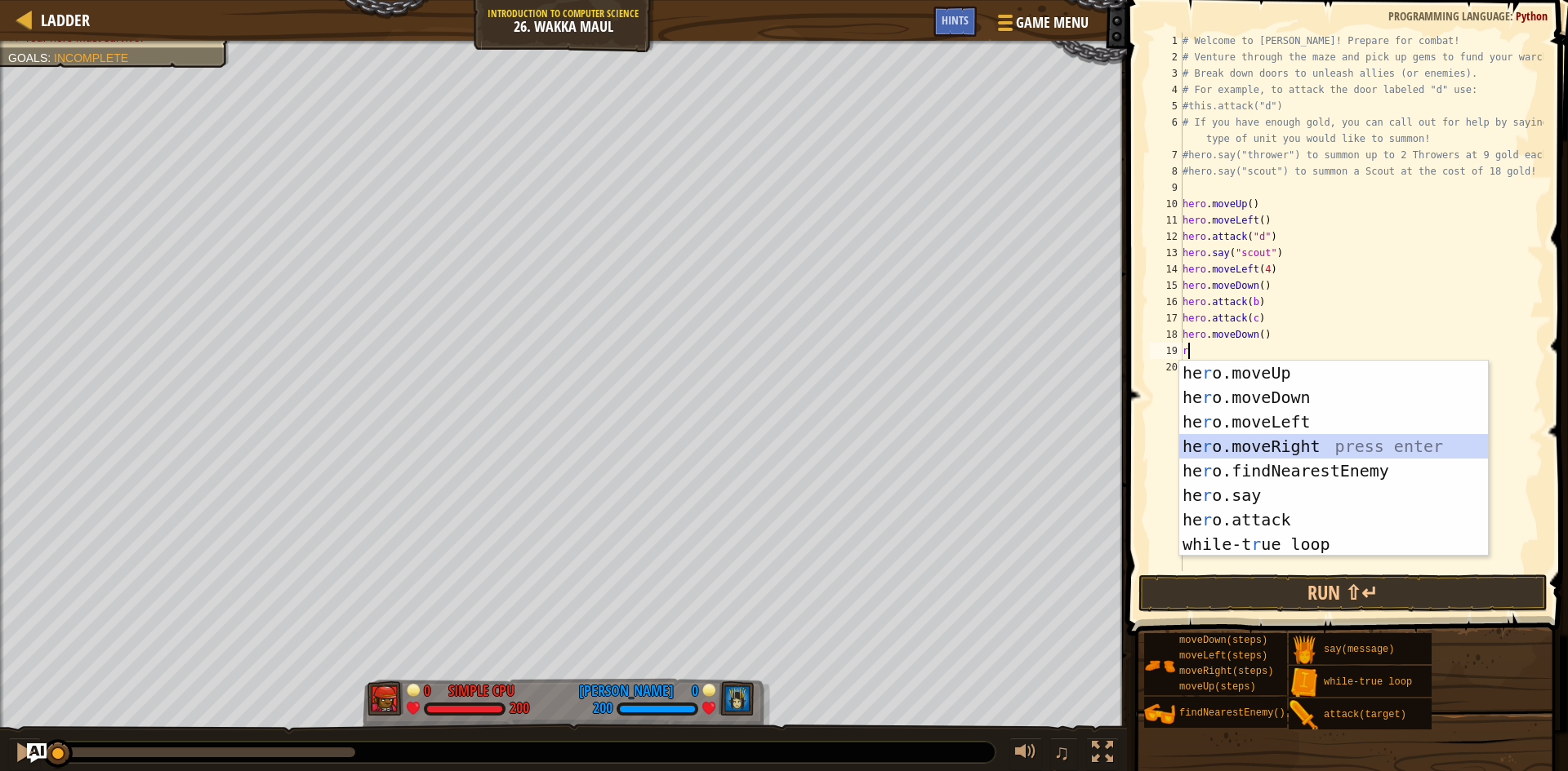
click at [1262, 450] on div "he r o.moveUp press enter he r o.moveDown press enter he r o.moveLeft press ent…" at bounding box center [1333, 483] width 308 height 245
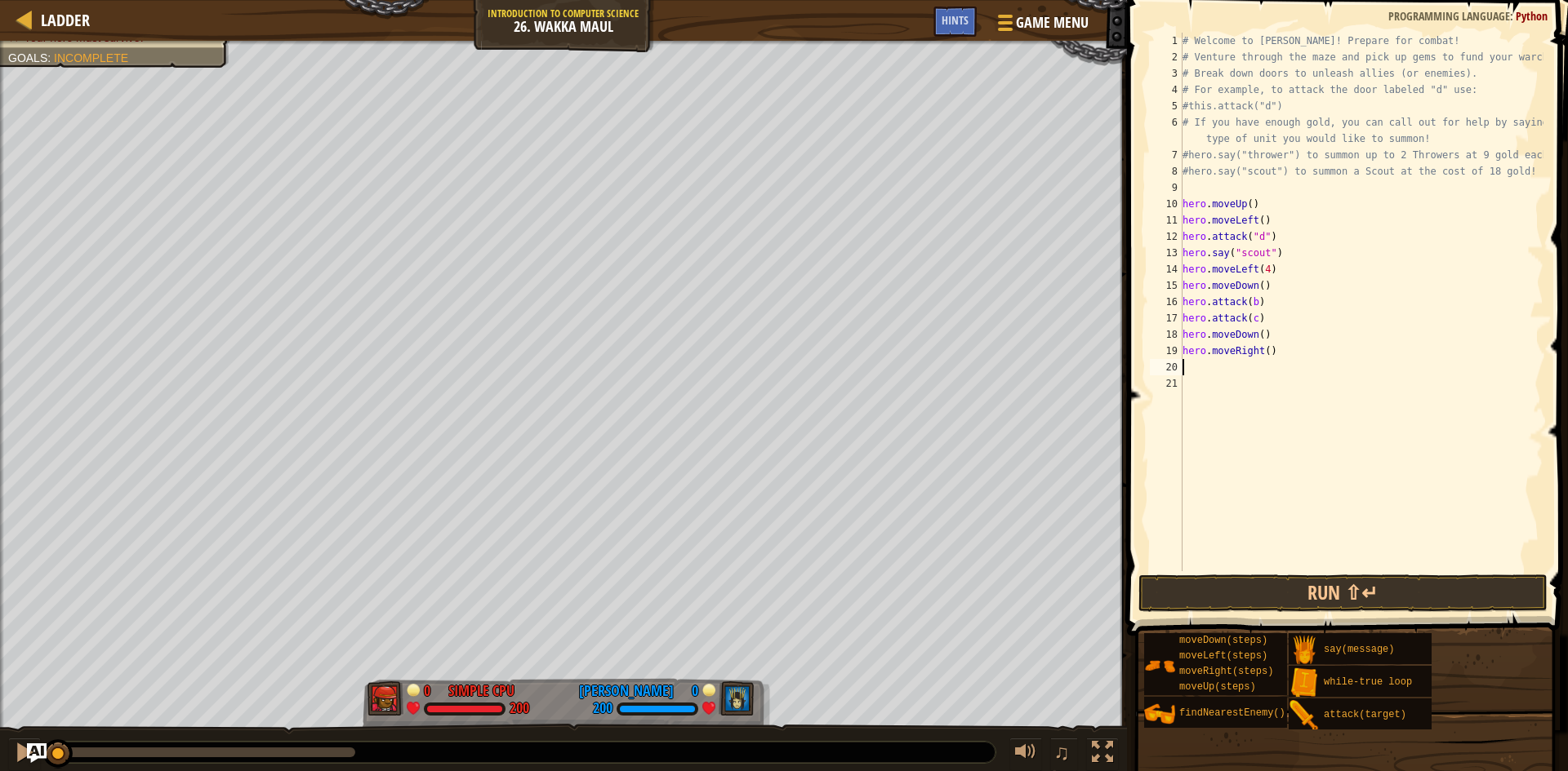
click at [1263, 352] on div "# Welcome to [PERSON_NAME]! Prepare for combat! # Venture through the maze and …" at bounding box center [1361, 318] width 364 height 572
type textarea "hero.moveRight(2)"
click at [1261, 369] on div "# Welcome to [PERSON_NAME]! Prepare for combat! # Venture through the maze and …" at bounding box center [1361, 318] width 364 height 572
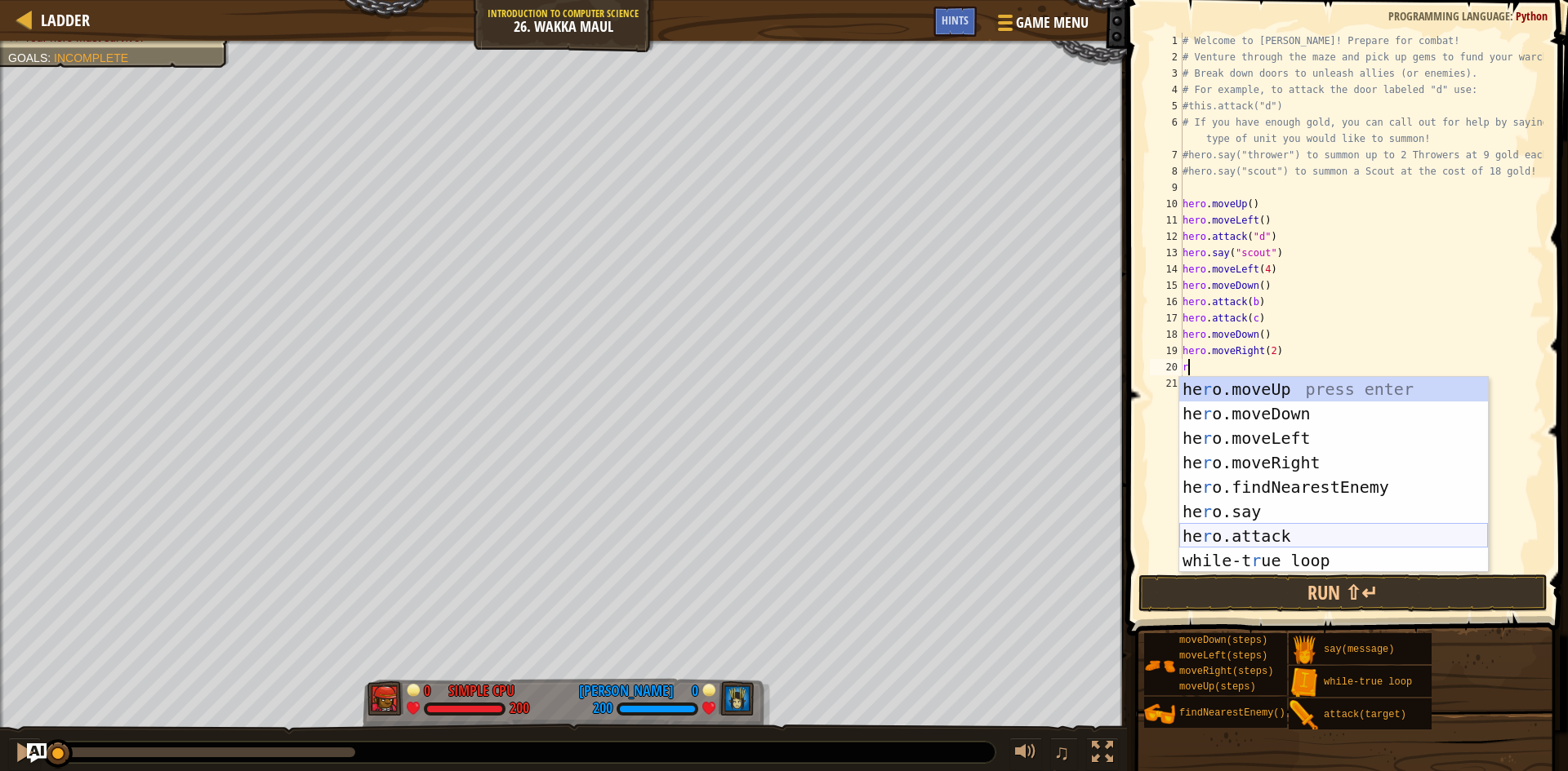
click at [1289, 531] on div "he r o.moveUp press enter he r o.moveDown press enter he r o.moveLeft press ent…" at bounding box center [1333, 500] width 308 height 245
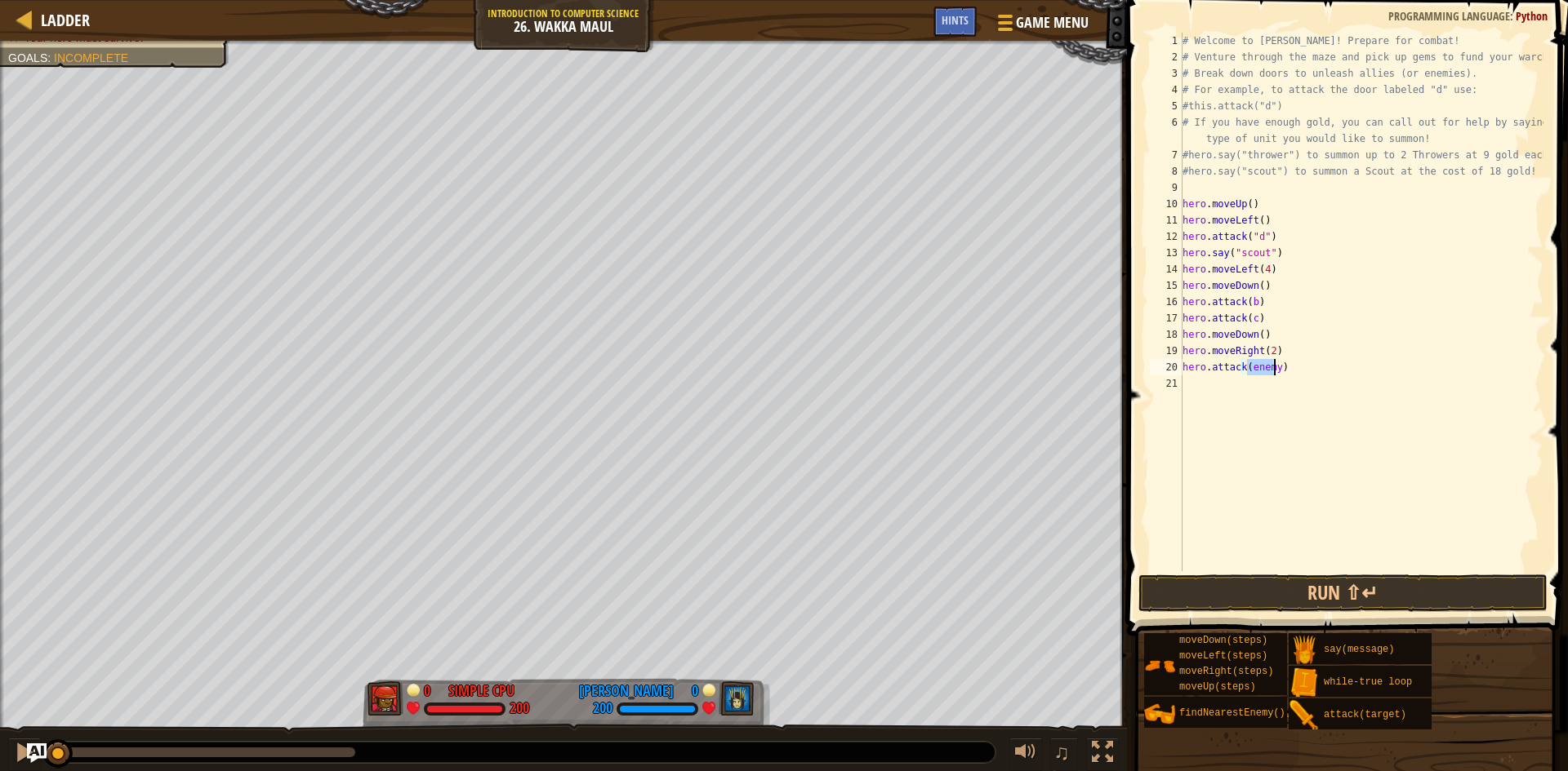
type textarea "hero.attack(e)"
click at [1200, 461] on div "# Welcome to [PERSON_NAME]! Prepare for combat! # Venture through the maze and …" at bounding box center [1361, 318] width 364 height 572
type textarea "d"
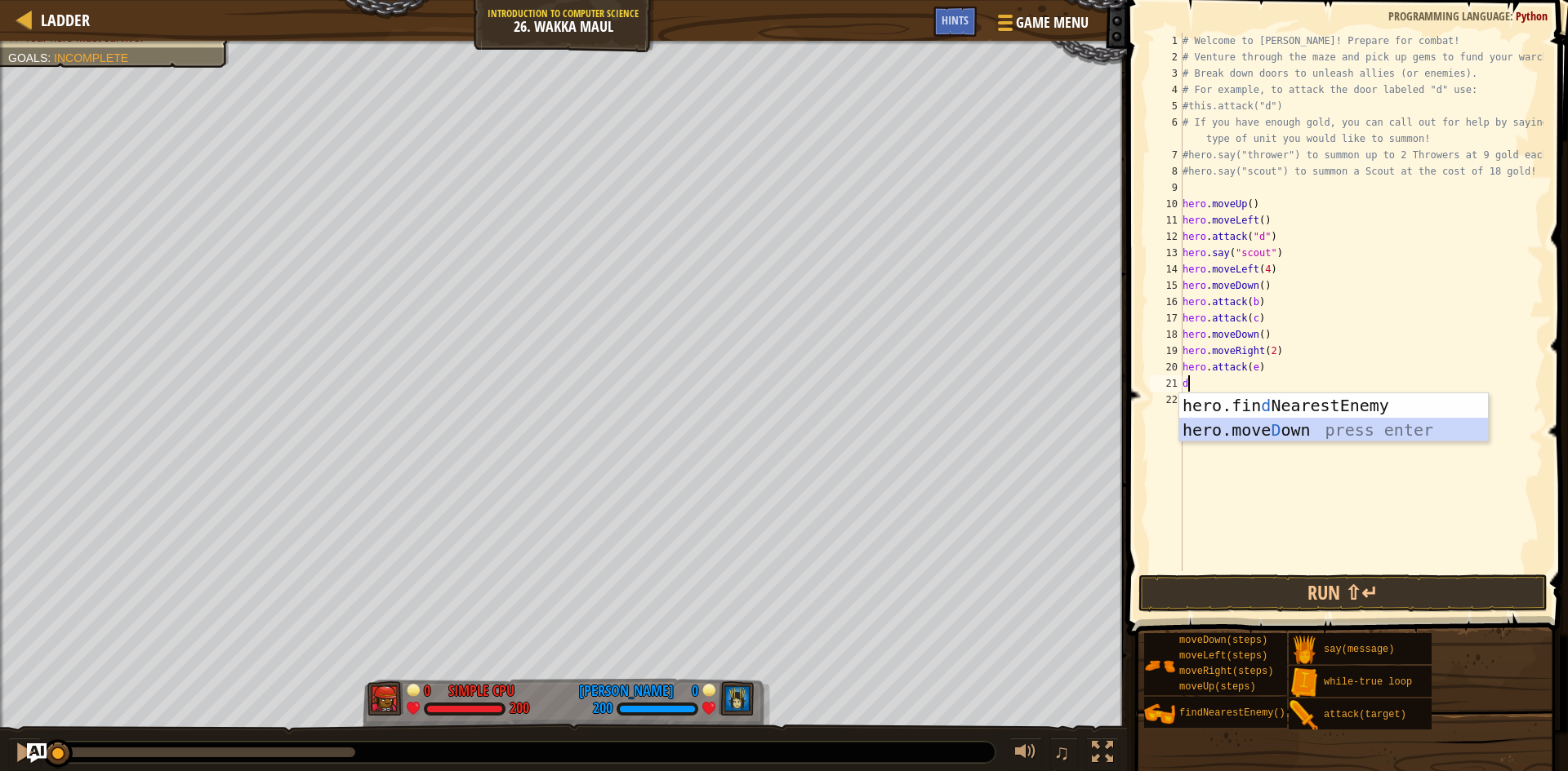
click at [1239, 427] on div "hero.fin d NearestEnemy press enter hero.[PERSON_NAME] own press enter" at bounding box center [1333, 443] width 308 height 98
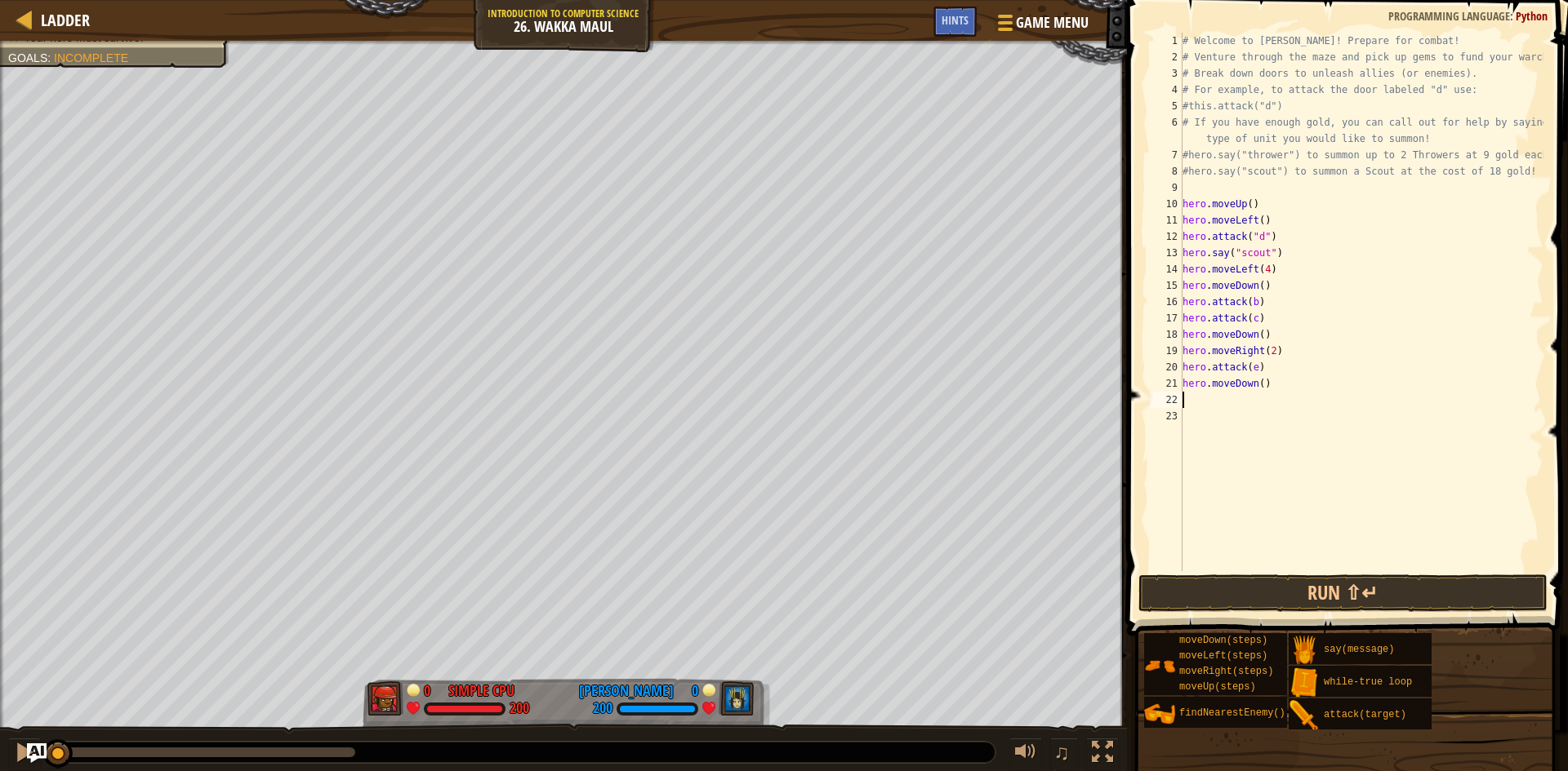
type textarea "r"
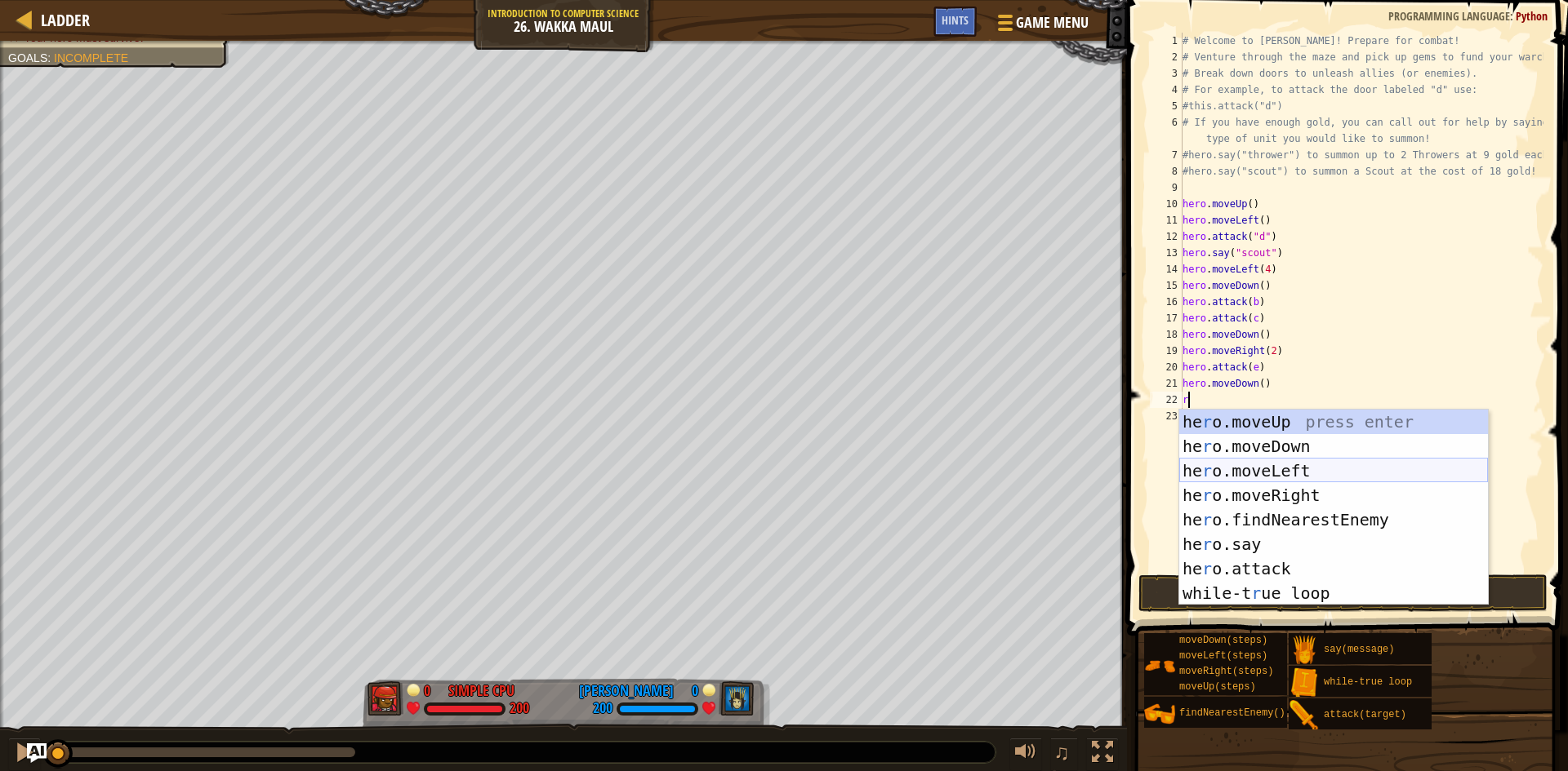
click at [1243, 470] on div "he r o.moveUp press enter he r o.moveDown press enter he r o.moveLeft press ent…" at bounding box center [1333, 532] width 308 height 245
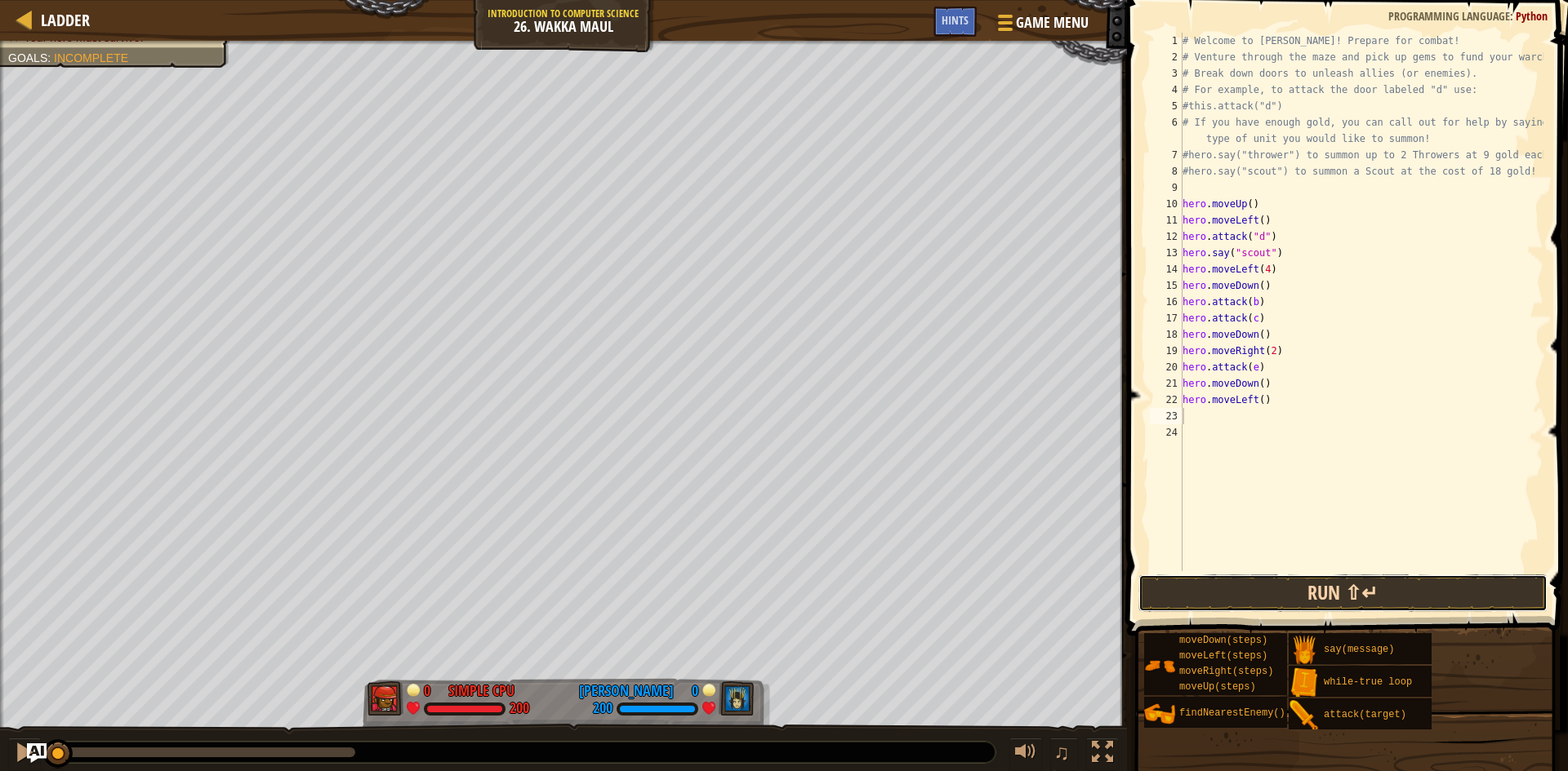
click at [1303, 588] on button "Run ⇧↵" at bounding box center [1342, 594] width 409 height 37
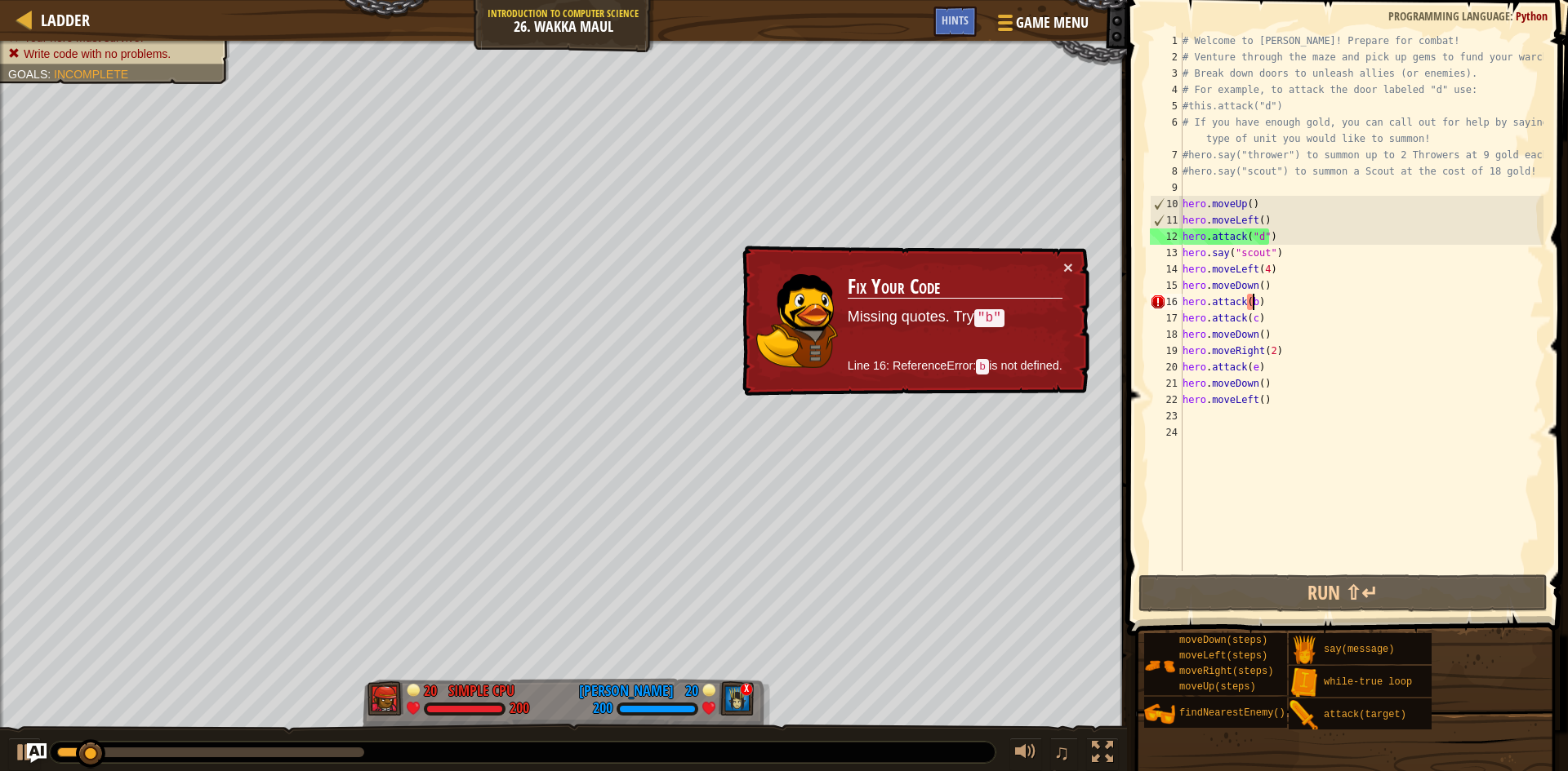
click at [1251, 304] on div "# Welcome to [PERSON_NAME]! Prepare for combat! # Venture through the maze and …" at bounding box center [1361, 318] width 364 height 572
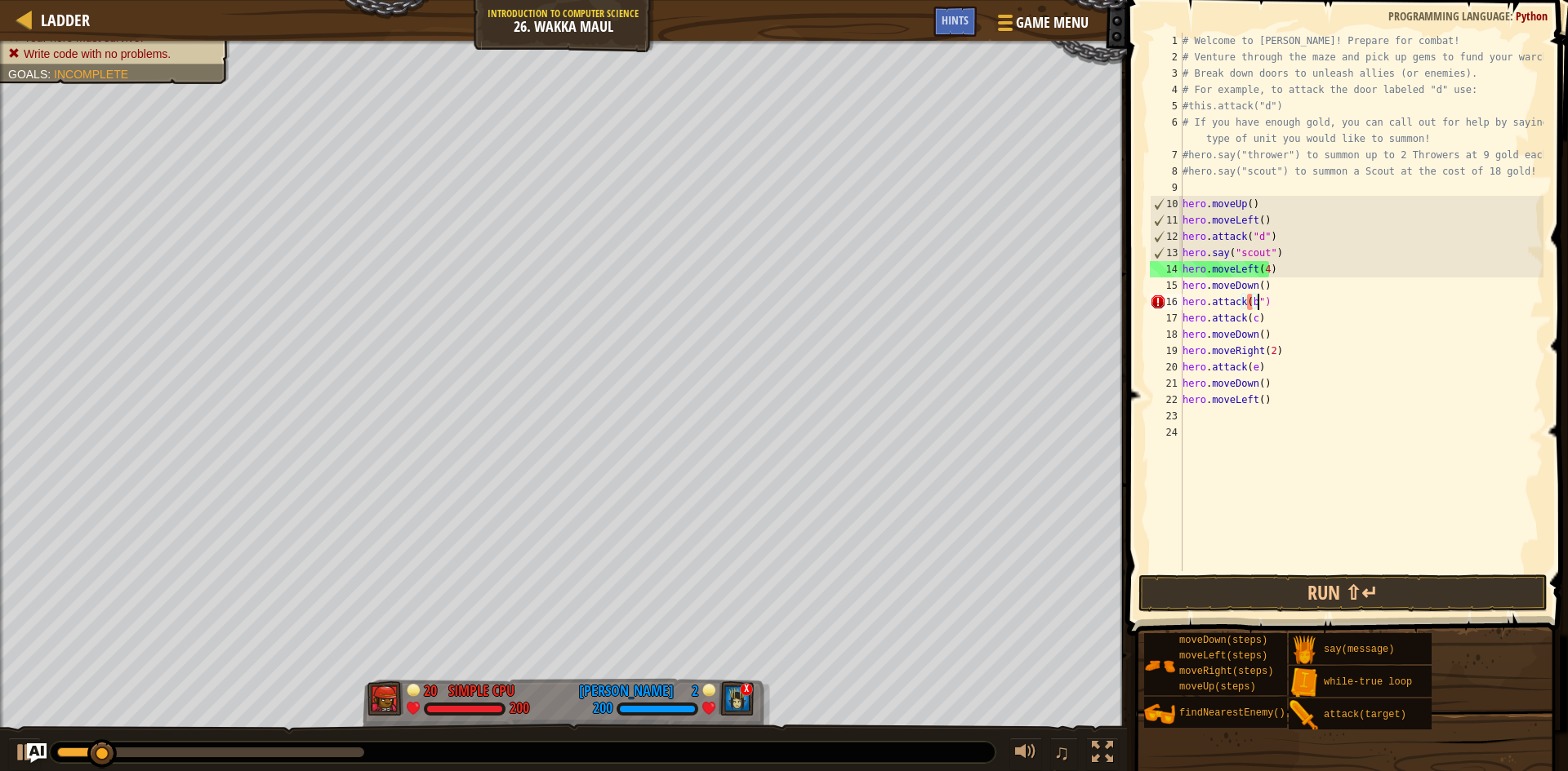
scroll to position [8, 6]
click at [1244, 306] on div "# Welcome to [PERSON_NAME]! Prepare for combat! # Venture through the maze and …" at bounding box center [1361, 318] width 364 height 572
click at [1248, 319] on div "# Welcome to [PERSON_NAME]! Prepare for combat! # Venture through the maze and …" at bounding box center [1361, 318] width 364 height 572
click at [1252, 317] on div "# Welcome to [PERSON_NAME]! Prepare for combat! # Venture through the maze and …" at bounding box center [1361, 318] width 364 height 572
click at [1246, 319] on div "# Welcome to [PERSON_NAME]! Prepare for combat! # Venture through the maze and …" at bounding box center [1361, 318] width 364 height 572
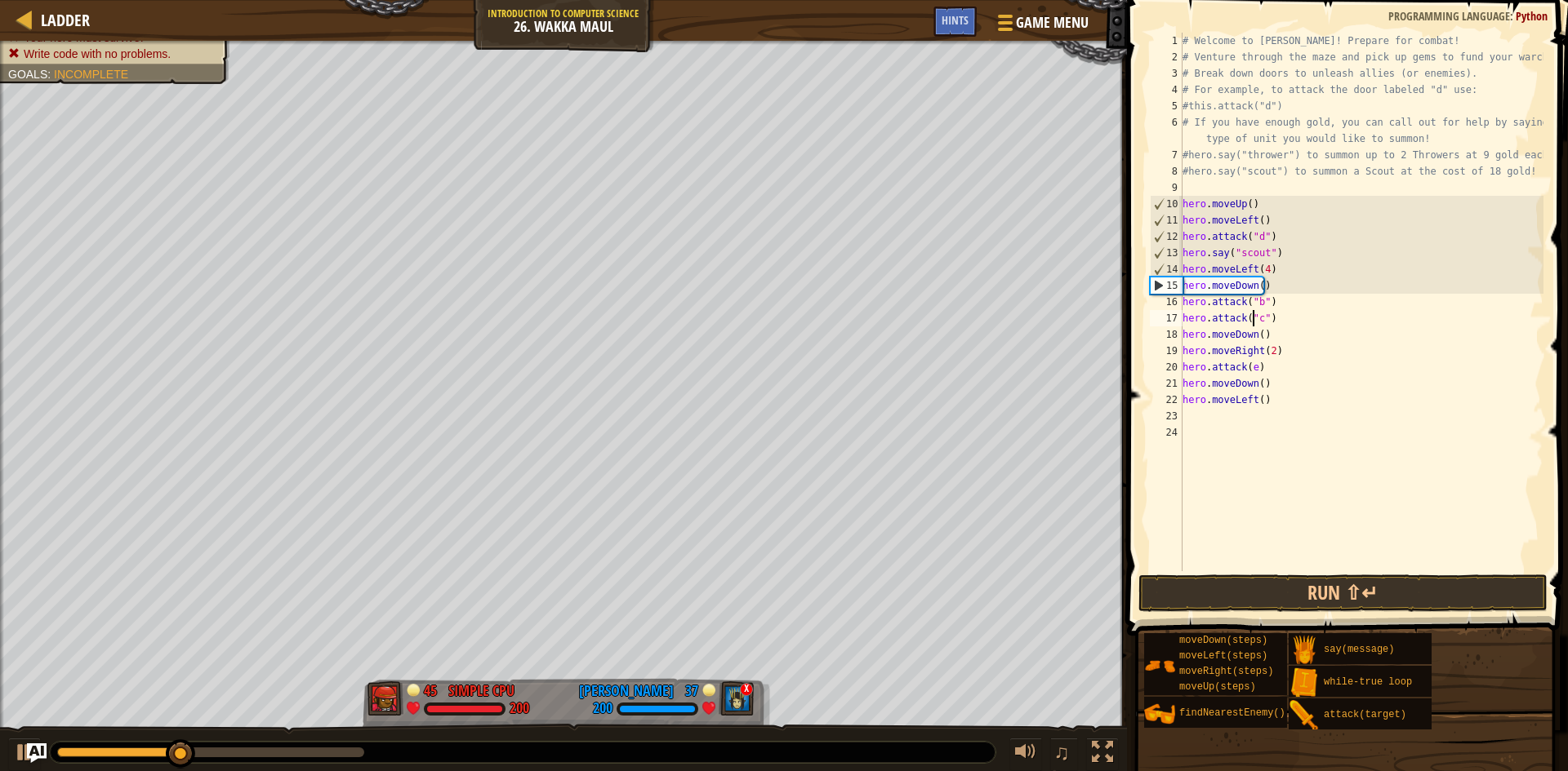
click at [1251, 364] on div "# Welcome to [PERSON_NAME]! Prepare for combat! # Venture through the maze and …" at bounding box center [1361, 318] width 364 height 572
click at [1247, 370] on div "# Welcome to [PERSON_NAME]! Prepare for combat! # Venture through the maze and …" at bounding box center [1361, 318] width 364 height 572
type textarea "hero.attack("e")"
click at [1266, 588] on button "Run ⇧↵" at bounding box center [1342, 594] width 409 height 37
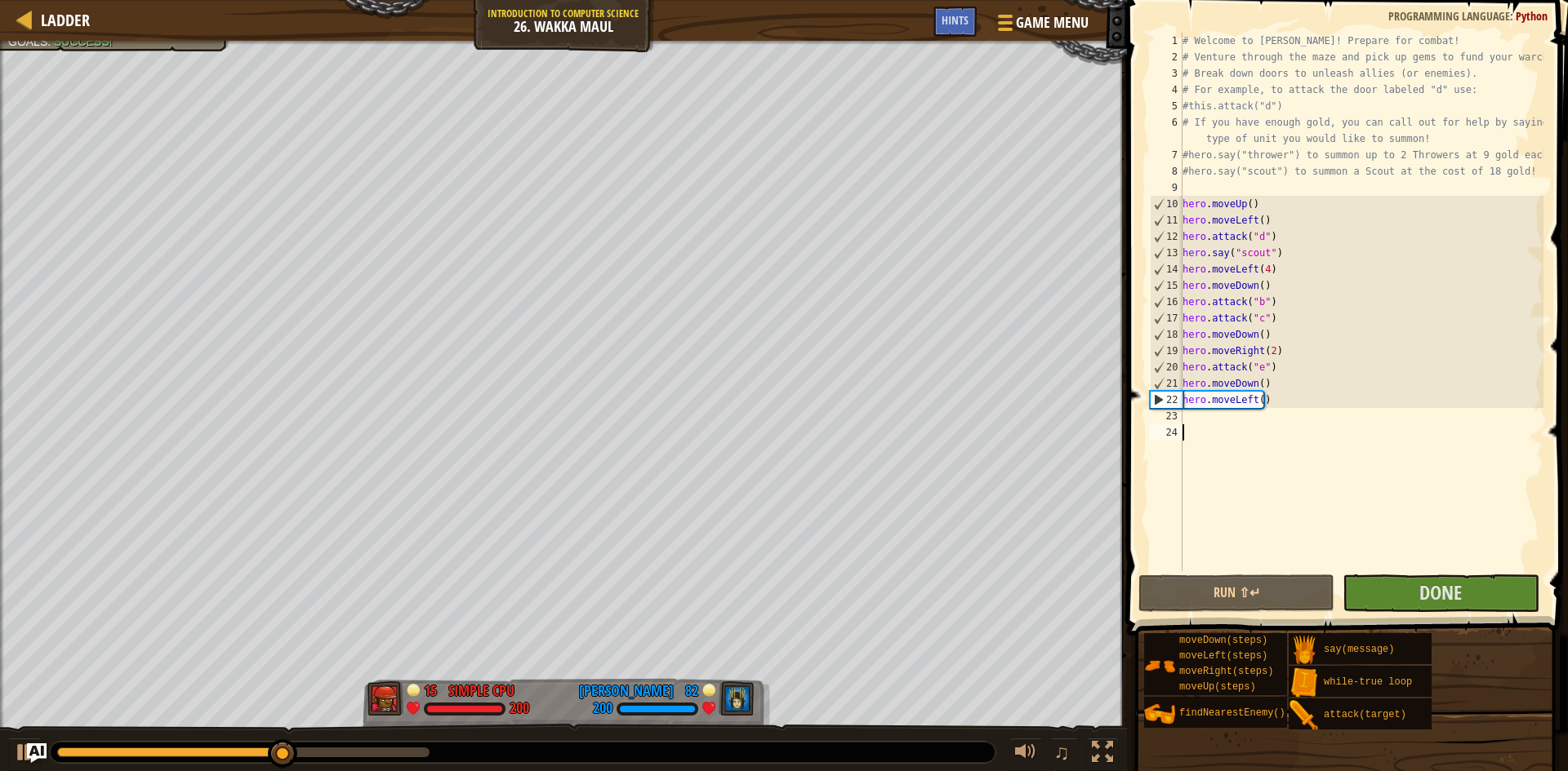
click at [1264, 428] on div "# Welcome to [PERSON_NAME]! Prepare for combat! # Venture through the maze and …" at bounding box center [1361, 318] width 364 height 572
click at [1259, 415] on div "# Welcome to [PERSON_NAME]! Prepare for combat! # Venture through the maze and …" at bounding box center [1361, 318] width 364 height 572
type textarea "d"
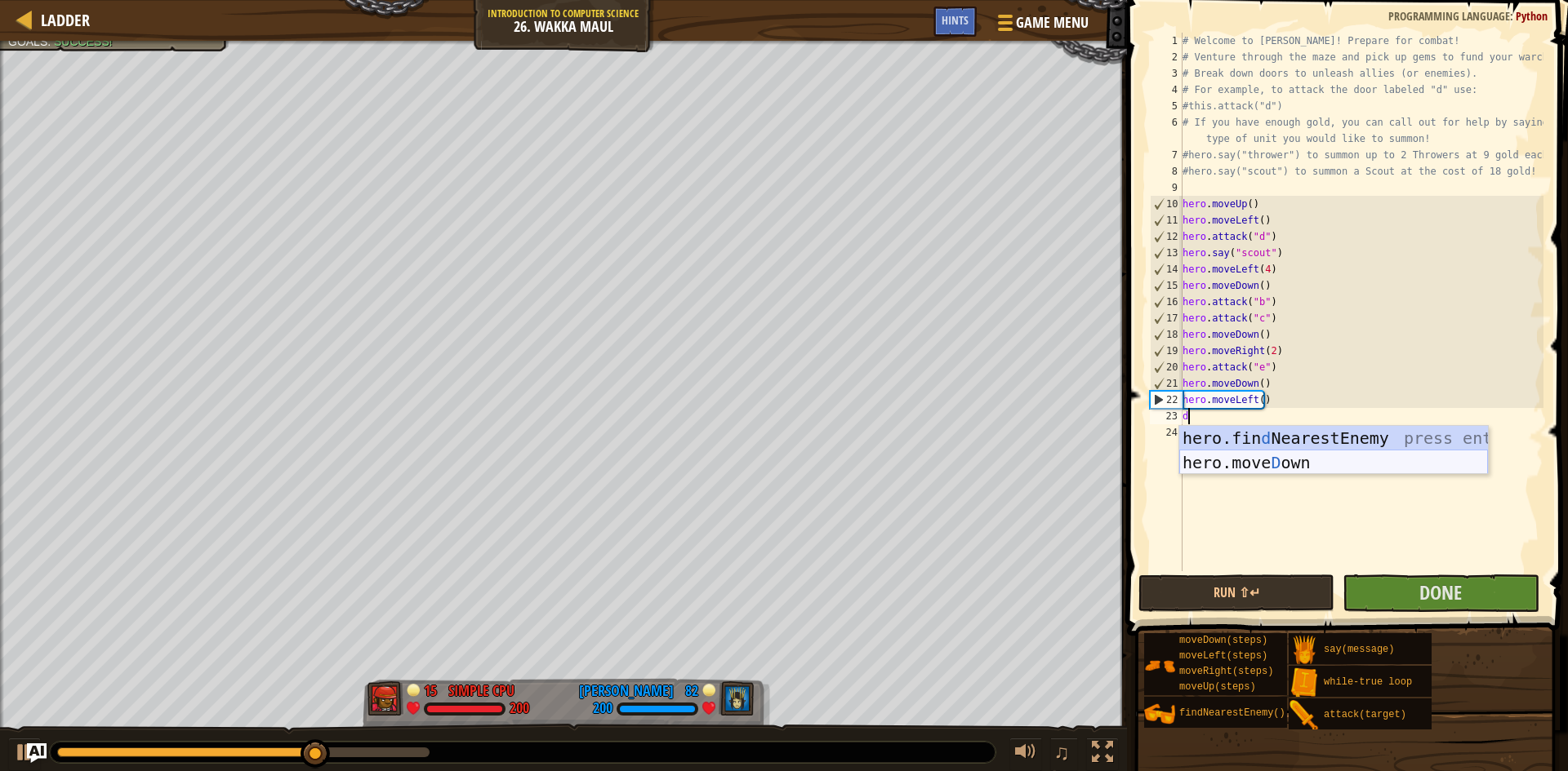
click at [1233, 453] on div "hero.fin d NearestEnemy press enter hero.[PERSON_NAME] own press enter" at bounding box center [1333, 475] width 308 height 98
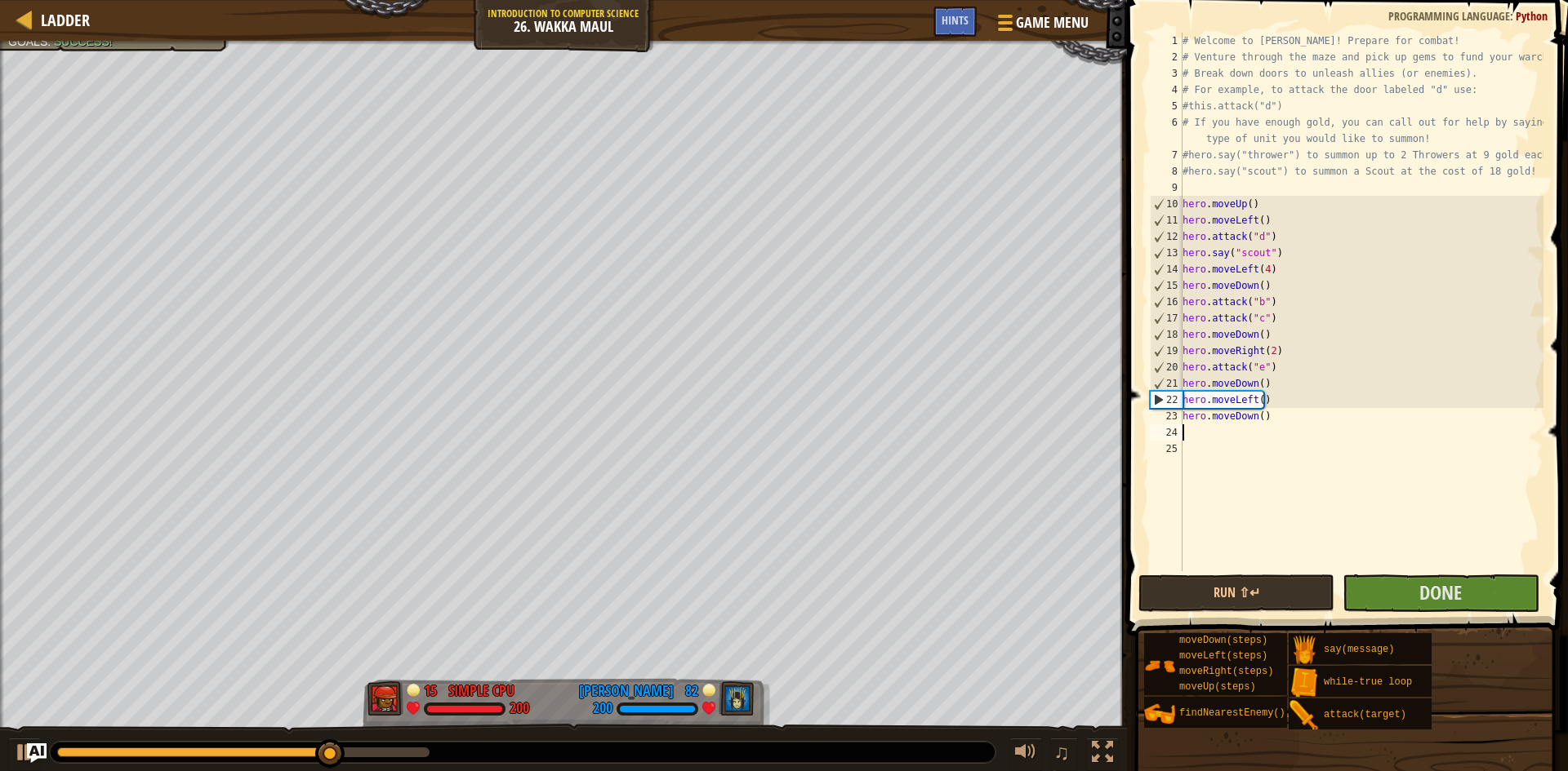
click at [1252, 425] on div "# Welcome to [PERSON_NAME]! Prepare for combat! # Venture through the maze and …" at bounding box center [1361, 318] width 364 height 572
click at [1253, 409] on div "# Welcome to [PERSON_NAME]! Prepare for combat! # Venture through the maze and …" at bounding box center [1361, 318] width 364 height 572
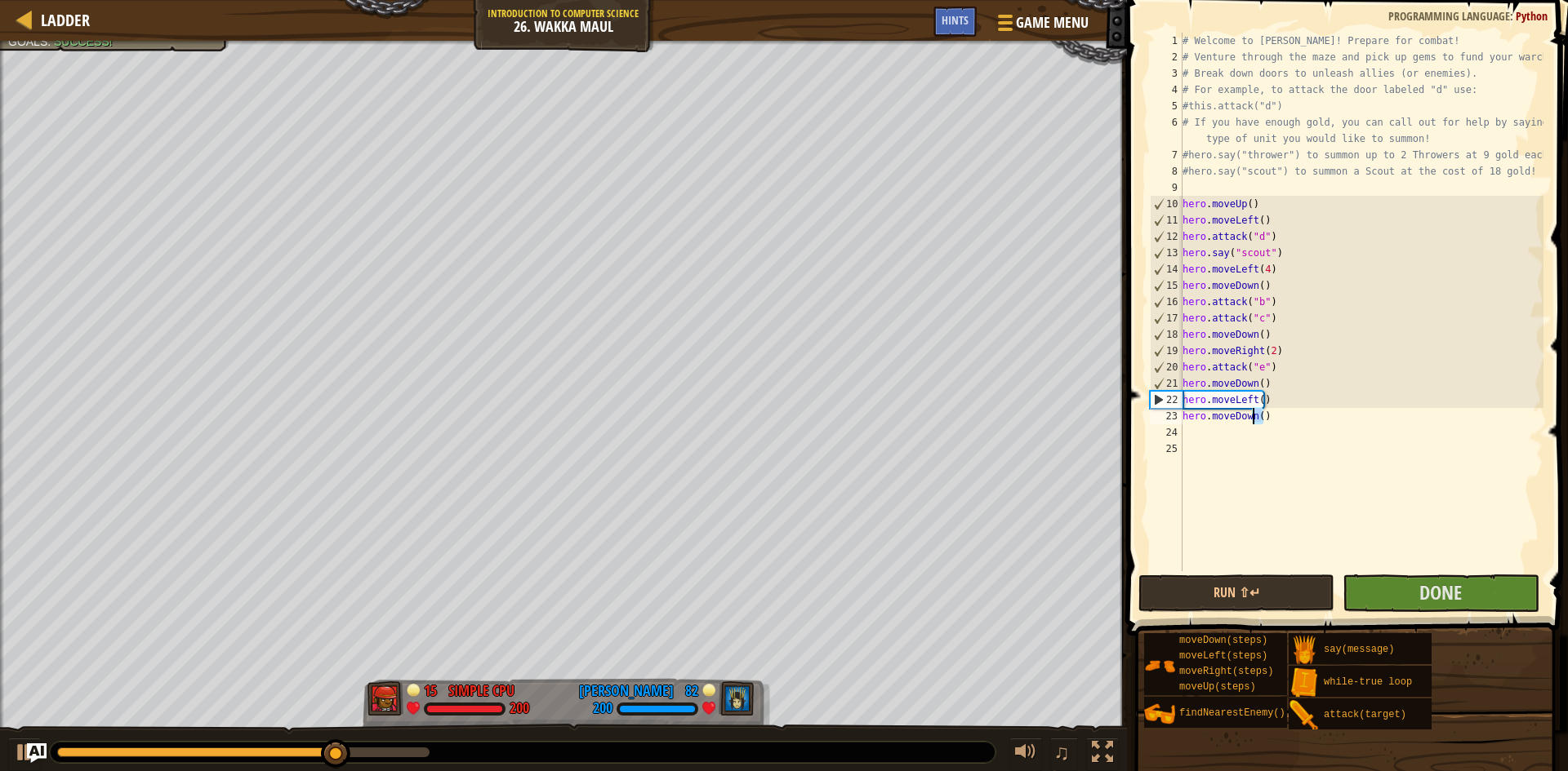
type textarea "hero.moveDown()"
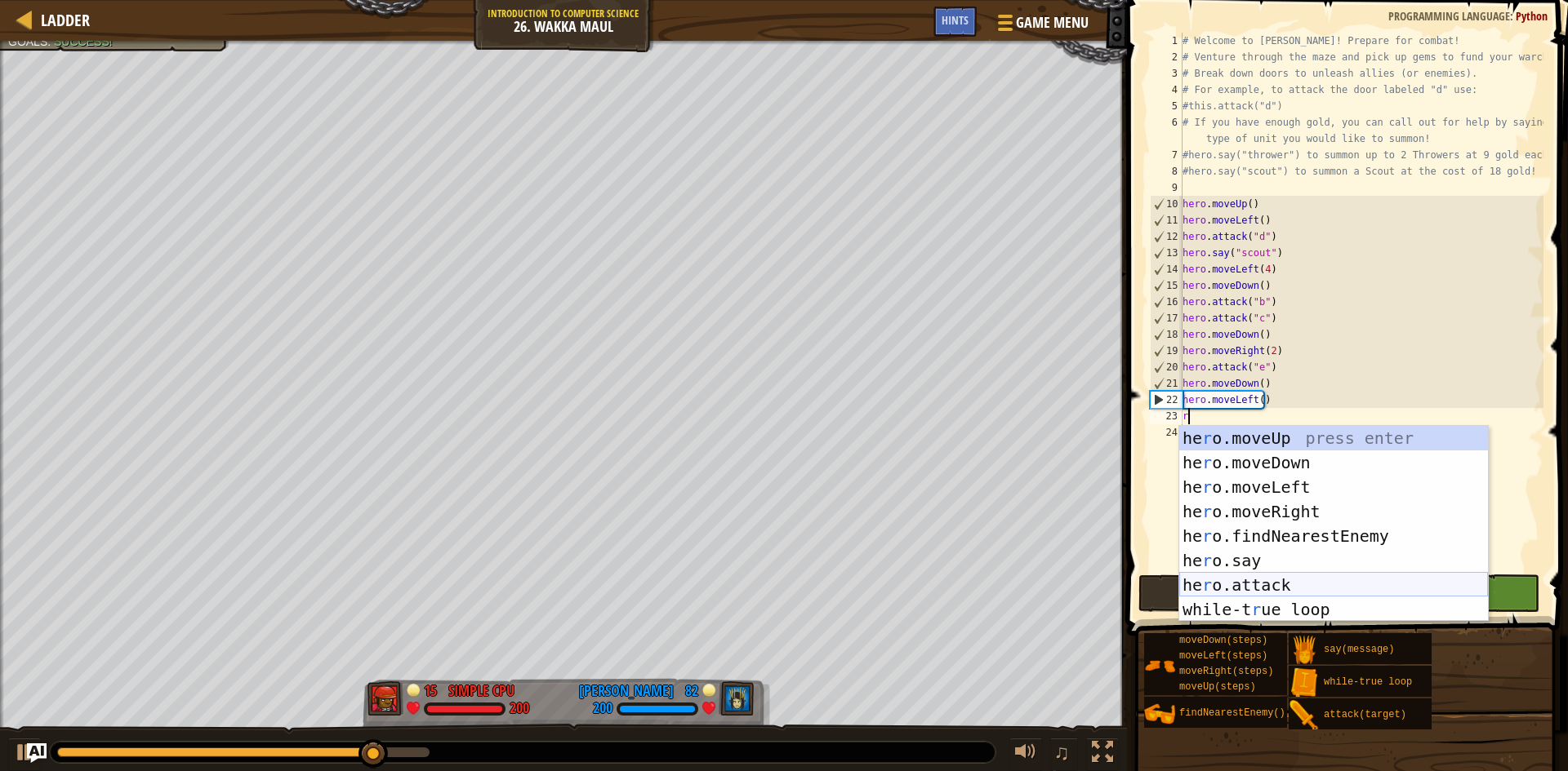
click at [1290, 587] on div "he r o.moveUp press enter he r o.moveDown press enter he r o.moveLeft press ent…" at bounding box center [1333, 549] width 308 height 245
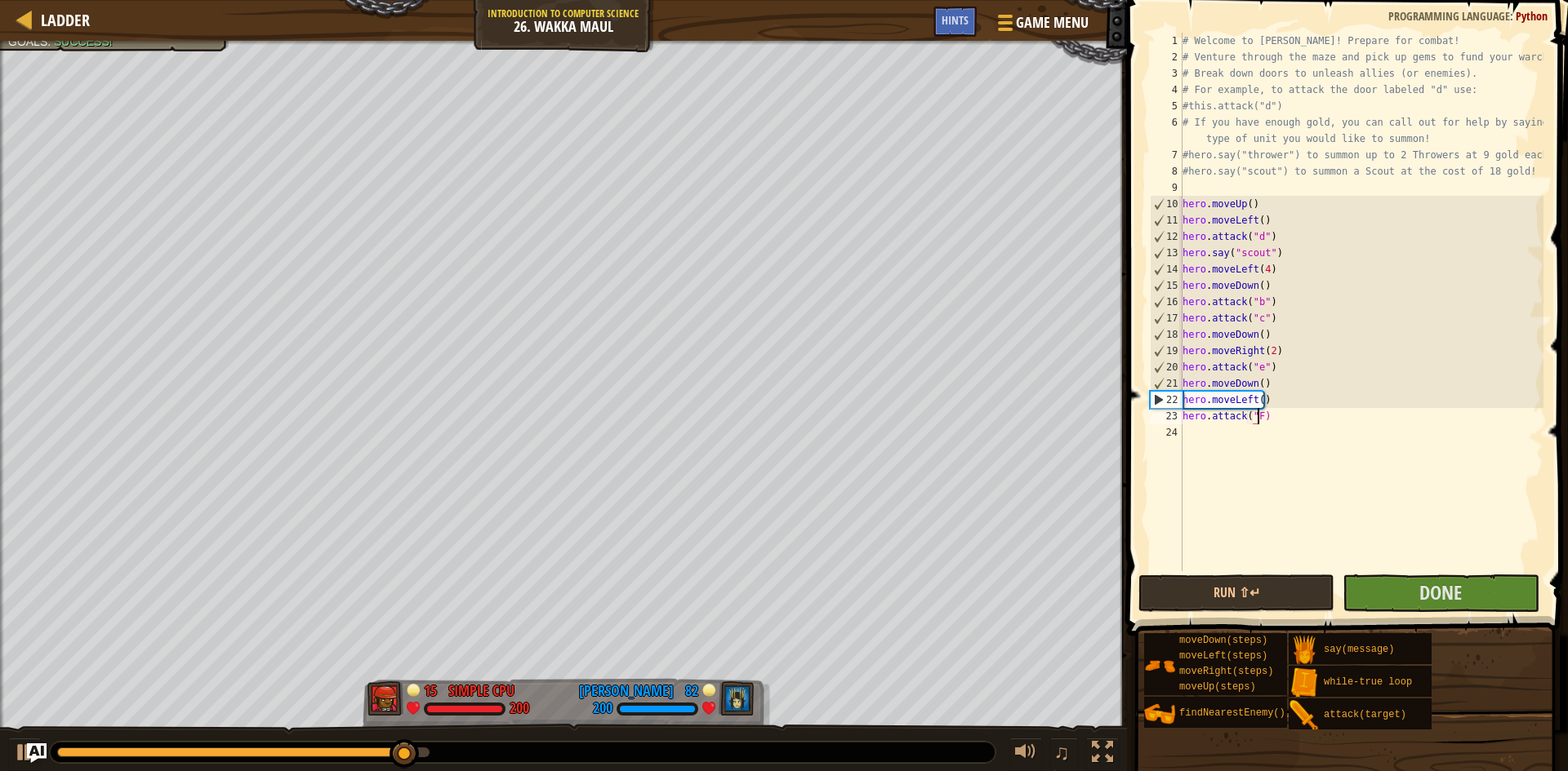
scroll to position [8, 6]
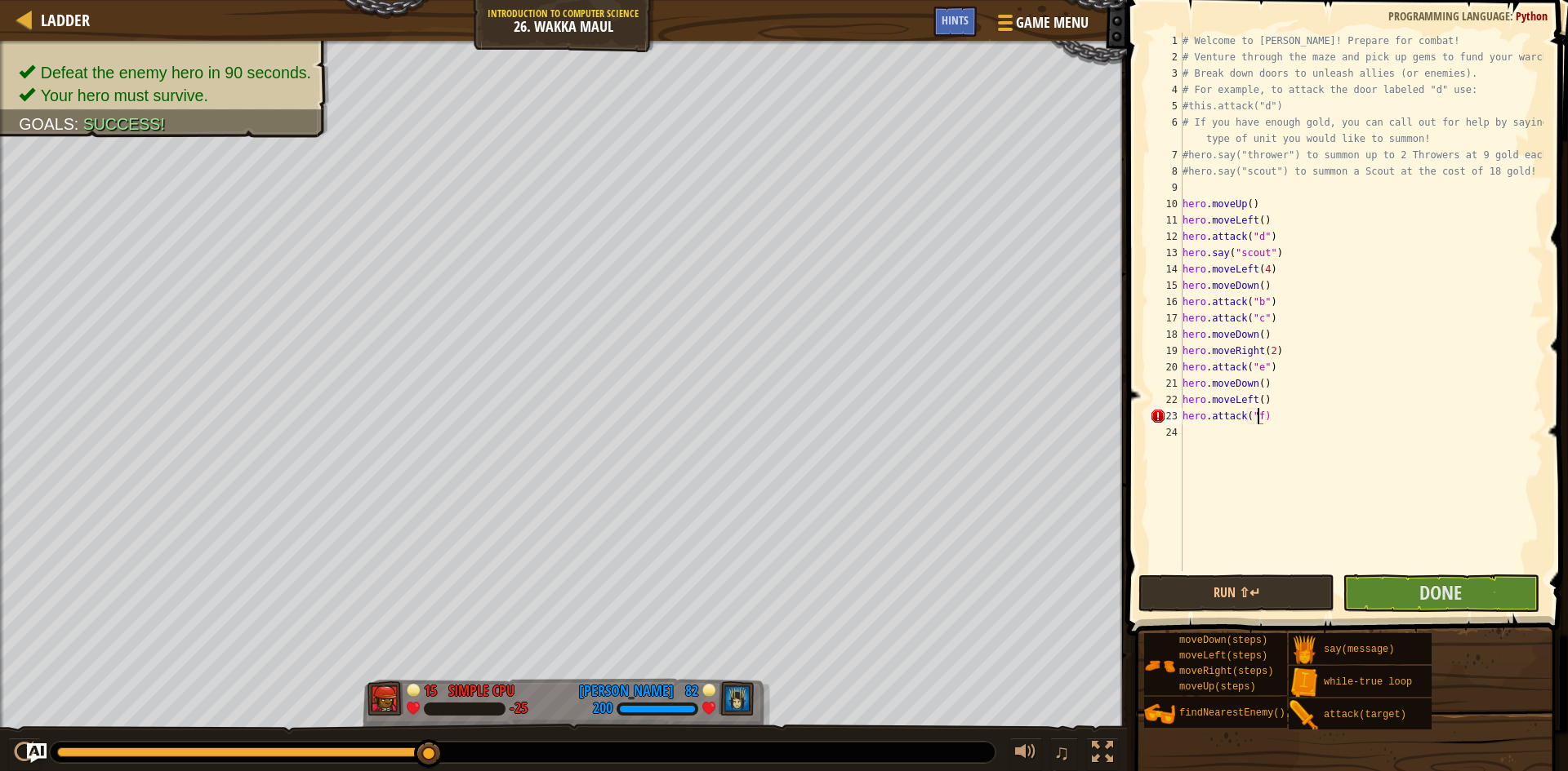
type textarea "hero.attack("f")"
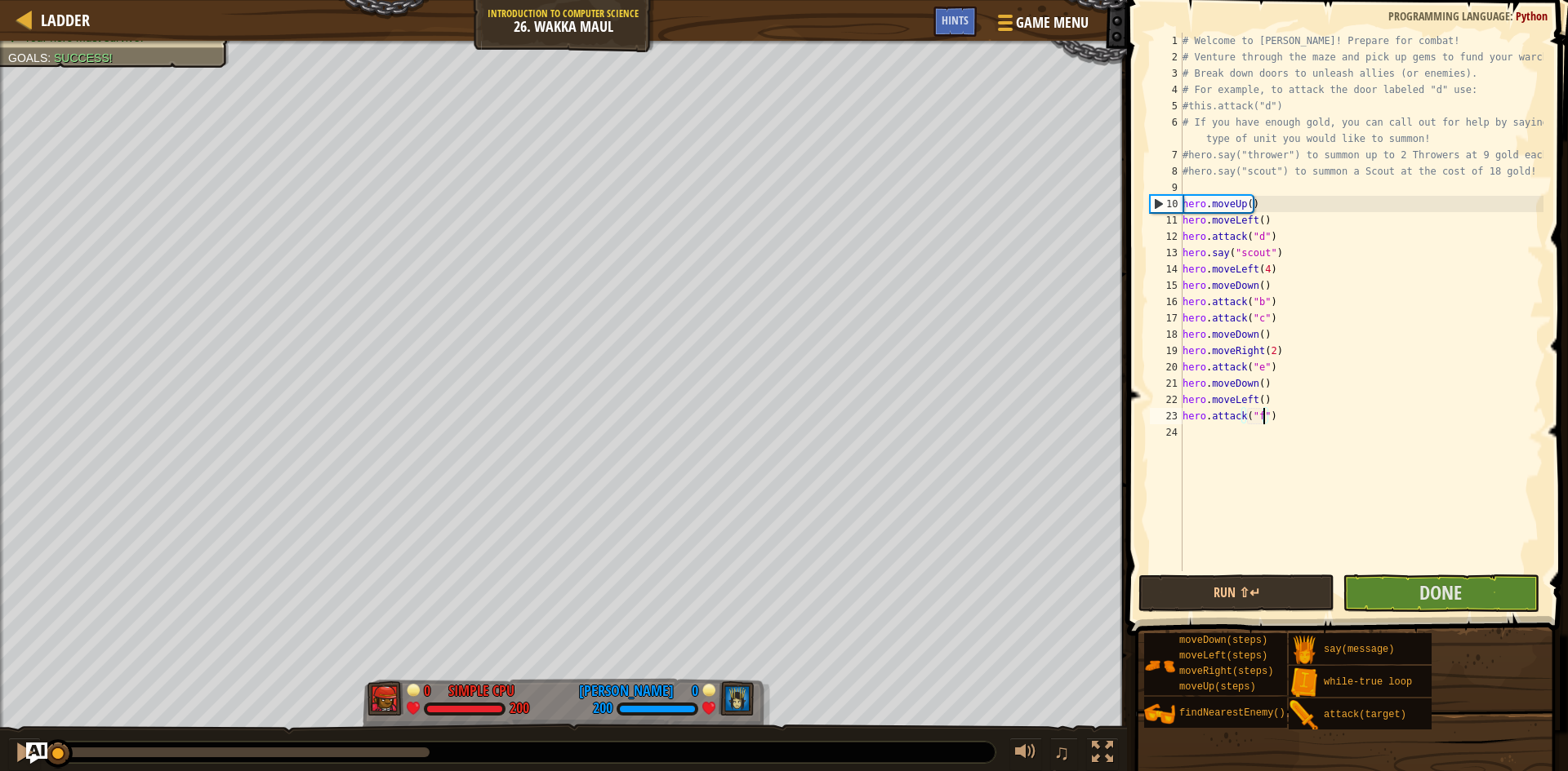
drag, startPoint x: 441, startPoint y: 757, endPoint x: 34, endPoint y: 759, distance: 407.0
click at [34, 759] on div "Ladder Introduction to Computer Science 26. Wakka Maul Game Menu Done Hints 1 ה…" at bounding box center [784, 385] width 1568 height 771
click at [1193, 442] on div "# Welcome to [PERSON_NAME]! Prepare for combat! # Venture through the maze and …" at bounding box center [1361, 318] width 364 height 572
type textarea "d"
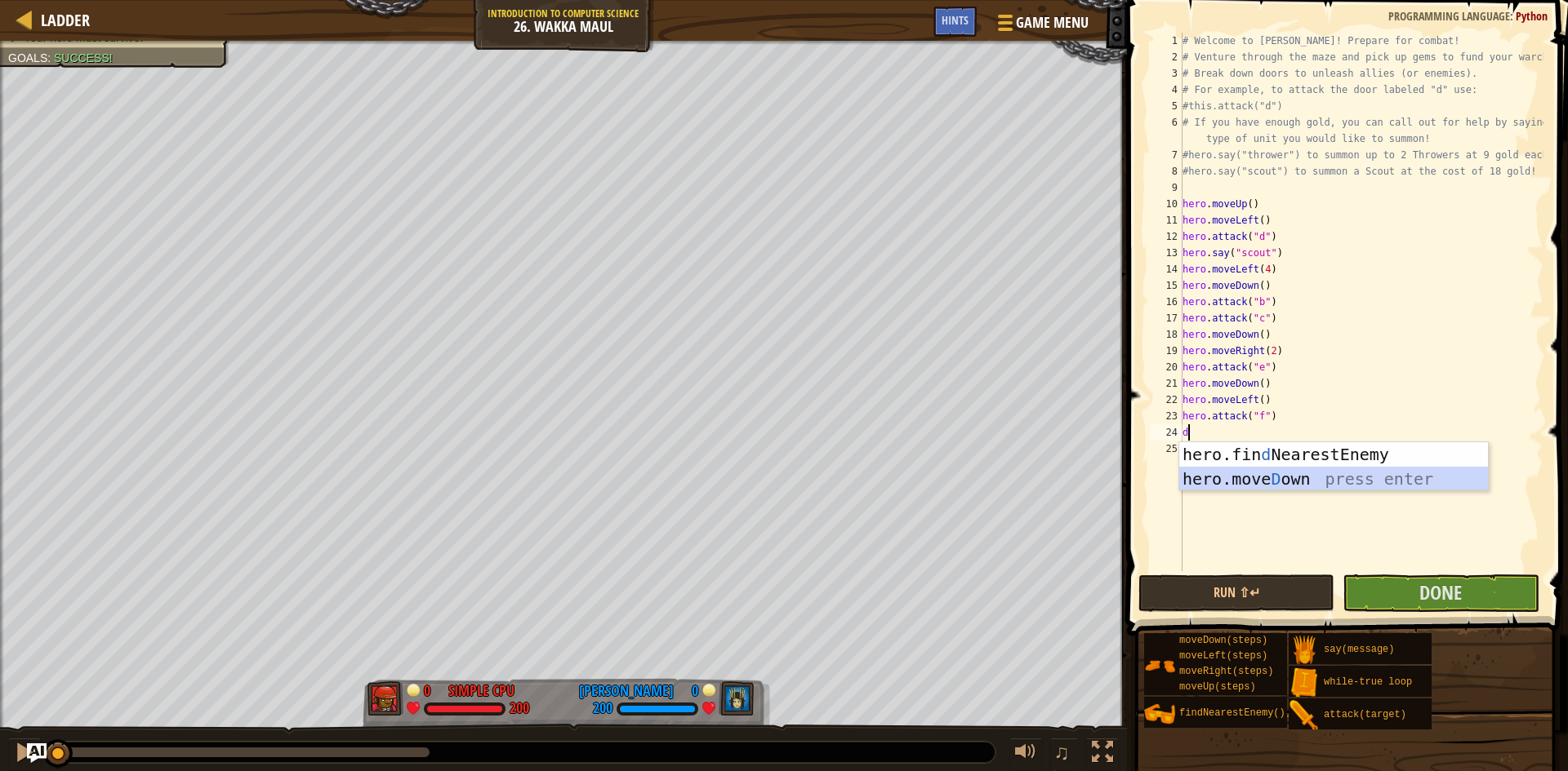
click at [1225, 476] on div "hero.fin d NearestEnemy press enter hero.[PERSON_NAME] own press enter" at bounding box center [1333, 491] width 308 height 98
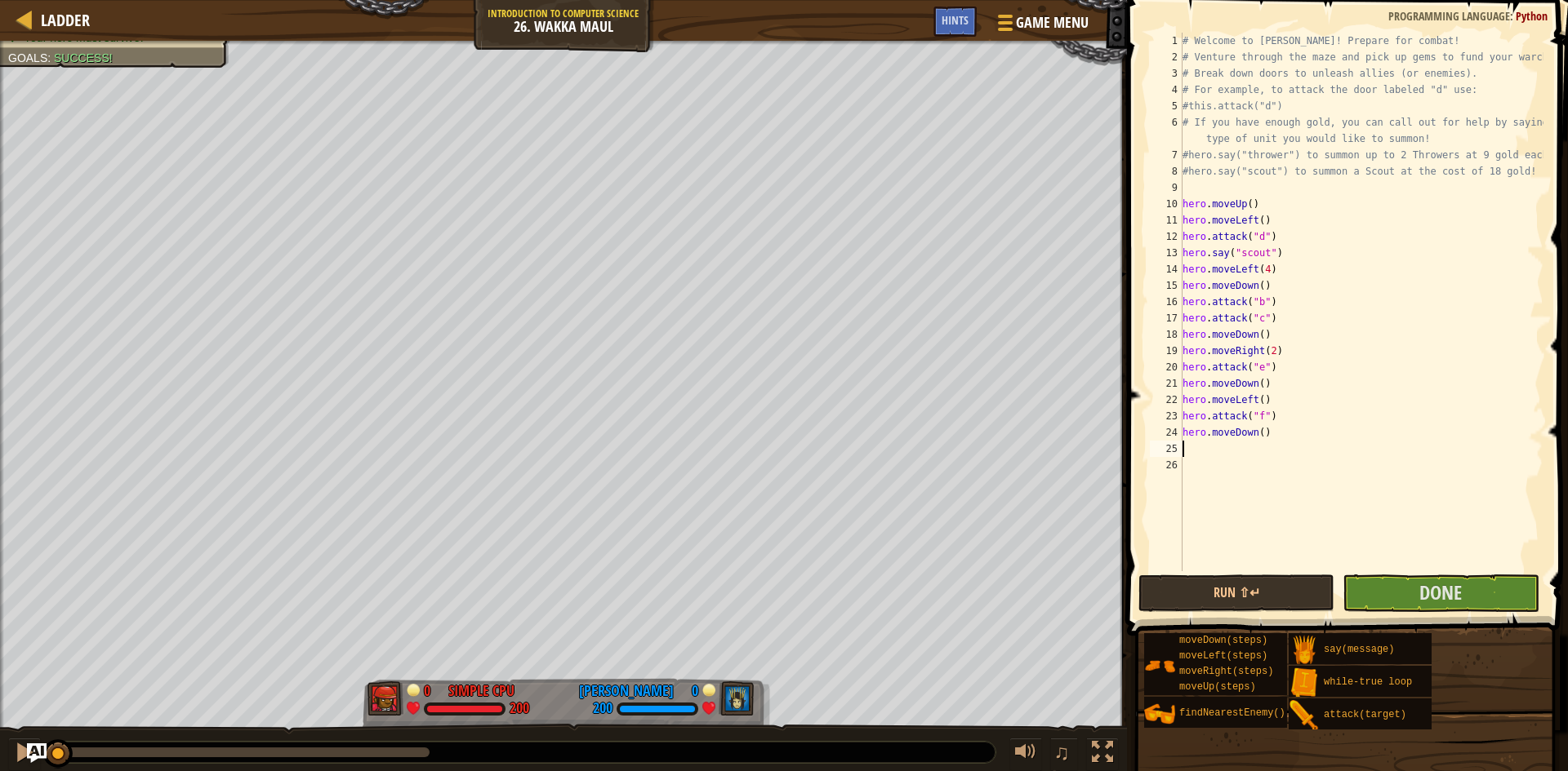
click at [1255, 433] on div "# Welcome to [PERSON_NAME]! Prepare for combat! # Venture through the maze and …" at bounding box center [1361, 318] width 364 height 572
type textarea "hero.moveDown(2)"
click at [1260, 450] on div "# Welcome to [PERSON_NAME]! Prepare for combat! # Venture through the maze and …" at bounding box center [1361, 318] width 364 height 572
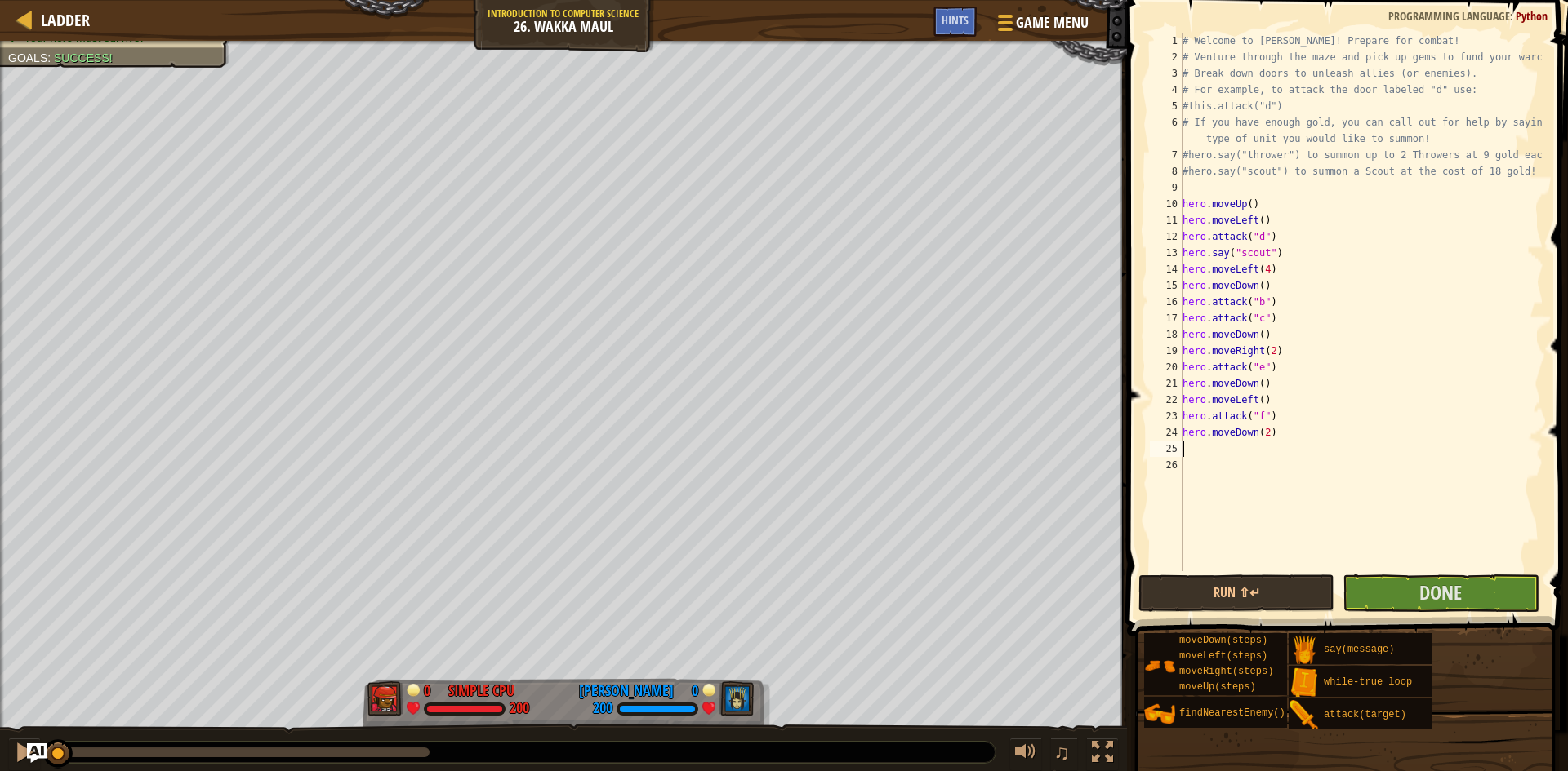
type textarea "r"
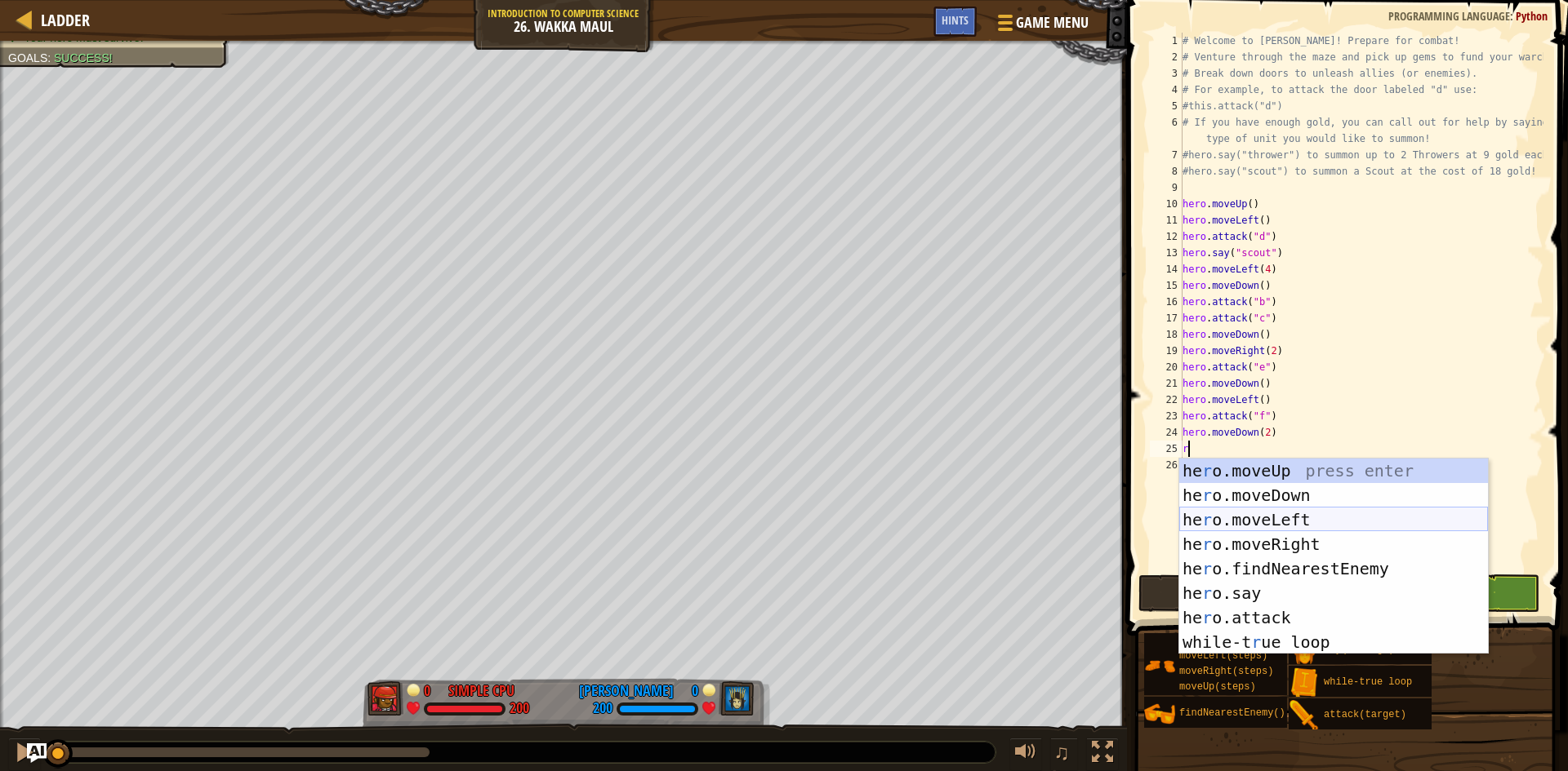
click at [1251, 523] on div "he r o.moveUp press enter he r o.moveDown press enter he r o.moveLeft press ent…" at bounding box center [1333, 581] width 308 height 245
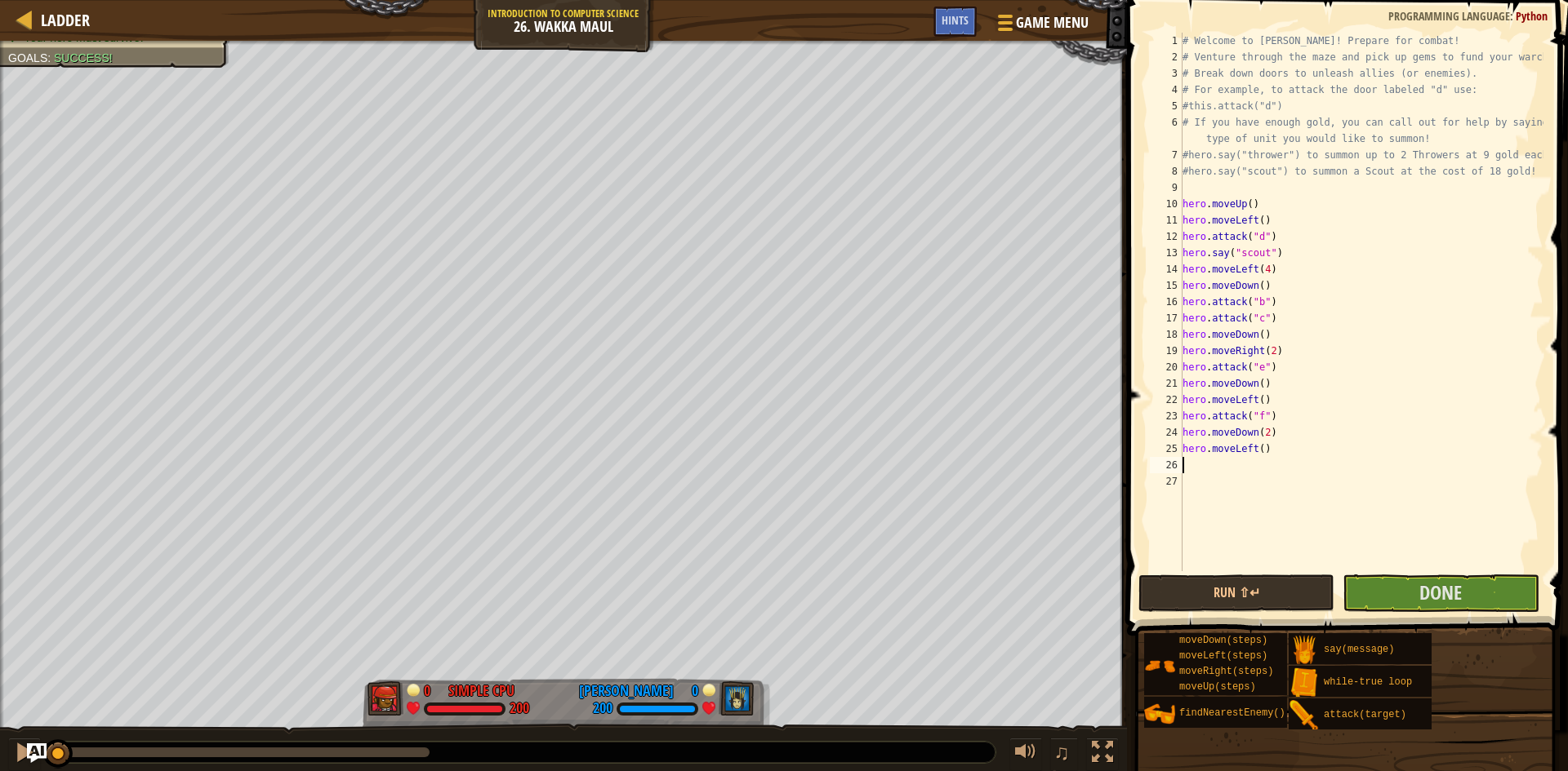
click at [1259, 453] on div "# Welcome to [PERSON_NAME]! Prepare for combat! # Venture through the maze and …" at bounding box center [1361, 318] width 364 height 572
type textarea "hero.moveLeft(3)"
click at [1199, 464] on div "# Welcome to [PERSON_NAME]! Prepare for combat! # Venture through the maze and …" at bounding box center [1361, 318] width 364 height 572
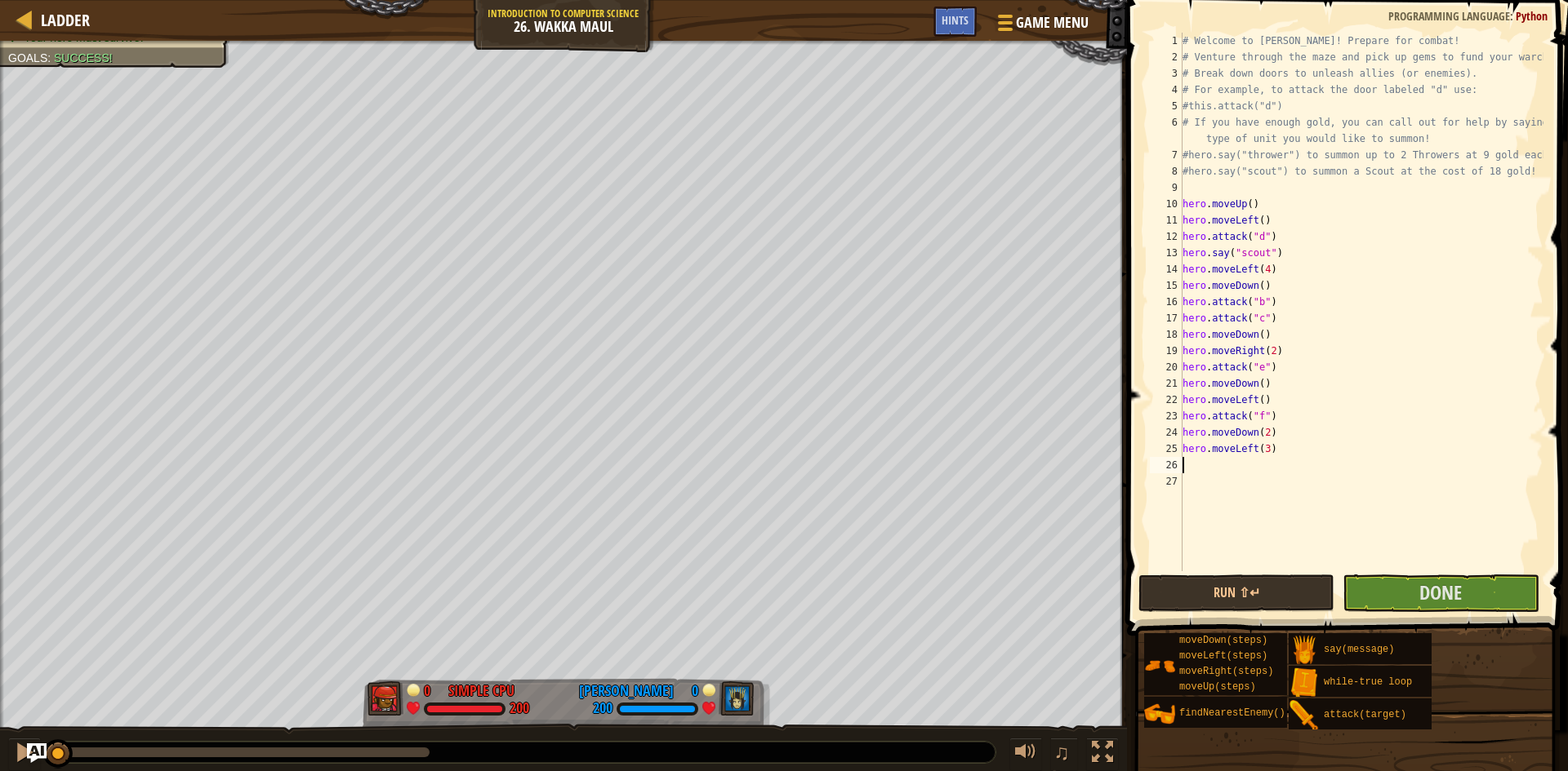
type textarea "r"
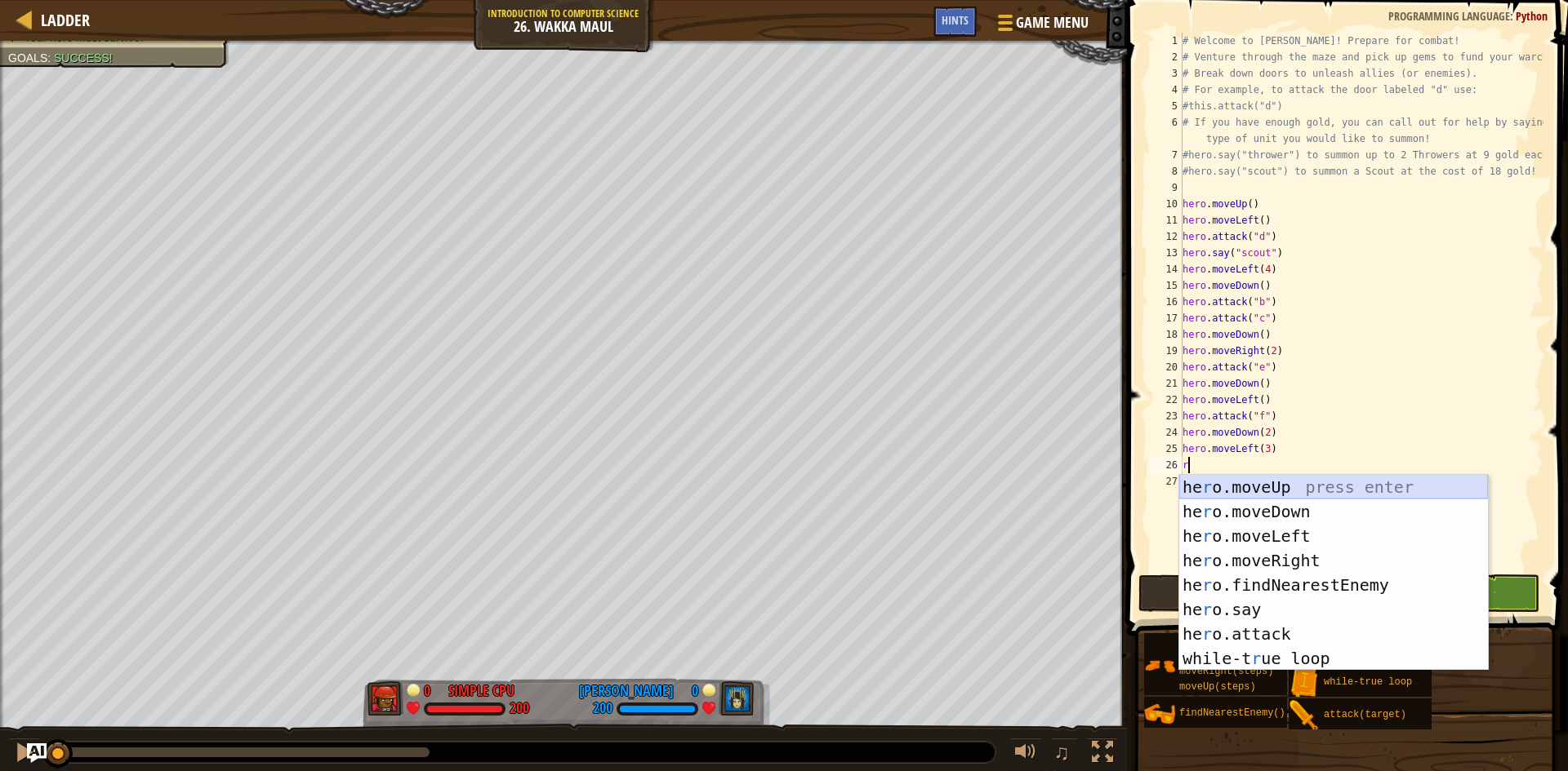
click at [1211, 486] on div "he r o.moveUp press enter he r o.moveDown press enter he r o.moveLeft press ent…" at bounding box center [1333, 598] width 308 height 245
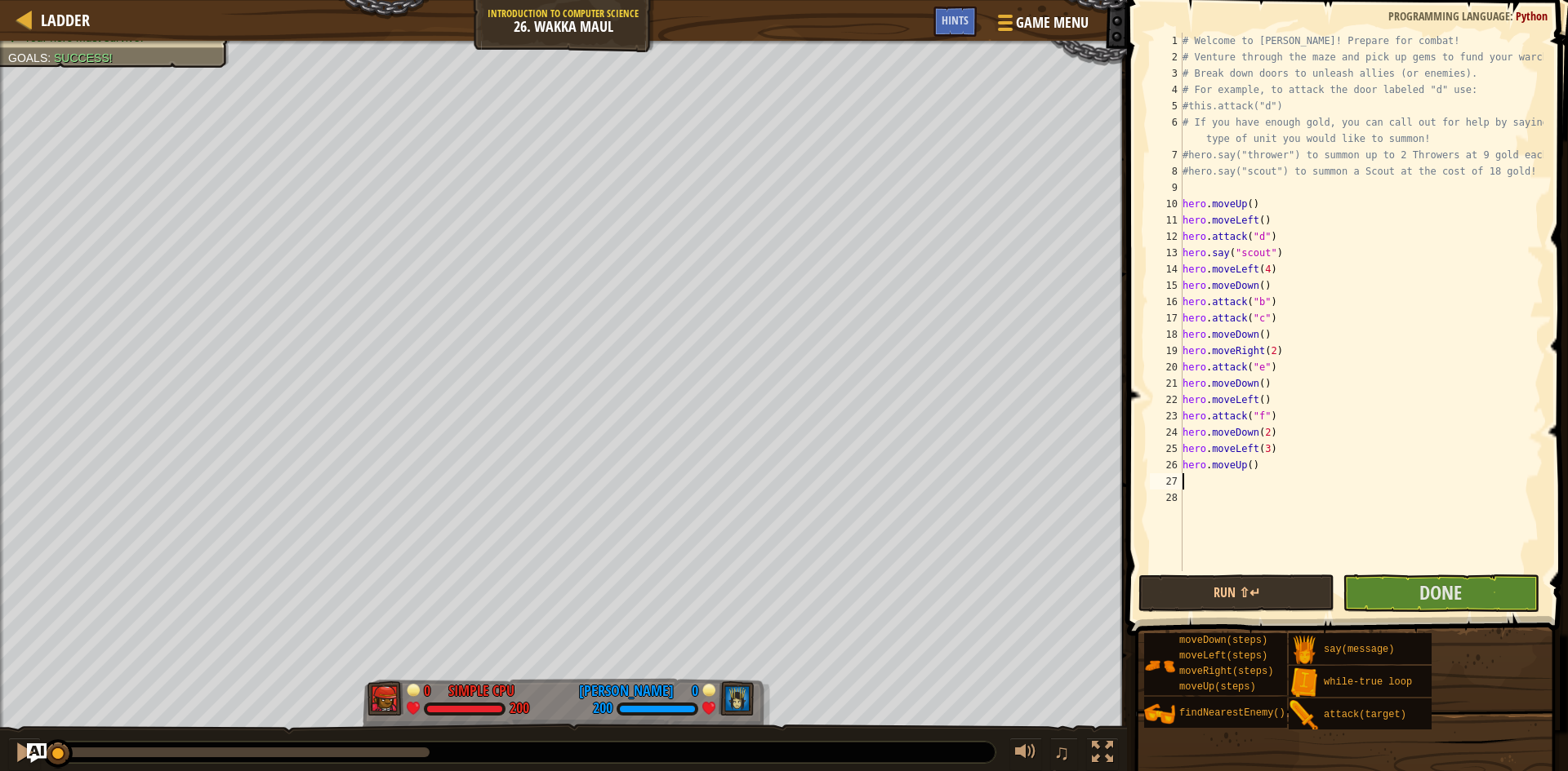
click at [1247, 461] on div "# Welcome to [PERSON_NAME]! Prepare for combat! # Venture through the maze and …" at bounding box center [1361, 318] width 364 height 572
type textarea "hero.moveUp(6)"
click at [1218, 489] on div "# Welcome to [PERSON_NAME]! Prepare for combat! # Venture through the maze and …" at bounding box center [1361, 318] width 364 height 572
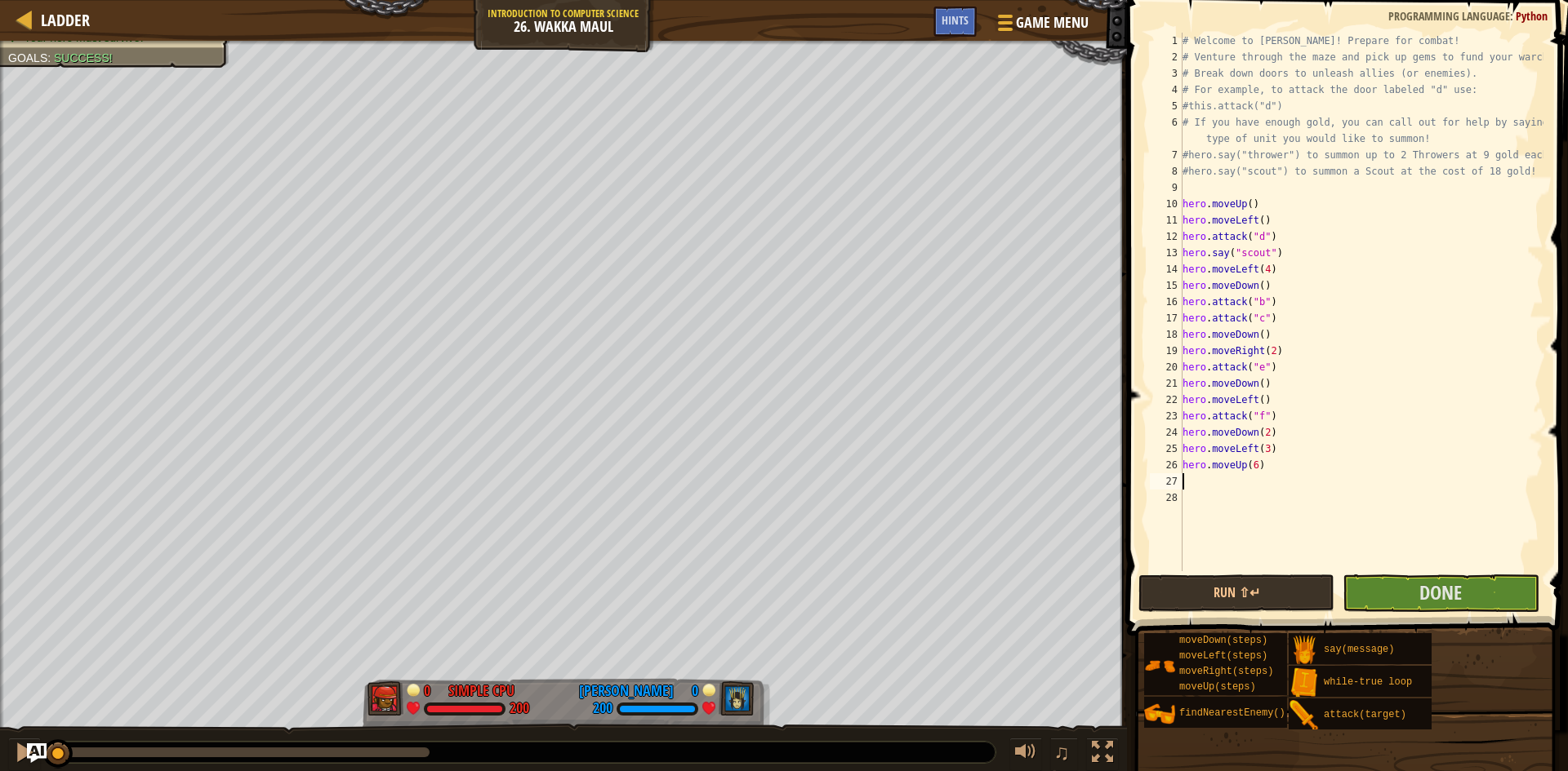
type textarea "r"
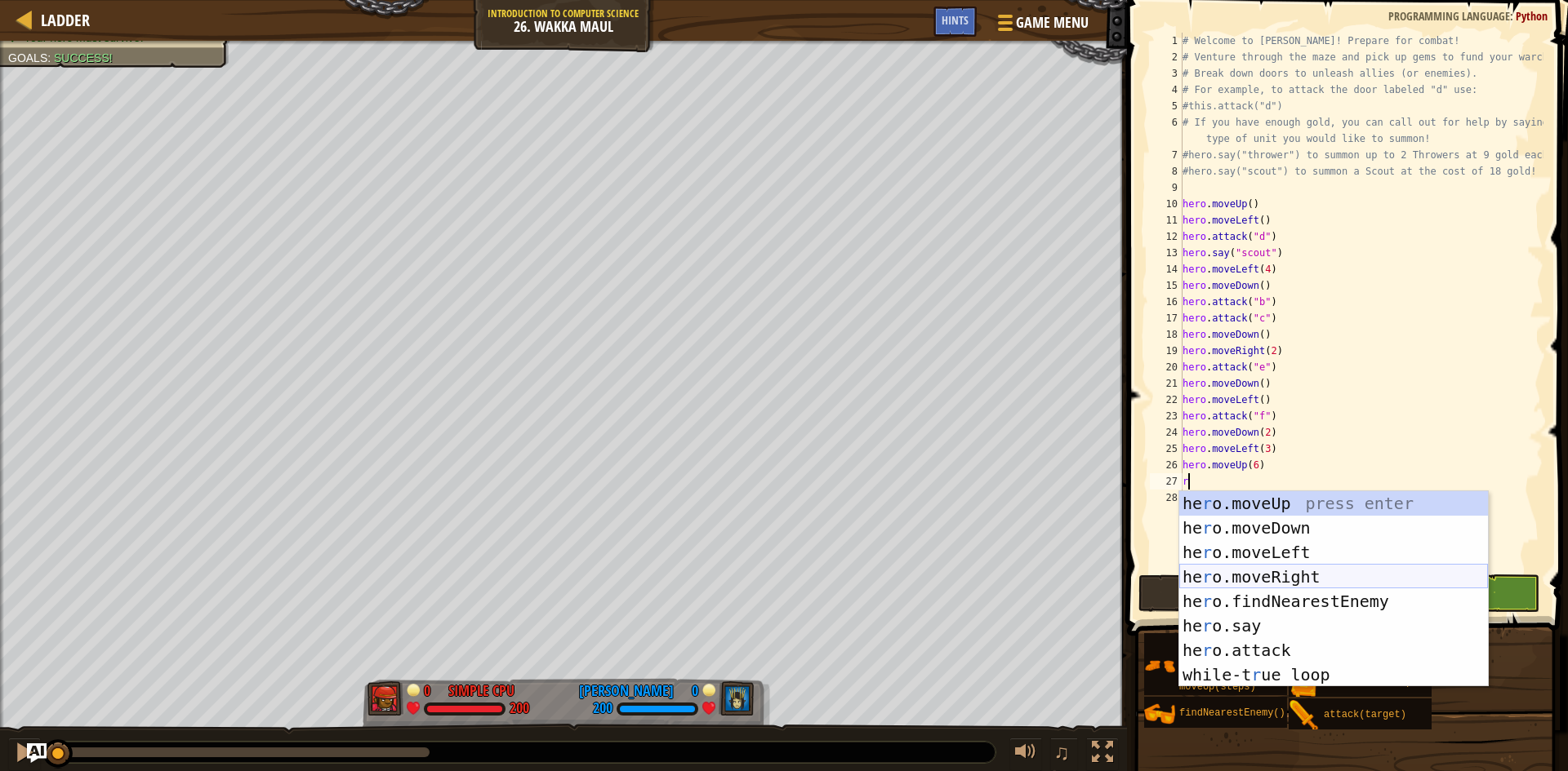
click at [1240, 578] on div "he r o.moveUp press enter he r o.moveDown press enter he r o.moveLeft press ent…" at bounding box center [1333, 614] width 308 height 245
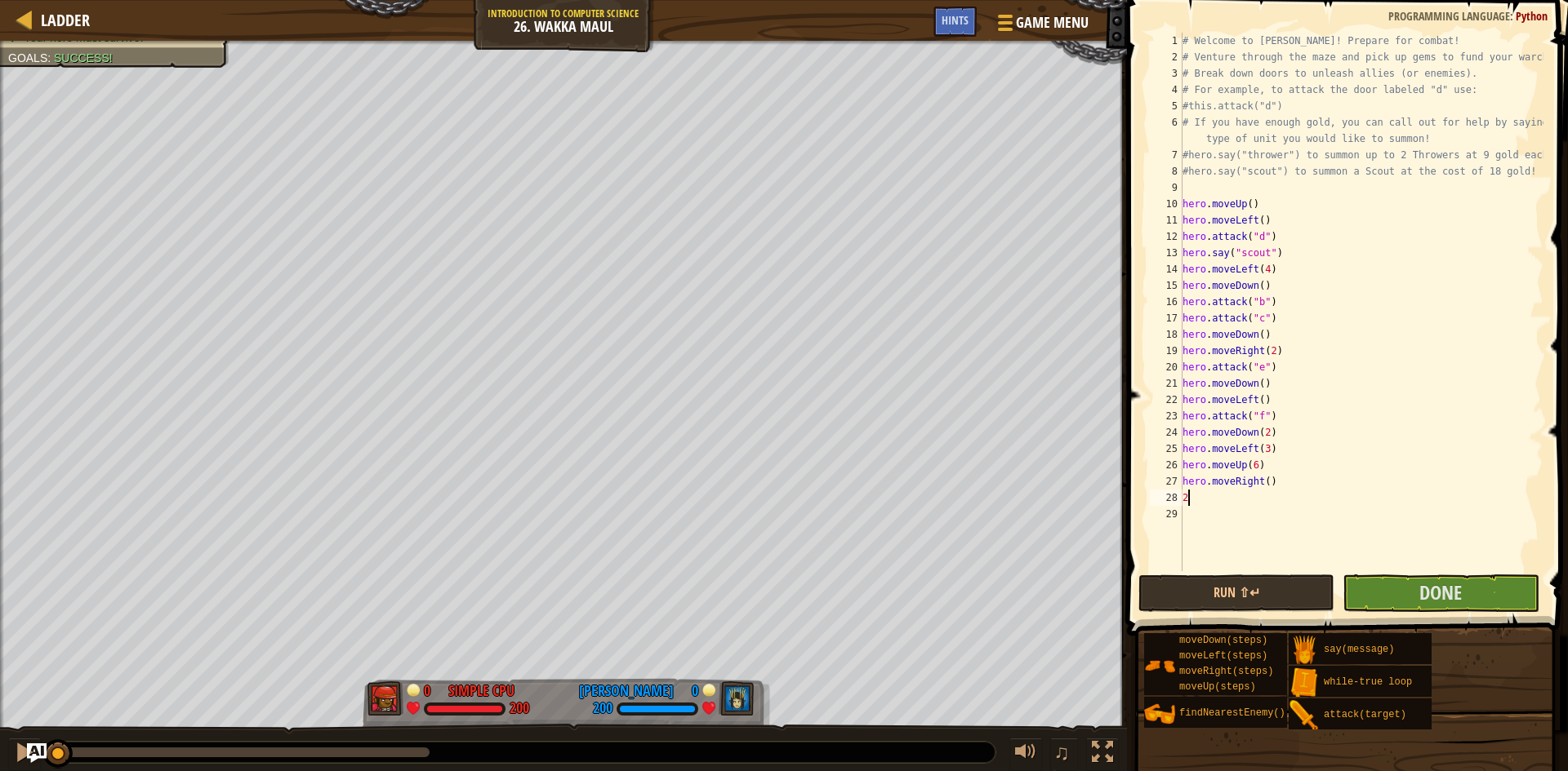
click at [1260, 481] on div "# Welcome to [PERSON_NAME]! Prepare for combat! # Venture through the maze and …" at bounding box center [1361, 318] width 364 height 572
click at [1265, 482] on div "# Welcome to [PERSON_NAME]! Prepare for combat! # Venture through the maze and …" at bounding box center [1361, 318] width 364 height 572
click at [1232, 496] on div "# Welcome to [PERSON_NAME]! Prepare for combat! # Venture through the maze and …" at bounding box center [1361, 318] width 364 height 572
type textarea "2"
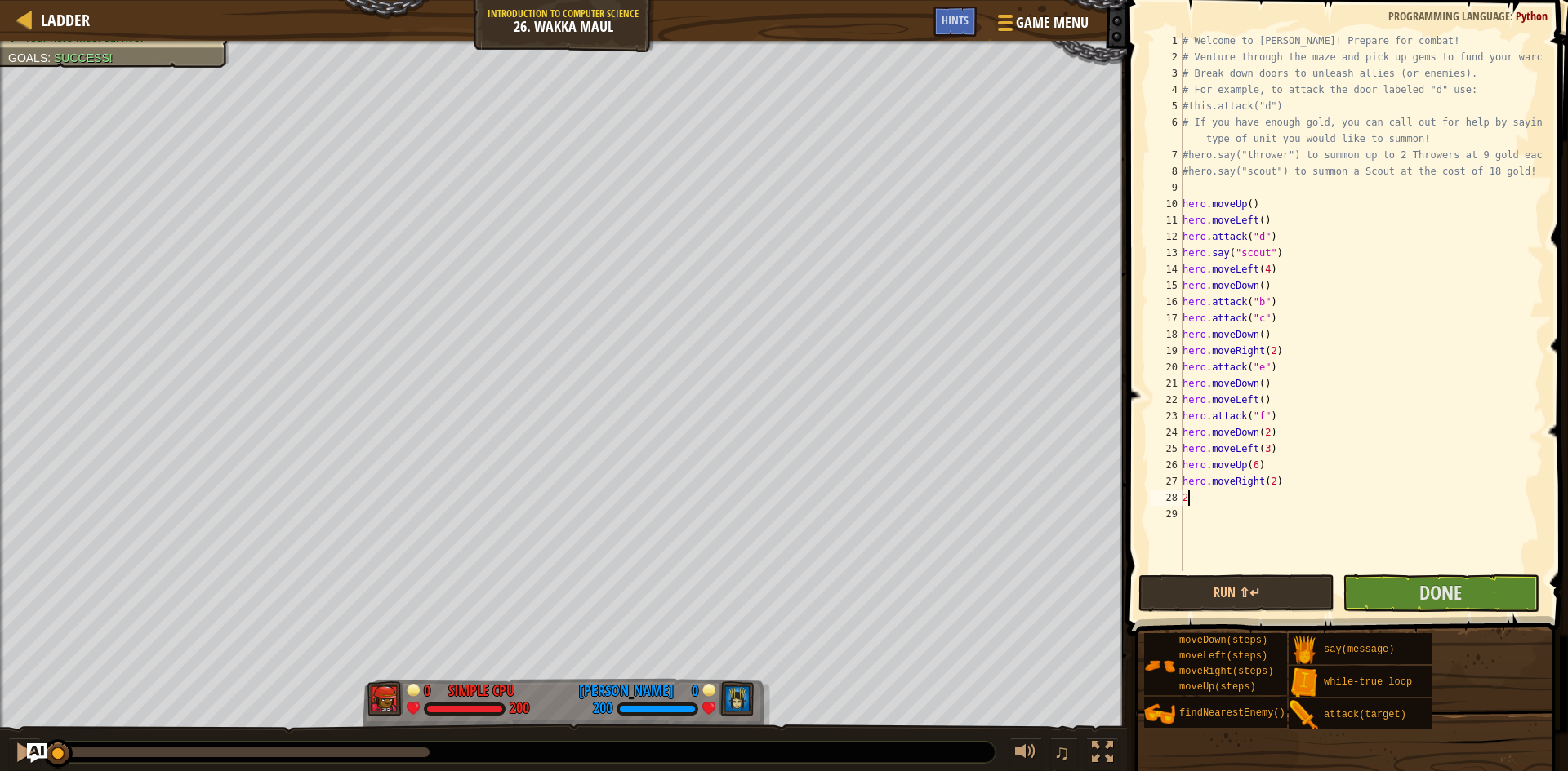
scroll to position [8, 0]
type textarea "d"
click at [1220, 541] on div "hero.fin d NearestEnemy press enter hero.[PERSON_NAME] own press enter" at bounding box center [1333, 557] width 308 height 98
click at [1258, 498] on div "# Welcome to [PERSON_NAME]! Prepare for combat! # Venture through the maze and …" at bounding box center [1361, 318] width 364 height 572
type textarea "hero.moveDown(2)"
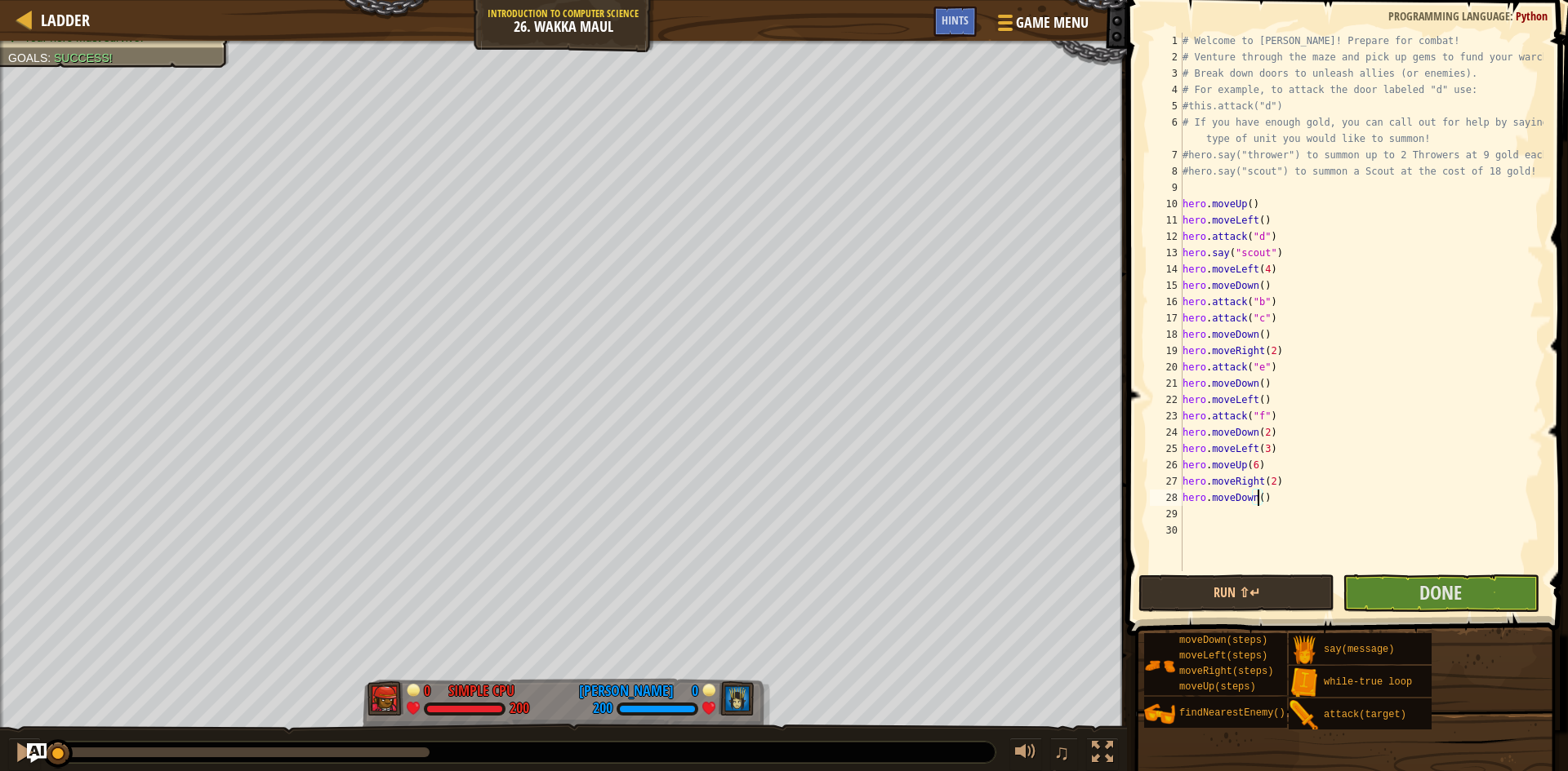
scroll to position [8, 6]
click at [1241, 511] on div "# Welcome to [PERSON_NAME]! Prepare for combat! # Venture through the maze and …" at bounding box center [1361, 318] width 364 height 572
type textarea "r"
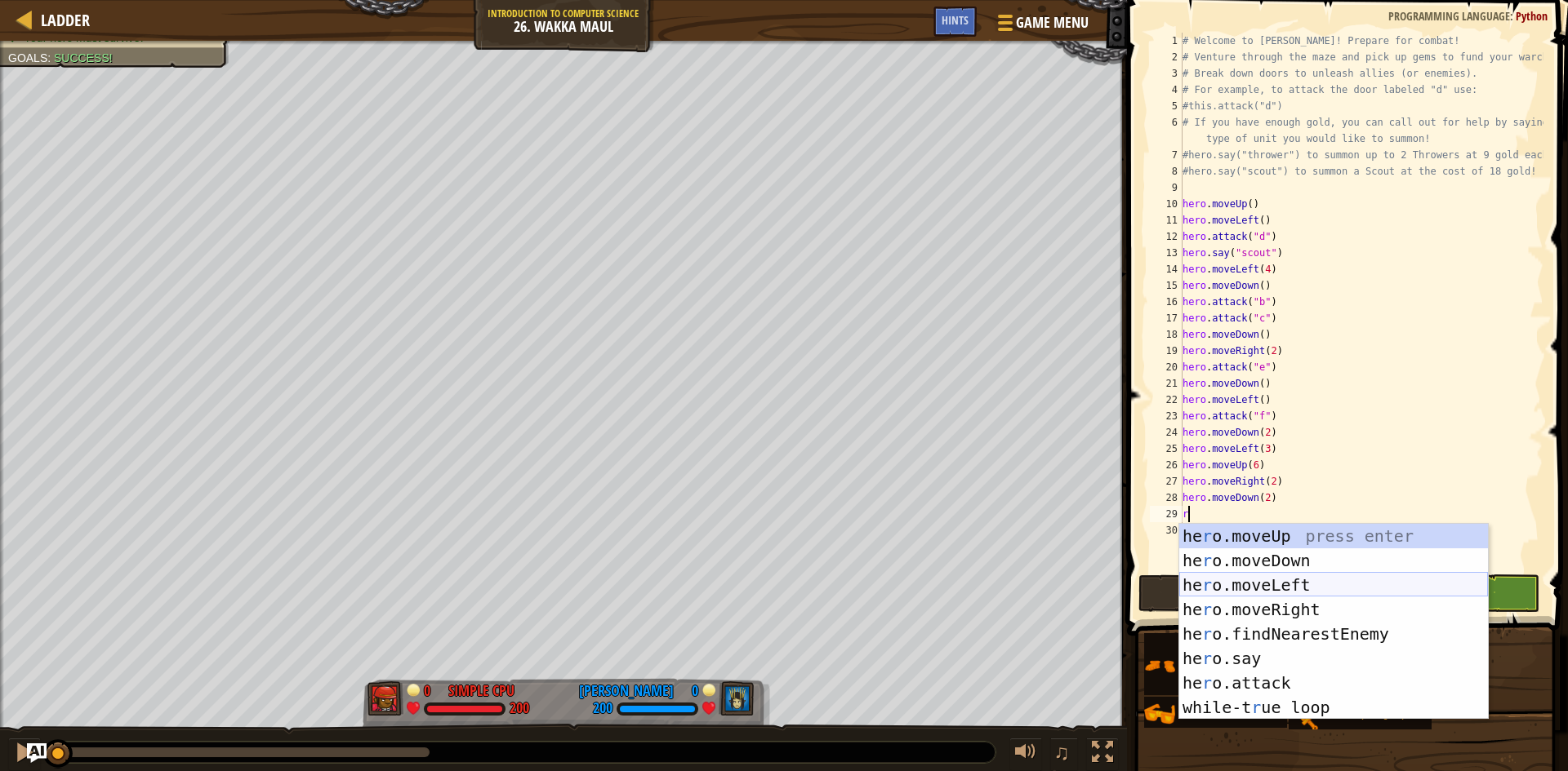
click at [1259, 578] on div "he r o.moveUp press enter he r o.moveDown press enter he r o.moveLeft press ent…" at bounding box center [1333, 647] width 308 height 245
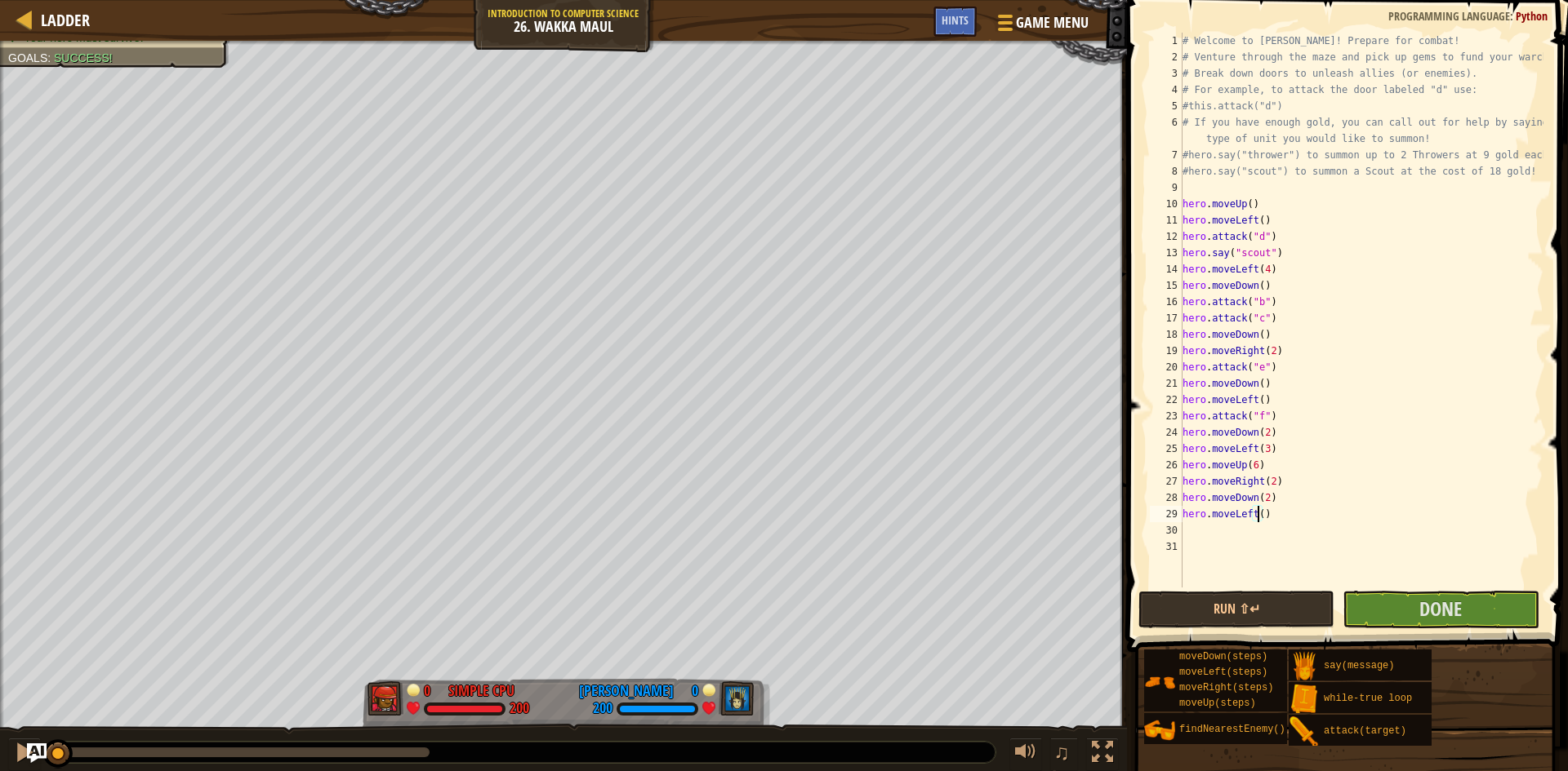
click at [1256, 516] on div "# Welcome to [PERSON_NAME]! Prepare for combat! # Venture through the maze and …" at bounding box center [1361, 327] width 364 height 588
type textarea "hero.moveLeft(2)"
click at [1260, 533] on div "# Welcome to [PERSON_NAME]! Prepare for combat! # Venture through the maze and …" at bounding box center [1361, 327] width 364 height 588
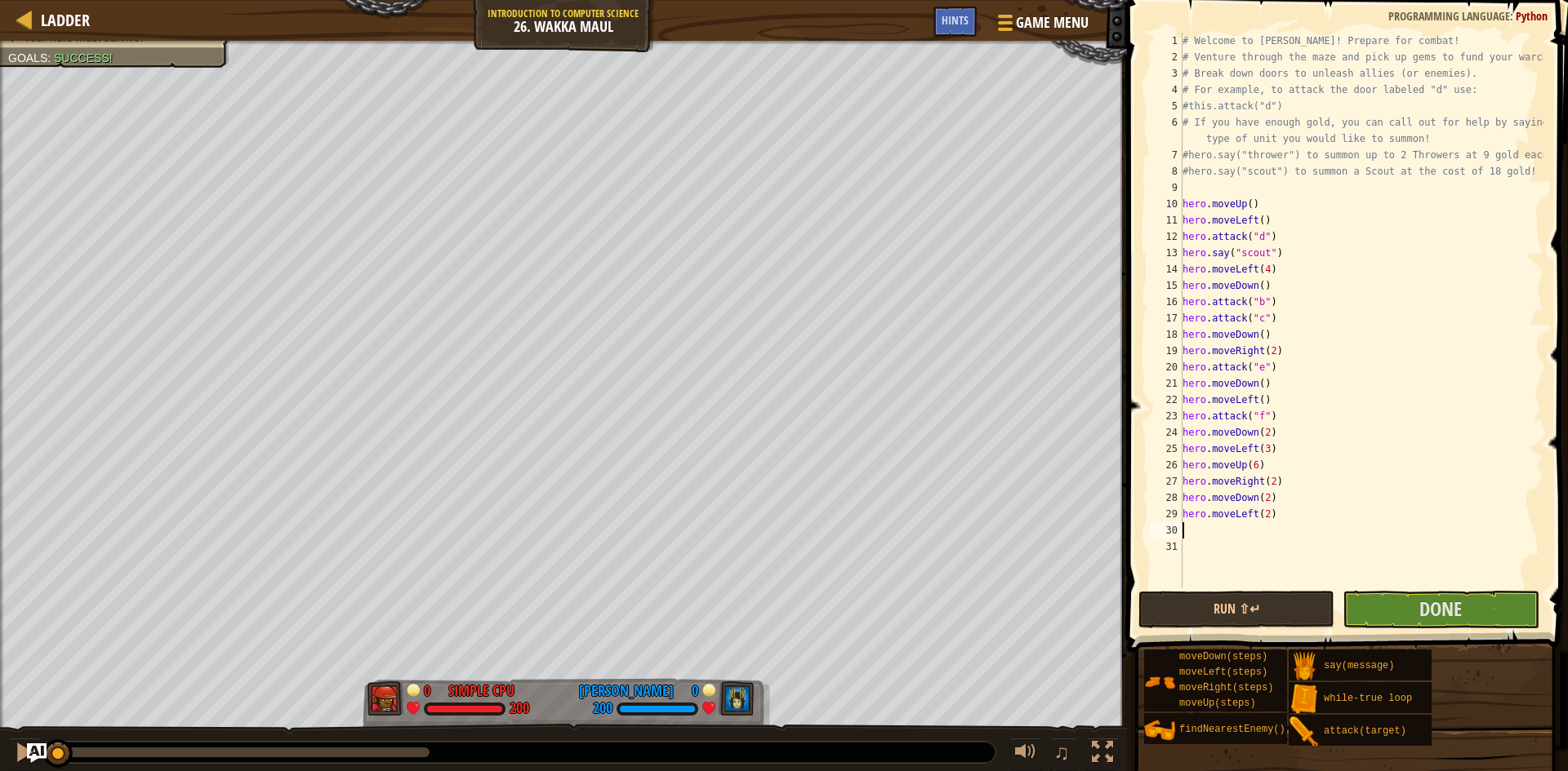
type textarea "r"
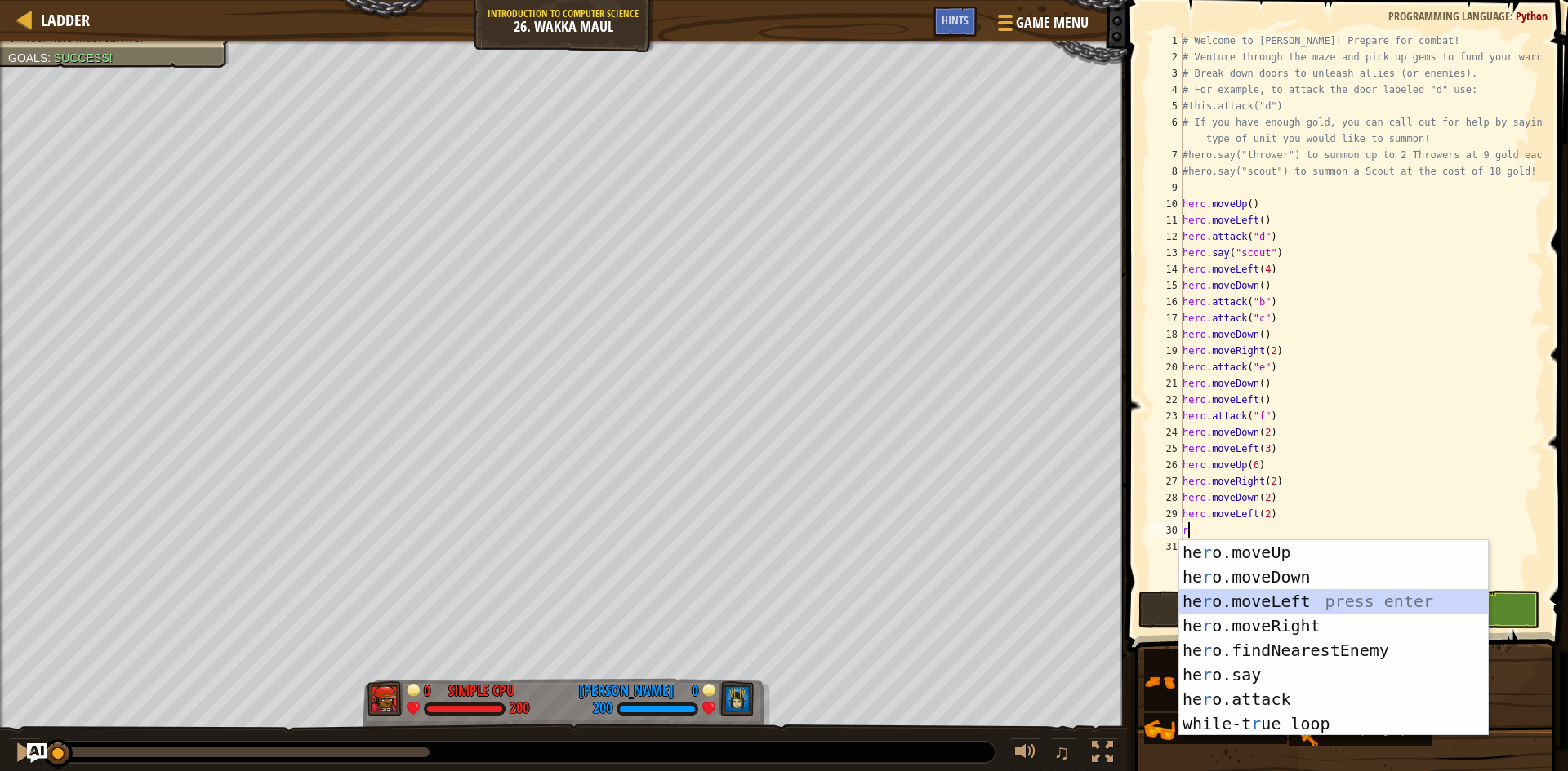
click at [1260, 607] on div "he r o.moveUp press enter he r o.moveDown press enter he r o.moveLeft press ent…" at bounding box center [1333, 663] width 308 height 245
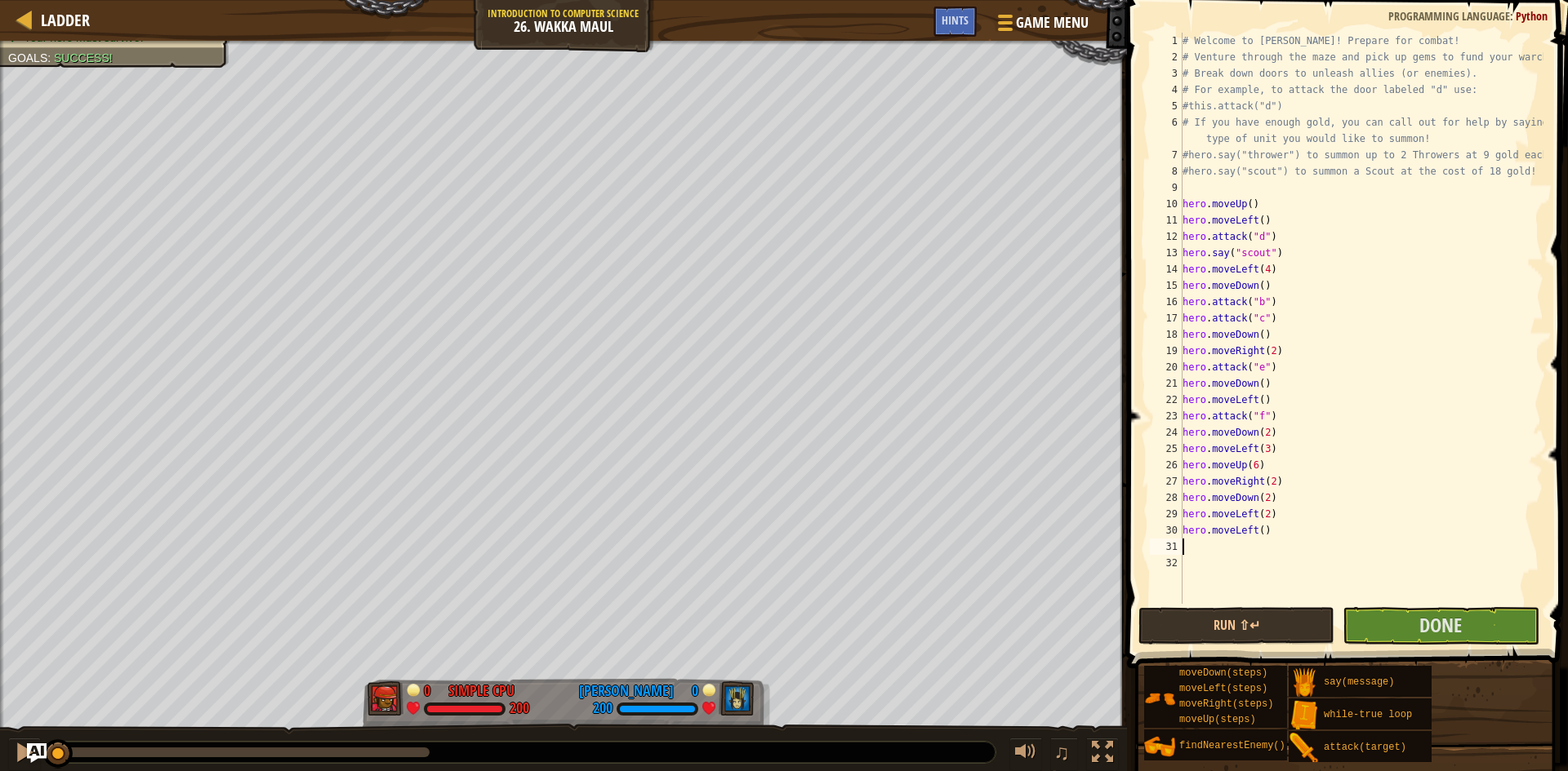
click at [1237, 536] on div "# Welcome to [PERSON_NAME]! Prepare for combat! # Venture through the maze and …" at bounding box center [1361, 334] width 364 height 604
type textarea "hero.moveLeft()"
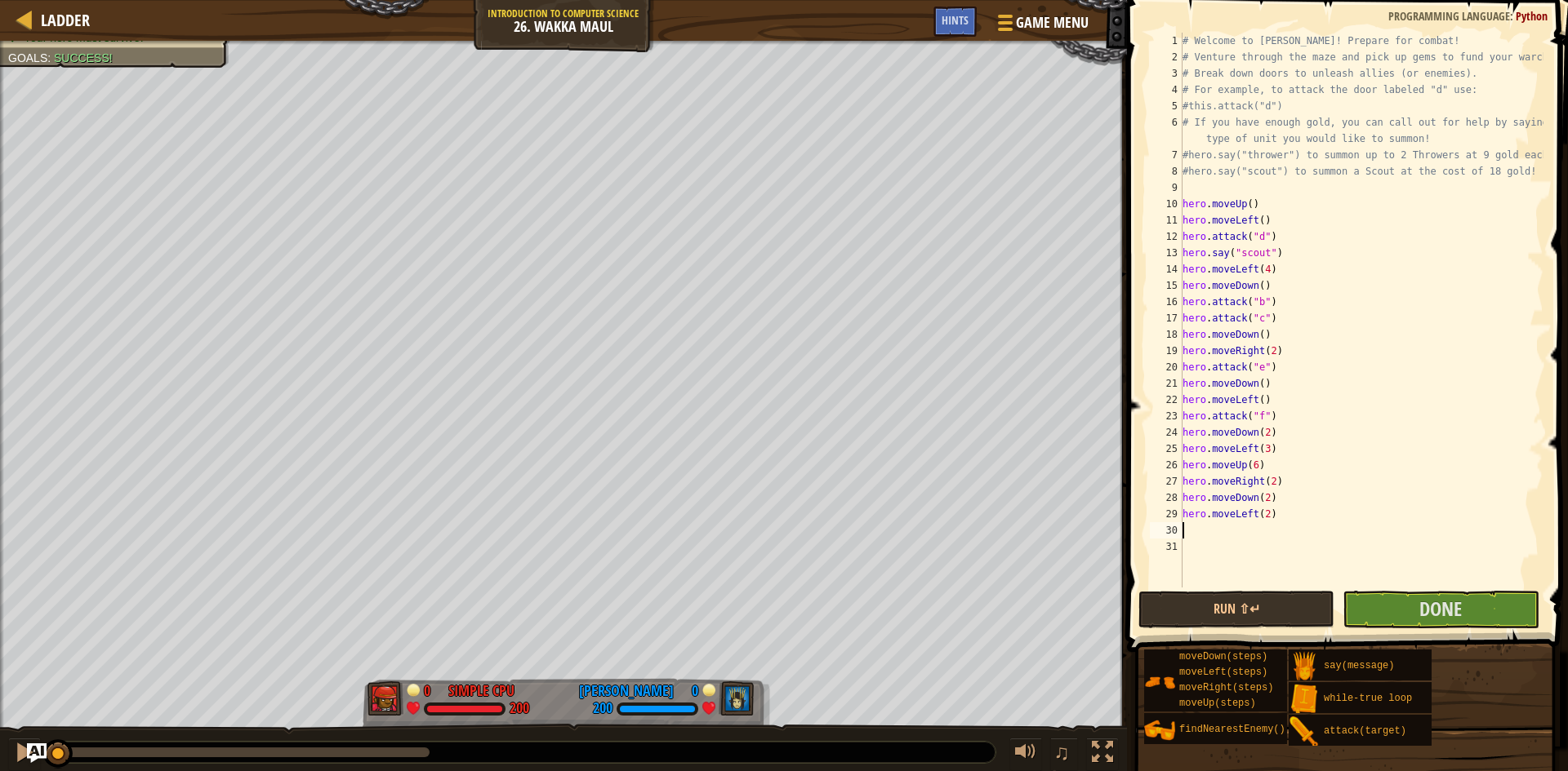
type textarea "r"
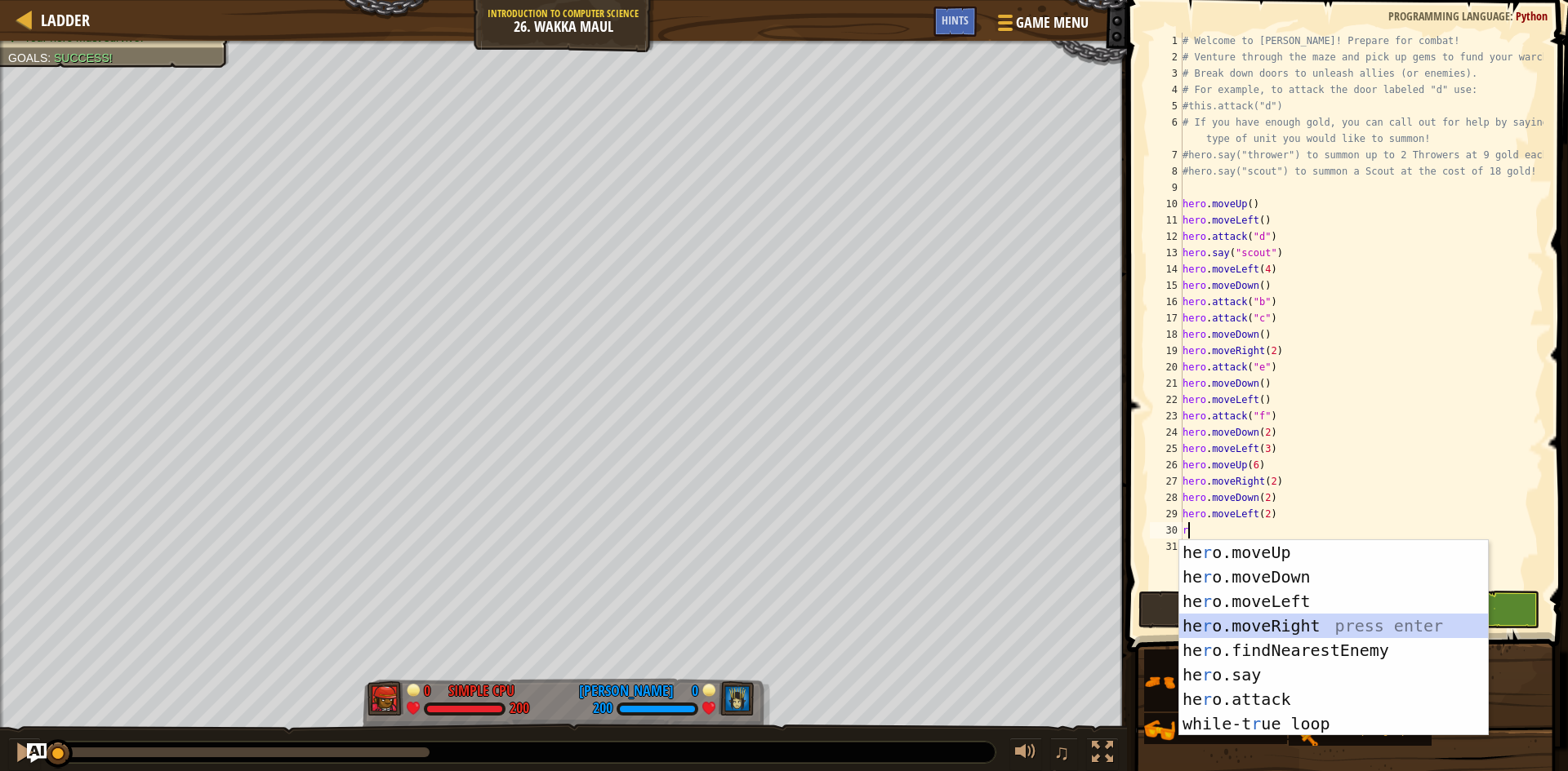
click at [1277, 633] on div "he r o.moveUp press enter he r o.moveDown press enter he r o.moveLeft press ent…" at bounding box center [1333, 663] width 308 height 245
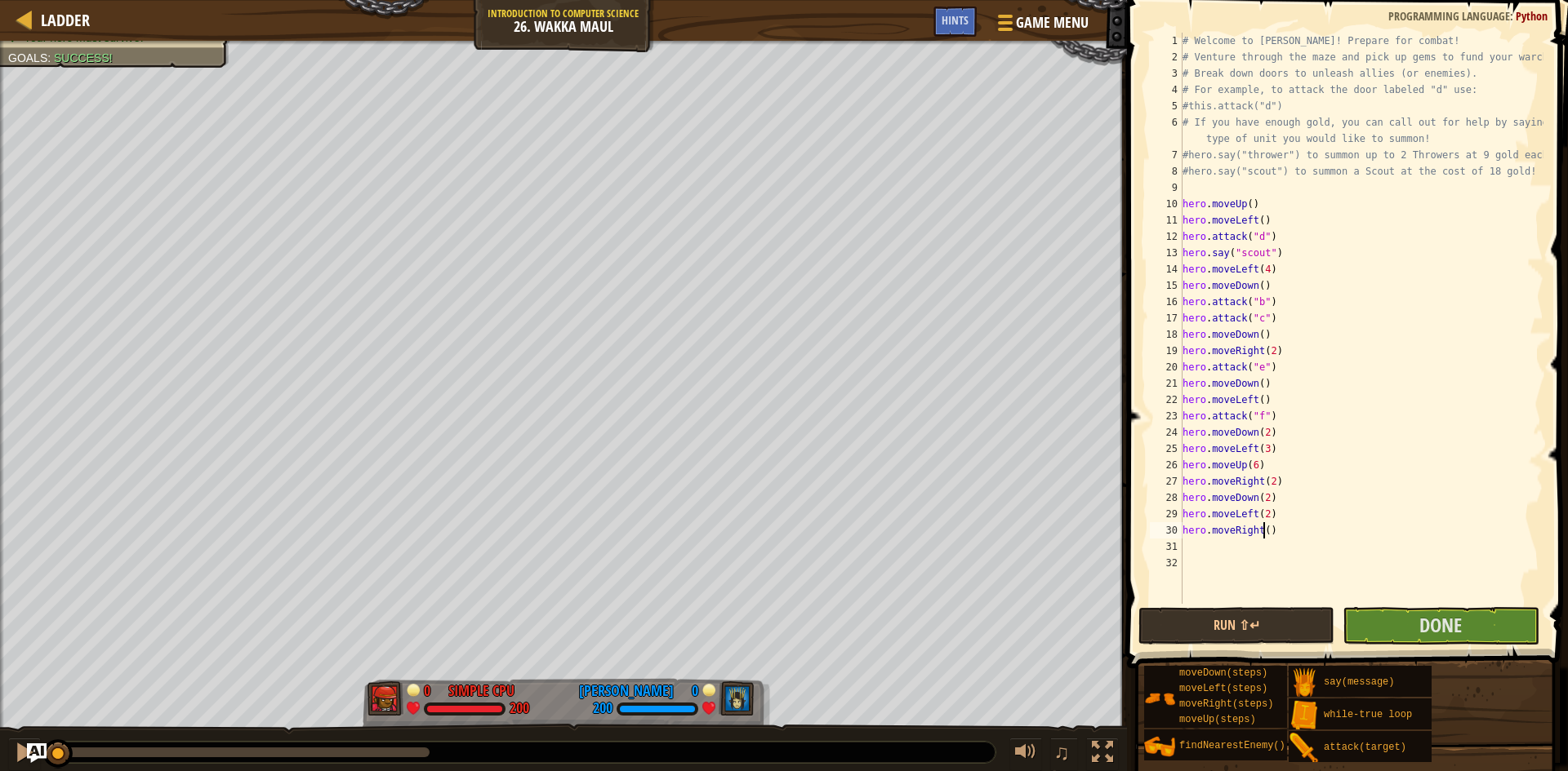
click at [1262, 530] on div "# Welcome to [PERSON_NAME]! Prepare for combat! # Venture through the maze and …" at bounding box center [1361, 334] width 364 height 604
type textarea "hero.moveRight(2)"
click at [1268, 554] on div "# Welcome to [PERSON_NAME]! Prepare for combat! # Venture through the maze and …" at bounding box center [1361, 334] width 364 height 604
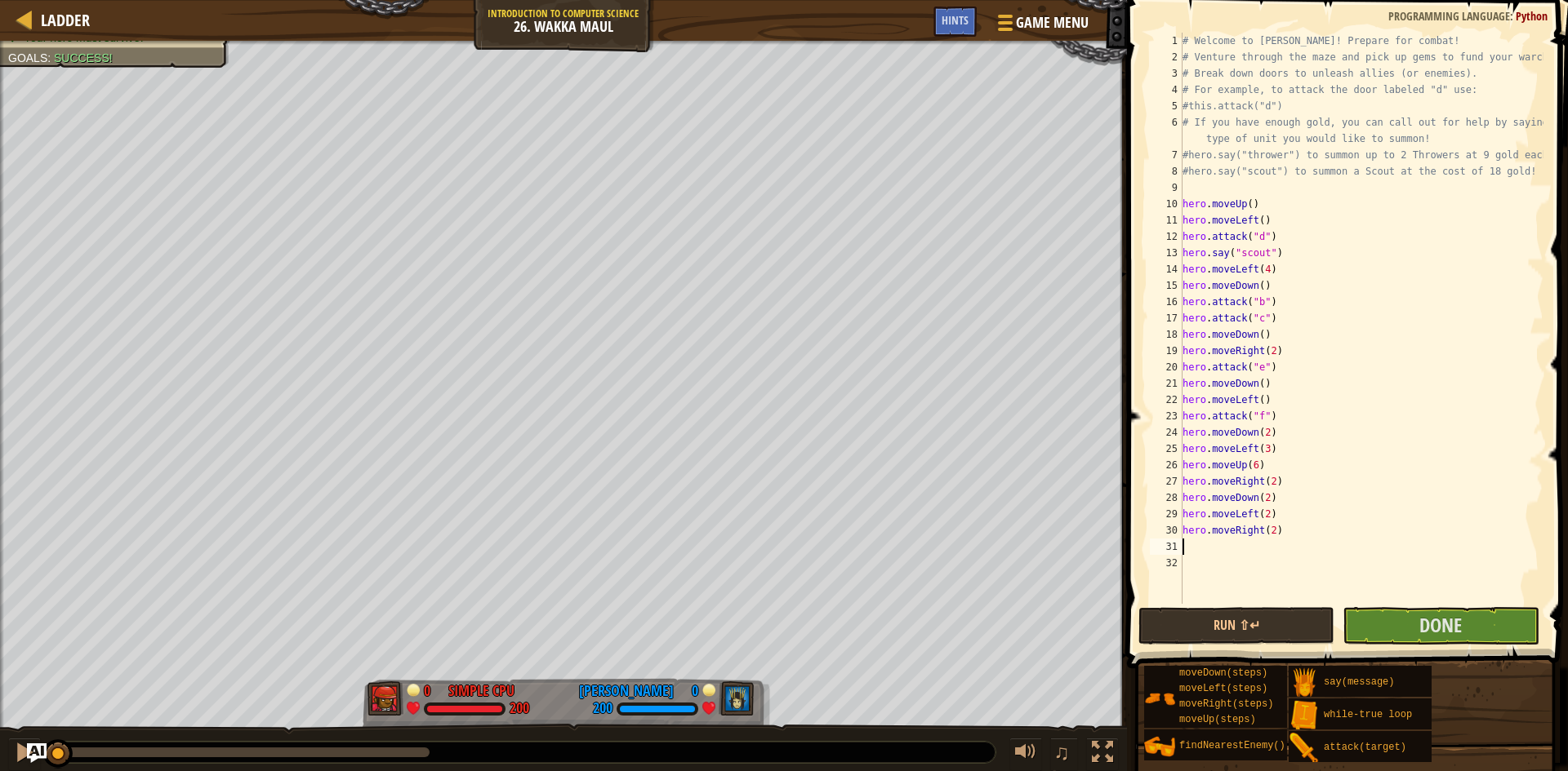
type textarea "d"
click at [1245, 595] on div "hero.fin d NearestEnemy press enter hero.[PERSON_NAME] own press enter" at bounding box center [1333, 605] width 308 height 98
click at [1386, 616] on button "Done" at bounding box center [1440, 626] width 196 height 37
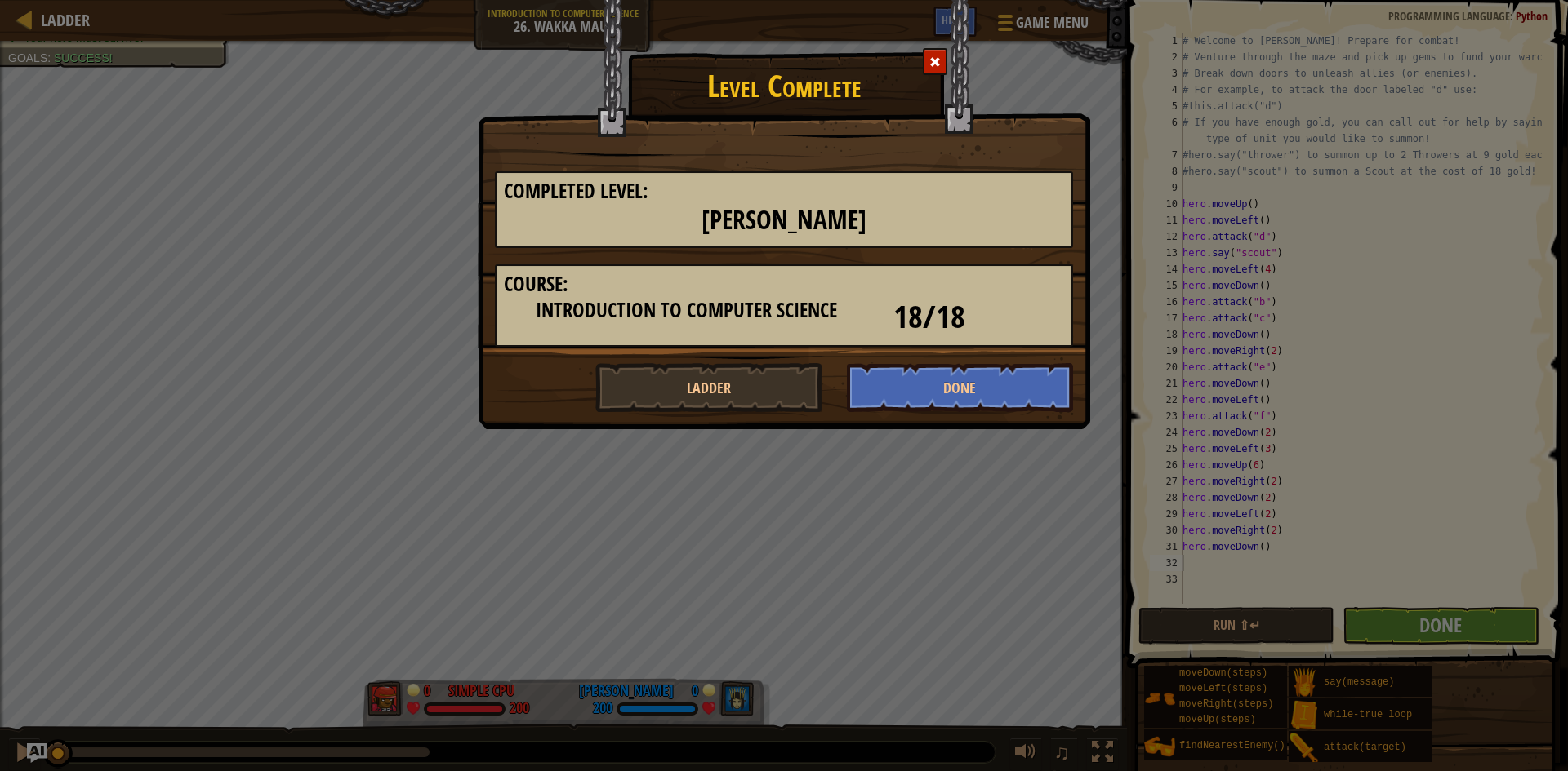
click at [331, 472] on div "Level Complete Completed Level: Wakka Maul Course: Introduction to Computer Sci…" at bounding box center [784, 385] width 1568 height 771
click at [310, 470] on div "Level Complete Completed Level: Wakka Maul Course: Introduction to Computer Sci…" at bounding box center [784, 385] width 1568 height 771
click at [295, 470] on div "Level Complete Completed Level: Wakka Maul Course: Introduction to Computer Sci…" at bounding box center [784, 385] width 1568 height 771
click at [935, 53] on div at bounding box center [934, 62] width 24 height 27
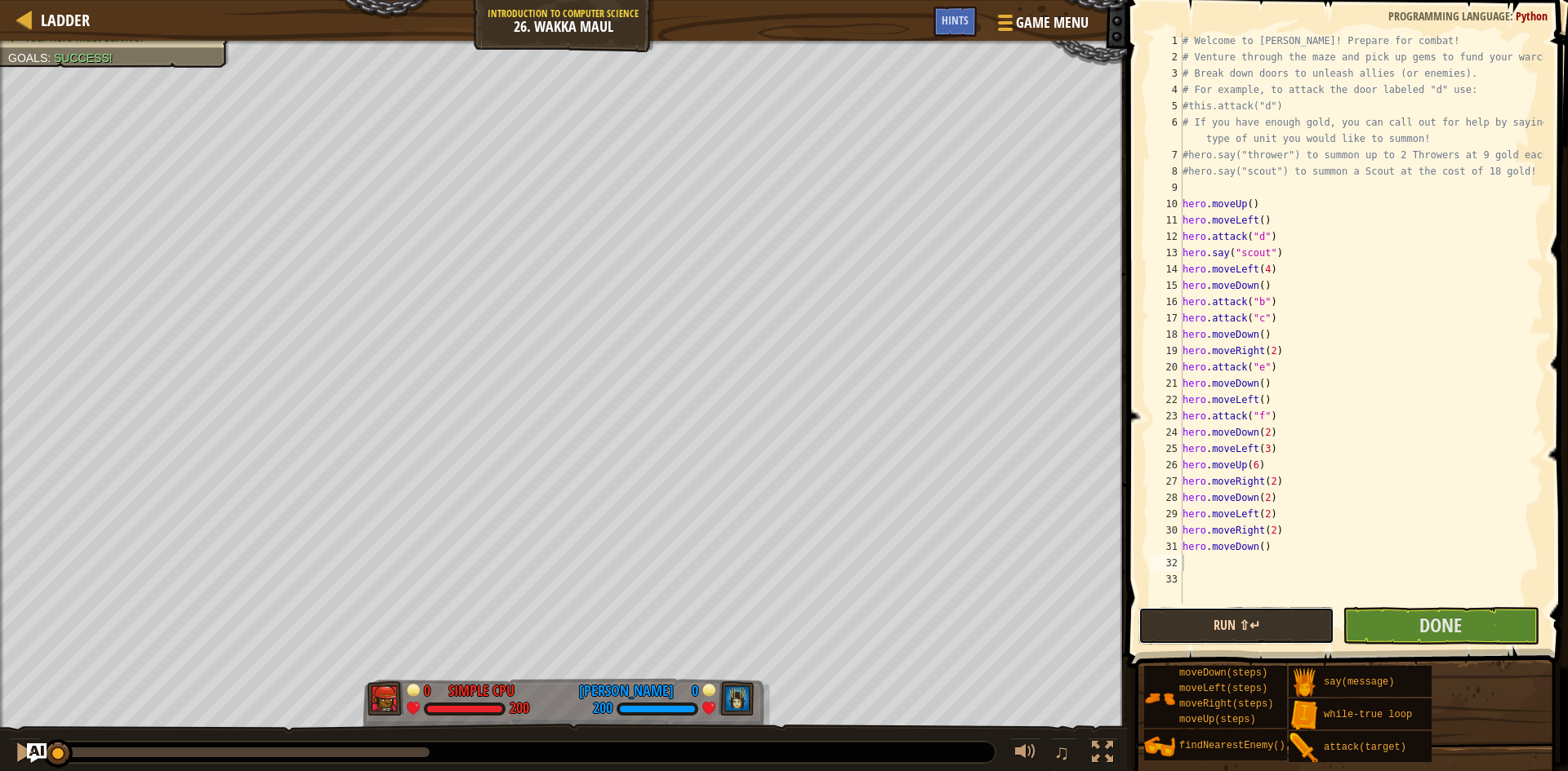
click at [1272, 633] on button "Run ⇧↵" at bounding box center [1236, 626] width 196 height 37
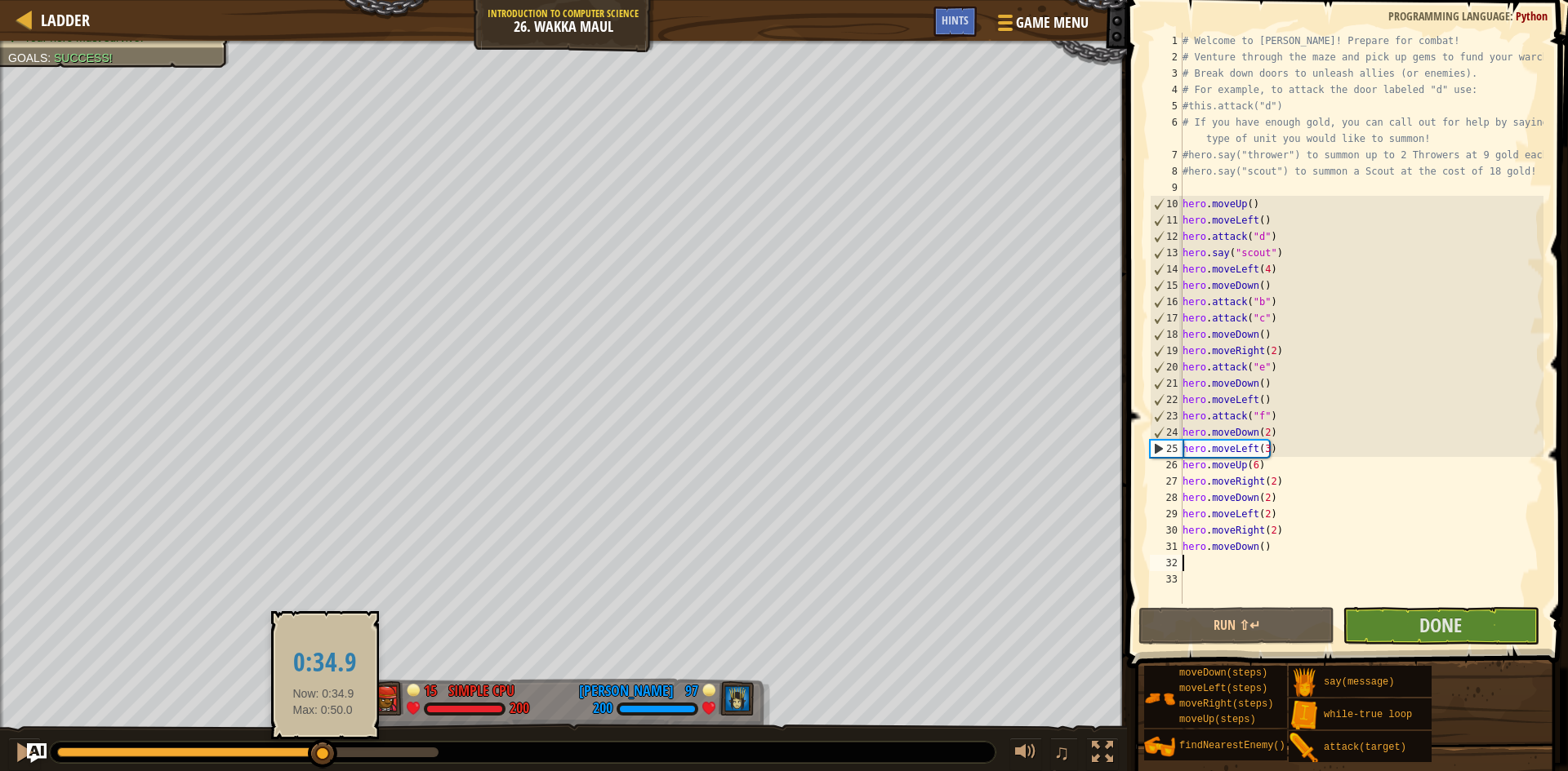
drag, startPoint x: 72, startPoint y: 755, endPoint x: 324, endPoint y: 763, distance: 252.1
click at [324, 763] on div at bounding box center [322, 754] width 30 height 30
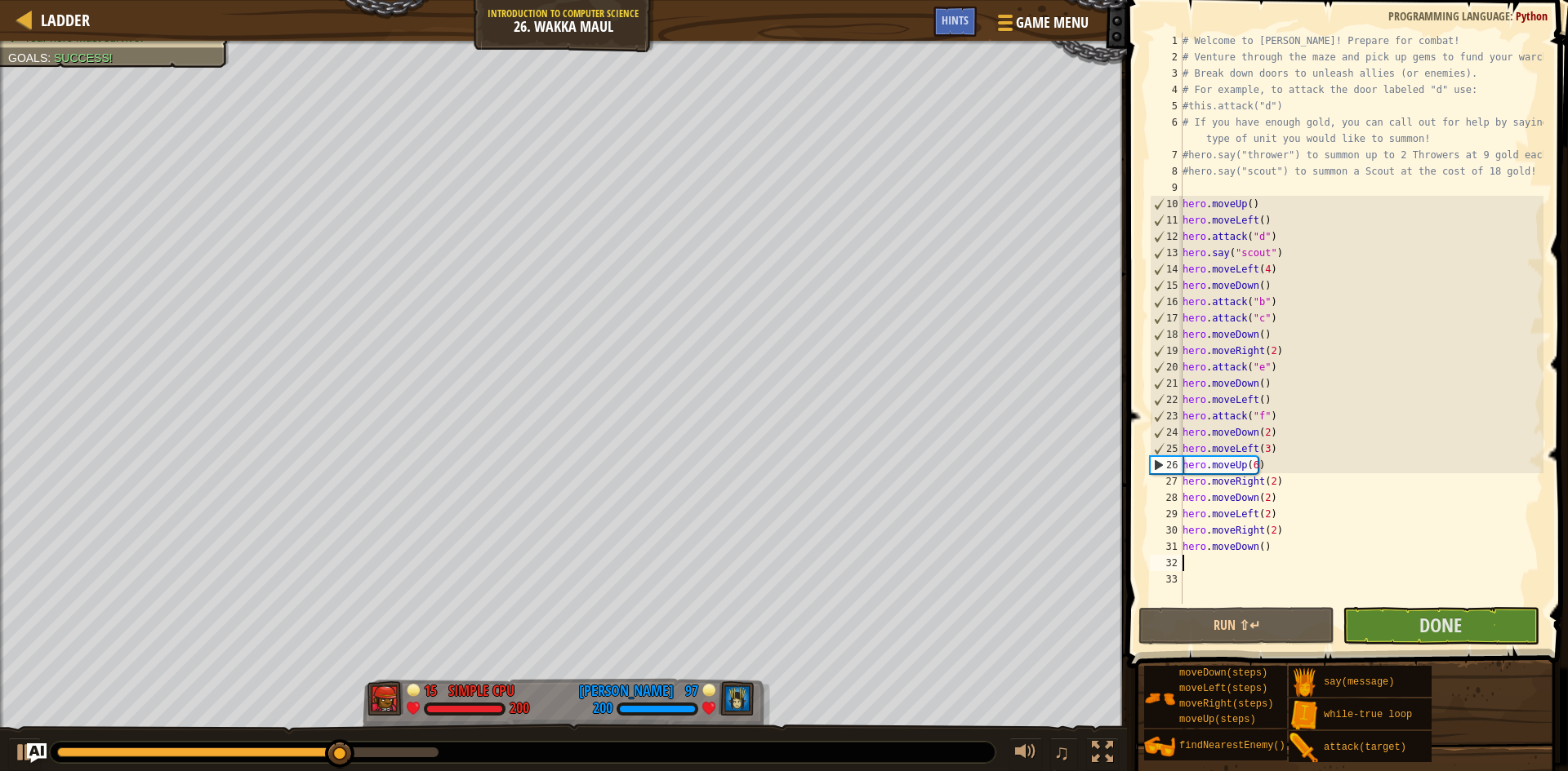
drag, startPoint x: 346, startPoint y: 724, endPoint x: 349, endPoint y: 739, distance: 15.3
click at [346, 727] on div "♫" at bounding box center [564, 748] width 1127 height 49
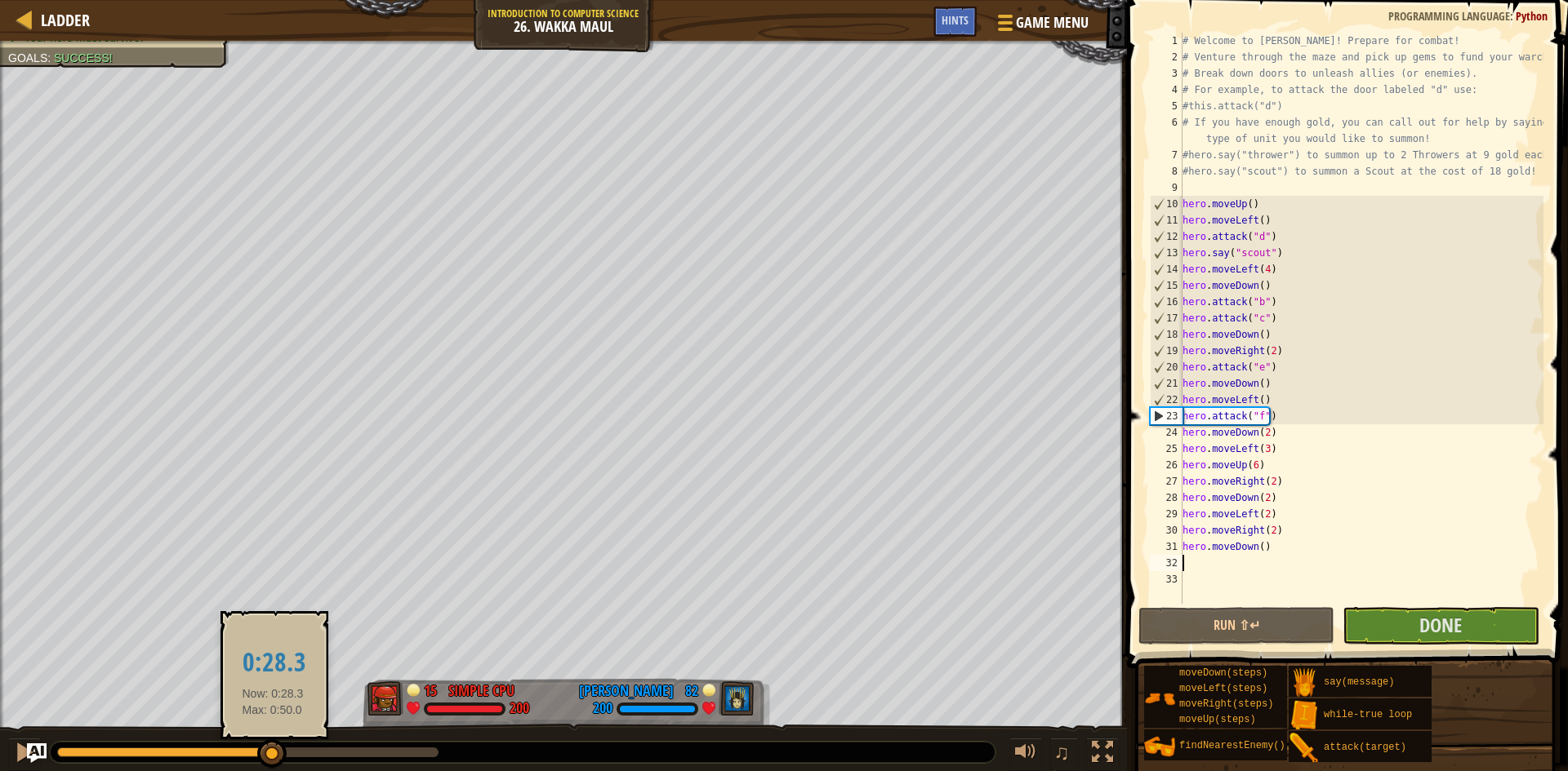
drag, startPoint x: 355, startPoint y: 762, endPoint x: 273, endPoint y: 755, distance: 82.3
click at [273, 755] on div at bounding box center [271, 754] width 30 height 30
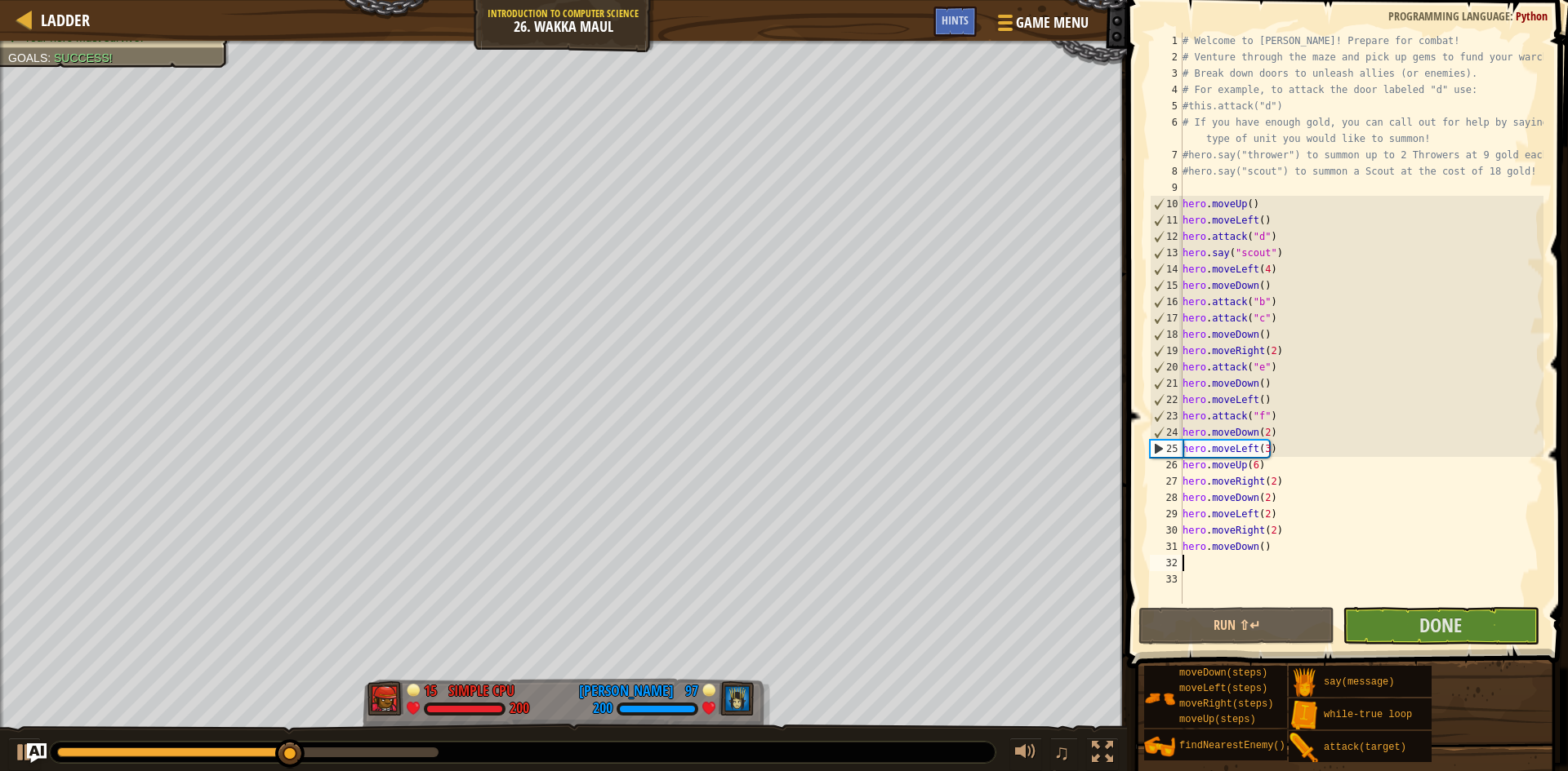
click at [1260, 437] on div "# Welcome to [PERSON_NAME]! Prepare for combat! # Venture through the maze and …" at bounding box center [1361, 334] width 364 height 604
click at [1260, 432] on div "# Welcome to [PERSON_NAME]! Prepare for combat! # Venture through the maze and …" at bounding box center [1361, 334] width 364 height 604
click at [1264, 432] on div "# Welcome to [PERSON_NAME]! Prepare for combat! # Venture through the maze and …" at bounding box center [1361, 334] width 364 height 604
type textarea "hero.moveDown(3)"
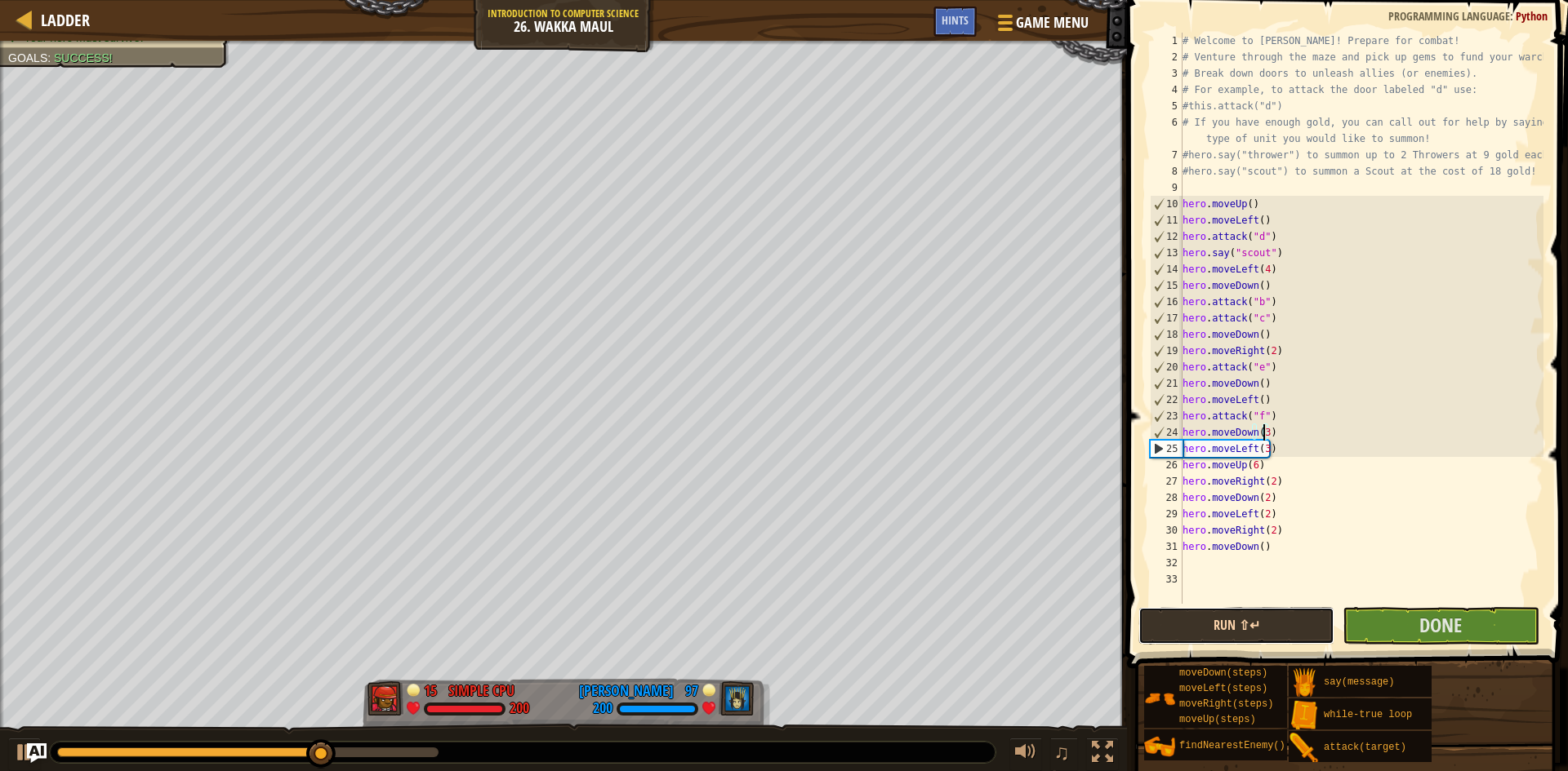
click at [1244, 628] on button "Run ⇧↵" at bounding box center [1236, 626] width 196 height 37
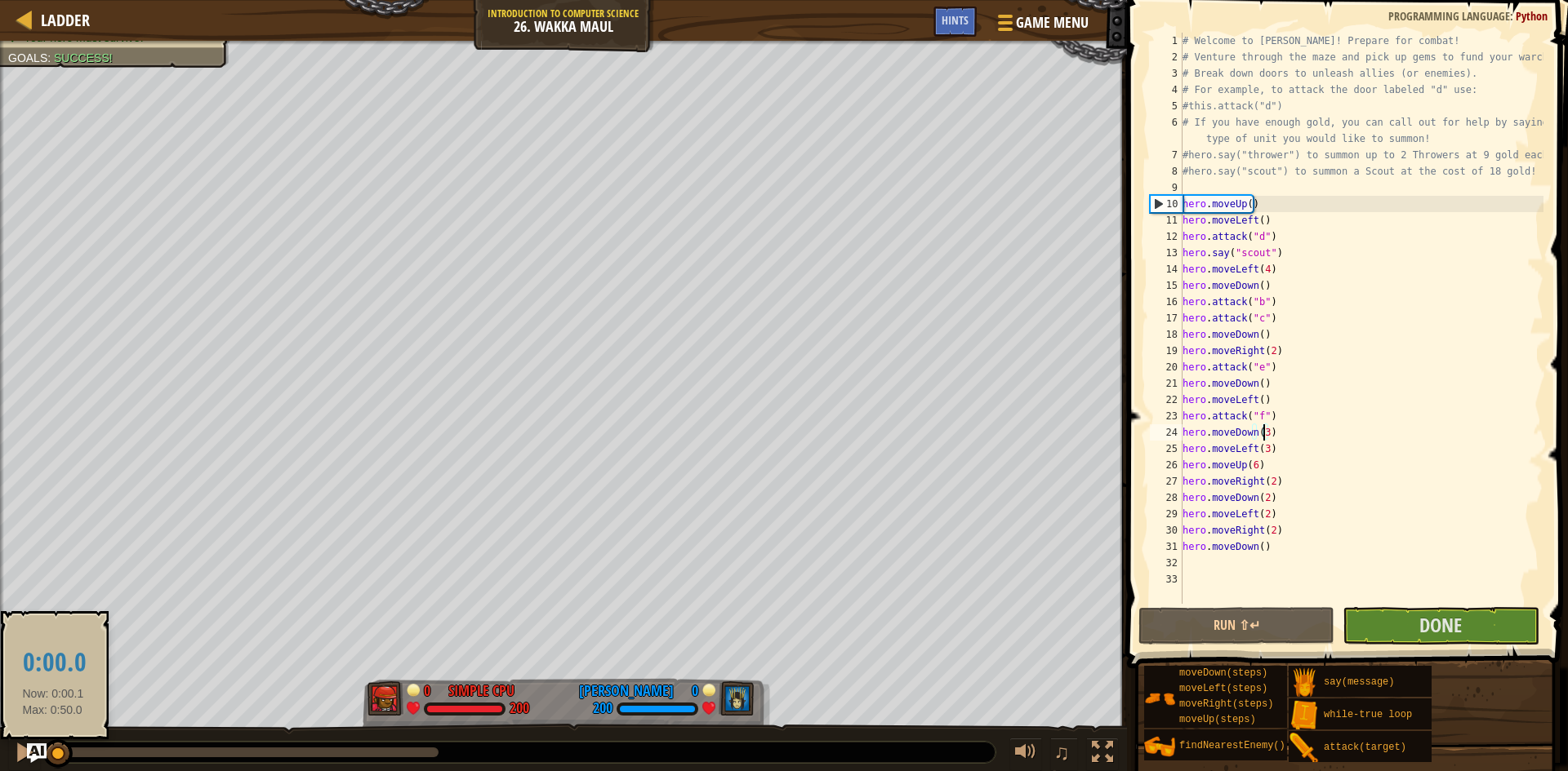
drag, startPoint x: 132, startPoint y: 751, endPoint x: 53, endPoint y: 757, distance: 79.2
click at [53, 757] on div at bounding box center [57, 754] width 30 height 30
click at [1197, 562] on div "# Welcome to [PERSON_NAME]! Prepare for combat! # Venture through the maze and …" at bounding box center [1361, 334] width 364 height 604
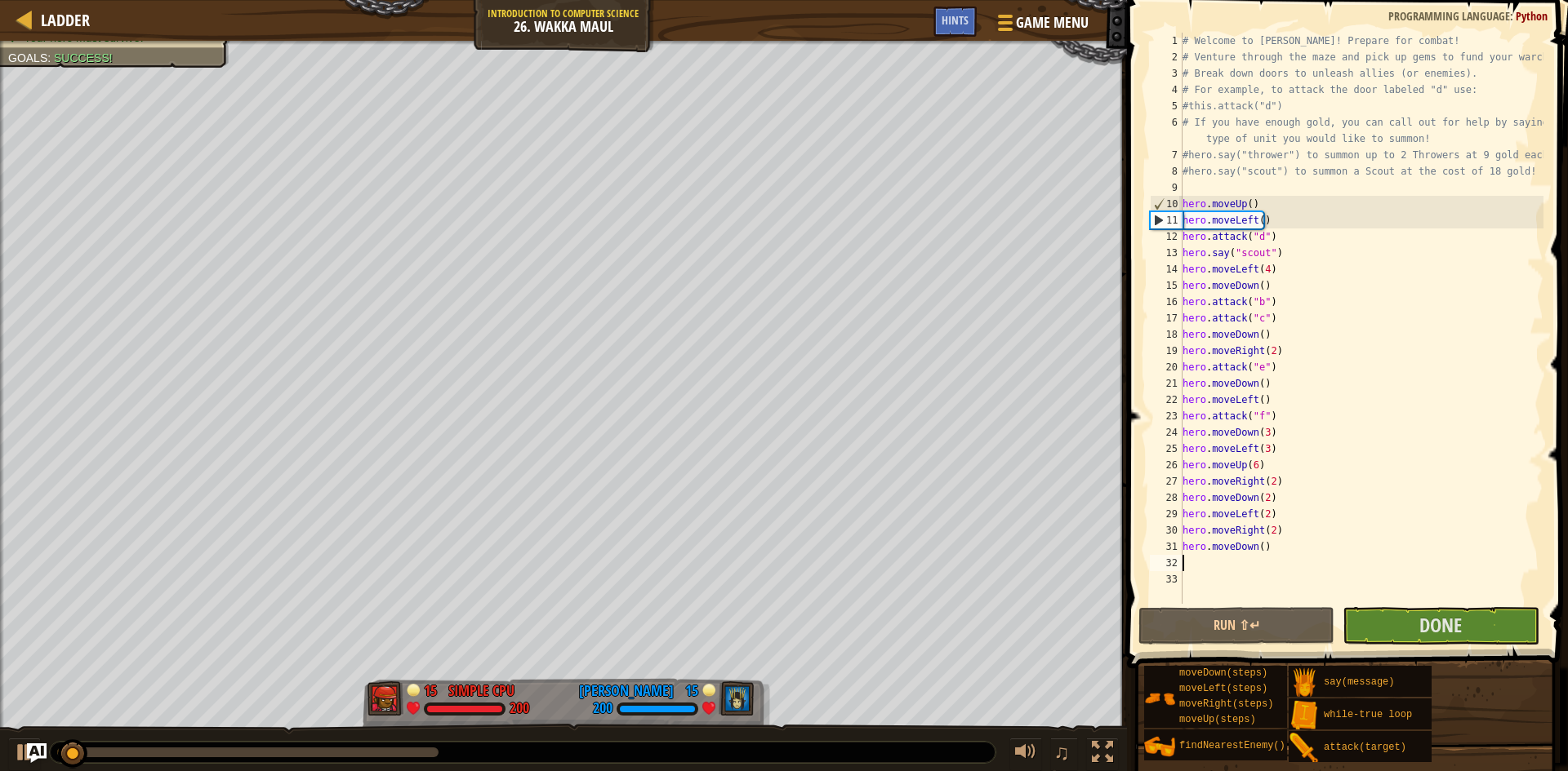
scroll to position [8, 0]
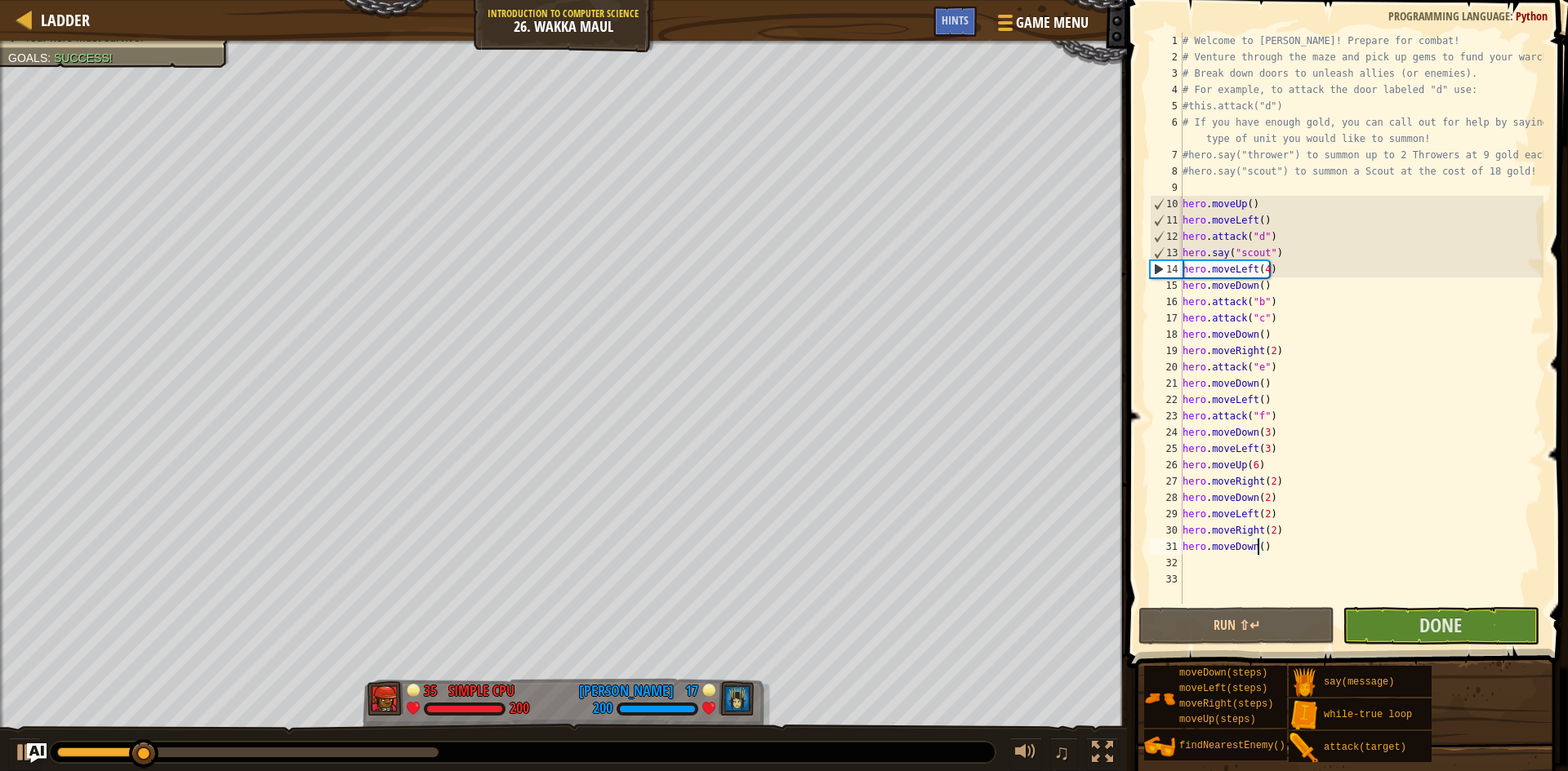
click at [1256, 544] on div "# Welcome to [PERSON_NAME]! Prepare for combat! # Venture through the maze and …" at bounding box center [1361, 334] width 364 height 604
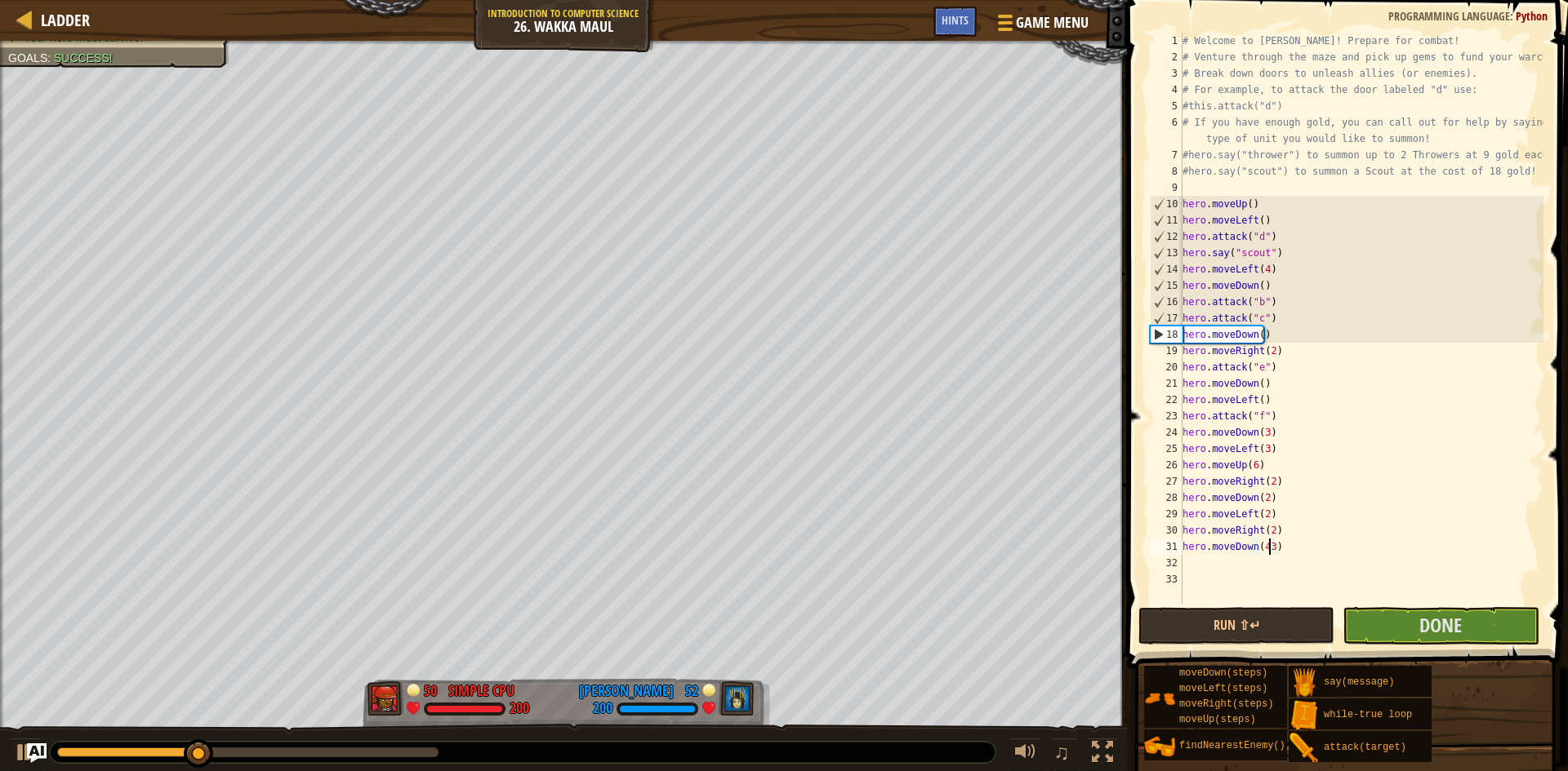
scroll to position [8, 7]
type textarea "hero.moveDown(4)"
click at [1241, 568] on div "# Welcome to [PERSON_NAME]! Prepare for combat! # Venture through the maze and …" at bounding box center [1361, 334] width 364 height 604
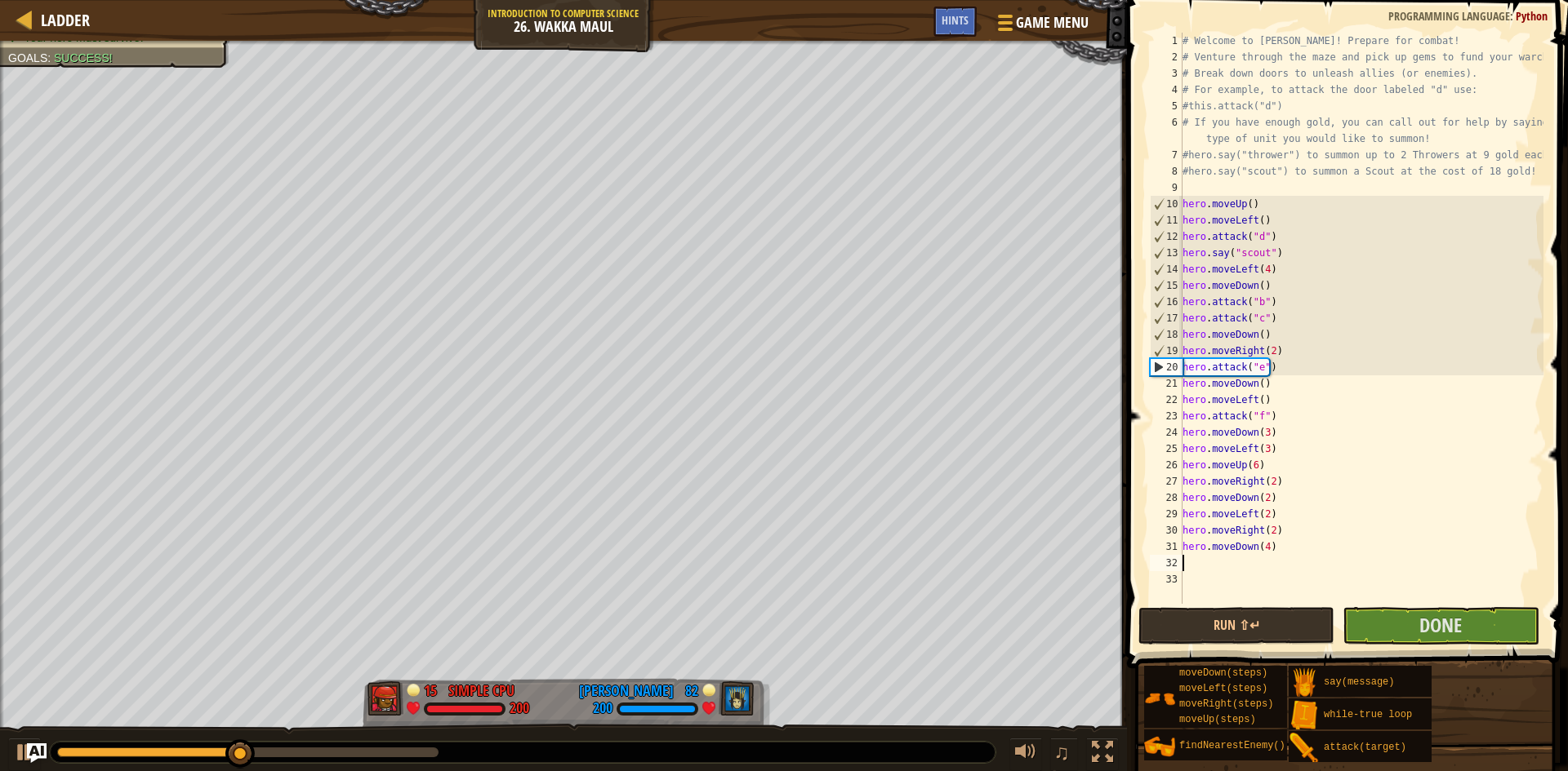
type textarea "r"
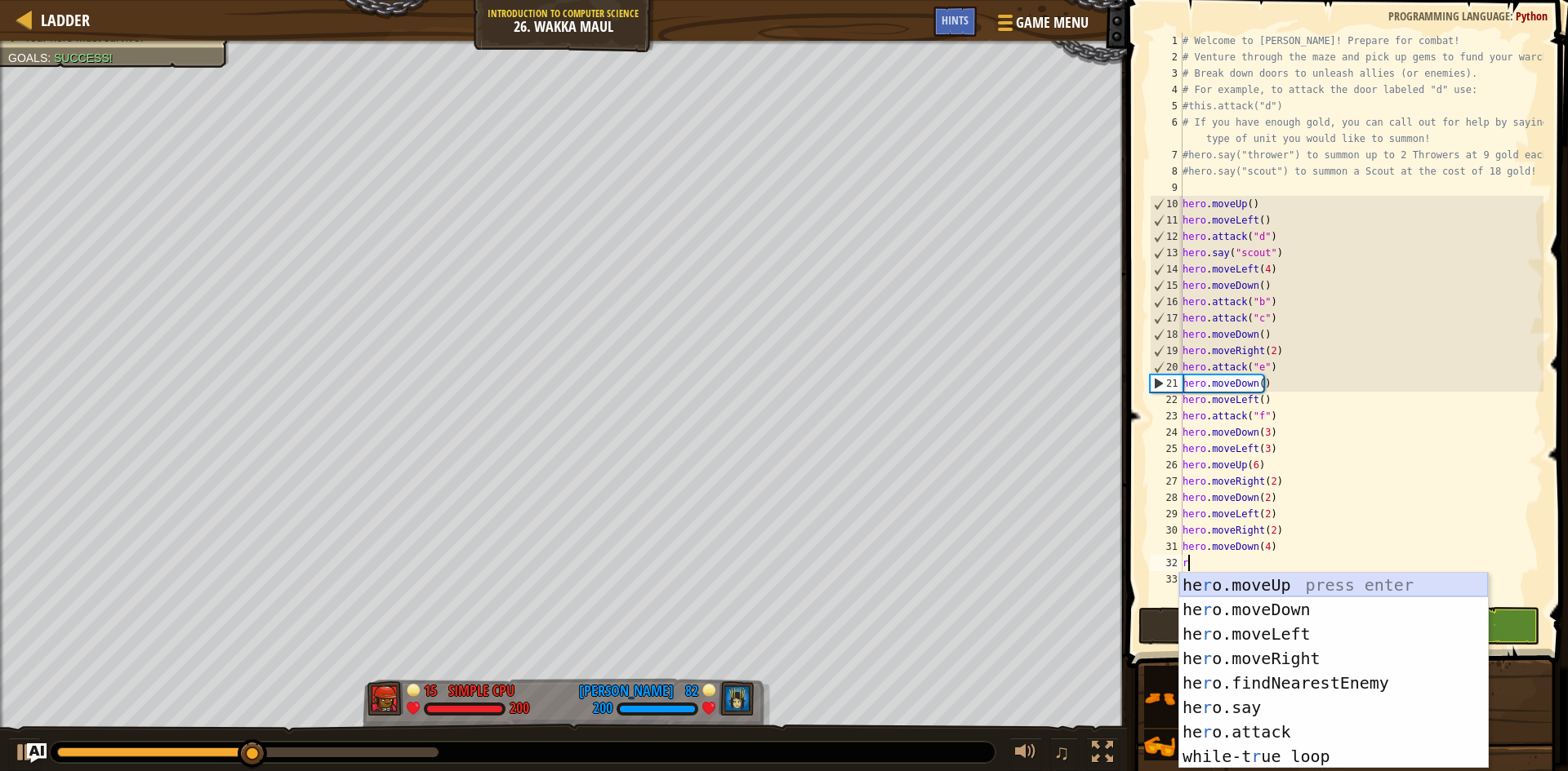
click at [1251, 583] on div "he r o.moveUp press enter he r o.moveDown press enter he r o.moveLeft press ent…" at bounding box center [1333, 696] width 308 height 245
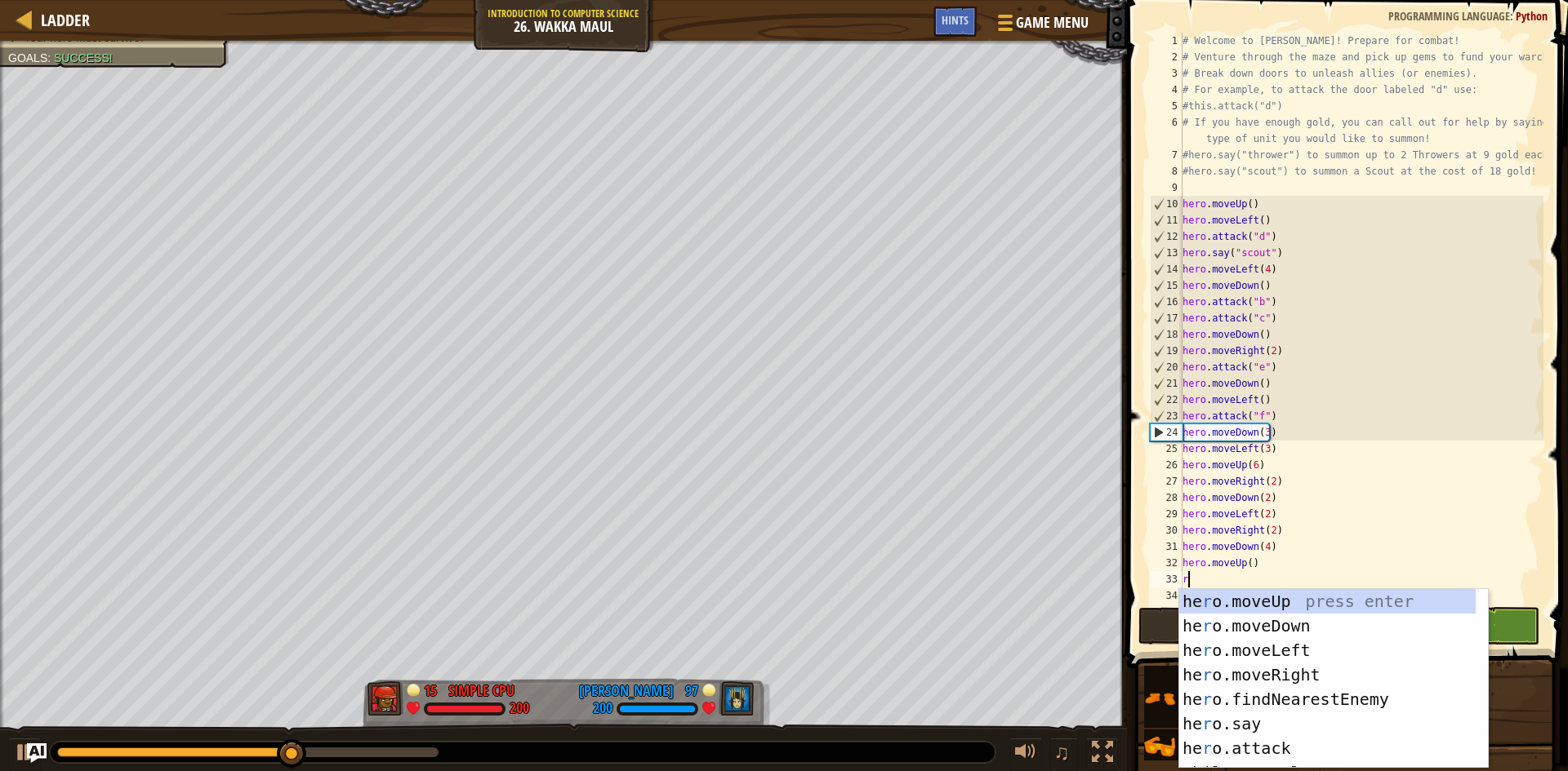
click at [1246, 565] on div "# Welcome to [PERSON_NAME]! Prepare for combat! # Venture through the maze and …" at bounding box center [1361, 334] width 364 height 604
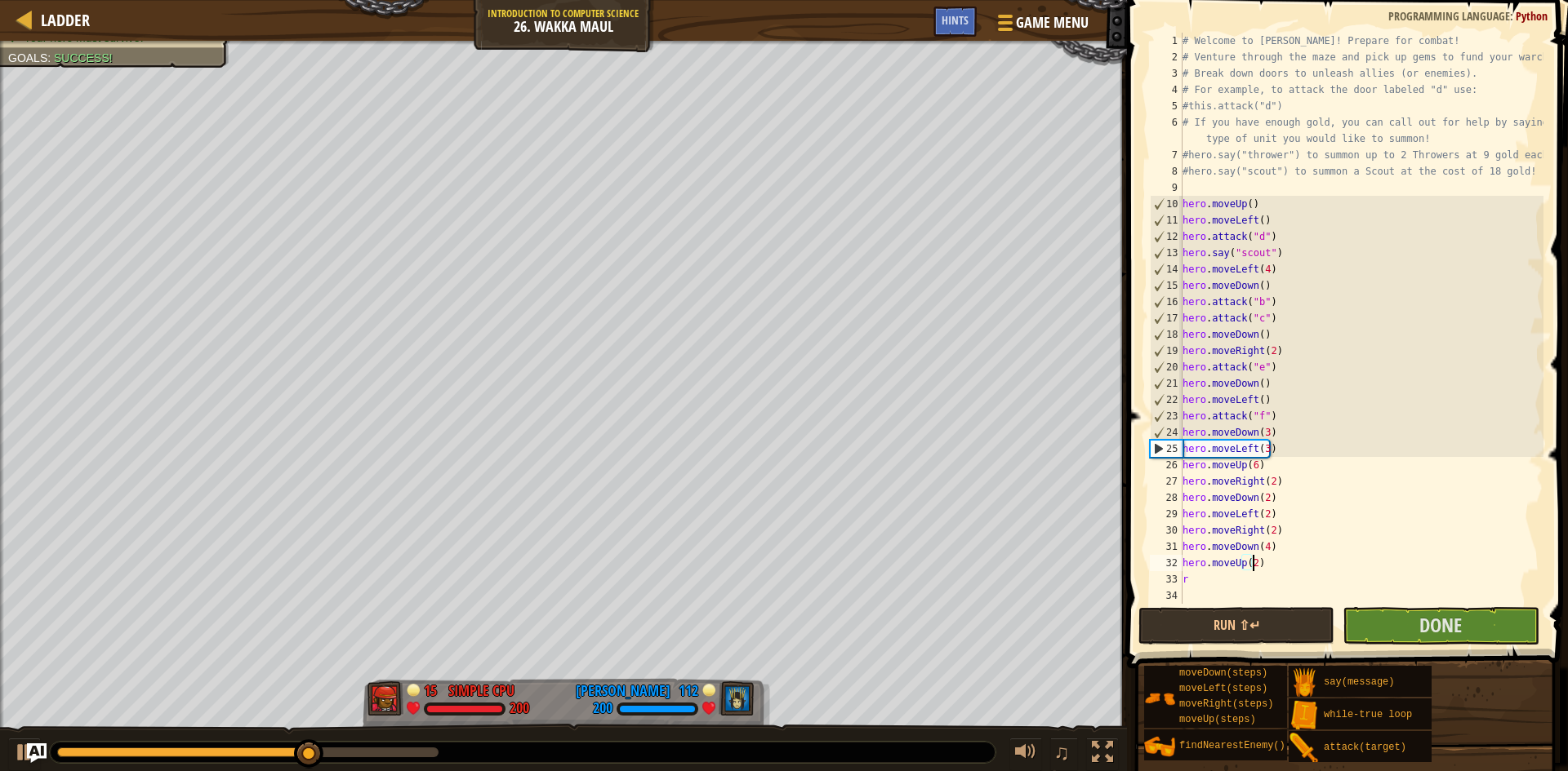
scroll to position [8, 5]
click at [1251, 575] on div "# Welcome to [PERSON_NAME]! Prepare for combat! # Venture through the maze and …" at bounding box center [1361, 334] width 364 height 604
type textarea "r"
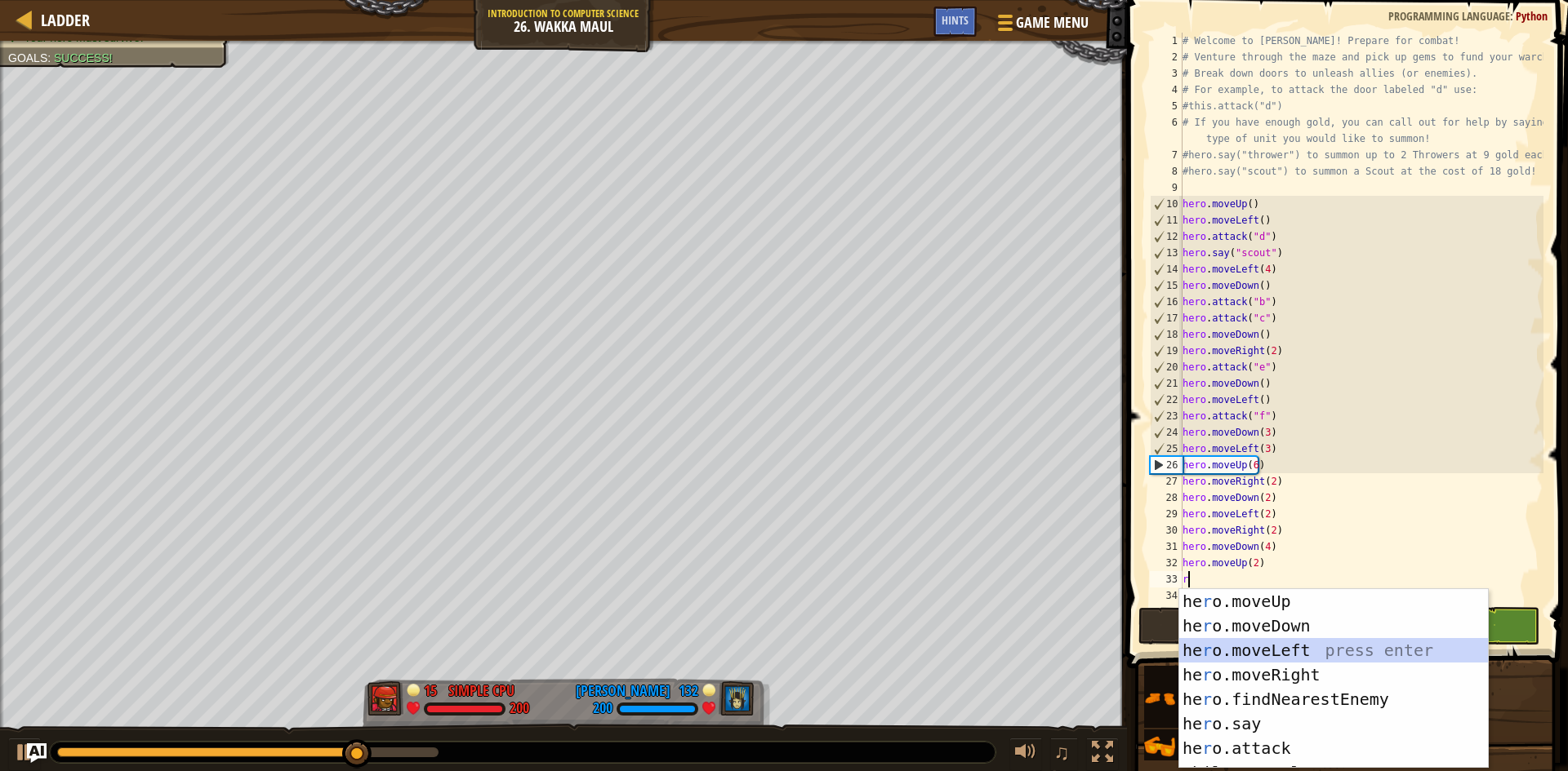
click at [1277, 656] on div "he r o.moveUp press enter he r o.moveDown press enter he r o.moveLeft press ent…" at bounding box center [1333, 703] width 308 height 229
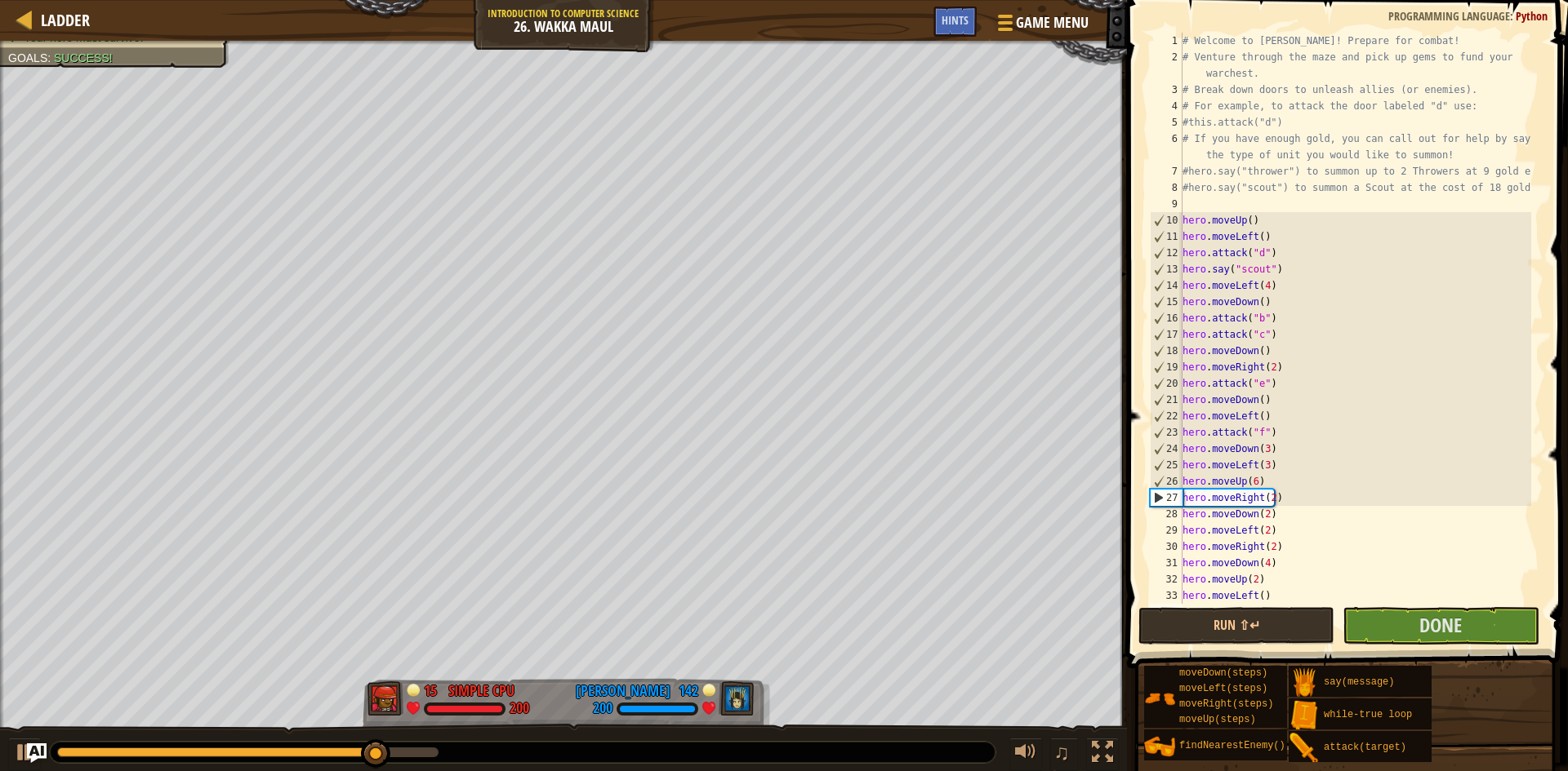
click at [1256, 601] on div "# Welcome to [PERSON_NAME]! Prepare for combat! # Venture through the maze and …" at bounding box center [1355, 334] width 352 height 604
type textarea "hero.moveLeft(2)"
click at [1283, 589] on div "# Welcome to [PERSON_NAME]! Prepare for combat! # Venture through the maze and …" at bounding box center [1355, 334] width 352 height 604
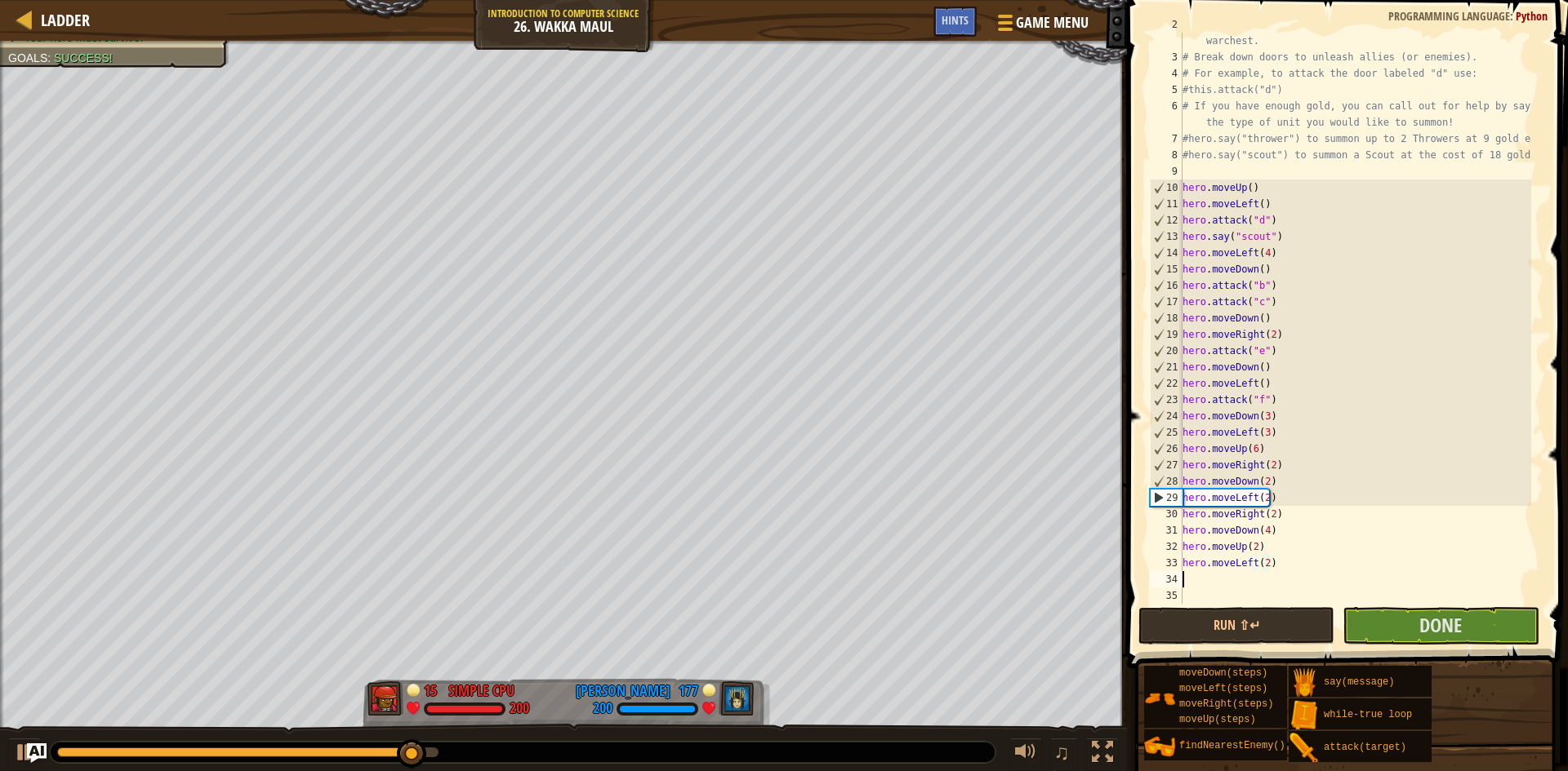
scroll to position [8, 0]
type textarea "r"
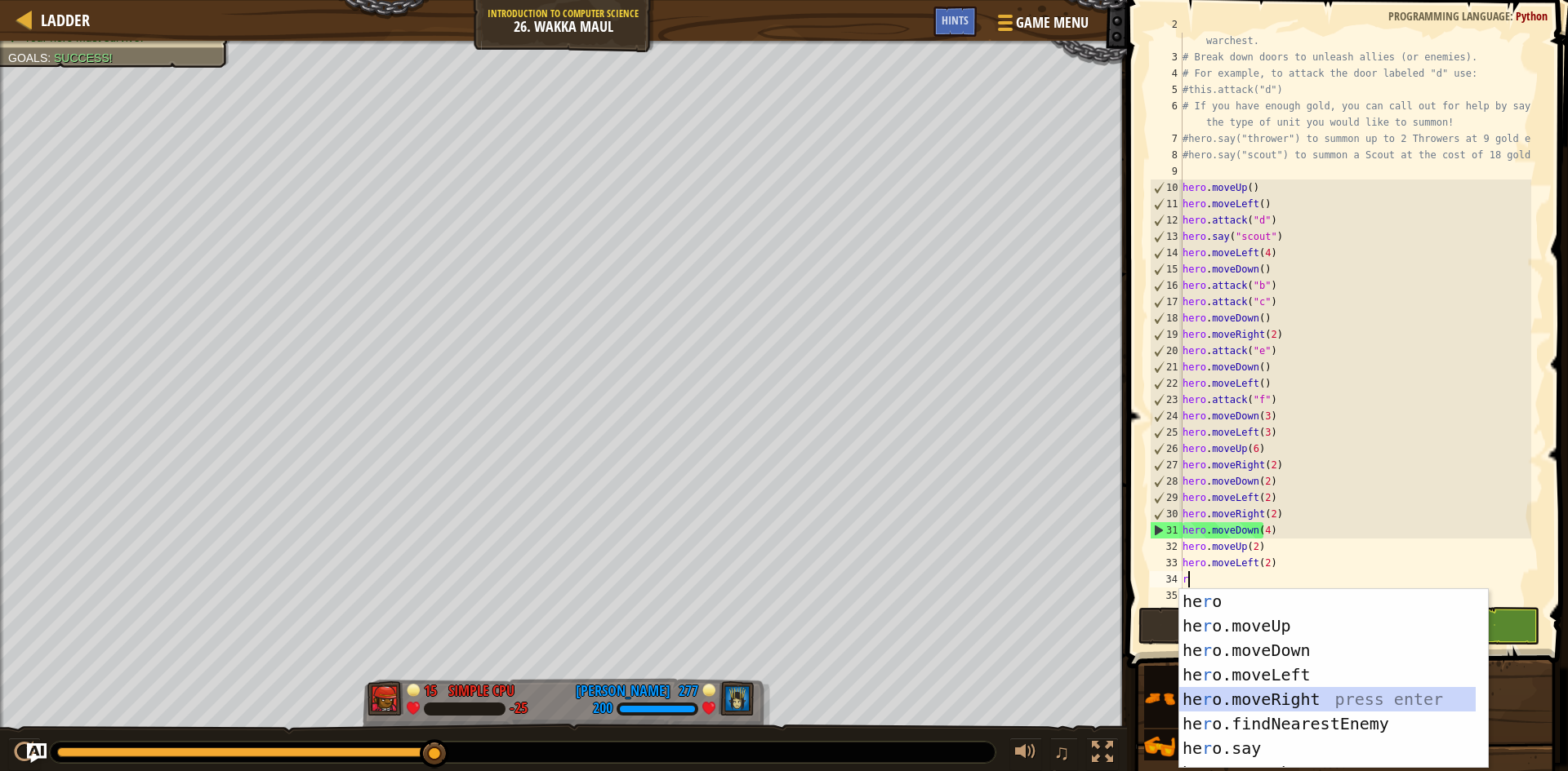
click at [1281, 703] on div "he r o press enter he r o.moveUp press enter he r o.moveDown press enter he r o…" at bounding box center [1327, 703] width 297 height 229
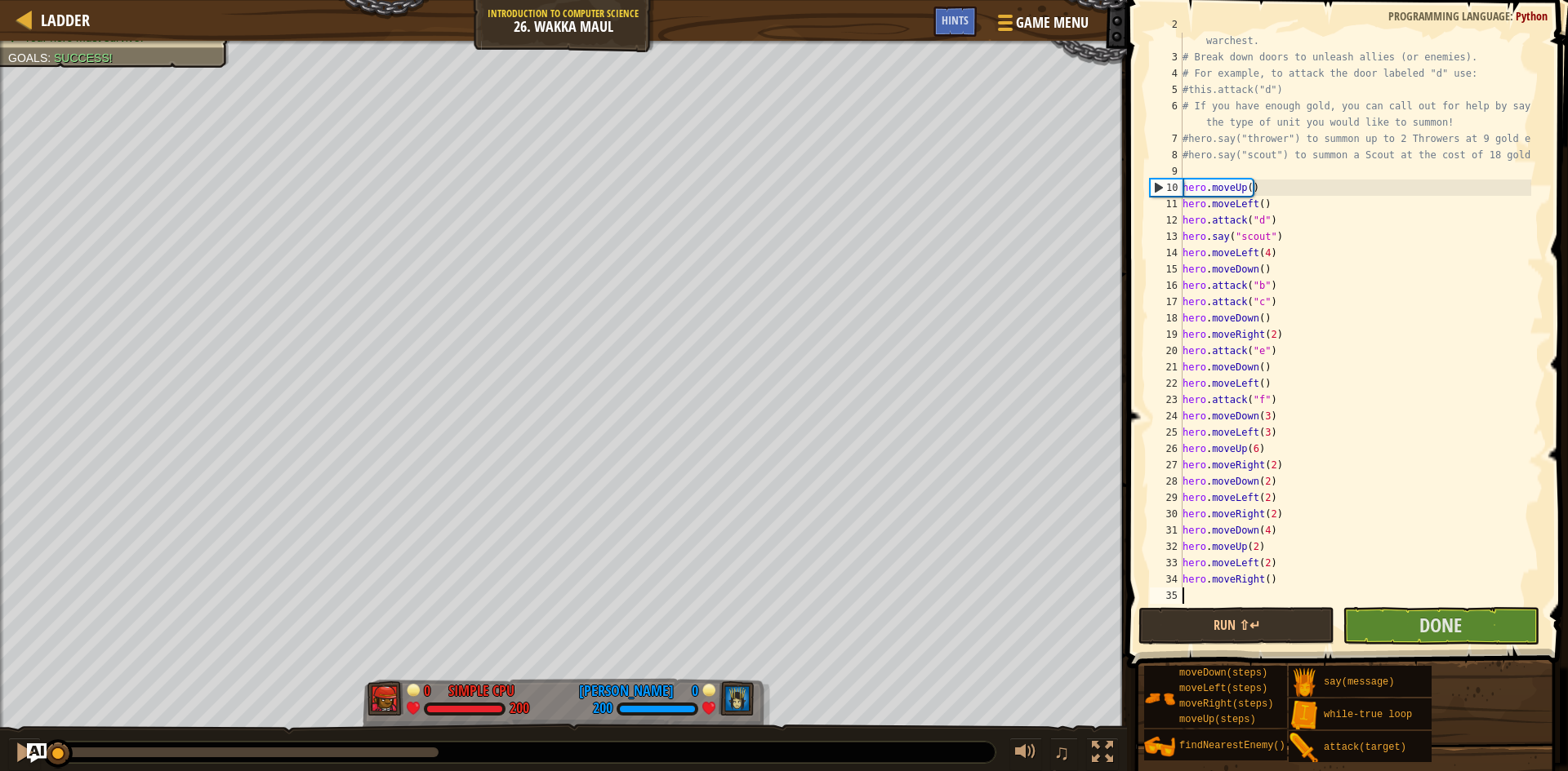
drag, startPoint x: 432, startPoint y: 749, endPoint x: 29, endPoint y: 793, distance: 405.4
click at [29, 0] on html "Ladder Introduction to Computer Science 26. Wakka Maul Game Menu Done Hints 1 ה…" at bounding box center [784, 0] width 1568 height 0
click at [1260, 581] on div "# Venture through the maze and pick up gems to fund your warchest. # Break down…" at bounding box center [1355, 326] width 352 height 621
type textarea "hero.moveRight()"
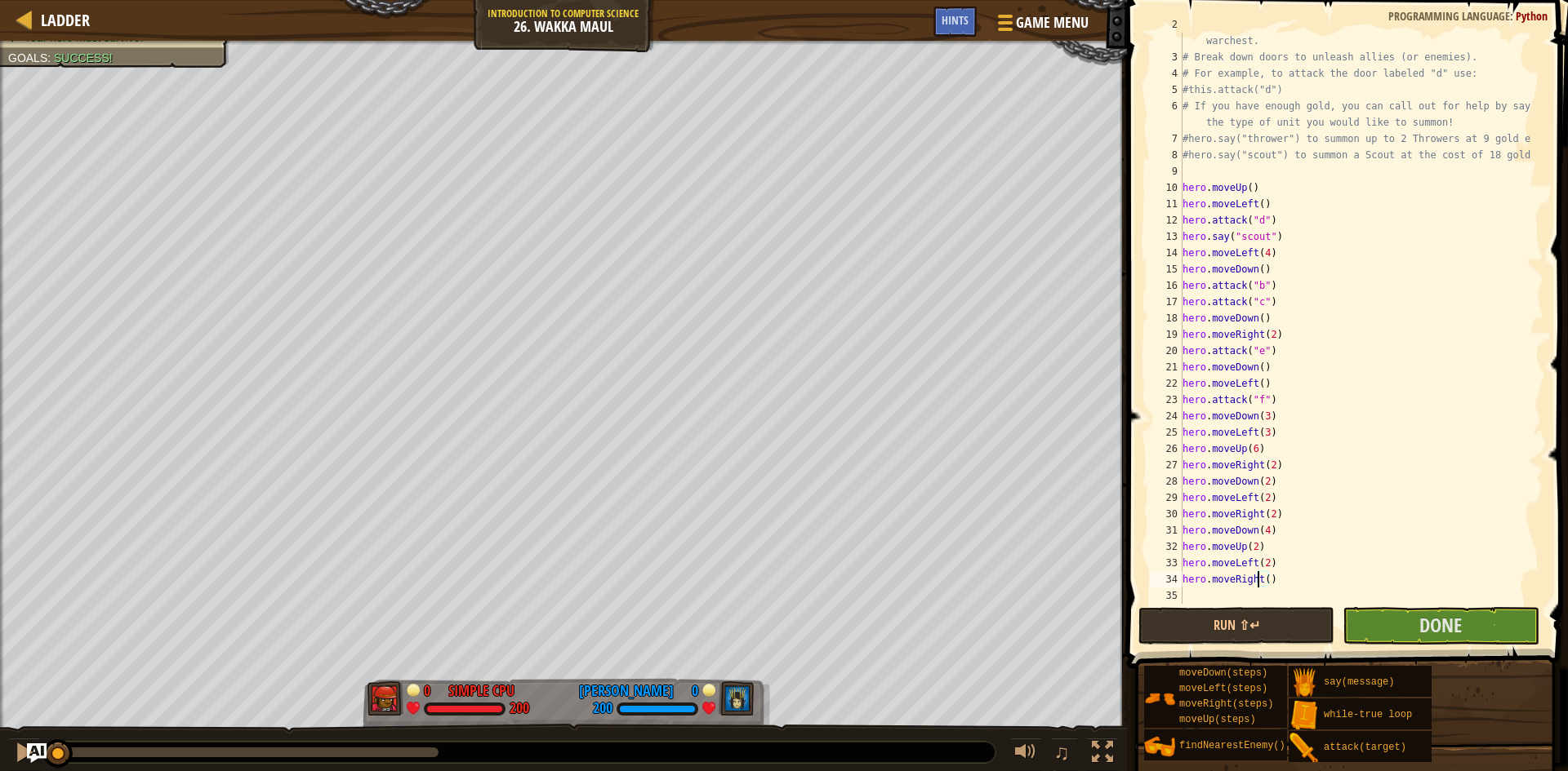
click at [1255, 601] on div "# Venture through the maze and pick up gems to fund your warchest. # Break down…" at bounding box center [1355, 326] width 352 height 621
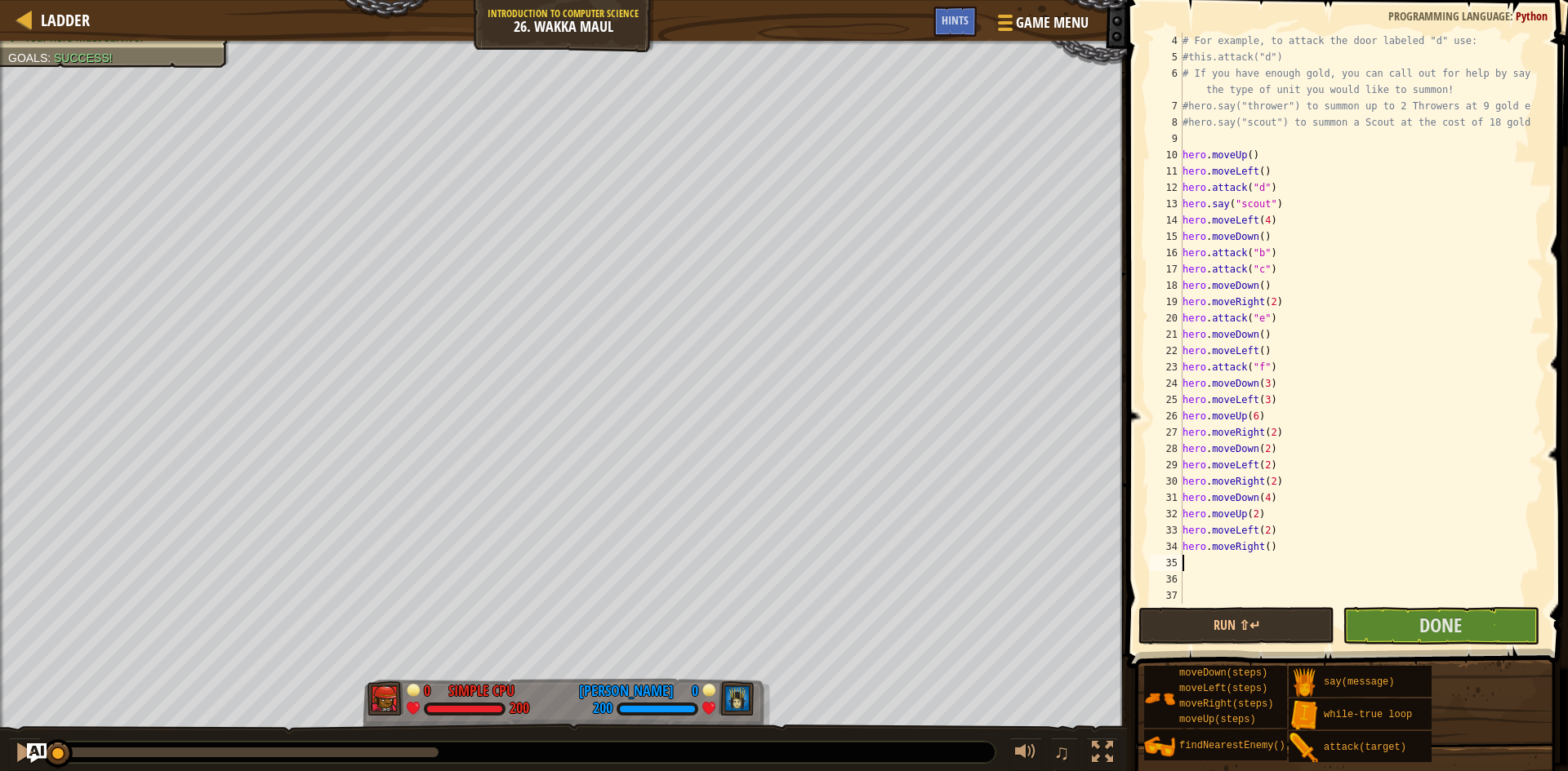
scroll to position [65, 0]
type textarea "r"
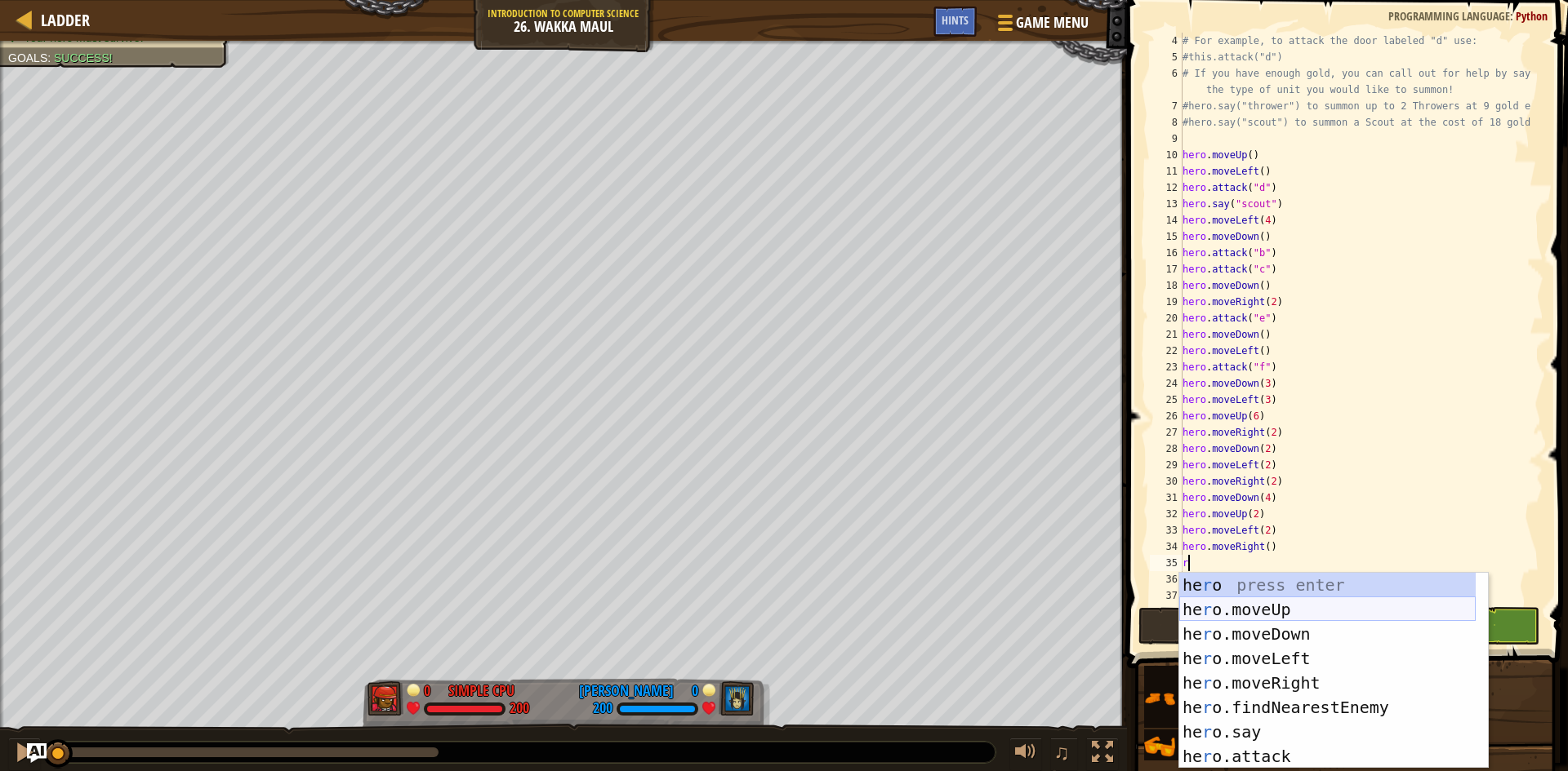
click at [1261, 604] on div "he r o press enter he r o.moveUp press enter he r o.moveDown press enter he r o…" at bounding box center [1327, 696] width 297 height 245
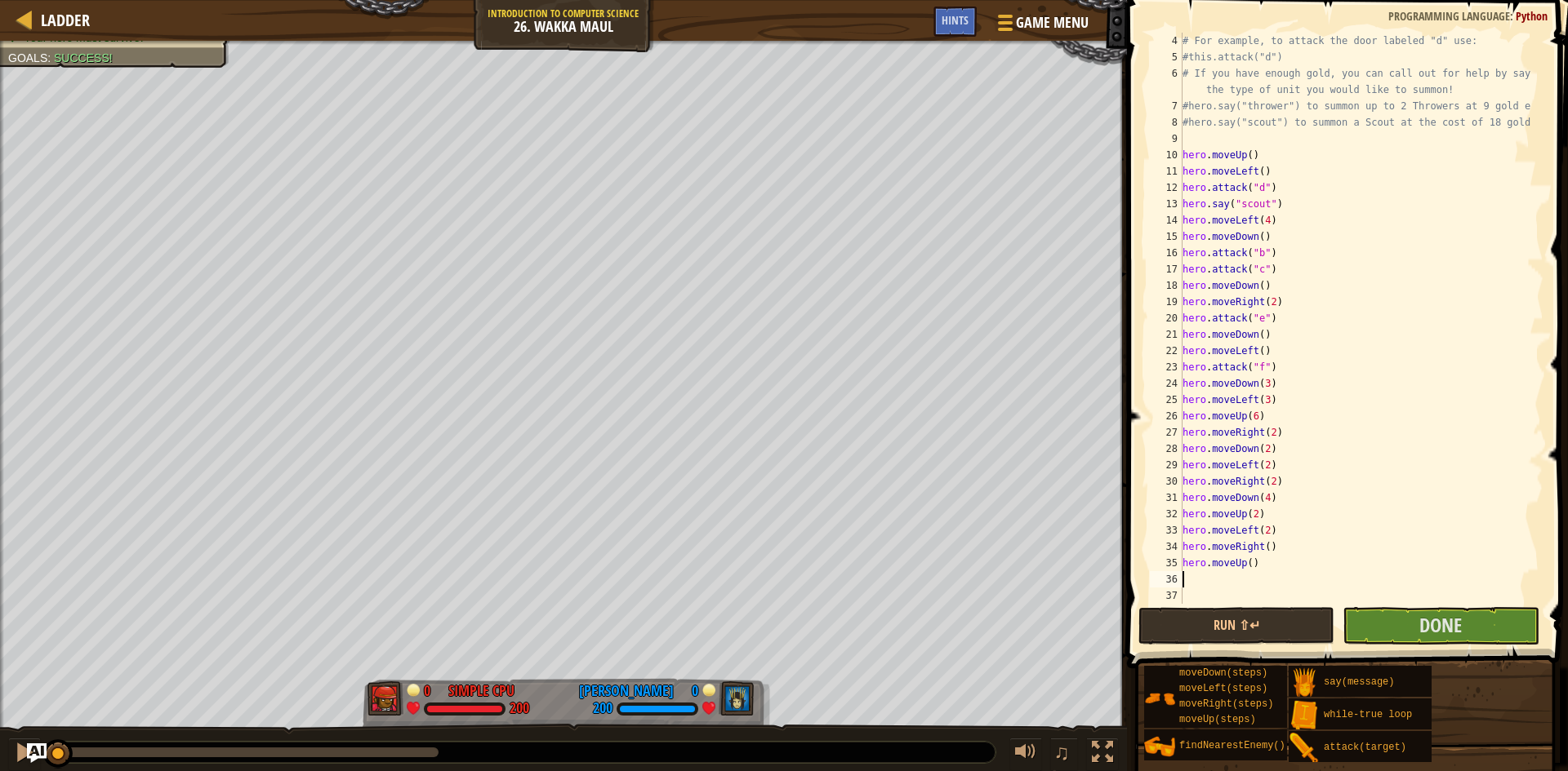
type textarea "r"
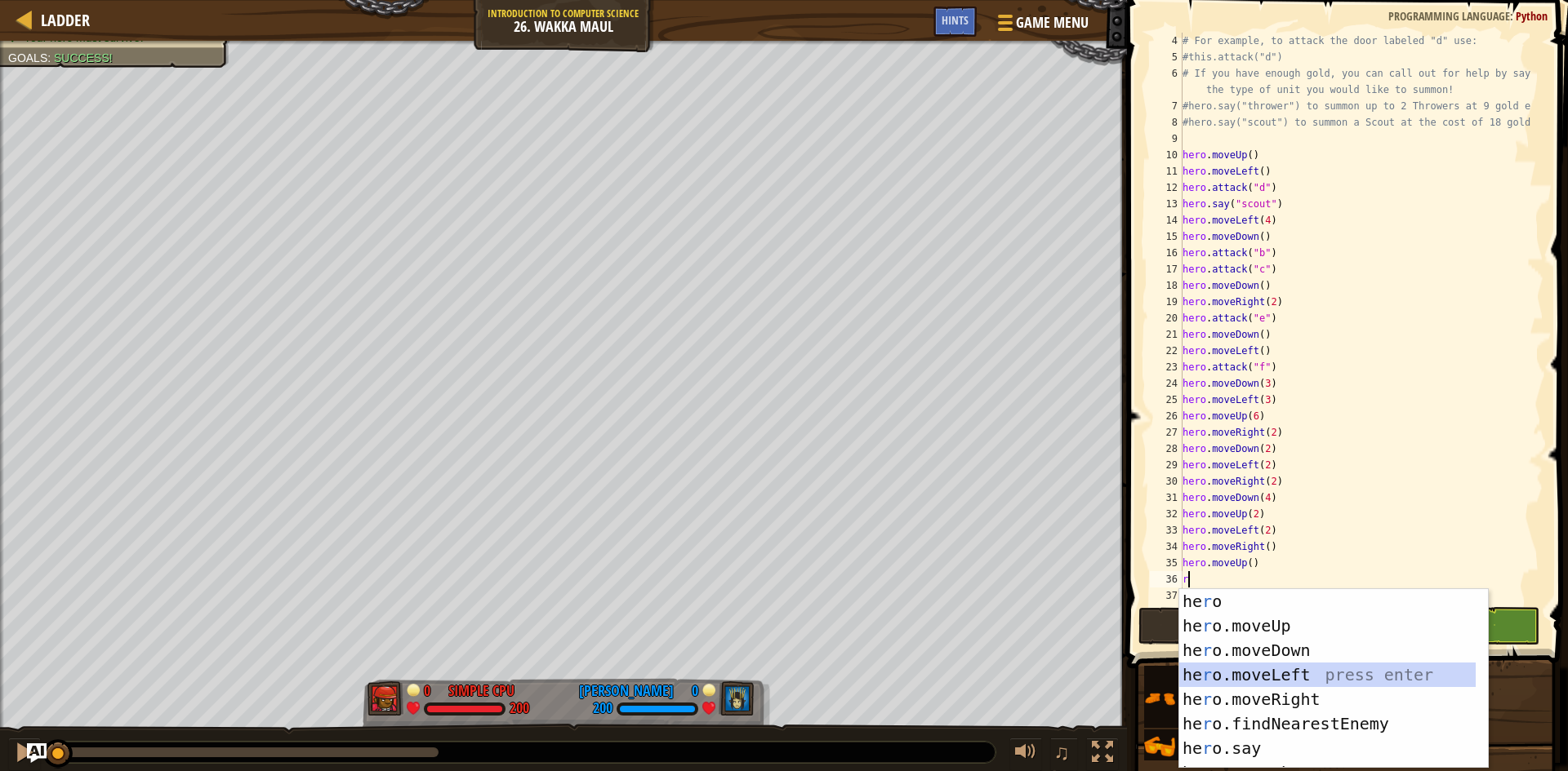
click at [1255, 671] on div "he r o press enter he r o.moveUp press enter he r o.moveDown press enter he r o…" at bounding box center [1327, 703] width 297 height 229
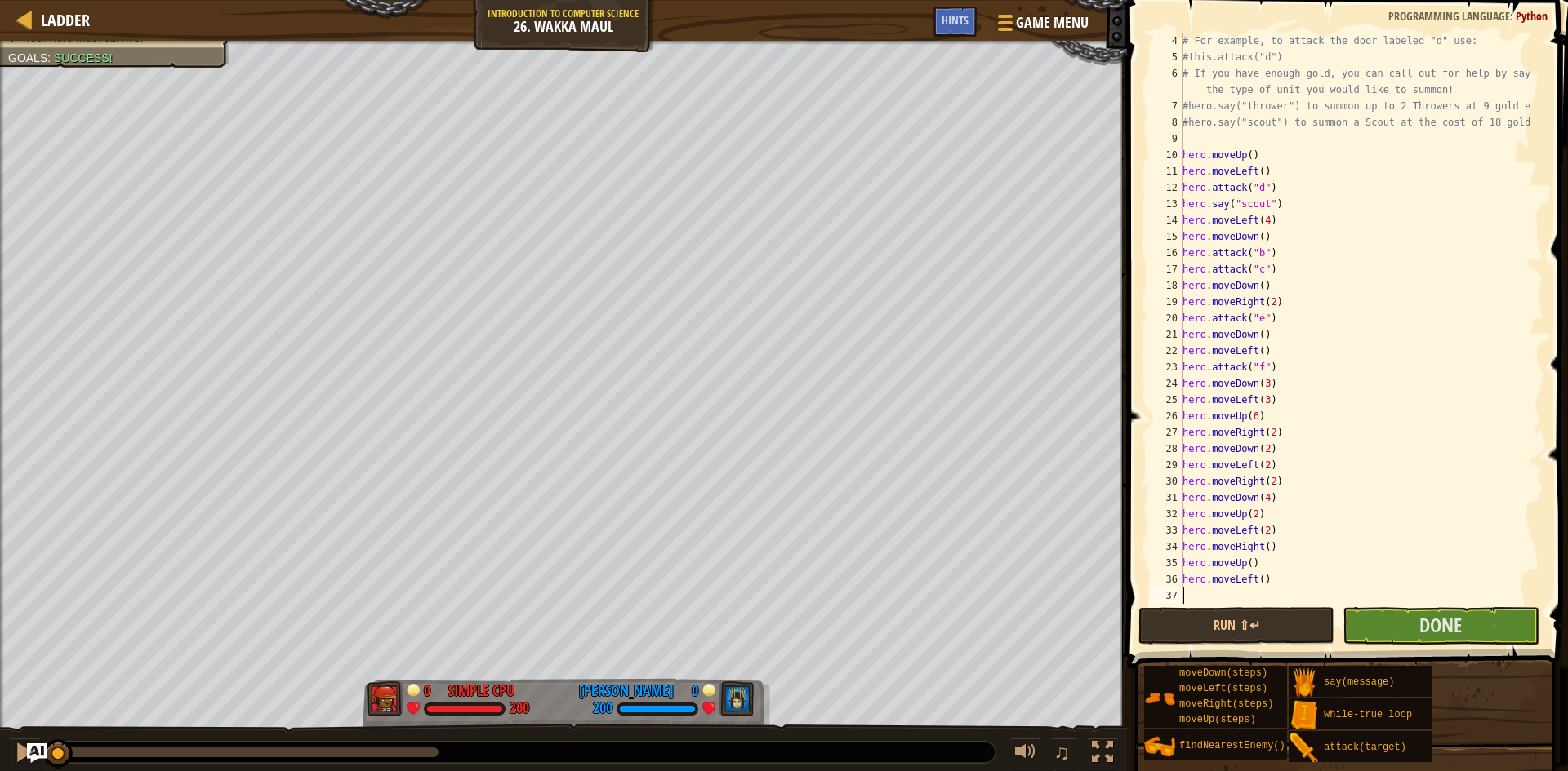
type textarea "r"
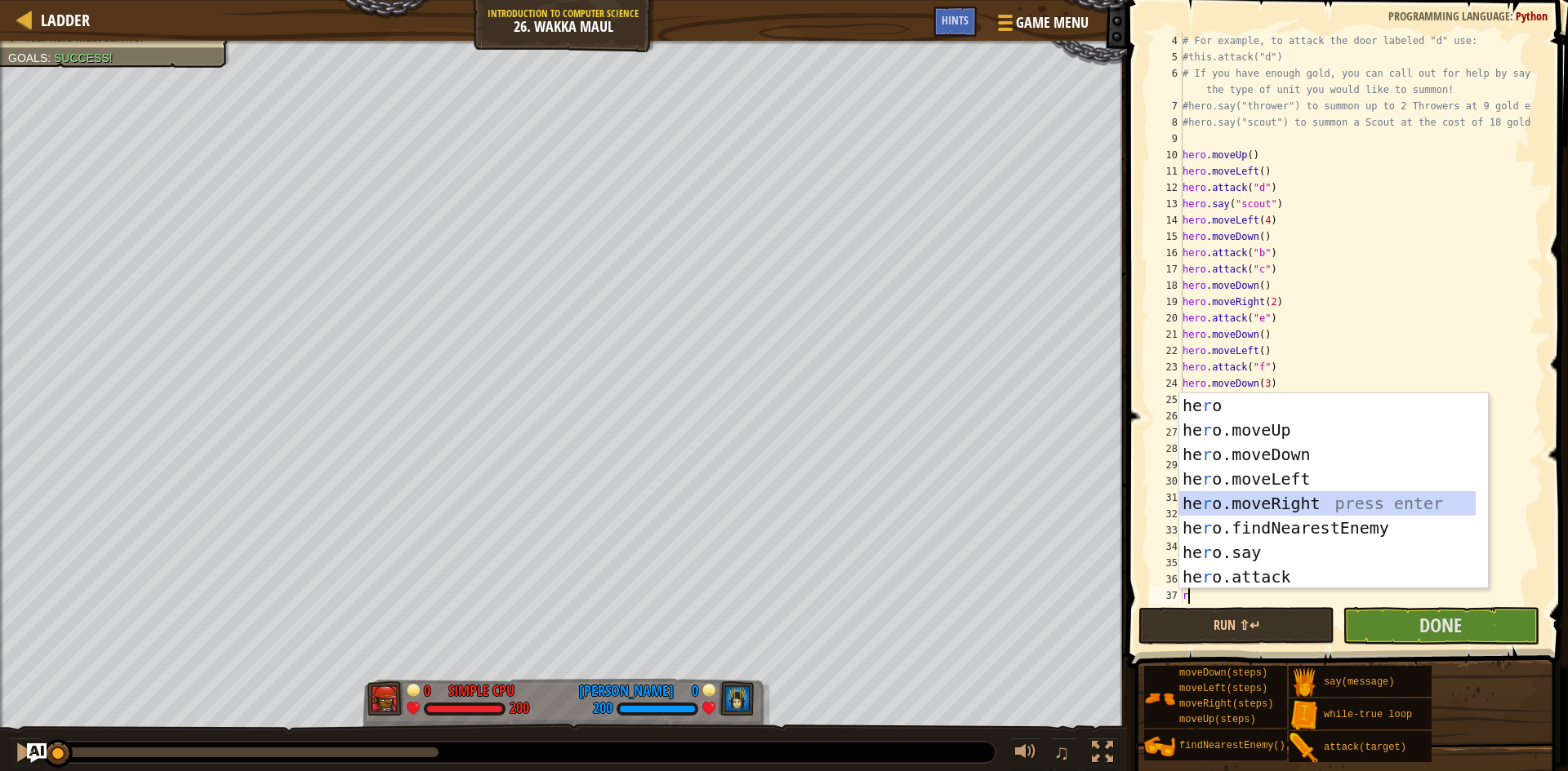
click at [1259, 502] on div "he r o press enter he r o.moveUp press enter he r o.moveDown press enter he r o…" at bounding box center [1327, 516] width 297 height 245
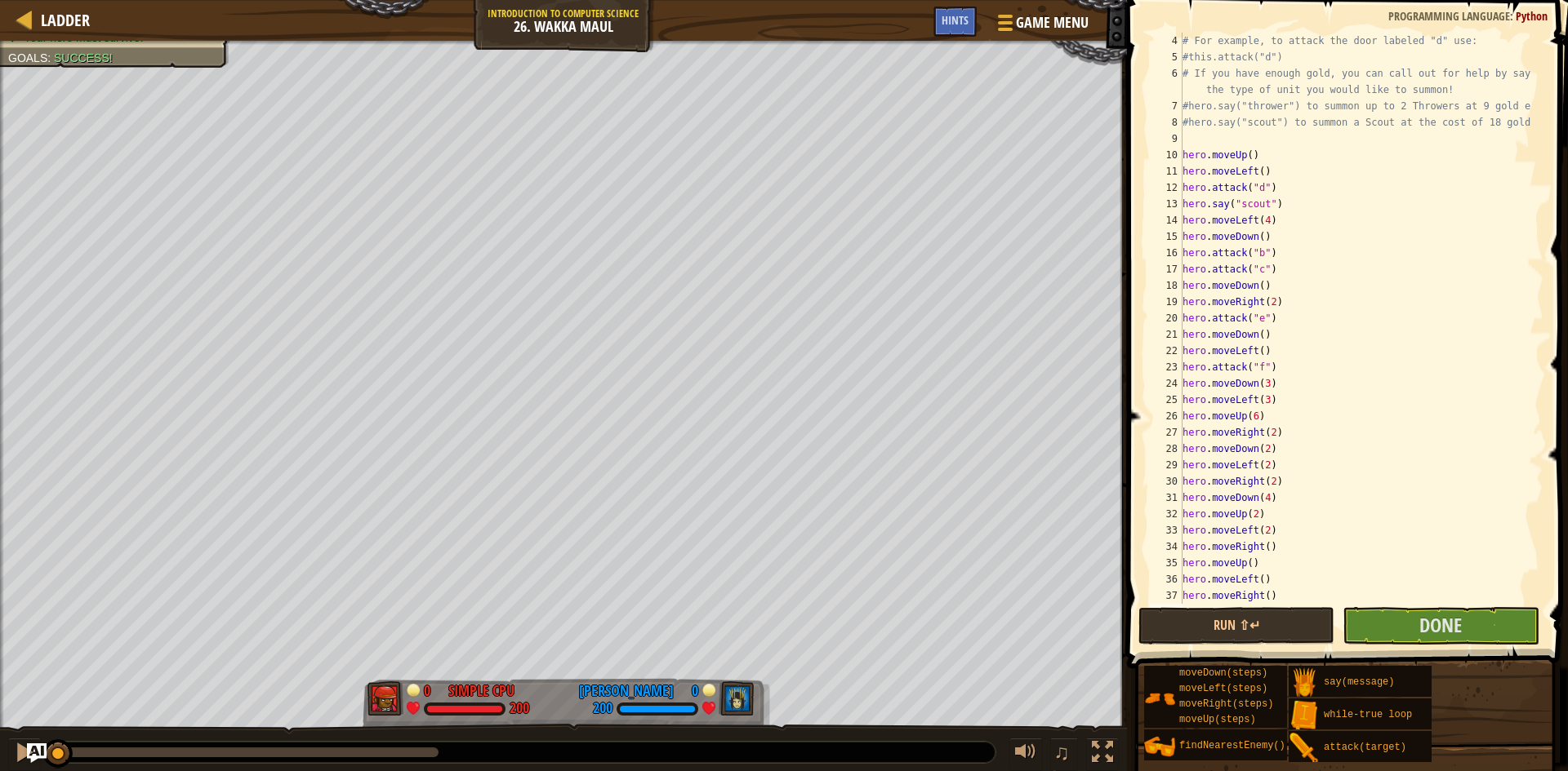
click at [1259, 595] on div "# For example, to attack the door labeled "d" use: #this.attack("d") # If you h…" at bounding box center [1355, 334] width 352 height 604
click at [1266, 596] on div "# For example, to attack the door labeled "d" use: #this.attack("d") # If you h…" at bounding box center [1355, 334] width 352 height 604
click at [1260, 597] on div "# For example, to attack the door labeled "d" use: #this.attack("d") # If you h…" at bounding box center [1355, 334] width 352 height 604
type textarea "hero.moveRight(2)"
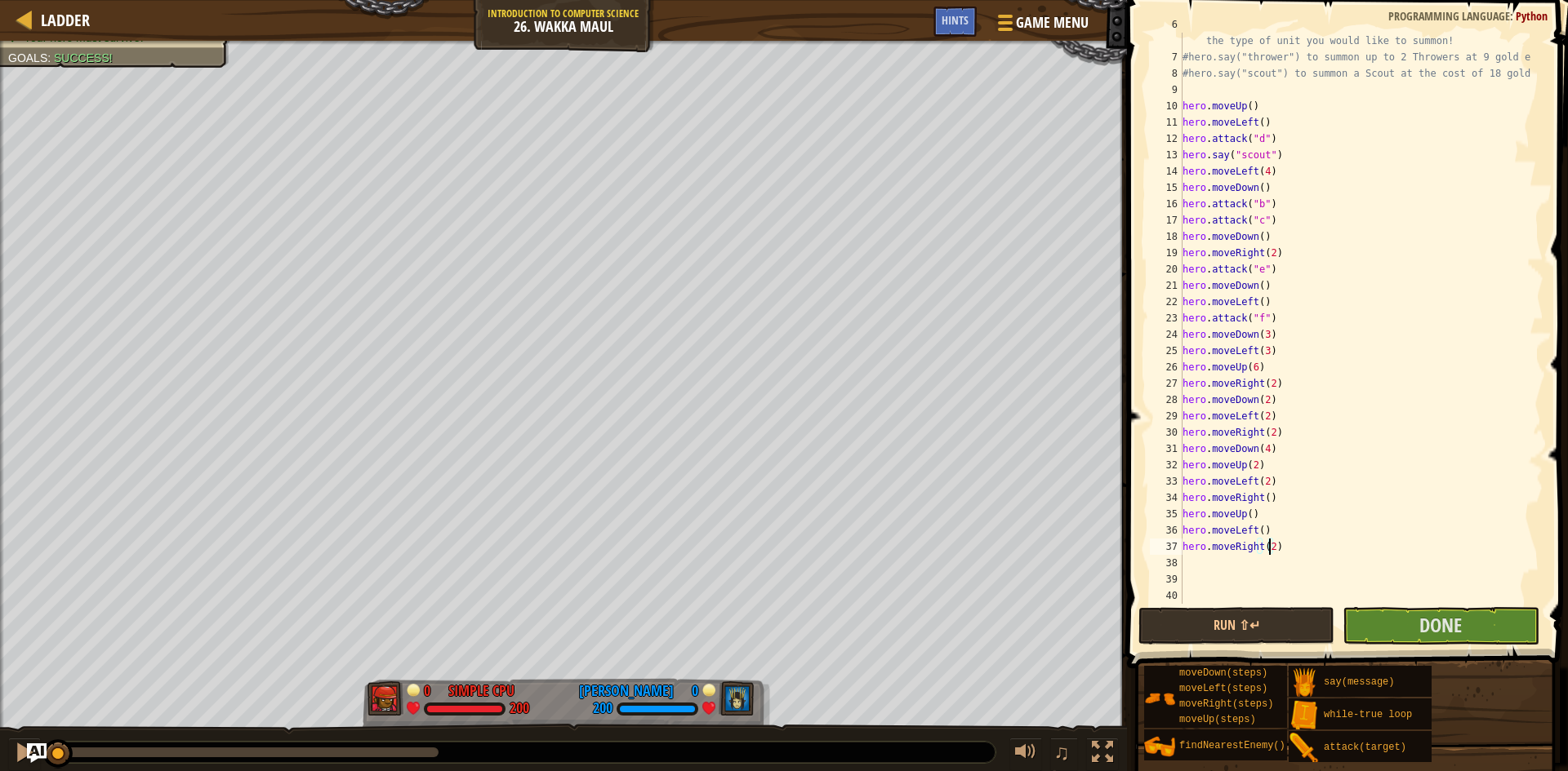
click at [1267, 571] on div "# If you have enough gold, you can call out for help by saying the type of unit…" at bounding box center [1355, 326] width 352 height 621
type textarea "r"
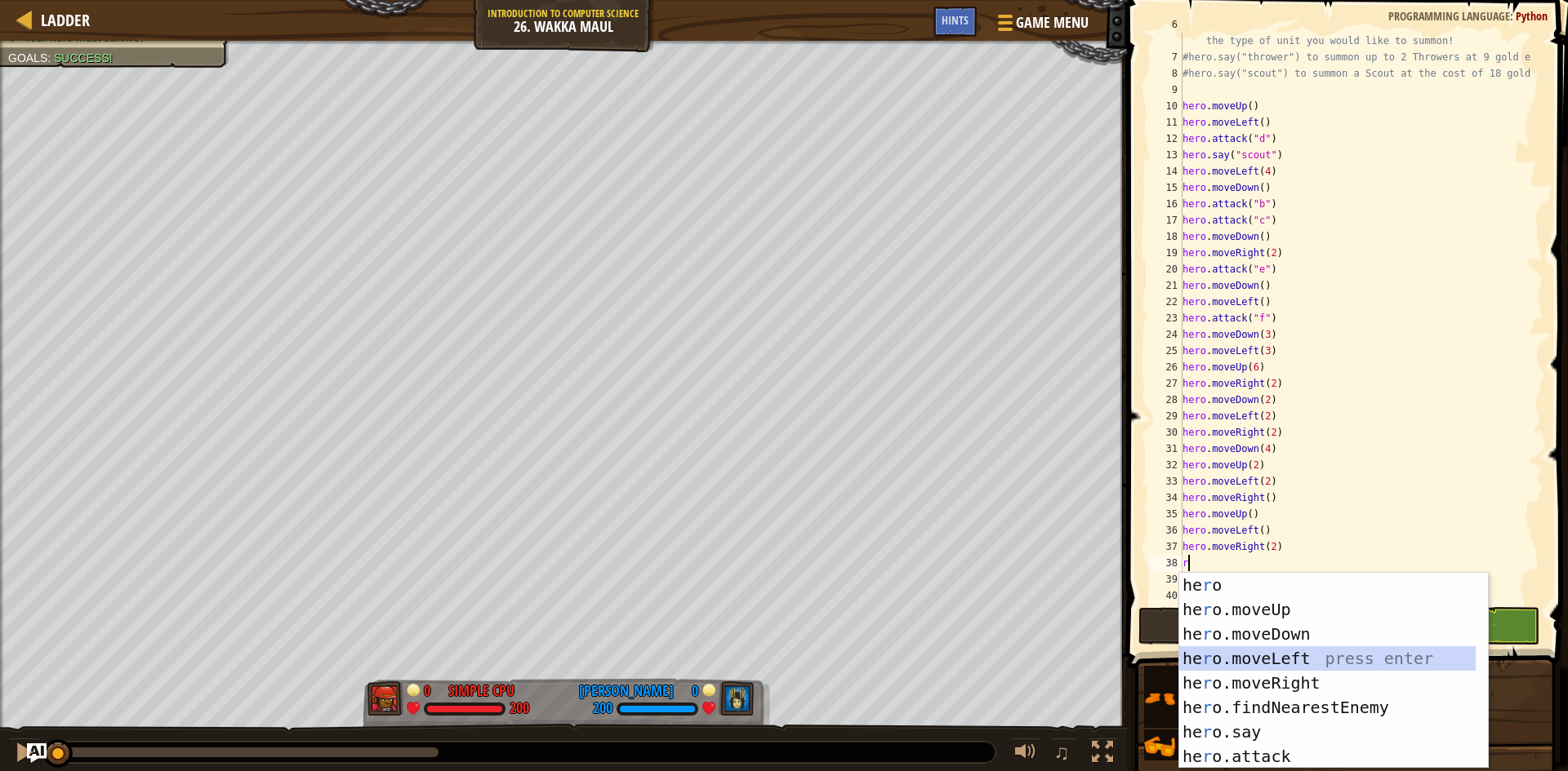
click at [1252, 649] on div "he r o press enter he r o.moveUp press enter he r o.moveDown press enter he r o…" at bounding box center [1327, 696] width 297 height 245
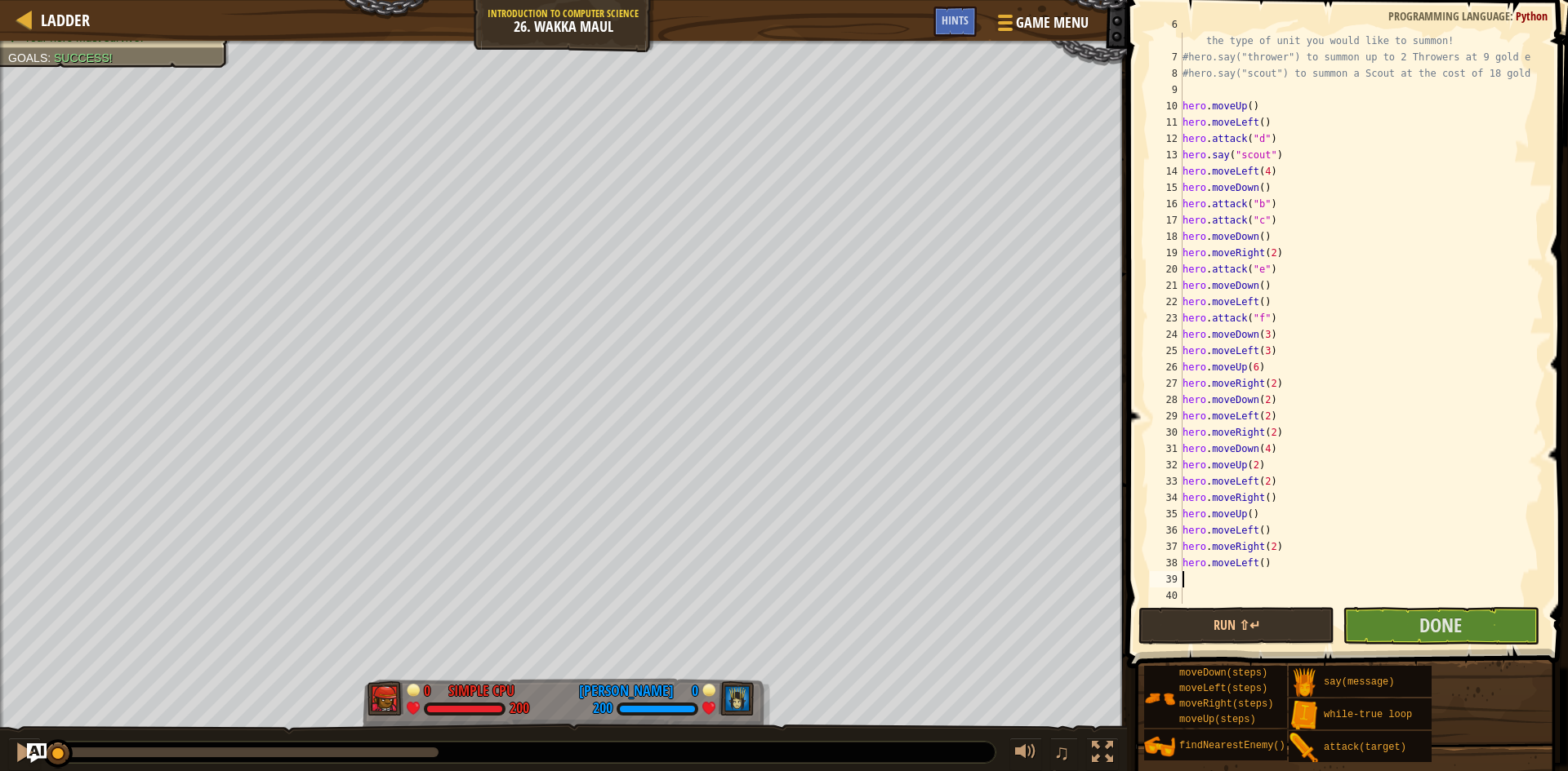
type textarea "r"
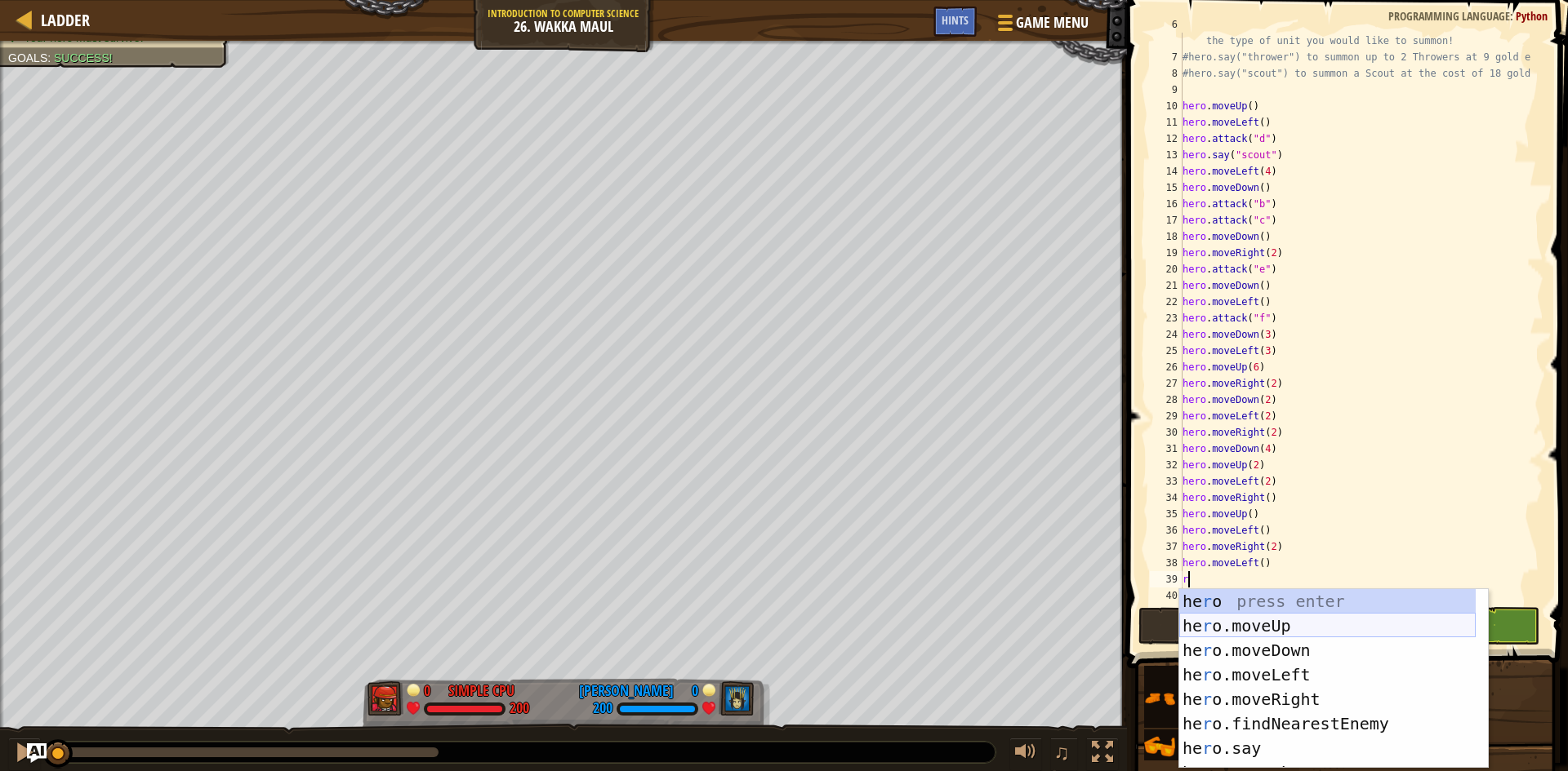
click at [1246, 627] on div "he r o press enter he r o.moveUp press enter he r o.moveDown press enter he r o…" at bounding box center [1327, 703] width 297 height 229
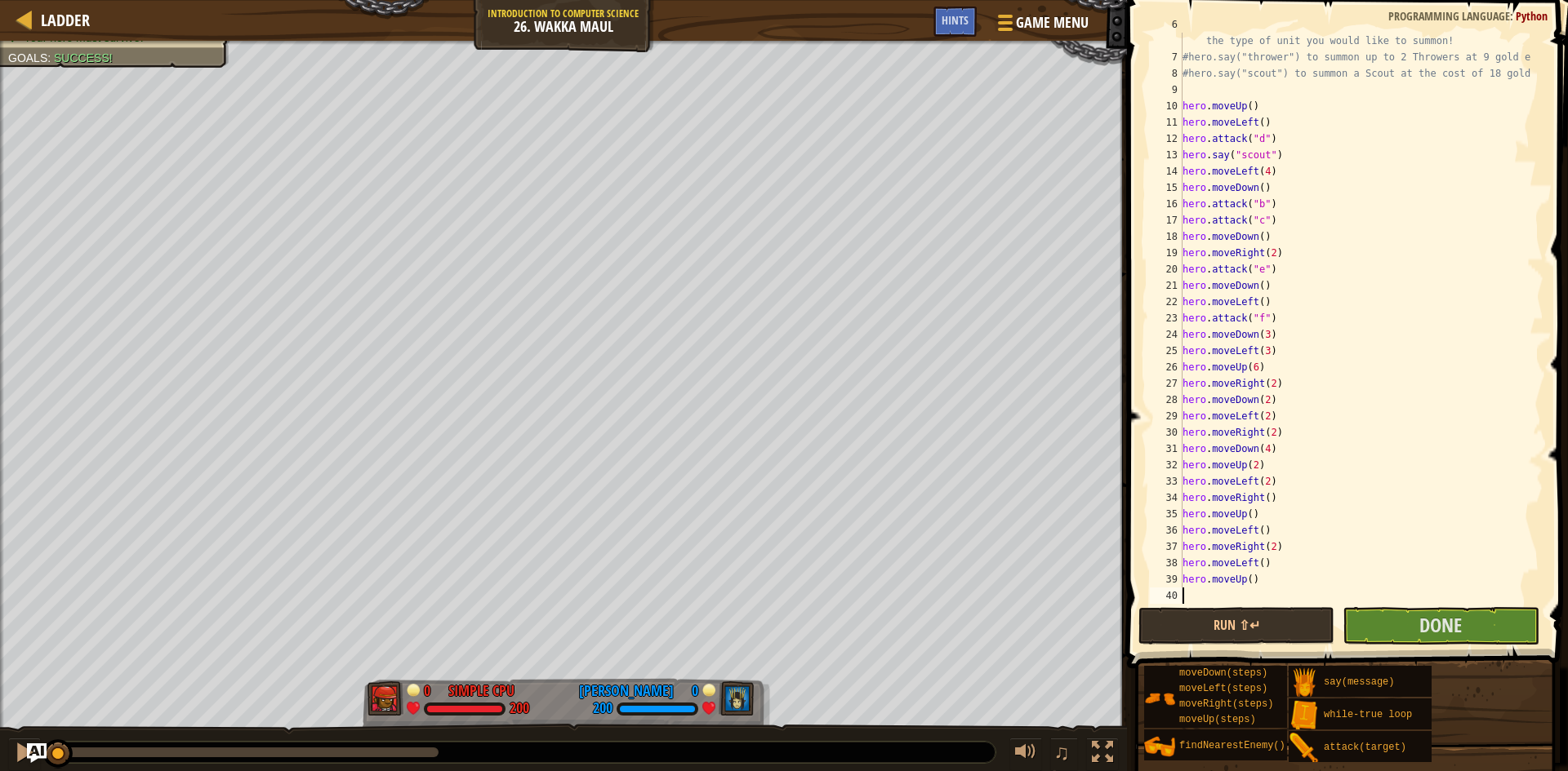
click at [1243, 575] on div "# If you have enough gold, you can call out for help by saying the type of unit…" at bounding box center [1355, 326] width 352 height 621
click at [1246, 578] on div "# If you have enough gold, you can call out for help by saying the type of unit…" at bounding box center [1355, 326] width 352 height 621
type textarea "hero.moveUp(2)"
click at [1265, 595] on div "# If you have enough gold, you can call out for help by saying the type of unit…" at bounding box center [1355, 326] width 352 height 621
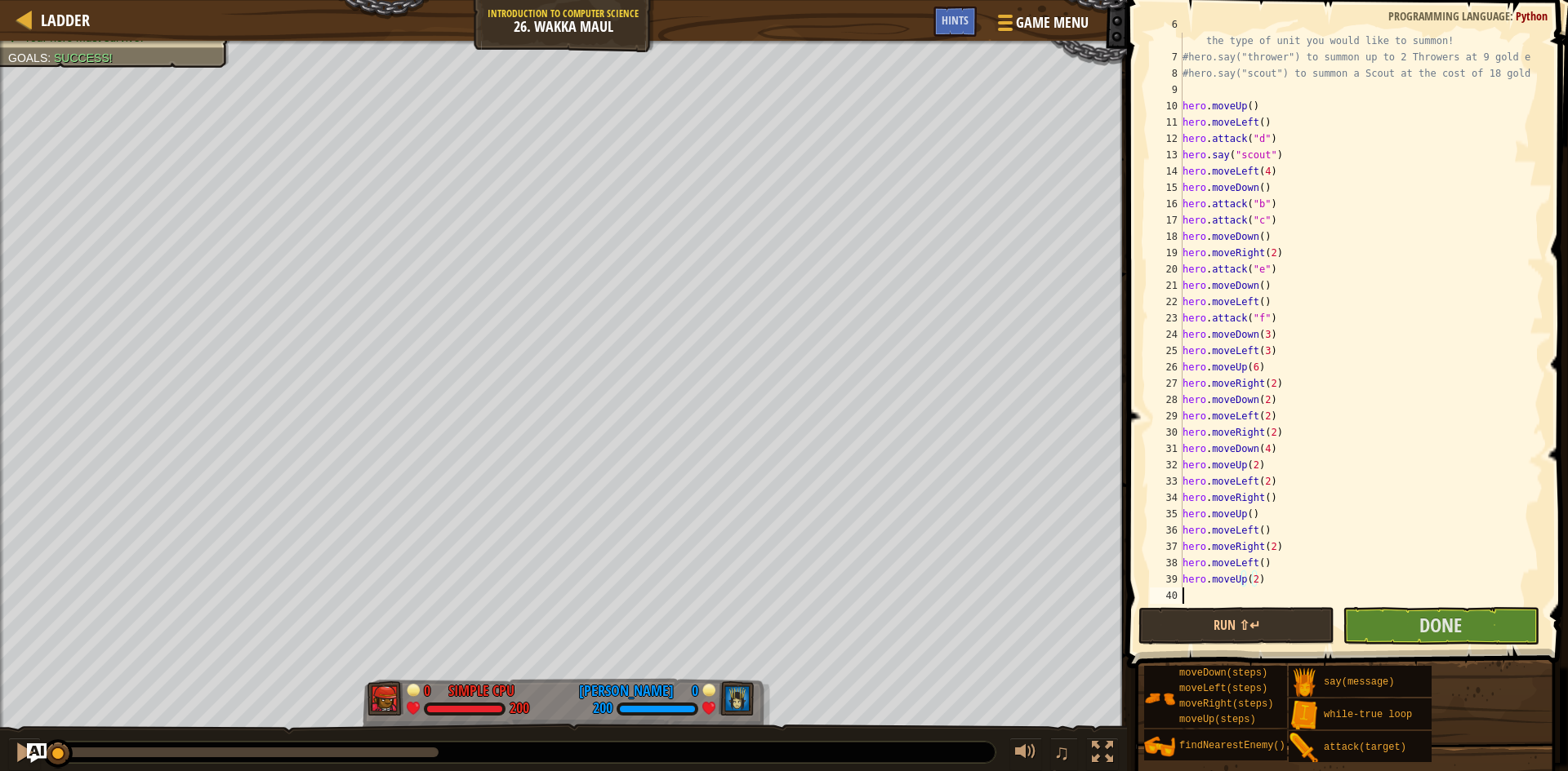
scroll to position [8, 0]
type textarea "r"
click at [1421, 617] on span "Done" at bounding box center [1440, 625] width 42 height 26
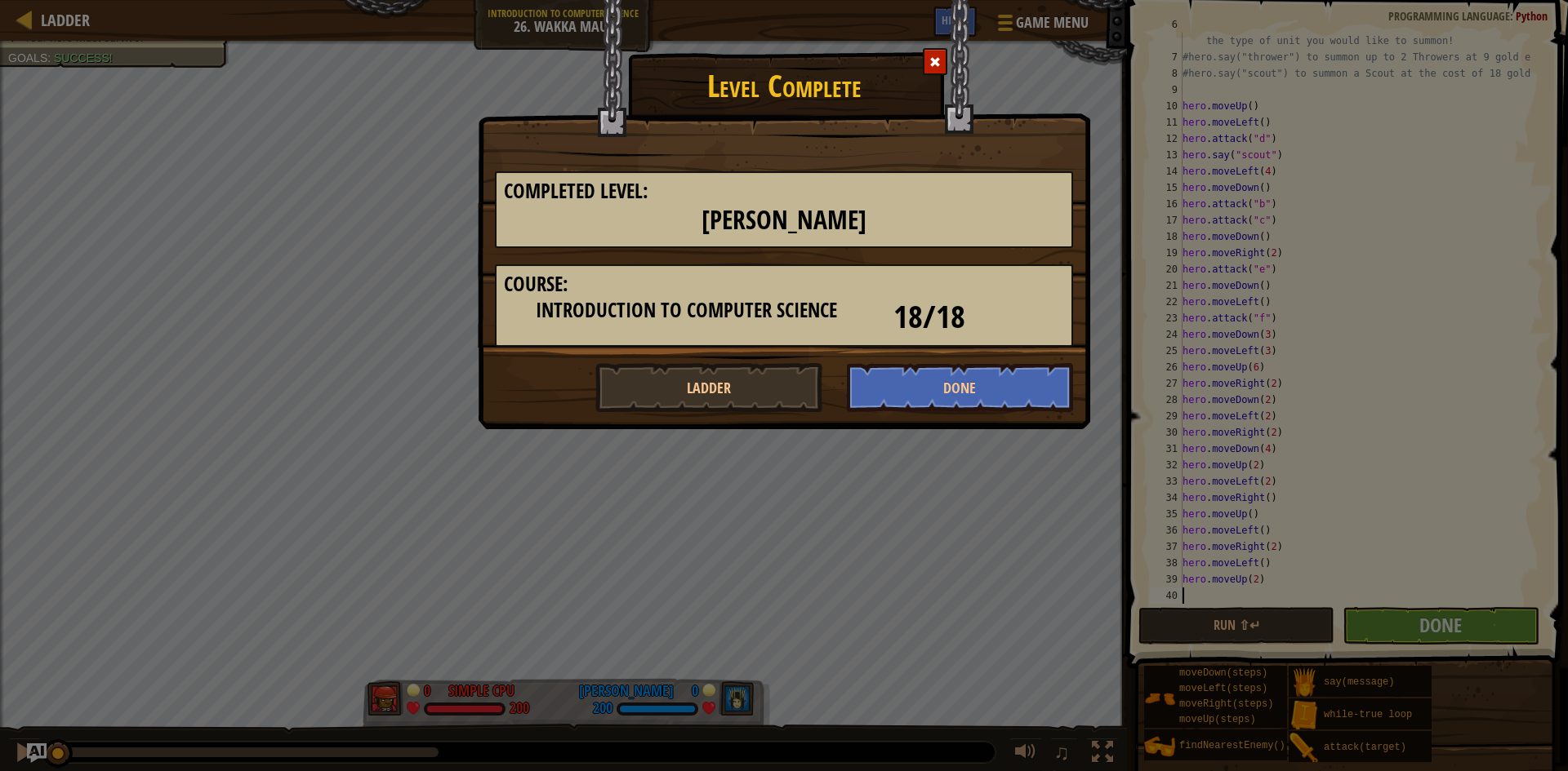
click at [712, 459] on div "Level Complete Completed Level: Wakka Maul Course: Introduction to Computer Sci…" at bounding box center [784, 385] width 1568 height 771
click at [932, 58] on span at bounding box center [935, 62] width 12 height 12
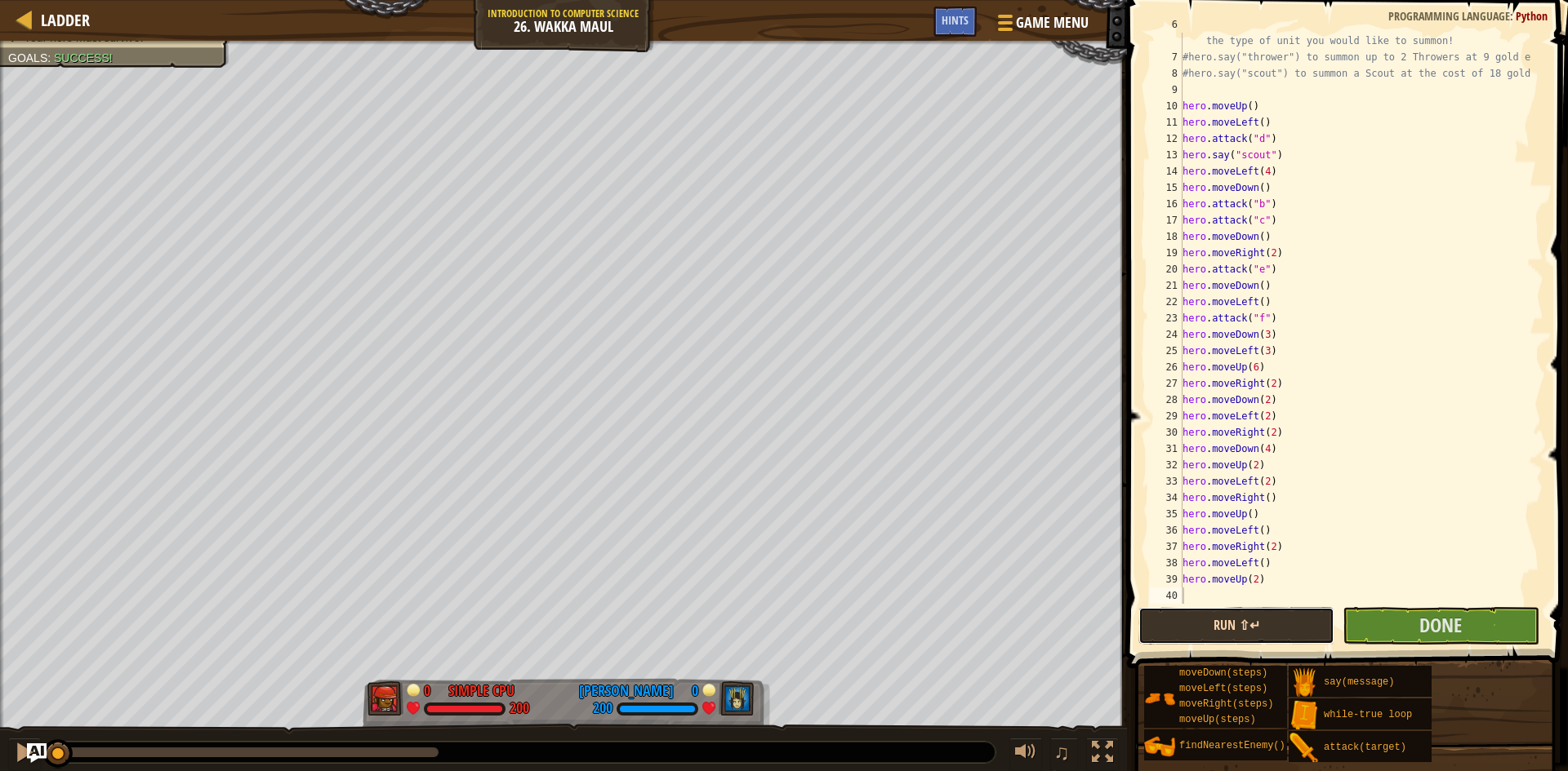
click at [1268, 630] on button "Run ⇧↵" at bounding box center [1236, 626] width 196 height 37
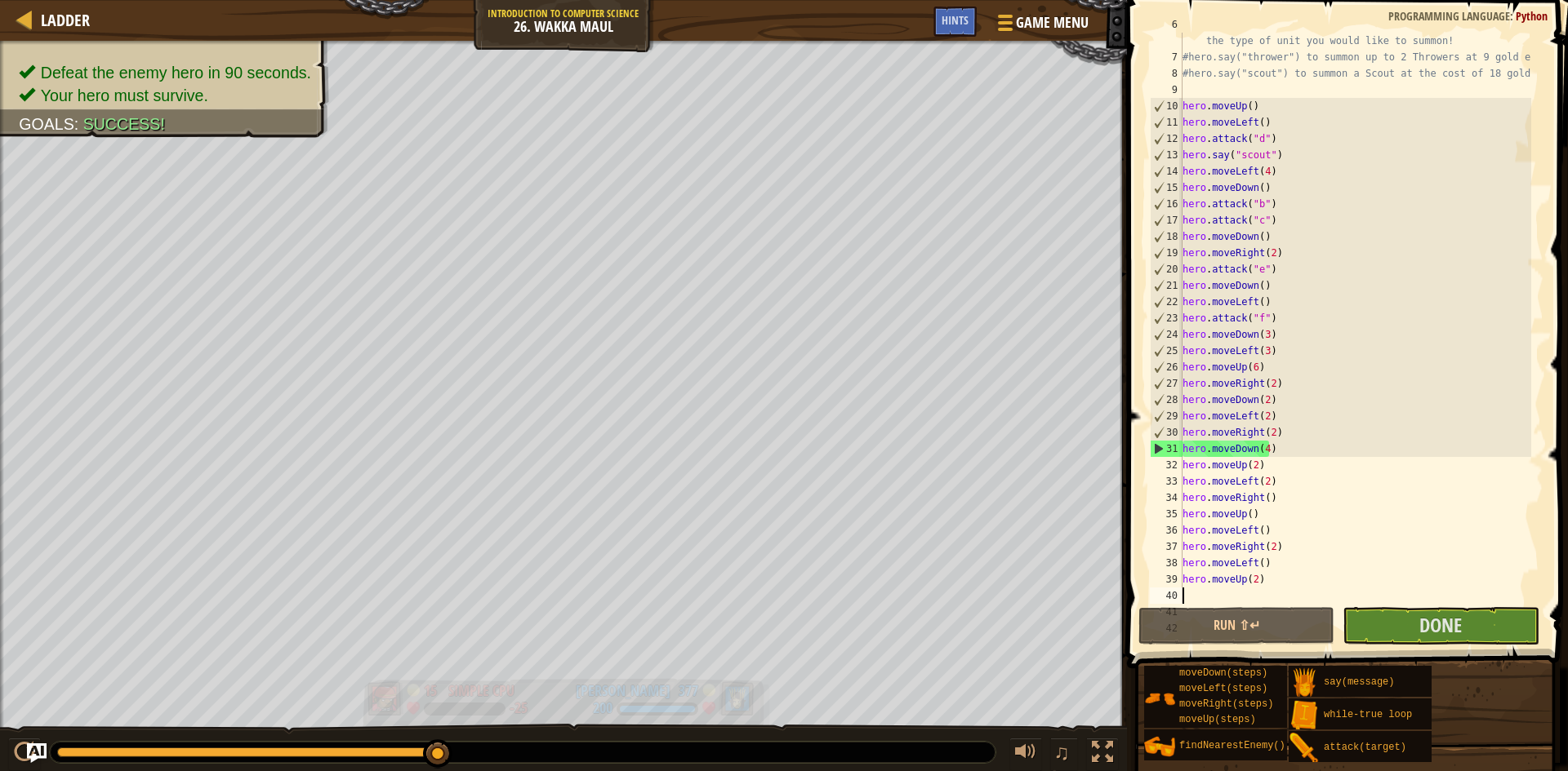
drag, startPoint x: 86, startPoint y: 748, endPoint x: 490, endPoint y: 684, distance: 409.0
click at [490, 684] on div "Defeat the enemy hero in 90 seconds. Your hero must survive. Goals : Success! 1…" at bounding box center [784, 406] width 1568 height 732
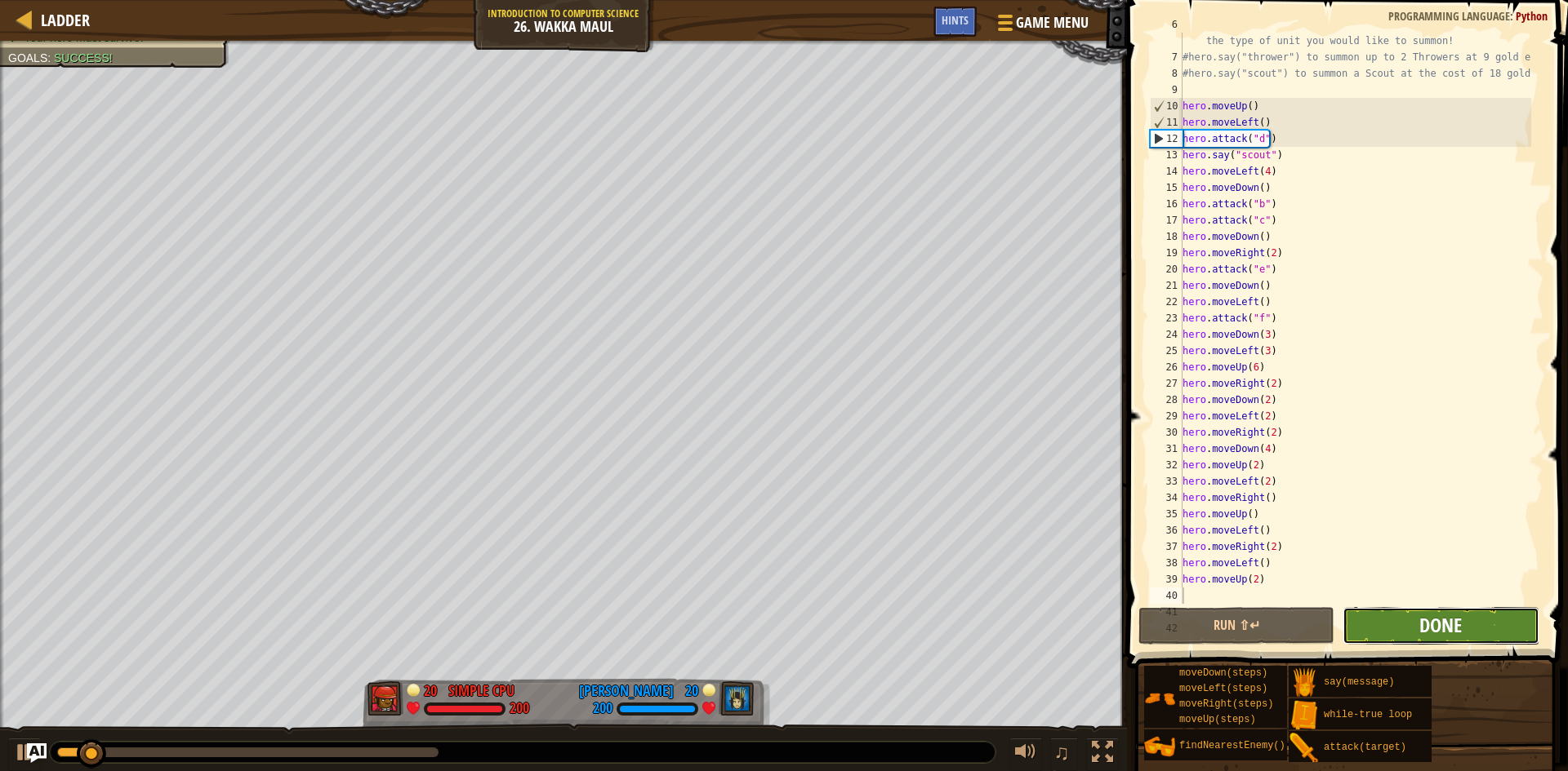
click at [1440, 624] on span "Done" at bounding box center [1440, 625] width 42 height 26
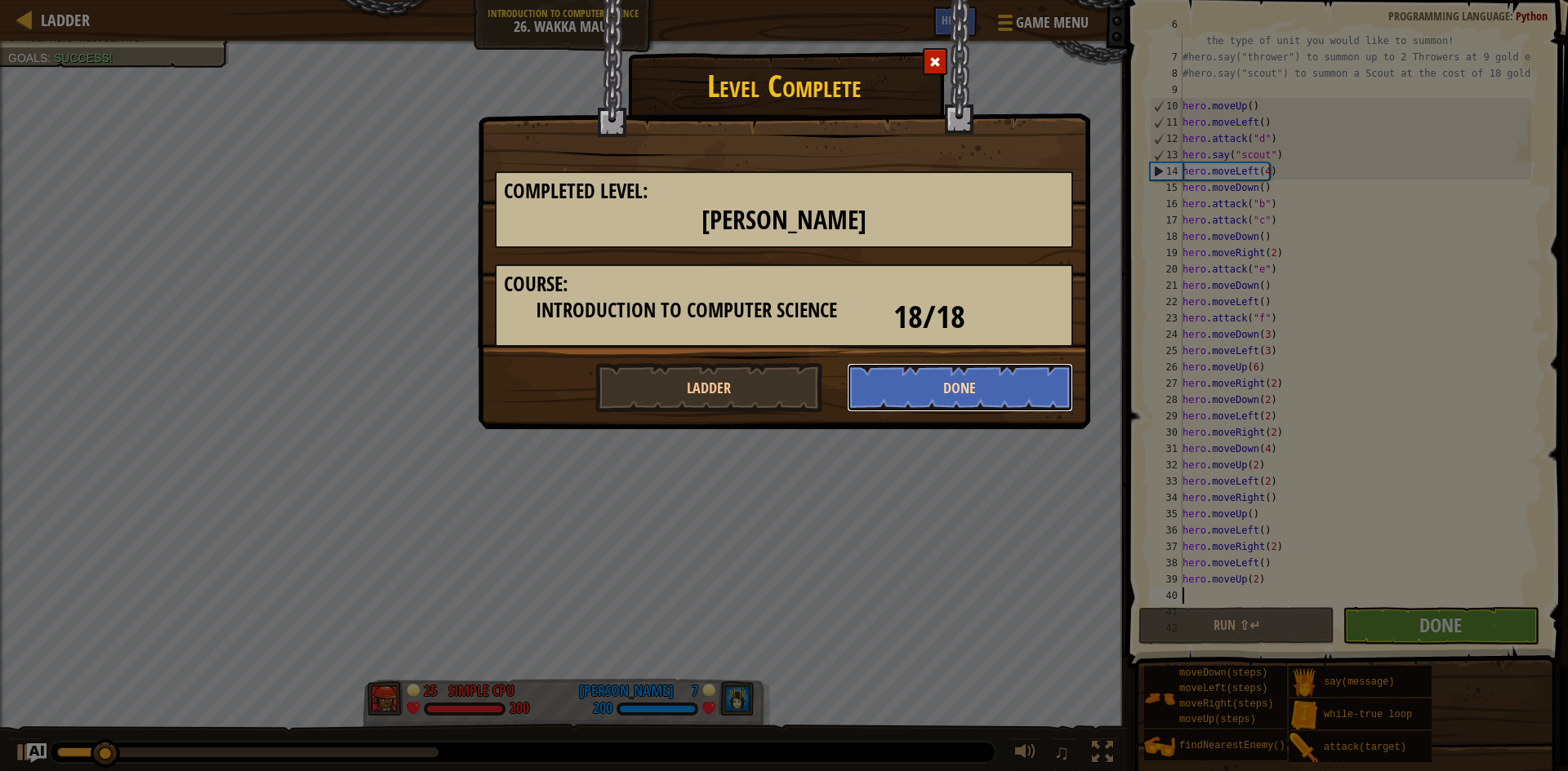
click at [875, 381] on button "Done" at bounding box center [960, 388] width 227 height 49
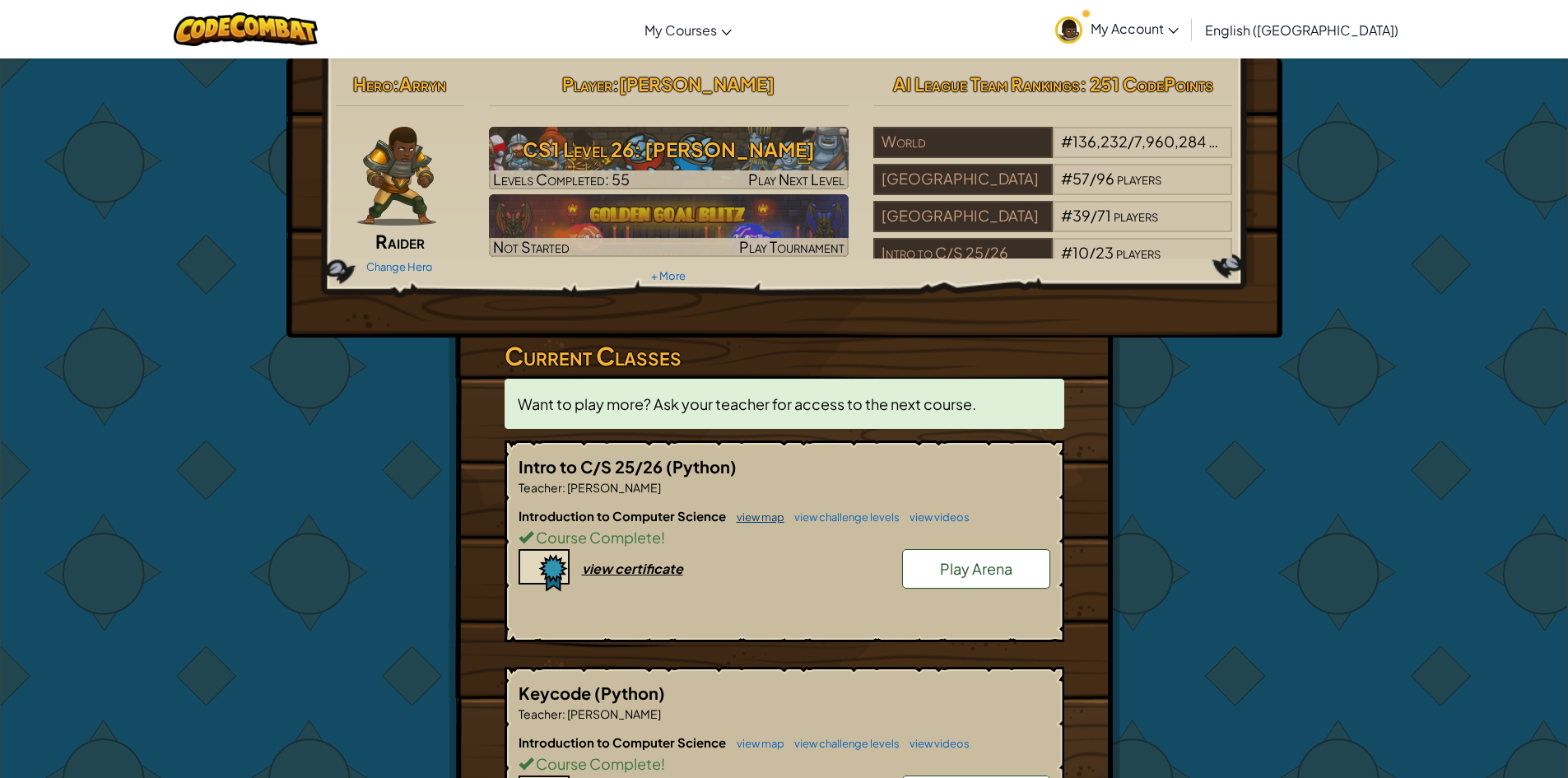
click at [767, 517] on link "view map" at bounding box center [756, 516] width 56 height 13
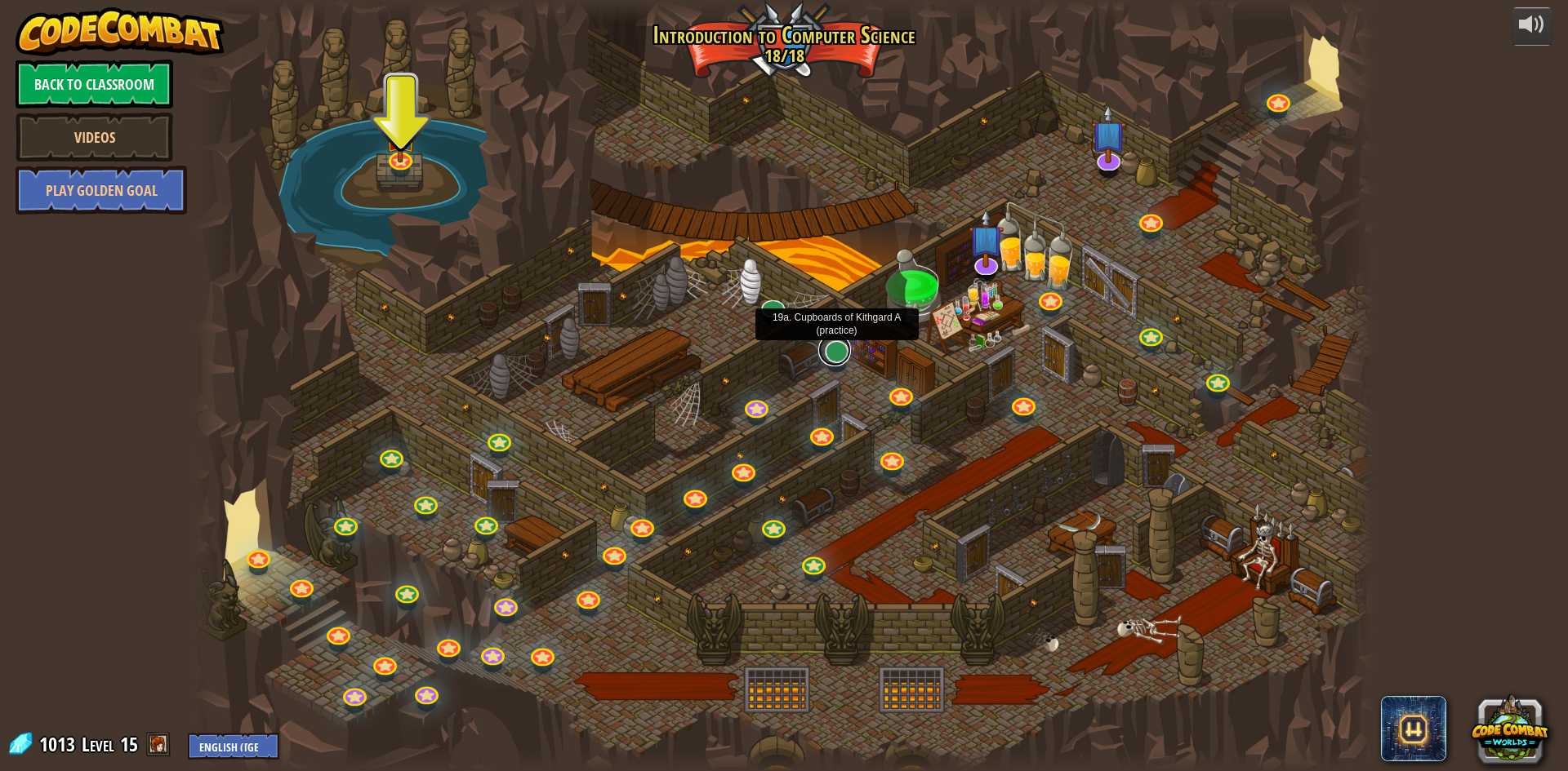
click at [831, 354] on link at bounding box center [835, 350] width 33 height 33
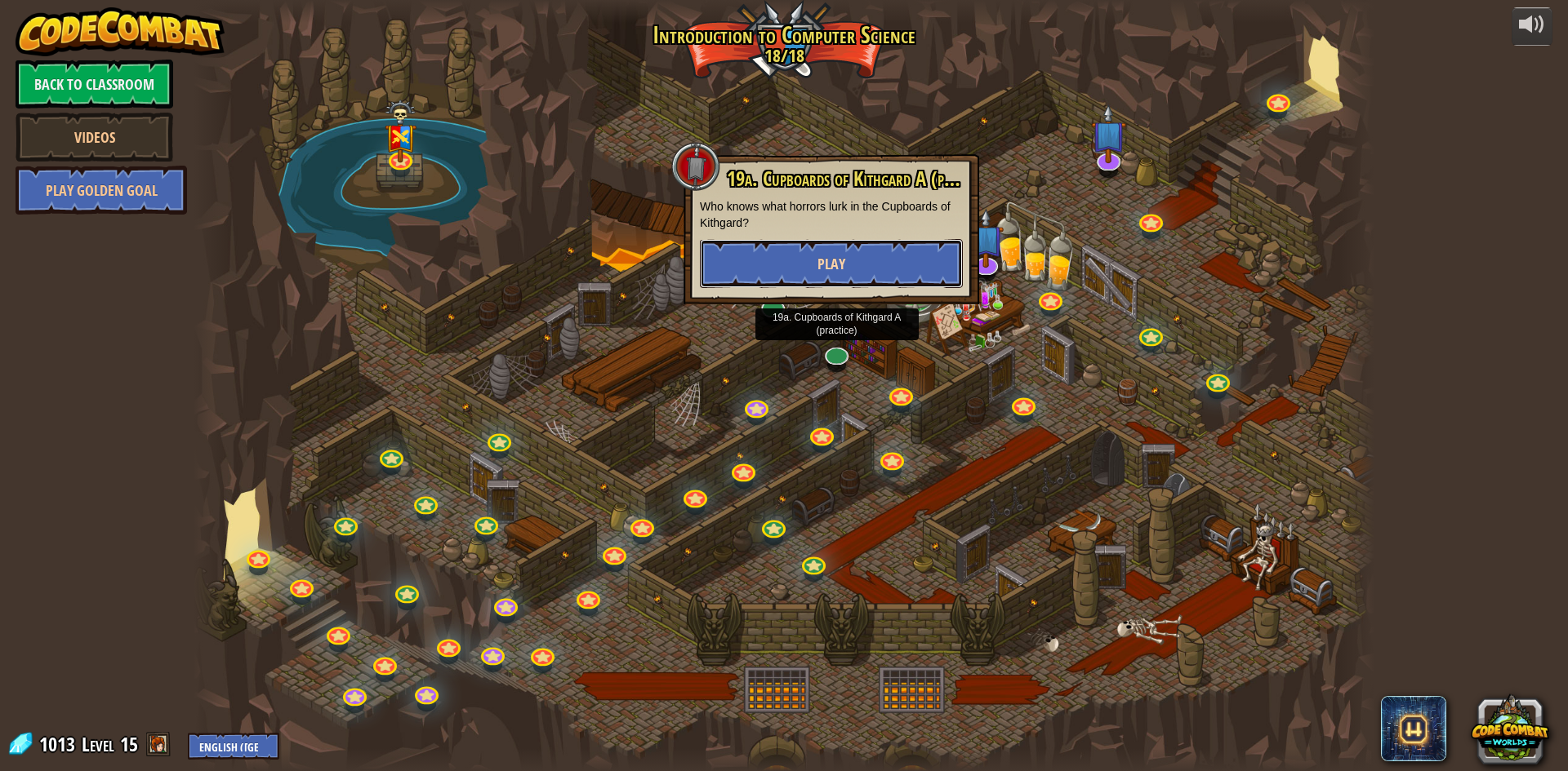
click at [833, 242] on button "Play" at bounding box center [830, 263] width 263 height 49
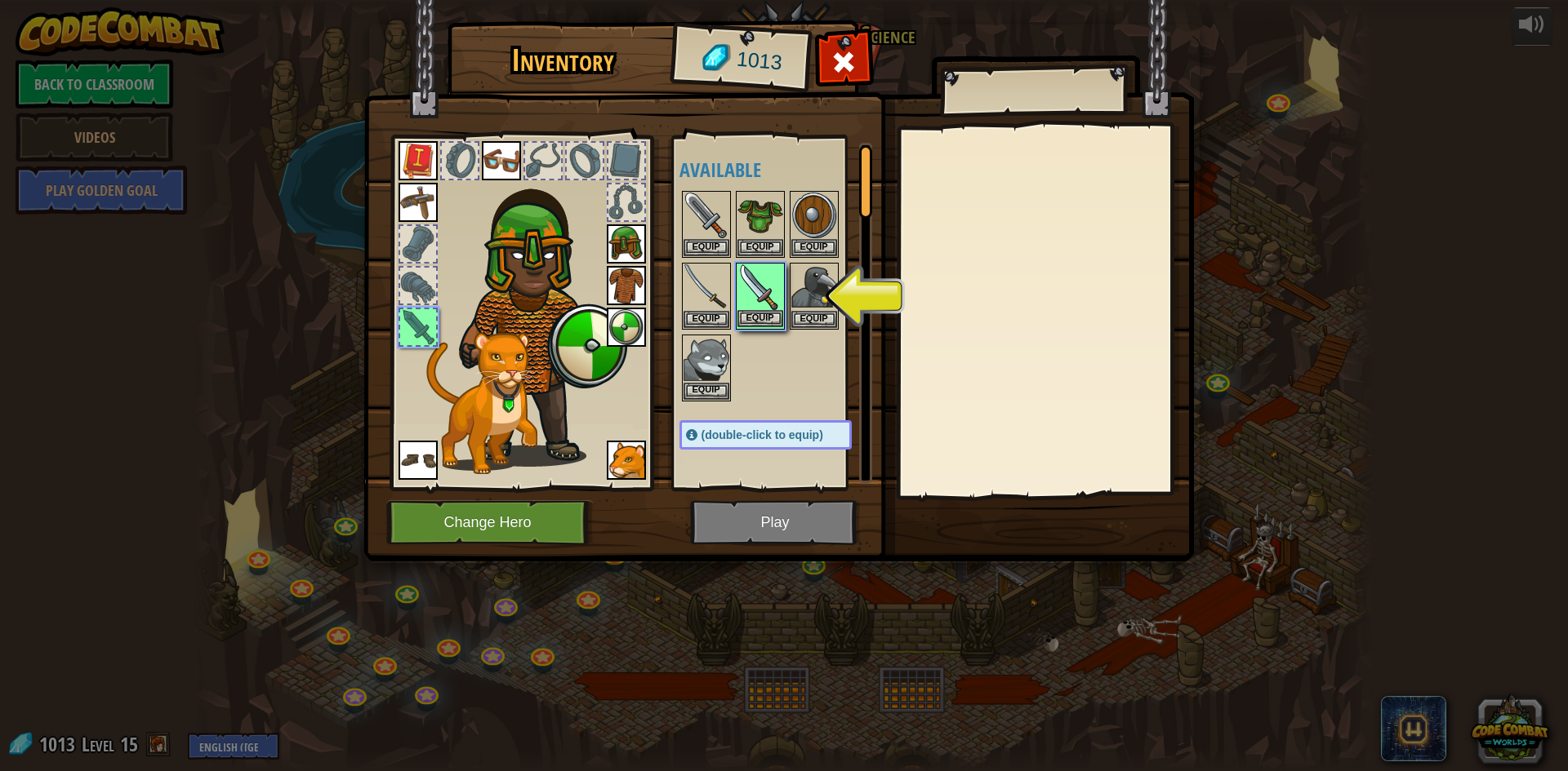
click at [761, 304] on img at bounding box center [760, 287] width 46 height 46
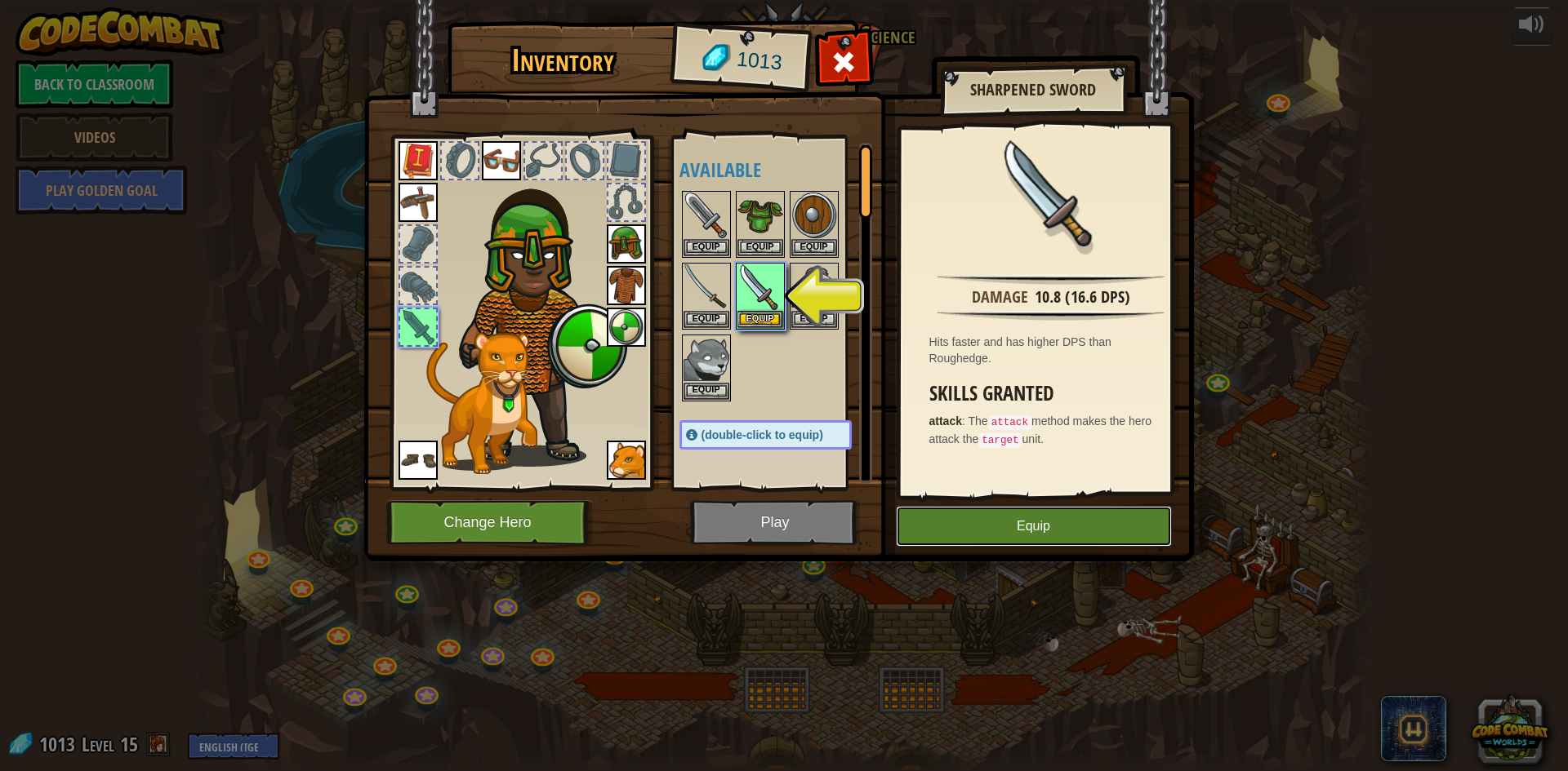
click at [1017, 527] on button "Equip" at bounding box center [1033, 526] width 276 height 41
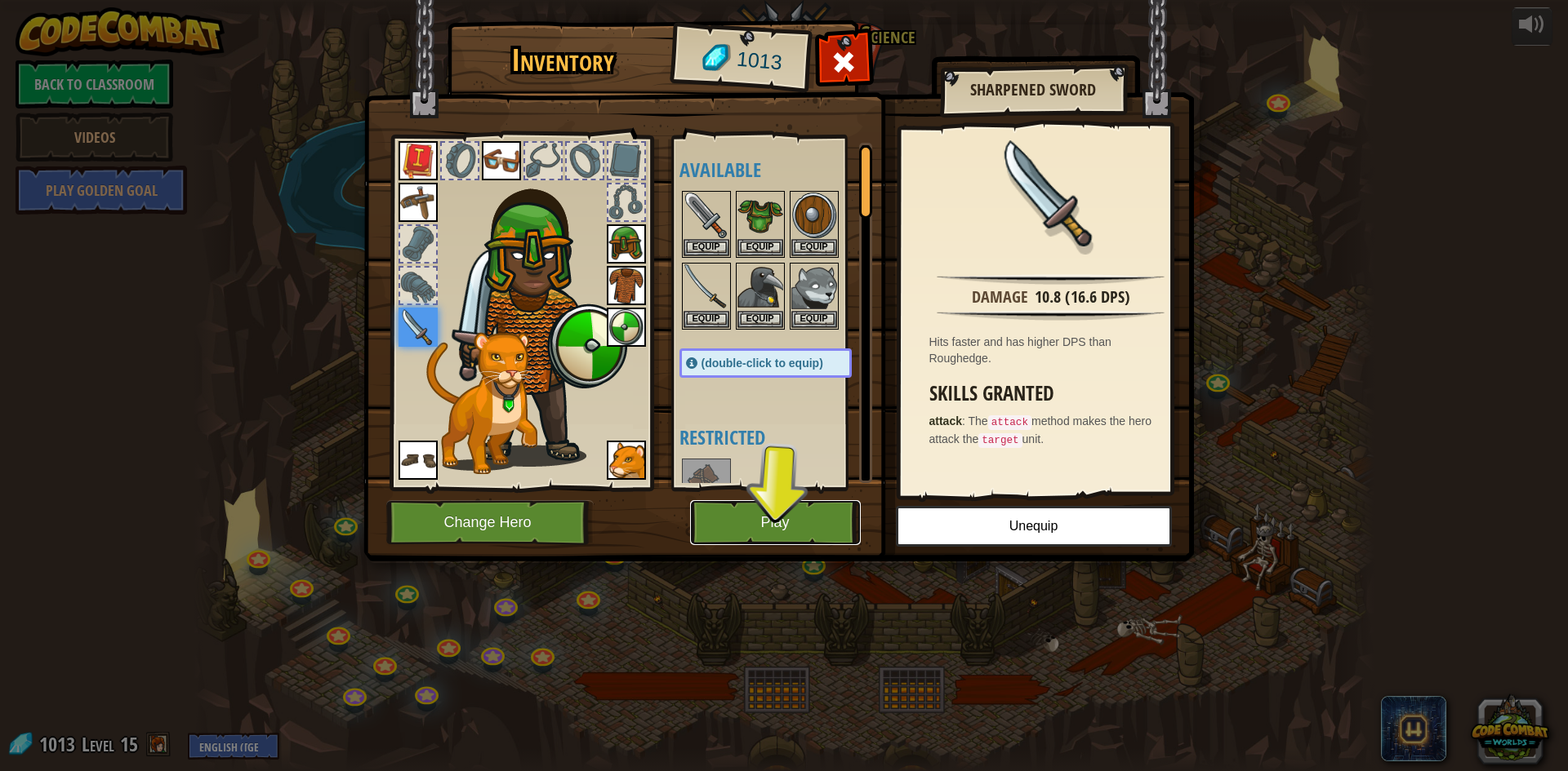
click at [748, 516] on button "Play" at bounding box center [776, 523] width 171 height 45
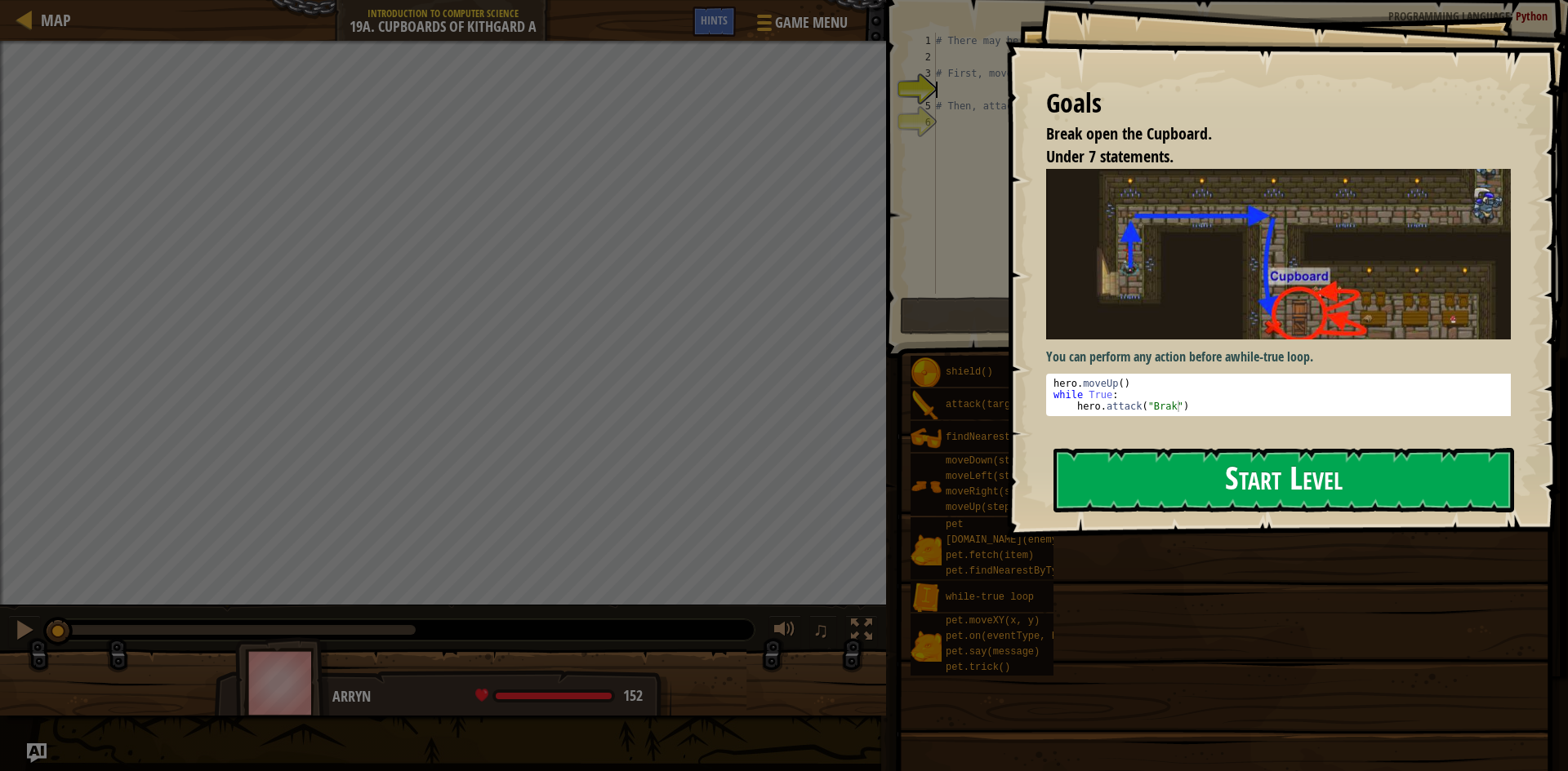
click at [1162, 503] on button "Start Level" at bounding box center [1283, 481] width 460 height 64
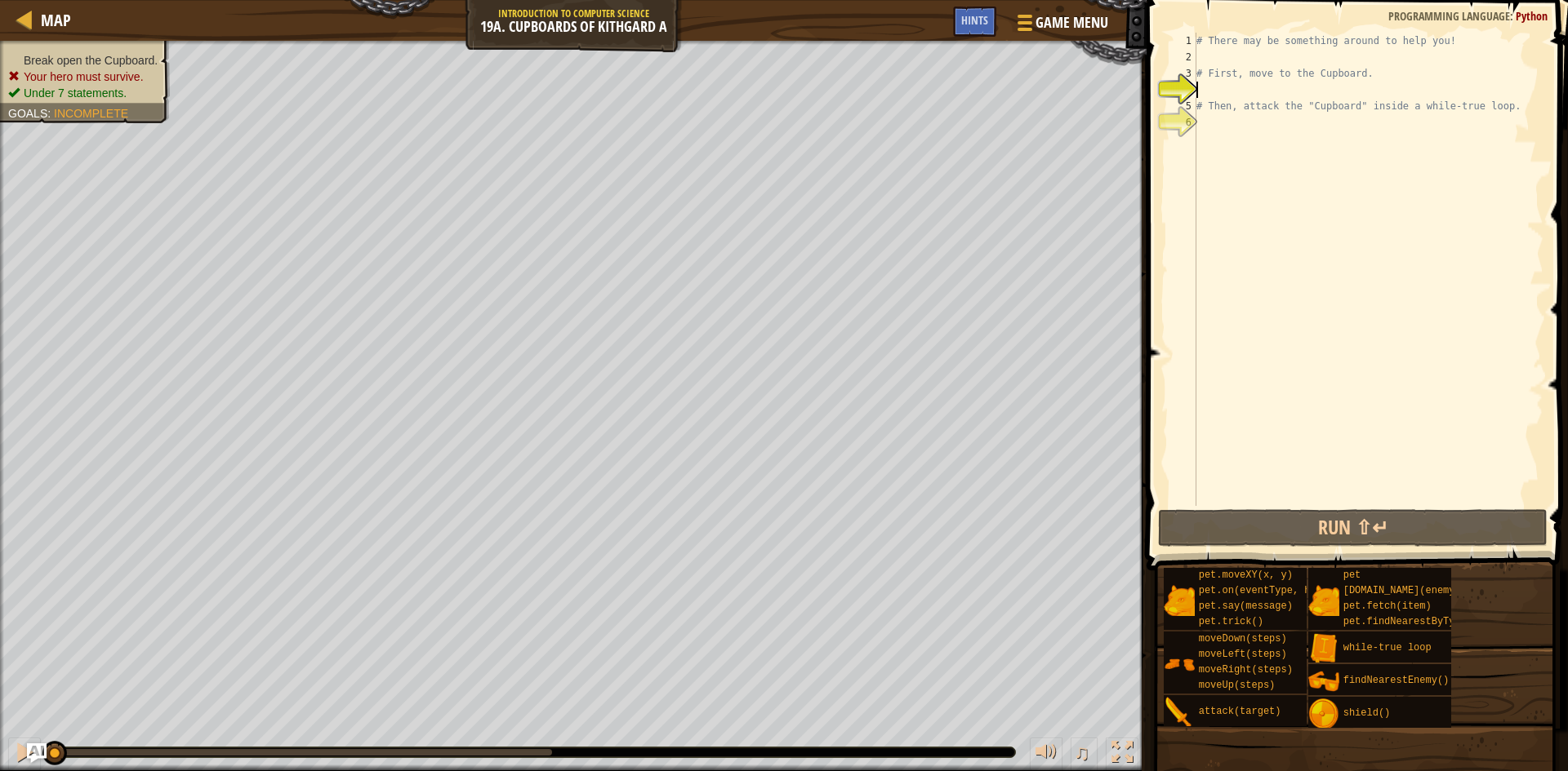
type textarea "d"
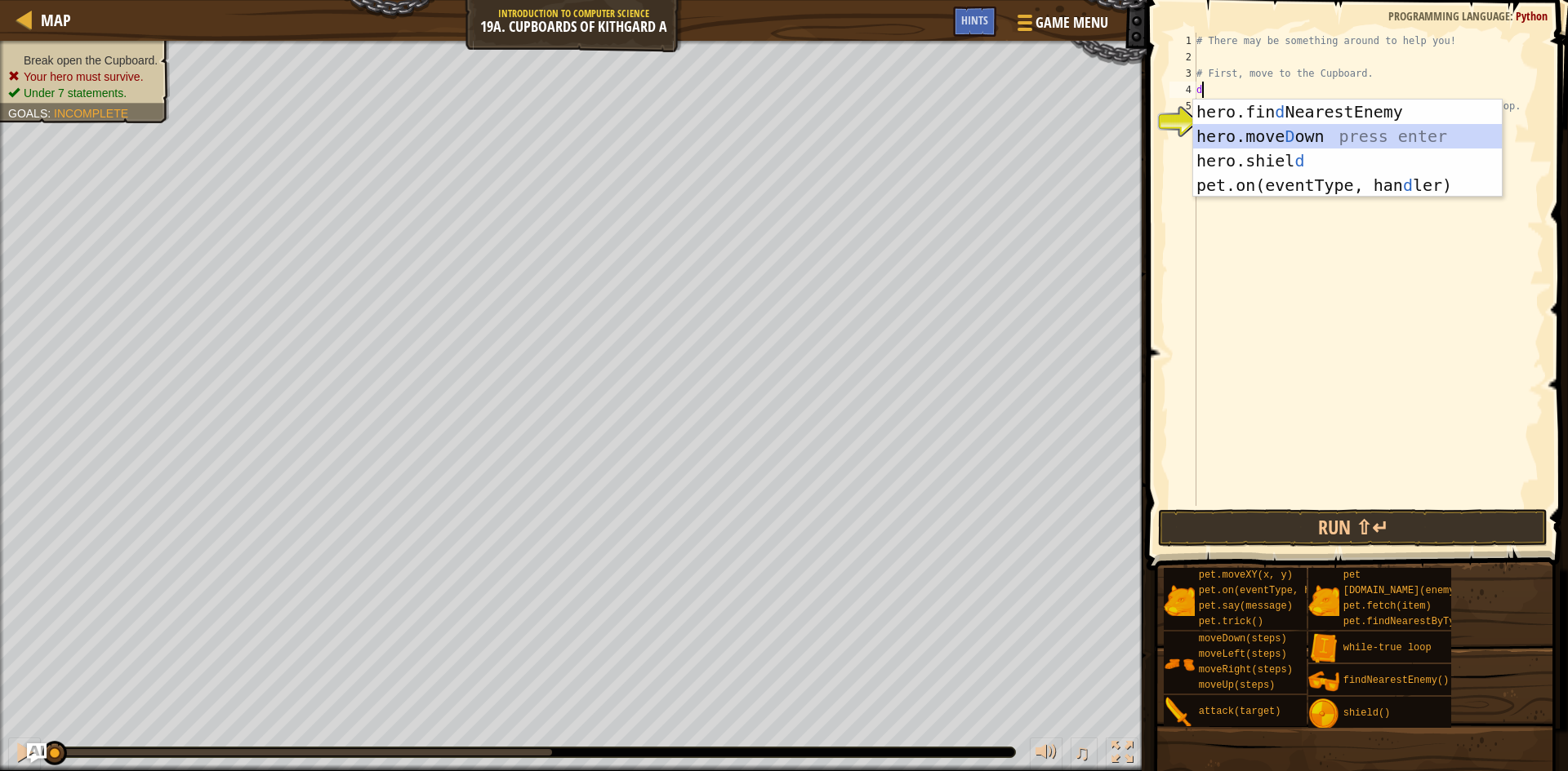
click at [1242, 135] on div "hero.fin d NearestEnemy press enter hero.[PERSON_NAME] own press enter hero.[PE…" at bounding box center [1347, 173] width 308 height 147
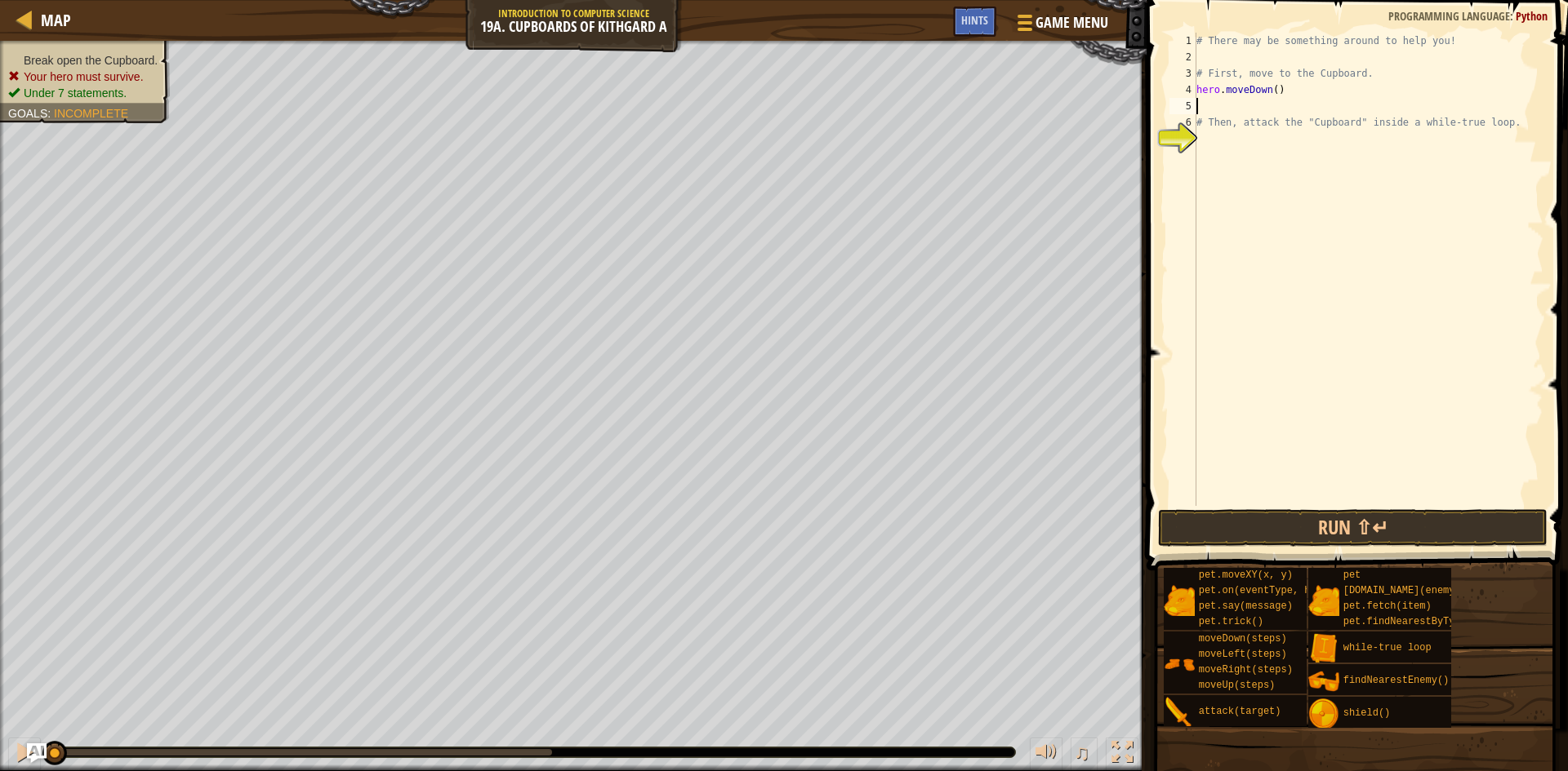
type textarea "r"
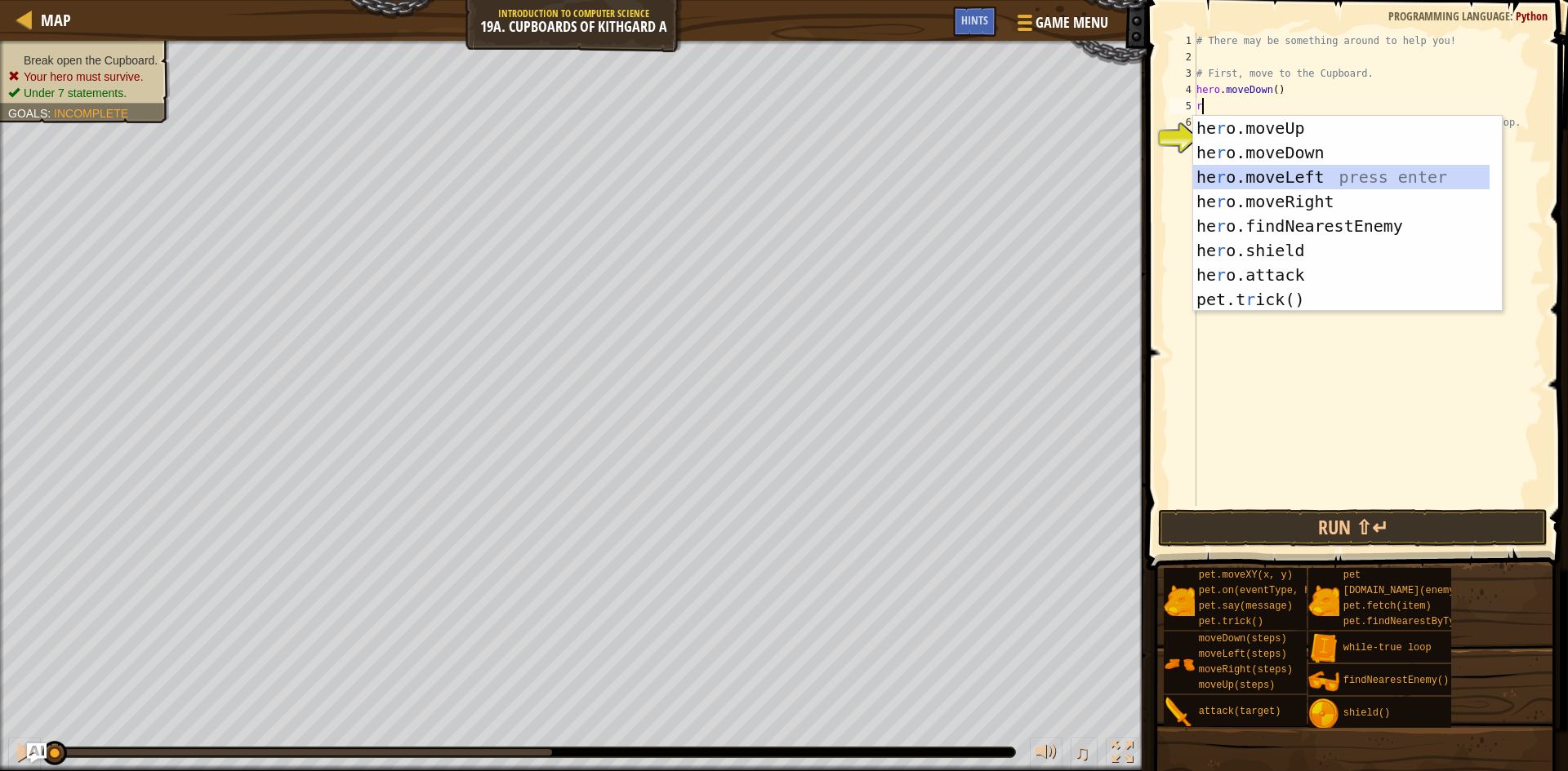
click at [1250, 180] on div "he r o.moveUp press enter he r o.moveDown press enter he r o.moveLeft press ent…" at bounding box center [1341, 238] width 297 height 245
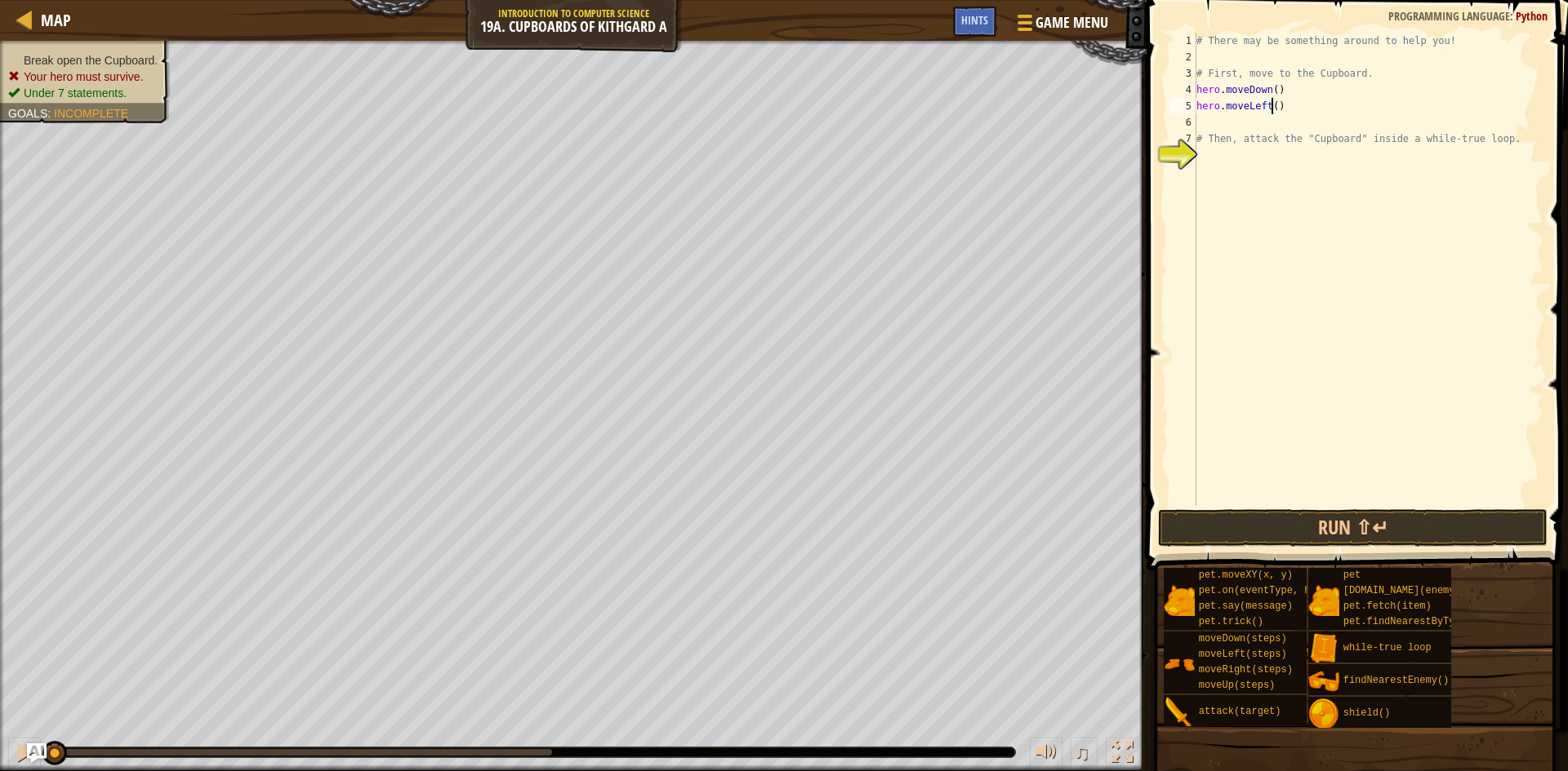
click at [1270, 108] on div "# There may be something around to help you! # First, move to the Cupboard. her…" at bounding box center [1368, 285] width 351 height 506
type textarea "hero.moveLeft(2)"
click at [1269, 121] on div "# There may be something around to help you! # First, move to the Cupboard. her…" at bounding box center [1368, 285] width 351 height 506
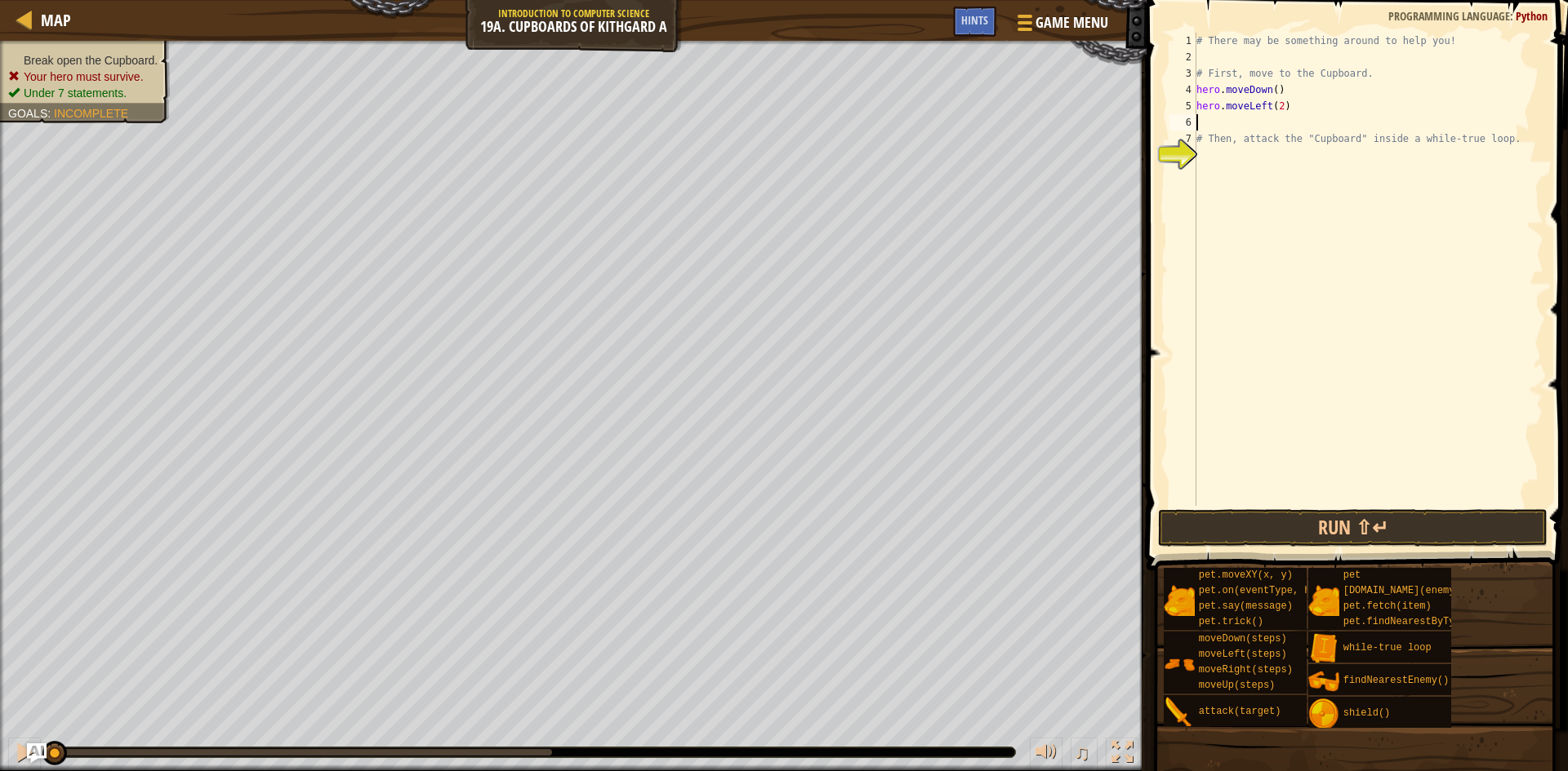
type textarea "r"
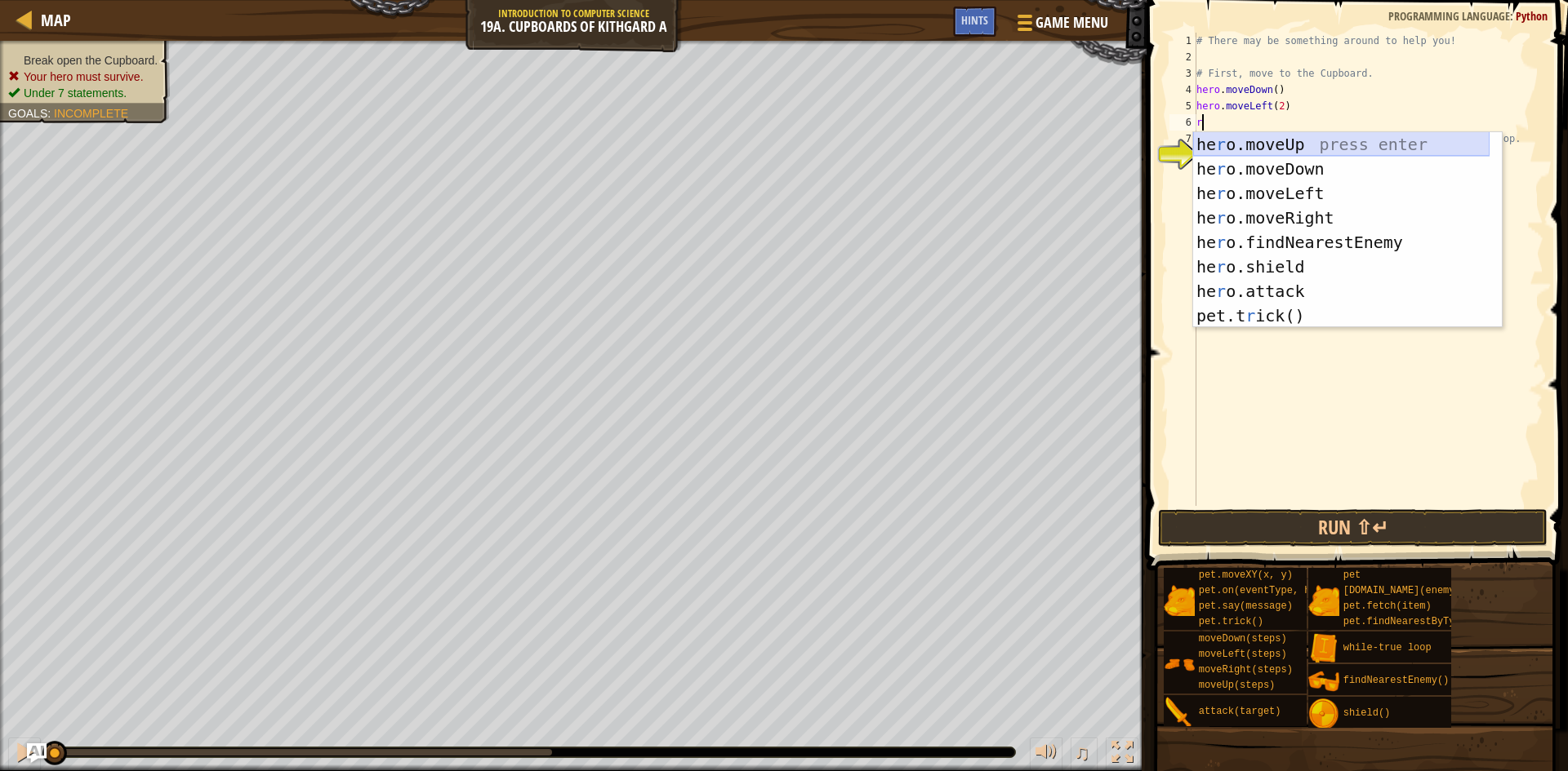
click at [1265, 140] on div "he r o.moveUp press enter he r o.moveDown press enter he r o.moveLeft press ent…" at bounding box center [1341, 255] width 297 height 245
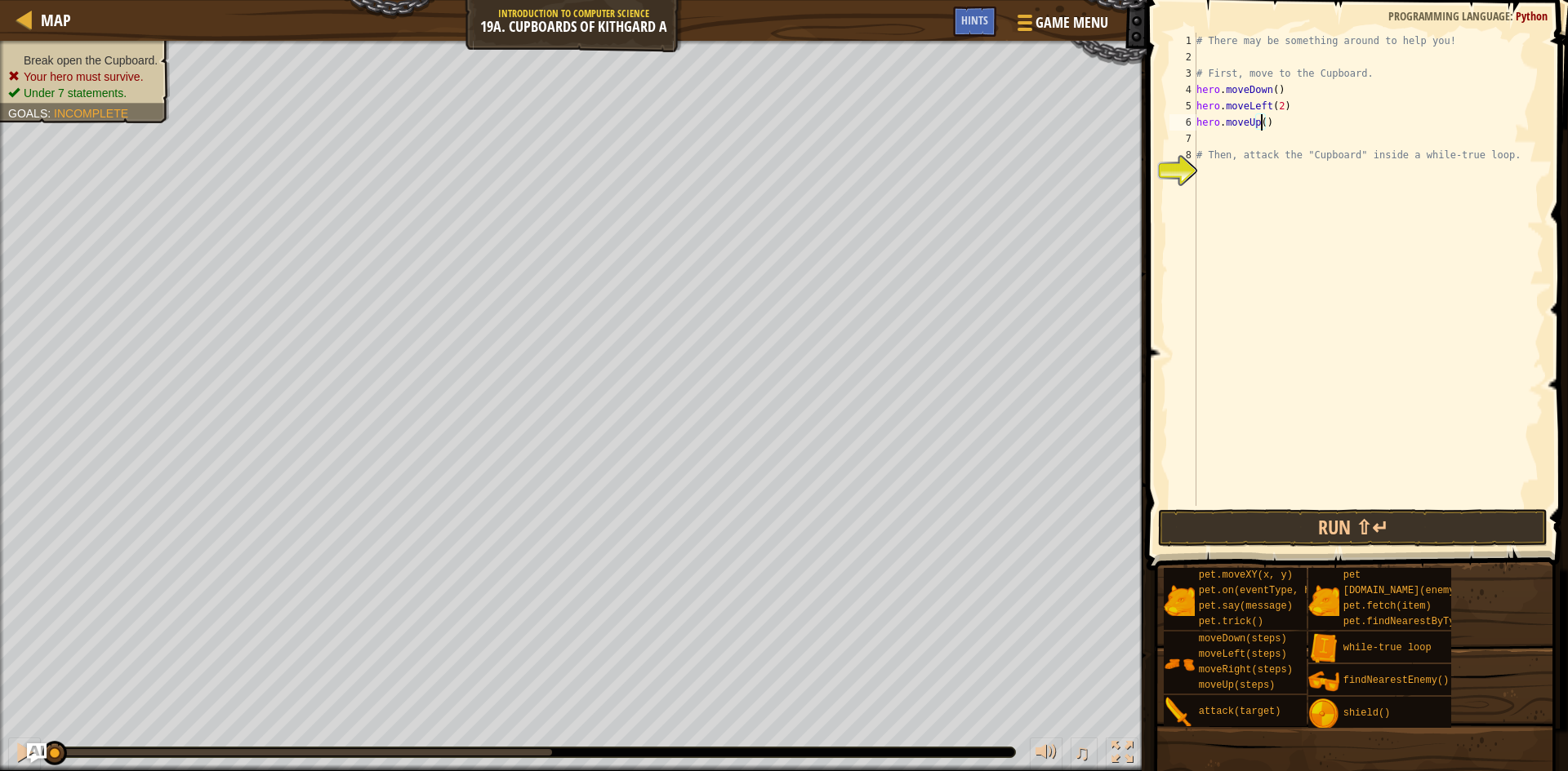
click at [1260, 122] on div "# There may be something around to help you! # First, move to the Cupboard. her…" at bounding box center [1368, 285] width 351 height 506
type textarea "hero.moveUp(2)"
click at [1255, 140] on div "# There may be something around to help you! # First, move to the Cupboard. her…" at bounding box center [1368, 285] width 351 height 506
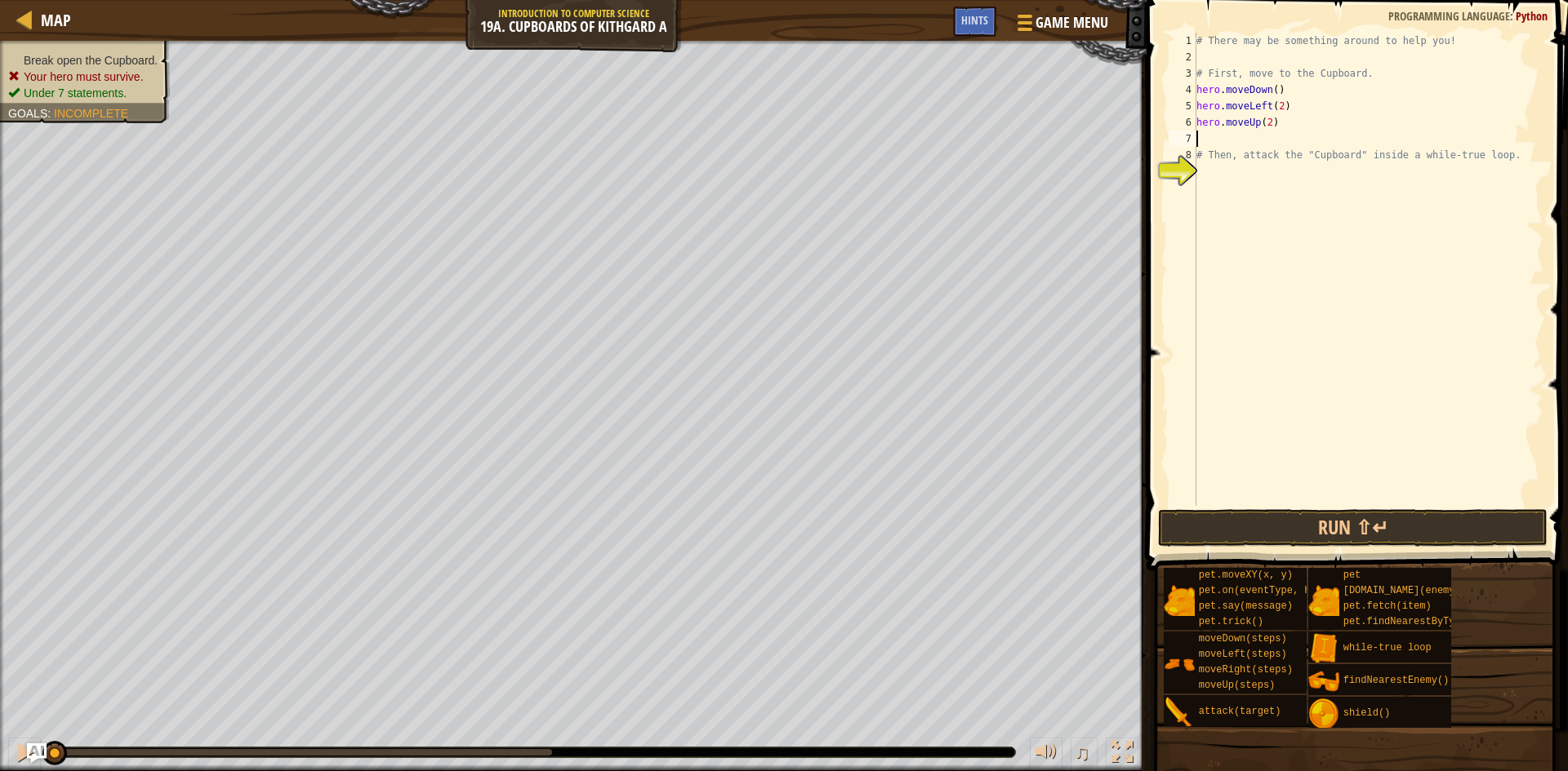
click at [1239, 193] on div "# There may be something around to help you! # First, move to the Cupboard. her…" at bounding box center [1368, 285] width 351 height 506
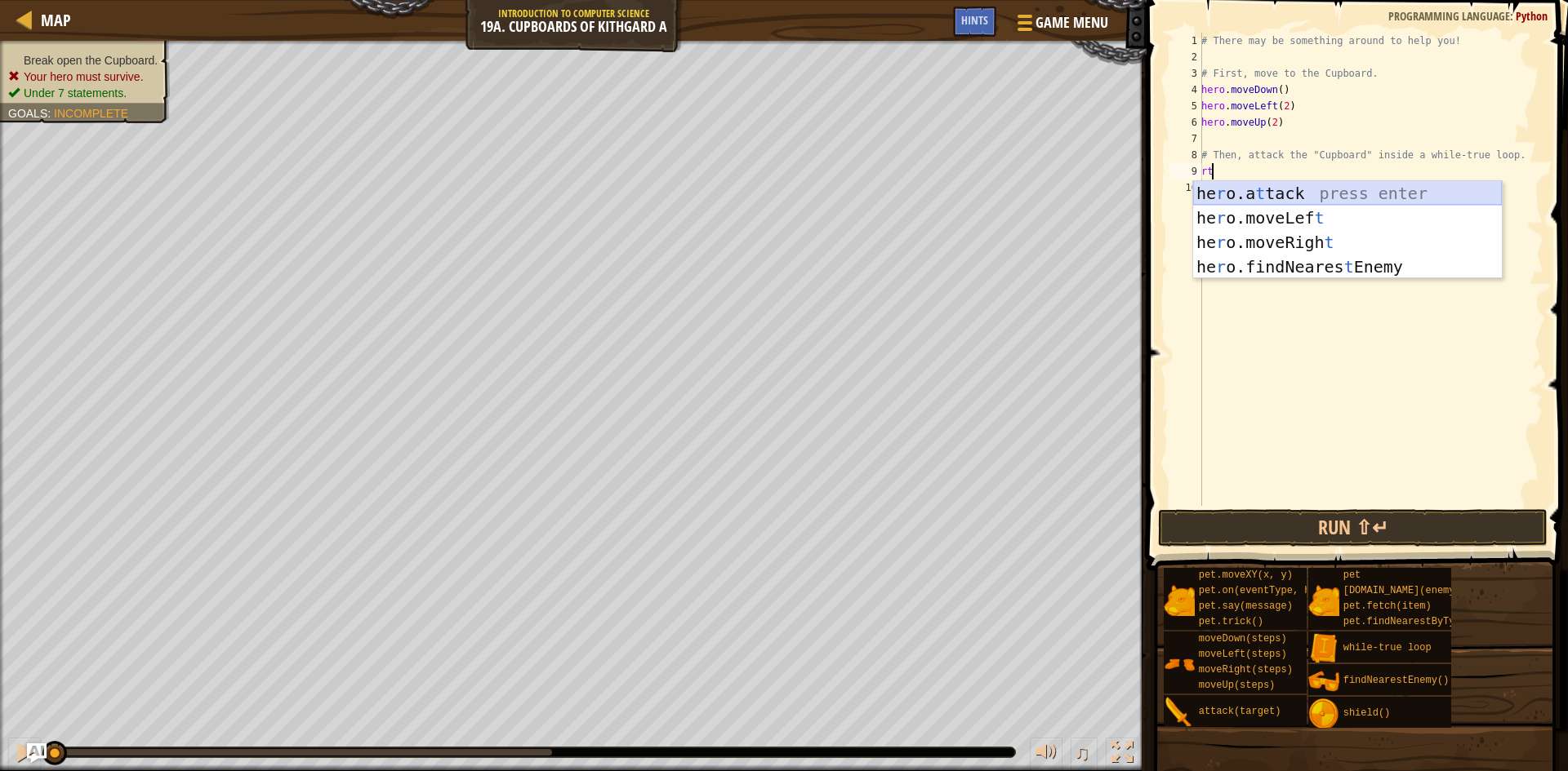
click at [1240, 189] on div "he r o.a t tack press enter he r o.moveLef t press enter he r o.moveRigh t pres…" at bounding box center [1347, 255] width 308 height 147
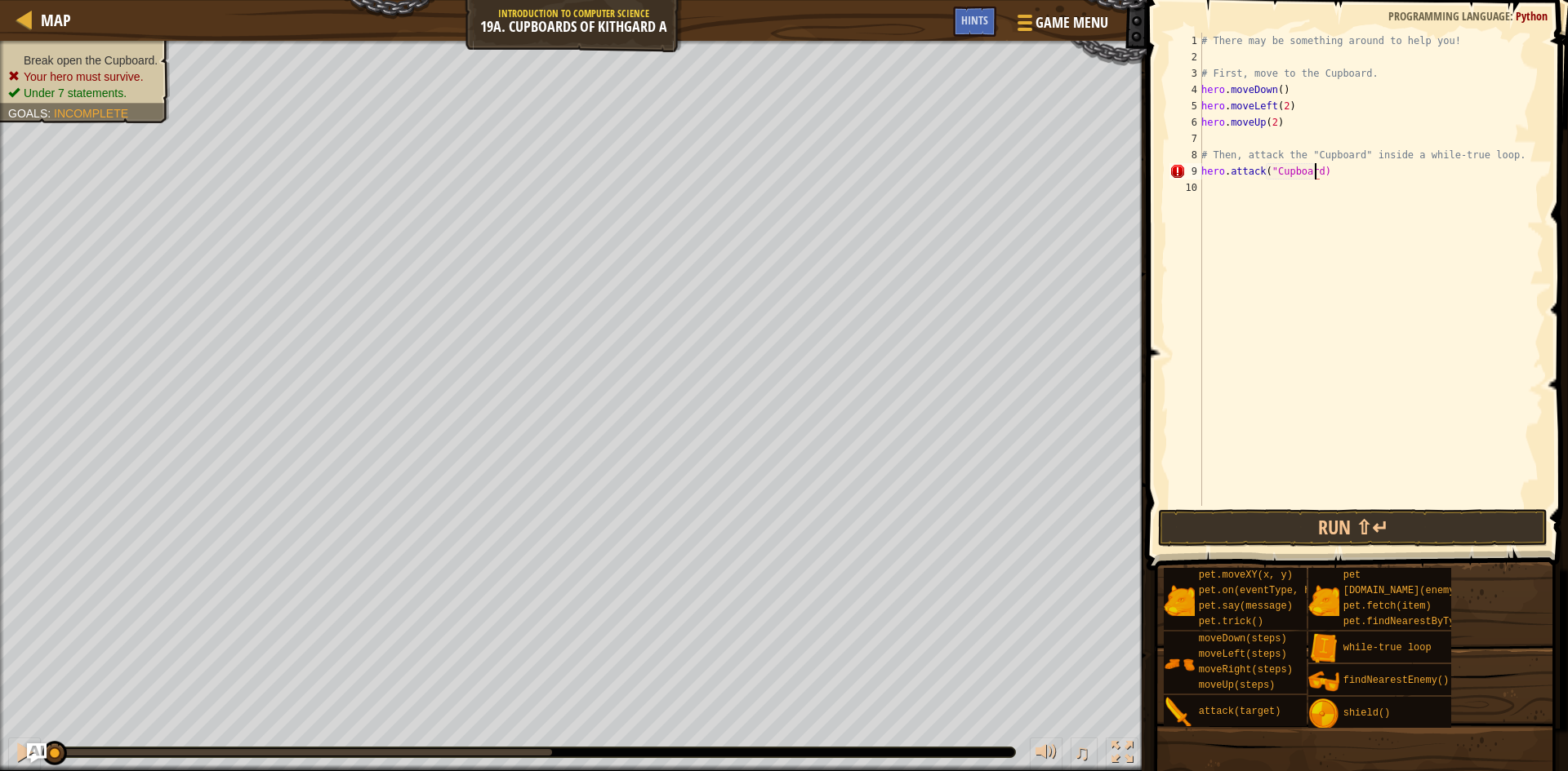
scroll to position [8, 10]
click at [1272, 171] on div "# There may be something around to help you! # First, move to the Cupboard. her…" at bounding box center [1370, 285] width 346 height 506
click at [1313, 171] on div "# There may be something around to help you! # First, move to the Cupboard. her…" at bounding box center [1370, 285] width 346 height 506
click at [1415, 515] on button "Run ⇧↵" at bounding box center [1353, 528] width 389 height 37
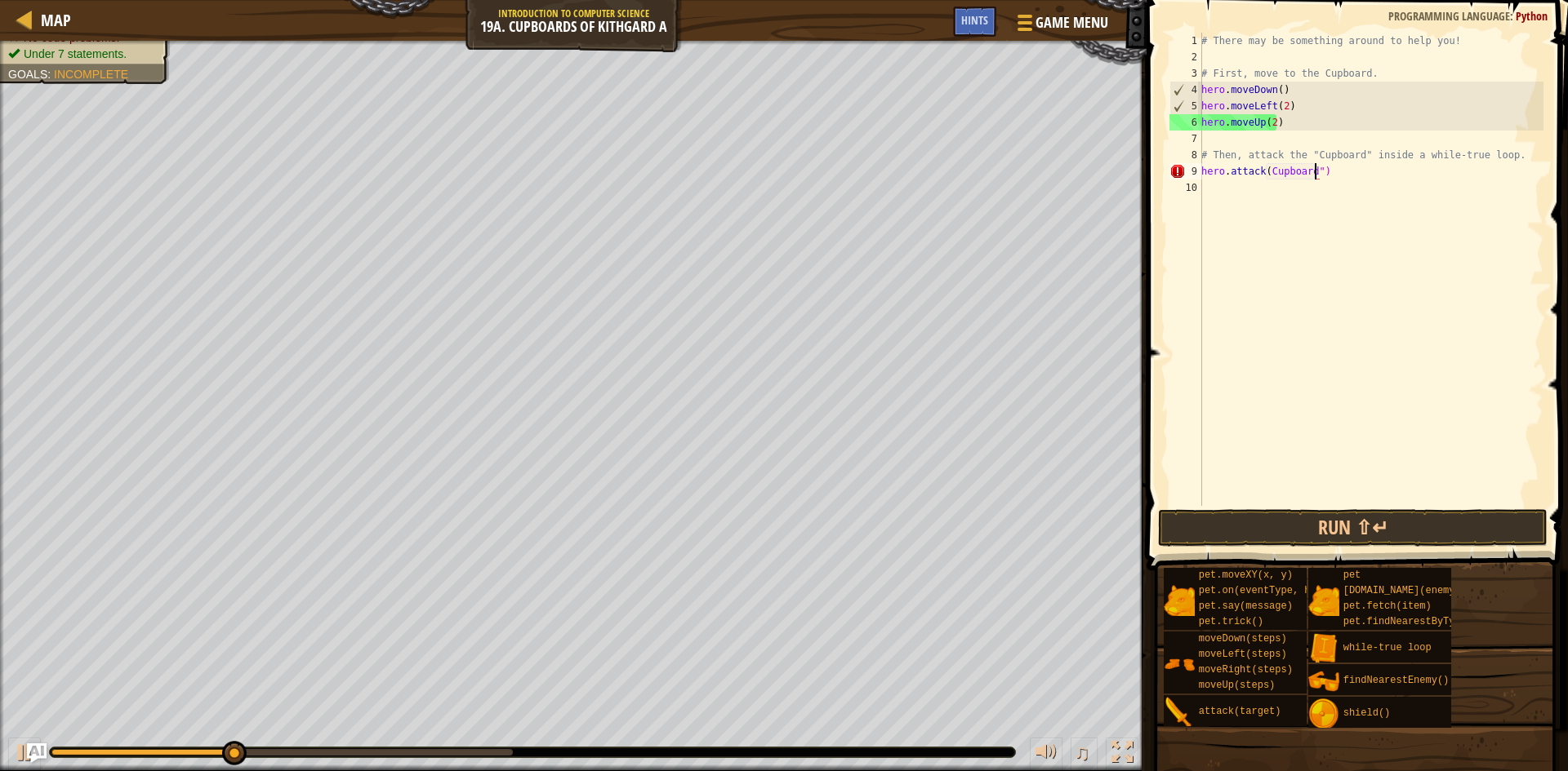
click at [1265, 174] on div "# There may be something around to help you! # First, move to the Cupboard. her…" at bounding box center [1370, 285] width 346 height 506
type textarea "hero.attack("Cupboard")"
click at [1311, 541] on button "Run ⇧↵" at bounding box center [1353, 528] width 389 height 37
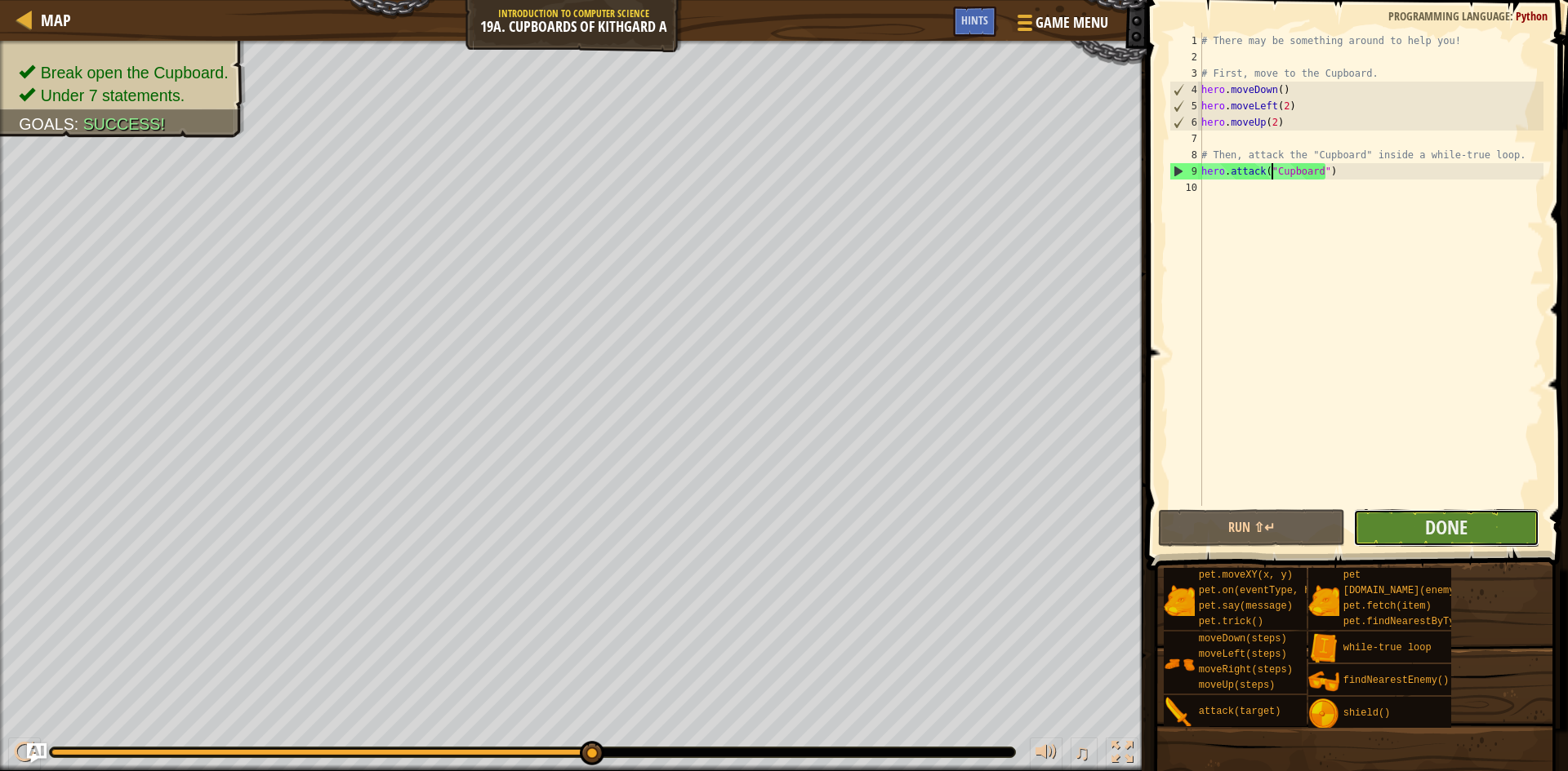
click at [1424, 536] on button "Done" at bounding box center [1446, 528] width 187 height 37
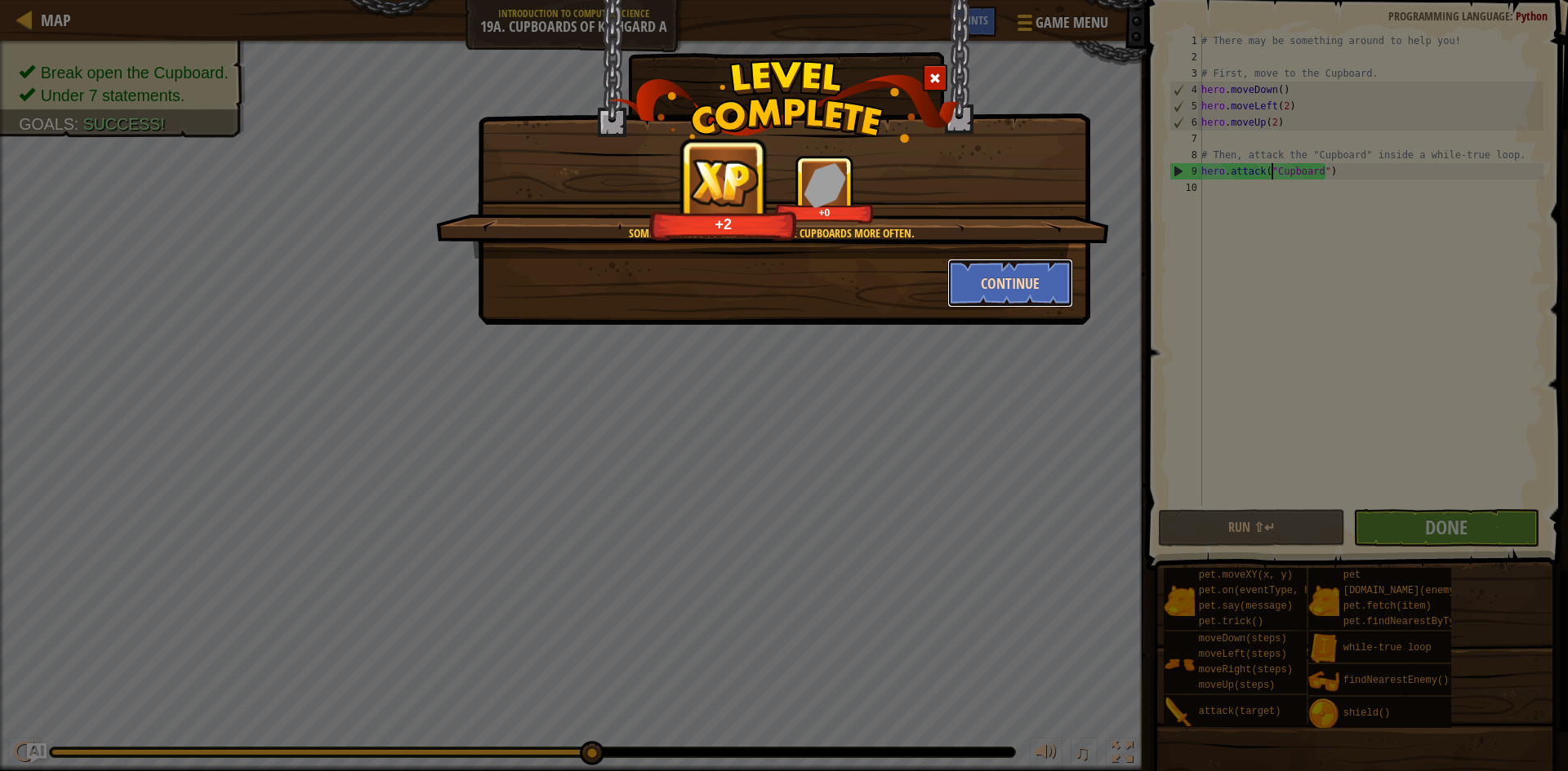
click at [977, 291] on button "Continue" at bounding box center [1010, 283] width 127 height 49
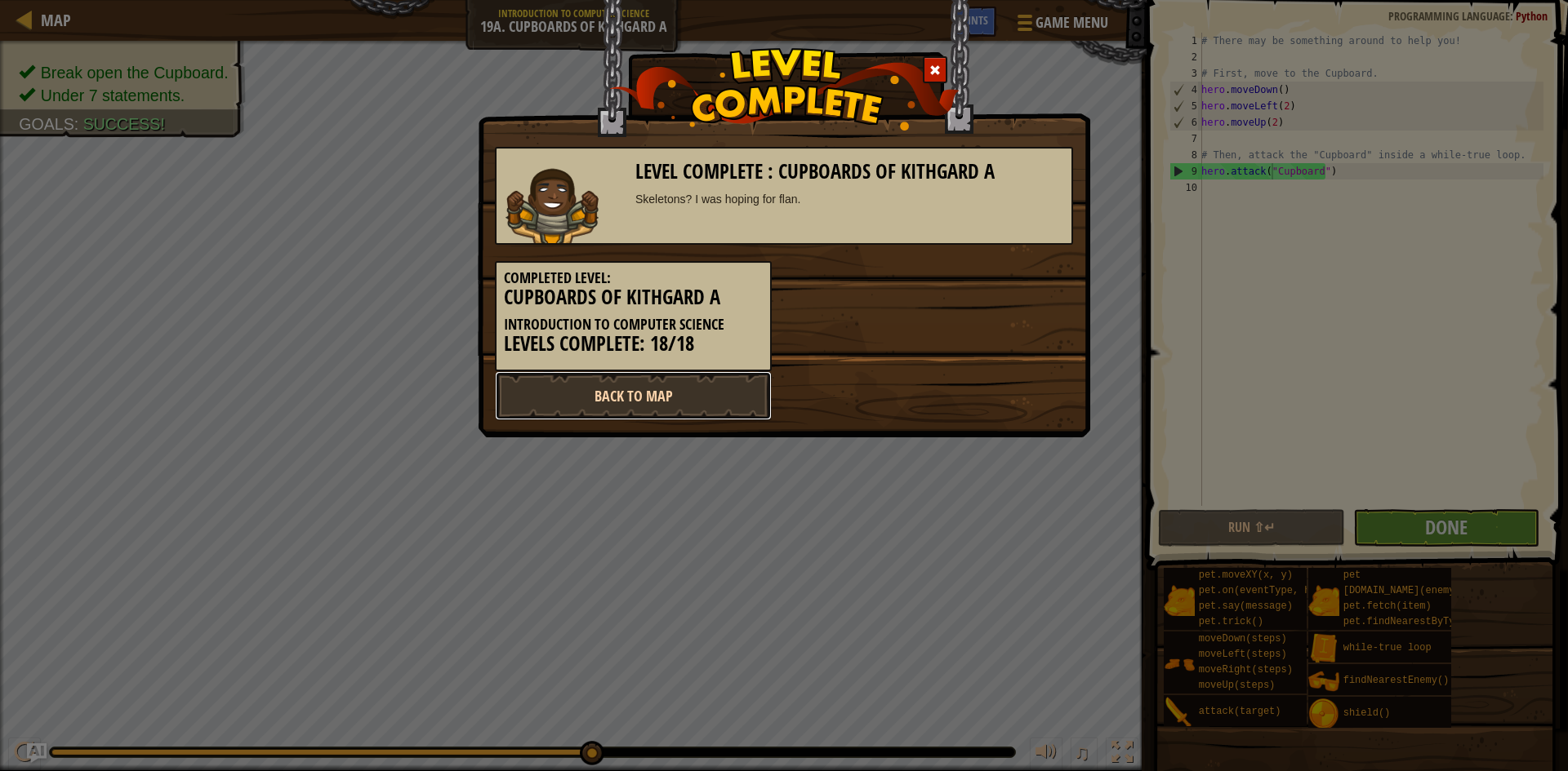
click at [662, 393] on link "Back to Map" at bounding box center [634, 396] width 277 height 49
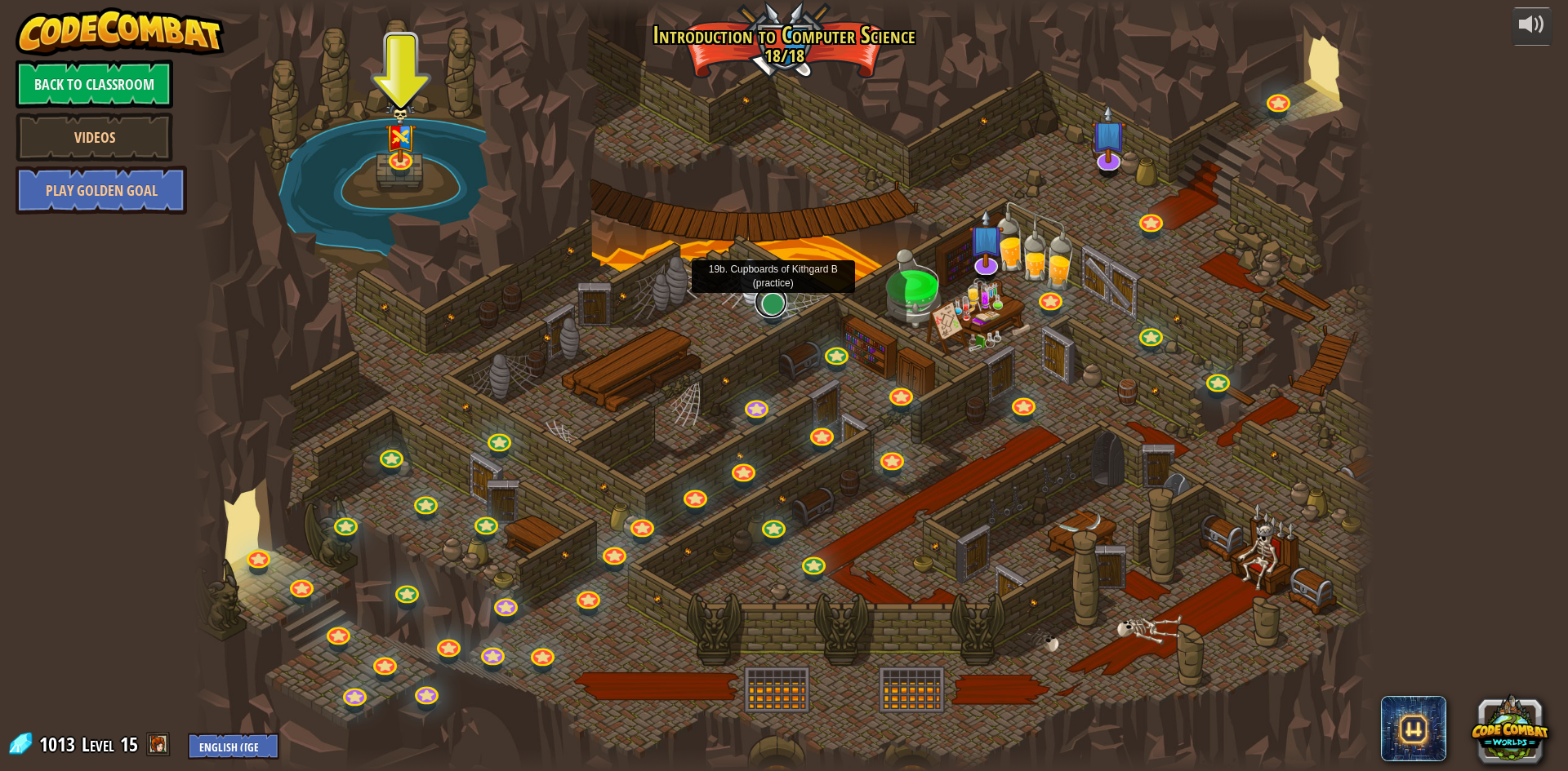
click at [767, 302] on link at bounding box center [770, 301] width 33 height 33
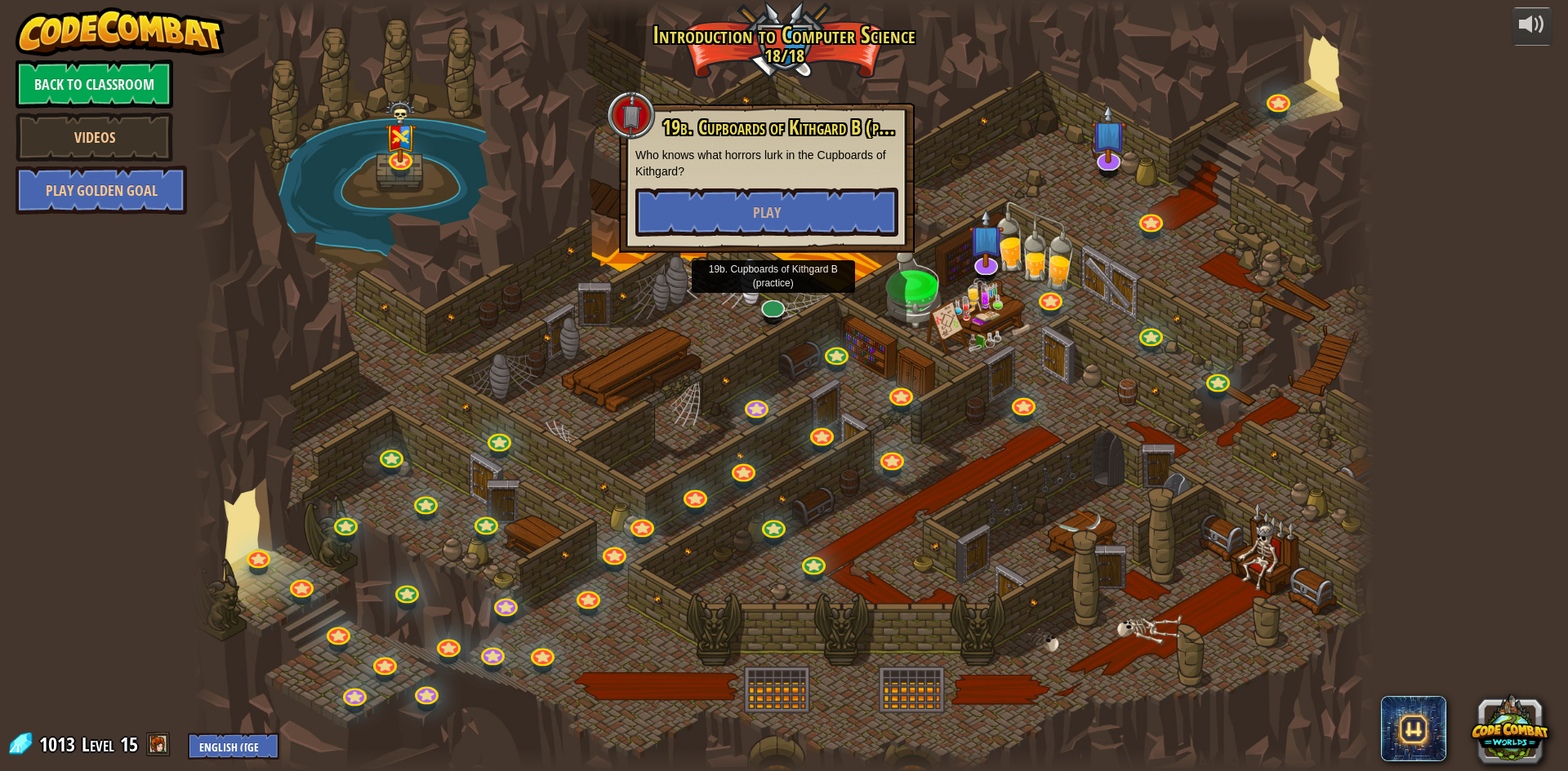
click at [781, 179] on p "Who knows what horrors lurk in the Cupboards of Kithgard?" at bounding box center [766, 163] width 263 height 33
click at [781, 203] on button "Play" at bounding box center [766, 212] width 263 height 49
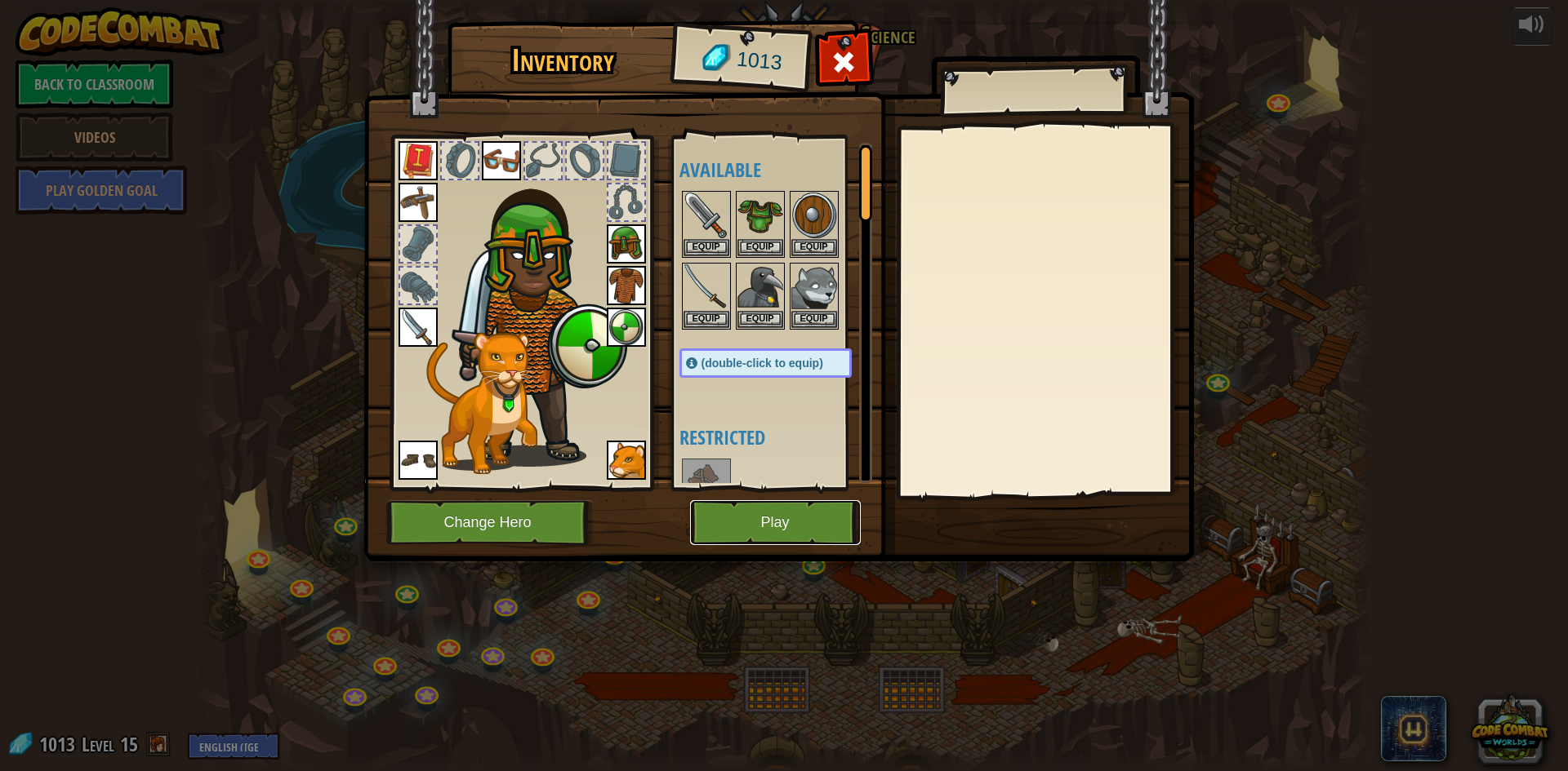
click at [724, 523] on button "Play" at bounding box center [776, 523] width 171 height 45
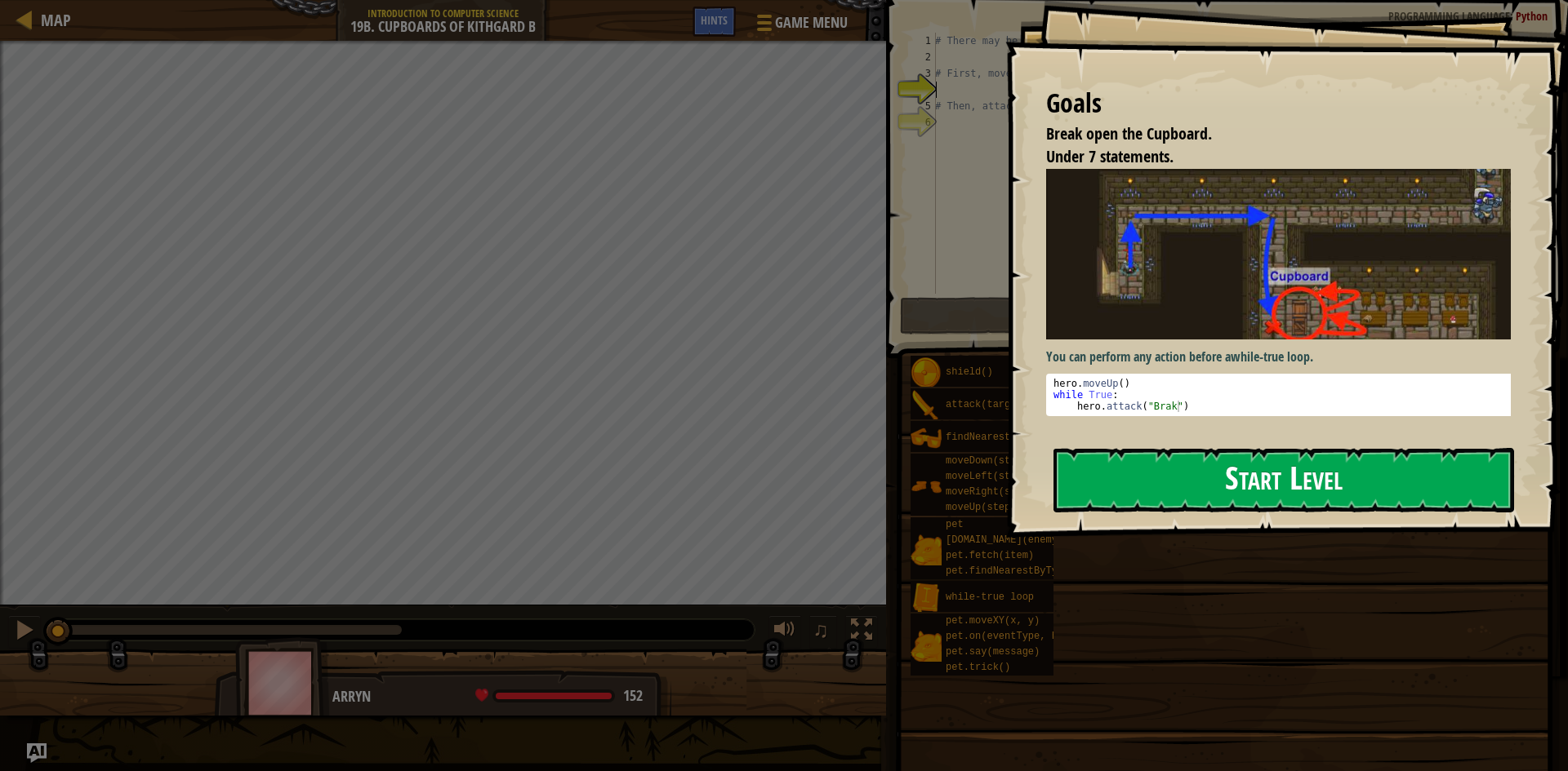
click at [1231, 497] on button "Start Level" at bounding box center [1283, 481] width 460 height 64
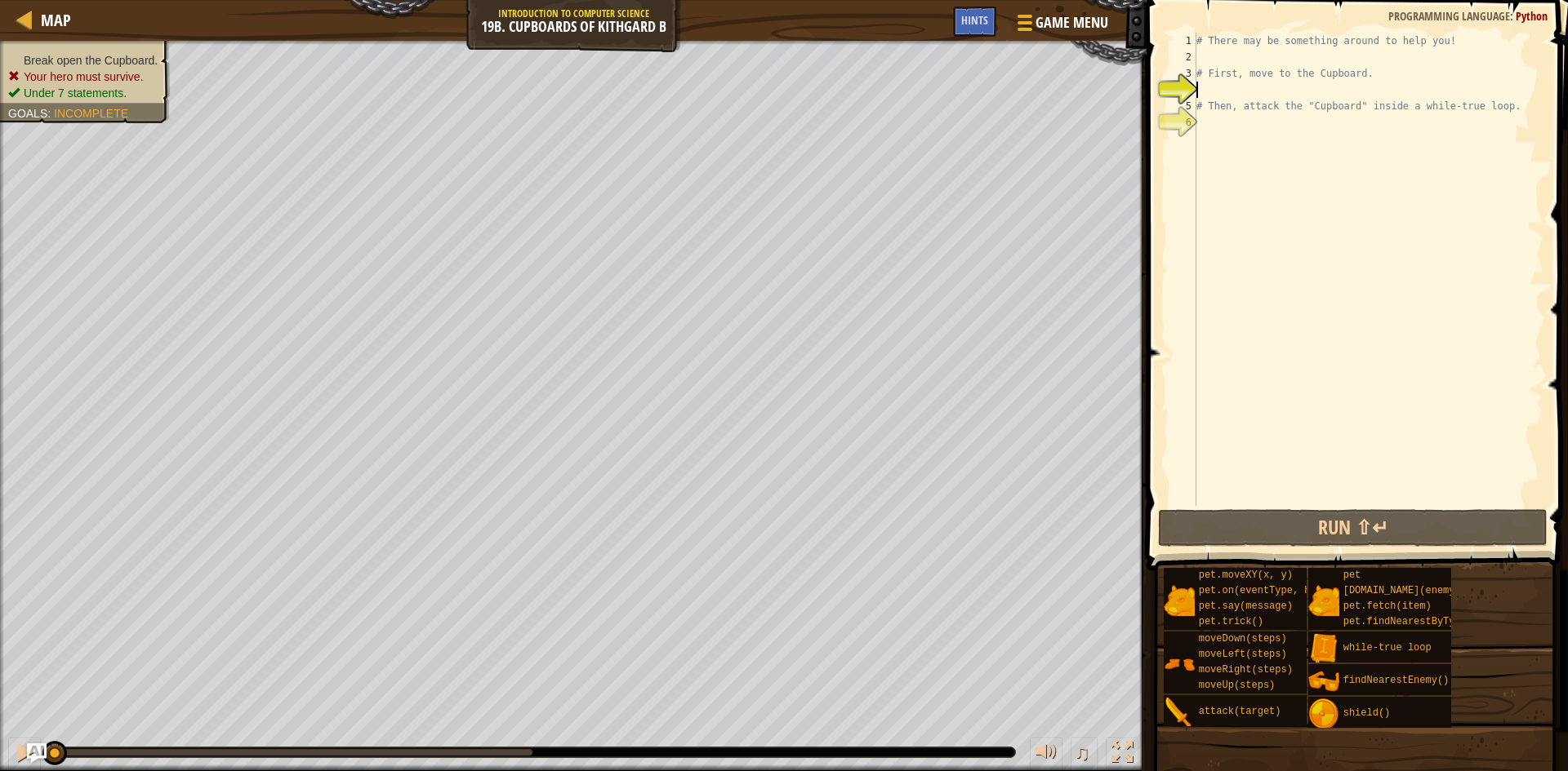
type textarea "r"
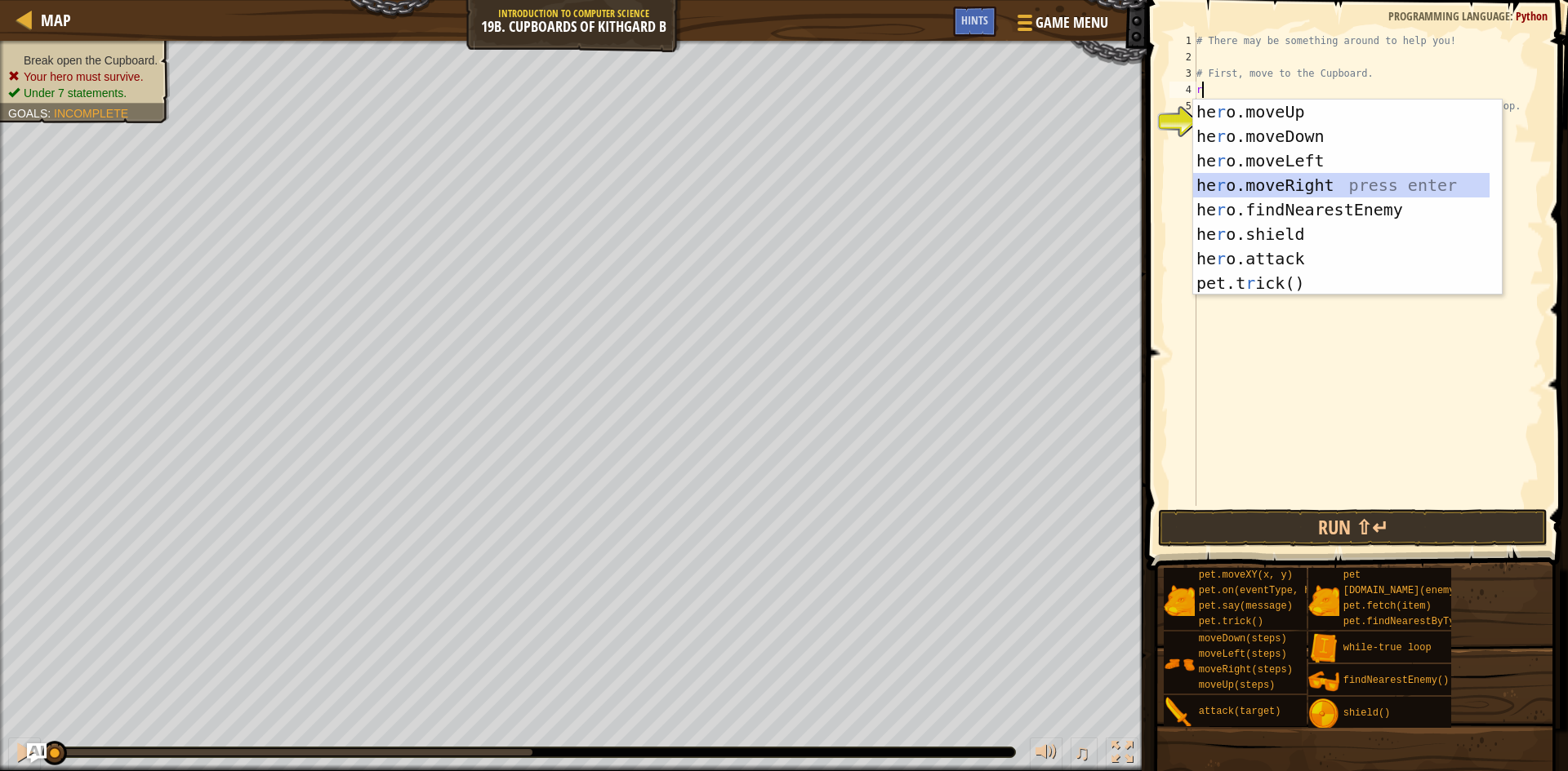
click at [1266, 175] on div "he r o.moveUp press enter he r o.moveDown press enter he r o.moveLeft press ent…" at bounding box center [1341, 222] width 297 height 245
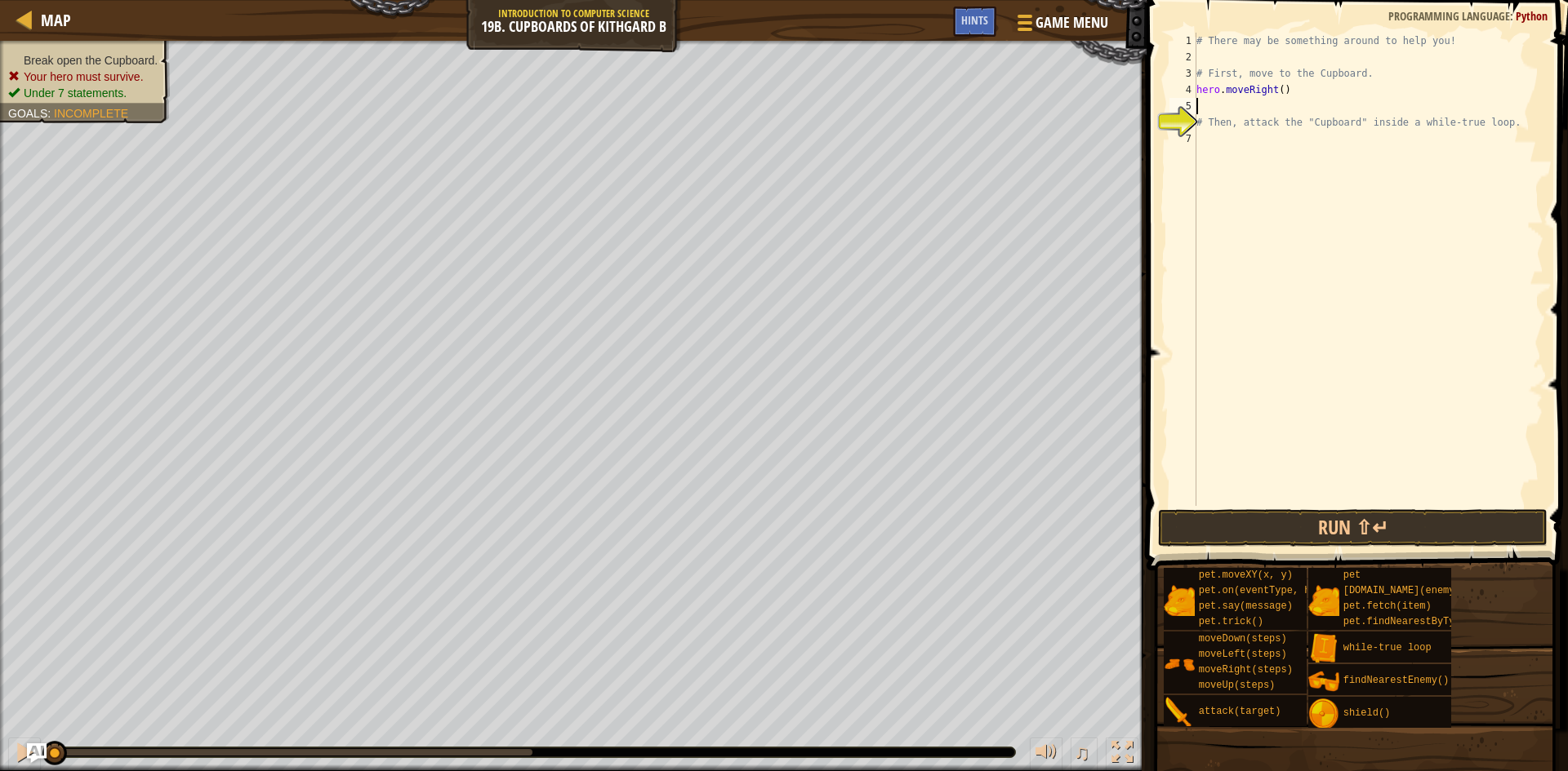
type textarea "r"
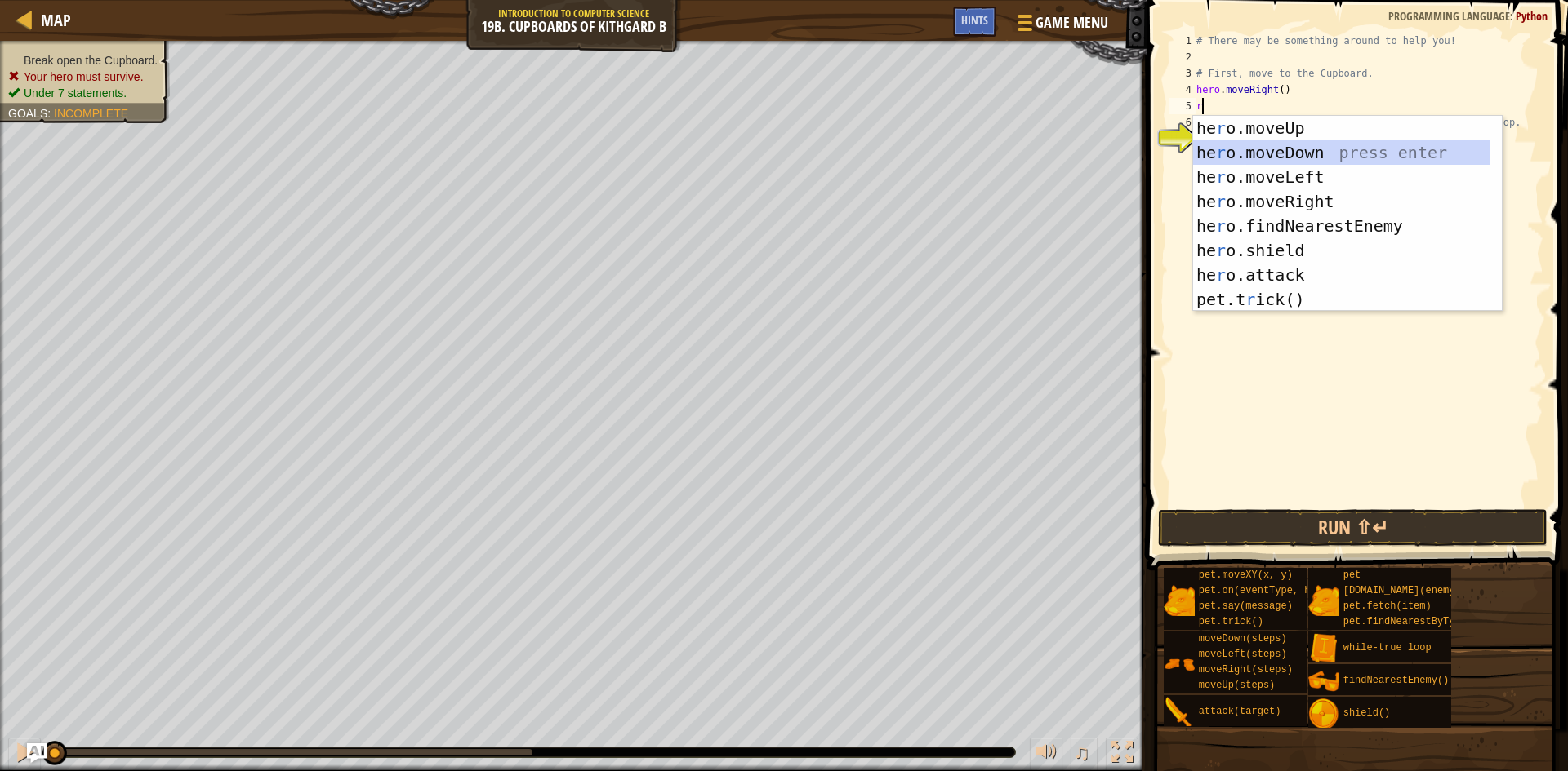
click at [1267, 148] on div "he r o.moveUp press enter he r o.moveDown press enter he r o.moveLeft press ent…" at bounding box center [1341, 238] width 297 height 245
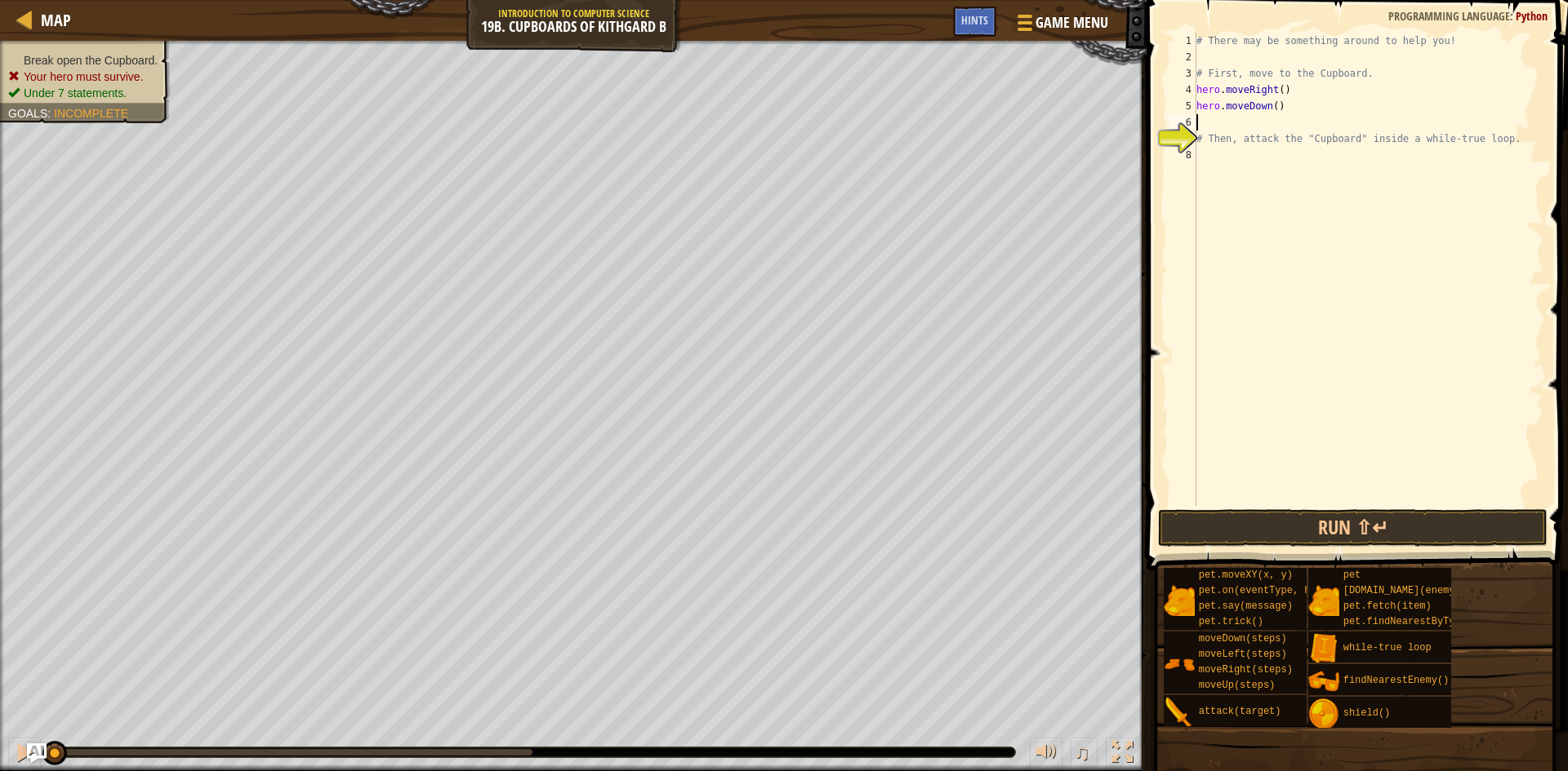
type textarea "r"
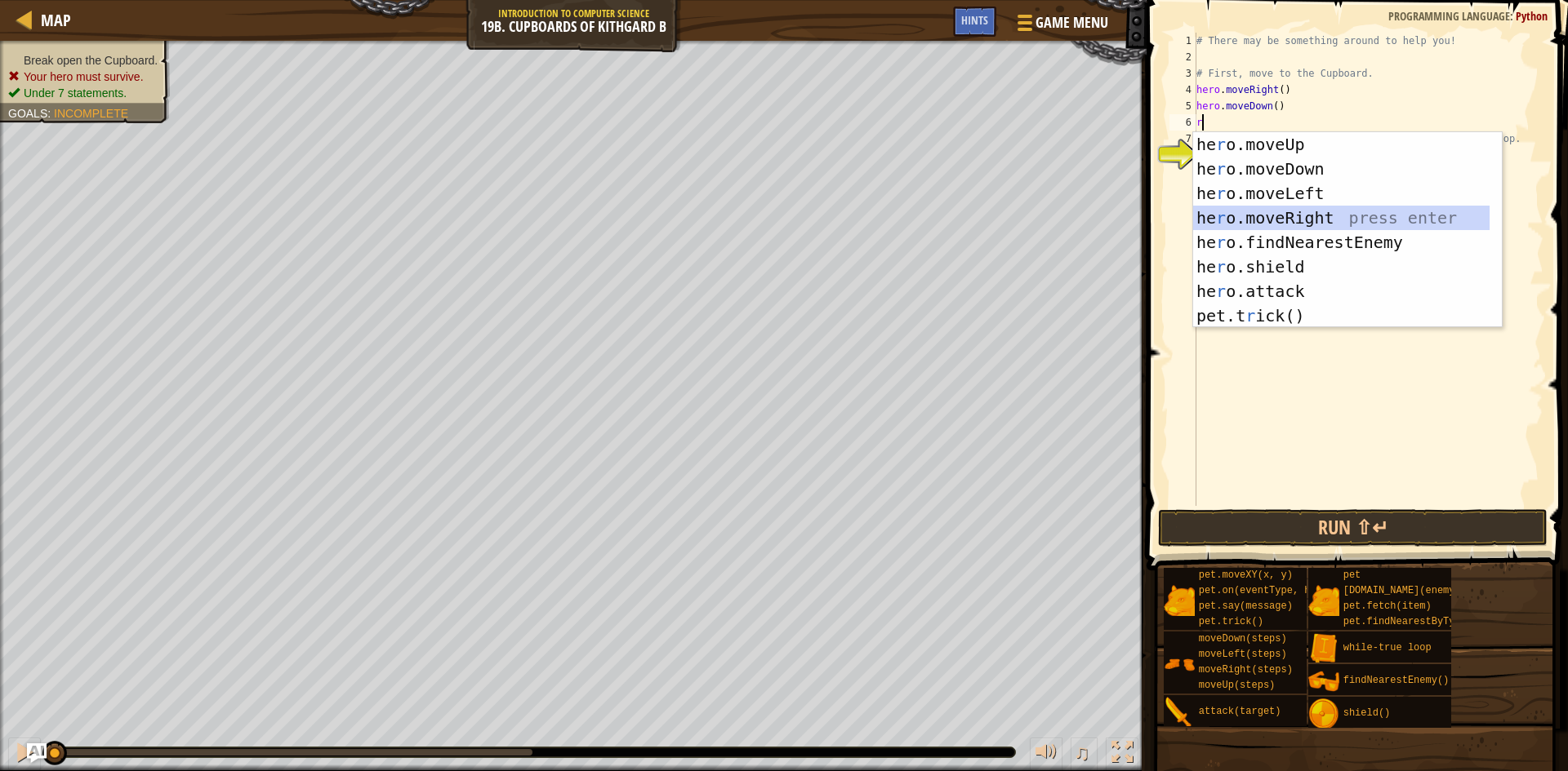
click at [1284, 219] on div "he r o.moveUp press enter he r o.moveDown press enter he r o.moveLeft press ent…" at bounding box center [1341, 255] width 297 height 245
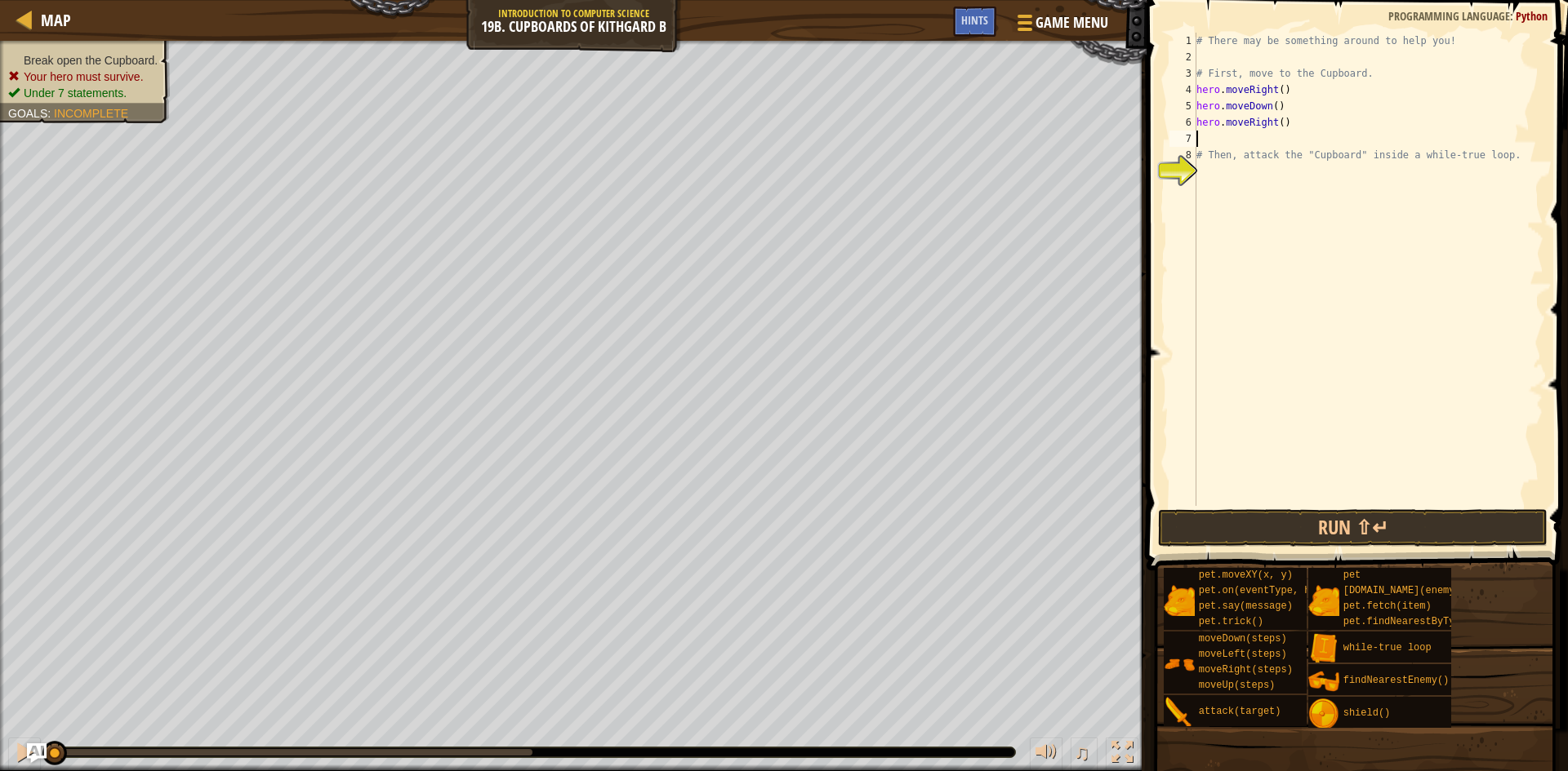
type textarea "r"
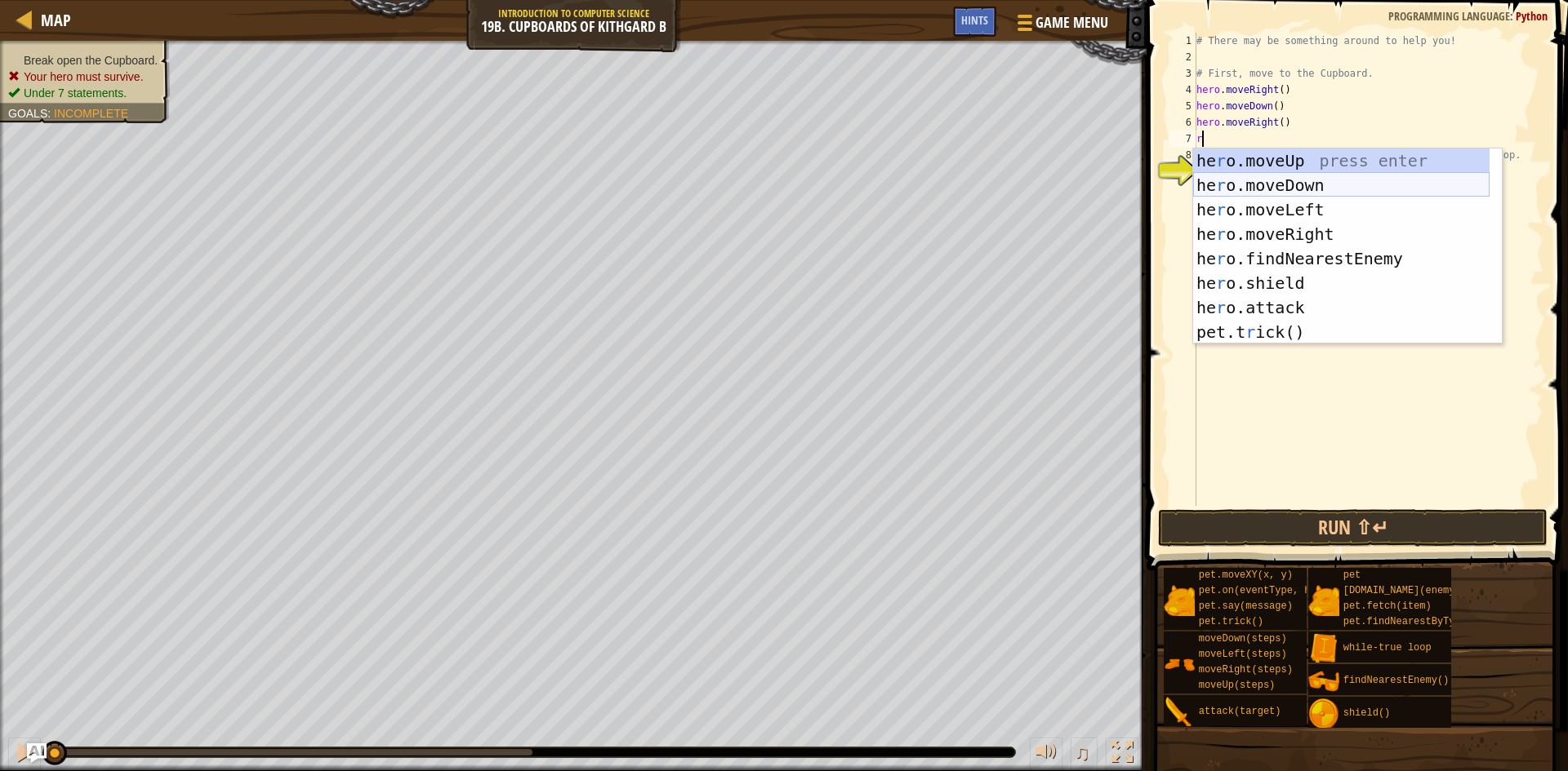
click at [1262, 186] on div "he r o.moveUp press enter he r o.moveDown press enter he r o.moveLeft press ent…" at bounding box center [1341, 271] width 297 height 245
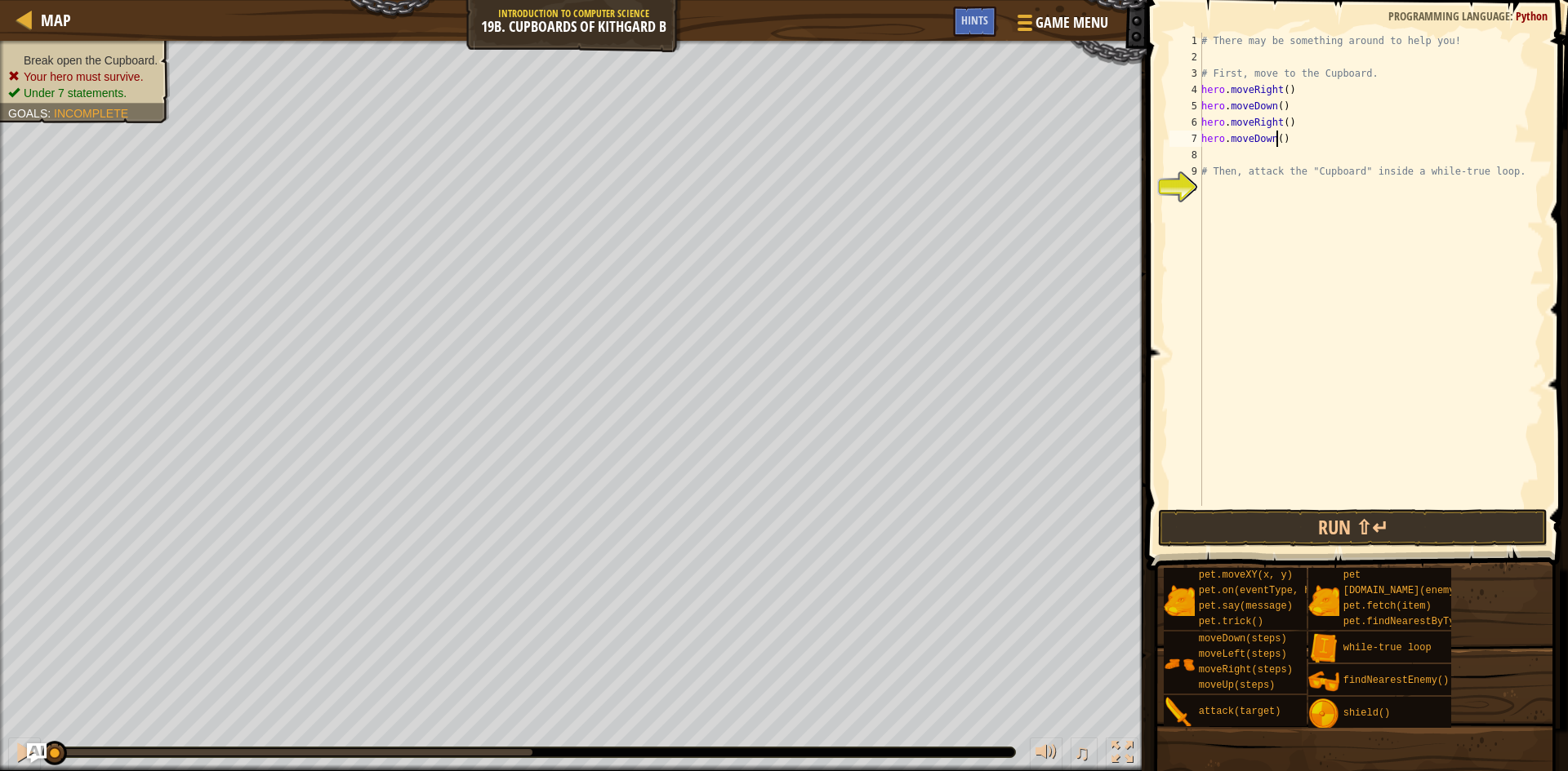
click at [1276, 138] on div "# There may be something around to help you! # First, move to the Cupboard. her…" at bounding box center [1370, 285] width 346 height 506
type textarea "hero.moveDown(2)"
click at [1277, 154] on div "# There may be something around to help you! # First, move to the Cupboard. her…" at bounding box center [1370, 285] width 346 height 506
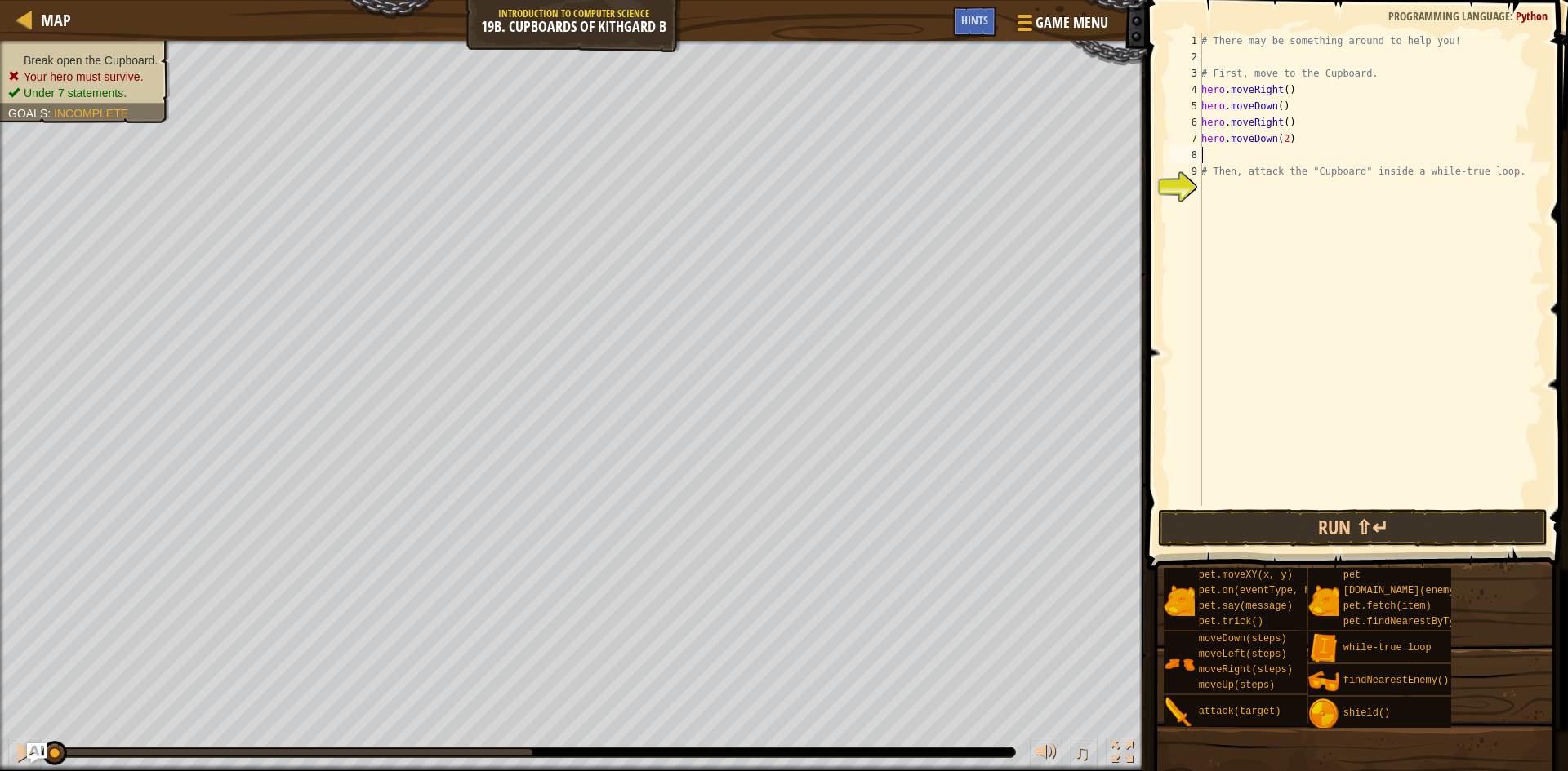
click at [1243, 187] on div "# There may be something around to help you! # First, move to the Cupboard. her…" at bounding box center [1370, 285] width 346 height 506
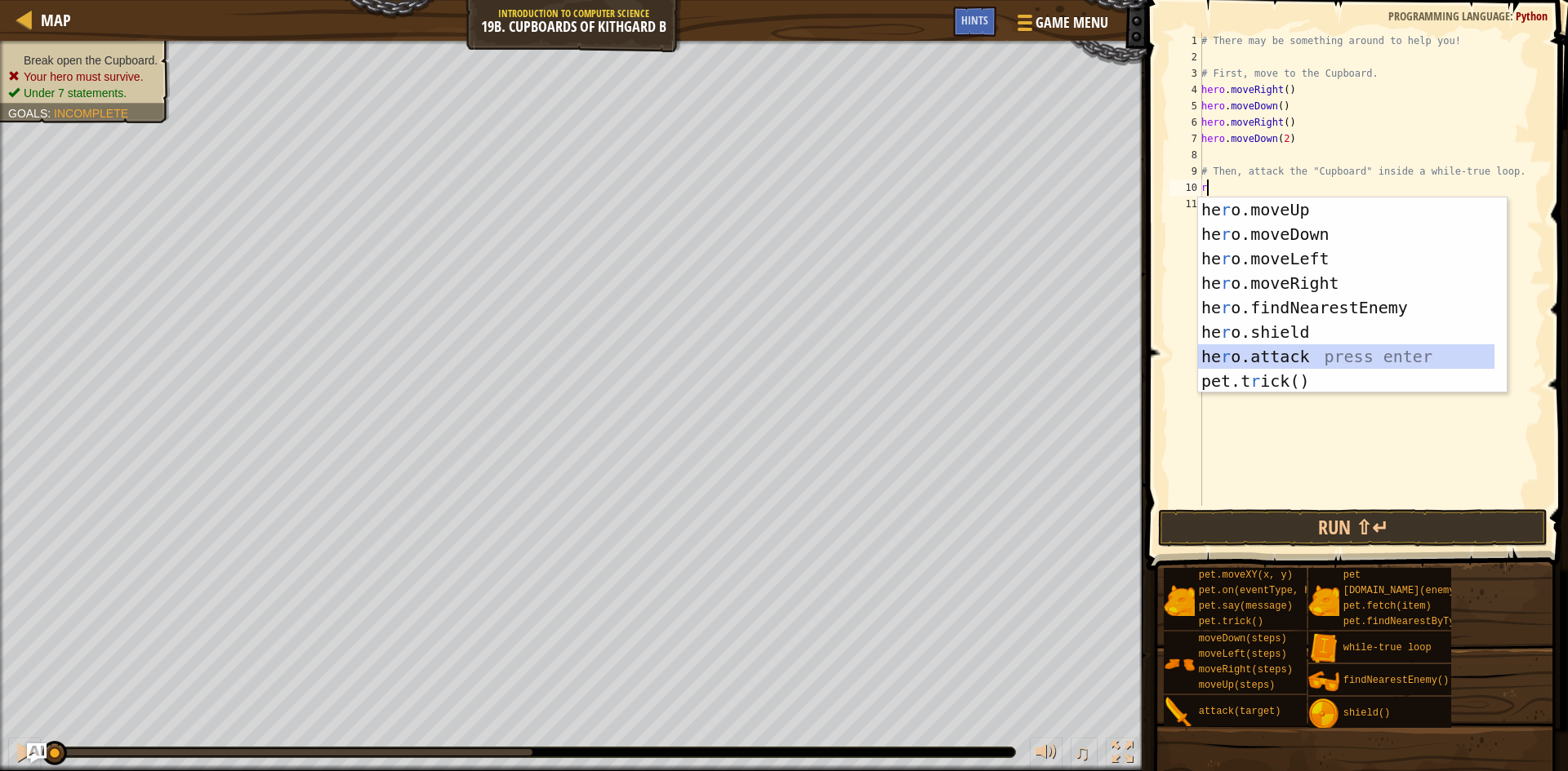
click at [1266, 354] on div "he r o.moveUp press enter he r o.moveDown press enter he r o.moveLeft press ent…" at bounding box center [1346, 320] width 297 height 245
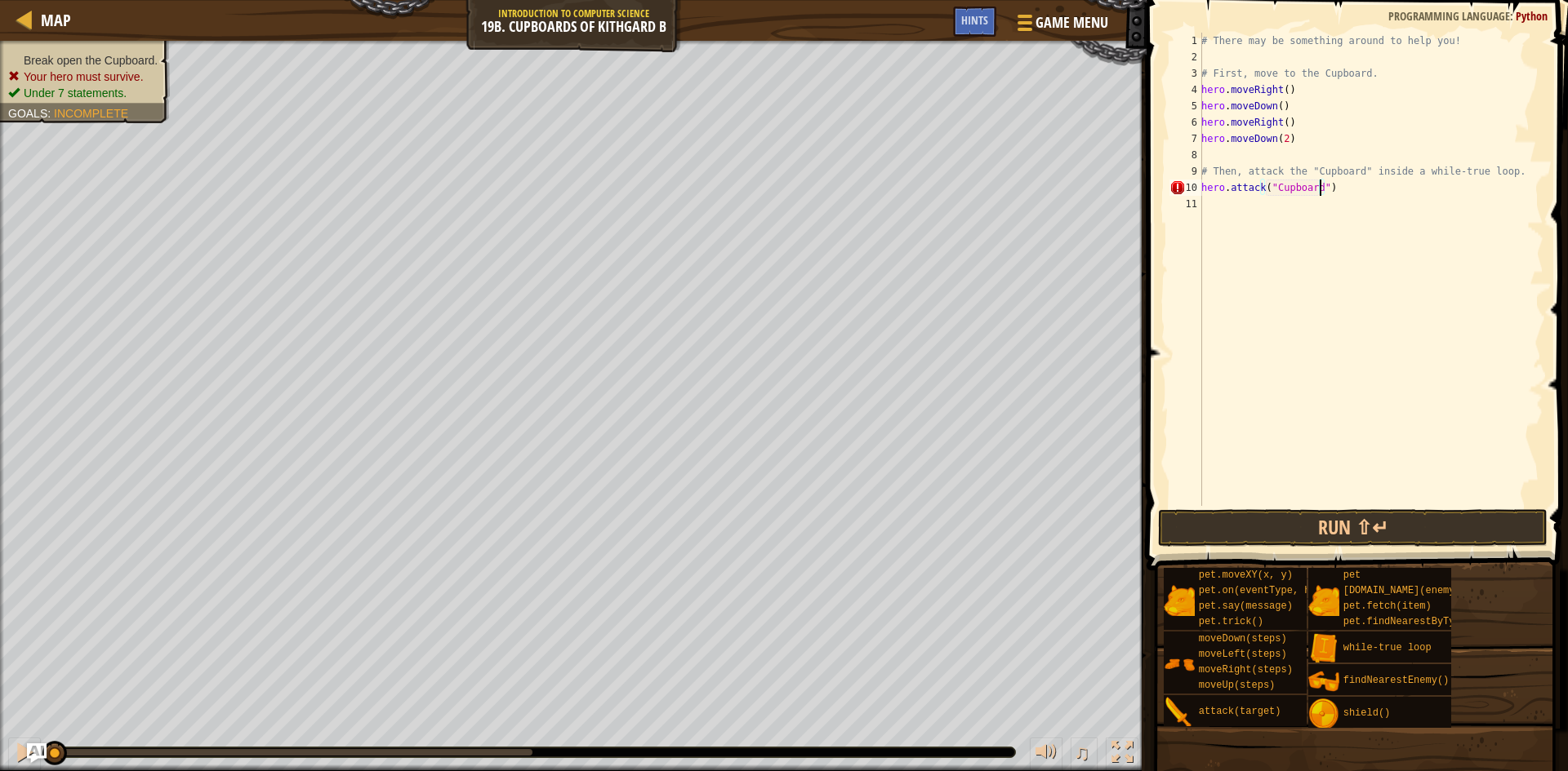
scroll to position [8, 10]
type textarea "hero.attack("Cupboard")"
click at [1296, 520] on button "Run ⇧↵" at bounding box center [1353, 528] width 389 height 37
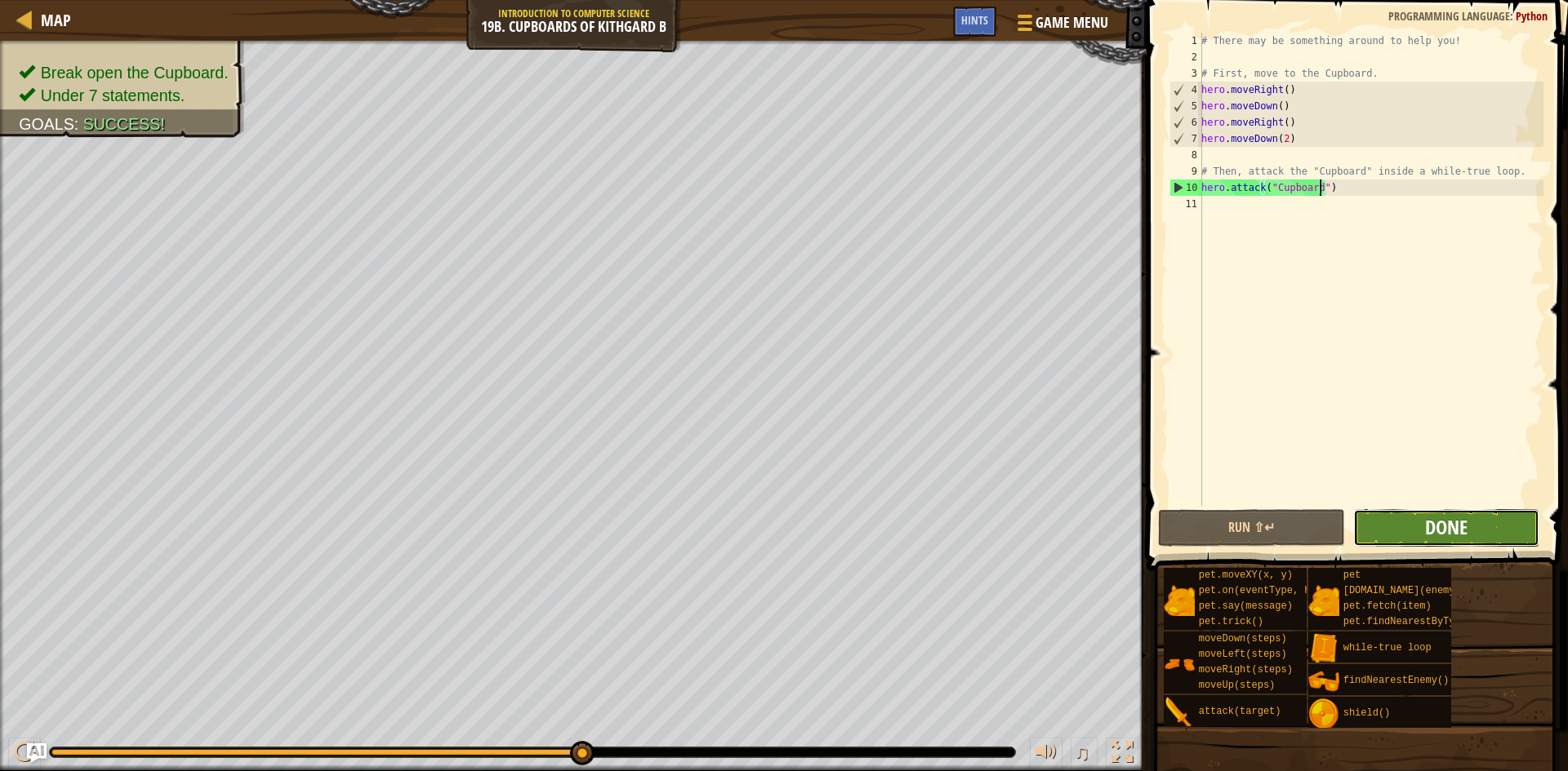
click at [1462, 531] on span "Done" at bounding box center [1446, 527] width 42 height 26
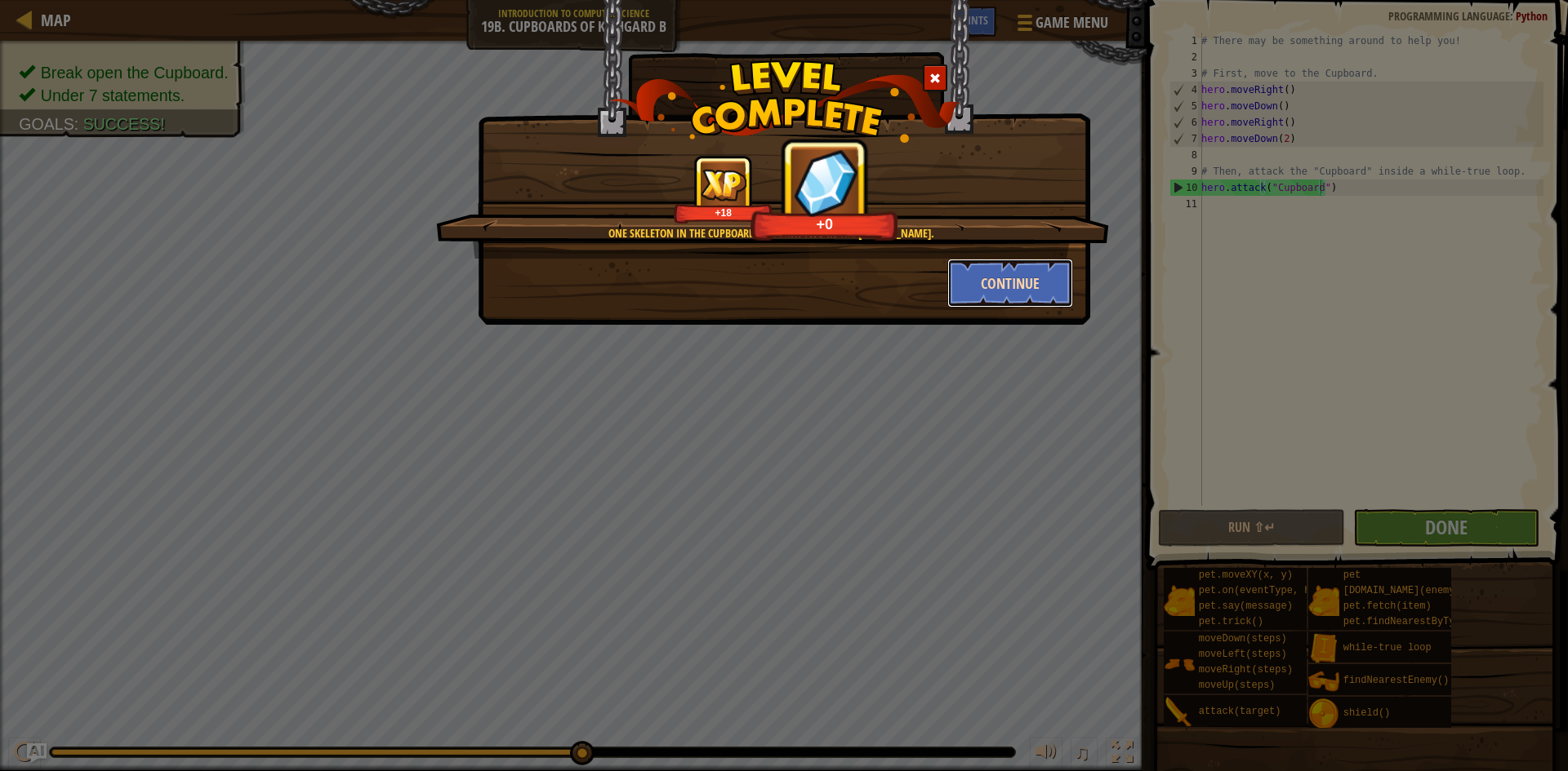
click at [974, 286] on button "Continue" at bounding box center [1010, 283] width 127 height 49
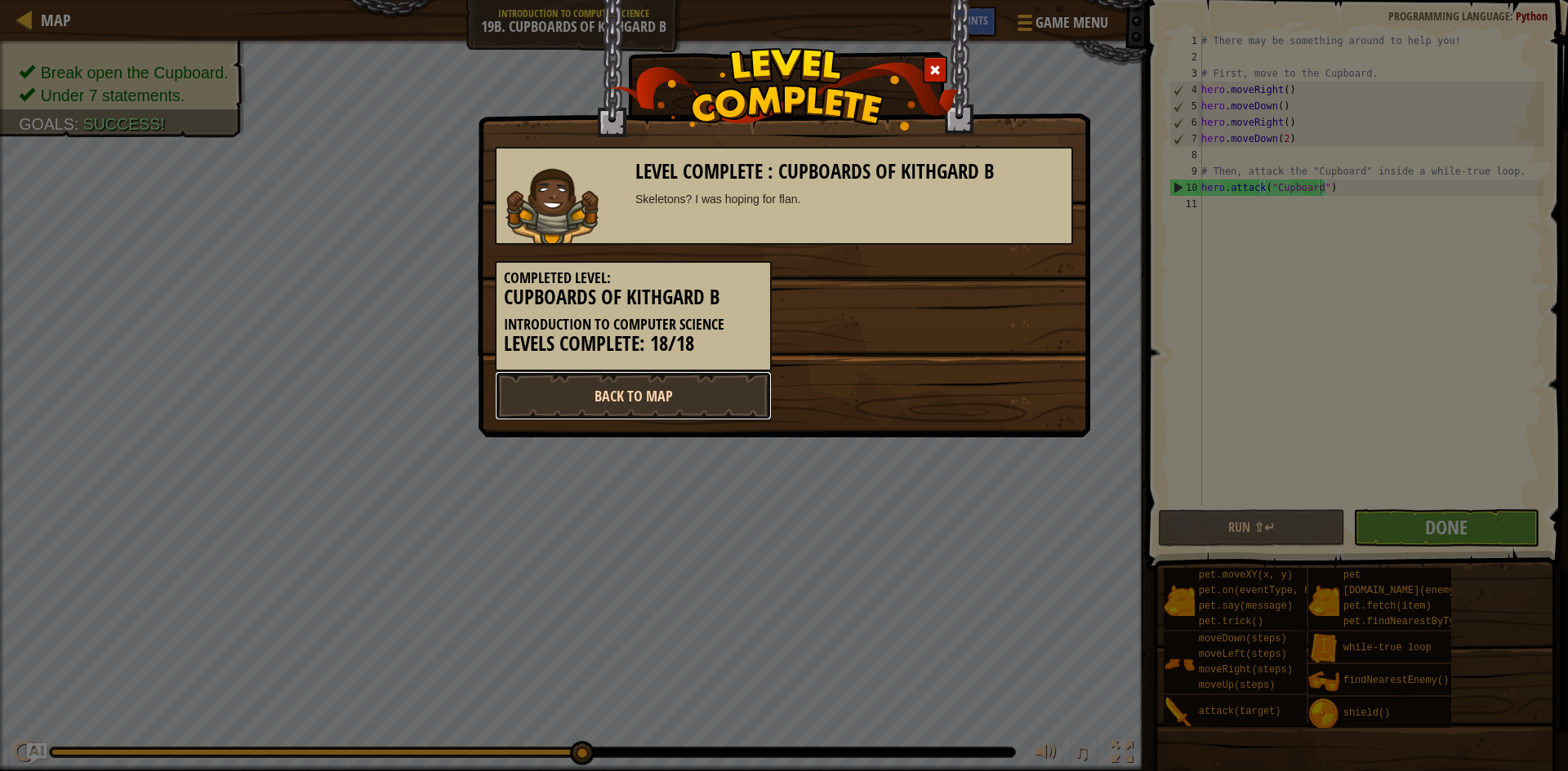
click at [686, 404] on link "Back to Map" at bounding box center [634, 396] width 277 height 49
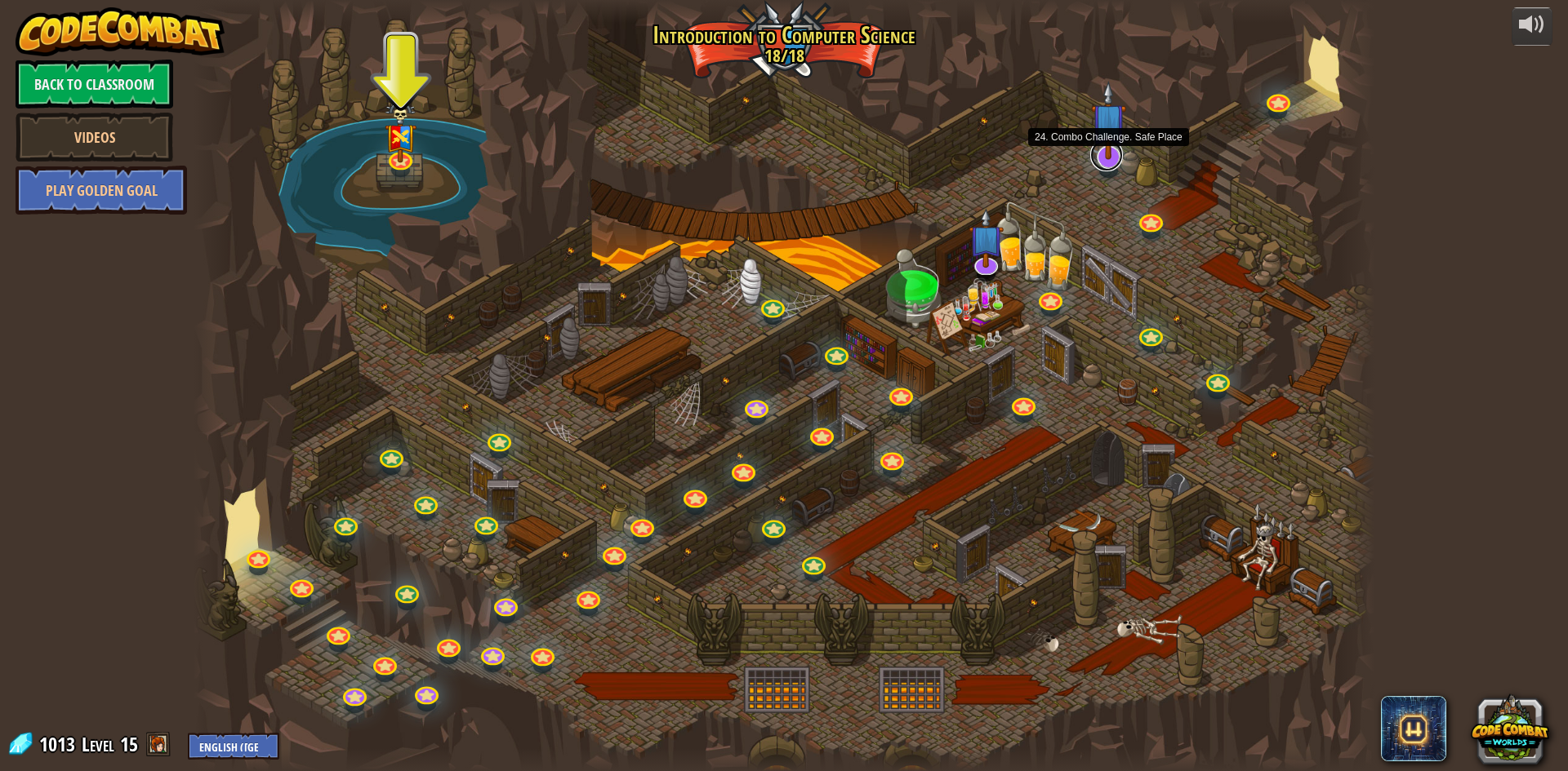
click at [1117, 160] on link at bounding box center [1106, 155] width 33 height 33
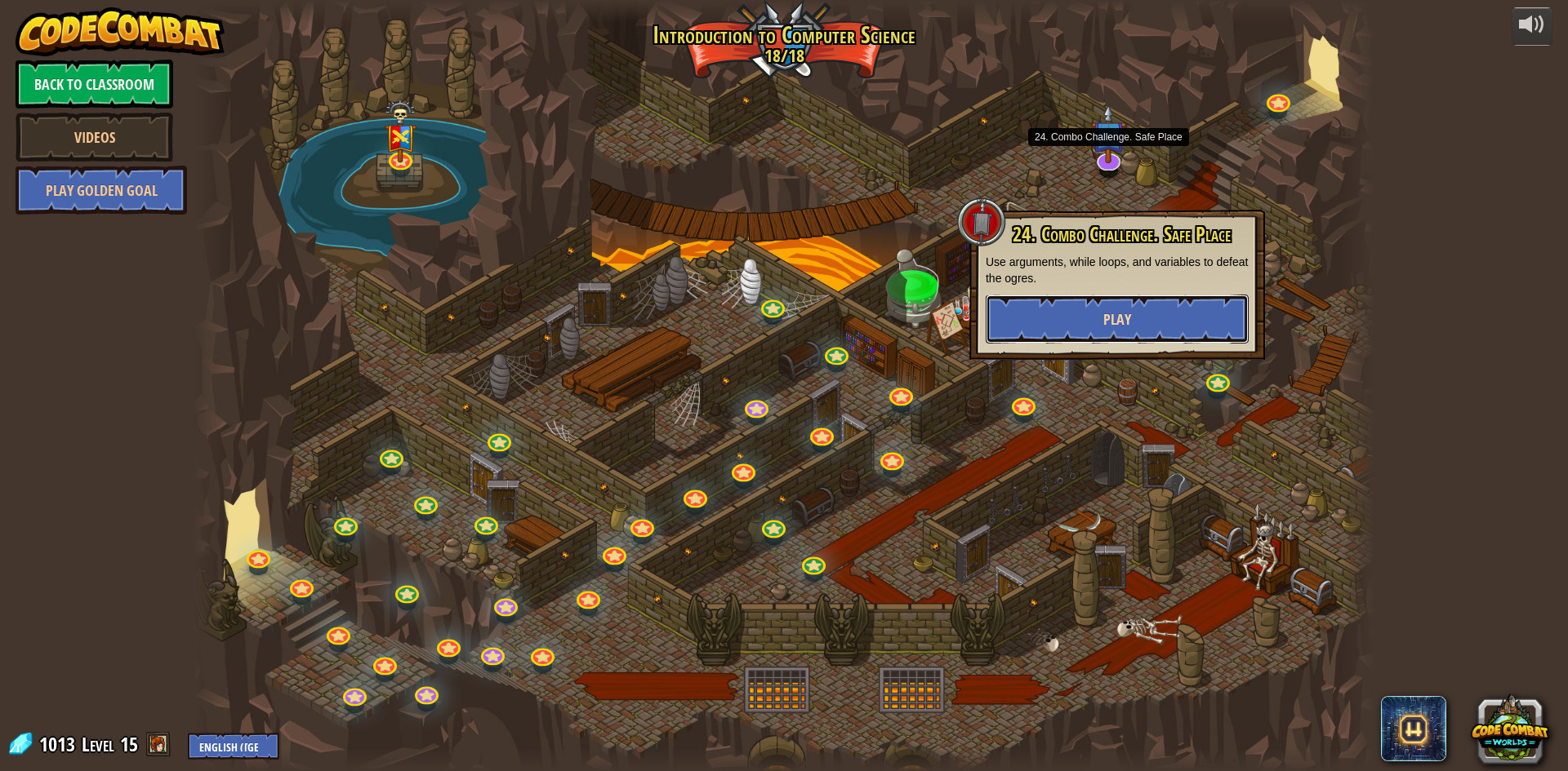
click at [1096, 304] on button "Play" at bounding box center [1117, 319] width 263 height 49
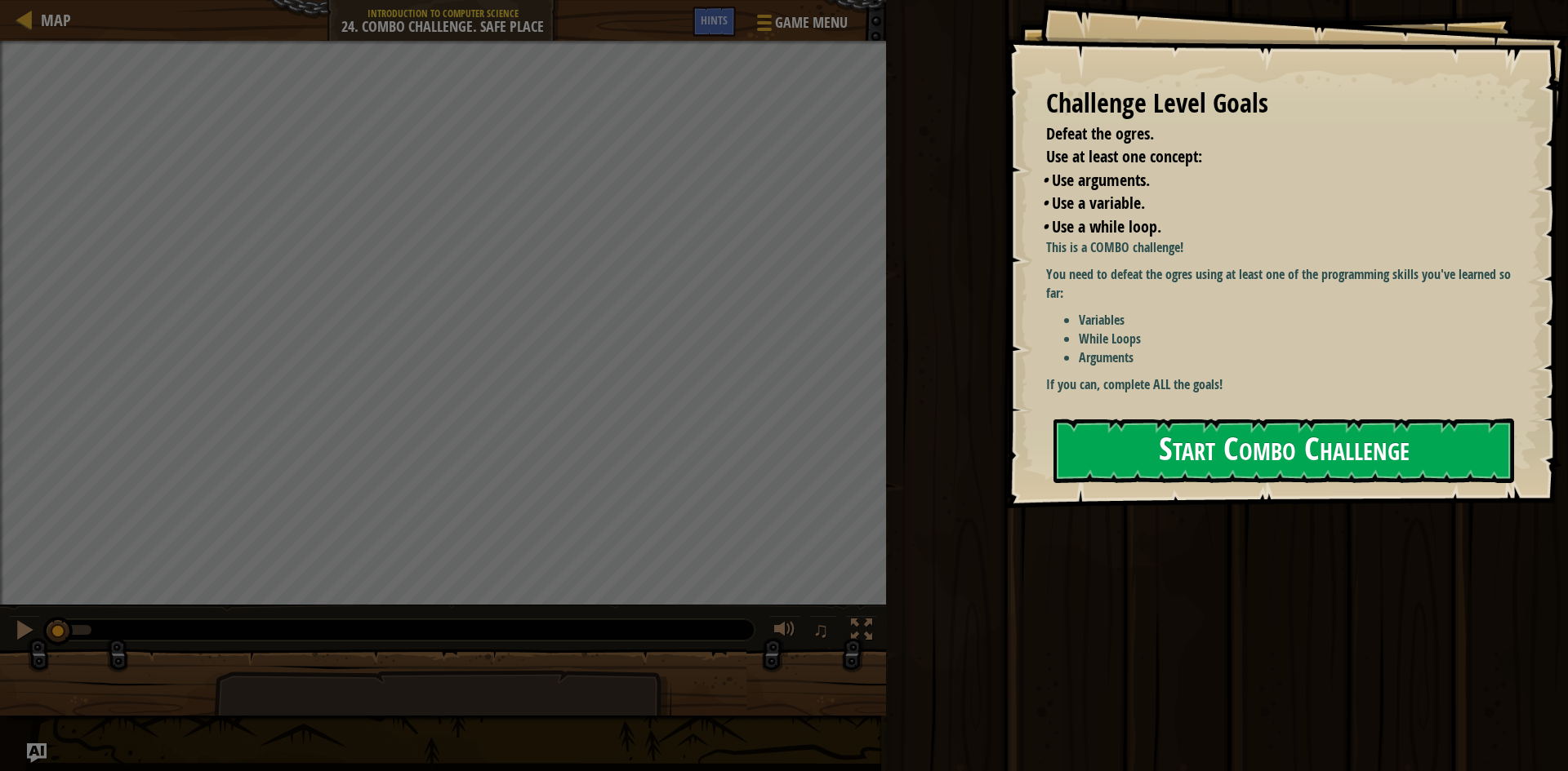
click at [1116, 432] on button "Start Combo Challenge" at bounding box center [1283, 451] width 460 height 64
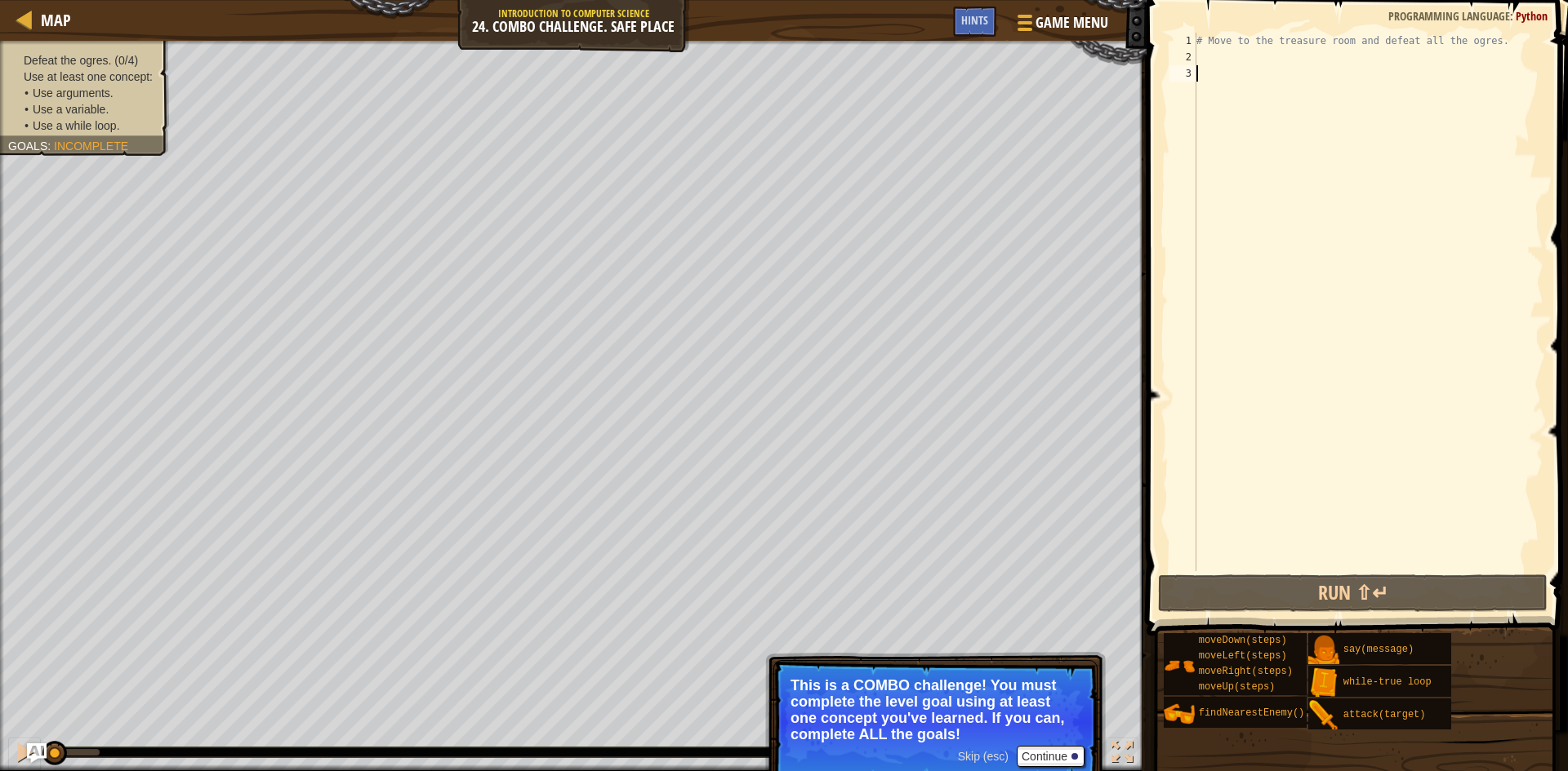
type textarea "r"
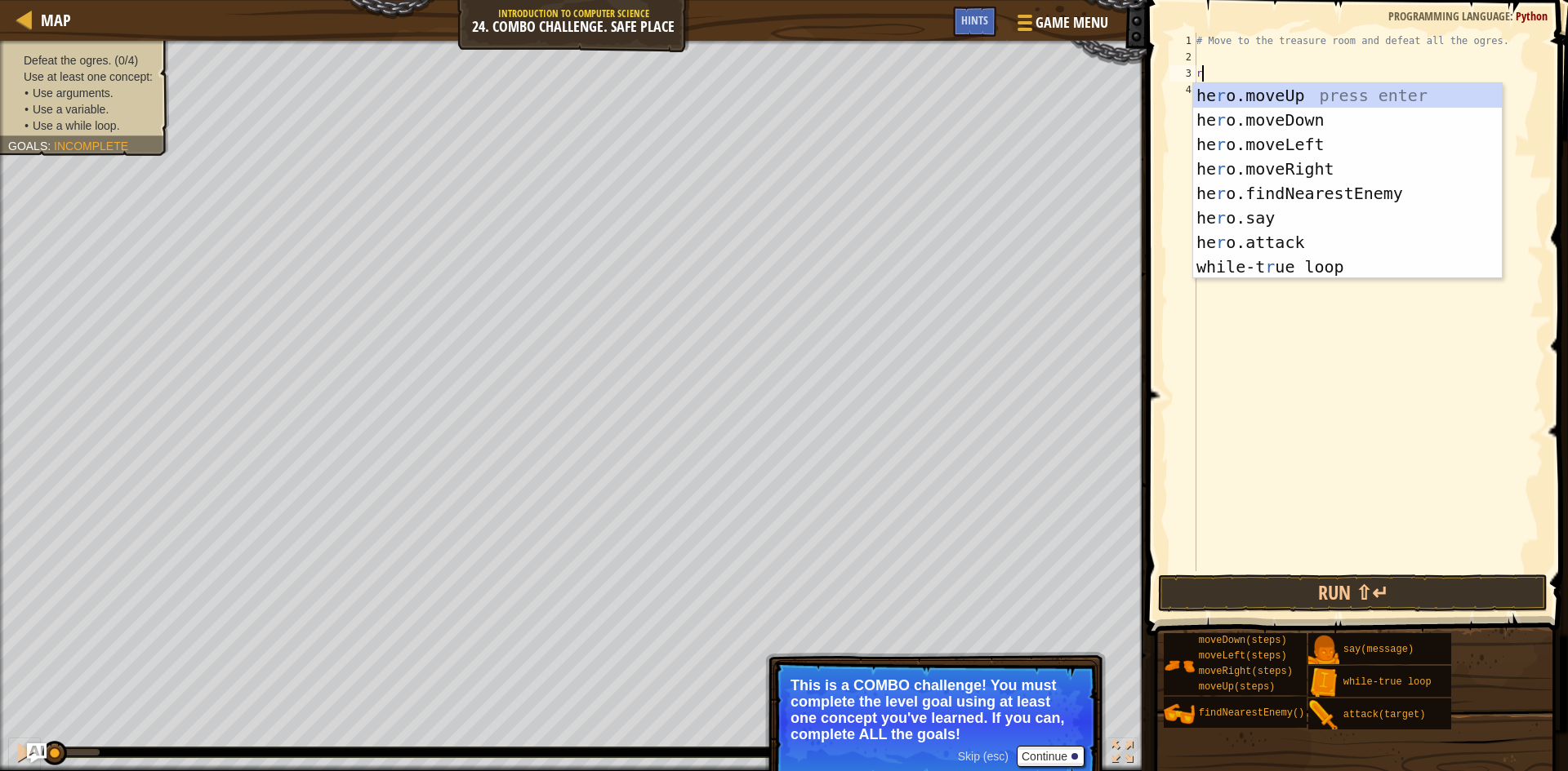
scroll to position [8, 0]
click at [1275, 93] on div "he r o.moveUp press enter he r o.moveDown press enter he r o.moveLeft press ent…" at bounding box center [1347, 206] width 308 height 245
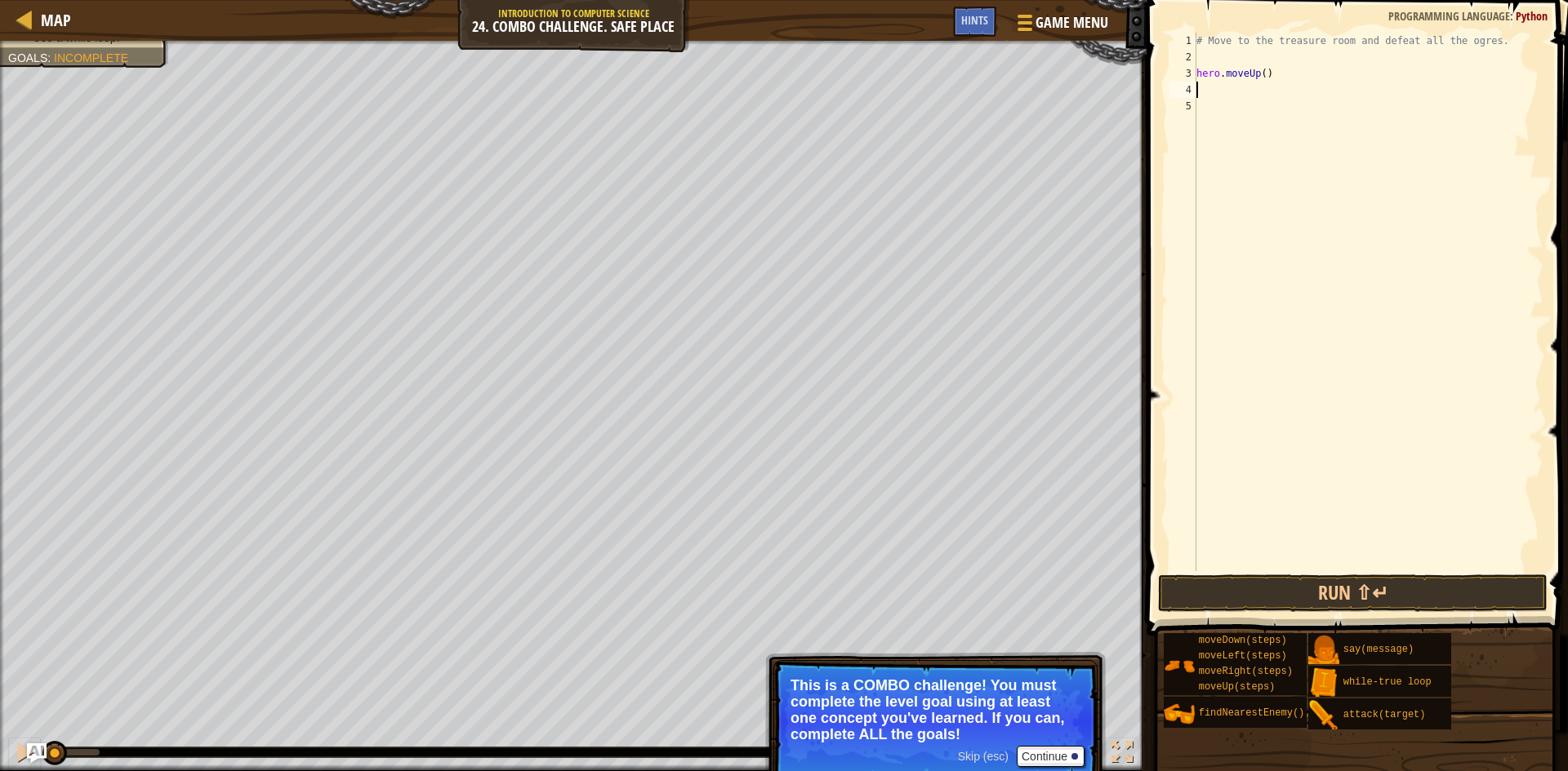
click at [1260, 74] on div "# Move to the treasure room and defeat all the ogres. hero . moveUp ( )" at bounding box center [1368, 318] width 351 height 572
type textarea "hero.moveUp(4)"
click at [1251, 85] on div "# Move to the treasure room and defeat all the ogres. hero . moveUp ( 4 )" at bounding box center [1368, 318] width 351 height 572
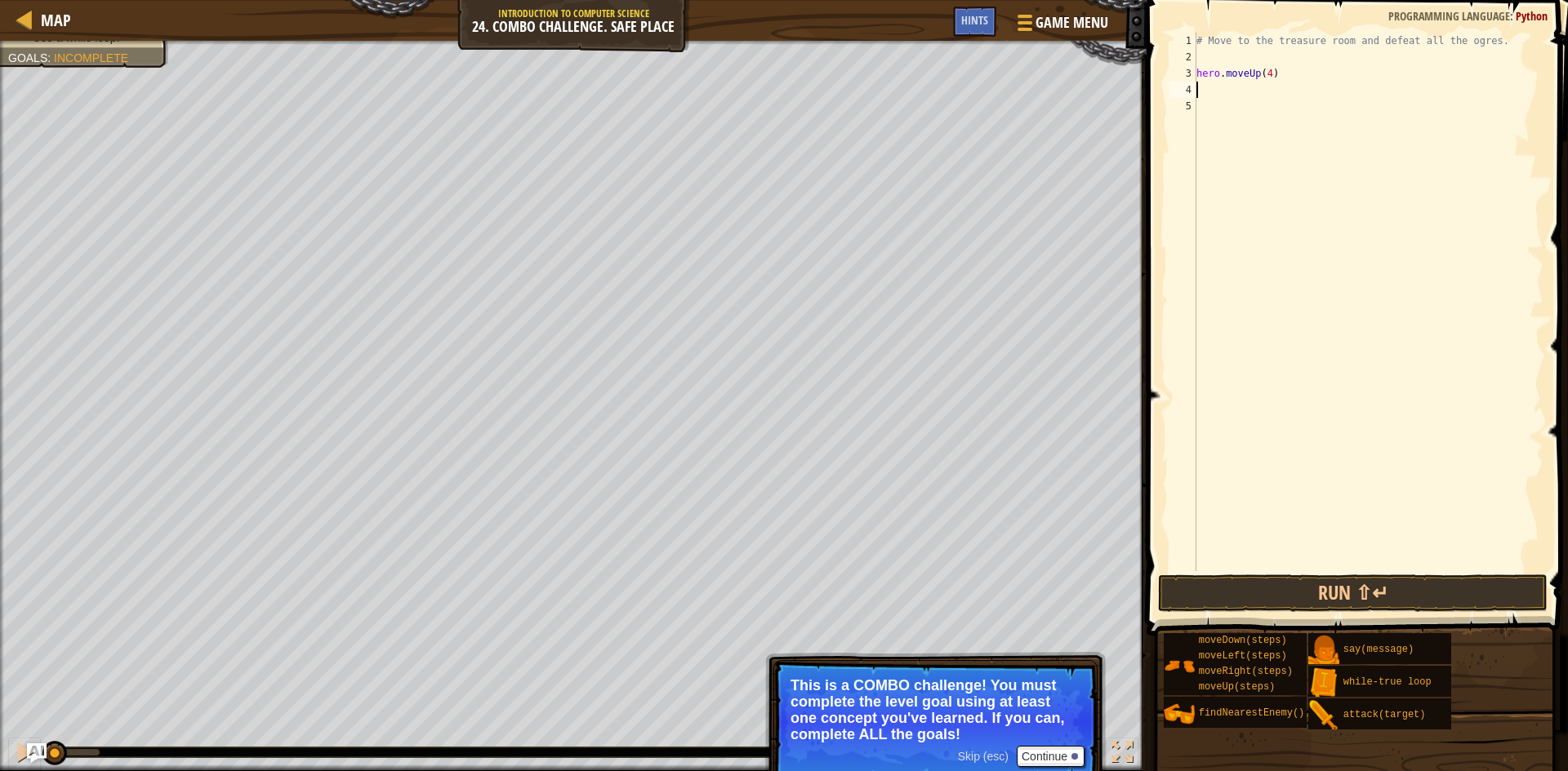
type textarea "r"
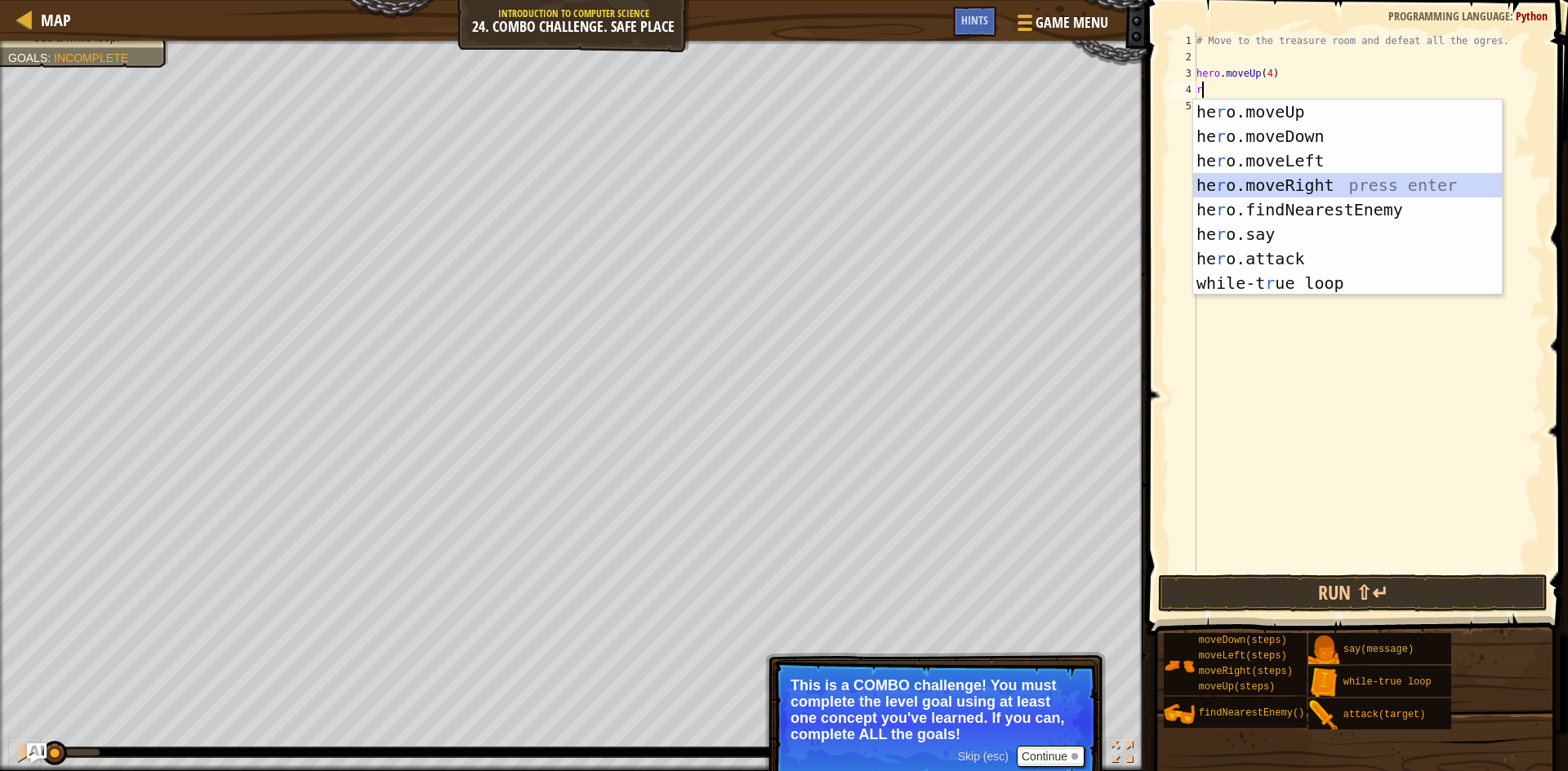
click at [1266, 186] on div "he r o.moveUp press enter he r o.moveDown press enter he r o.moveLeft press ent…" at bounding box center [1347, 222] width 308 height 245
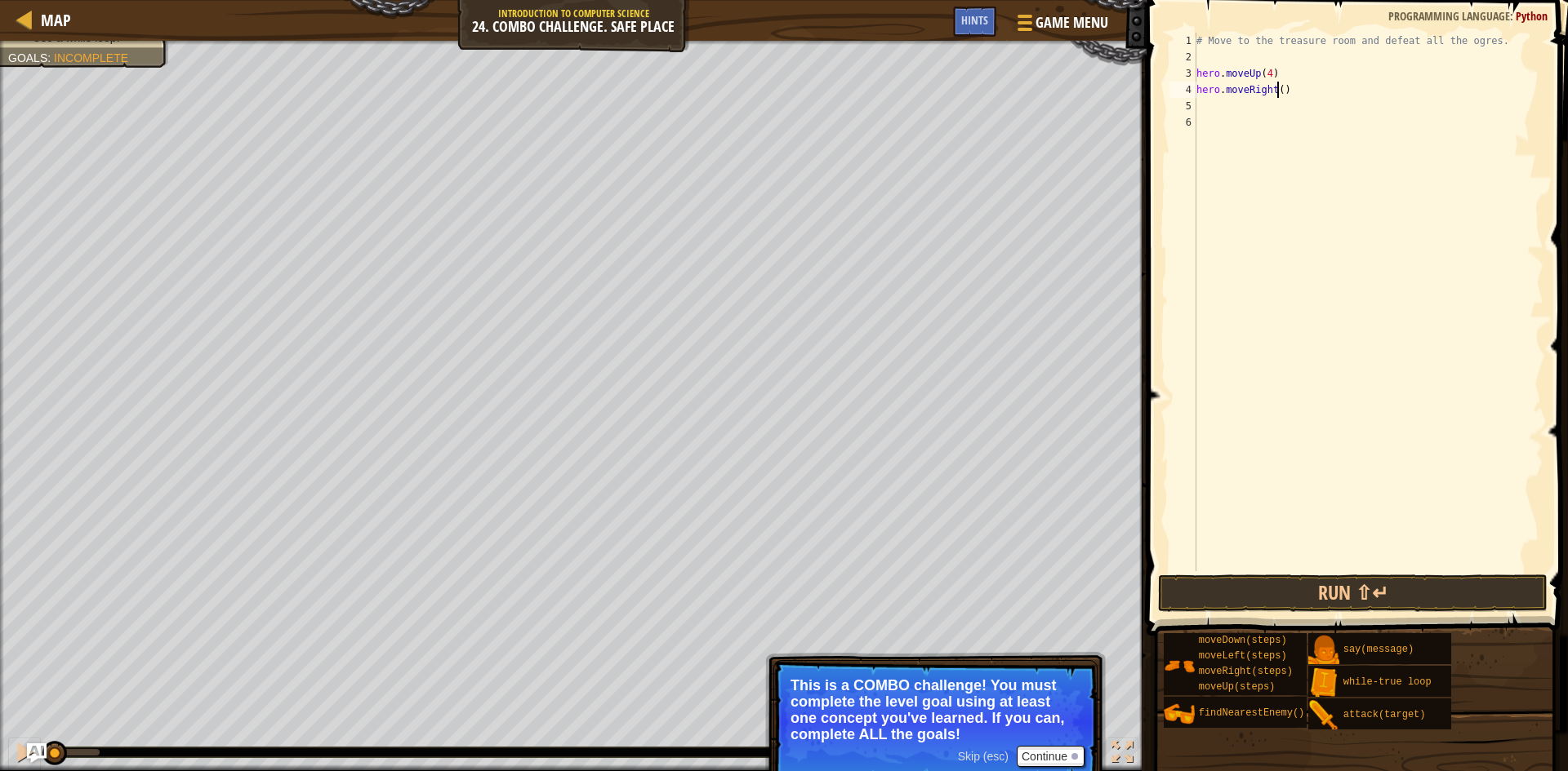
click at [1278, 88] on div "# Move to the treasure room and defeat all the ogres. hero . moveUp ( 4 ) hero …" at bounding box center [1368, 318] width 351 height 572
type textarea "hero.moveRight(4)"
click at [1272, 104] on div "# Move to the treasure room and defeat all the ogres. hero . moveUp ( 4 ) hero …" at bounding box center [1368, 318] width 351 height 572
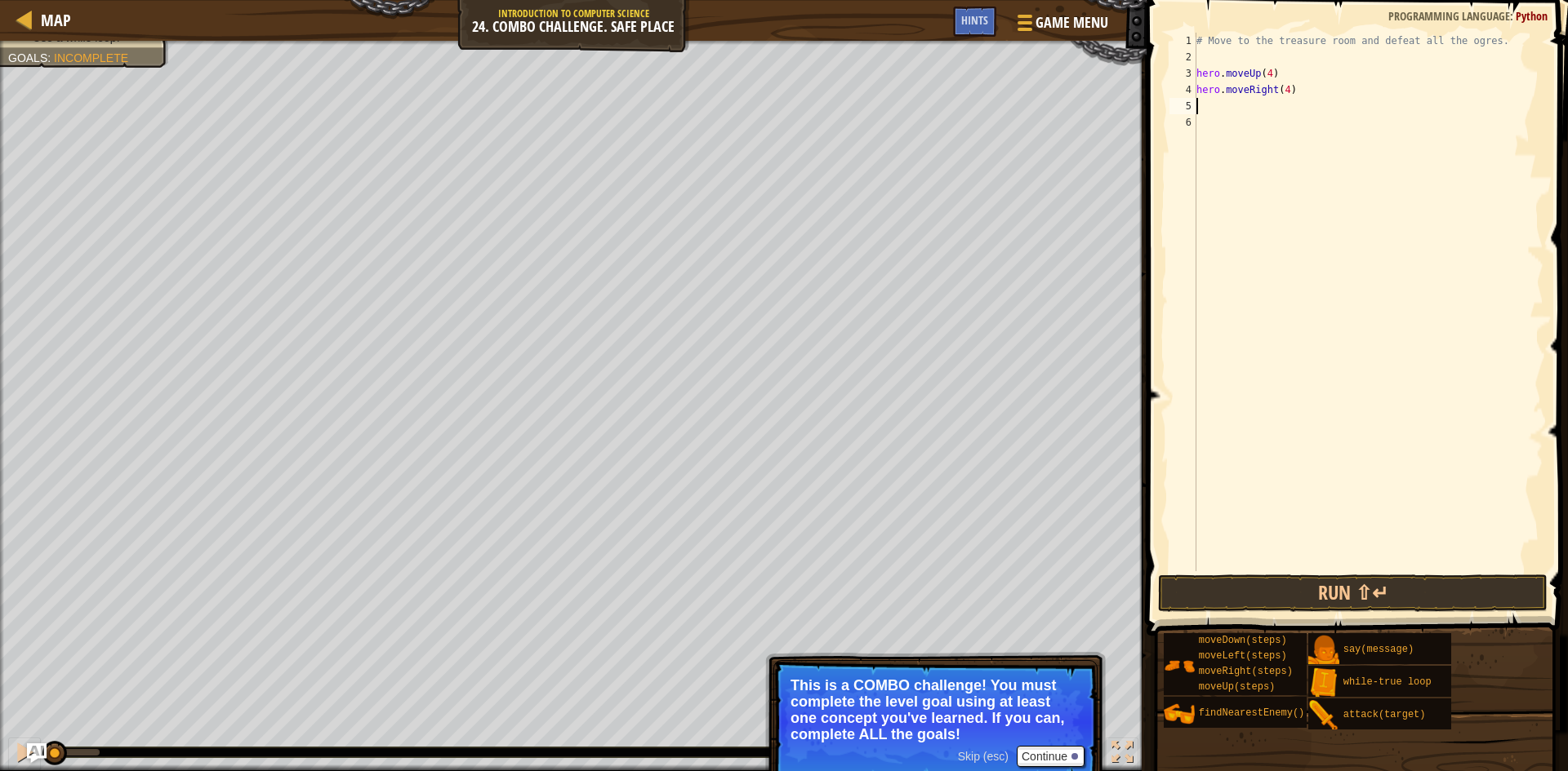
type textarea "d"
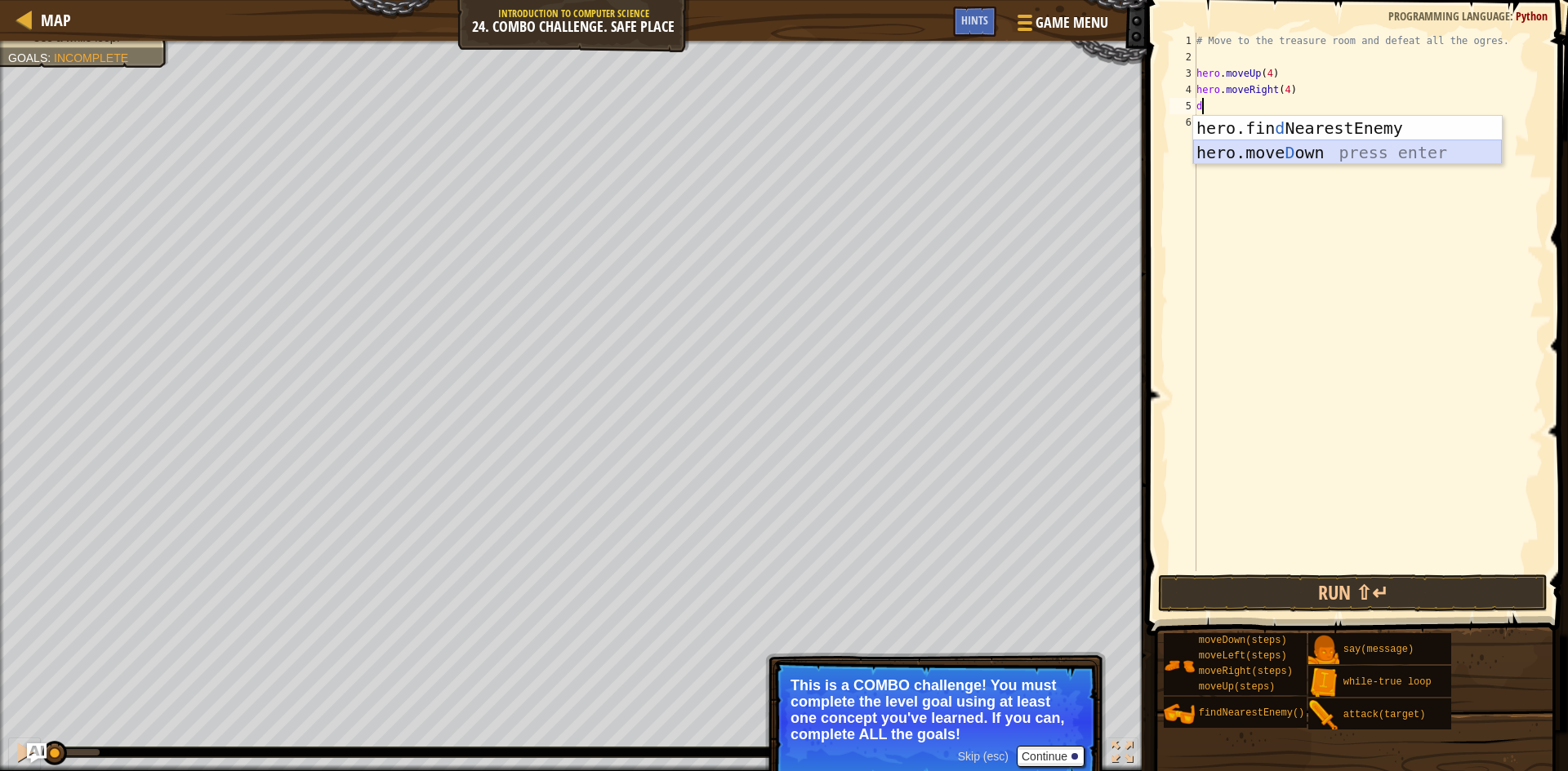
click at [1274, 149] on div "hero.fin d NearestEnemy press enter hero.[PERSON_NAME] own press enter" at bounding box center [1347, 165] width 308 height 98
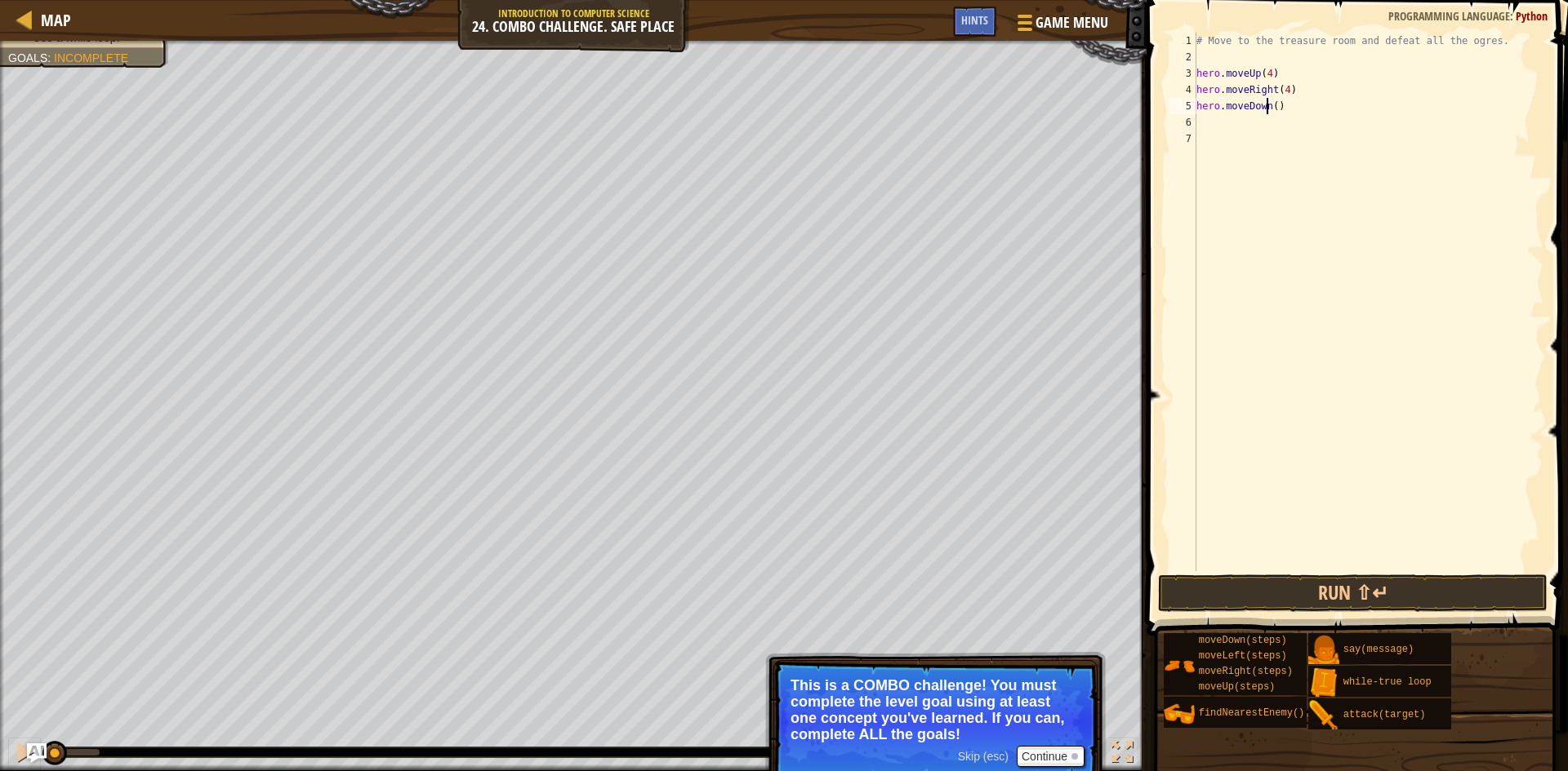
click at [1269, 110] on div "# Move to the treasure room and defeat all the ogres. hero . moveUp ( 4 ) hero …" at bounding box center [1368, 318] width 351 height 572
click at [1271, 109] on div "# Move to the treasure room and defeat all the ogres. hero . moveUp ( 4 ) hero …" at bounding box center [1368, 318] width 351 height 572
type textarea "hero.moveDown(3)"
click at [1421, 613] on span at bounding box center [1358, 295] width 434 height 684
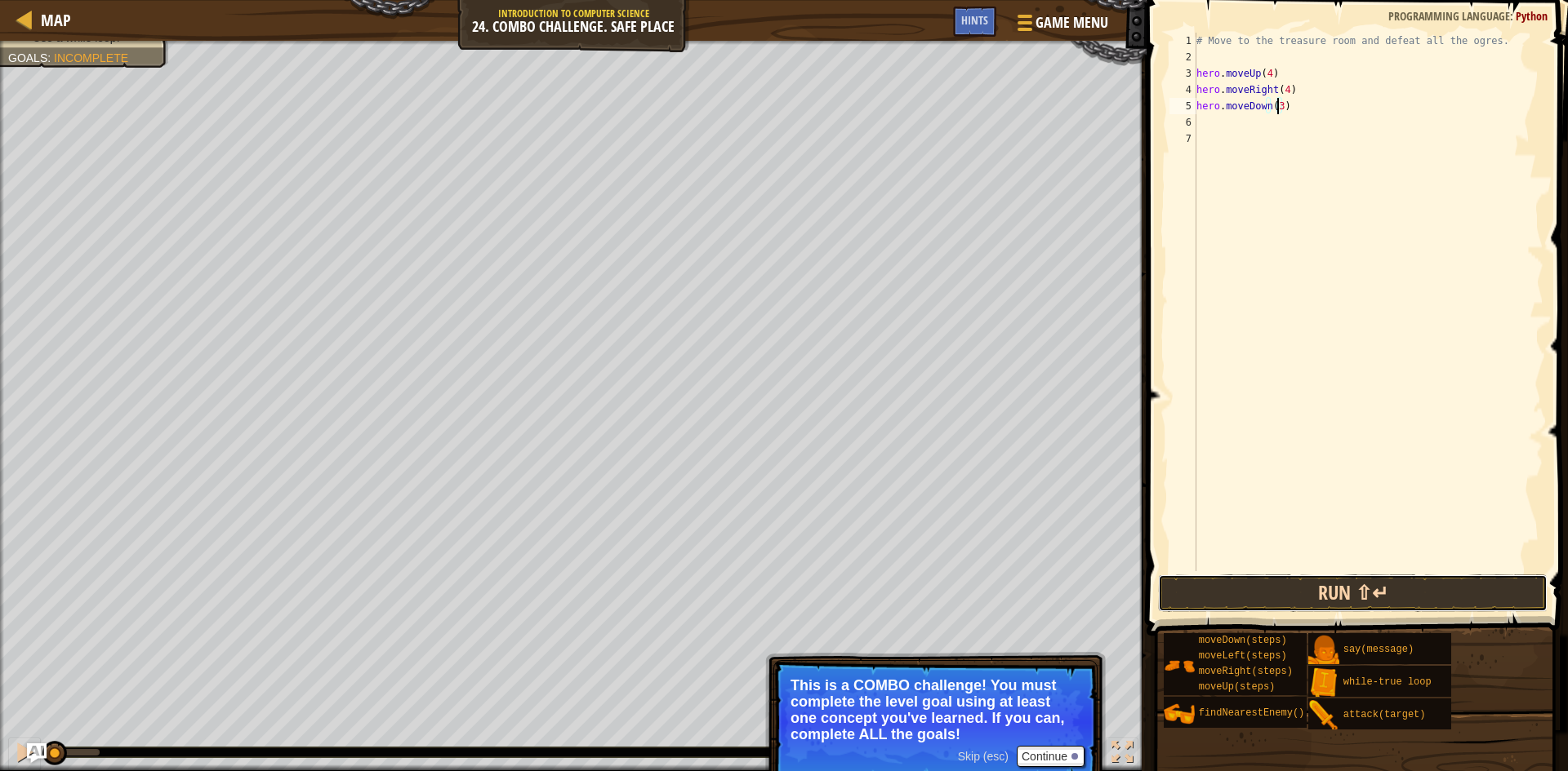
click at [1422, 579] on button "Run ⇧↵" at bounding box center [1353, 594] width 389 height 37
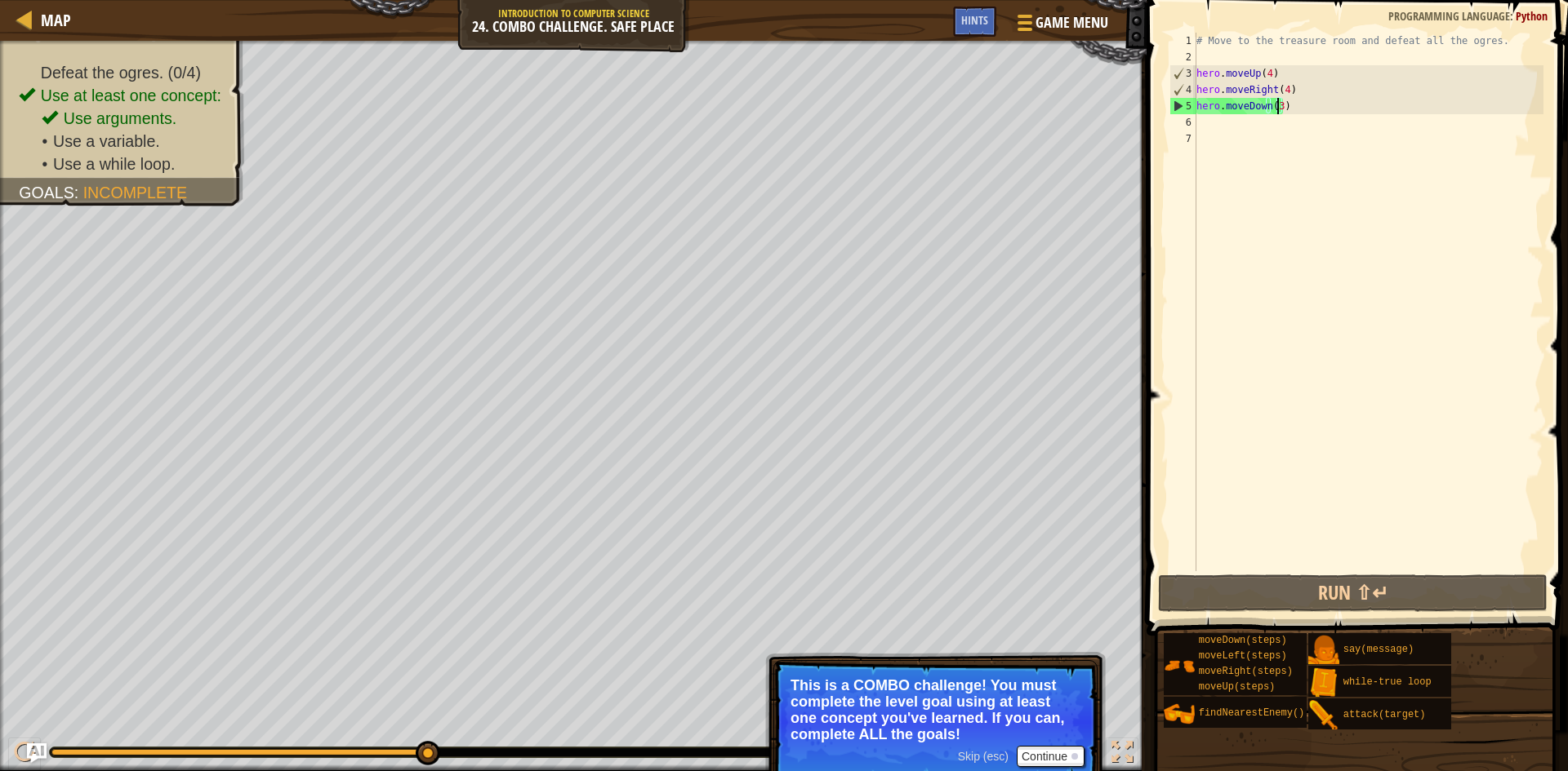
click at [1217, 134] on div "# Move to the treasure room and defeat all the ogres. hero . moveUp ( 4 ) hero …" at bounding box center [1368, 318] width 351 height 572
click at [1217, 124] on div "# Move to the treasure room and defeat all the ogres. hero . moveUp ( 4 ) hero …" at bounding box center [1368, 318] width 351 height 572
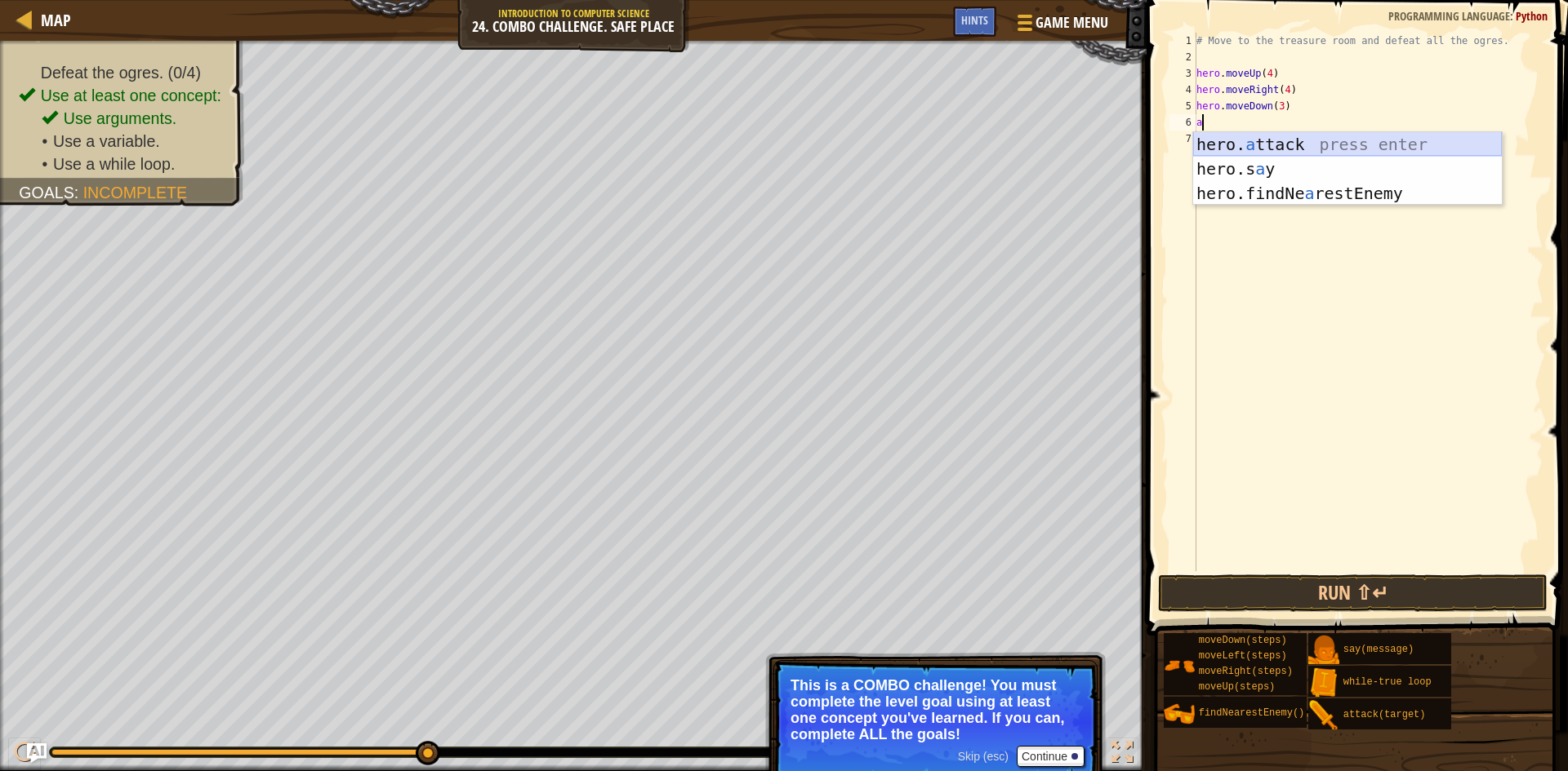
click at [1213, 144] on div "hero. a ttack press enter hero.s a y press enter hero.findNe a restEnemy press …" at bounding box center [1347, 193] width 308 height 122
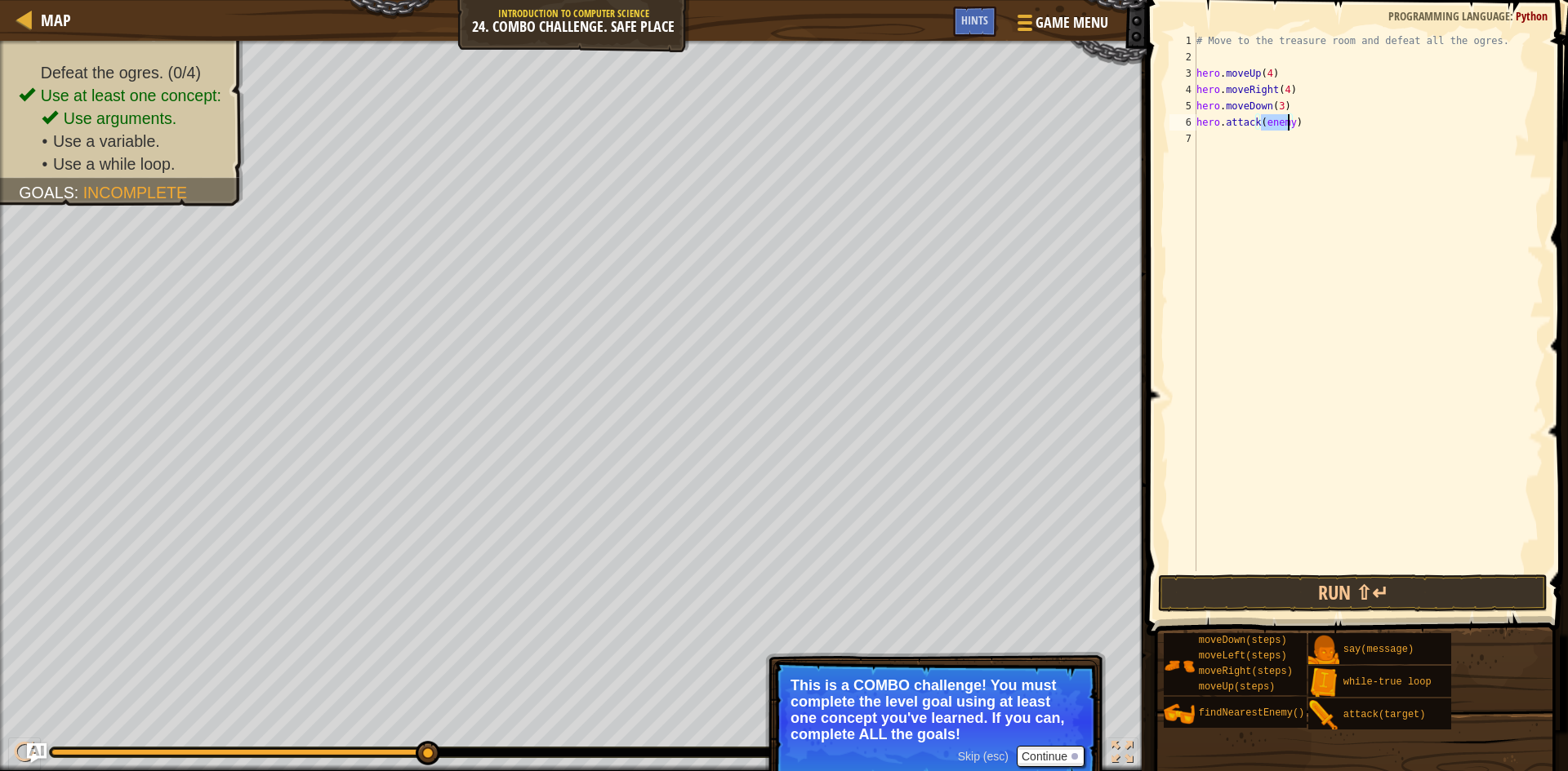
click at [1289, 127] on div "# Move to the treasure room and defeat all the ogres. hero . moveUp ( 4 ) hero …" at bounding box center [1368, 318] width 351 height 572
type textarea "hero.attack(enemy1)"
click at [1288, 144] on div "# Move to the treasure room and defeat all the ogres. hero . moveUp ( 4 ) hero …" at bounding box center [1368, 318] width 351 height 572
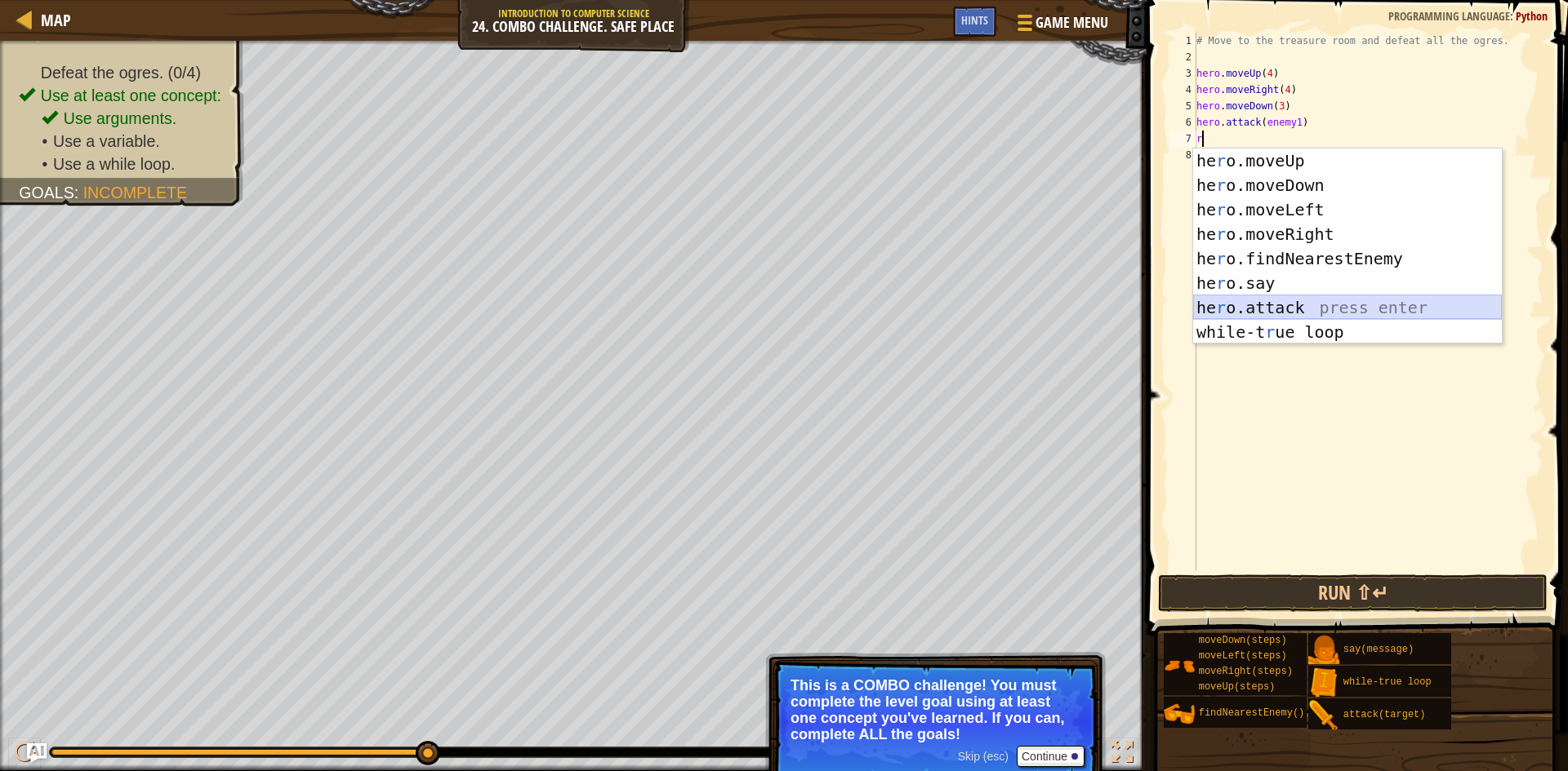
click at [1282, 306] on div "he r o.moveUp press enter he r o.moveDown press enter he r o.moveLeft press ent…" at bounding box center [1347, 271] width 308 height 245
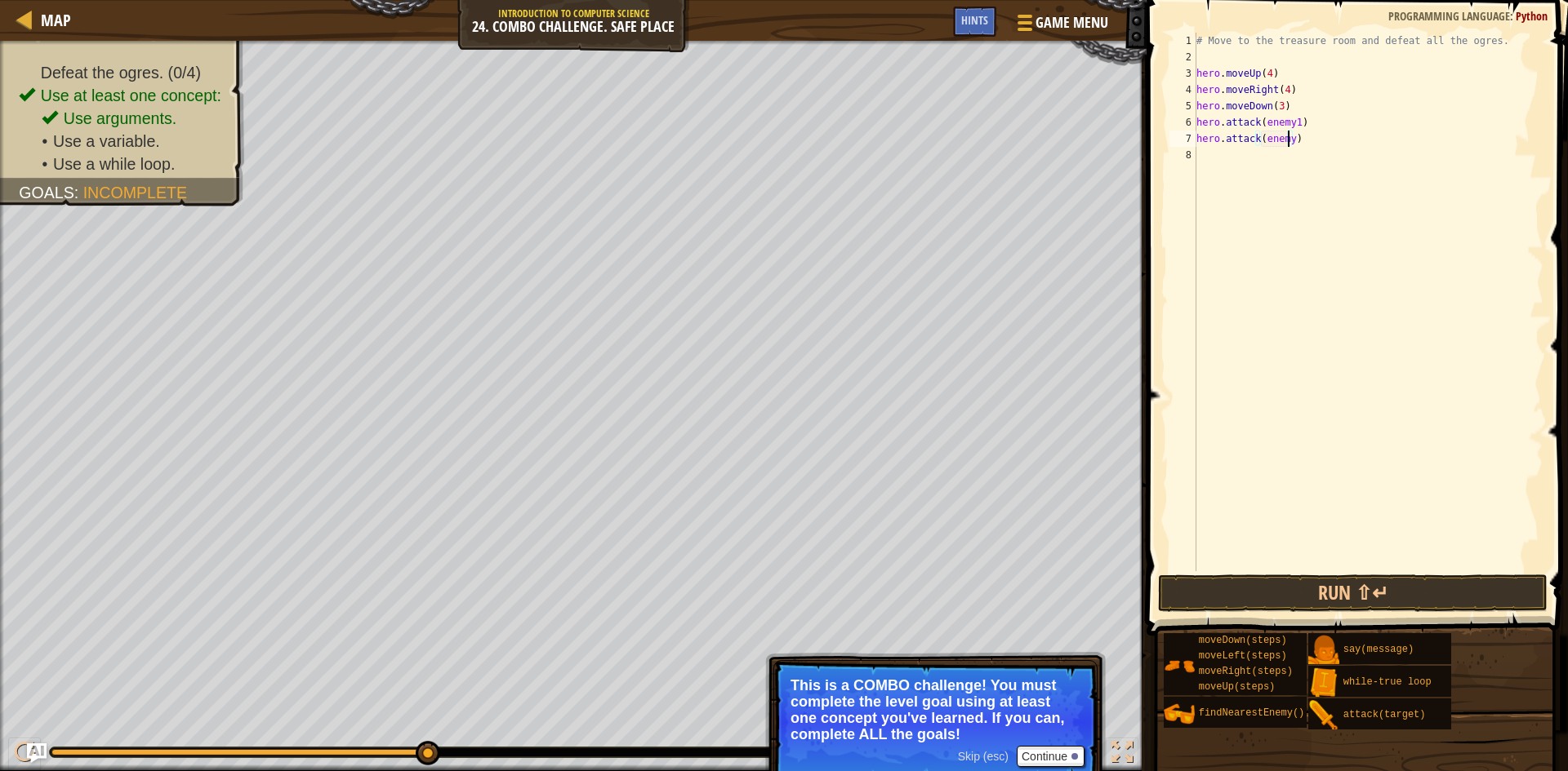
click at [1288, 138] on div "# Move to the treasure room and defeat all the ogres. hero . moveUp ( 4 ) hero …" at bounding box center [1368, 318] width 351 height 572
click at [1376, 595] on button "Run ⇧↵" at bounding box center [1353, 594] width 389 height 37
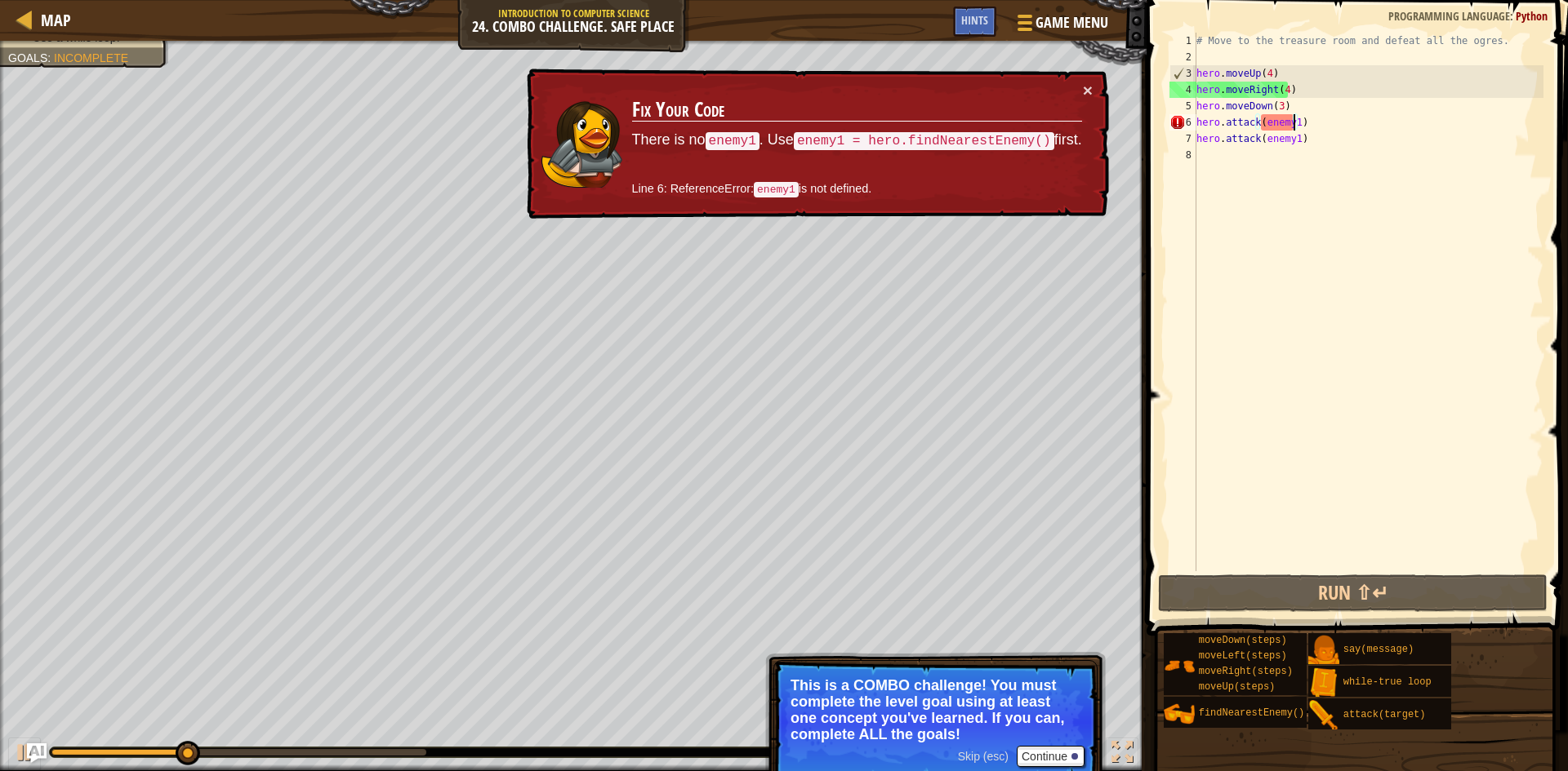
click at [1291, 120] on div "# Move to the treasure room and defeat all the ogres. hero . moveUp ( 4 ) hero …" at bounding box center [1368, 318] width 351 height 572
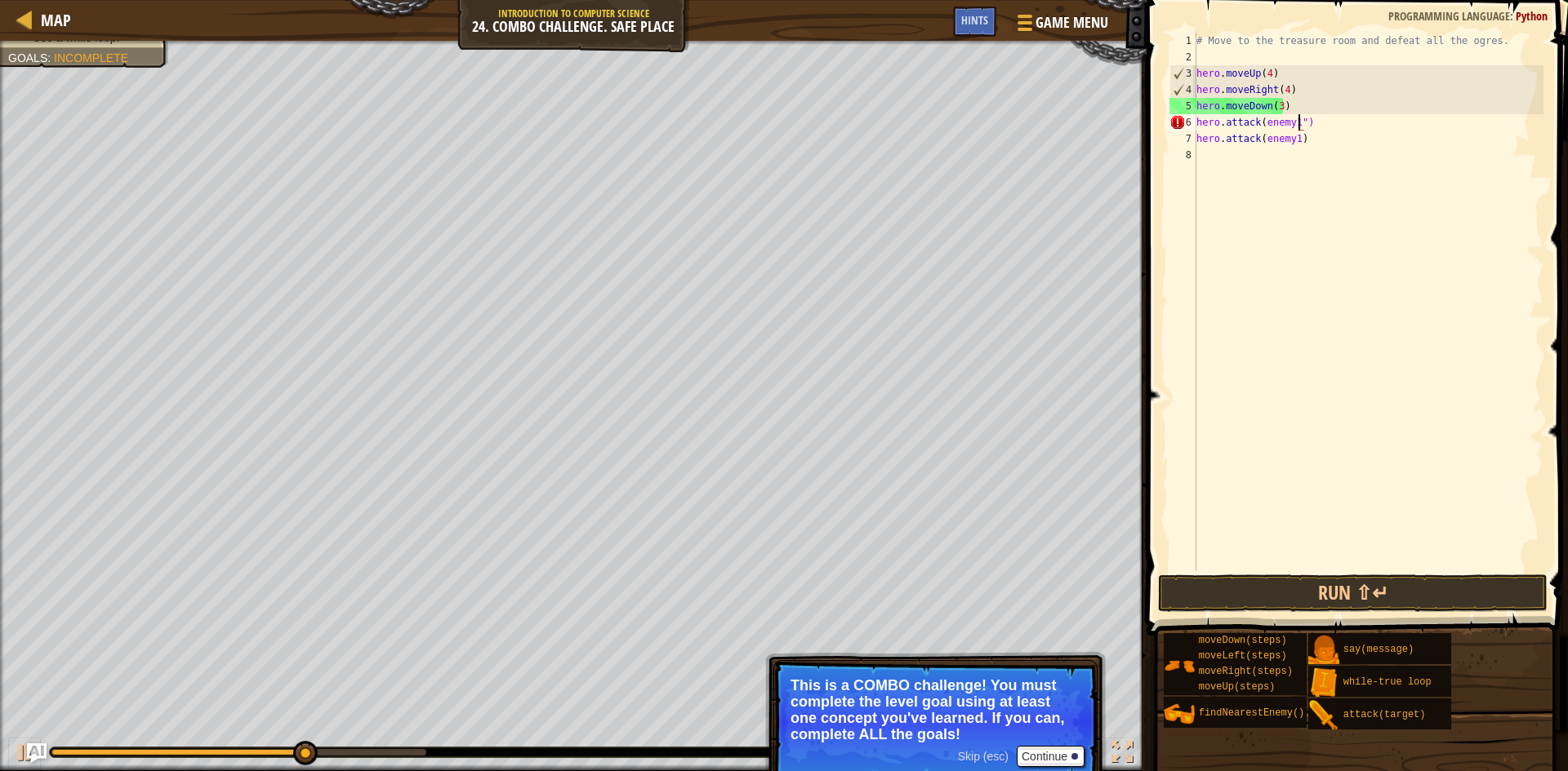
click at [1264, 128] on div "# Move to the treasure room and defeat all the ogres. hero . moveUp ( 4 ) hero …" at bounding box center [1368, 318] width 351 height 572
click at [1260, 124] on div "# Move to the treasure room and defeat all the ogres. hero . moveUp ( 4 ) hero …" at bounding box center [1368, 318] width 351 height 572
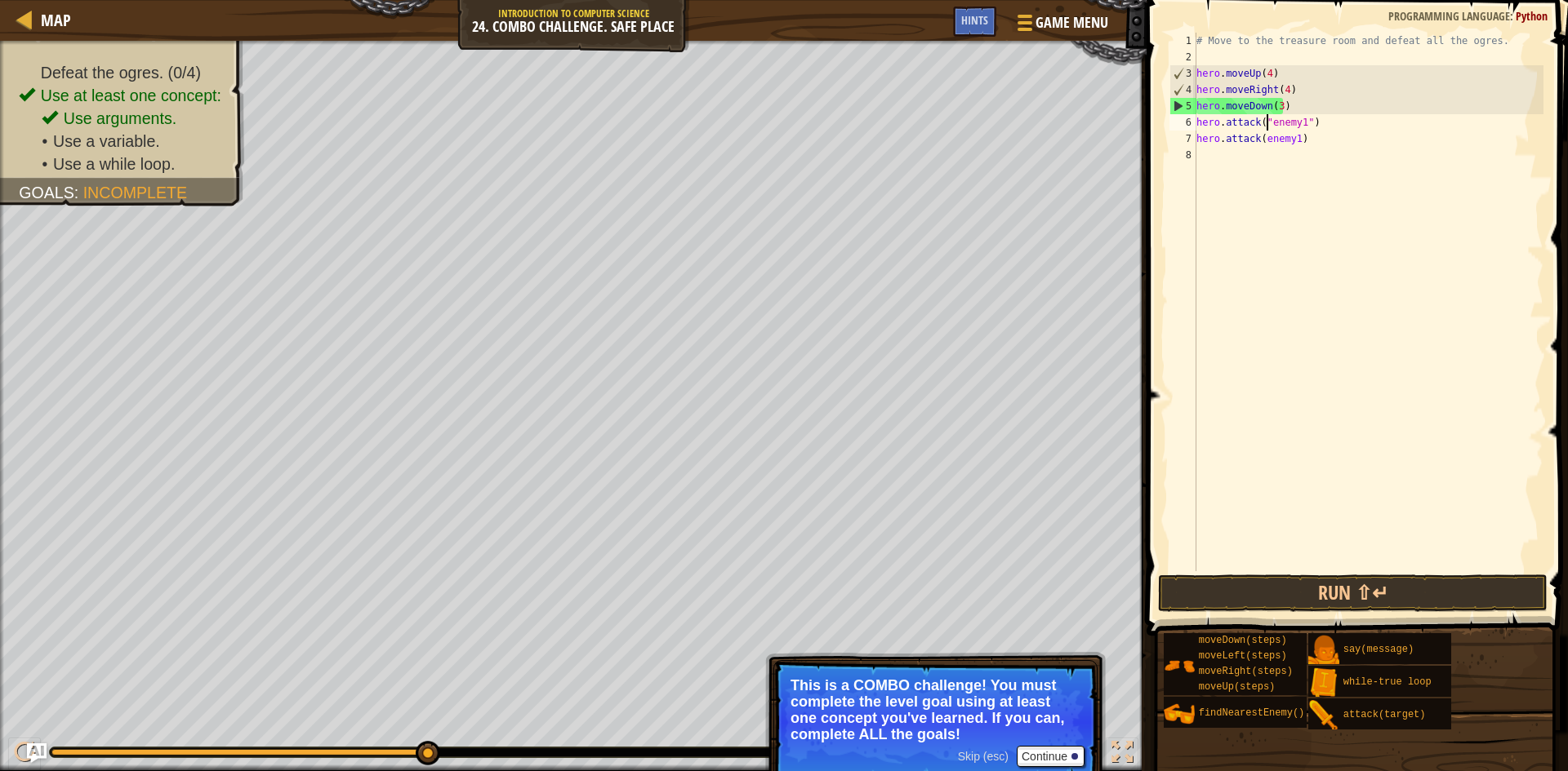
click at [1295, 133] on div "# Move to the treasure room and defeat all the ogres. hero . moveUp ( 4 ) hero …" at bounding box center [1368, 318] width 351 height 572
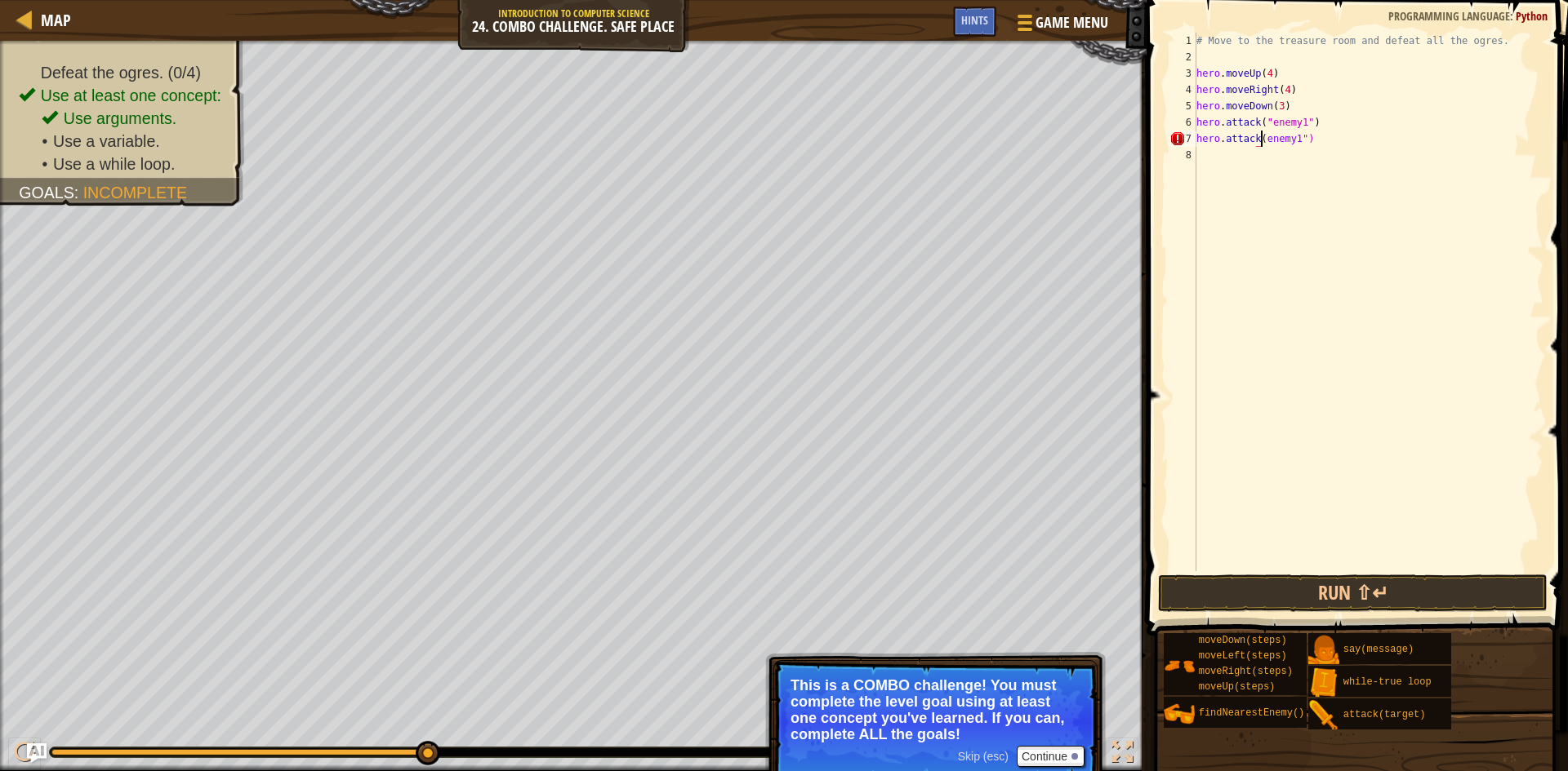
click at [1260, 138] on div "# Move to the treasure room and defeat all the ogres. hero . moveUp ( 4 ) hero …" at bounding box center [1368, 318] width 351 height 572
click at [1442, 598] on button "Run ⇧↵" at bounding box center [1353, 594] width 389 height 37
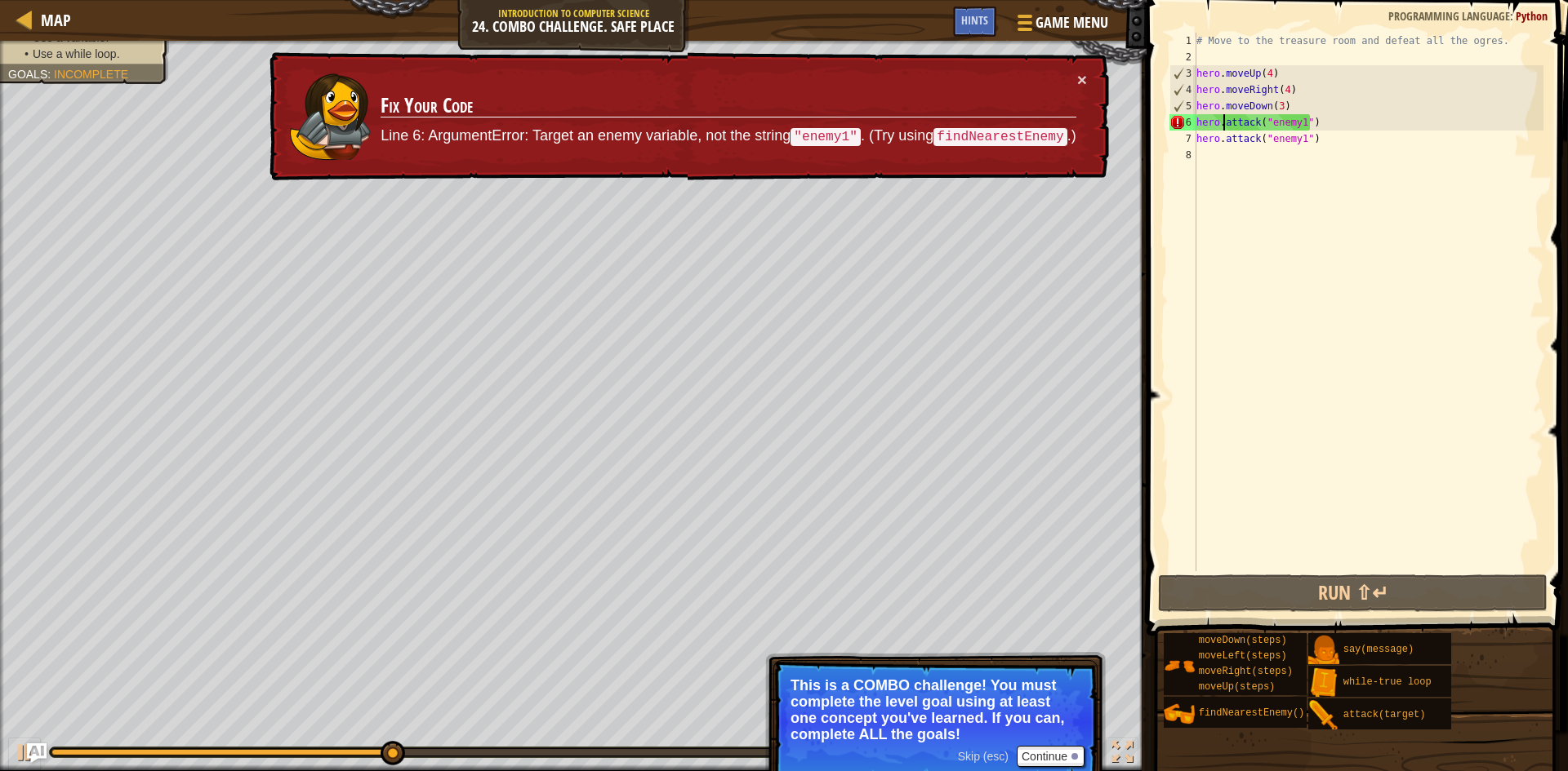
click at [1225, 129] on div "# Move to the treasure room and defeat all the ogres. hero . moveUp ( 4 ) hero …" at bounding box center [1368, 318] width 351 height 572
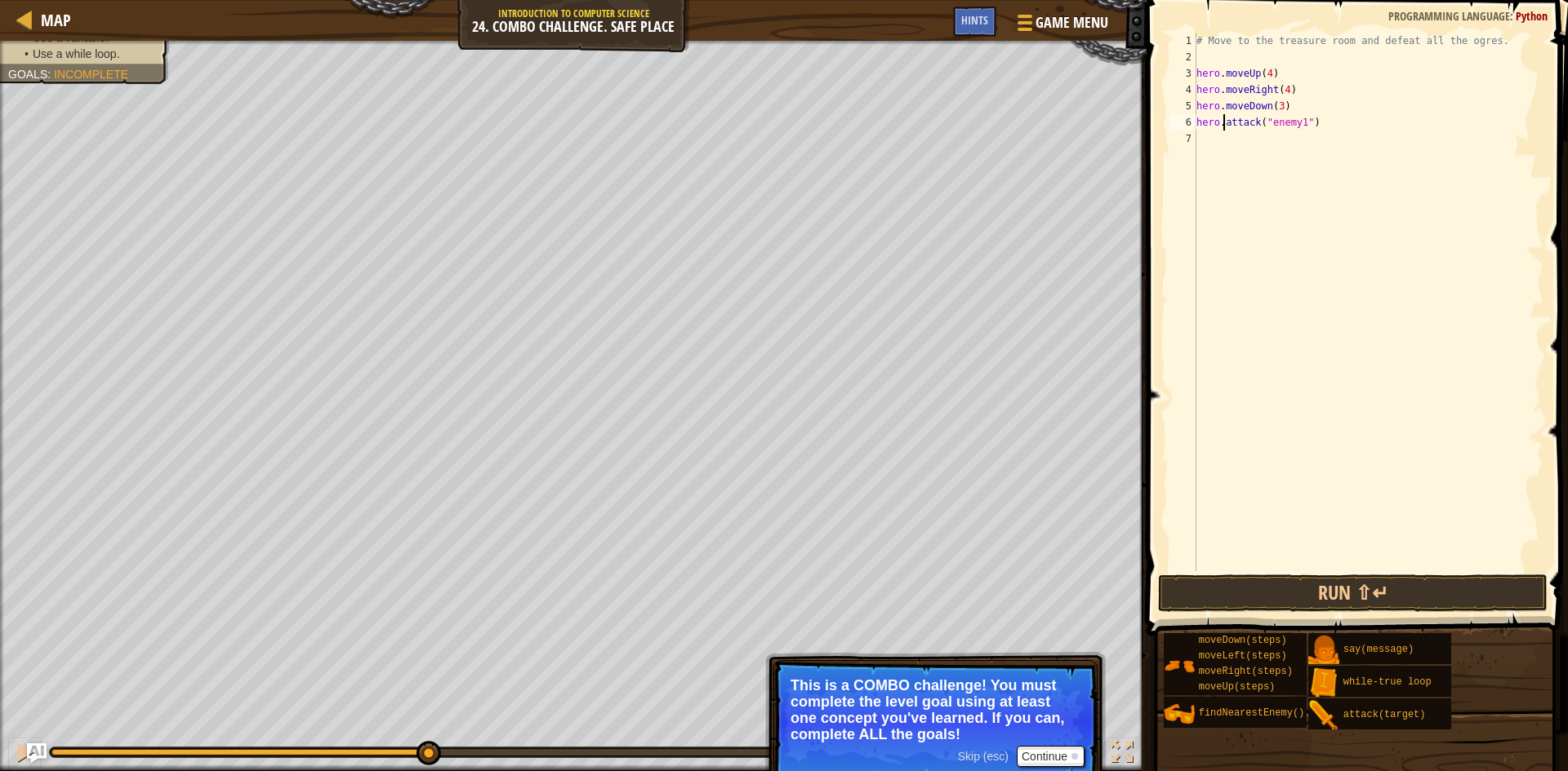
click at [1225, 129] on div "# Move to the treasure room and defeat all the ogres. hero . moveUp ( 4 ) hero …" at bounding box center [1368, 318] width 351 height 572
type textarea "hero.attack("enemy1")"
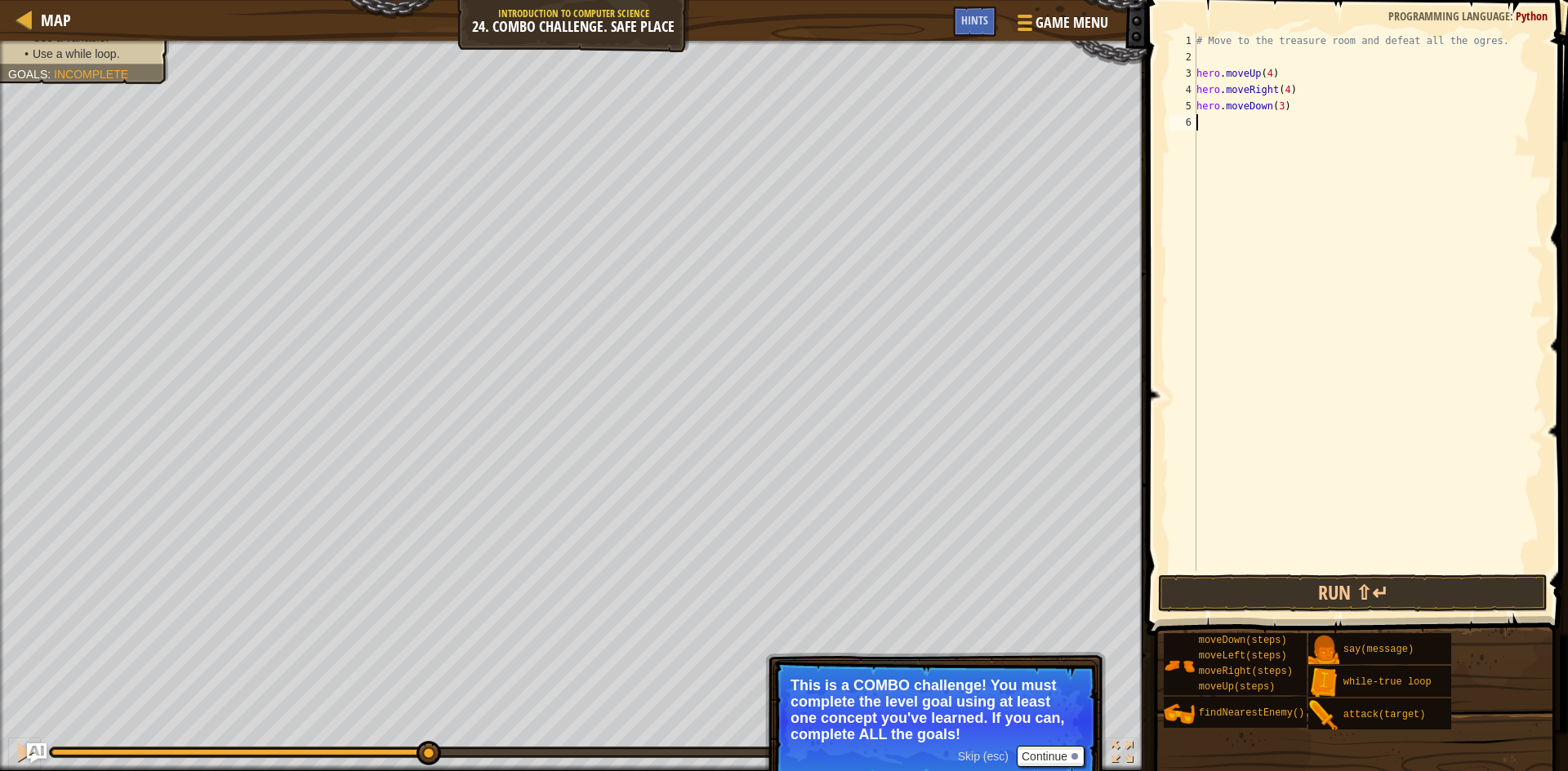
type textarea "f"
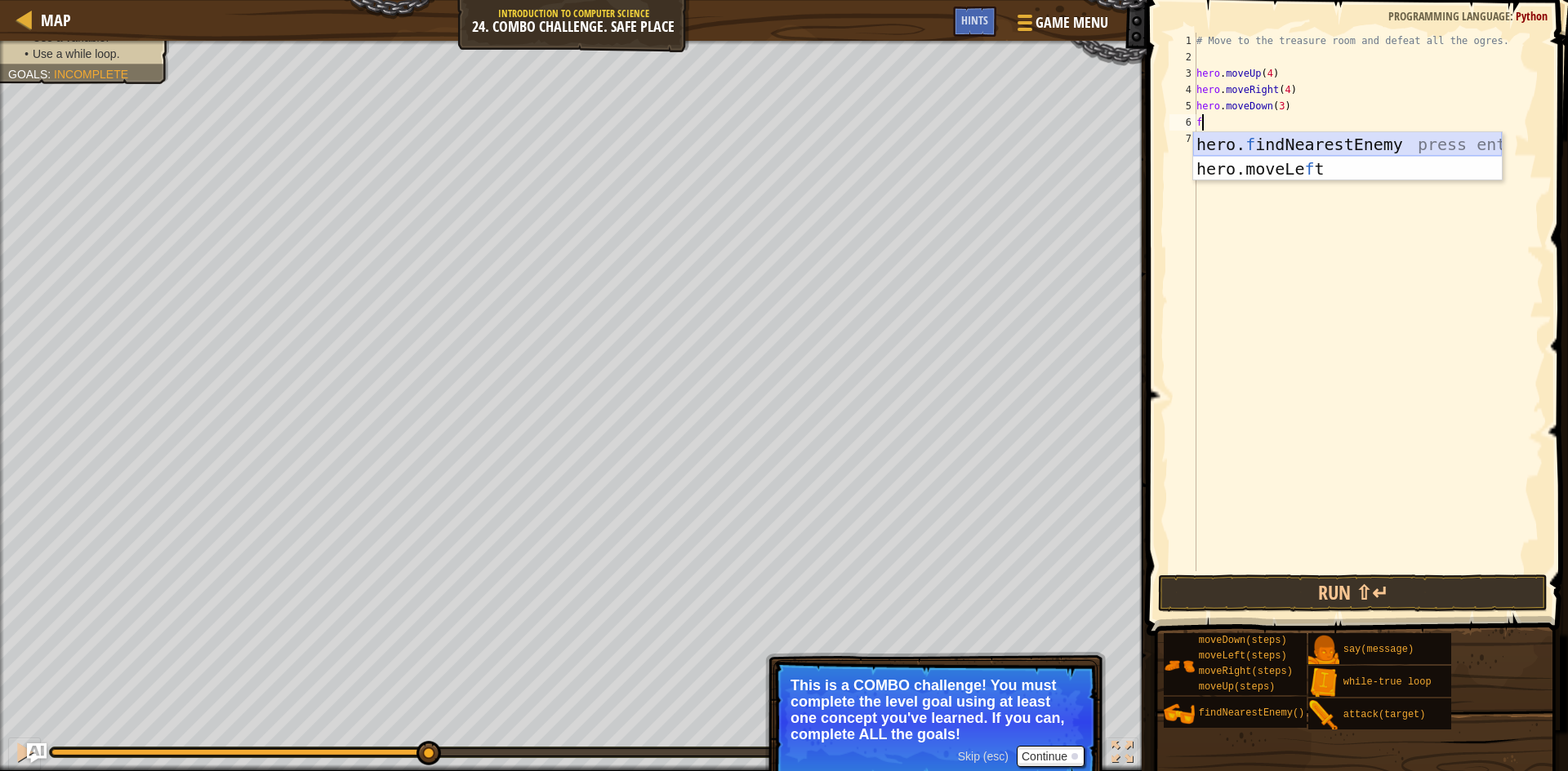
click at [1231, 138] on div "hero. f indNearestEnemy press enter hero.moveLe f t press enter" at bounding box center [1347, 182] width 308 height 98
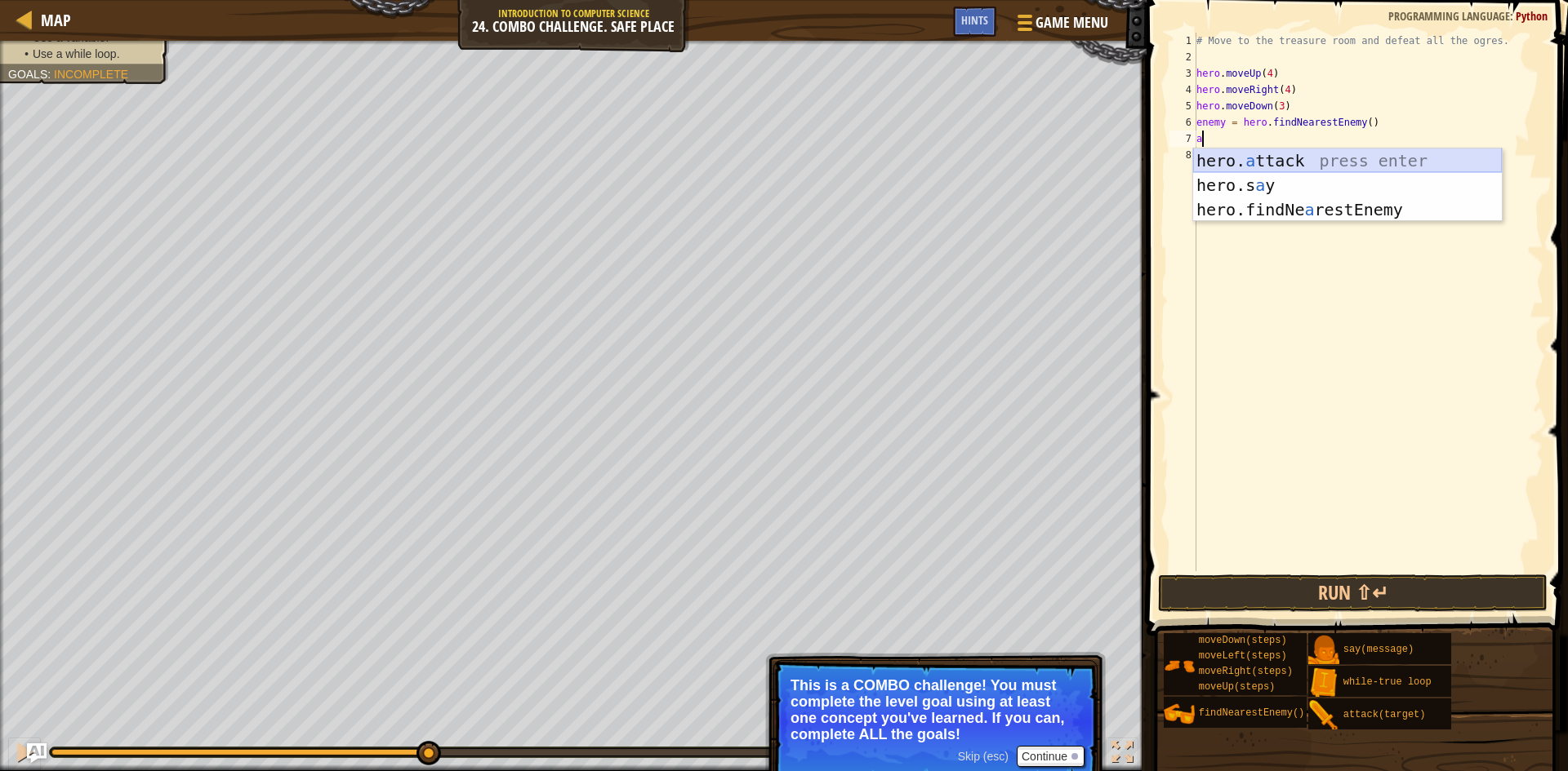
click at [1230, 156] on div "hero. a ttack press enter hero.s a y press enter hero.findNe a restEnemy press …" at bounding box center [1347, 209] width 308 height 122
type textarea "hero.attack(enemy)"
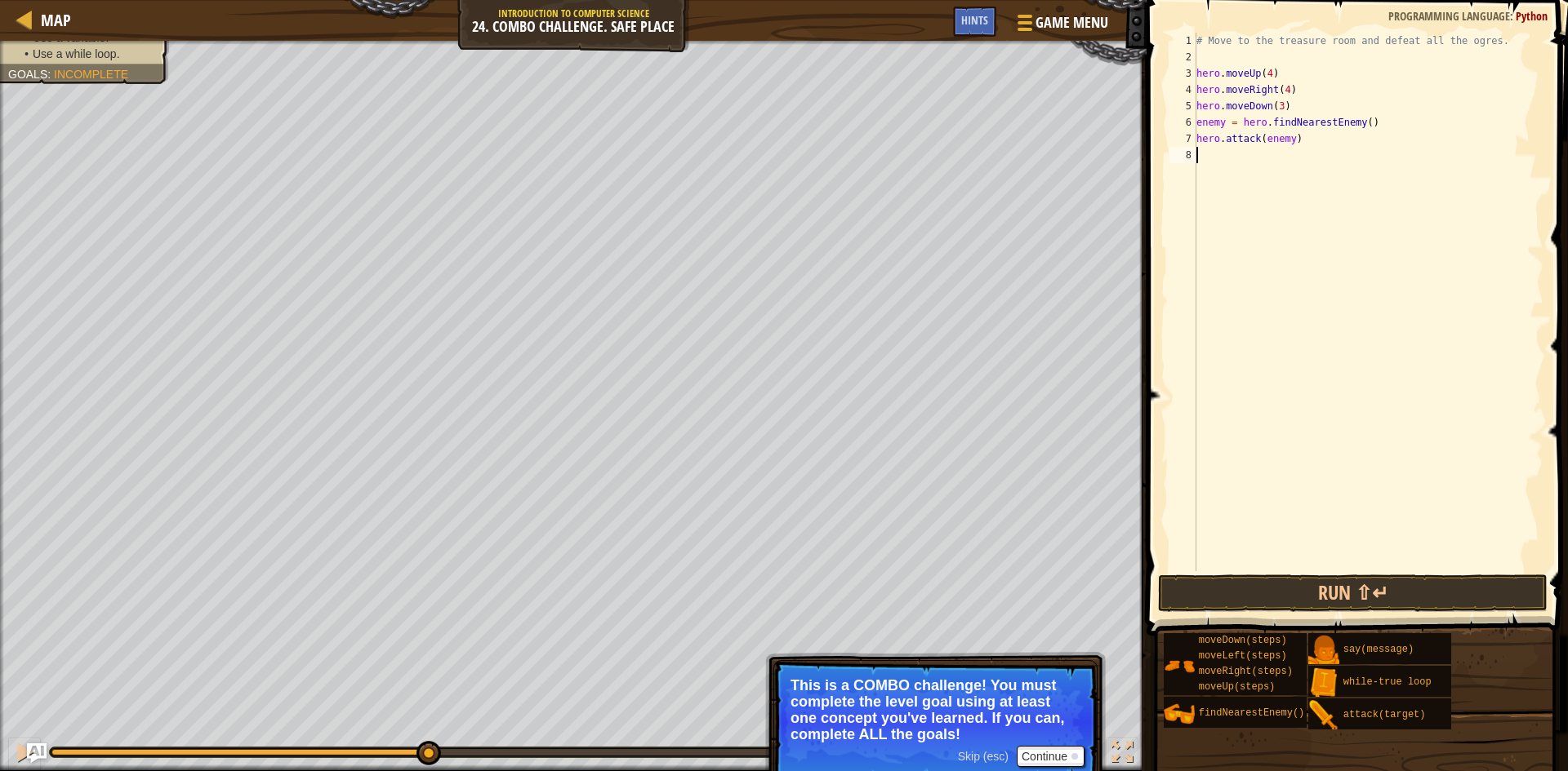
click at [1230, 156] on div "# Move to the treasure room and defeat all the ogres. hero . moveUp ( 4 ) hero …" at bounding box center [1368, 318] width 351 height 572
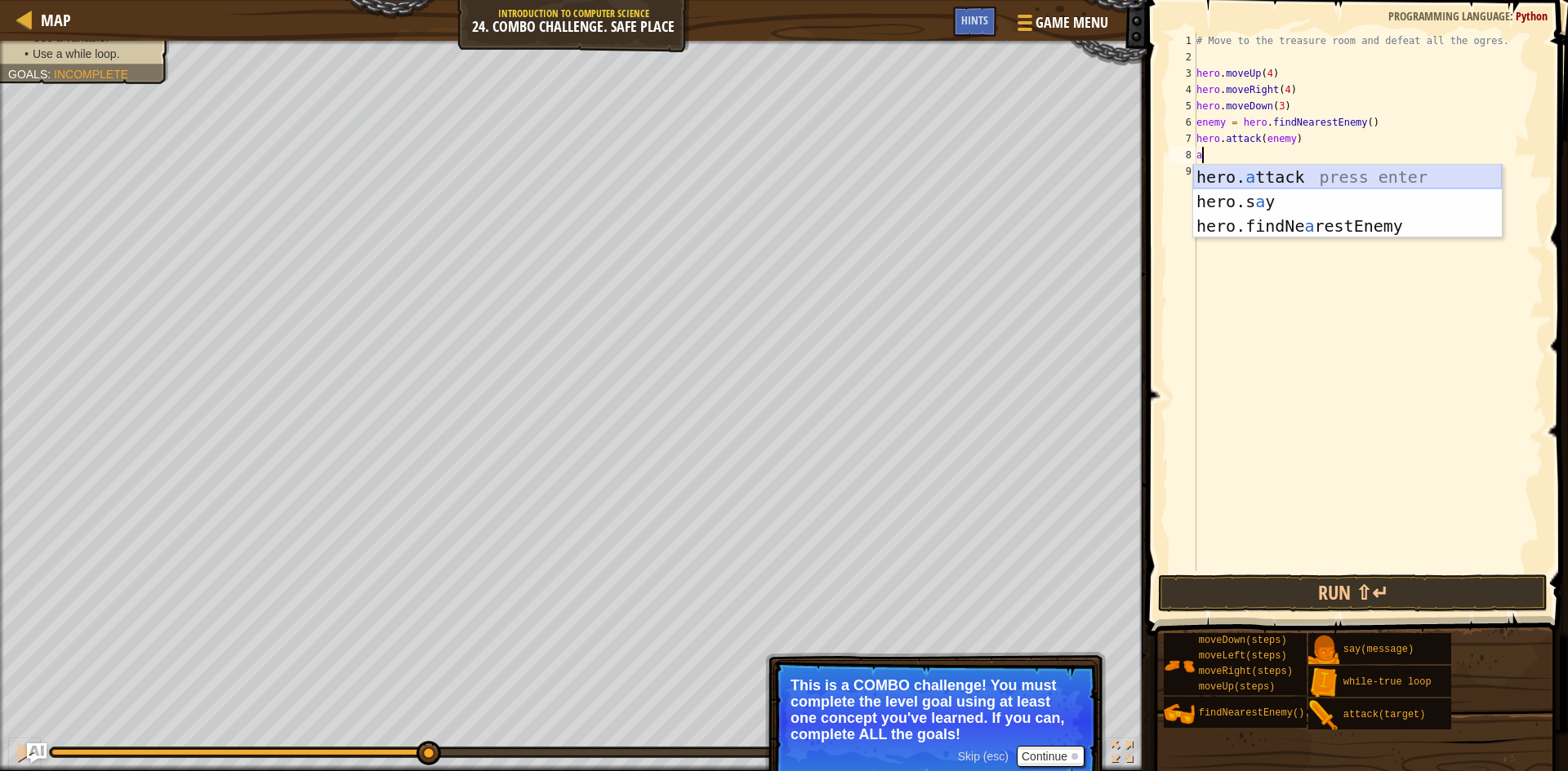
click at [1237, 176] on div "hero. a ttack press enter hero.s a y press enter hero.findNe a restEnemy press …" at bounding box center [1347, 225] width 308 height 122
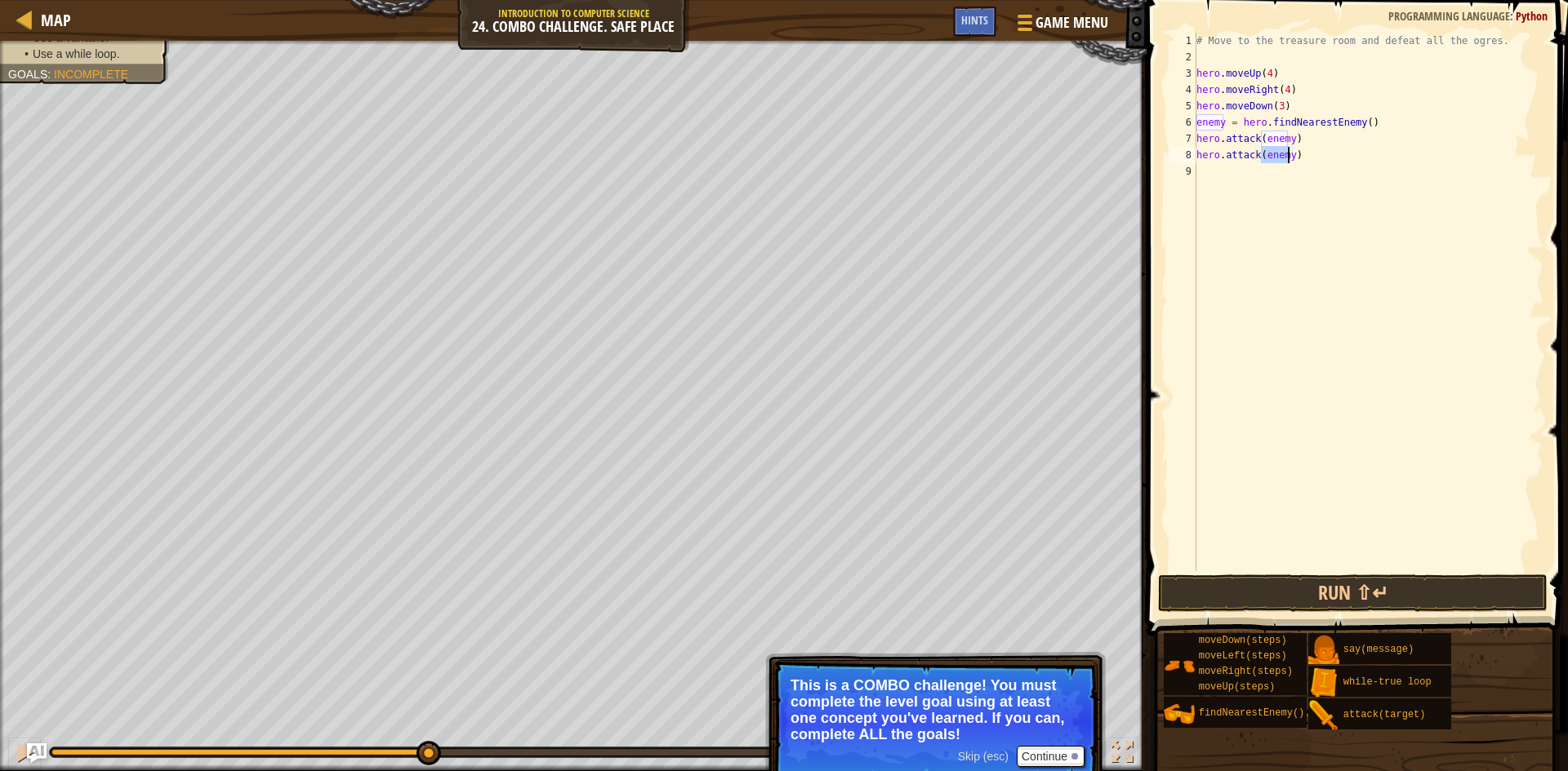
click at [1195, 126] on div "6" at bounding box center [1183, 122] width 27 height 16
click at [1296, 110] on div "# Move to the treasure room and defeat all the ogres. hero . moveUp ( 4 ) hero …" at bounding box center [1368, 318] width 351 height 572
type textarea "hero.moveDown(3)"
type textarea "r"
type textarea ":"
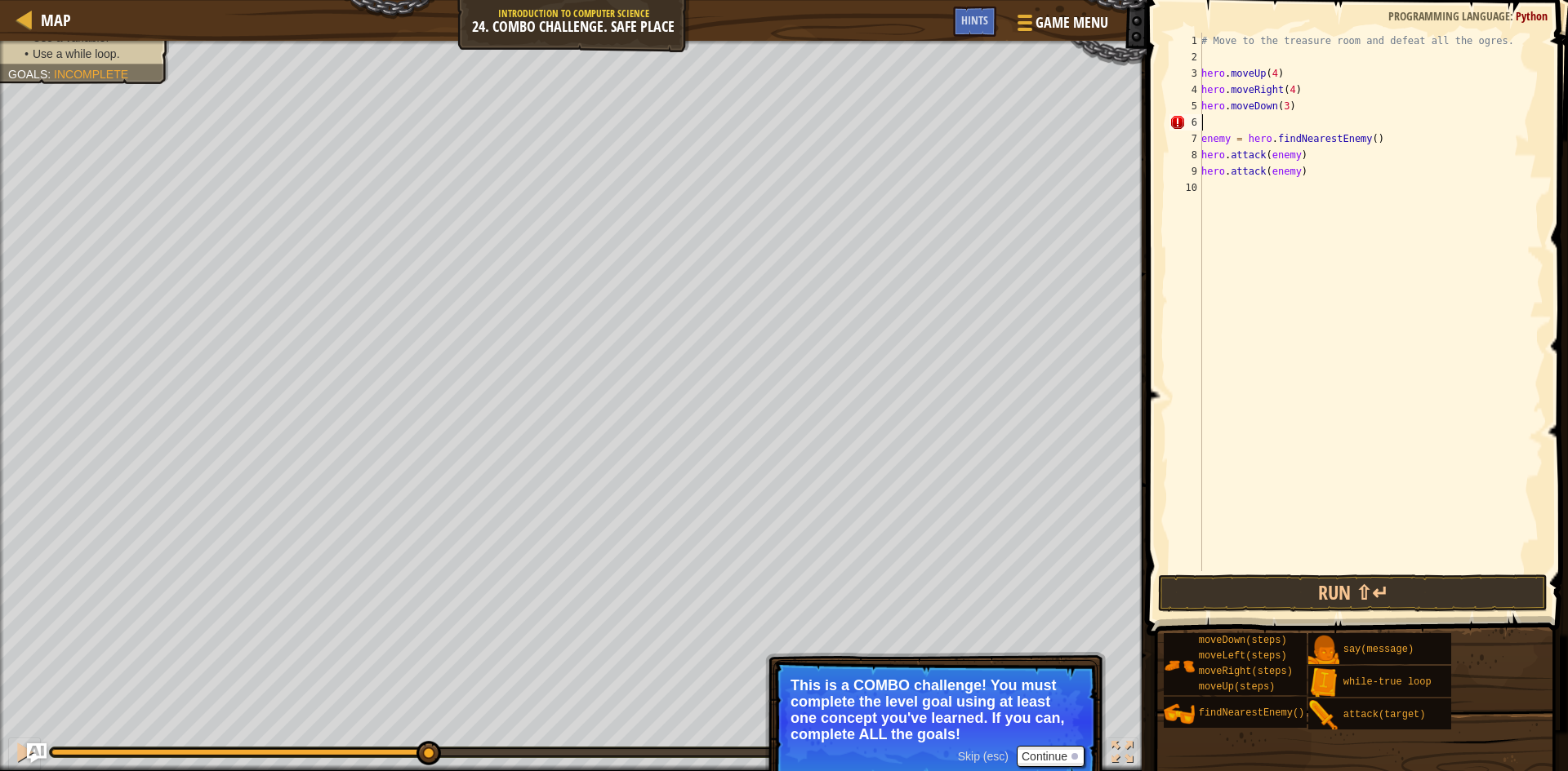
type textarea "l"
click at [1262, 144] on div "whi l e-true loop press enter hero.move L eft press enter" at bounding box center [1352, 182] width 308 height 98
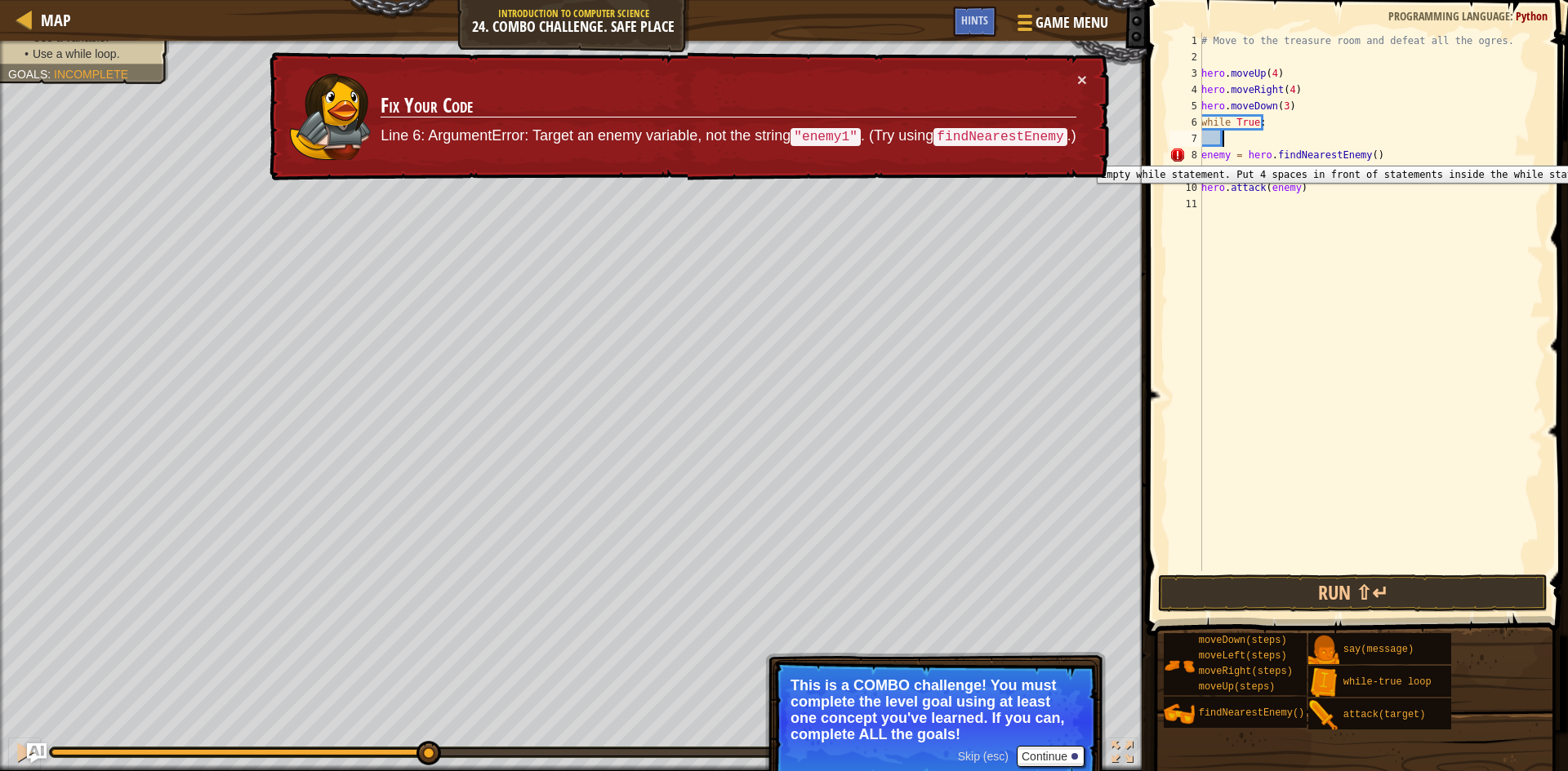
click at [1201, 154] on div "8" at bounding box center [1185, 155] width 33 height 16
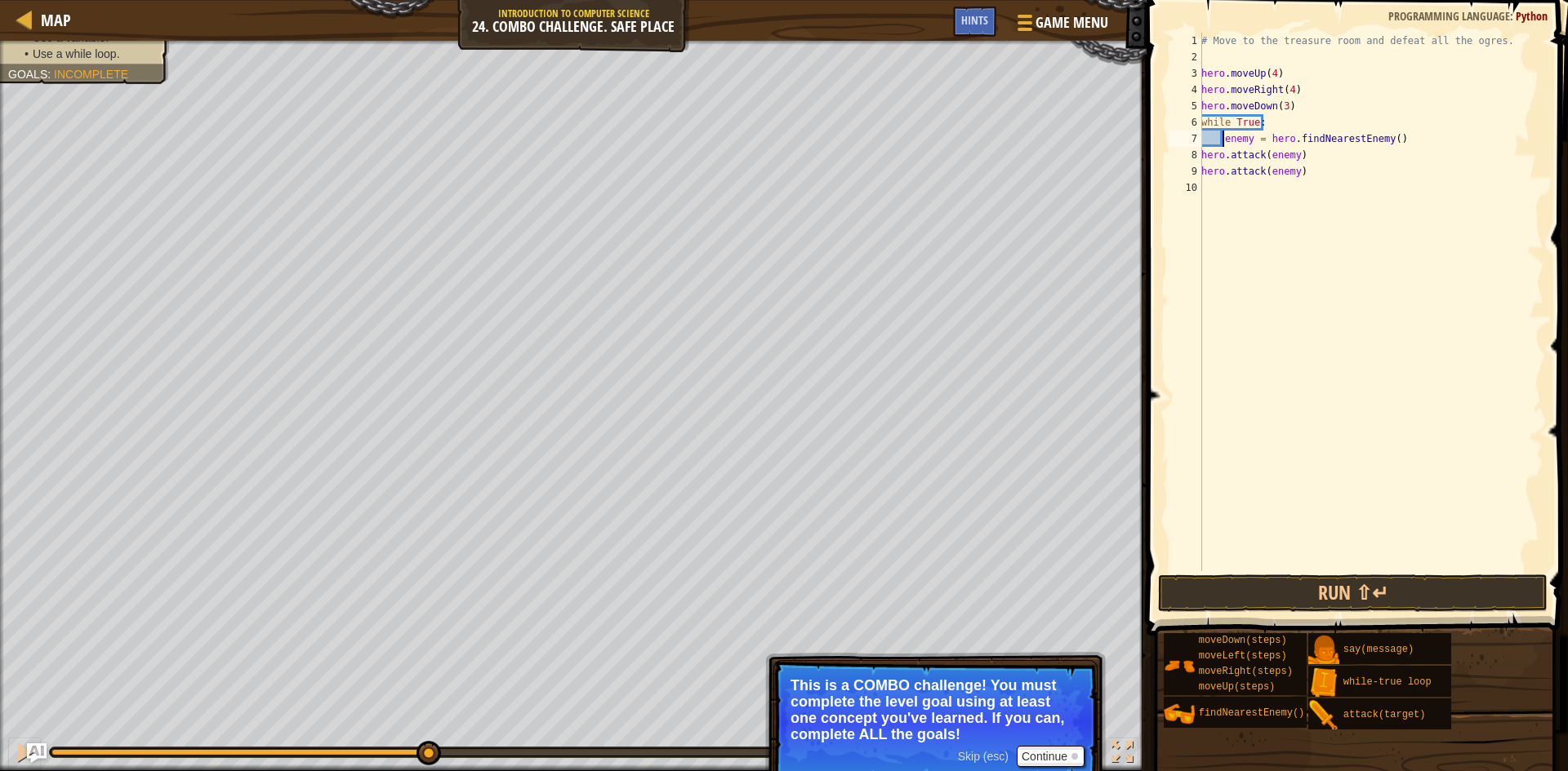
click at [1201, 155] on div "8" at bounding box center [1185, 155] width 33 height 16
click at [1201, 170] on div "9" at bounding box center [1185, 171] width 33 height 16
click at [1204, 171] on div "# Move to the treasure room and defeat all the ogres. hero . moveUp ( 4 ) hero …" at bounding box center [1370, 318] width 346 height 572
type textarea "hero.attack(enemy)hero.attack(enemy)"
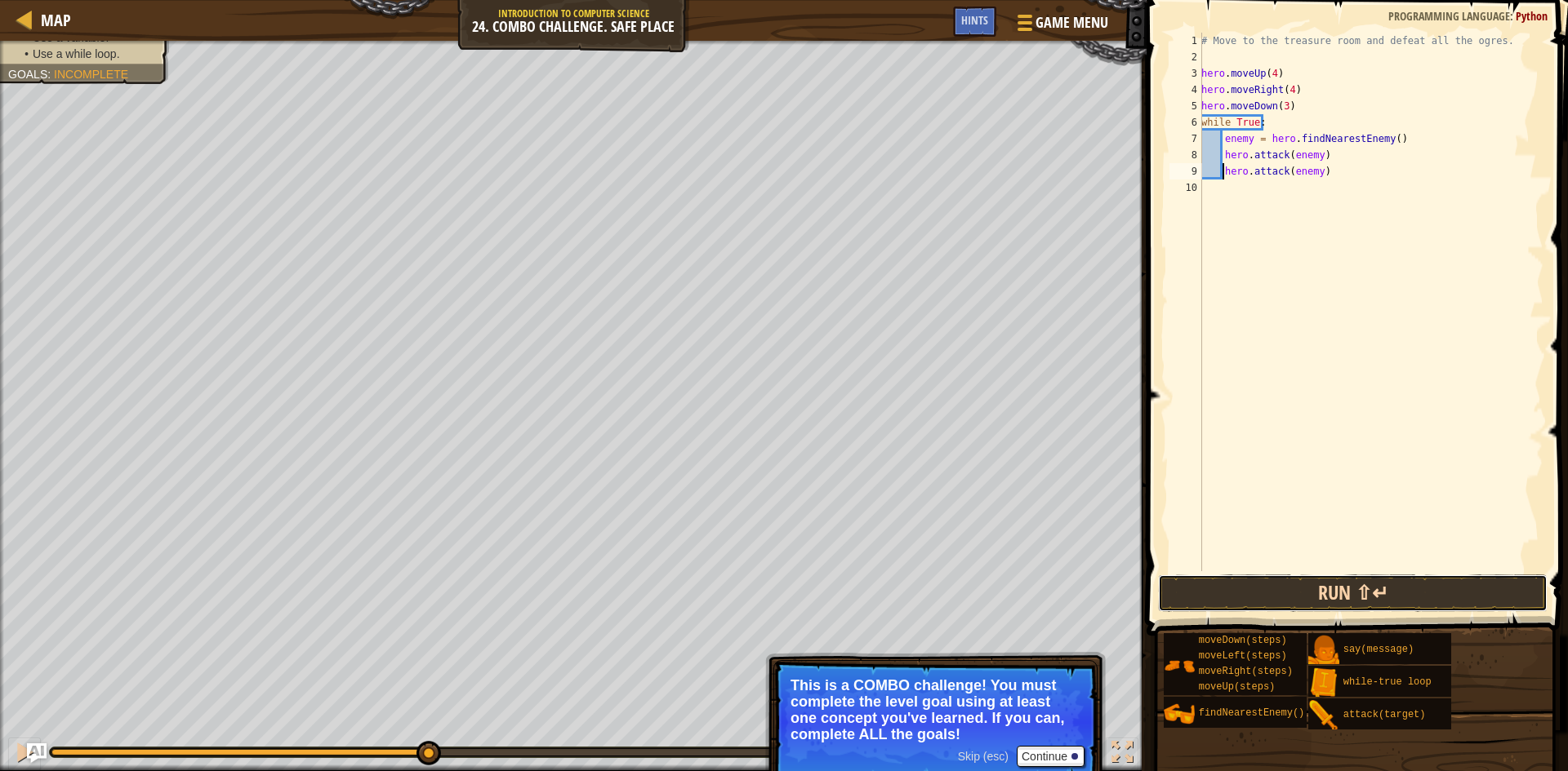
click at [1353, 602] on button "Run ⇧↵" at bounding box center [1353, 594] width 389 height 37
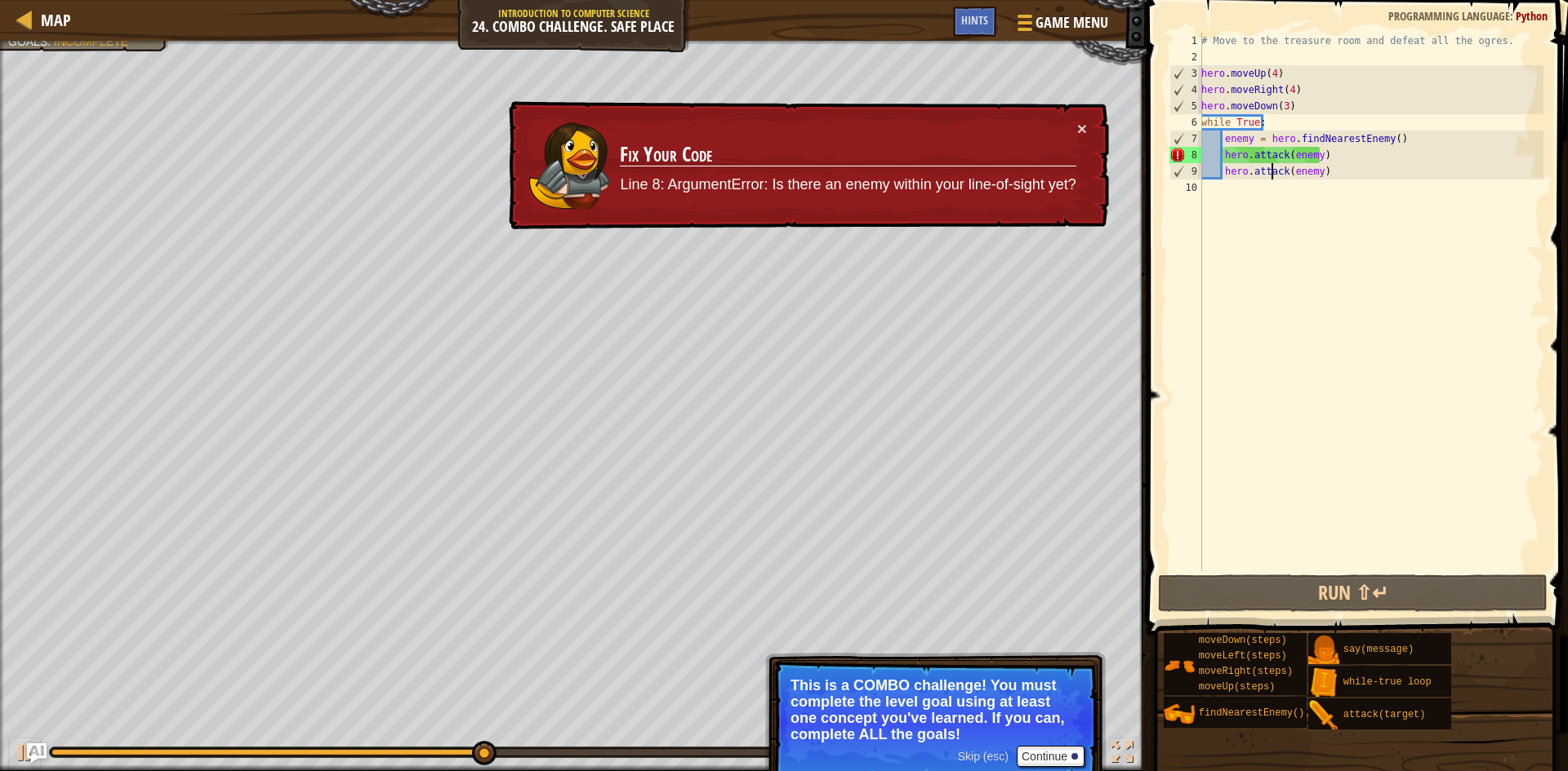
click at [1269, 174] on div "# Move to the treasure room and defeat all the ogres. hero . moveUp ( 4 ) hero …" at bounding box center [1370, 318] width 346 height 572
type textarea "hero.attack(enemy)"
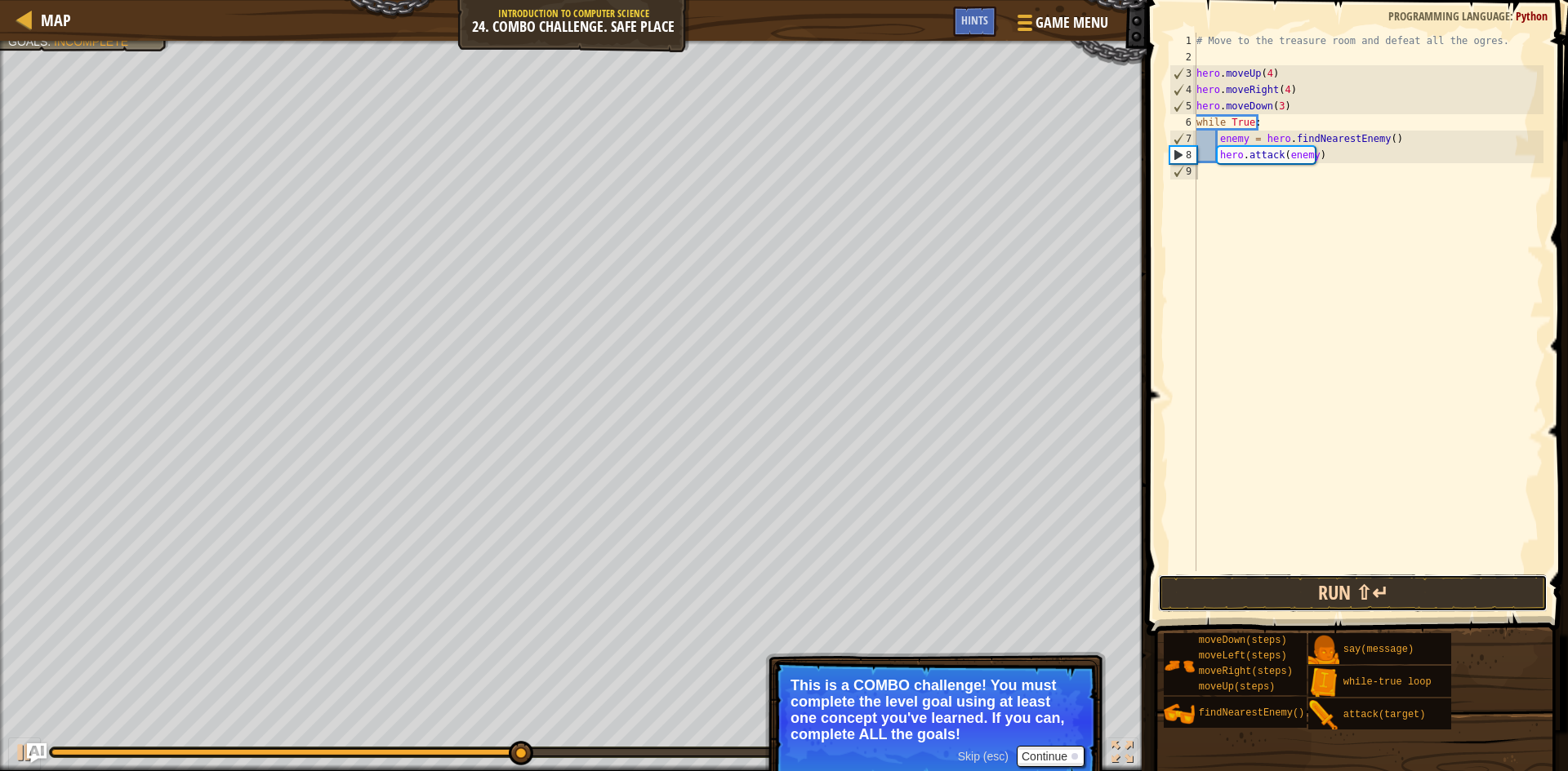
click at [1390, 589] on button "Run ⇧↵" at bounding box center [1353, 594] width 389 height 37
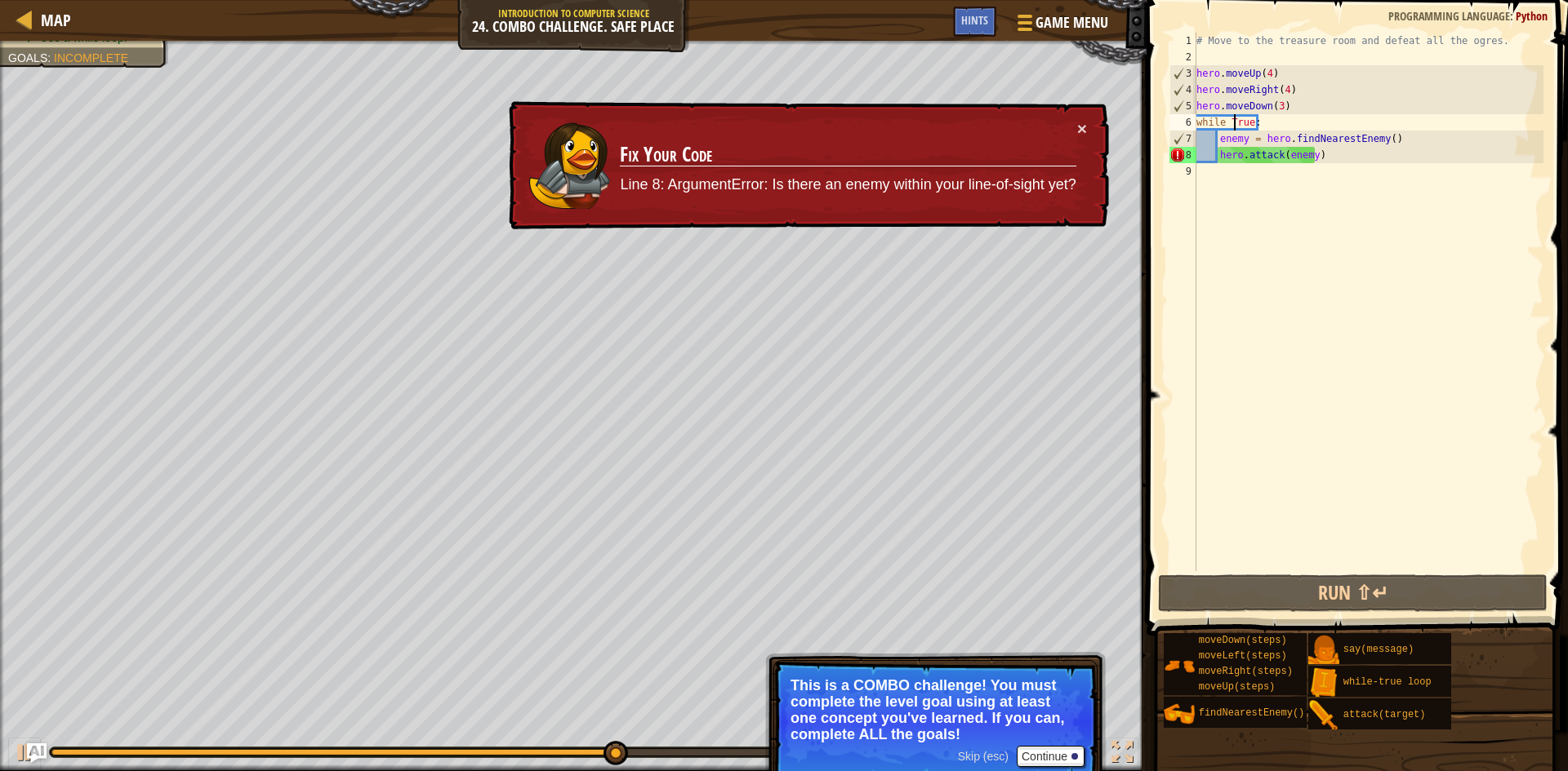
click at [1236, 124] on div "# Move to the treasure room and defeat all the ogres. hero . moveUp ( 4 ) hero …" at bounding box center [1368, 318] width 351 height 572
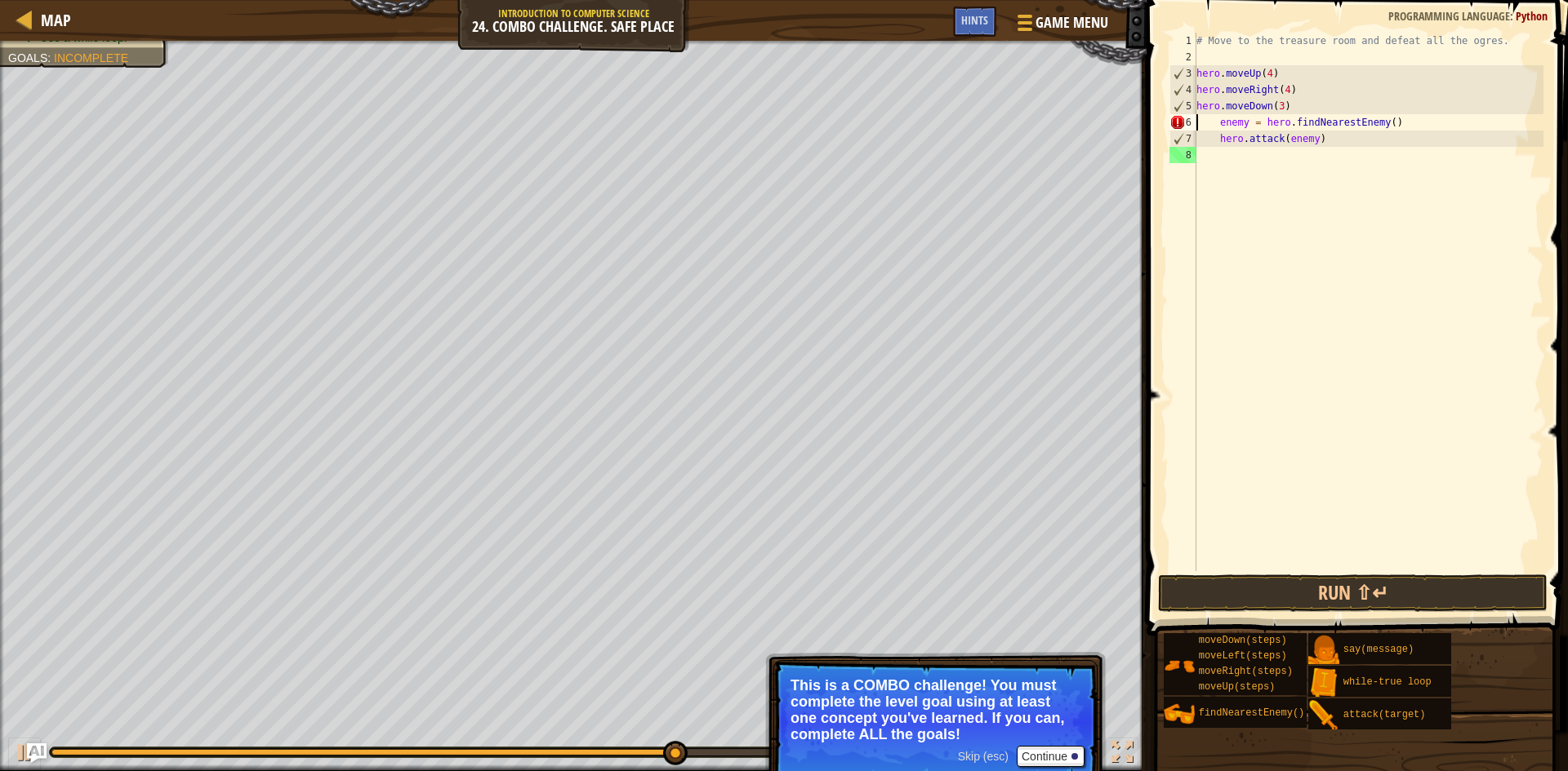
click at [1216, 122] on div "# Move to the treasure room and defeat all the ogres. hero . moveUp ( 4 ) hero …" at bounding box center [1368, 318] width 351 height 572
click at [1216, 137] on div "# Move to the treasure room and defeat all the ogres. hero . moveUp ( 4 ) hero …" at bounding box center [1368, 318] width 351 height 572
type textarea "hero.attack(enemy)"
click at [1276, 174] on div "# Move to the treasure room and defeat all the ogres. hero . moveUp ( 4 ) hero …" at bounding box center [1368, 318] width 351 height 572
click at [1268, 158] on div "# Move to the treasure room and defeat all the ogres. hero . moveUp ( 4 ) hero …" at bounding box center [1368, 318] width 351 height 572
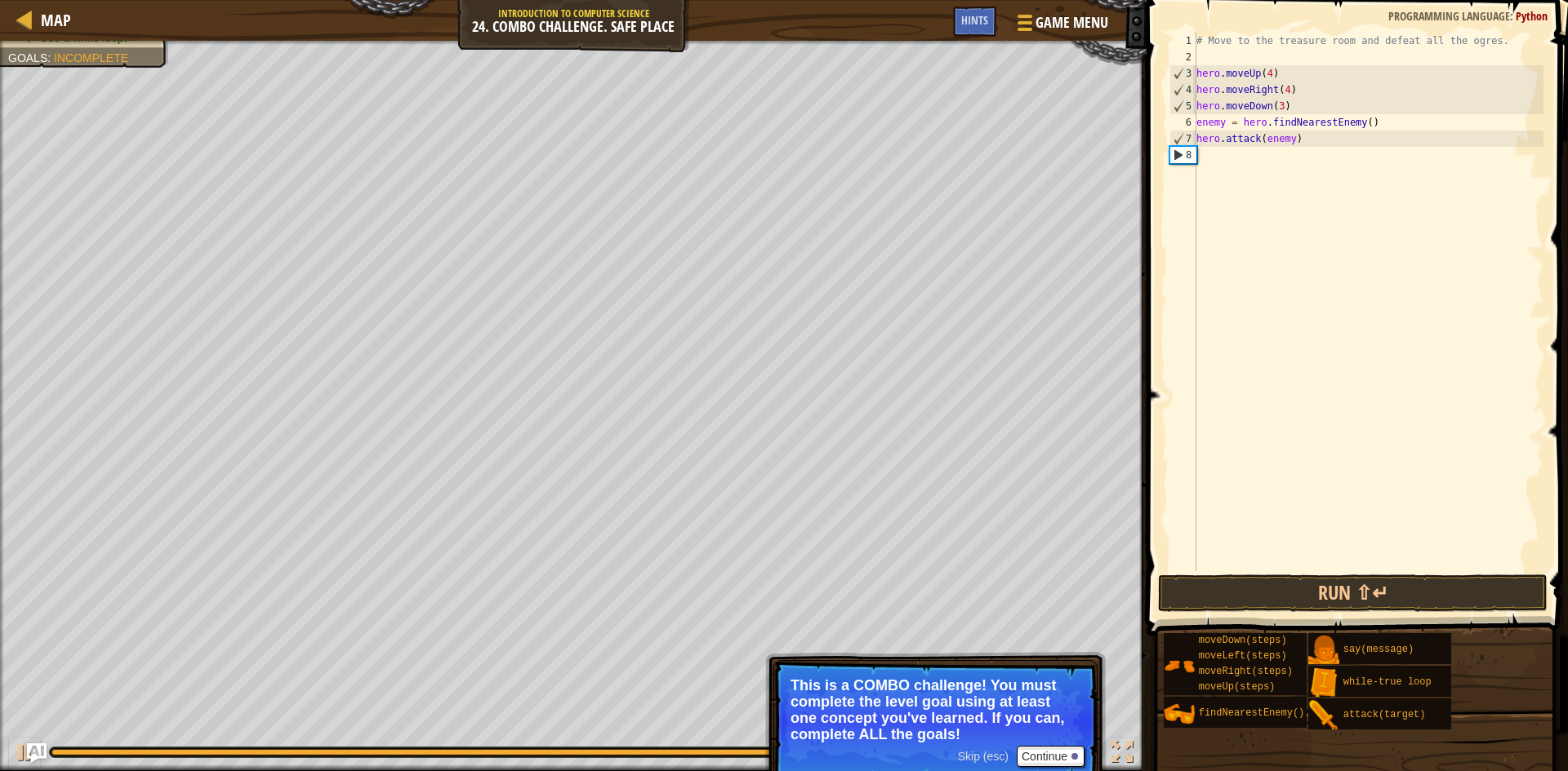
click at [1278, 160] on div "# Move to the treasure room and defeat all the ogres. hero . moveUp ( 4 ) hero …" at bounding box center [1368, 318] width 351 height 572
click at [1177, 149] on div "8" at bounding box center [1183, 155] width 26 height 16
click at [975, 755] on span "Skip (esc)" at bounding box center [983, 756] width 51 height 13
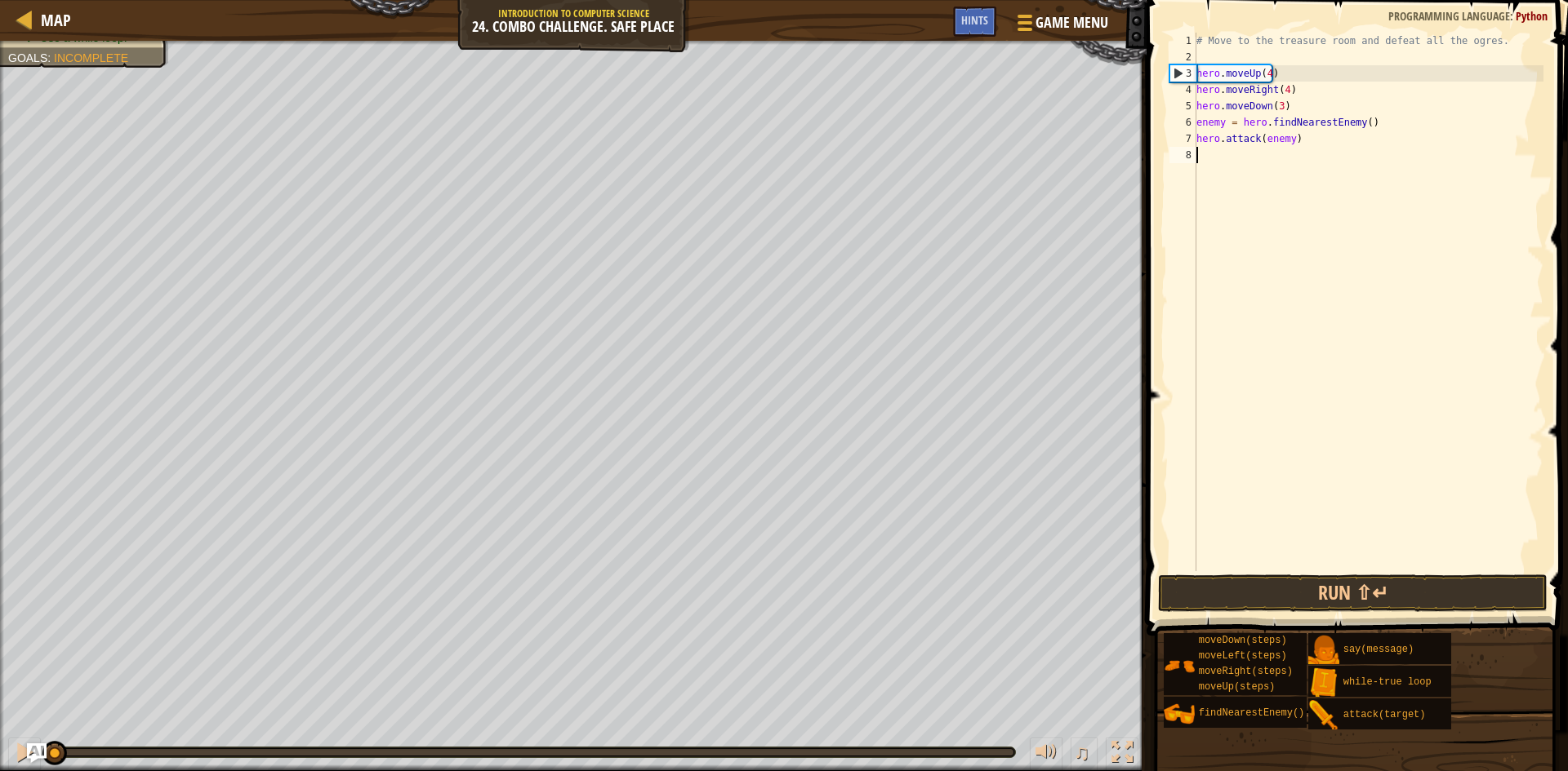
drag, startPoint x: 928, startPoint y: 747, endPoint x: 0, endPoint y: 626, distance: 935.9
click at [0, 626] on div "Defeat the ogres. (1/4) Use at least one concept: Use arguments. Use a variable…" at bounding box center [784, 405] width 1568 height 730
